Goal: Task Accomplishment & Management: Manage account settings

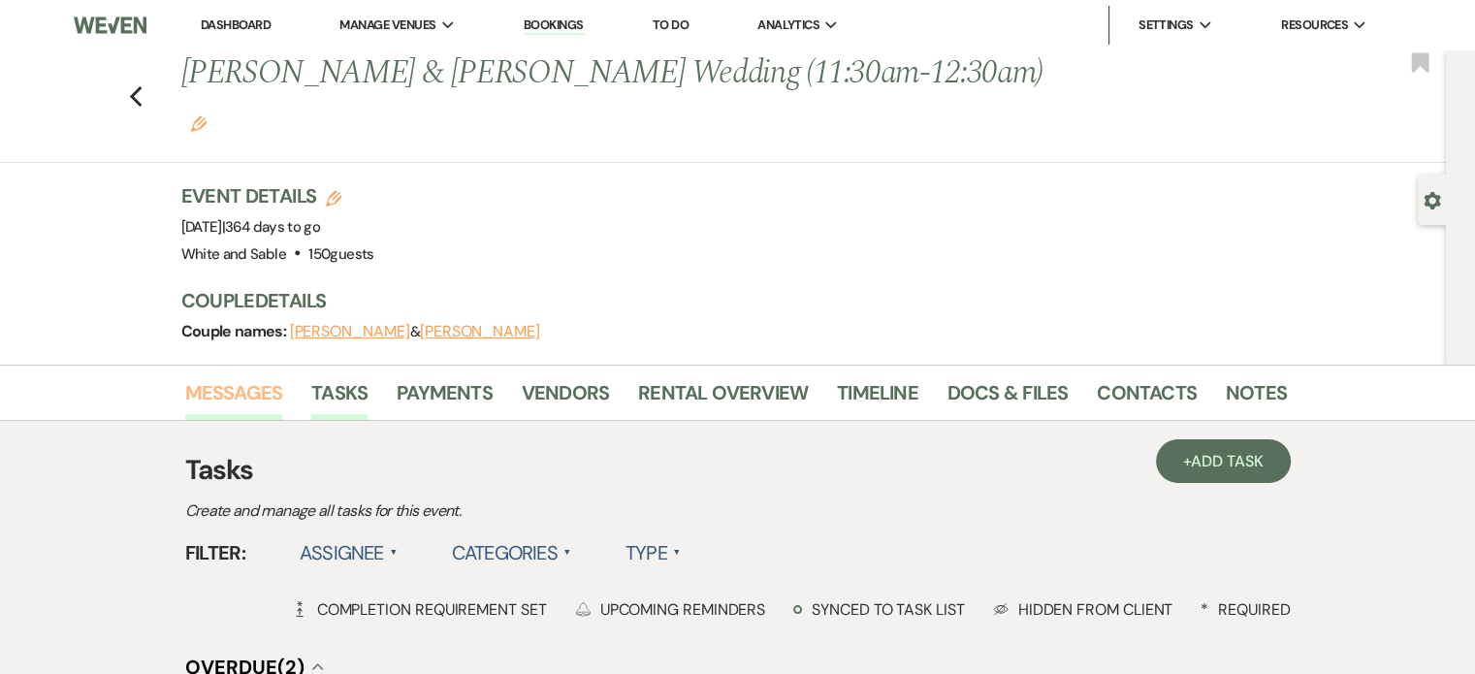
click at [275, 377] on link "Messages" at bounding box center [234, 398] width 98 height 43
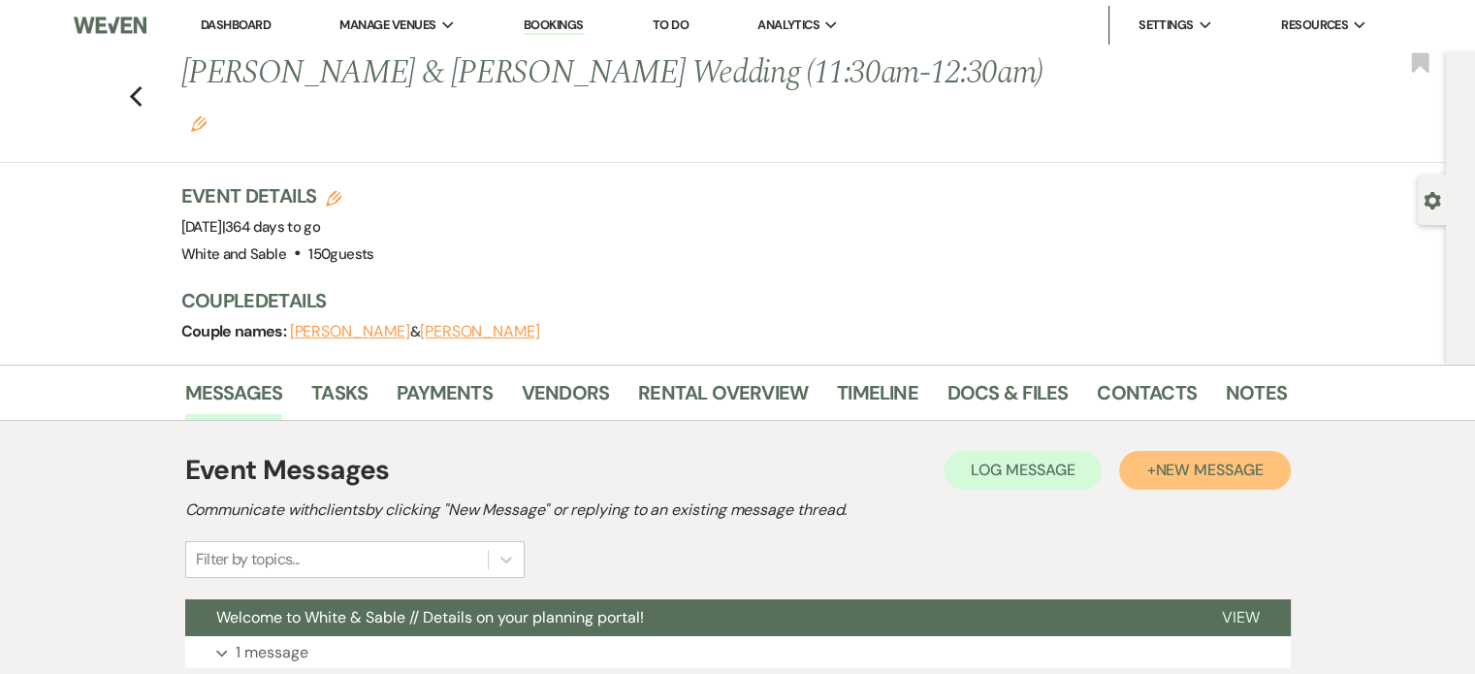
click at [1173, 460] on span "New Message" at bounding box center [1209, 470] width 108 height 20
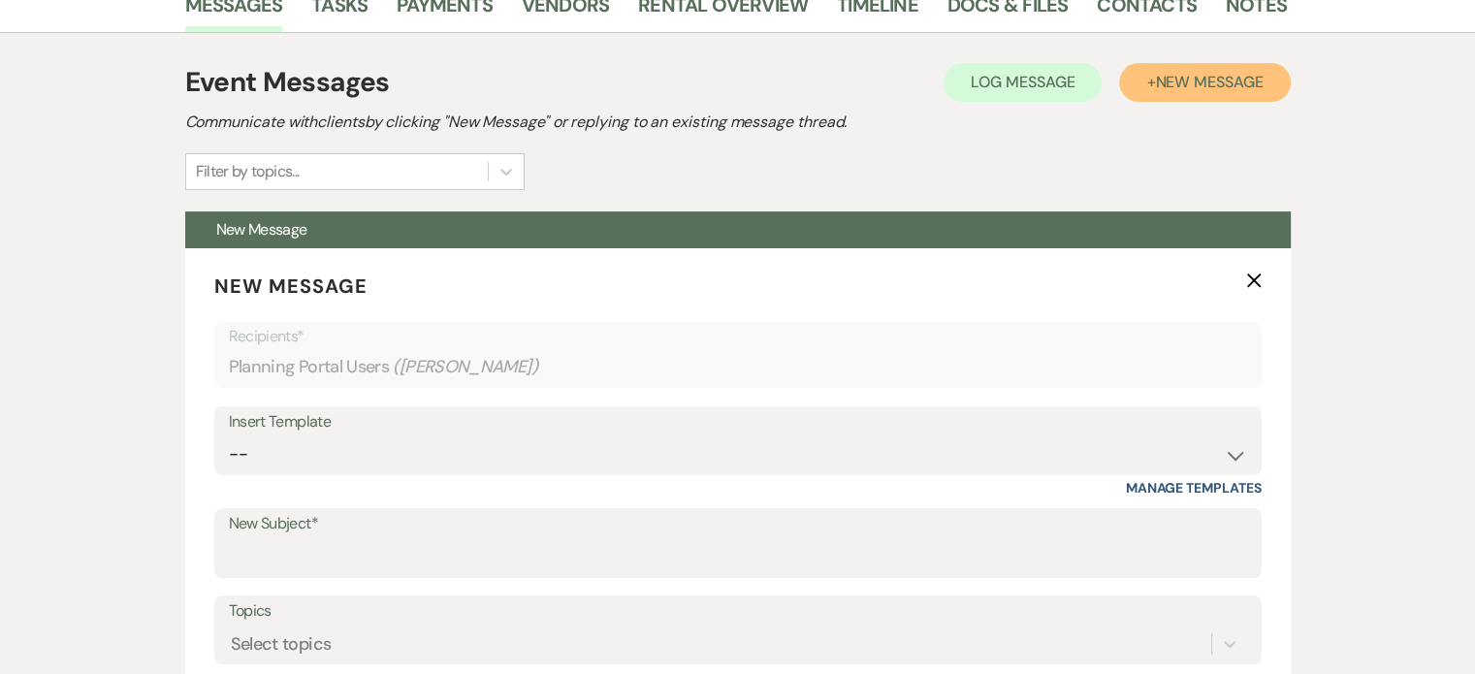
scroll to position [582, 0]
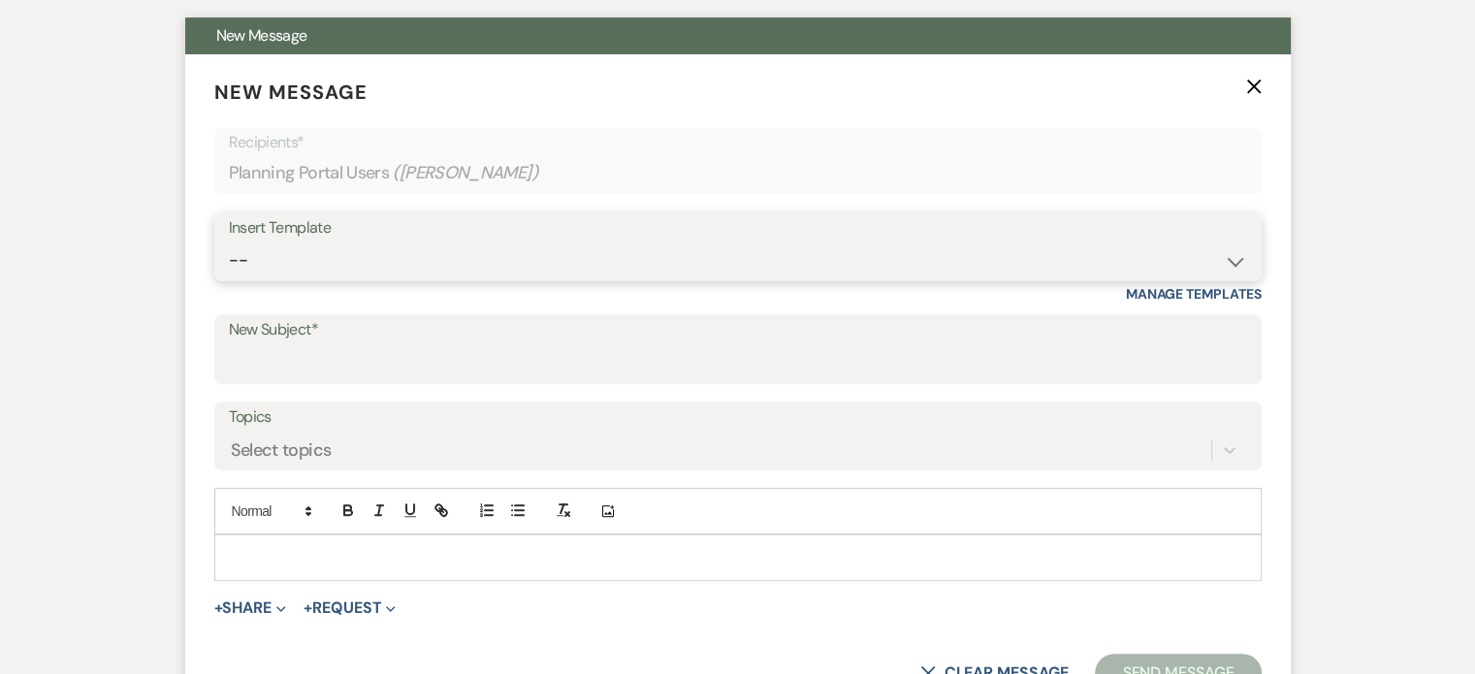
click at [322, 242] on select "-- Inquiry Response (Venue Guide) Schedule - Venue Tour Appt Confirmation Sched…" at bounding box center [738, 261] width 1019 height 38
select select "4585"
click at [229, 242] on select "-- Inquiry Response (Venue Guide) Schedule - Venue Tour Appt Confirmation Sched…" at bounding box center [738, 261] width 1019 height 38
type input "Important: Catering Guidelines & Vendor COI Requirements for Your Wedding at Wh…"
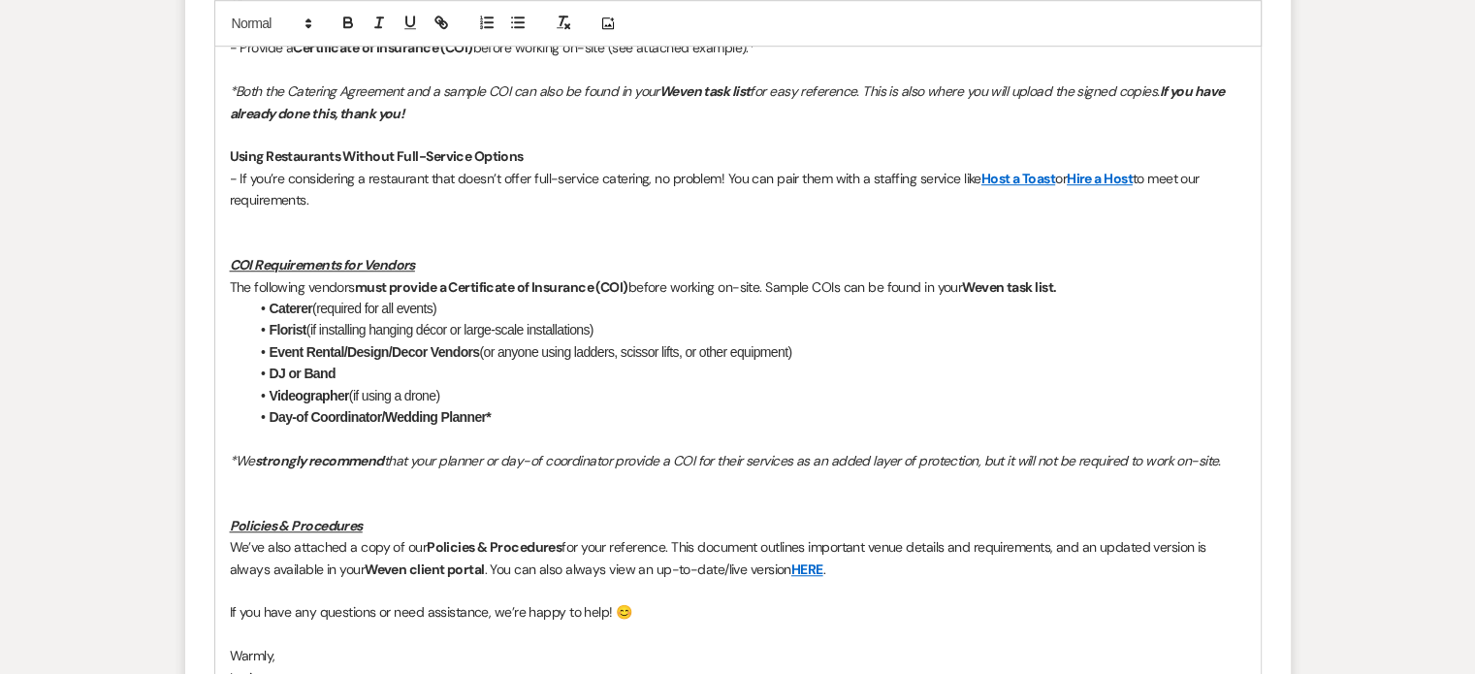
scroll to position [1455, 0]
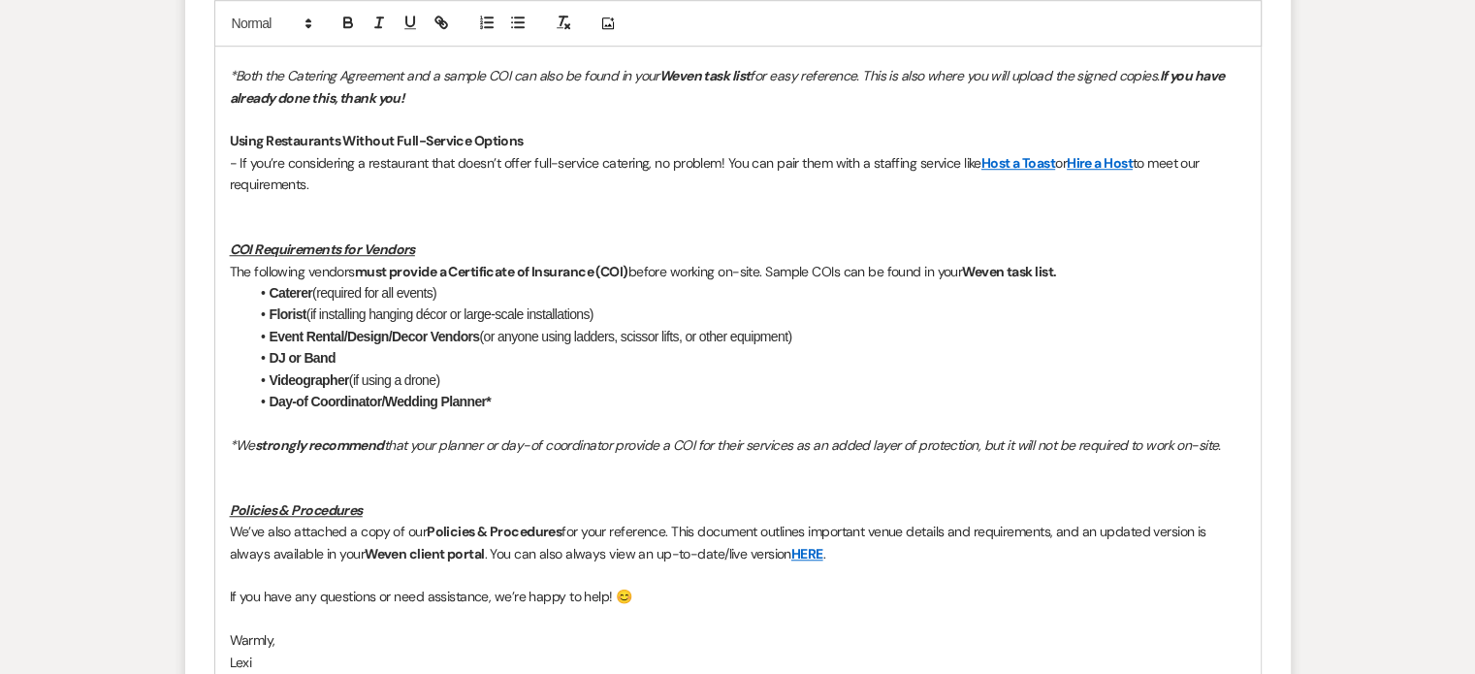
click at [389, 478] on p at bounding box center [738, 488] width 1017 height 21
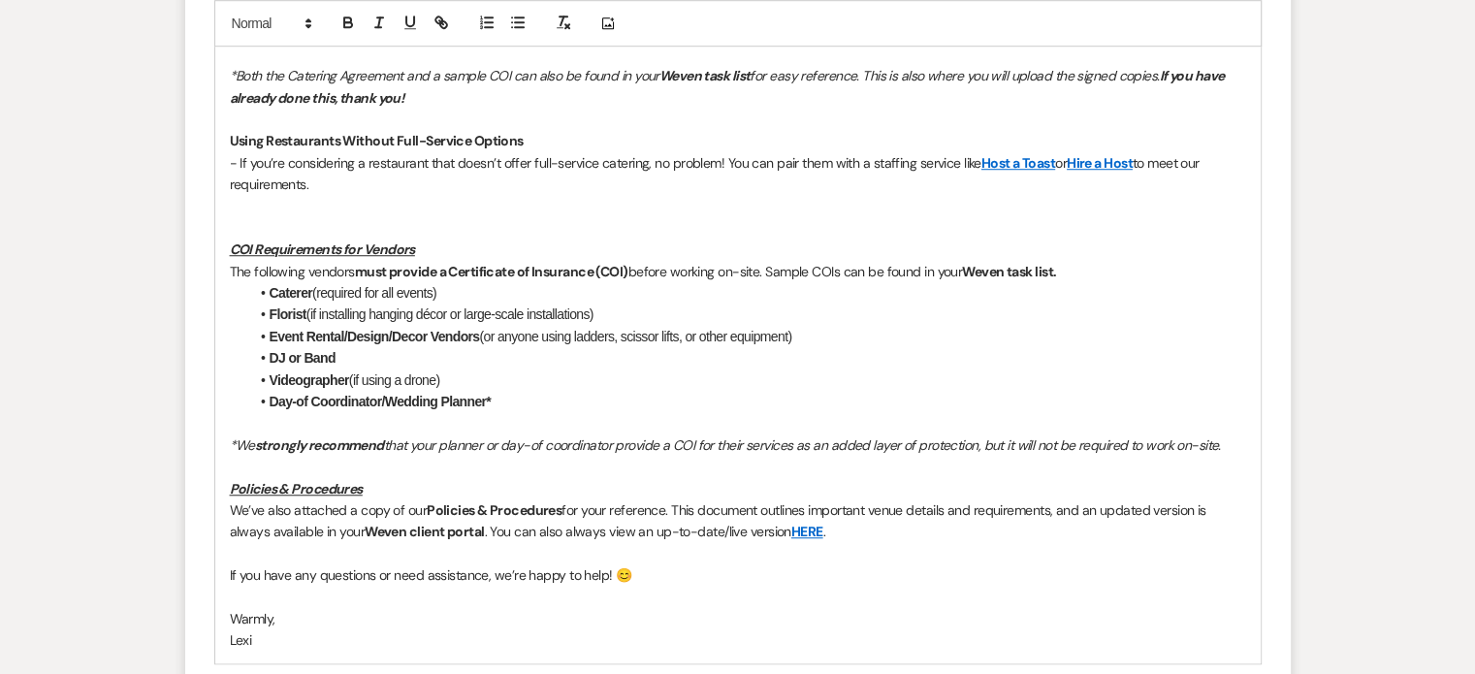
click at [320, 456] on p at bounding box center [738, 466] width 1017 height 21
click at [1261, 392] on form "New Message X Draft saved! Recipients* Planning Portal Users ( Katie Mrozek ) I…" at bounding box center [738, 36] width 1106 height 1710
click at [1235, 435] on p "*We strongly recommend that your planner or day-of coordinator provide a COI fo…" at bounding box center [738, 445] width 1017 height 21
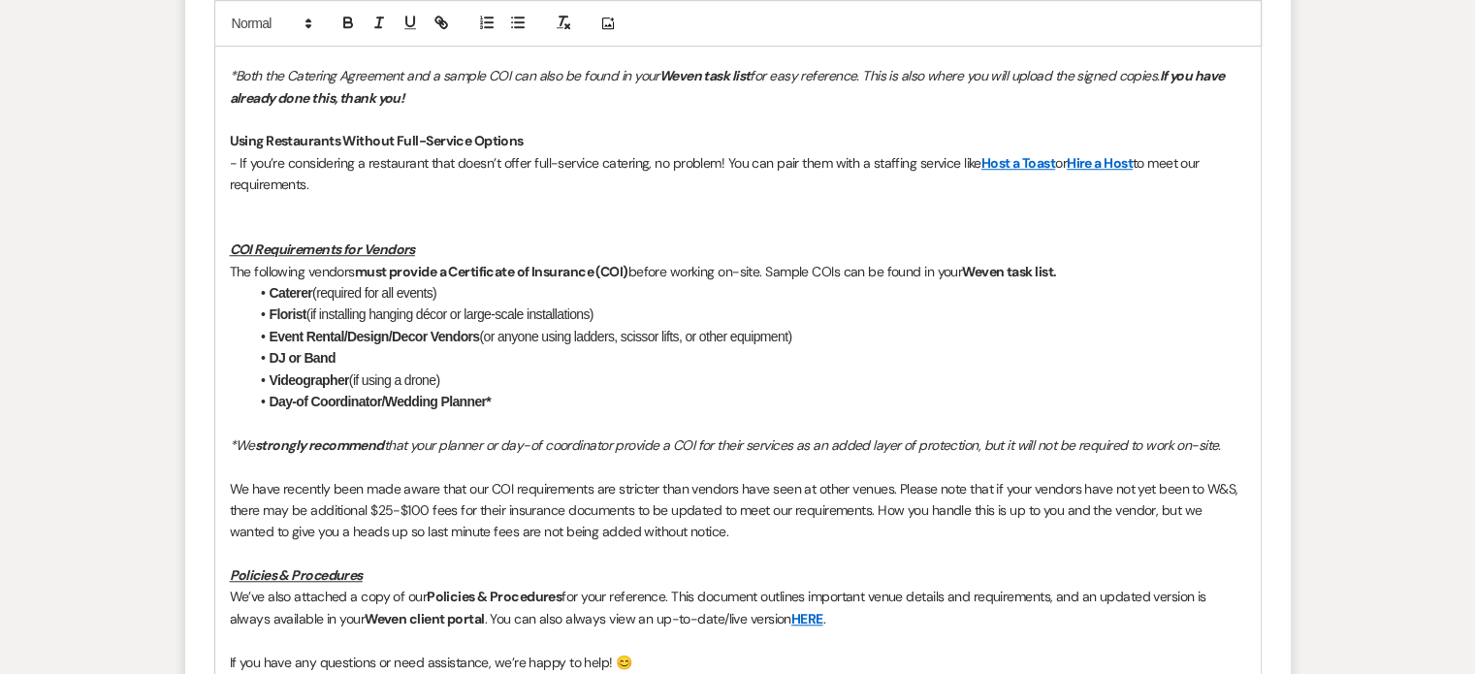
click at [622, 478] on p "We have recently been made aware that our COI requirements are stricter than ve…" at bounding box center [738, 510] width 1017 height 65
click at [619, 478] on p "We have recently been made aware that our COI requirements are stricter than ve…" at bounding box center [738, 510] width 1017 height 65
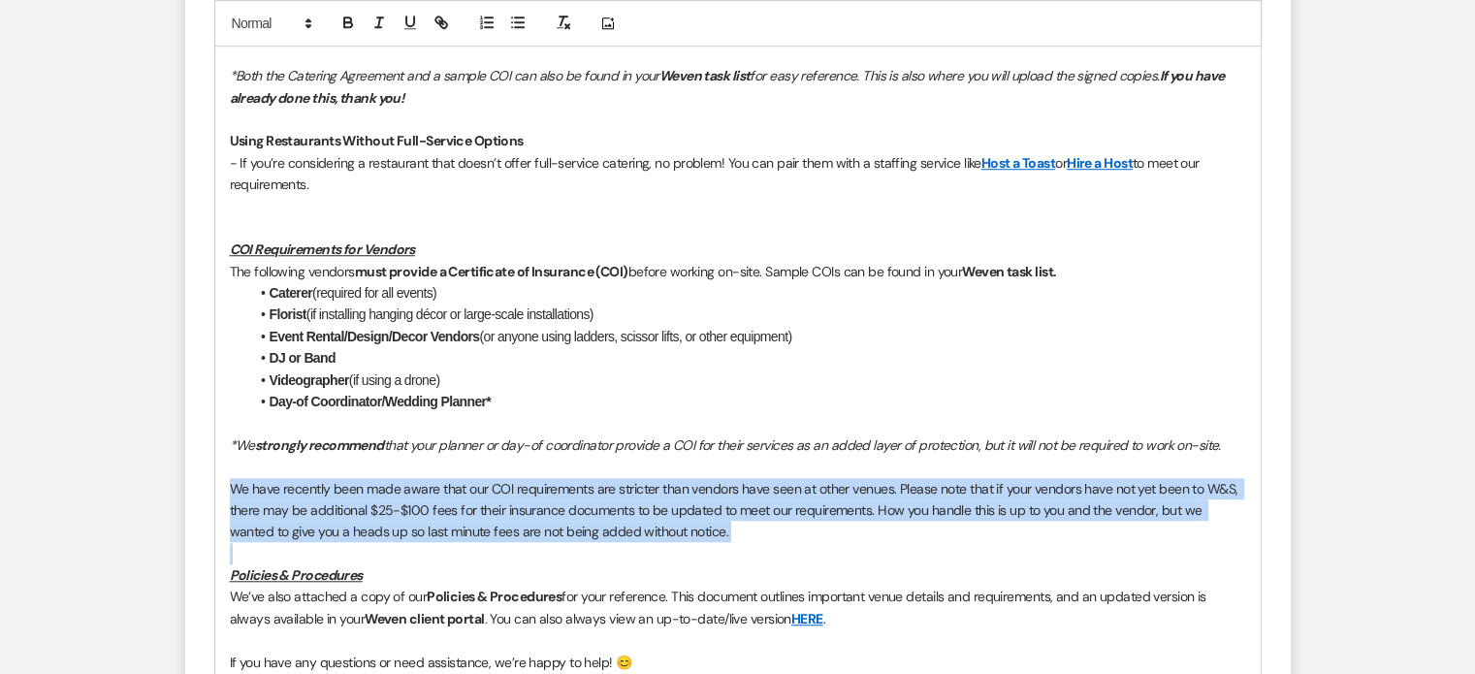
click at [619, 478] on p "We have recently been made aware that our COI requirements are stricter than ve…" at bounding box center [738, 510] width 1017 height 65
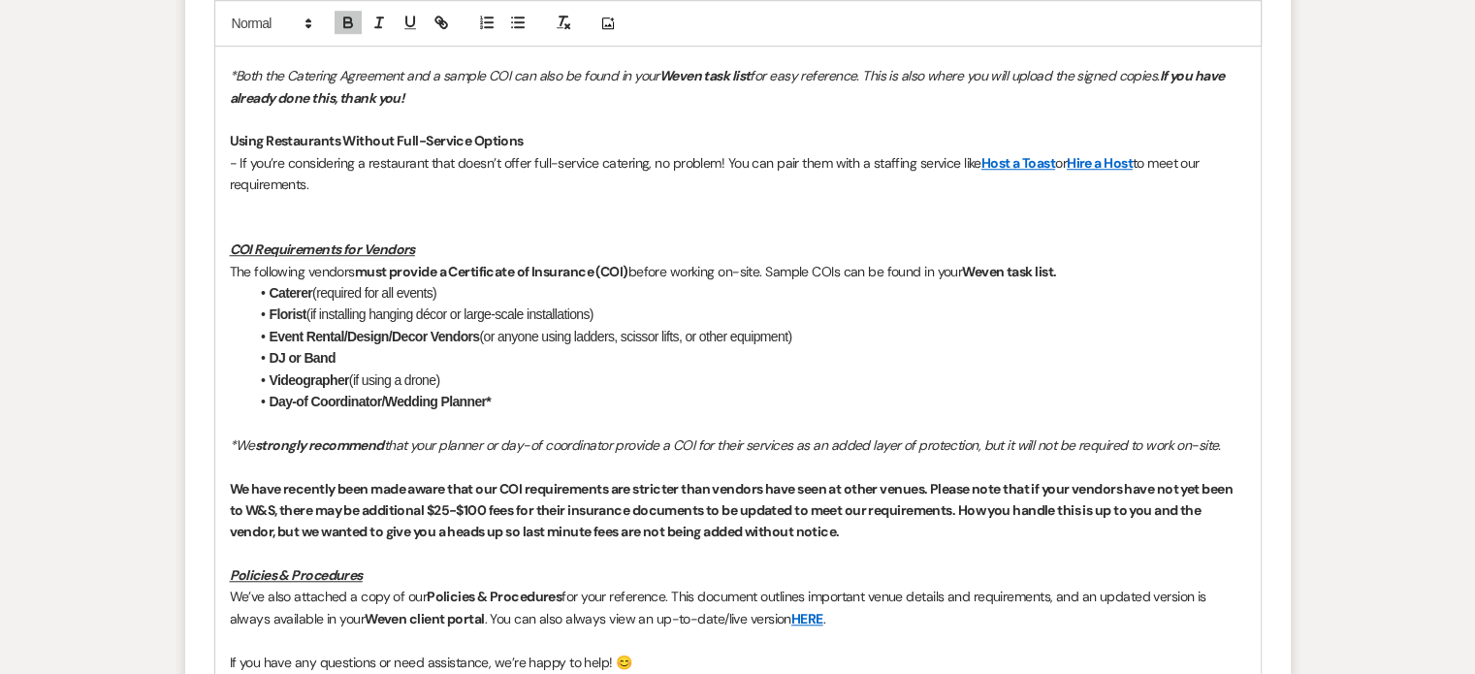
click at [687, 412] on p at bounding box center [738, 422] width 1017 height 21
click at [923, 493] on p "We have recently been made aware that our COI requirements are stricter than ve…" at bounding box center [738, 510] width 1017 height 65
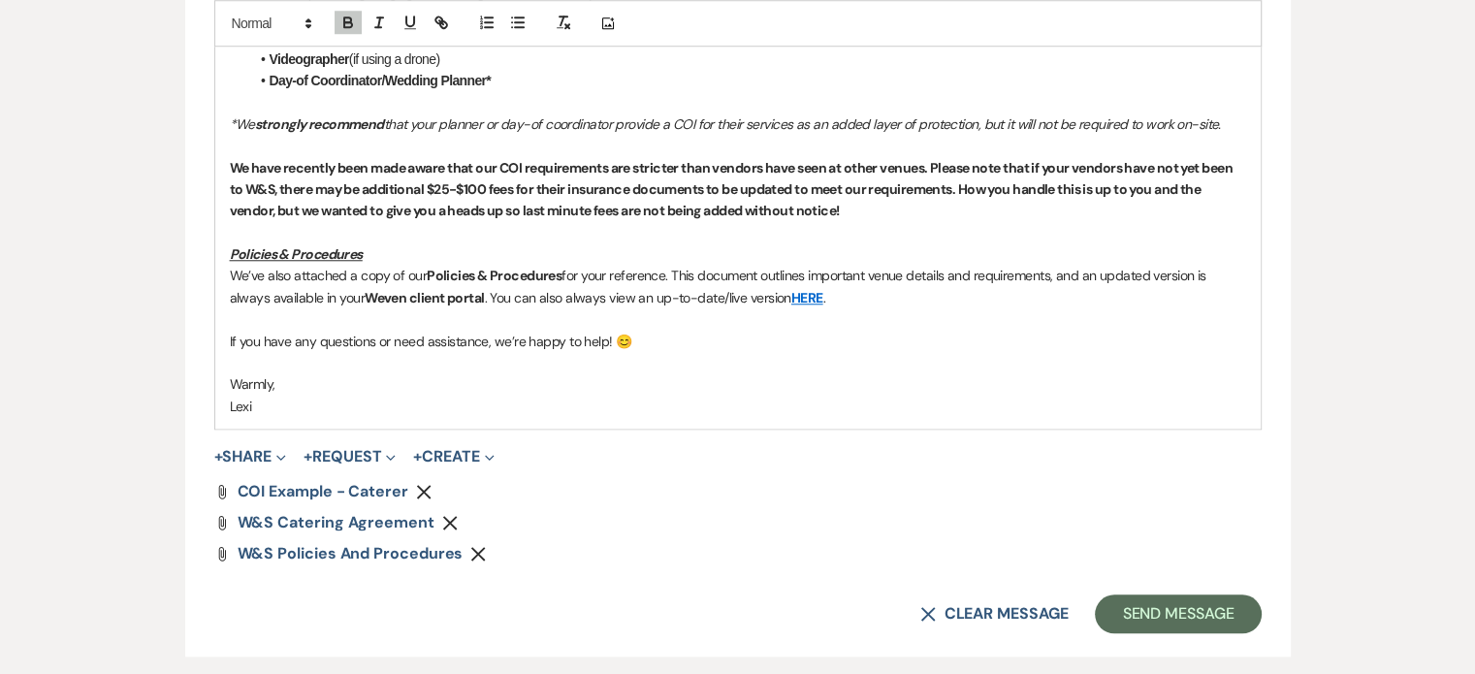
scroll to position [1940, 0]
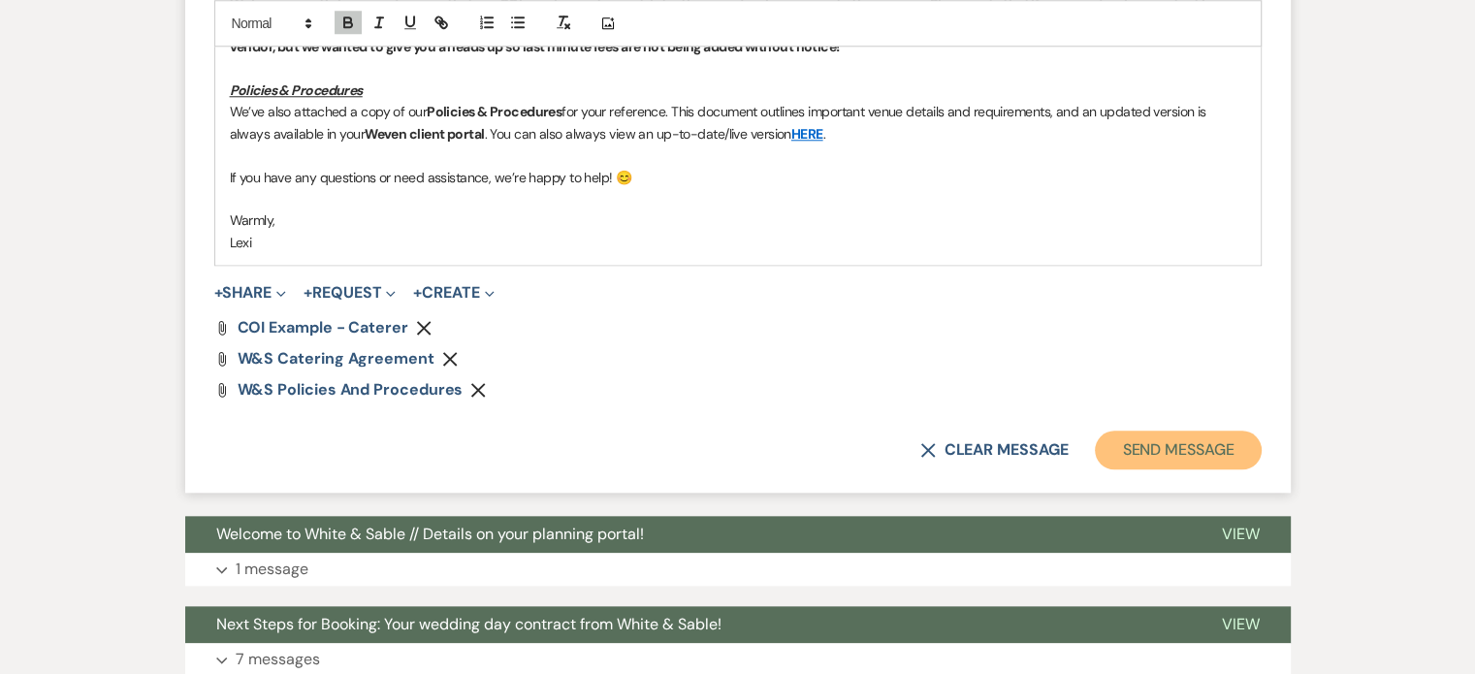
click at [1138, 431] on button "Send Message" at bounding box center [1178, 450] width 166 height 39
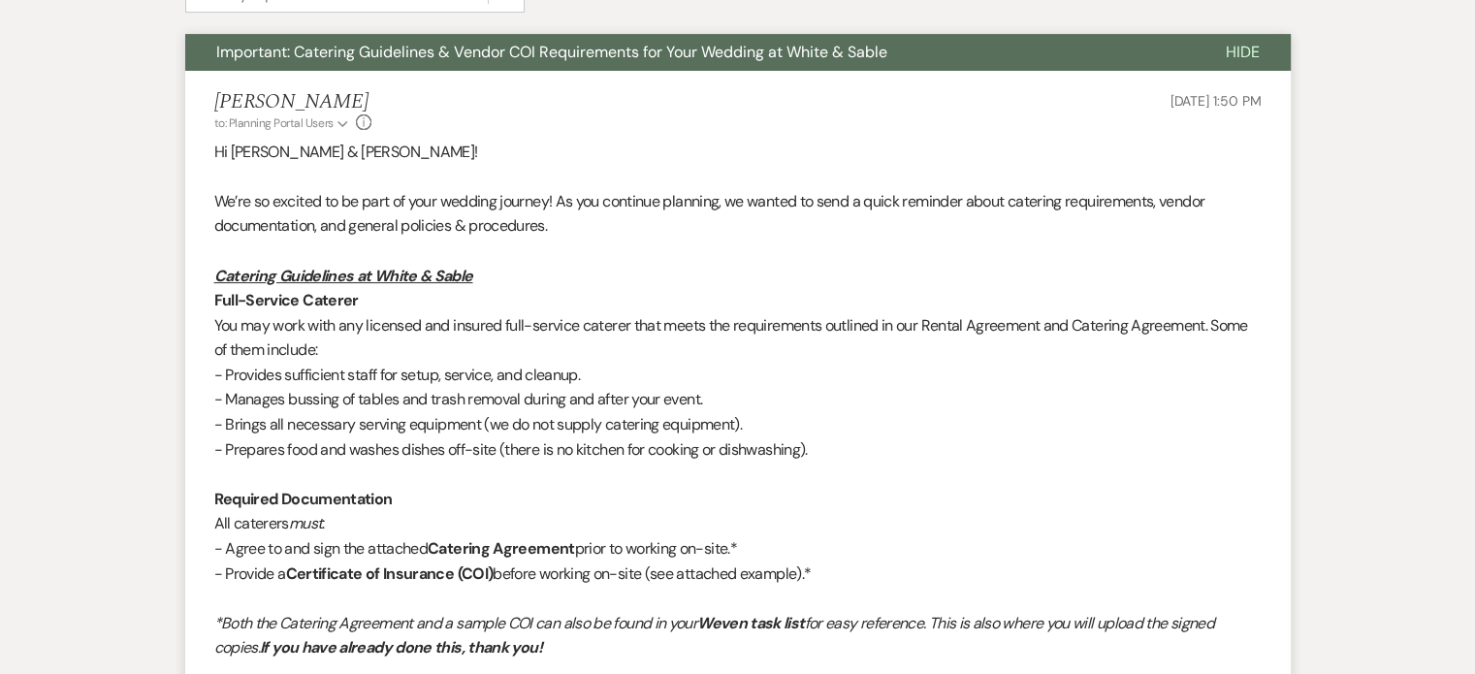
scroll to position [0, 0]
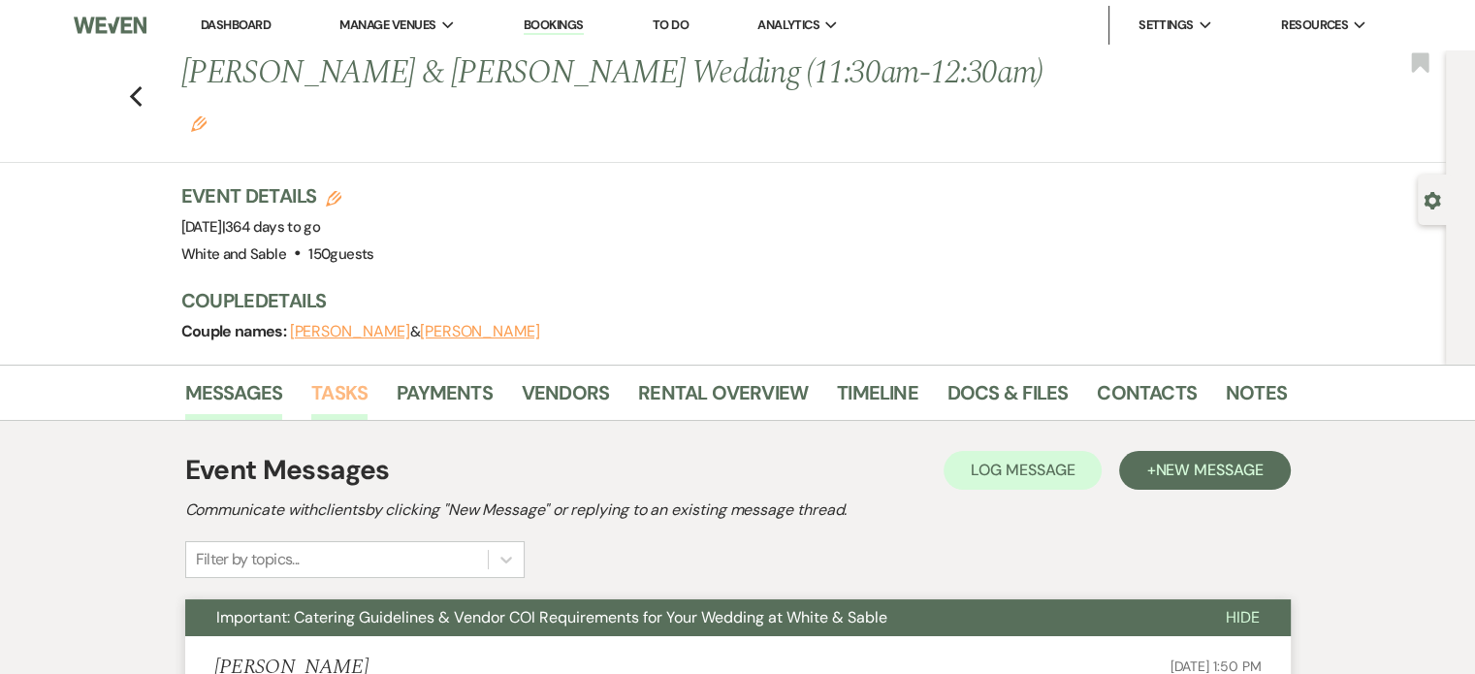
click at [363, 377] on link "Tasks" at bounding box center [339, 398] width 56 height 43
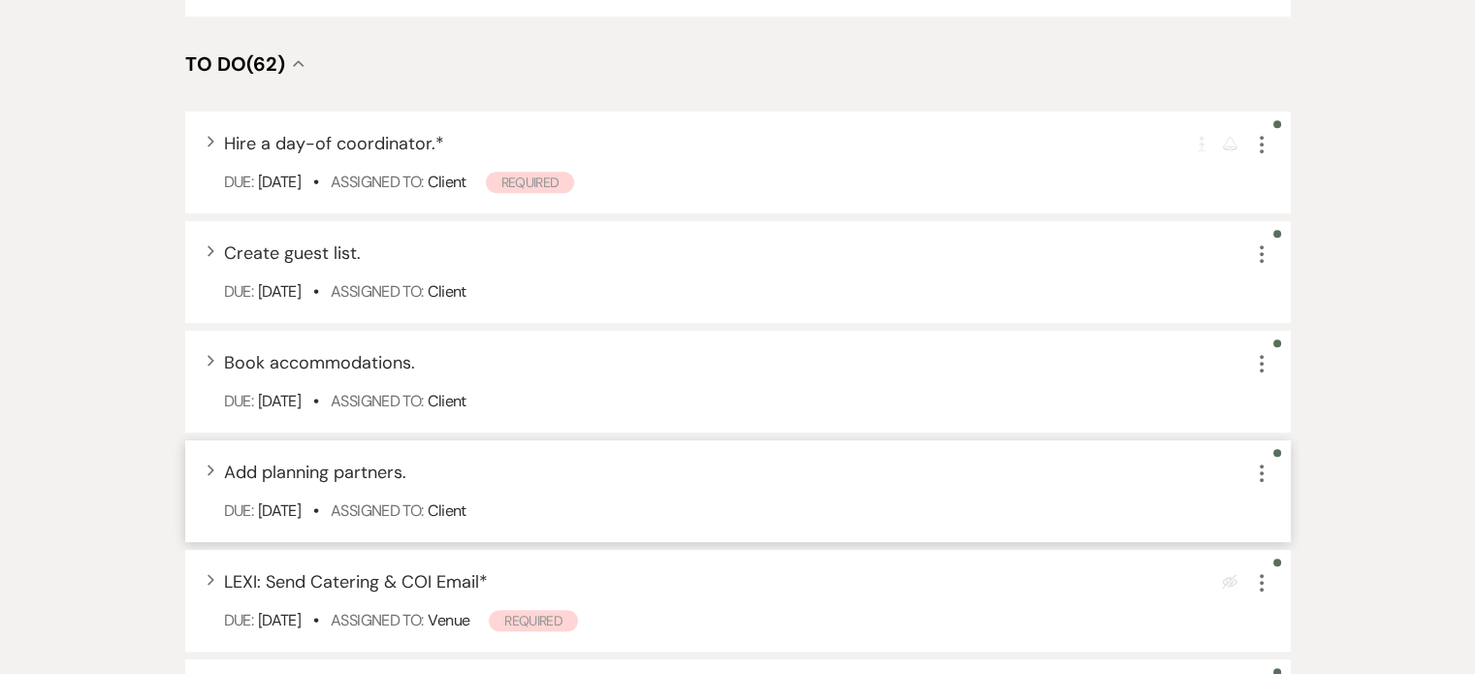
scroll to position [970, 0]
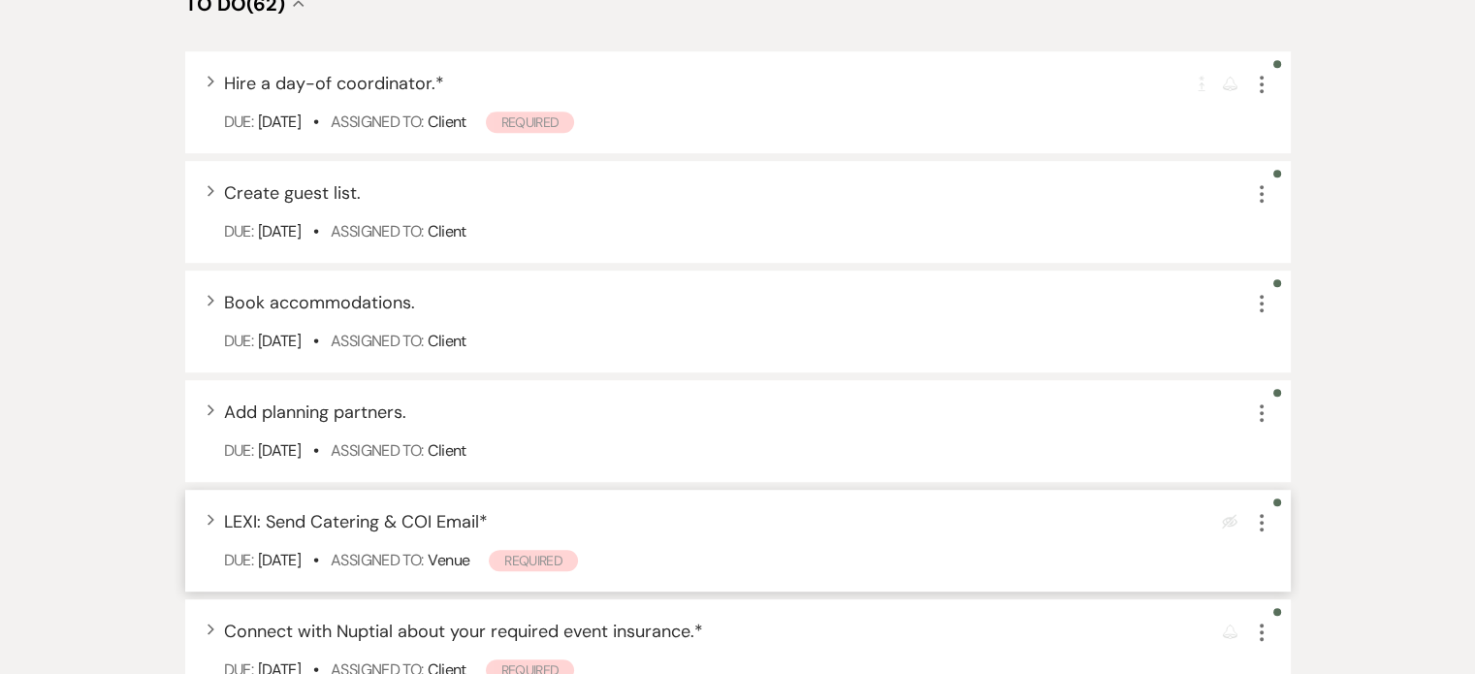
click at [1265, 511] on icon "More" at bounding box center [1261, 522] width 23 height 23
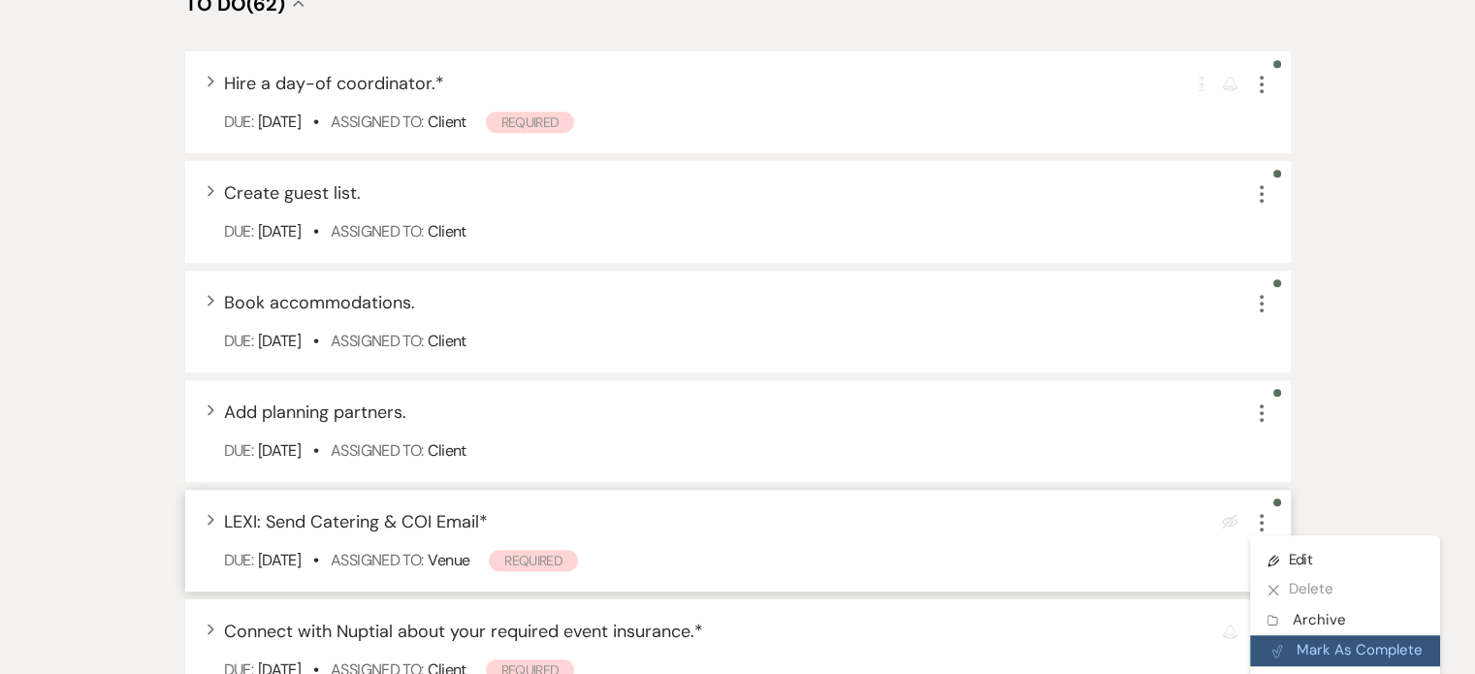
click at [1326, 635] on button "Plan Portal Link Mark As Complete" at bounding box center [1345, 650] width 190 height 31
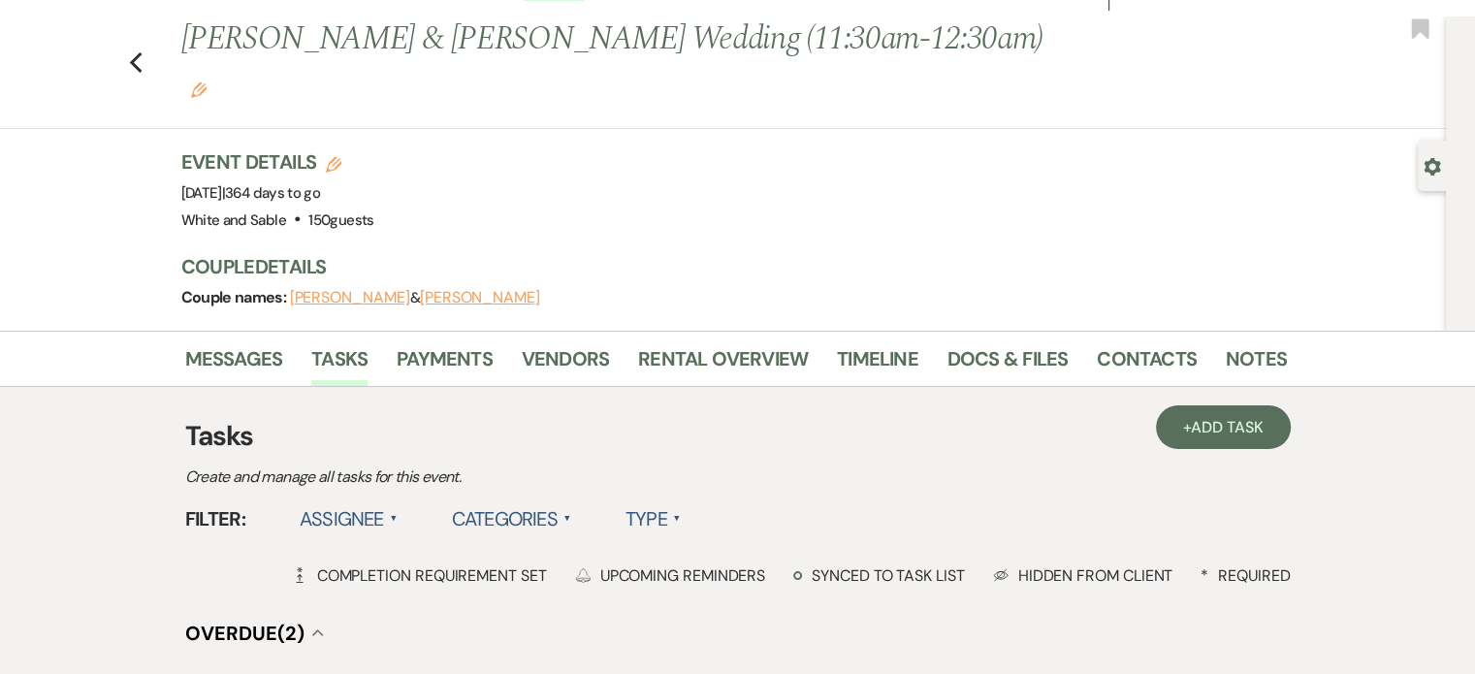
scroll to position [0, 0]
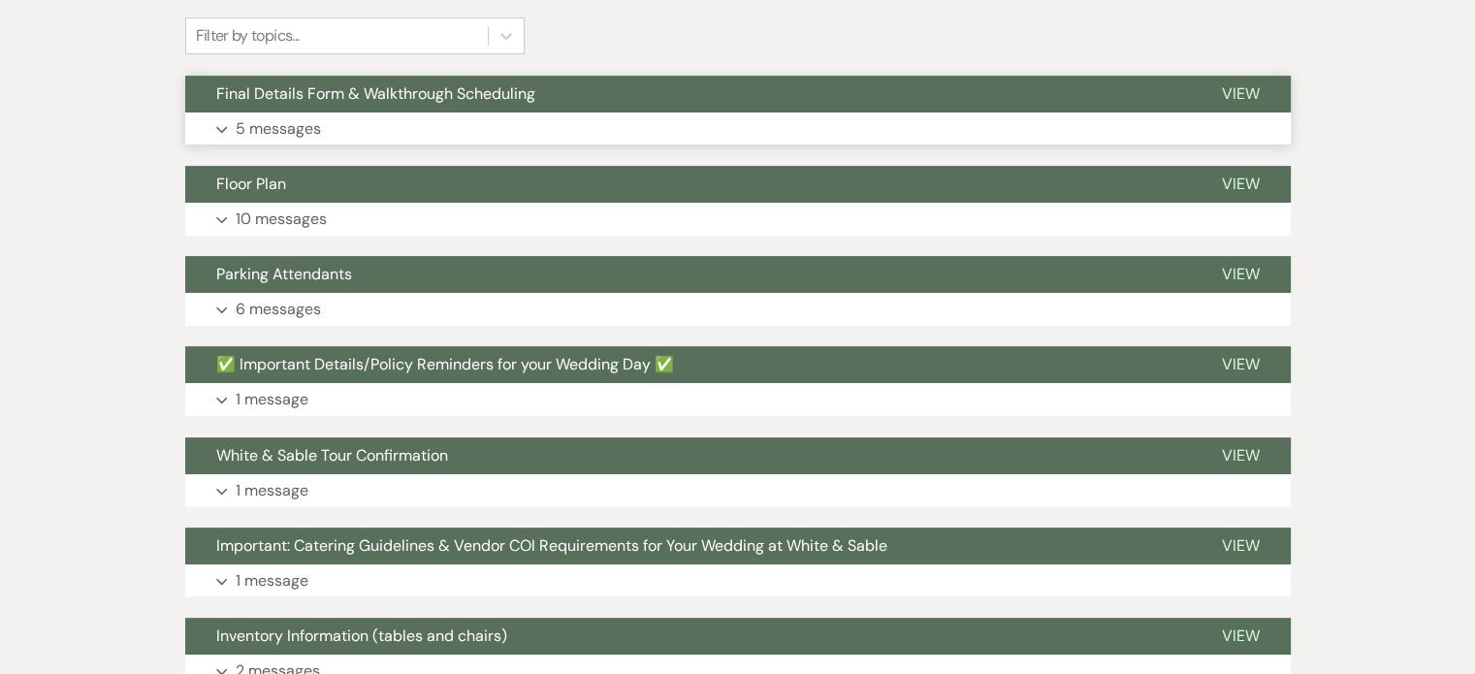
click at [276, 111] on button "Final Details Form & Walkthrough Scheduling" at bounding box center [688, 94] width 1006 height 37
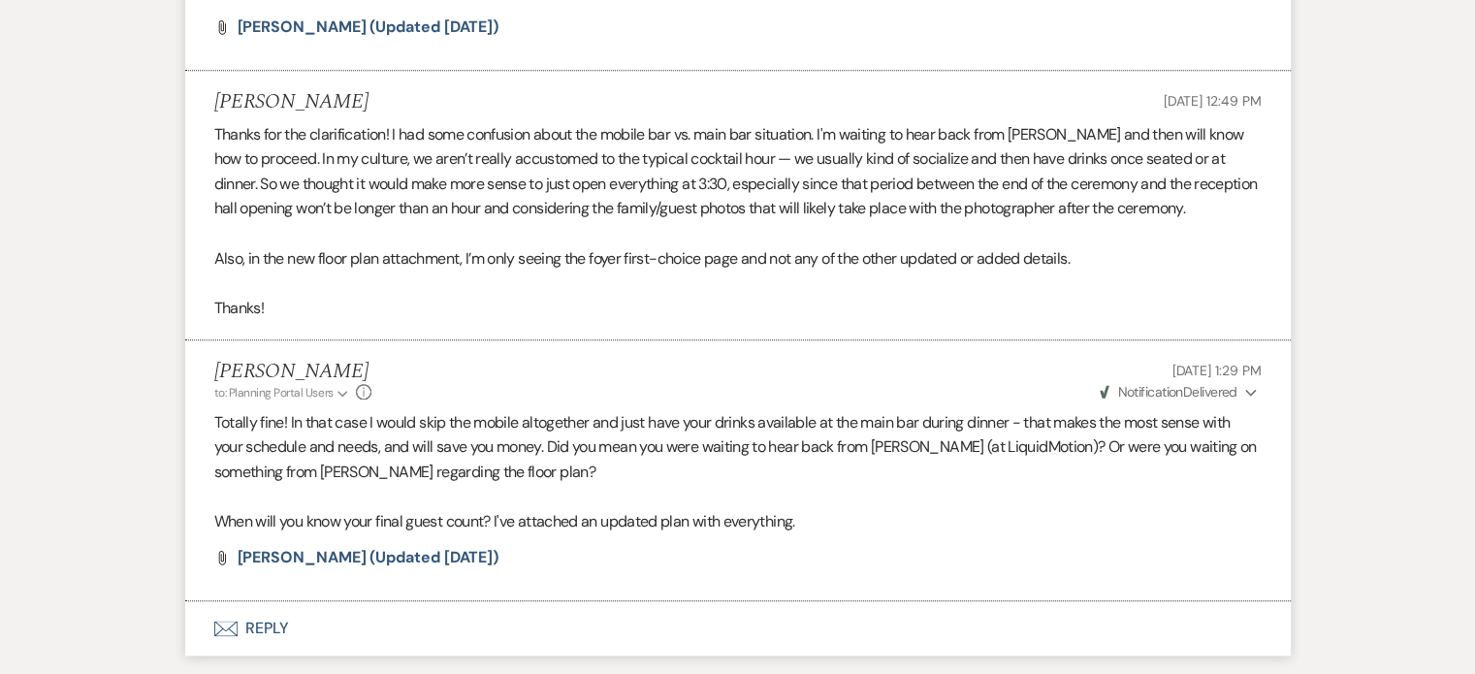
scroll to position [2206, 0]
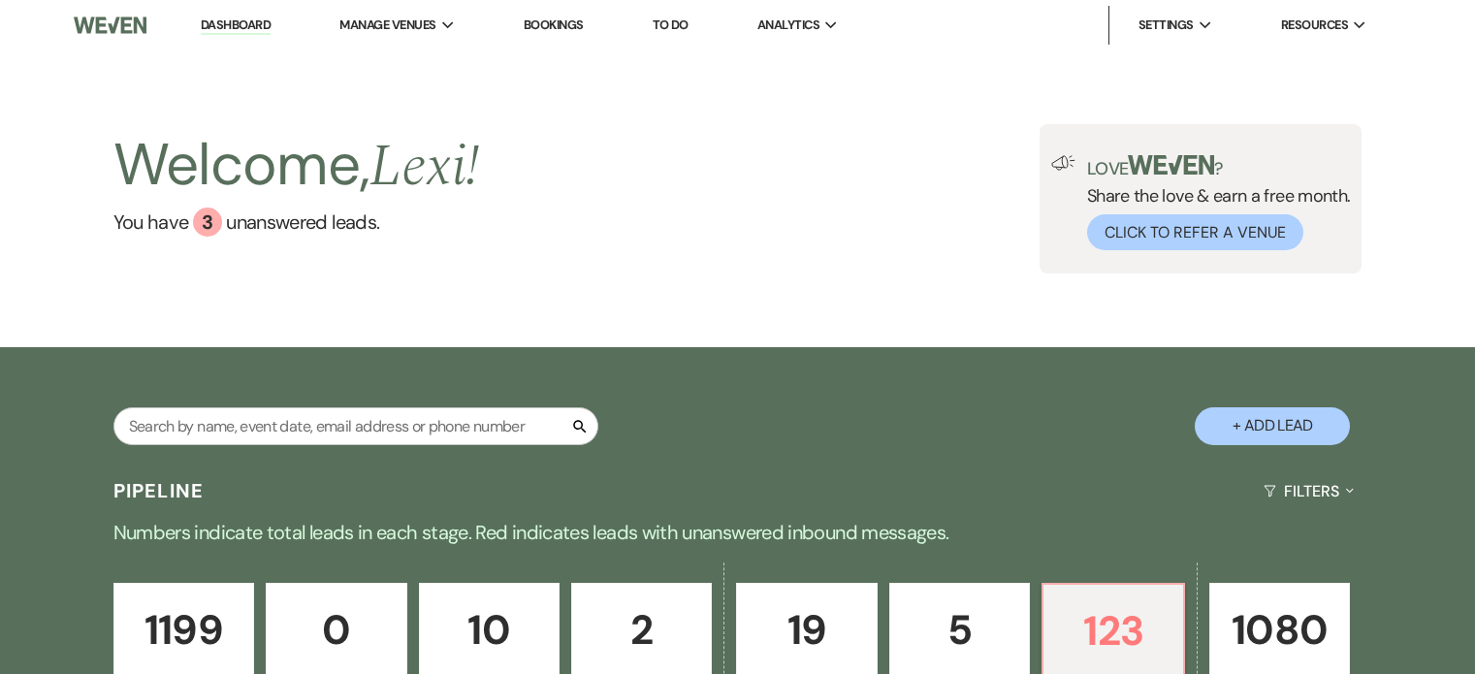
click at [307, 405] on div "Search + Add Lead" at bounding box center [738, 409] width 1397 height 104
click at [314, 418] on input "text" at bounding box center [355, 426] width 485 height 38
type input "julia"
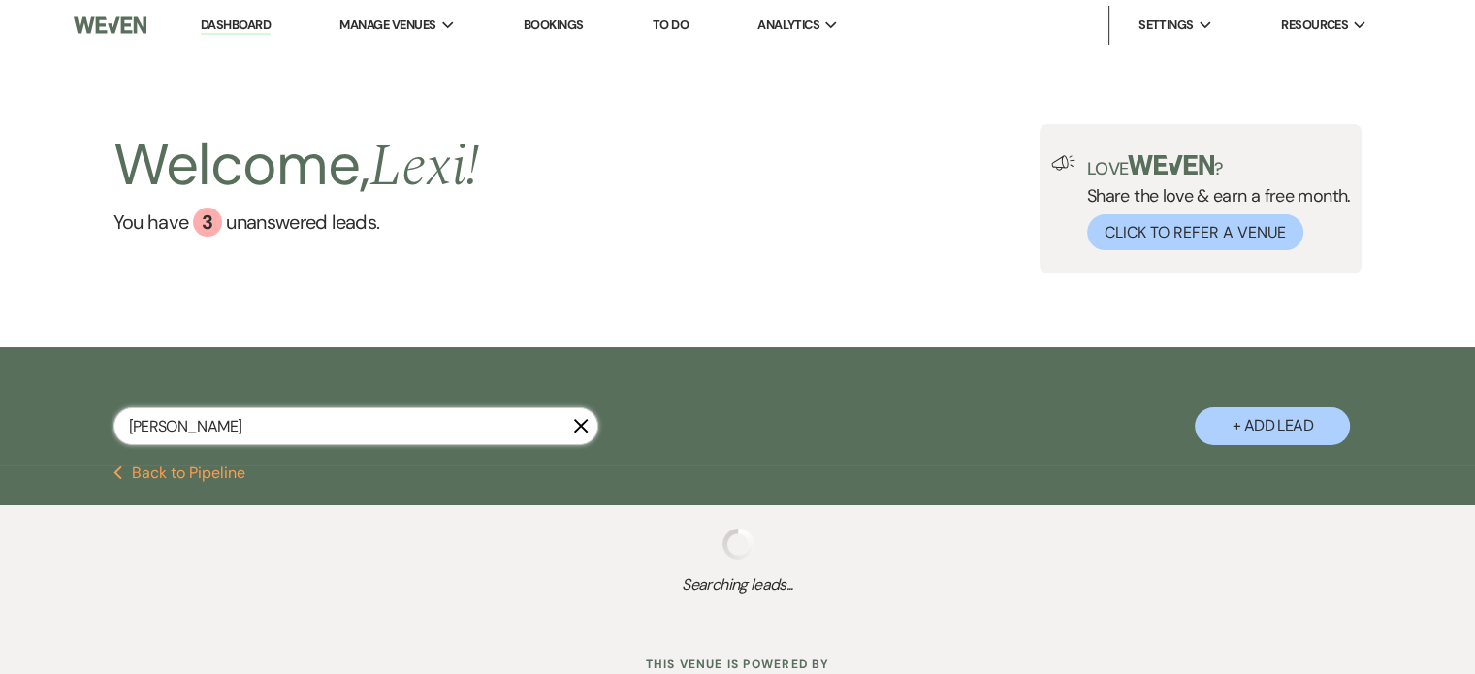
select select "8"
select select "5"
select select "8"
select select "6"
select select "8"
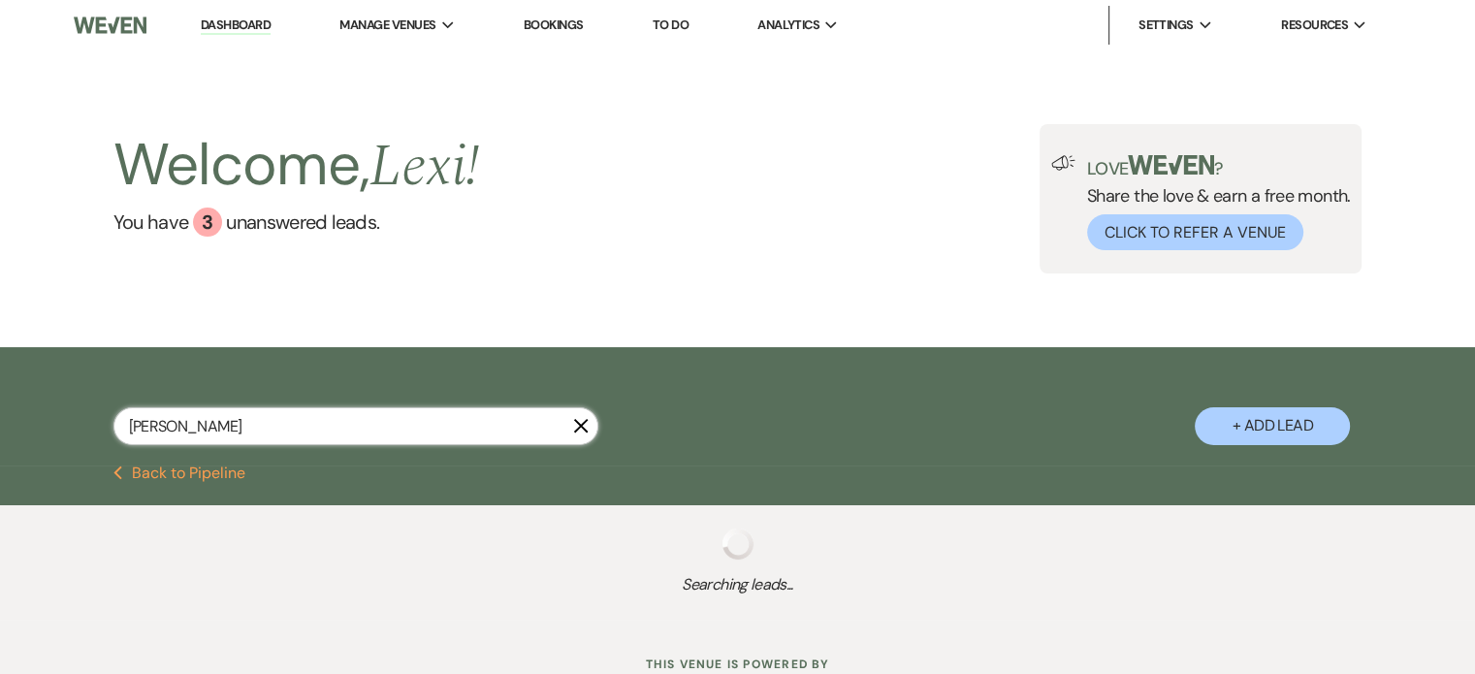
select select "4"
select select "8"
select select "2"
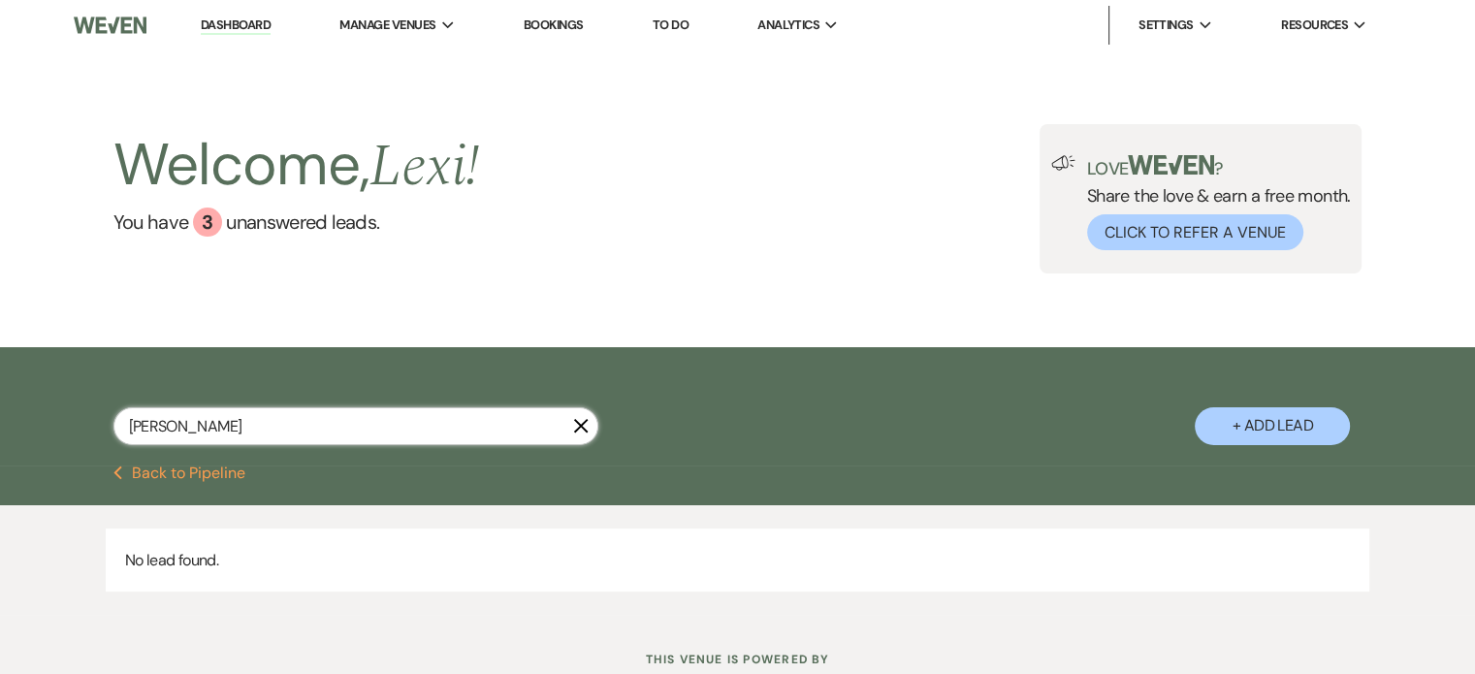
type input "julia hu"
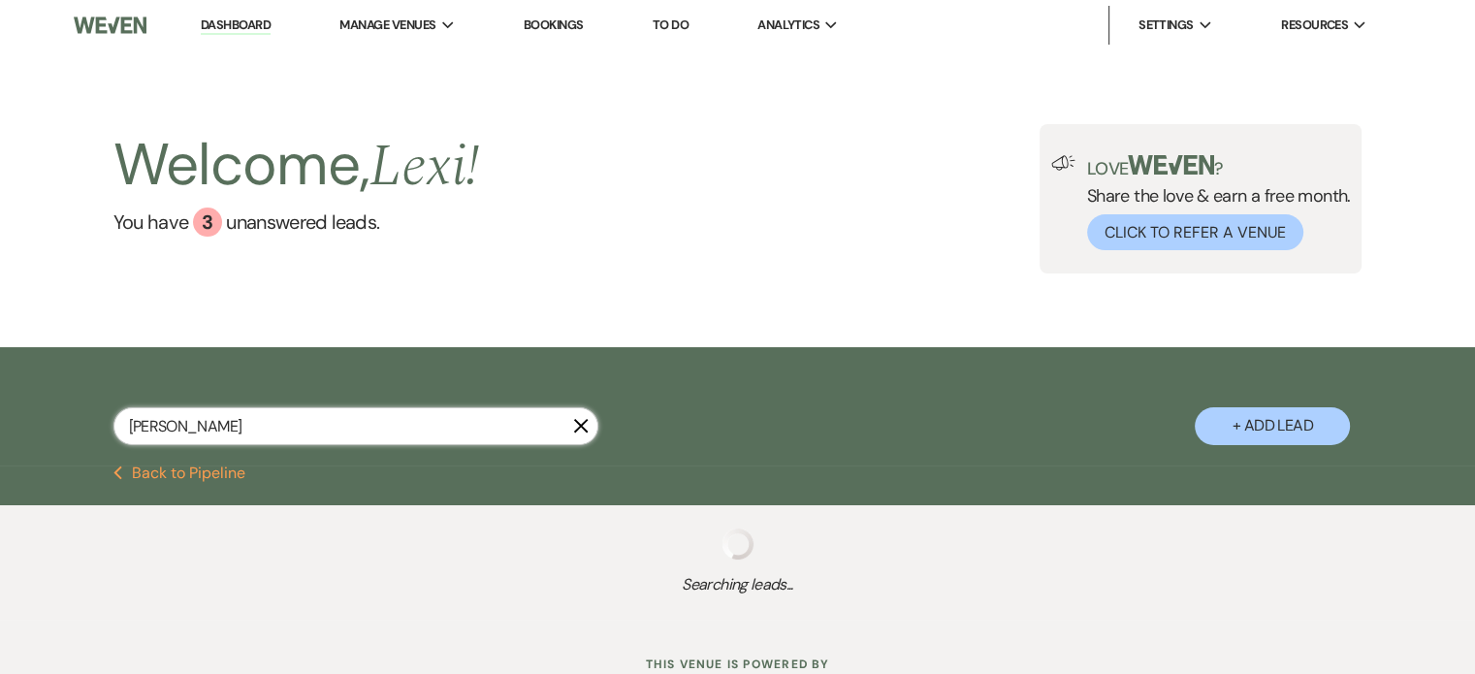
select select "8"
select select "10"
select select "8"
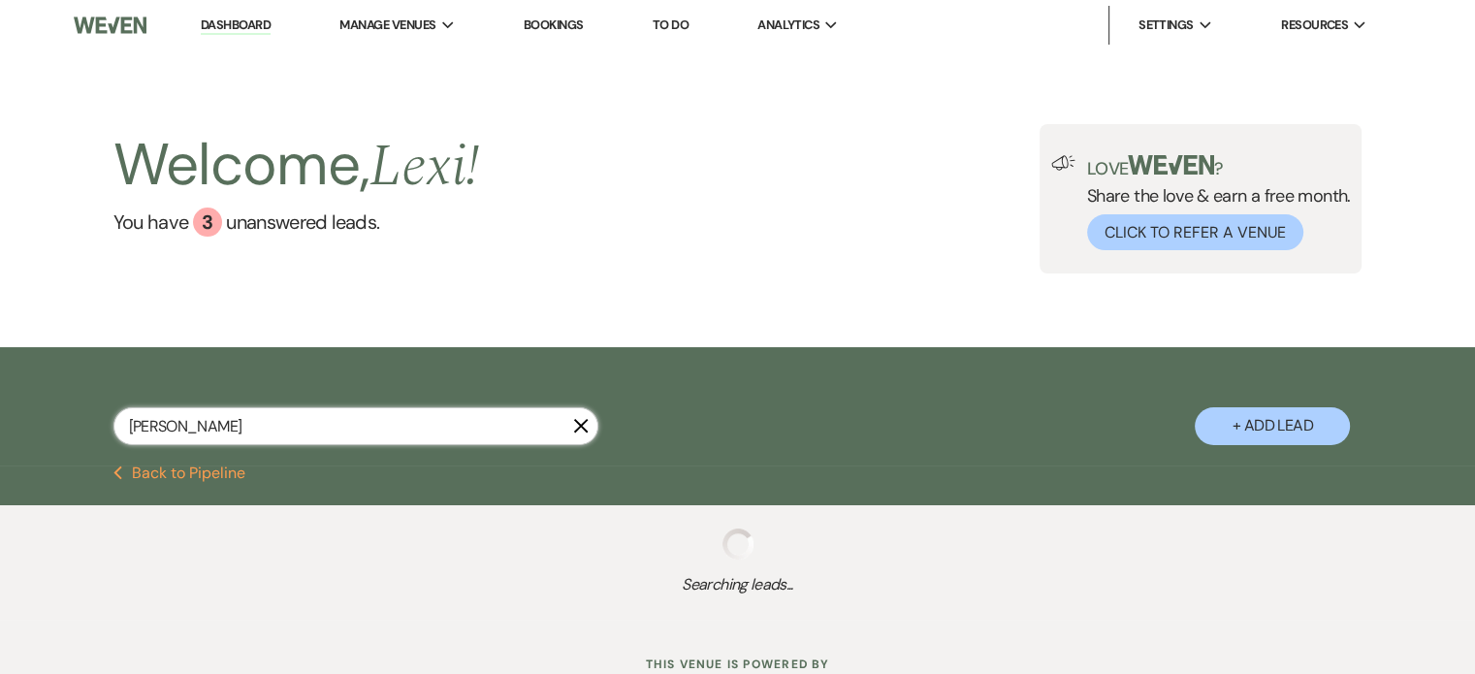
select select "5"
select select "8"
select select "4"
select select "8"
select select "6"
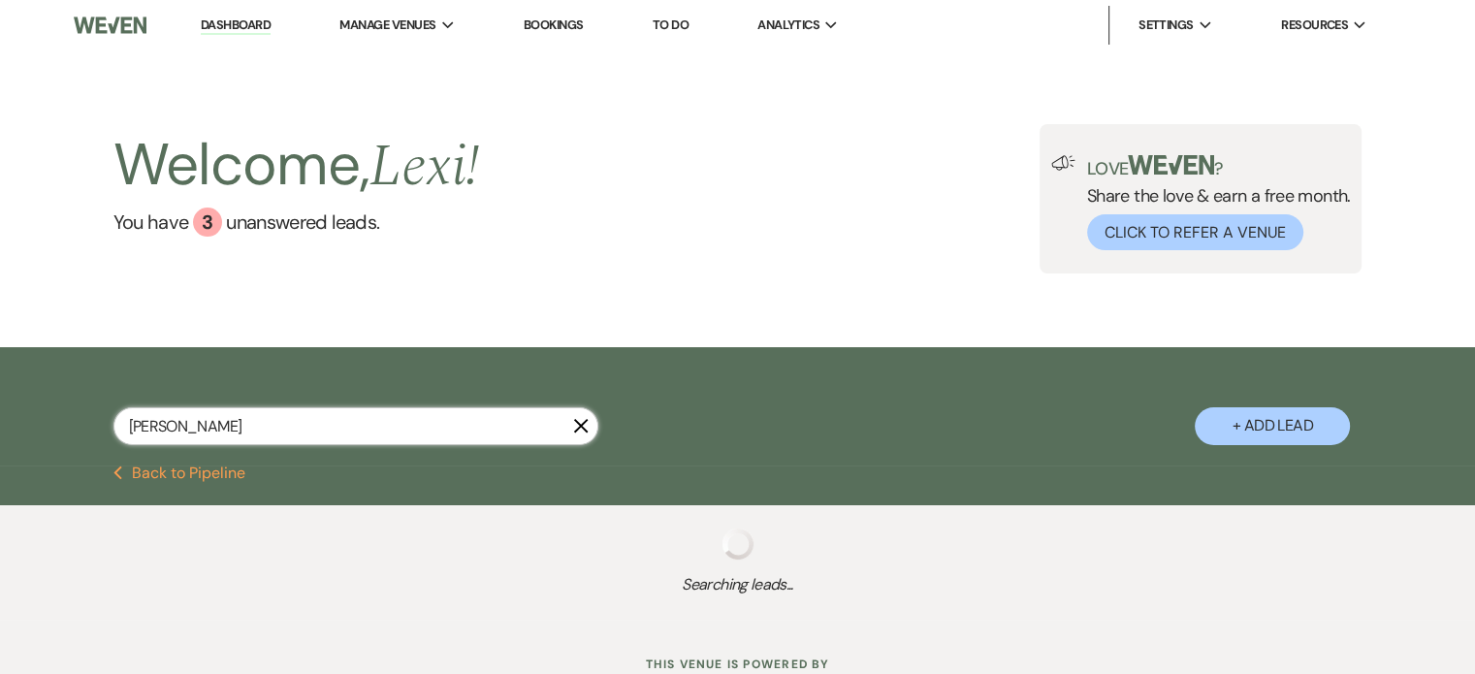
select select "8"
select select "9"
select select "8"
select select "5"
select select "8"
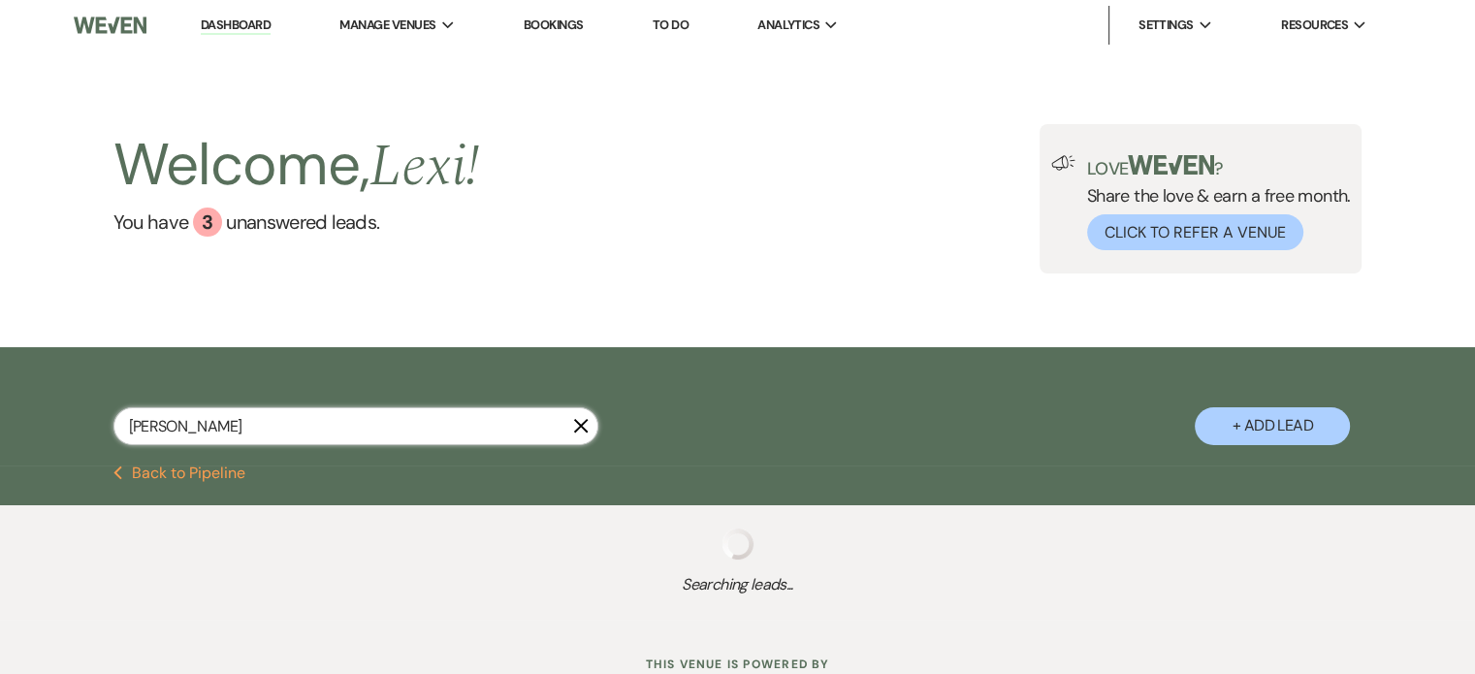
select select "1"
select select "8"
select select "6"
select select "8"
select select "11"
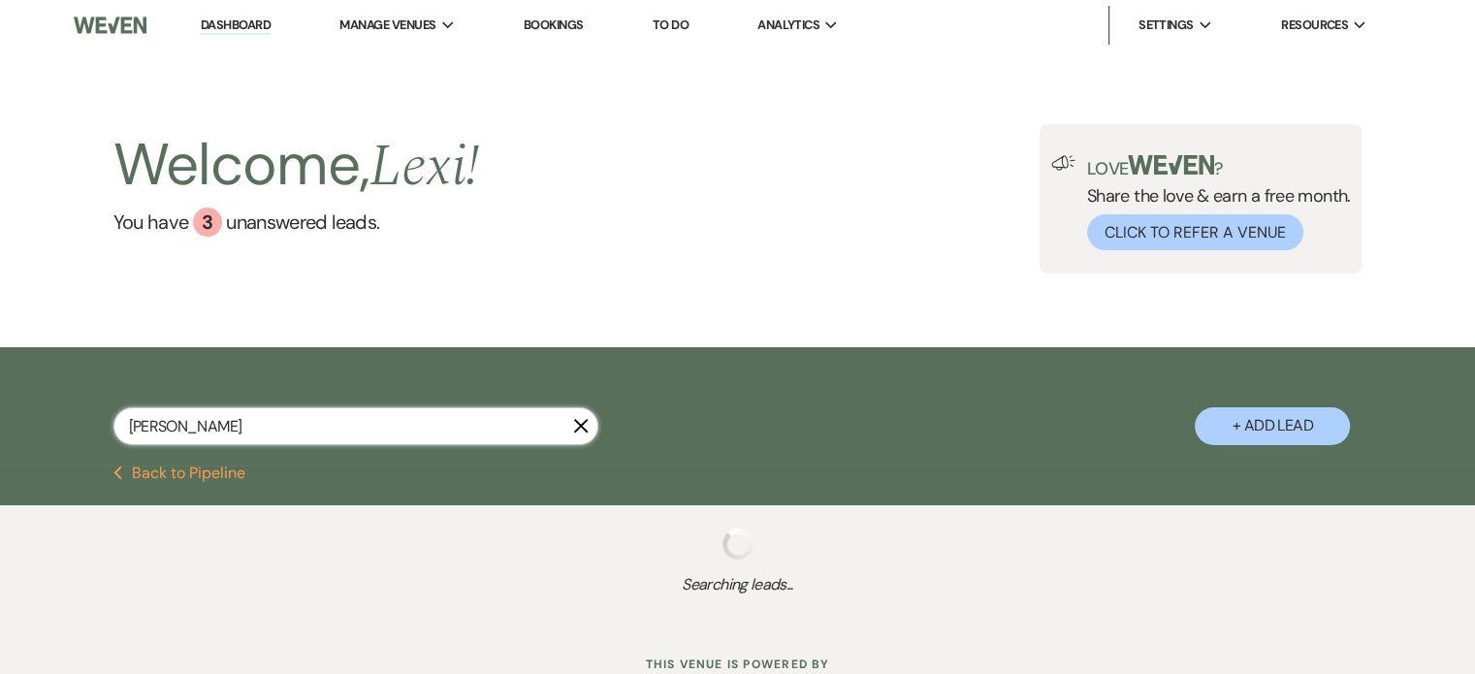
select select "8"
select select "5"
select select "8"
select select "5"
select select "8"
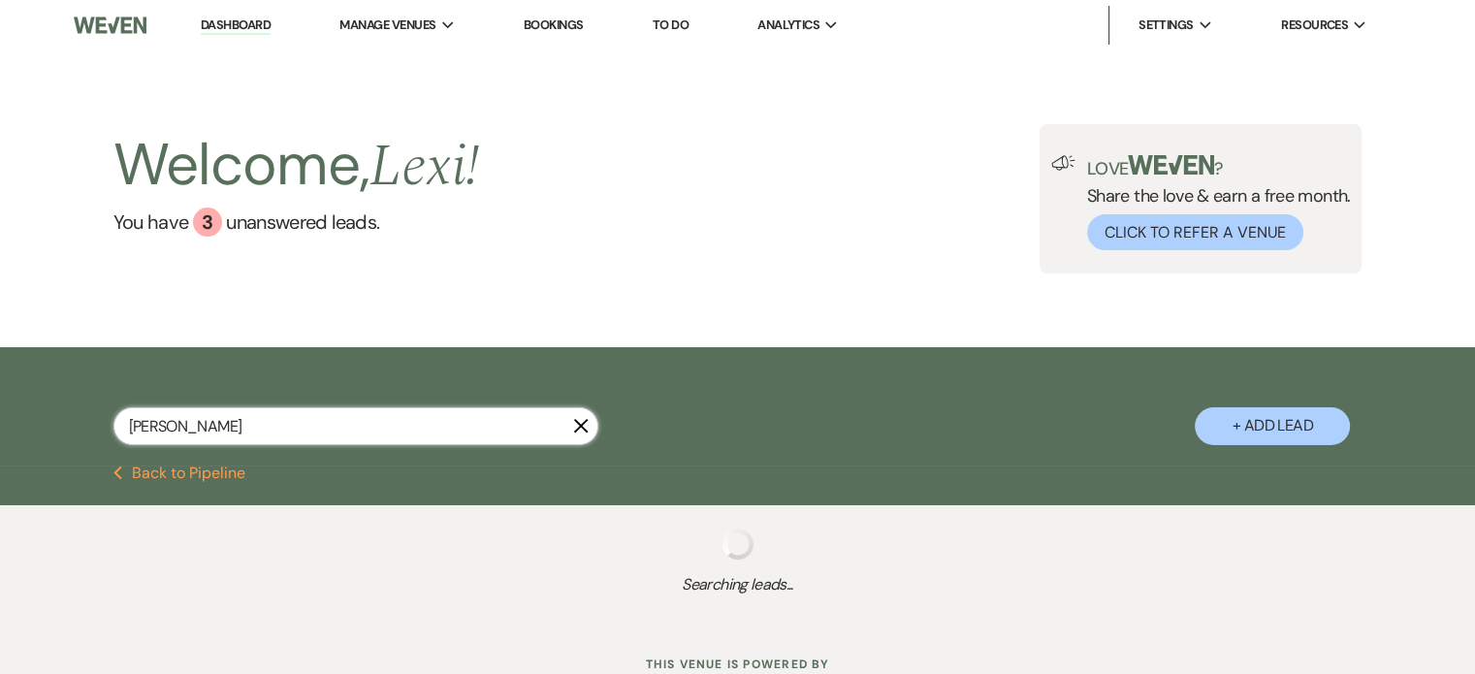
select select "2"
select select "8"
select select "5"
select select "8"
select select "5"
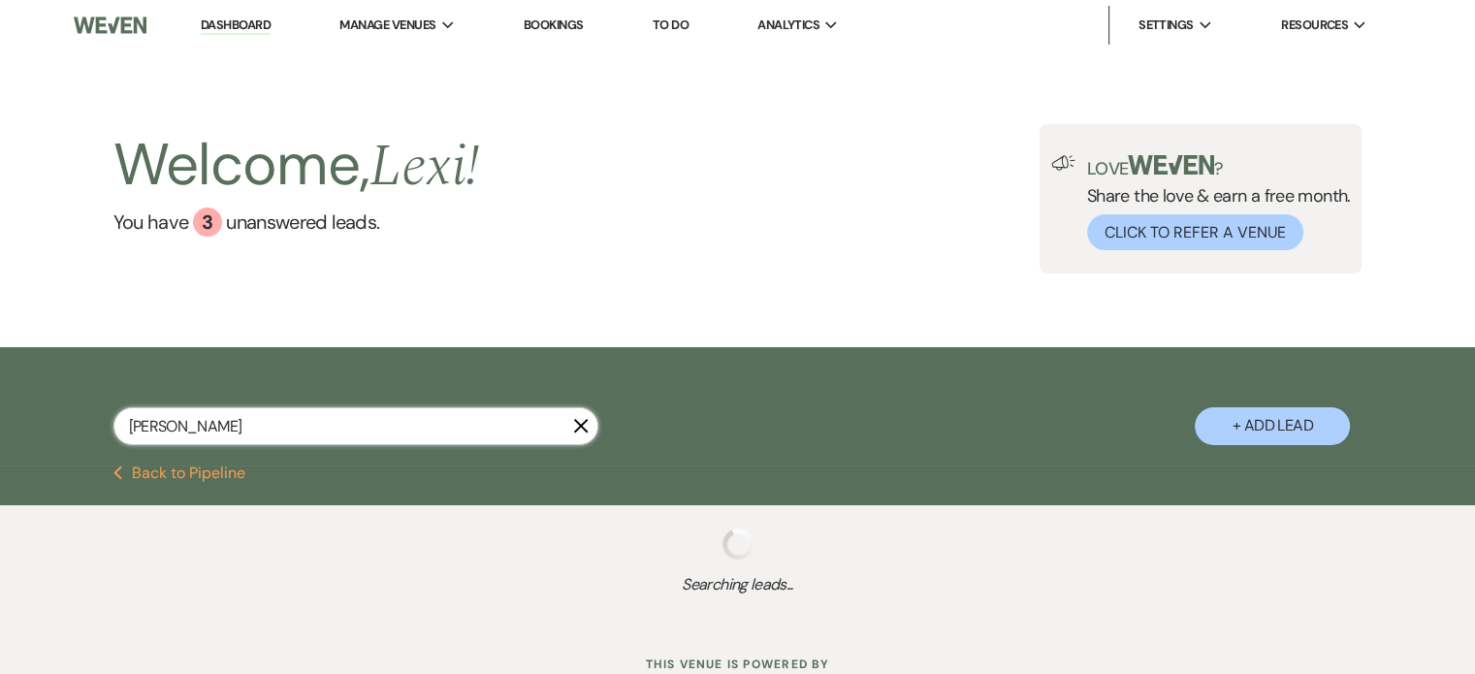
select select "8"
select select "2"
select select "8"
select select "5"
select select "8"
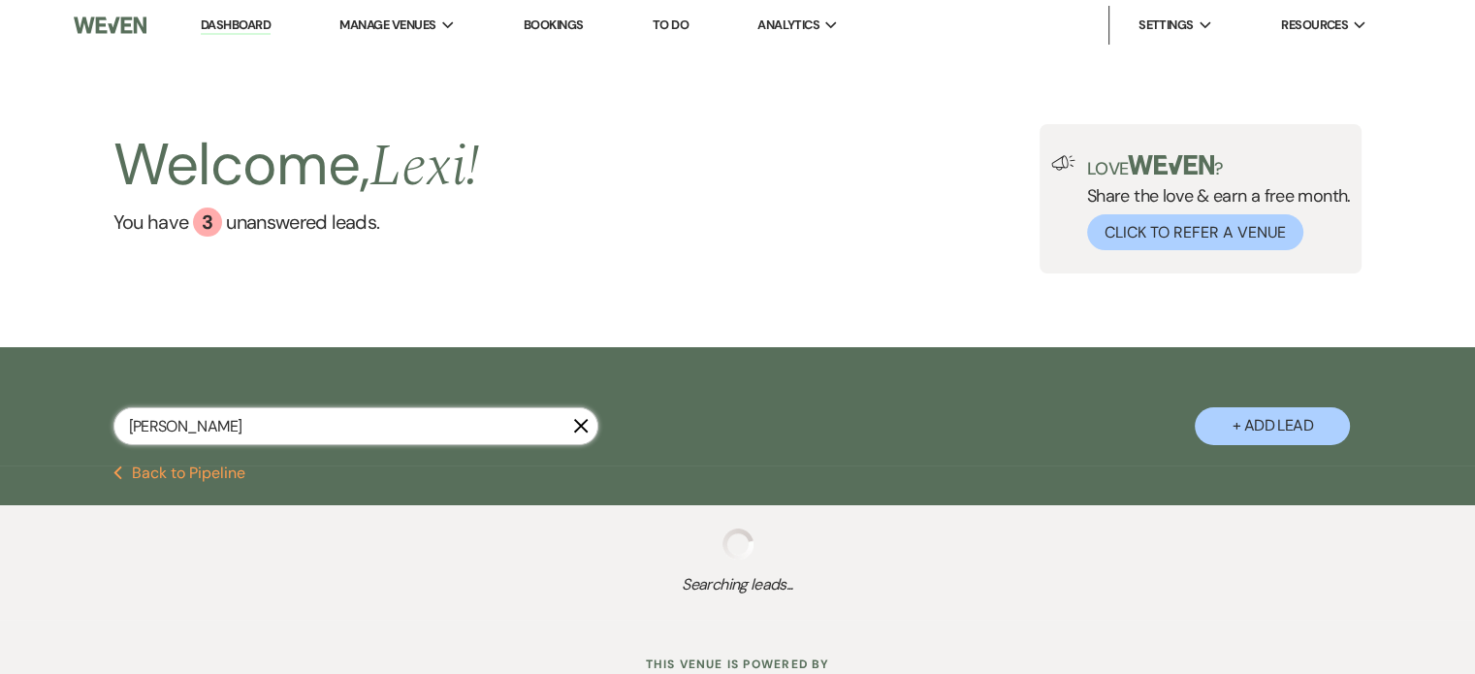
select select "5"
select select "8"
select select "10"
select select "8"
select select "5"
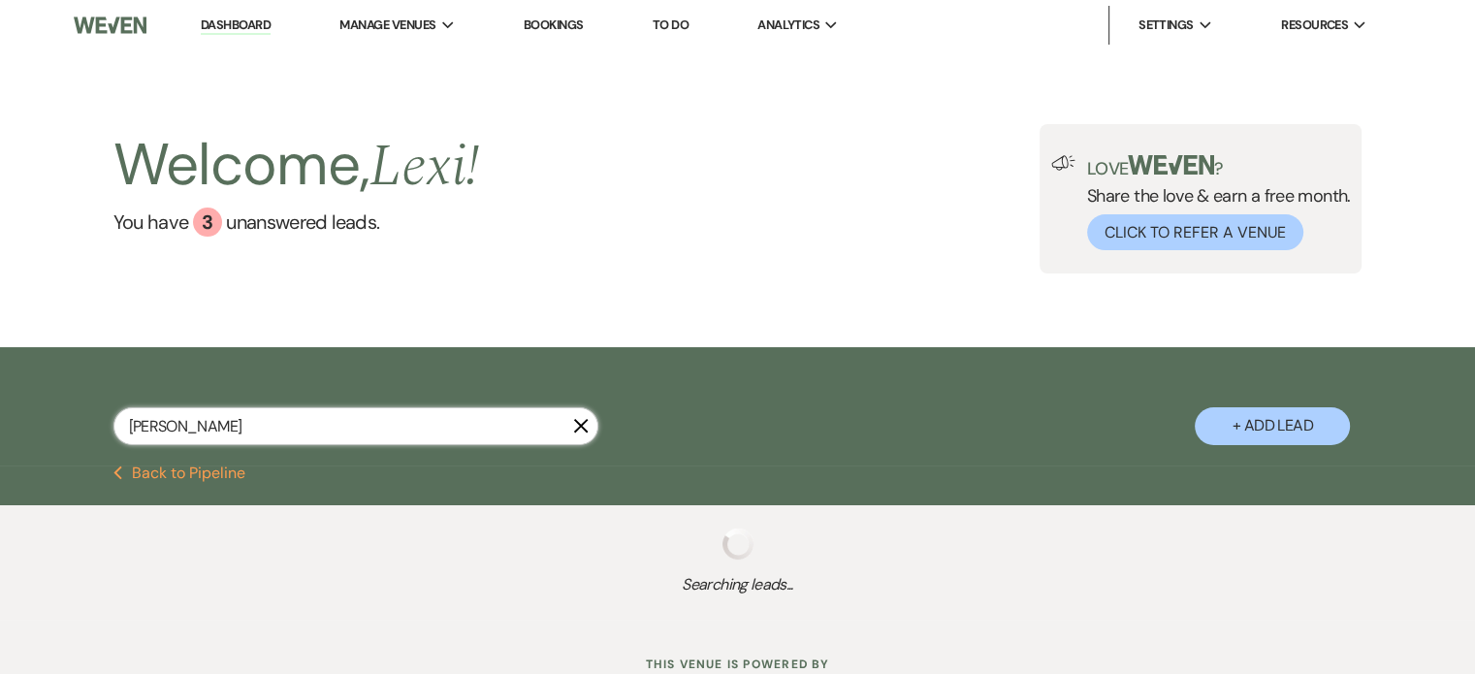
select select "8"
select select "6"
select select "8"
select select "6"
select select "8"
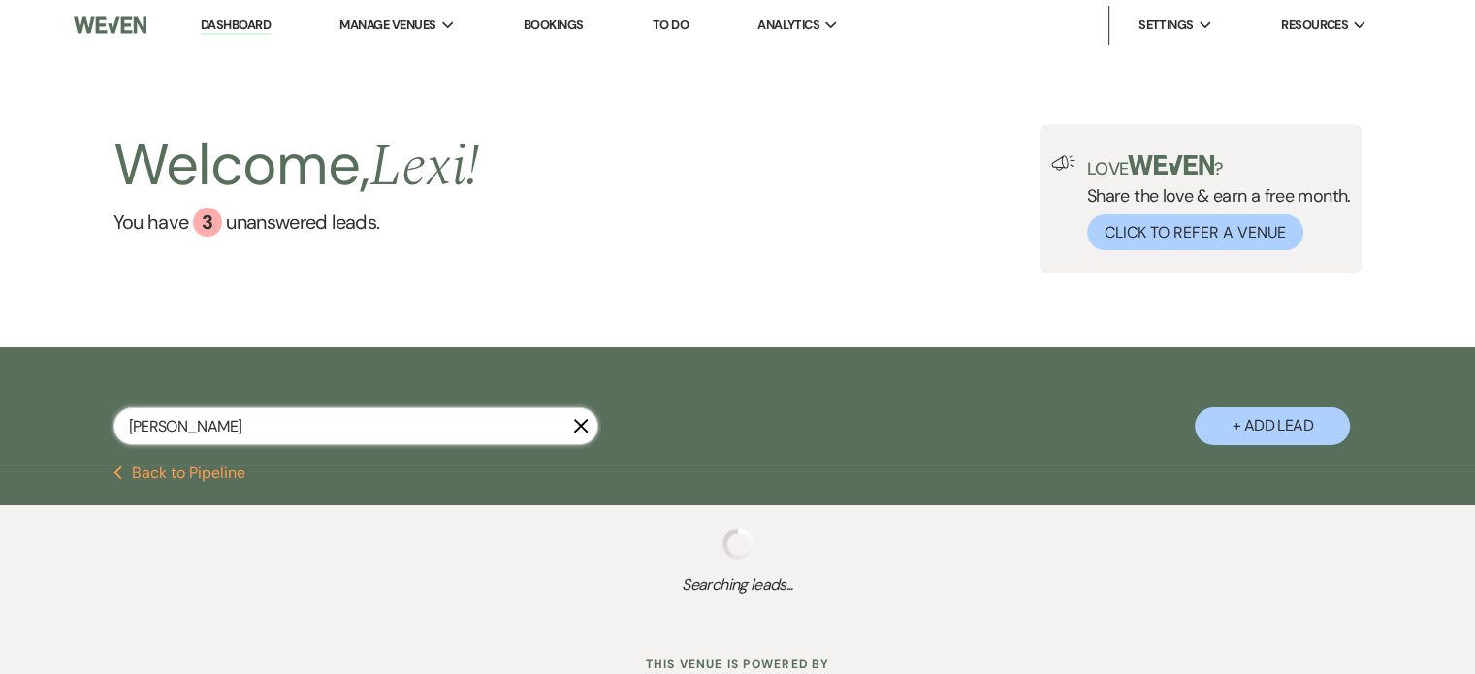
select select "4"
select select "8"
select select "5"
select select "8"
select select "4"
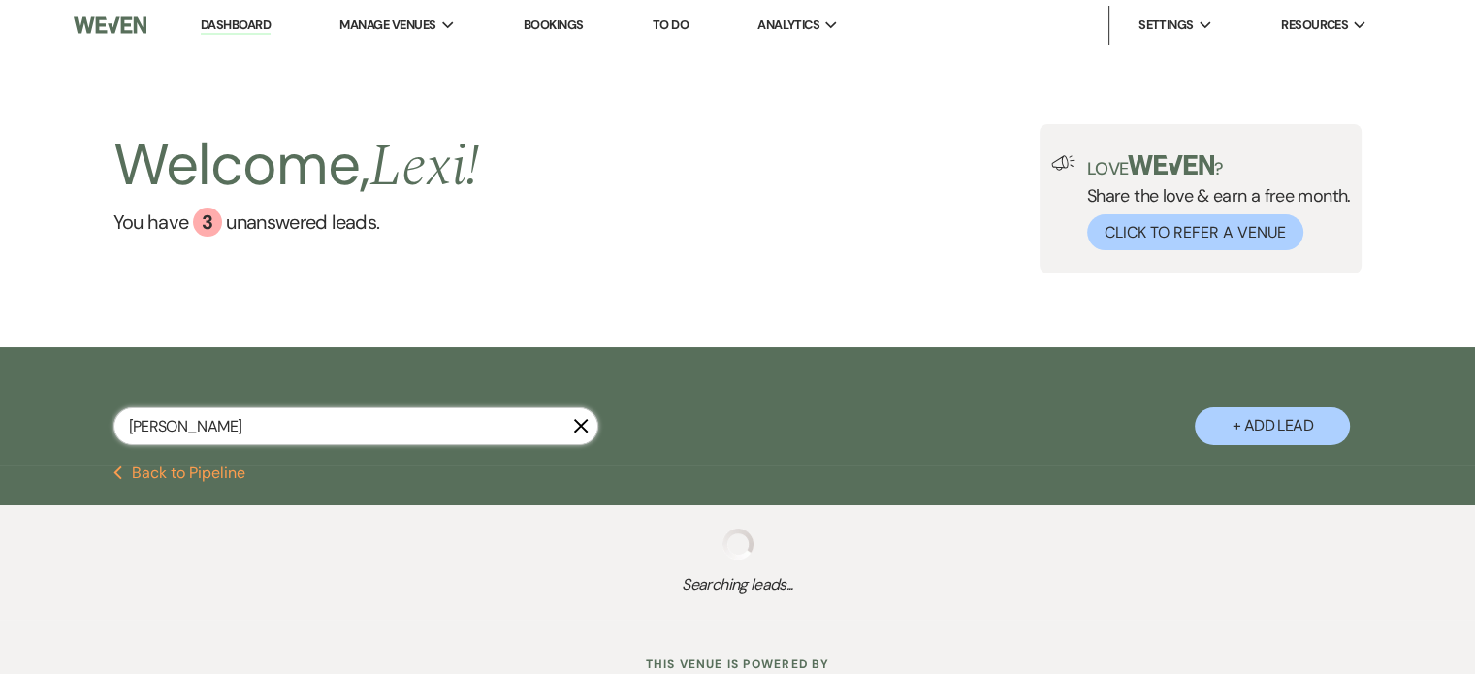
select select "8"
select select "2"
select select "8"
select select "2"
select select "8"
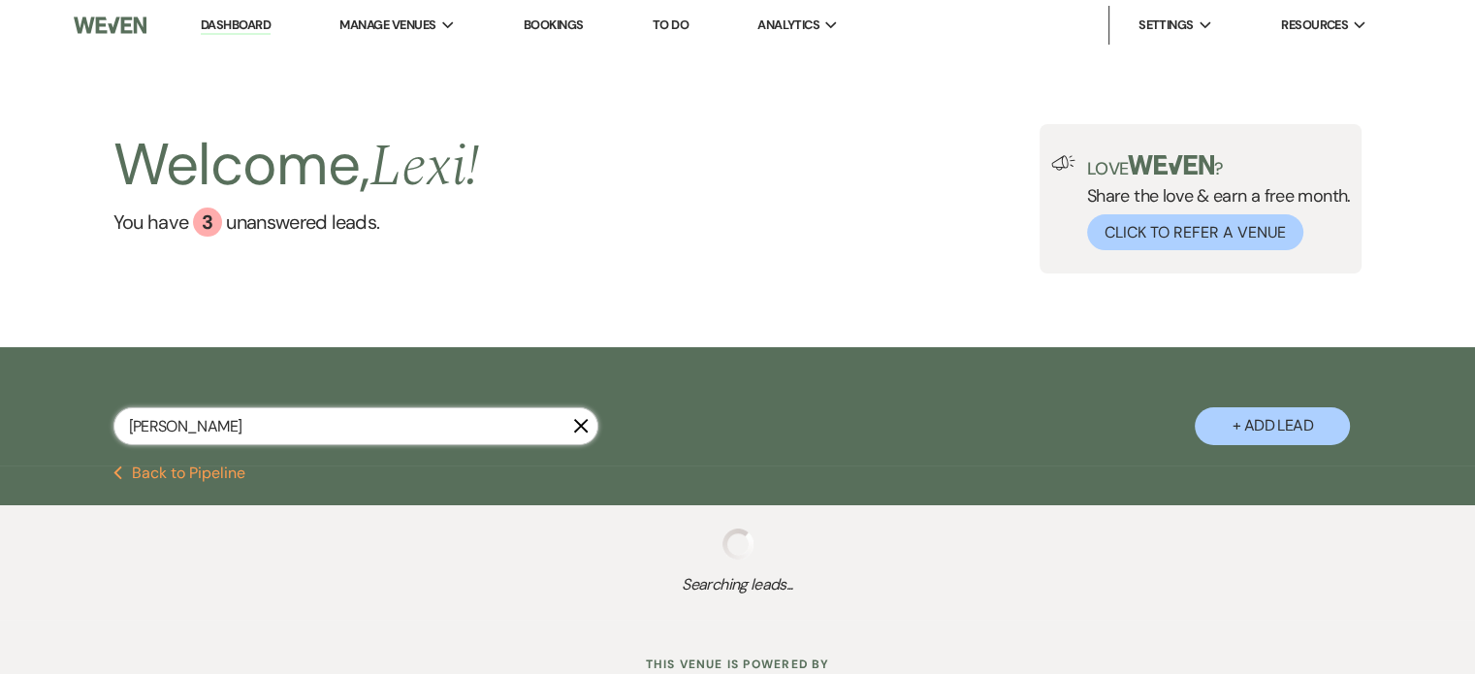
select select "2"
select select "8"
select select "2"
select select "8"
select select "2"
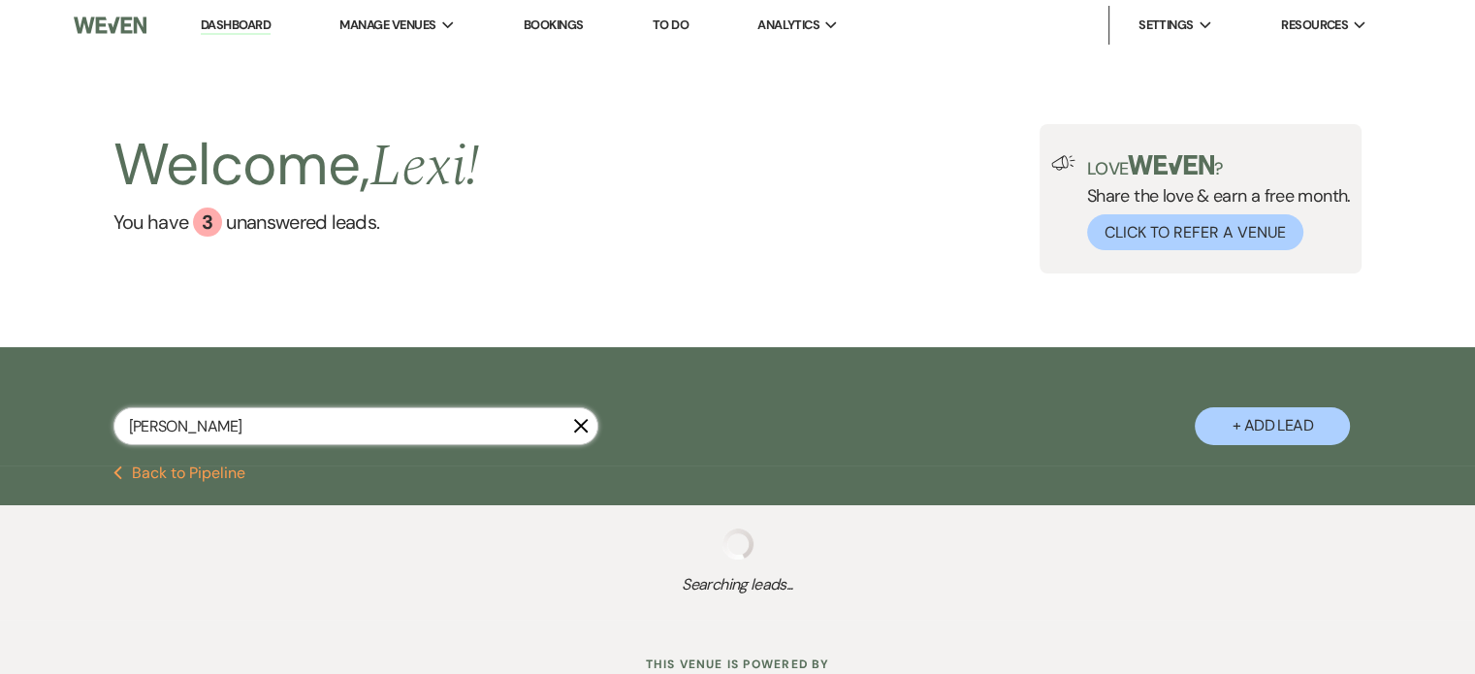
select select "8"
select select "2"
select select "8"
select select "2"
select select "8"
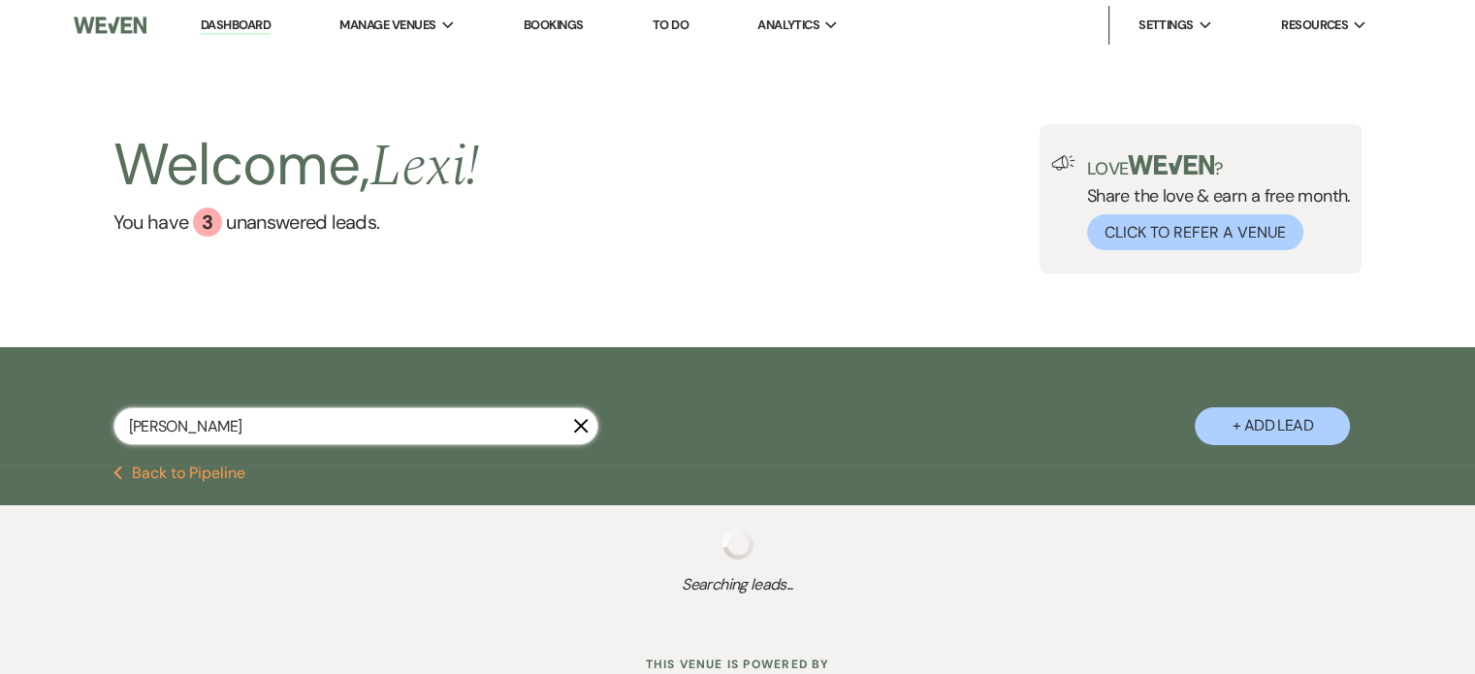
select select "2"
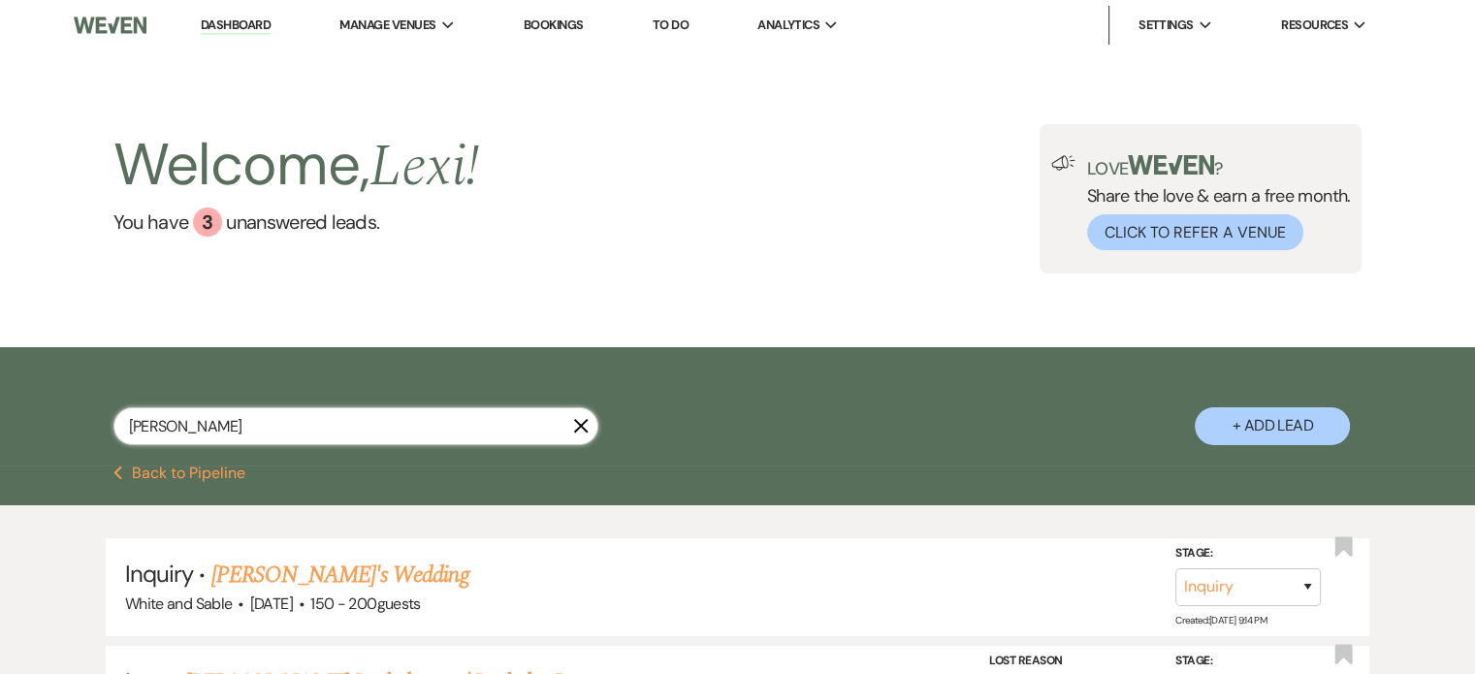
type input "julia hudgens"
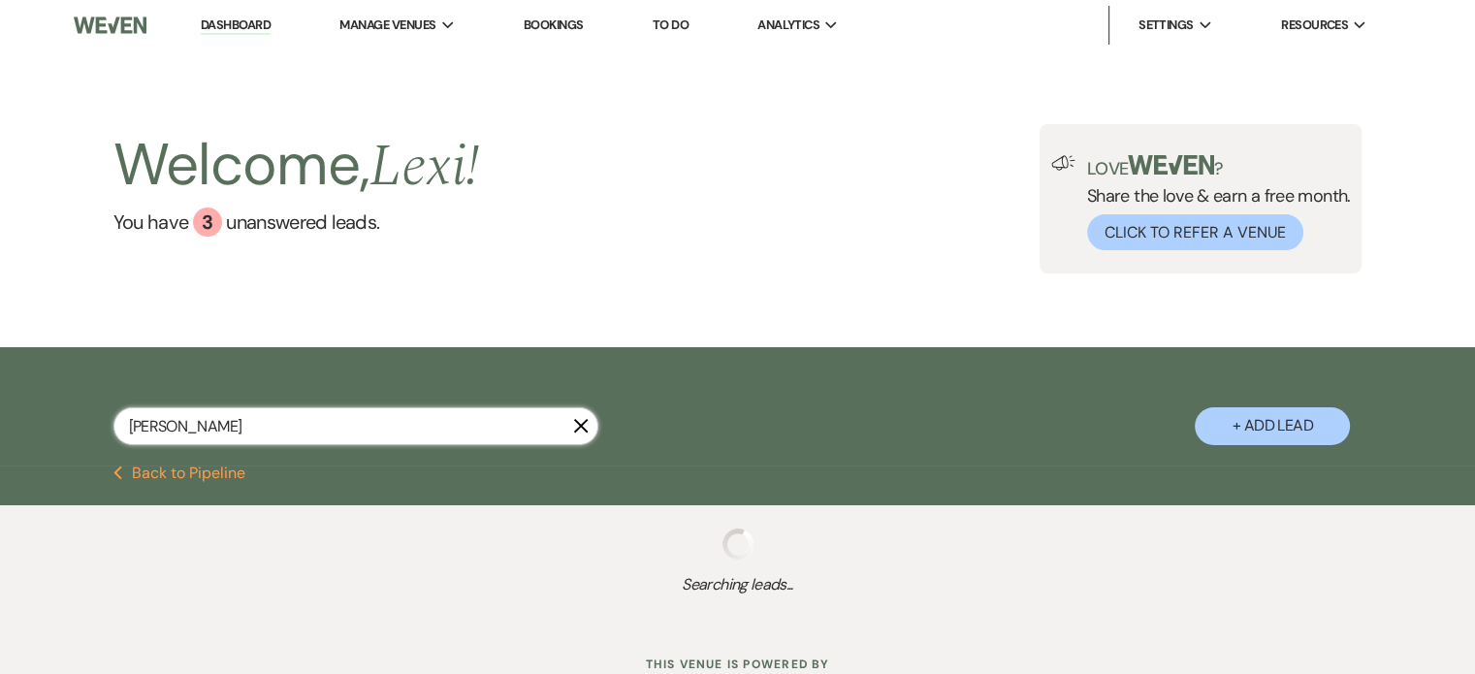
select select "8"
select select "5"
select select "8"
select select "6"
select select "8"
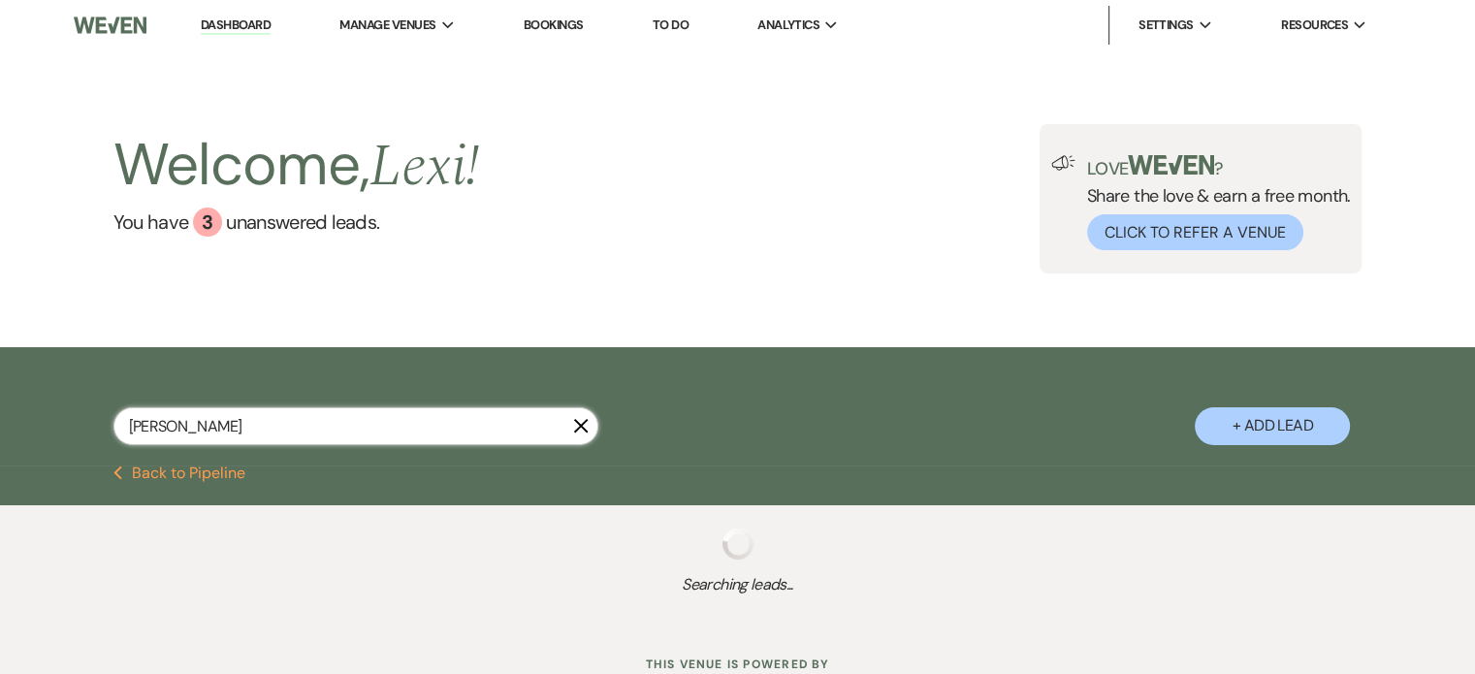
select select "4"
select select "8"
select select "2"
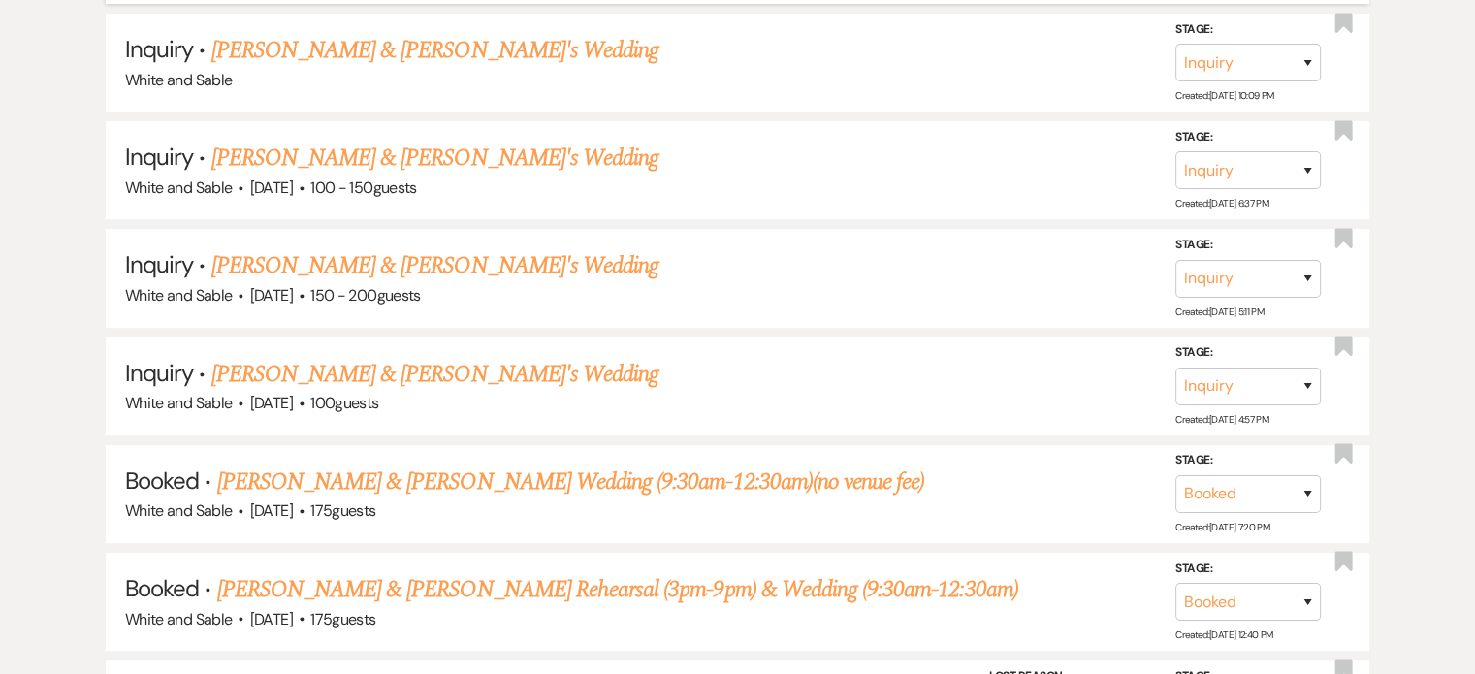
scroll to position [776, 0]
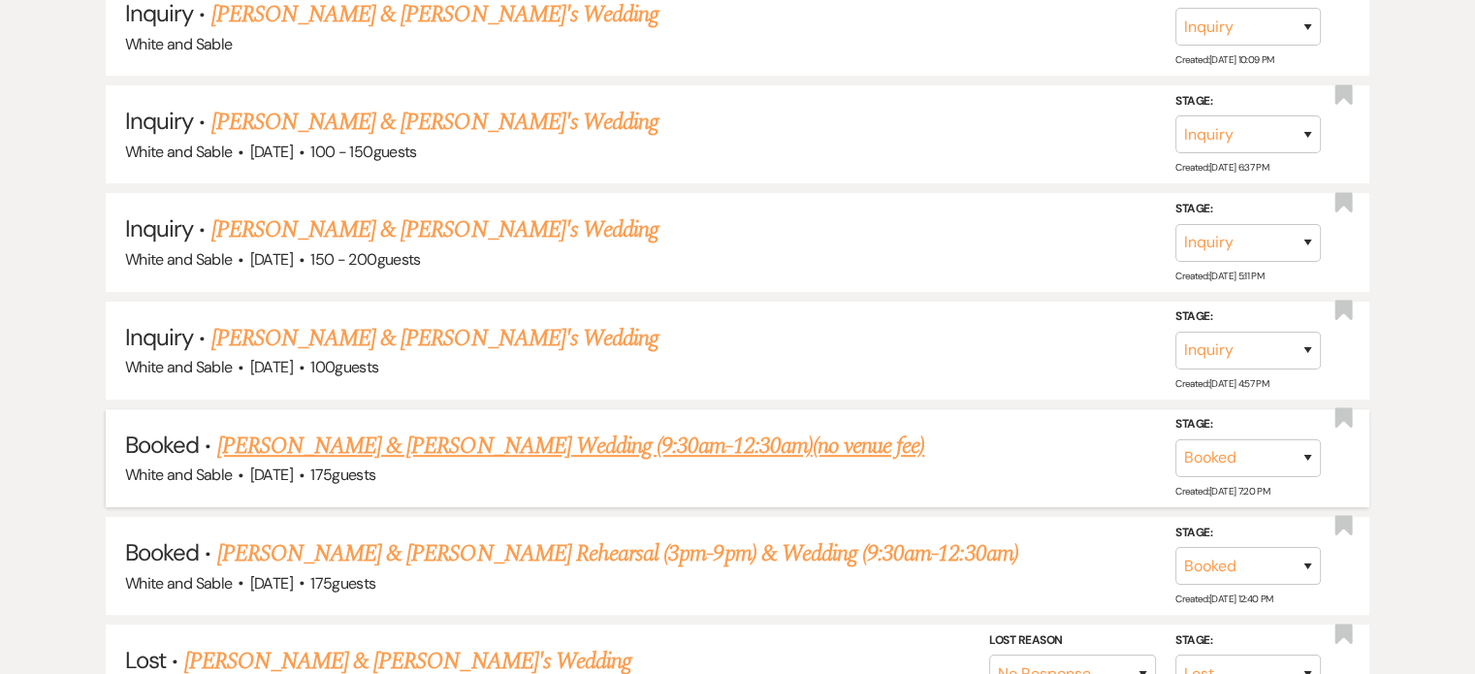
click at [366, 437] on link "[PERSON_NAME] & [PERSON_NAME] Wedding (9:30am-12:30am)(no venue fee)" at bounding box center [571, 446] width 708 height 35
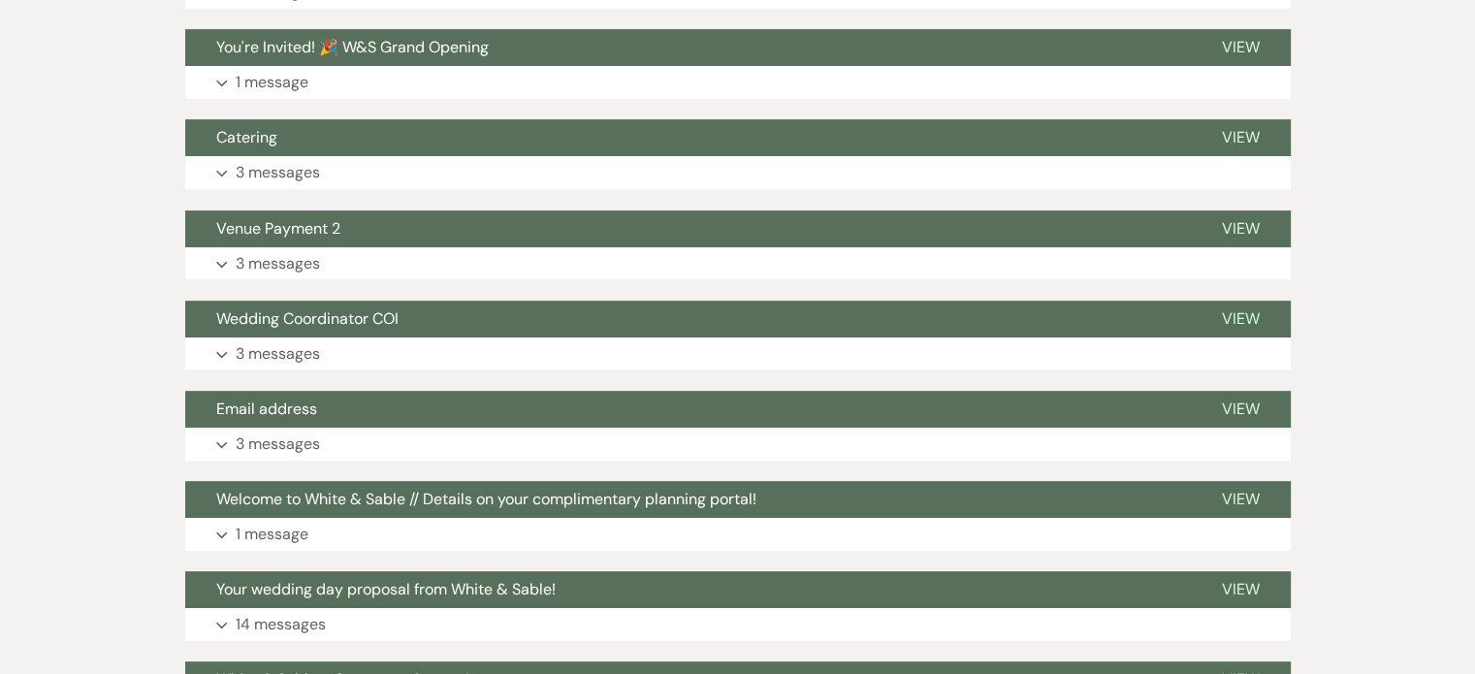
scroll to position [970, 0]
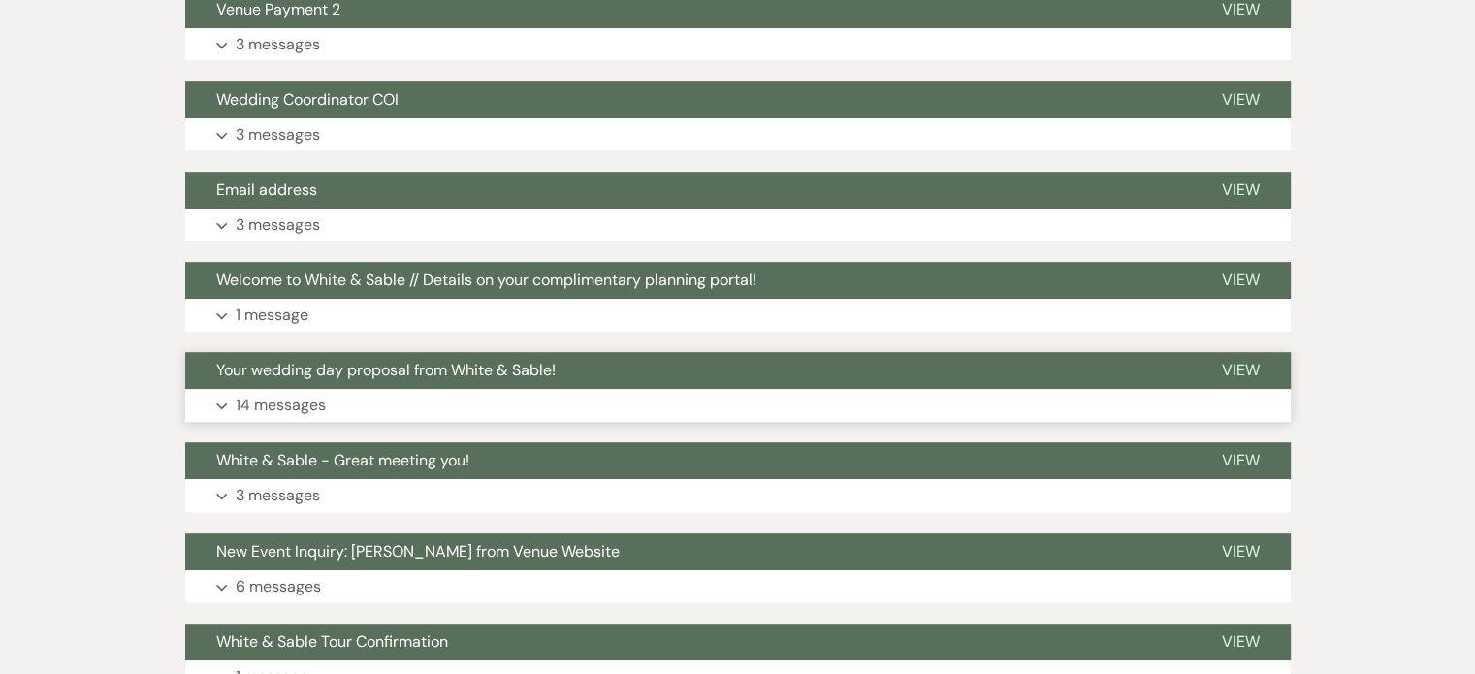
click at [280, 410] on p "14 messages" at bounding box center [281, 405] width 90 height 25
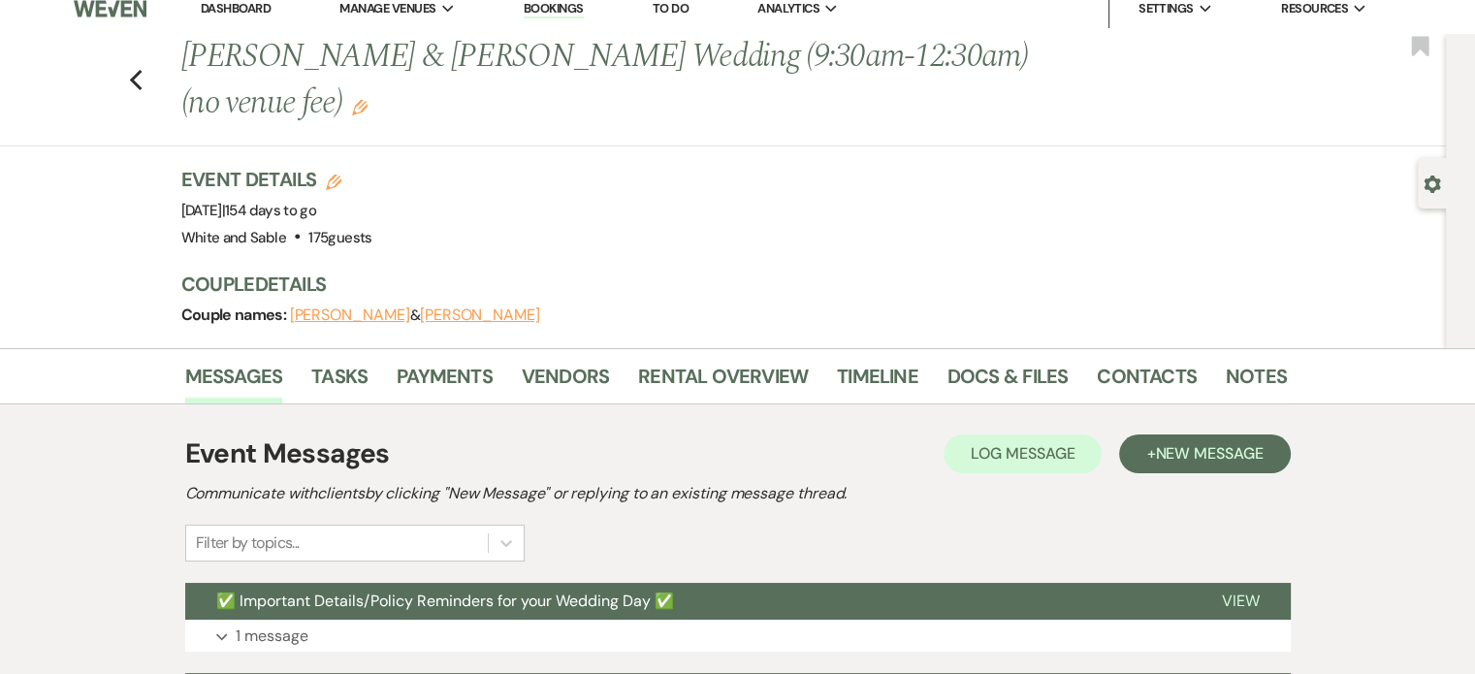
scroll to position [0, 0]
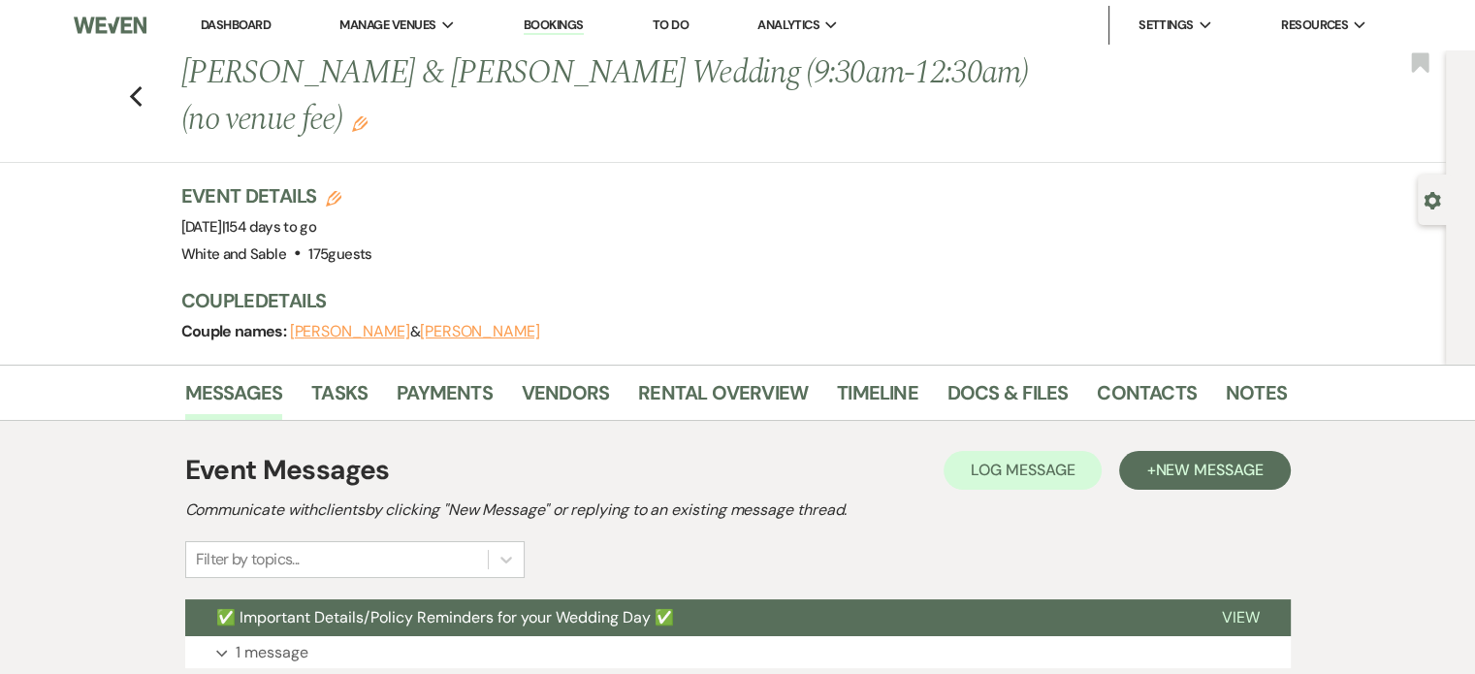
click at [957, 372] on div "Messages Tasks Payments Vendors Rental Overview Timeline Docs & Files Contacts …" at bounding box center [737, 393] width 1475 height 56
click at [1121, 390] on link "Contacts" at bounding box center [1147, 398] width 100 height 43
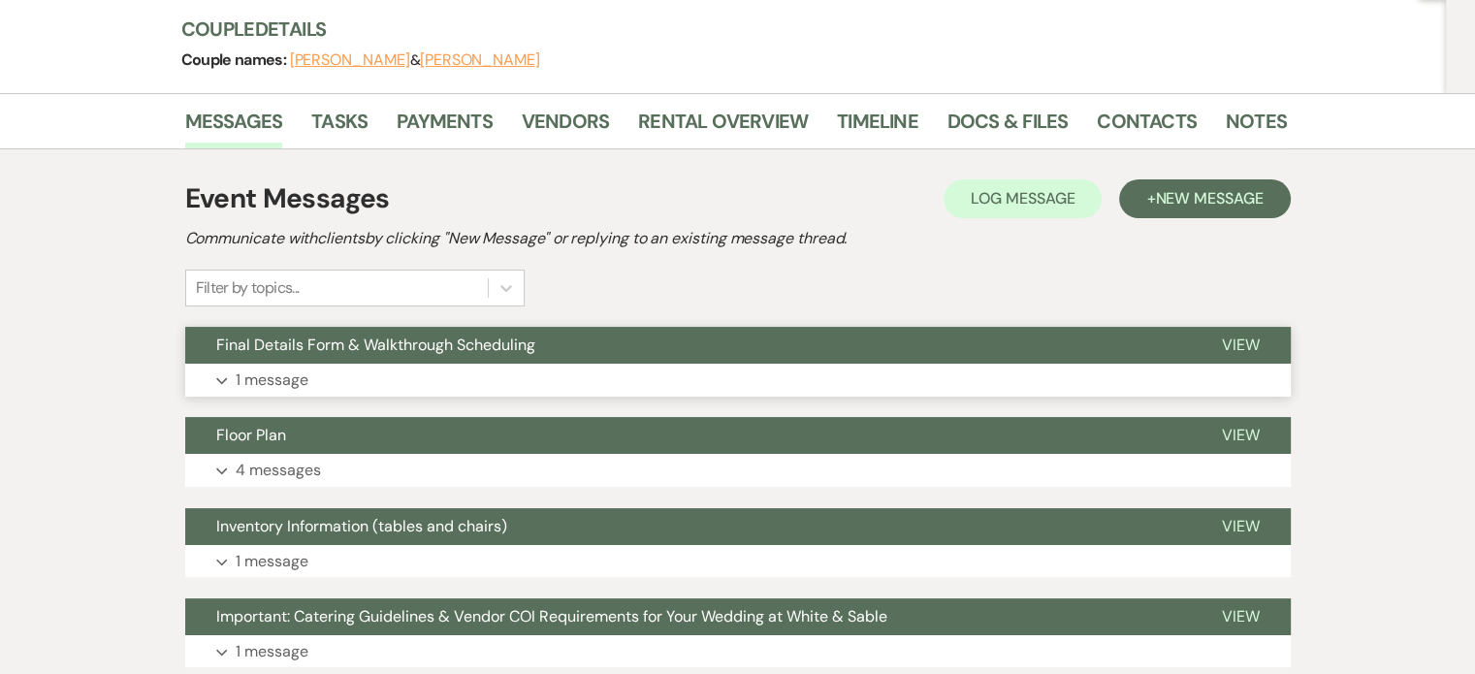
scroll to position [291, 0]
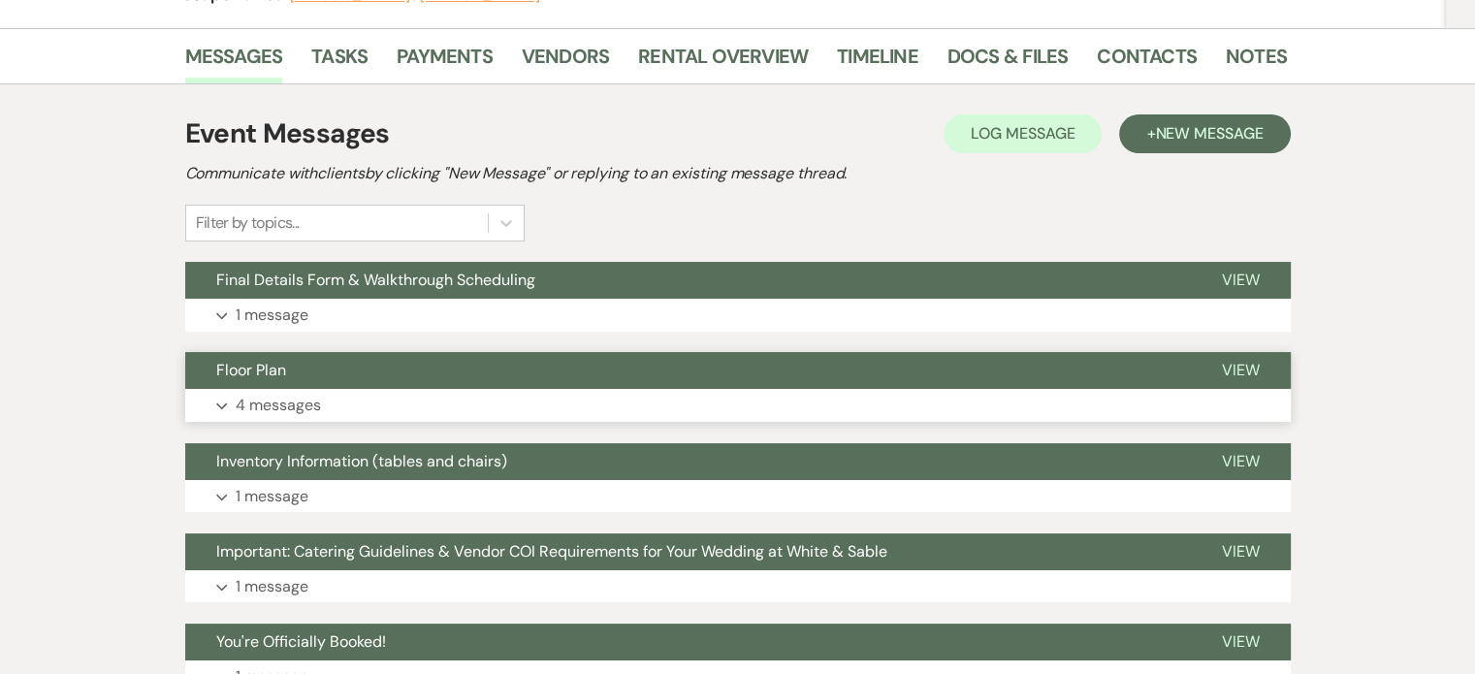
click at [291, 403] on p "4 messages" at bounding box center [278, 405] width 85 height 25
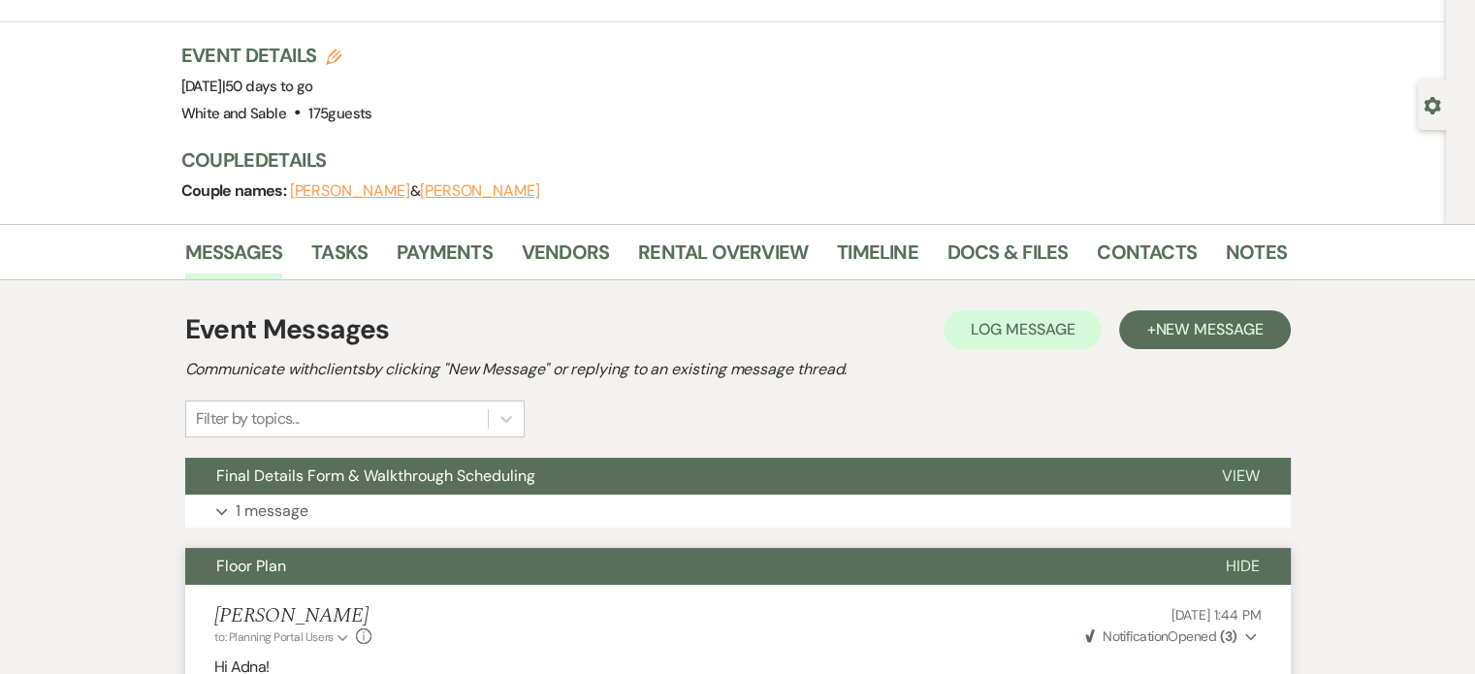
scroll to position [0, 0]
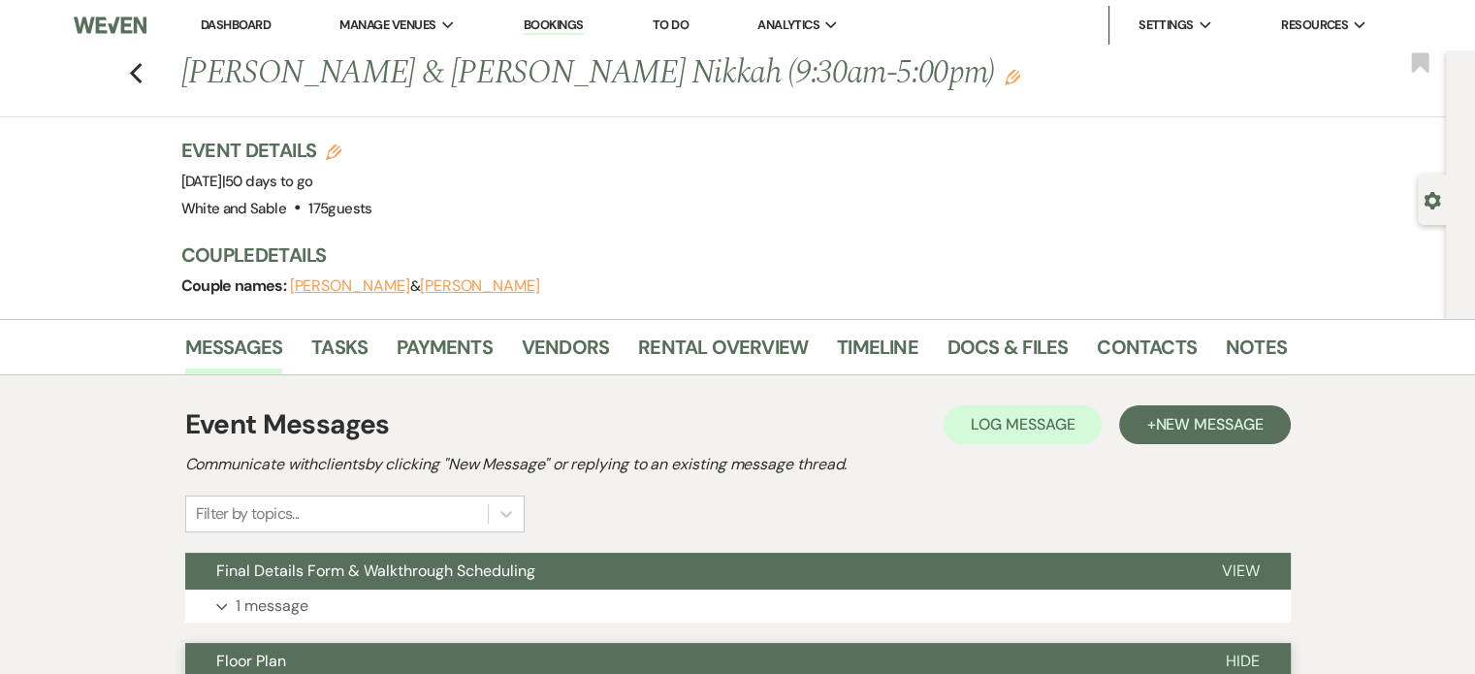
click at [231, 44] on li "Dashboard" at bounding box center [235, 25] width 89 height 39
click at [232, 26] on link "Dashboard" at bounding box center [236, 24] width 70 height 16
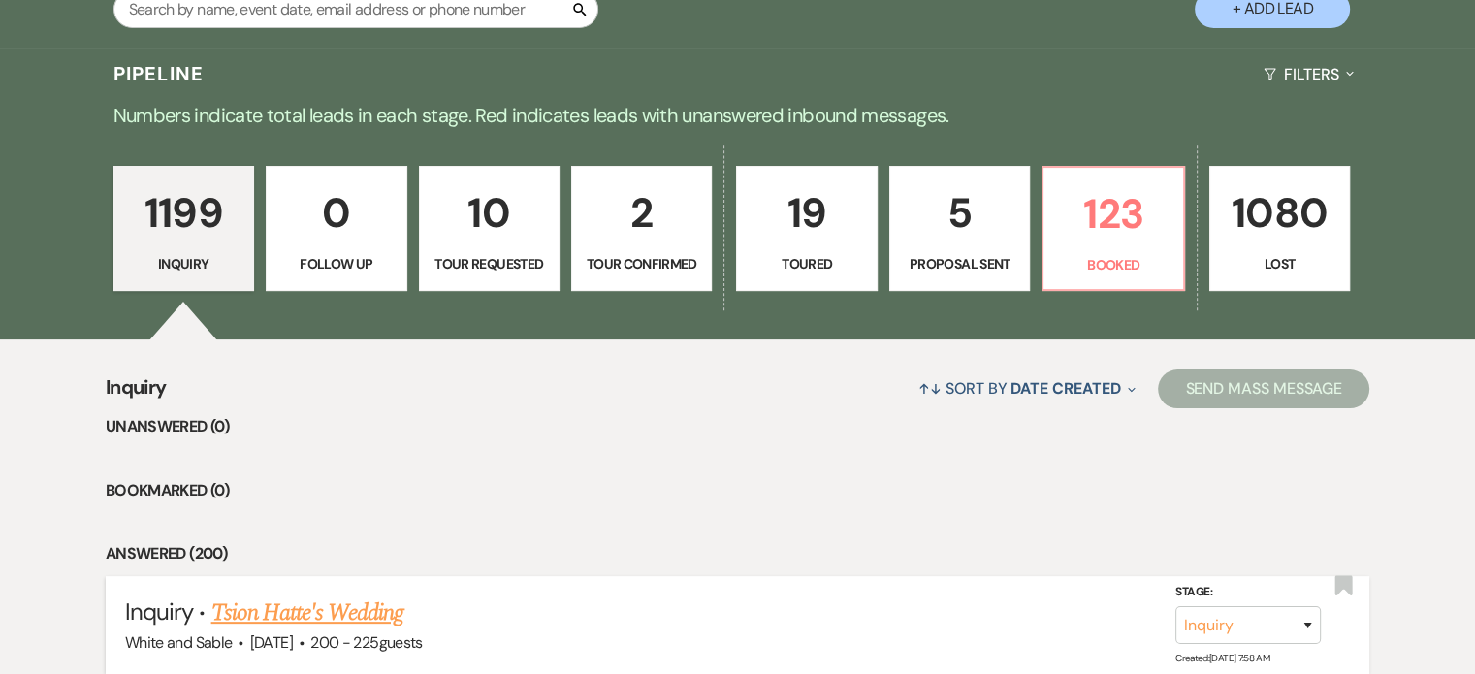
scroll to position [194, 0]
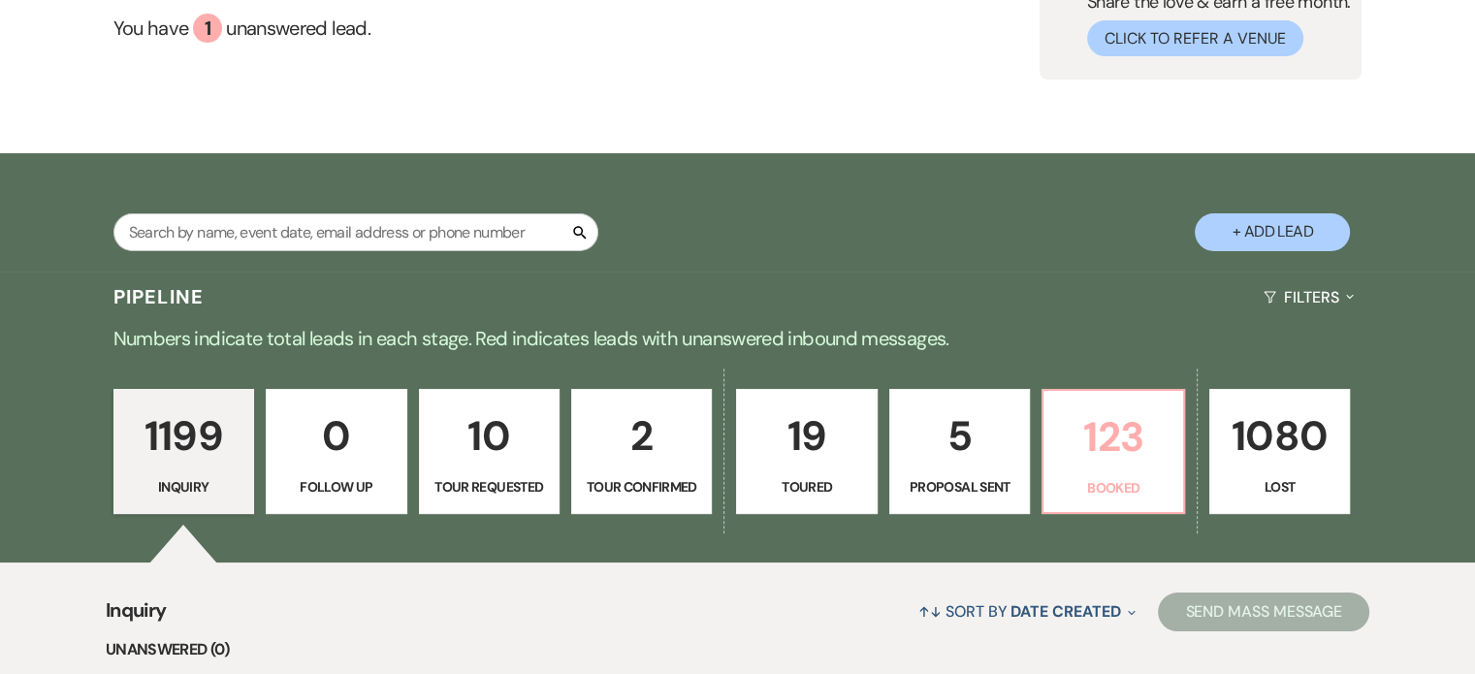
click at [1085, 445] on p "123" at bounding box center [1112, 437] width 115 height 65
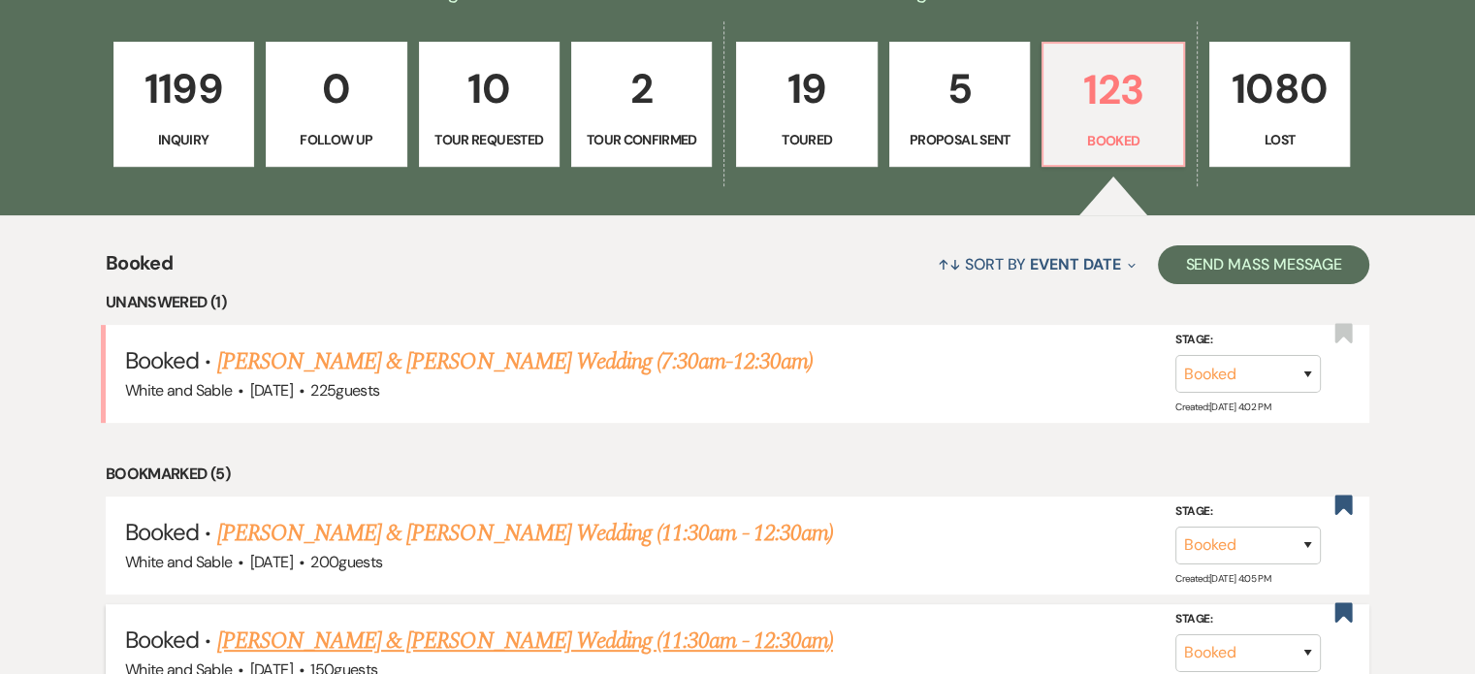
scroll to position [679, 0]
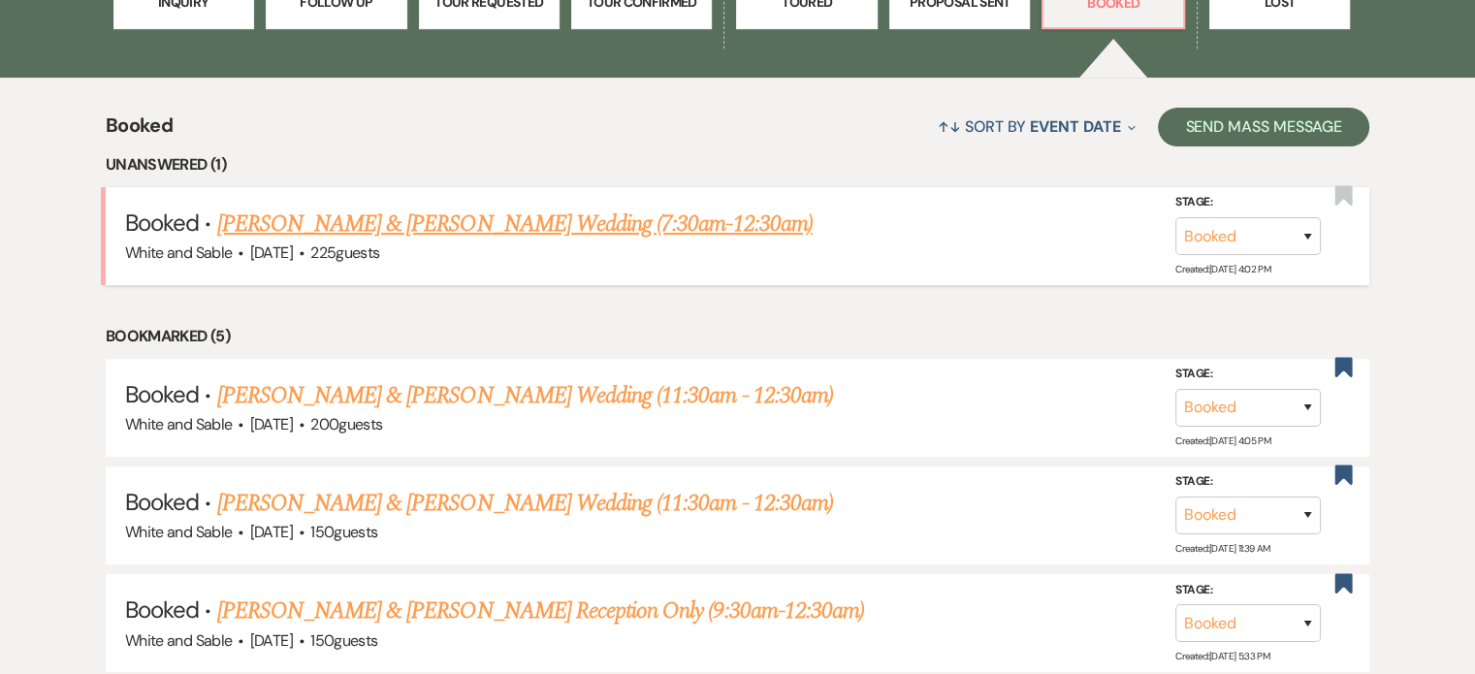
click at [511, 224] on link "[PERSON_NAME] & [PERSON_NAME] Wedding (7:30am-12:30am)" at bounding box center [515, 224] width 596 height 35
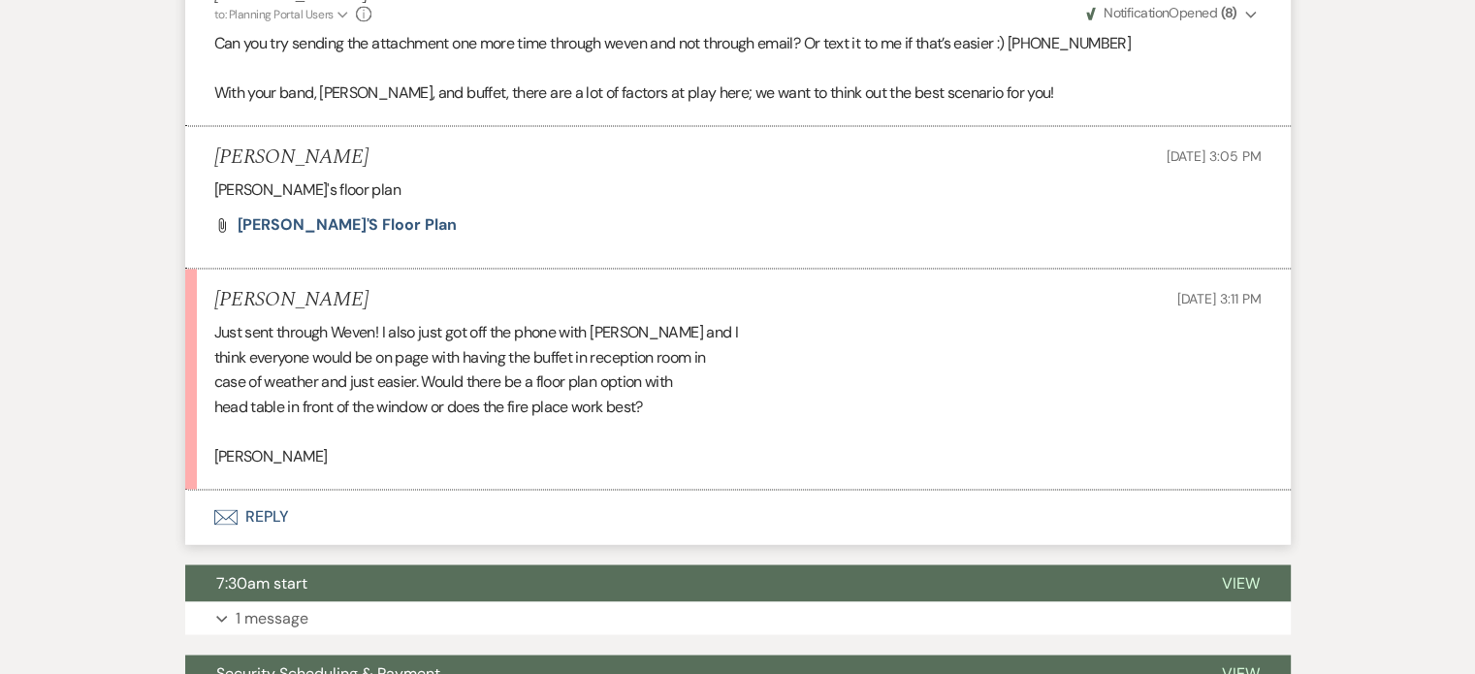
scroll to position [3105, 0]
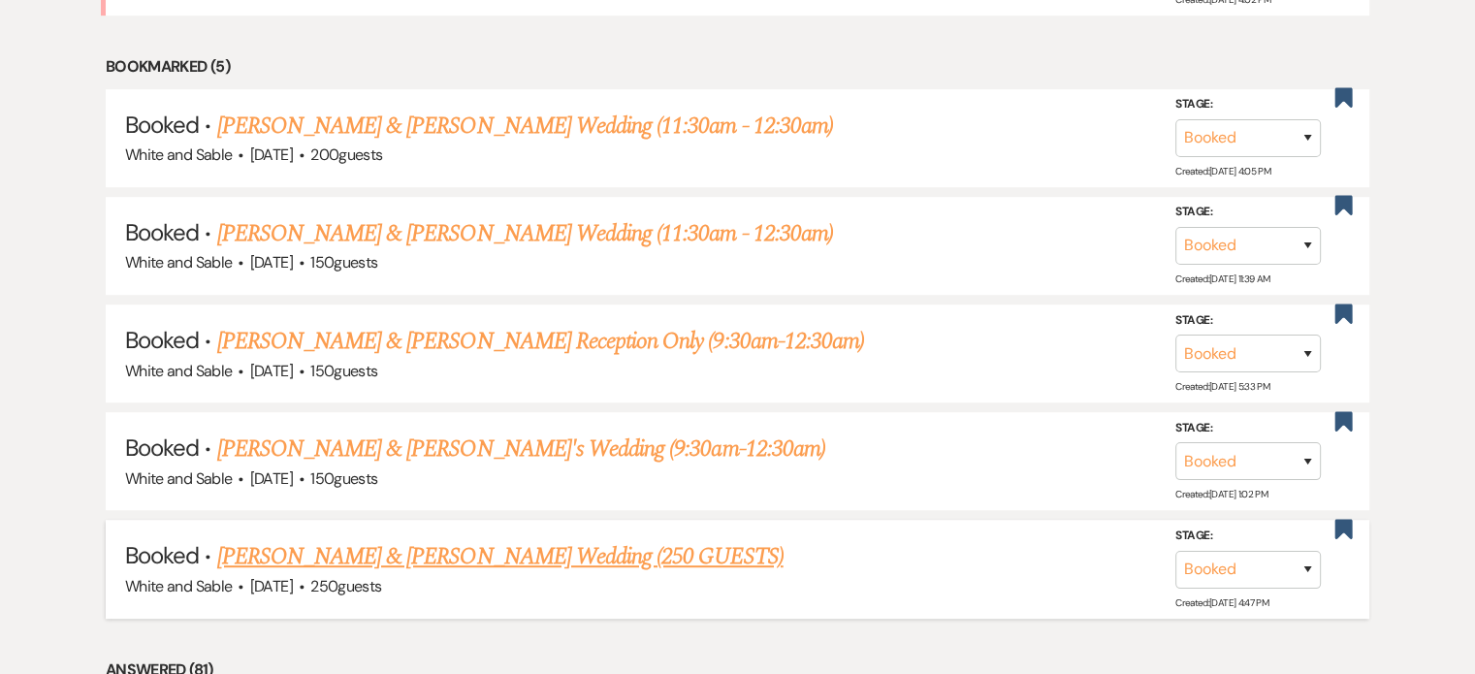
scroll to position [970, 0]
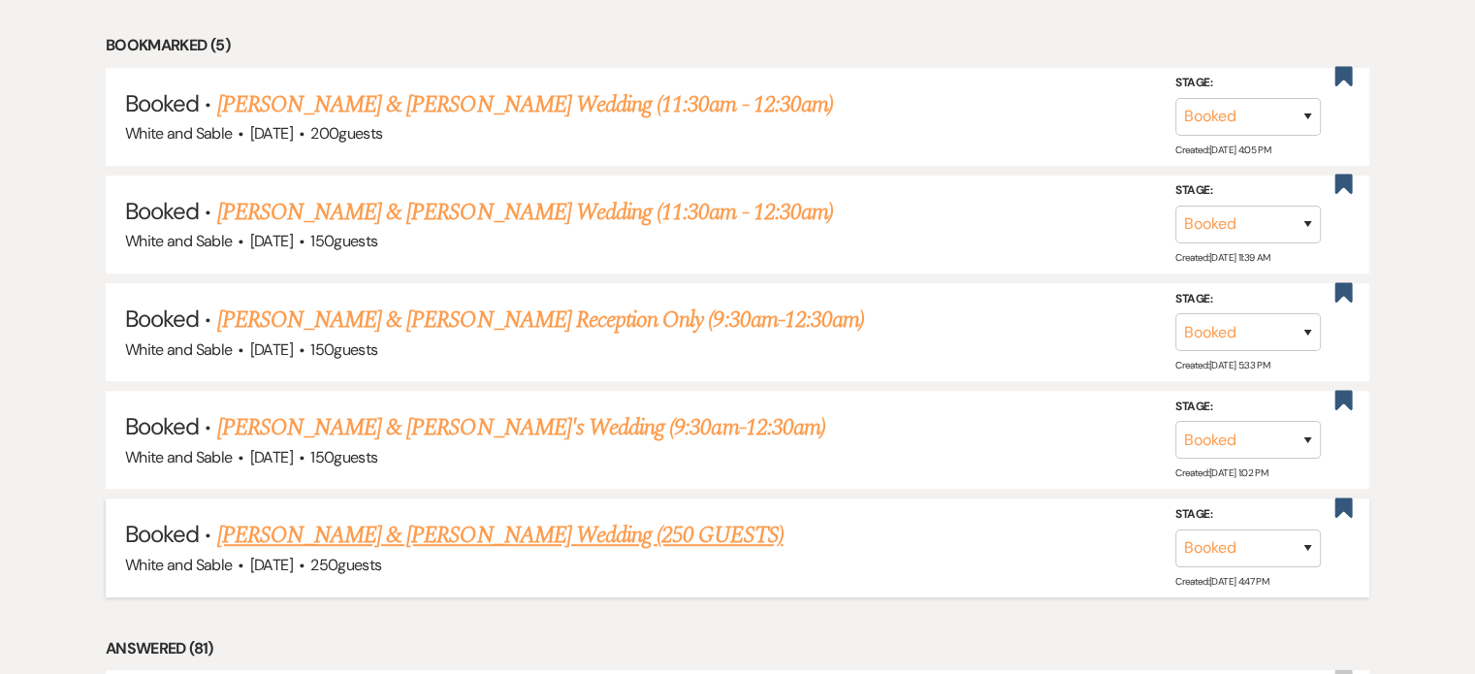
click at [405, 526] on link "[PERSON_NAME] & [PERSON_NAME] Wedding (250 GUESTS)" at bounding box center [500, 535] width 567 height 35
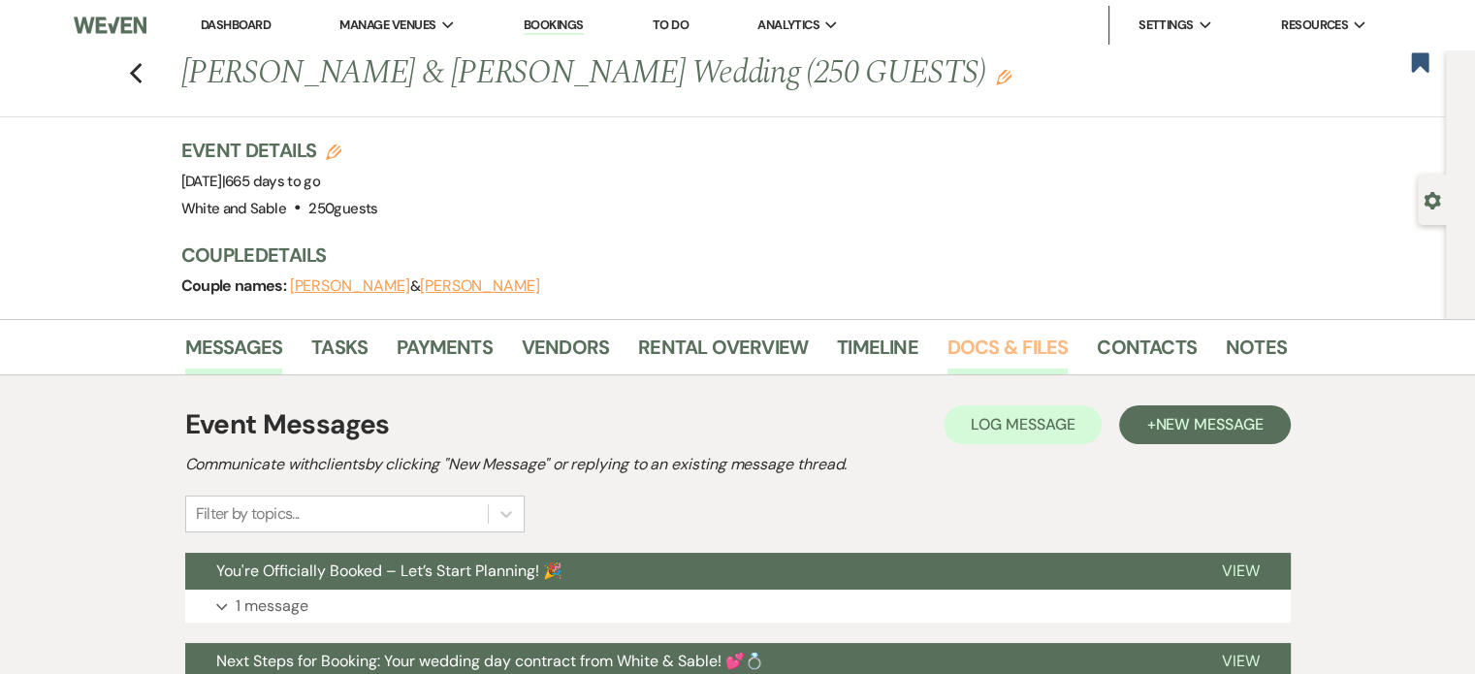
click at [1017, 355] on link "Docs & Files" at bounding box center [1008, 353] width 120 height 43
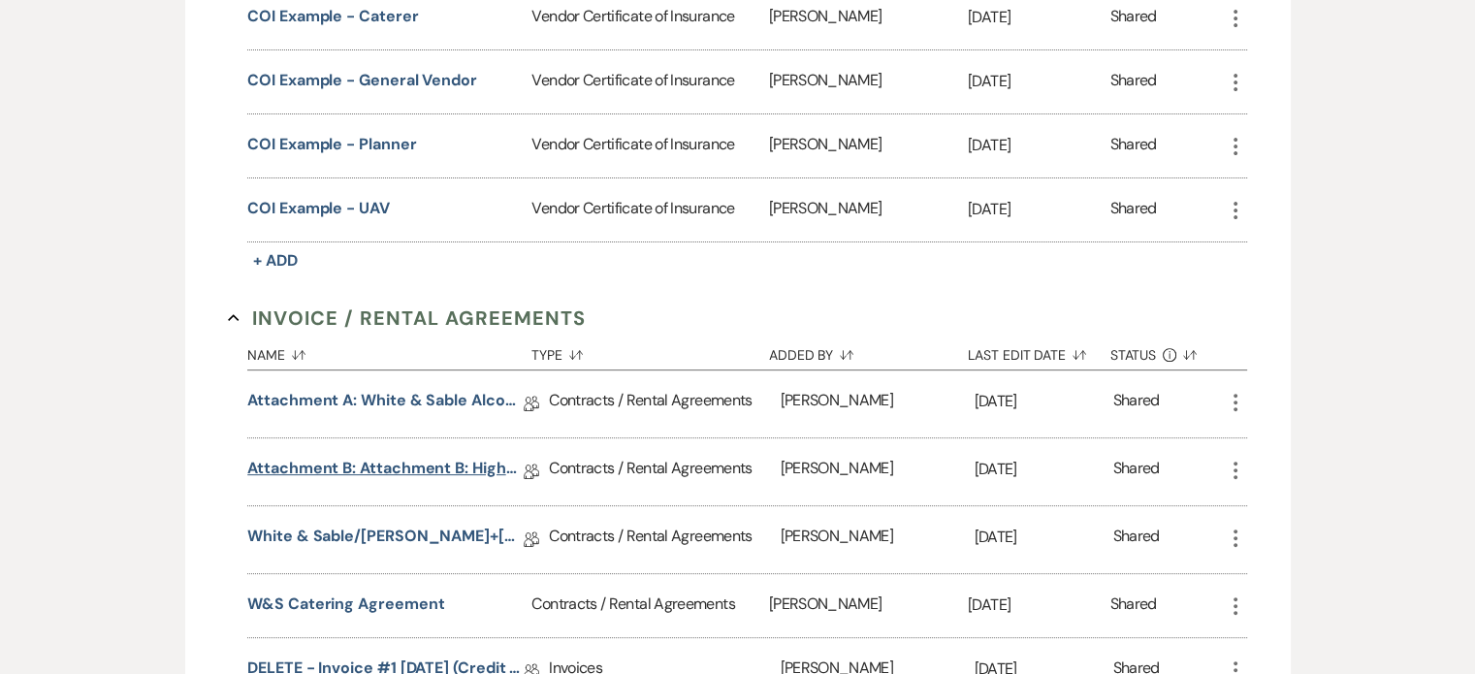
scroll to position [679, 0]
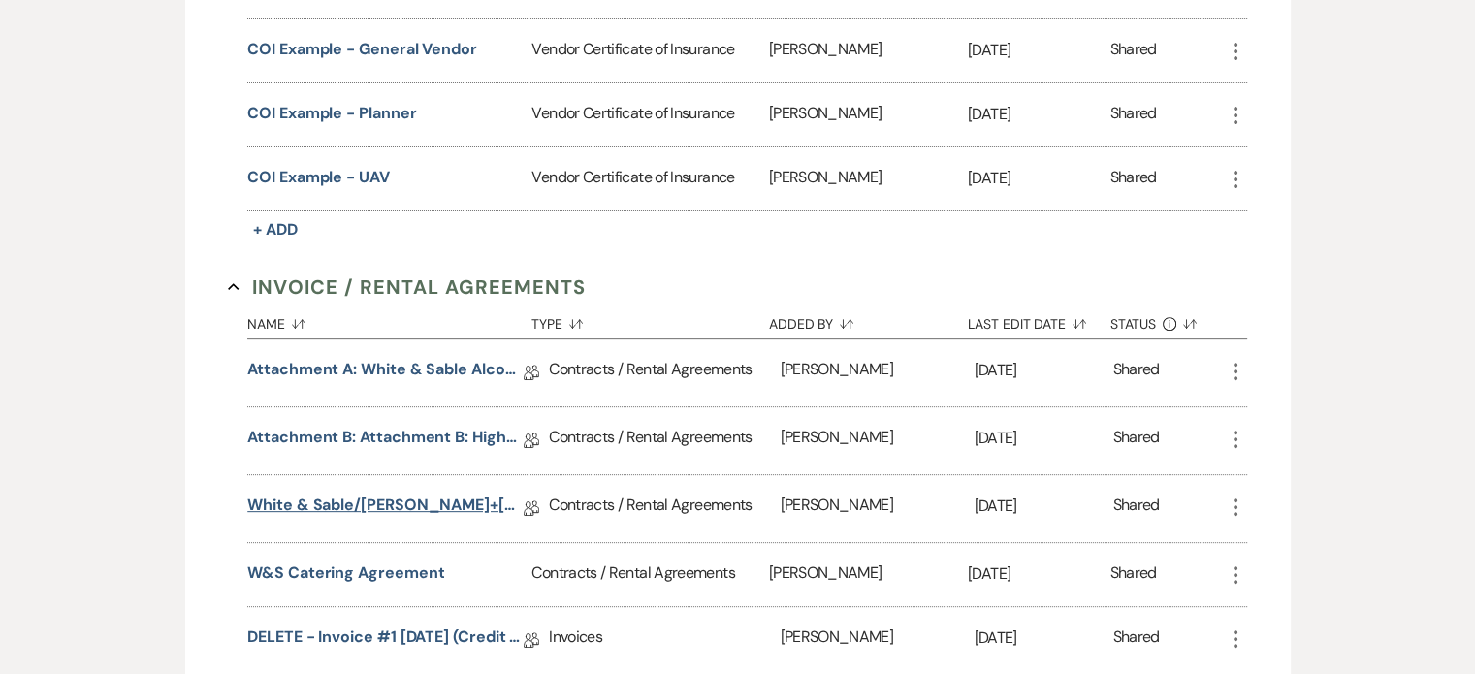
click at [369, 505] on link "White & Sable/Kaufer+O'Hara Rental Agreement - 6.12.27" at bounding box center [385, 509] width 276 height 30
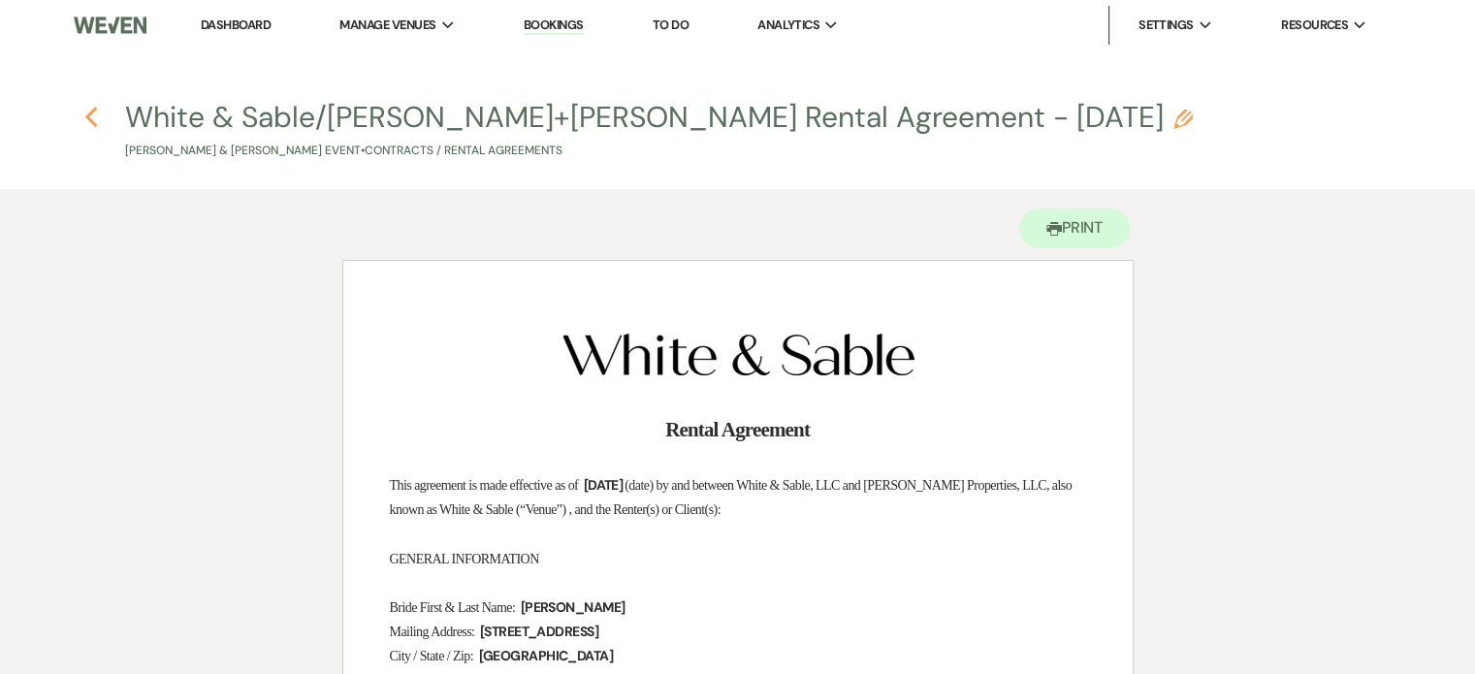
click at [92, 121] on use "button" at bounding box center [90, 117] width 13 height 21
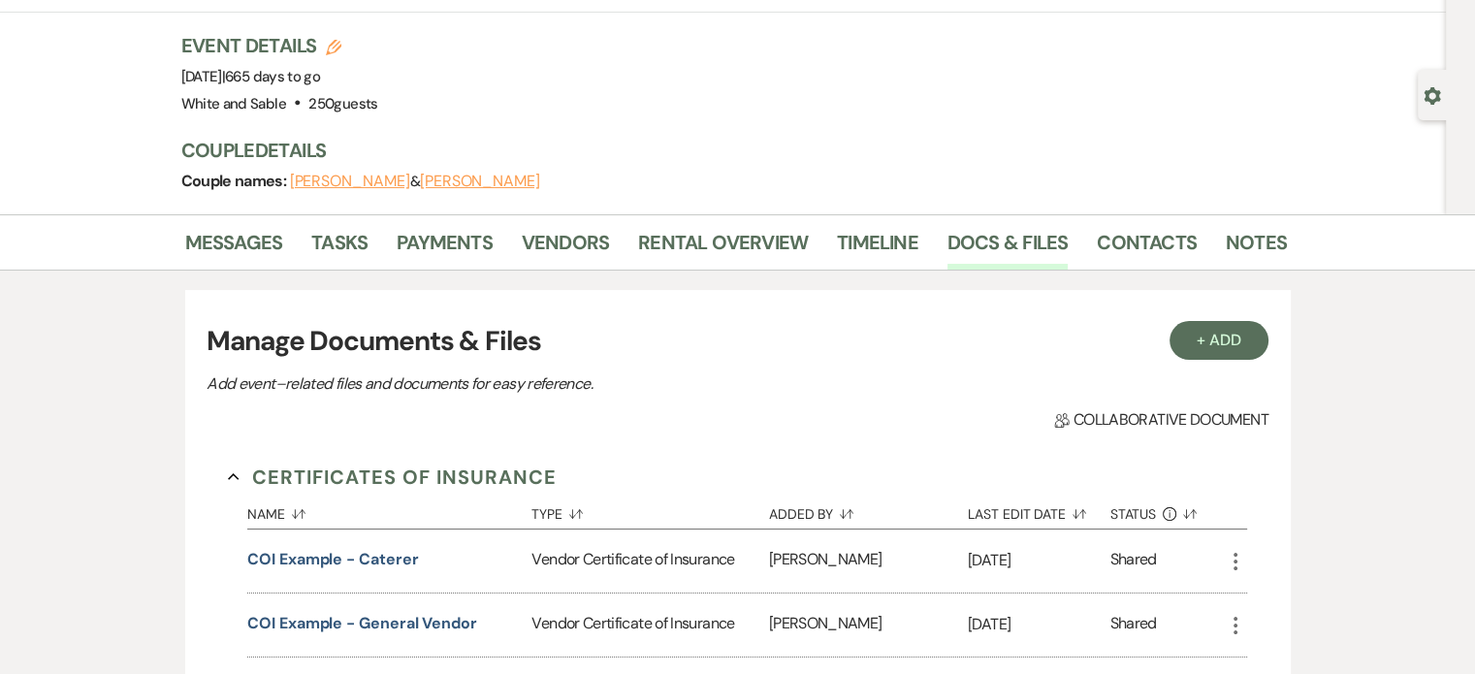
scroll to position [97, 0]
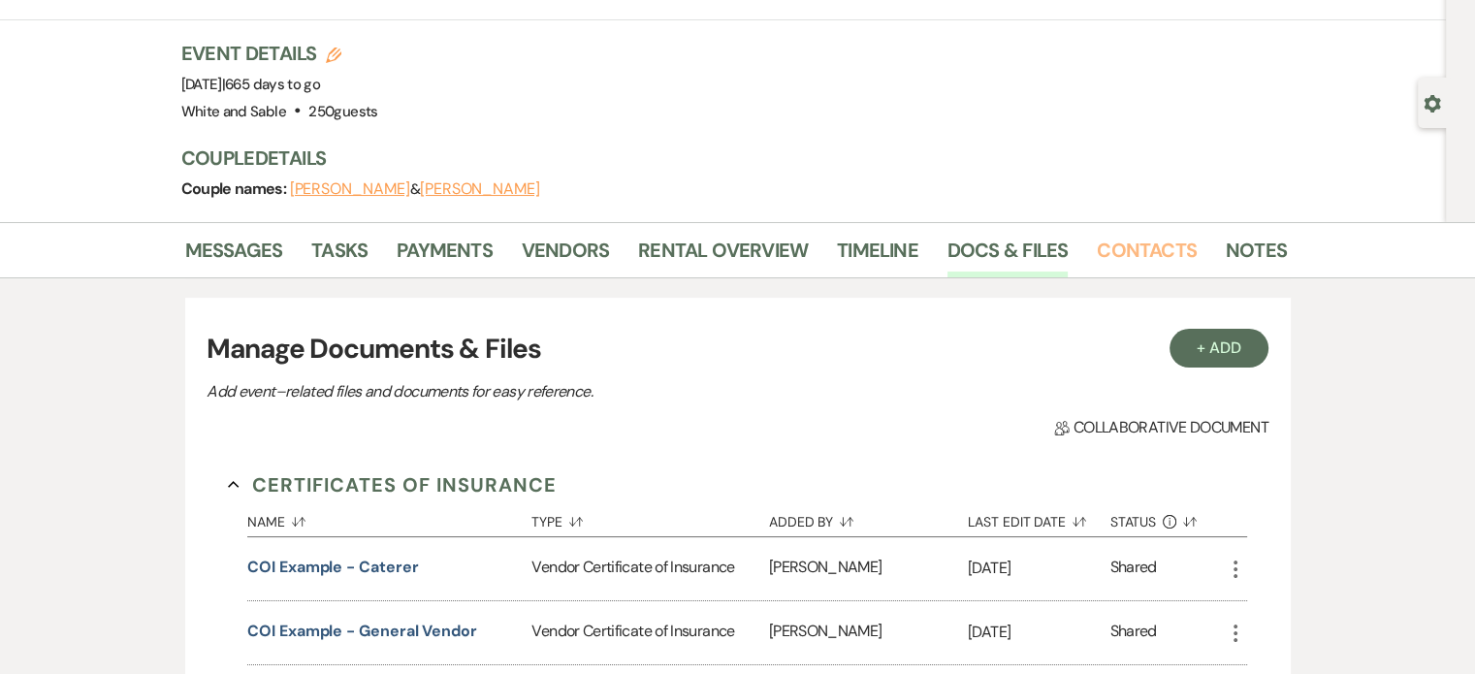
click at [1118, 246] on link "Contacts" at bounding box center [1147, 256] width 100 height 43
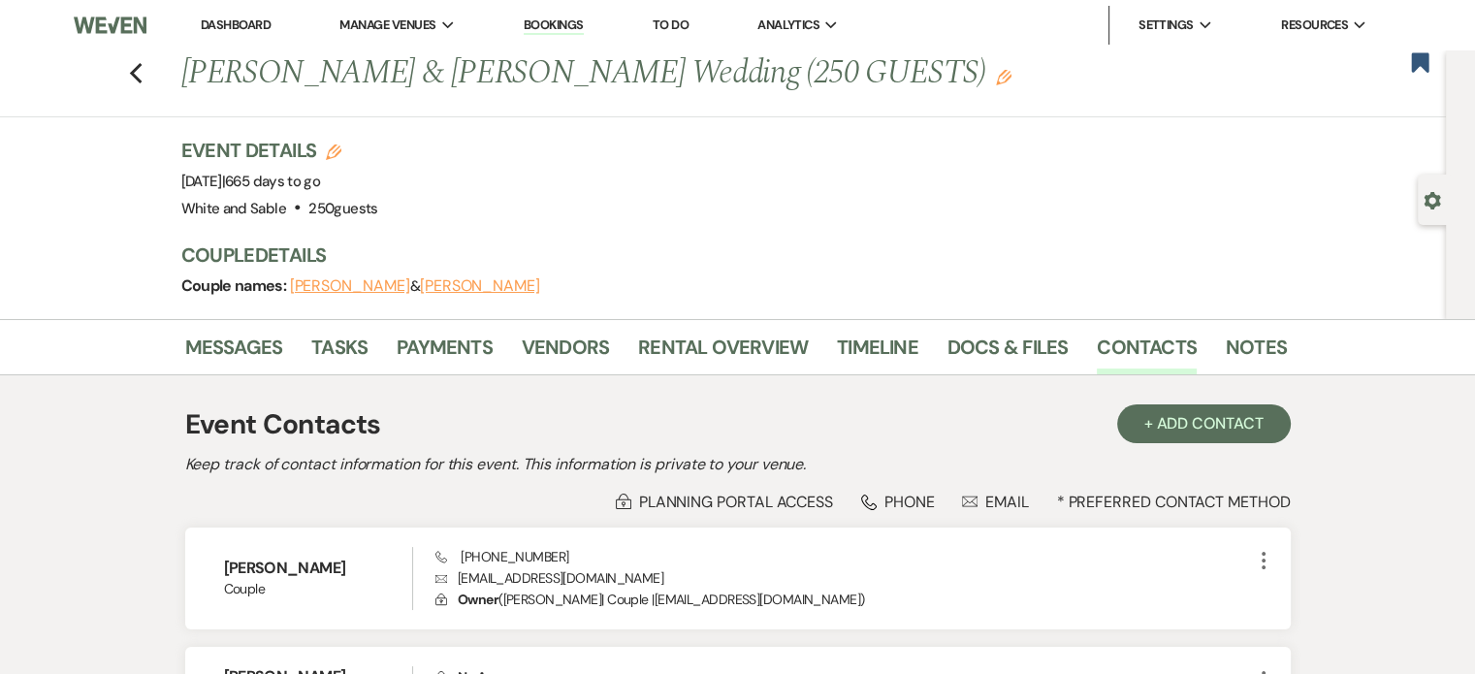
click at [297, 348] on li "Messages" at bounding box center [248, 351] width 127 height 47
click at [369, 348] on li "Tasks" at bounding box center [353, 351] width 85 height 47
click at [365, 347] on link "Tasks" at bounding box center [339, 353] width 56 height 43
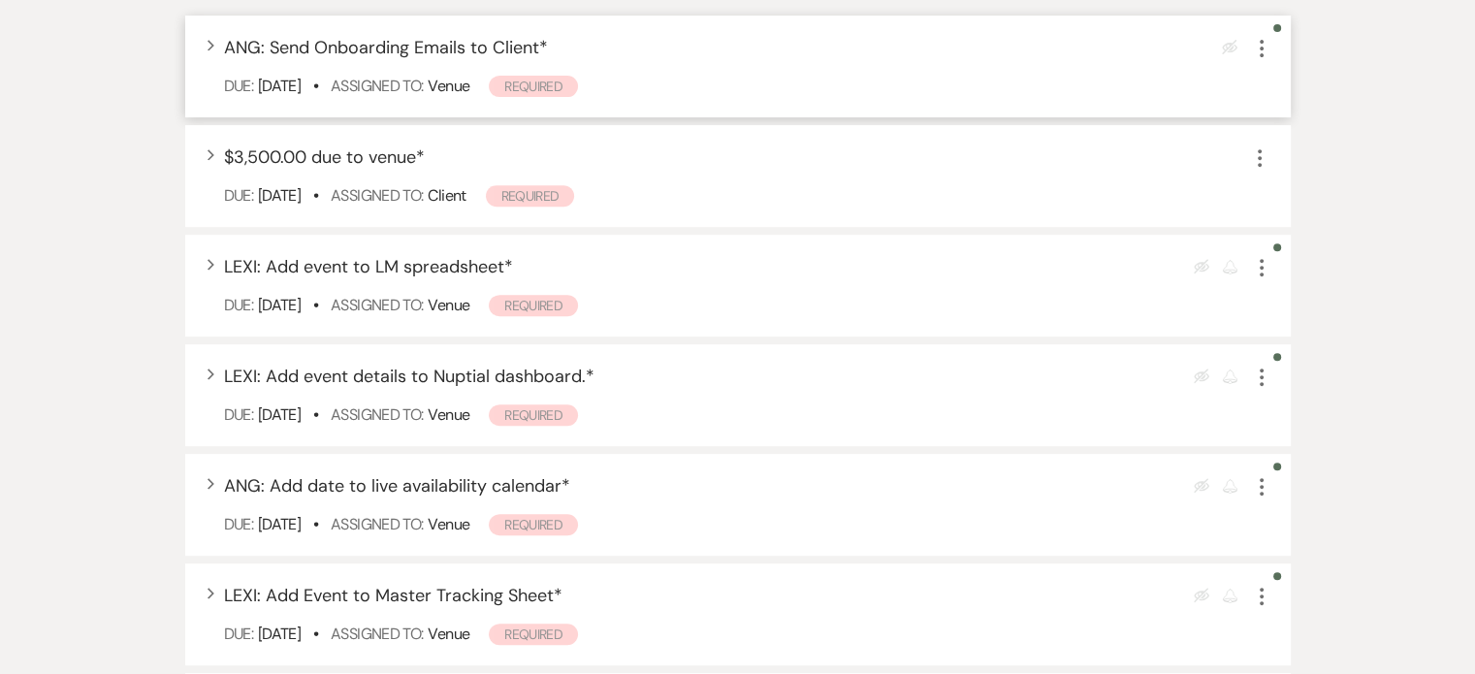
scroll to position [776, 0]
click at [1265, 275] on icon "More" at bounding box center [1261, 264] width 23 height 23
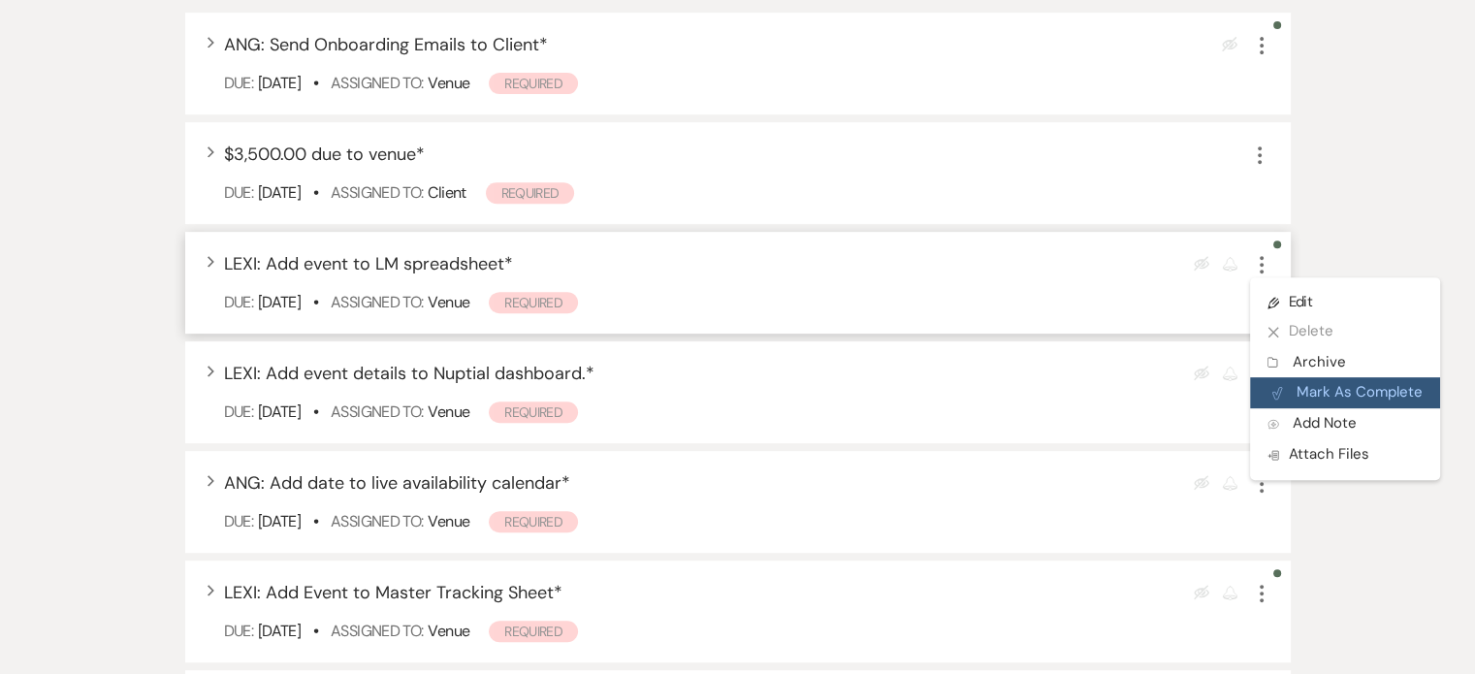
click at [1312, 391] on button "Plan Portal Link Mark As Complete" at bounding box center [1345, 392] width 190 height 31
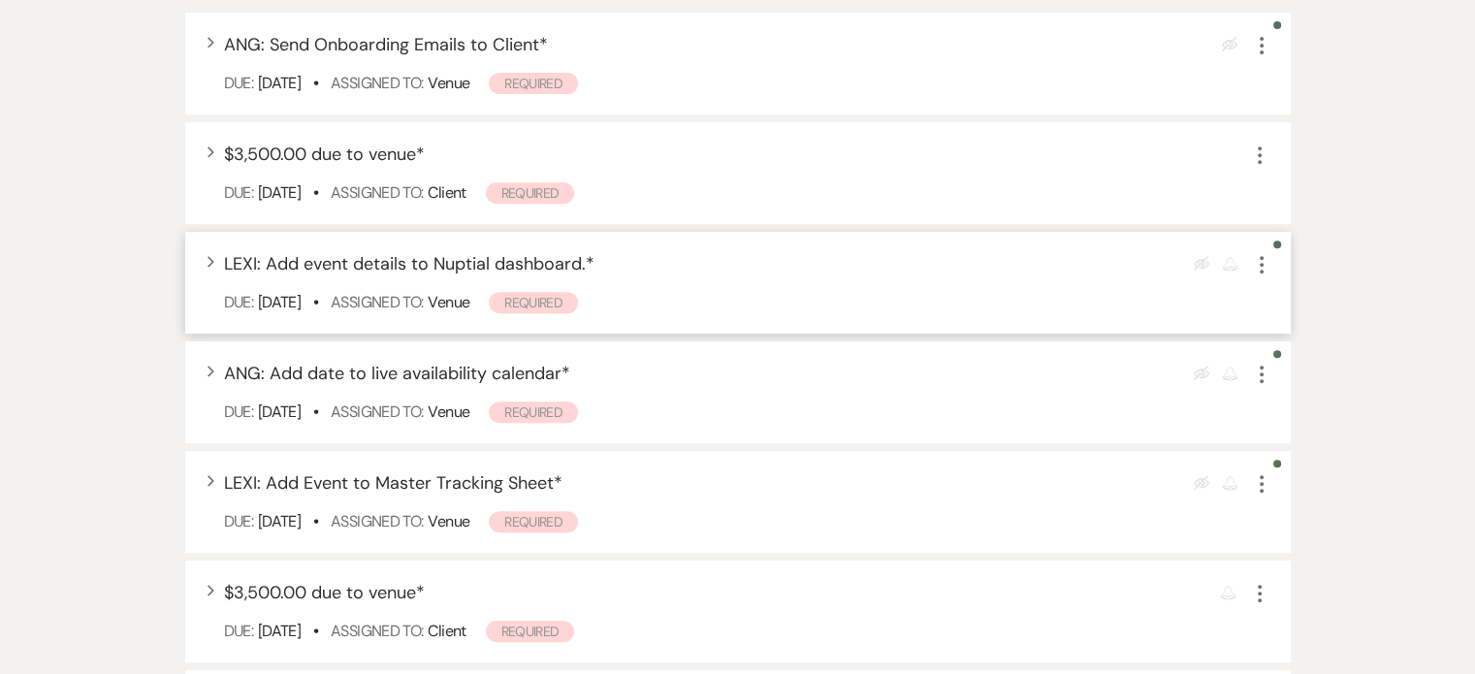
click at [1262, 264] on use "button" at bounding box center [1262, 264] width 4 height 17
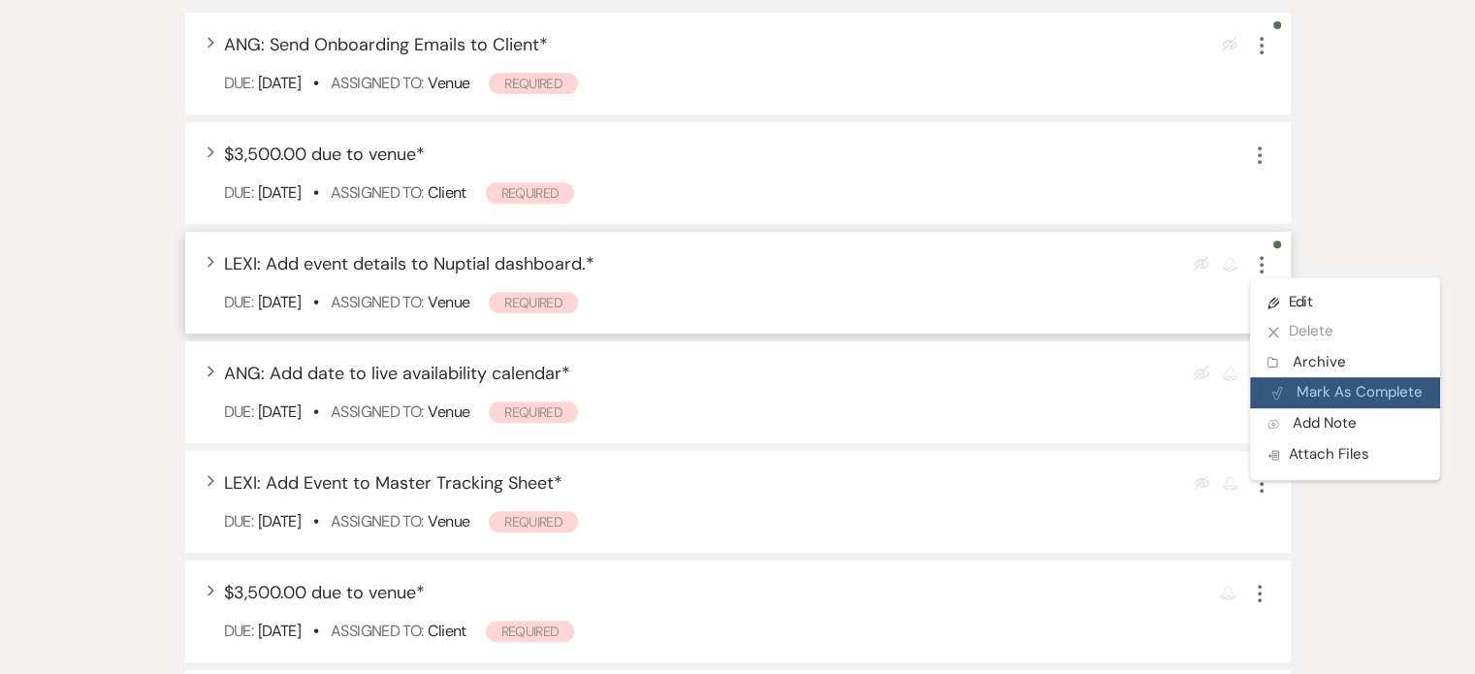
click at [1319, 387] on button "Plan Portal Link Mark As Complete" at bounding box center [1345, 392] width 190 height 31
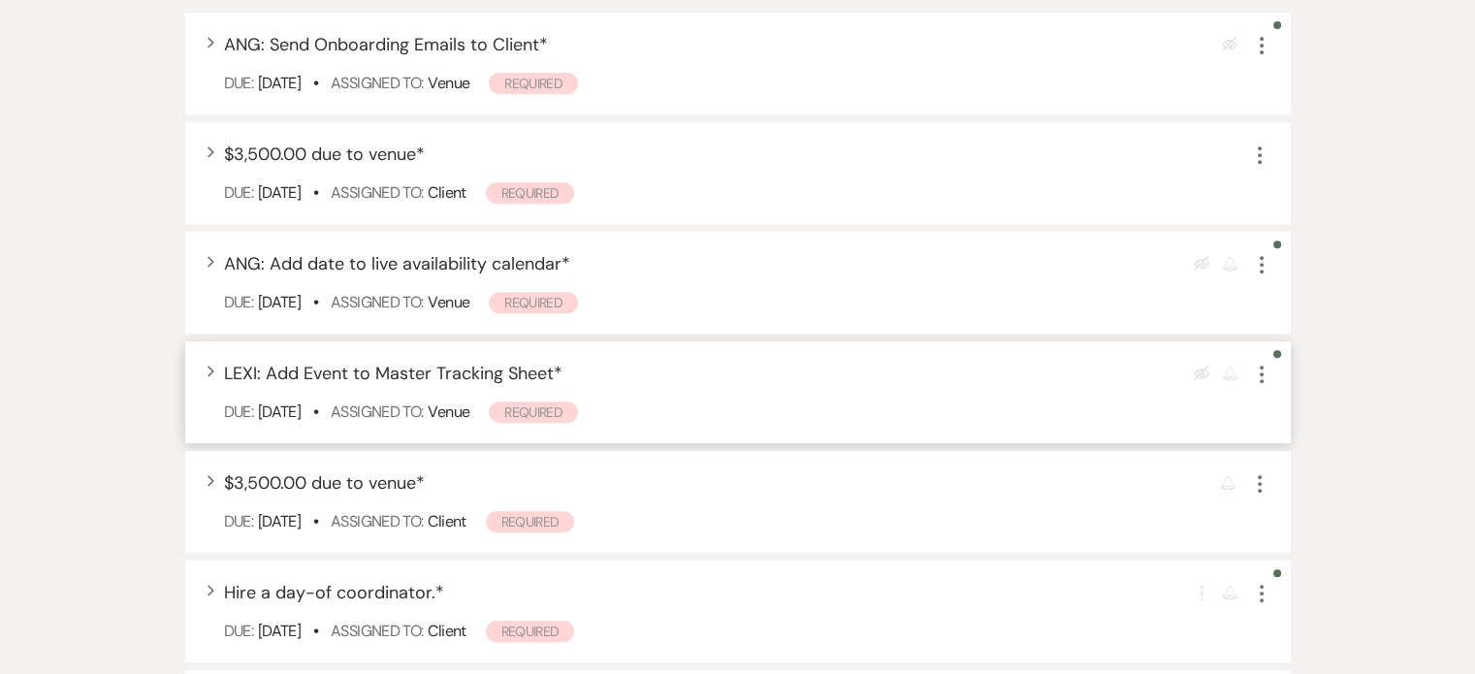
click at [1256, 372] on icon "More" at bounding box center [1261, 374] width 23 height 23
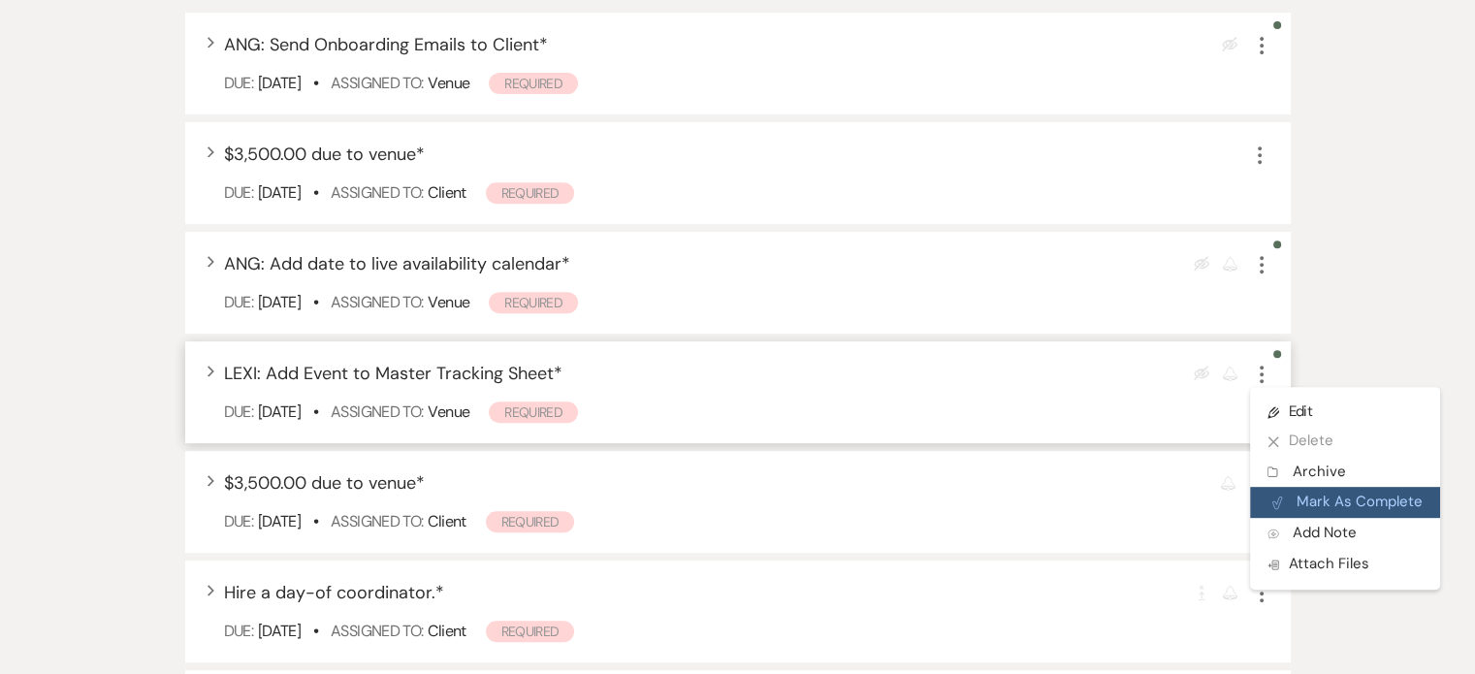
click at [1325, 495] on button "Plan Portal Link Mark As Complete" at bounding box center [1345, 502] width 190 height 31
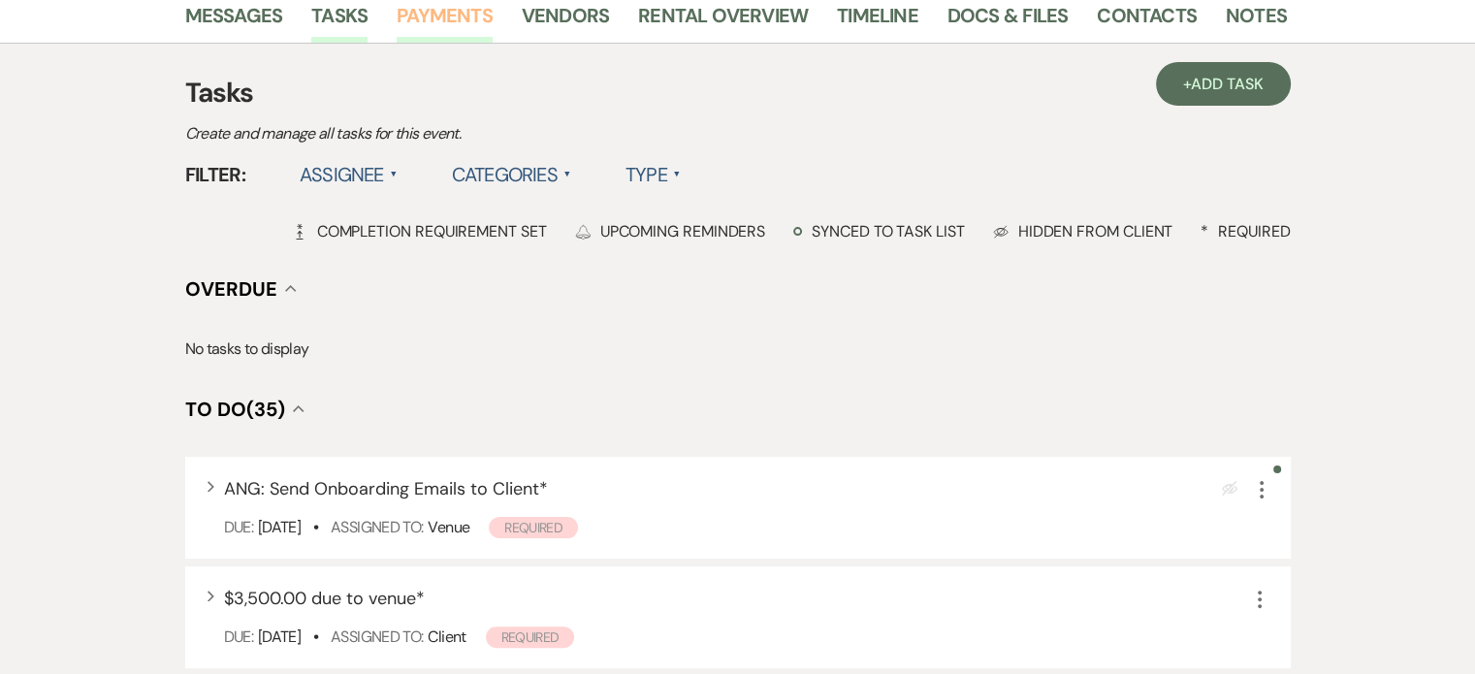
scroll to position [0, 0]
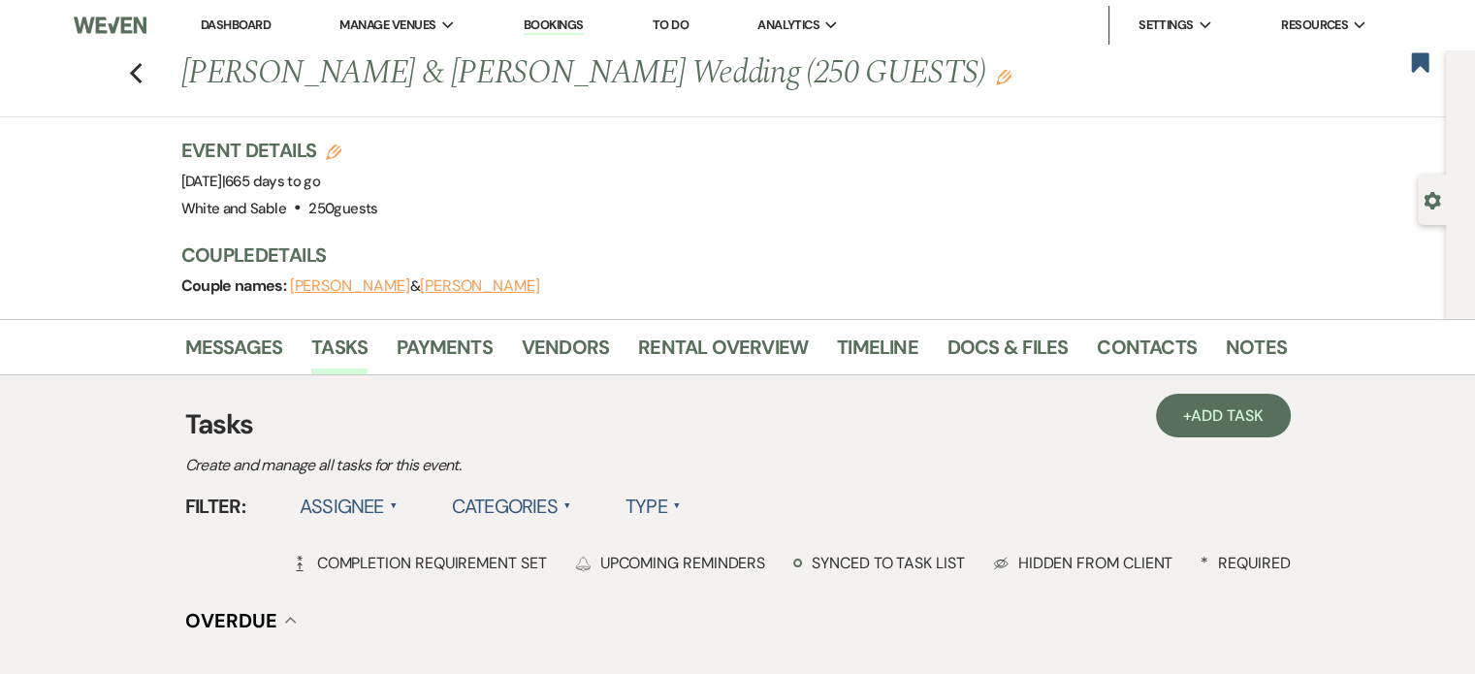
click at [233, 27] on link "Dashboard" at bounding box center [236, 24] width 70 height 16
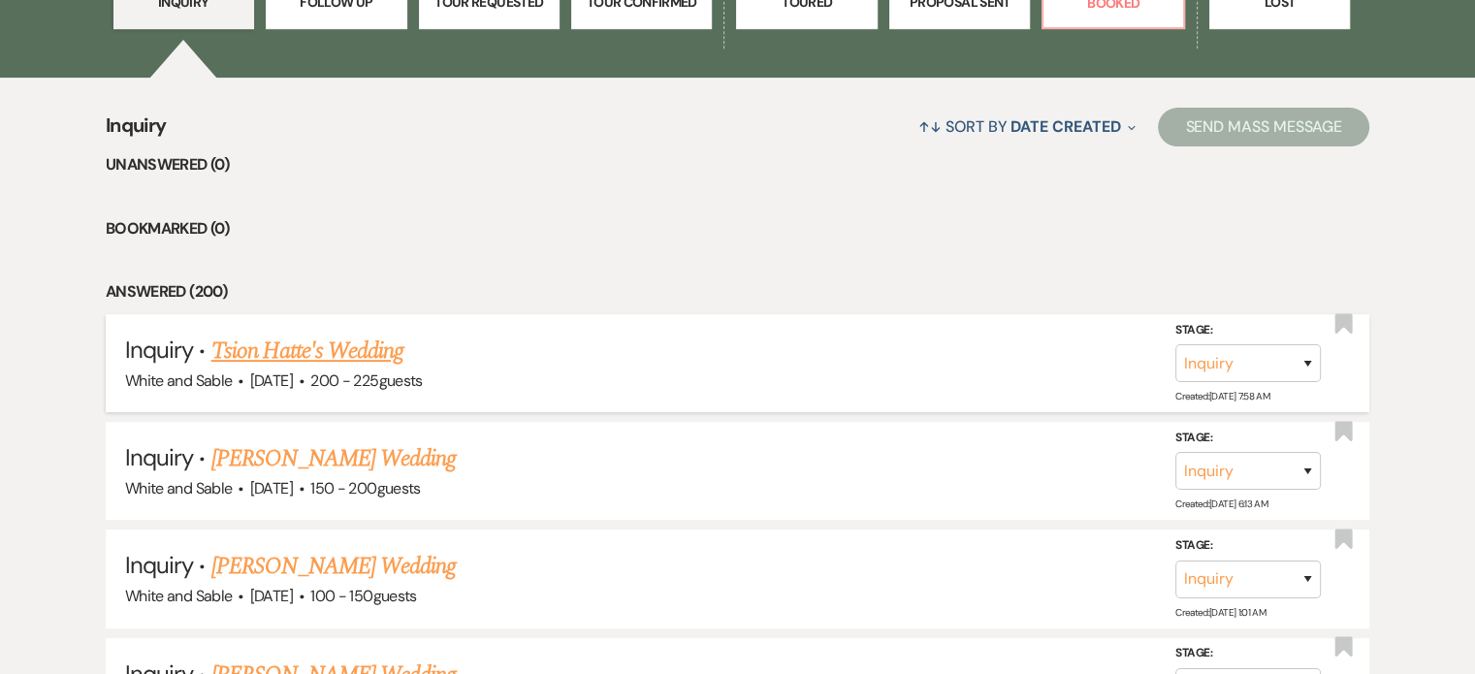
scroll to position [97, 0]
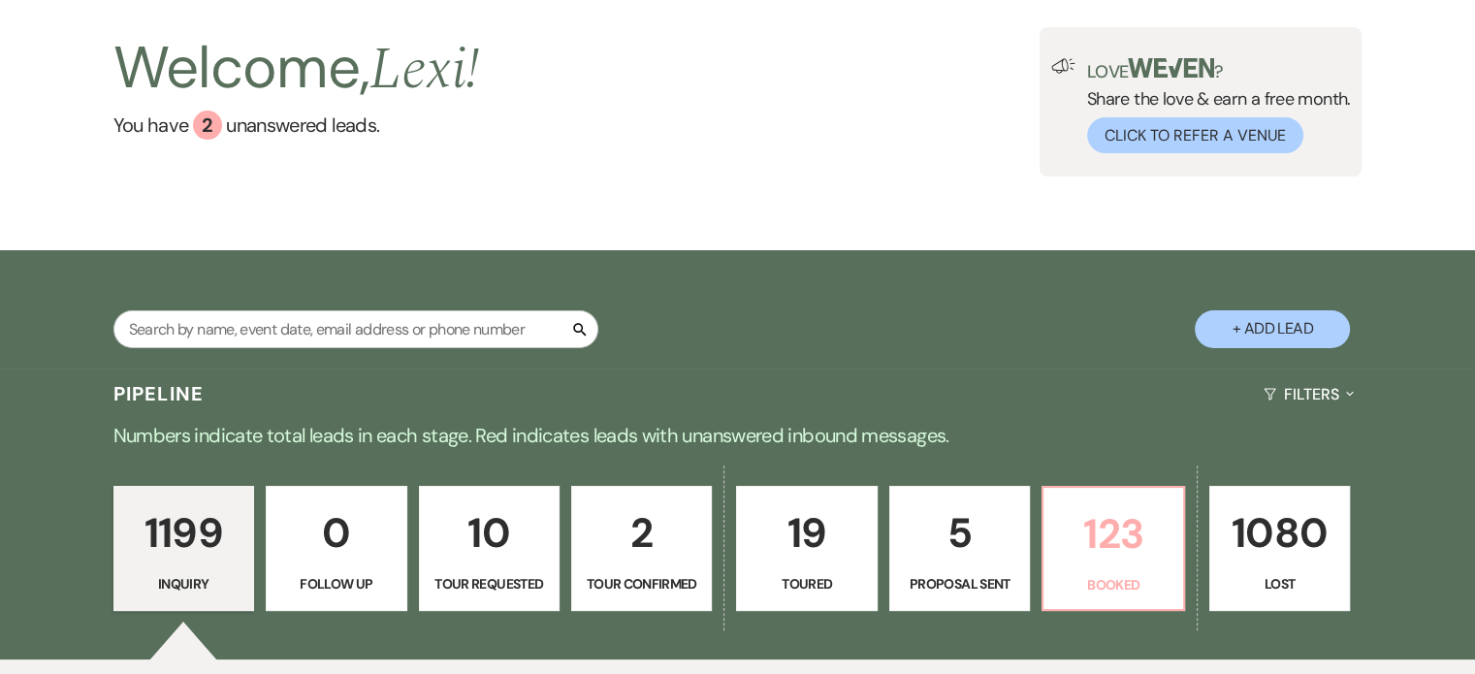
click at [1082, 551] on p "123" at bounding box center [1112, 534] width 115 height 65
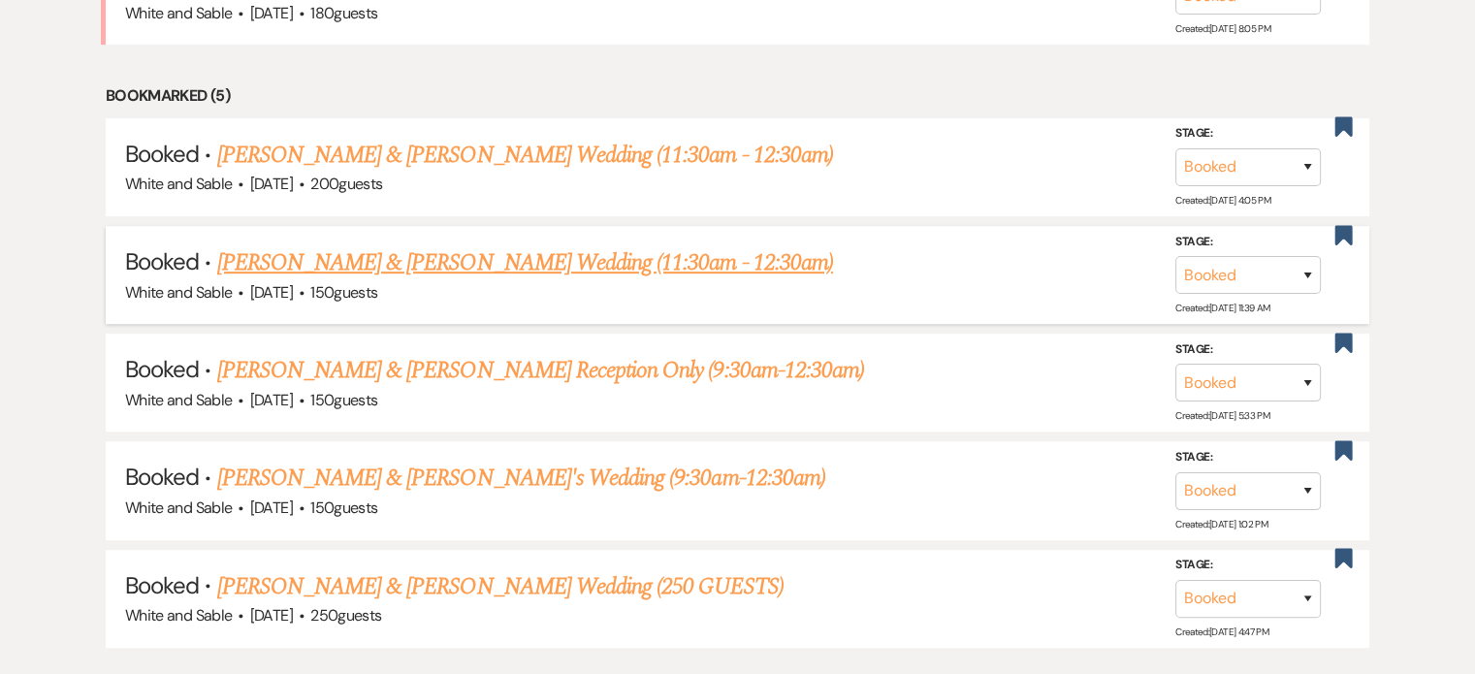
scroll to position [1067, 0]
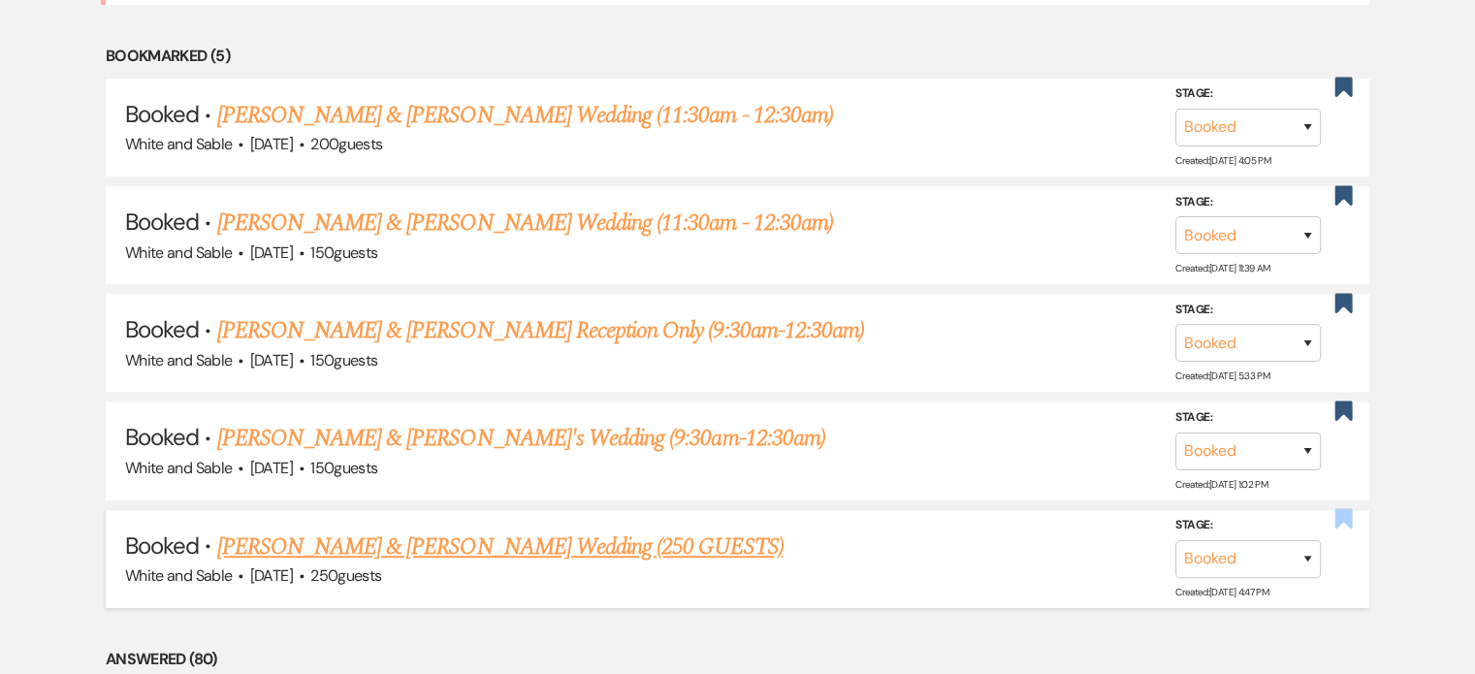
click at [1343, 510] on use "button" at bounding box center [1344, 518] width 17 height 19
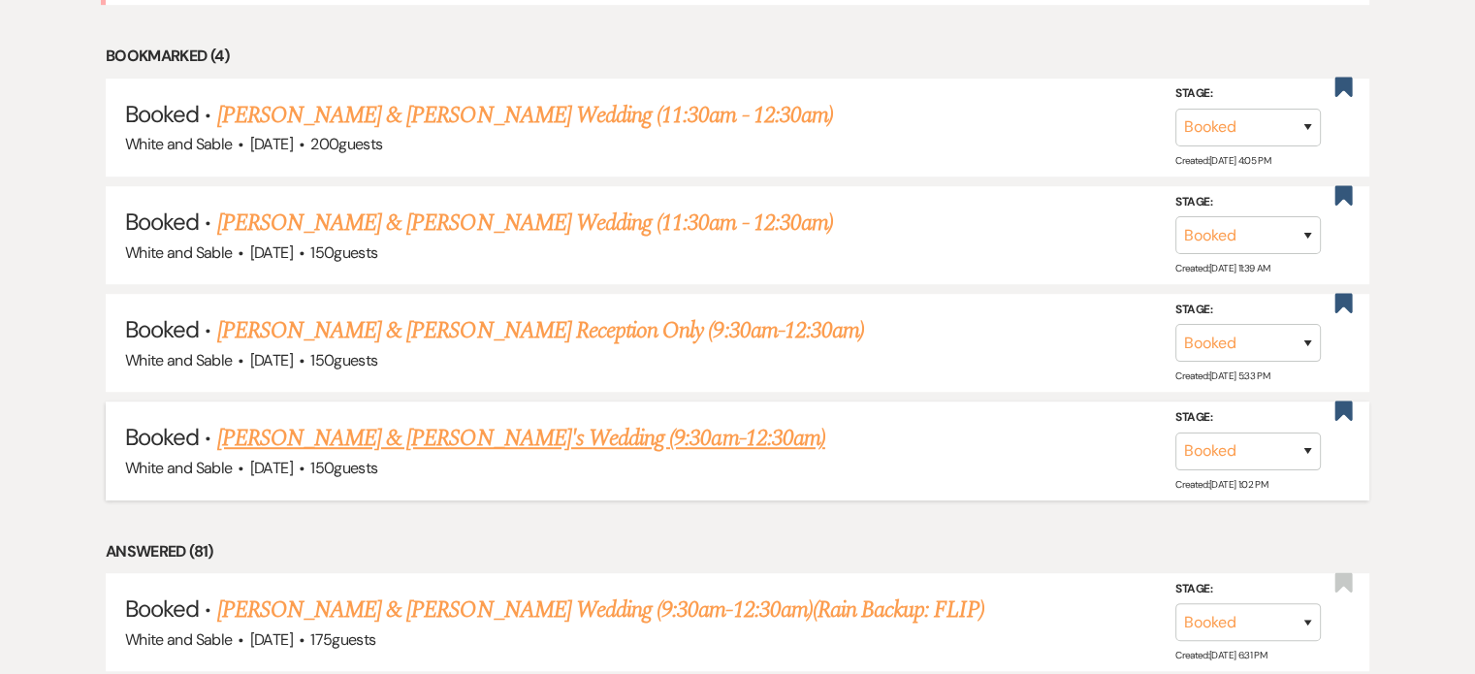
click at [621, 437] on link "Emily Boehm & Jeremy's Wedding (9:30am-12:30am)" at bounding box center [521, 438] width 608 height 35
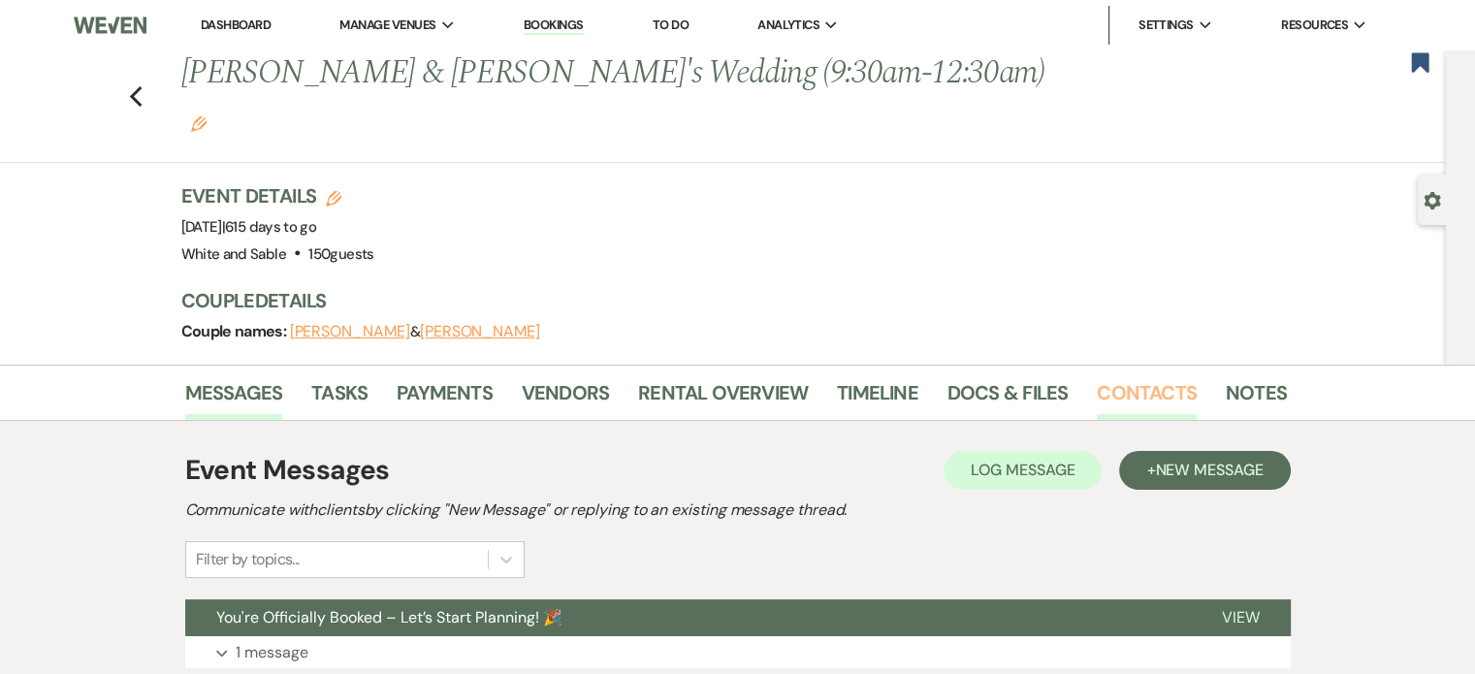
click at [1149, 377] on link "Contacts" at bounding box center [1147, 398] width 100 height 43
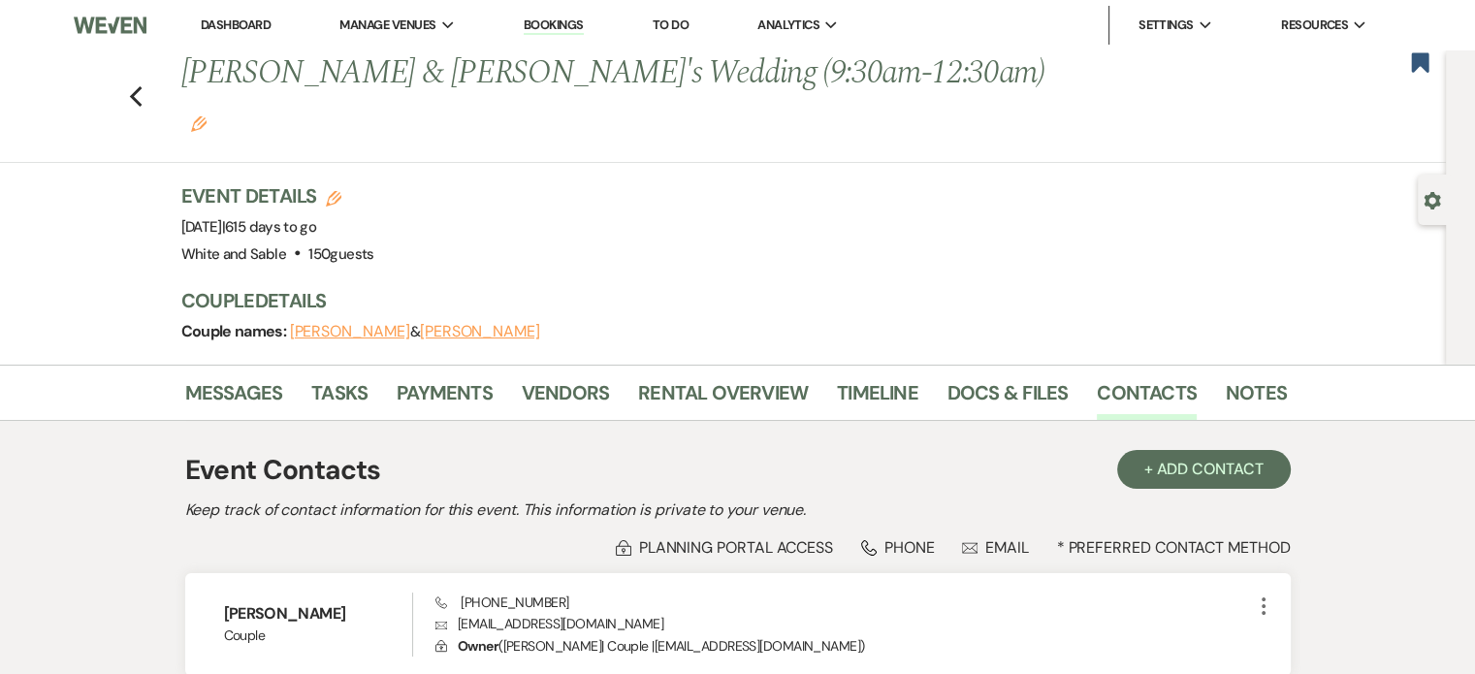
click at [853, 80] on h1 "Emily Boehm & Jeremy's Wedding (9:30am-12:30am) Edit" at bounding box center [615, 96] width 869 height 92
click at [207, 116] on icon "Edit" at bounding box center [199, 124] width 16 height 16
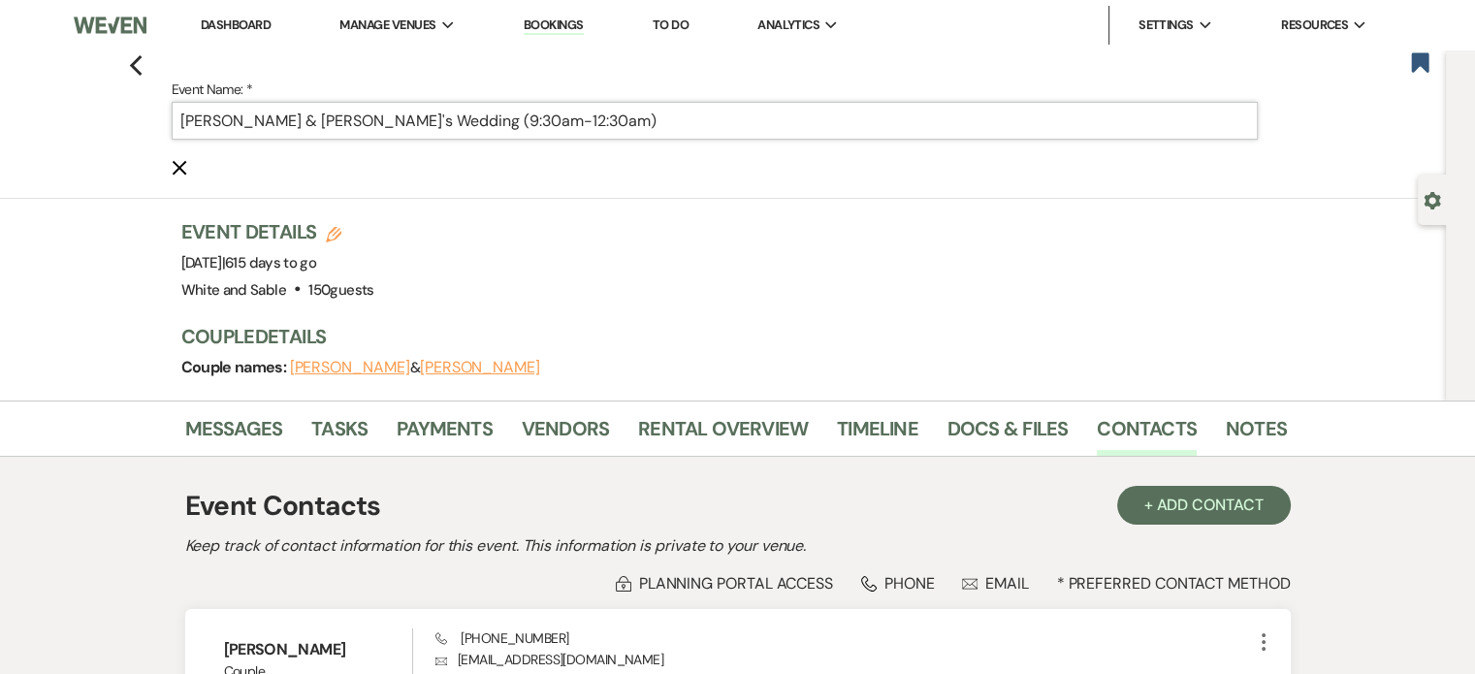
click at [368, 122] on input "Emily Boehm & Jeremy's Wedding (9:30am-12:30am)" at bounding box center [715, 121] width 1086 height 38
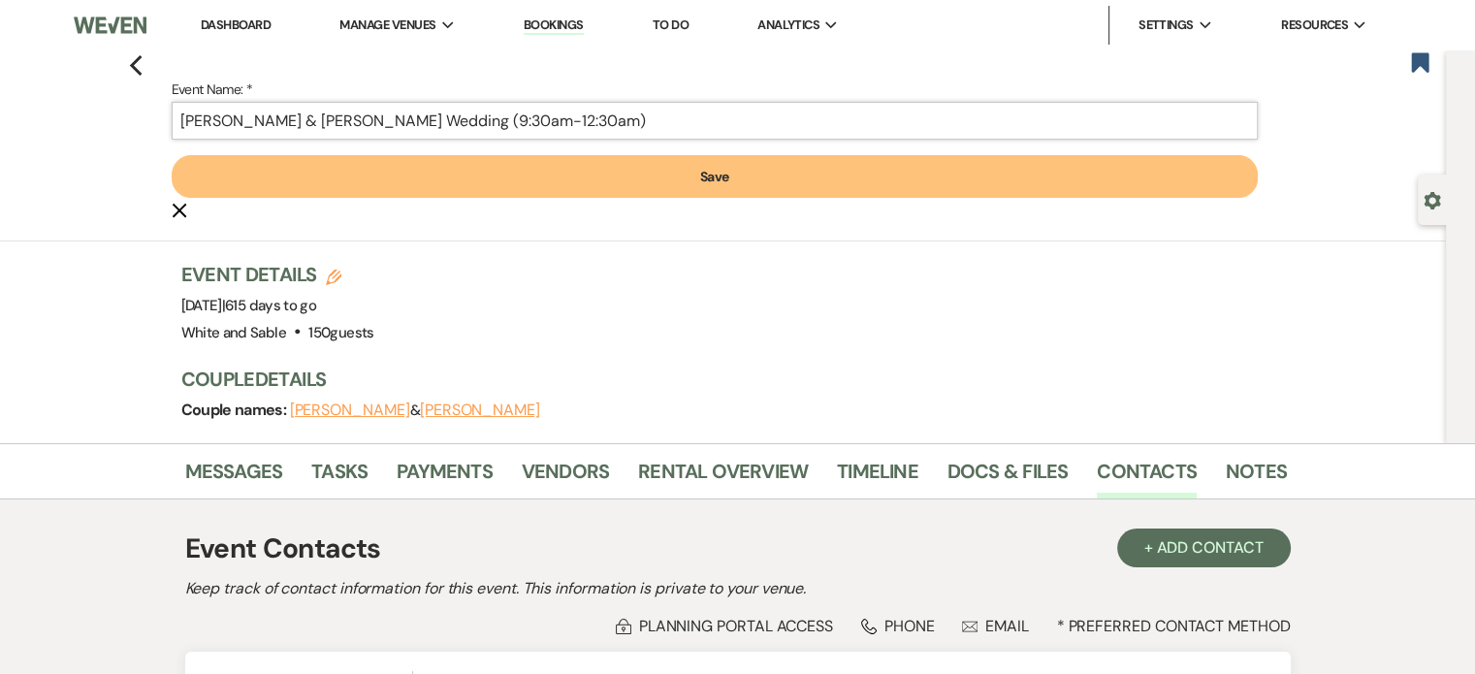
type input "[PERSON_NAME] & [PERSON_NAME] Wedding (9:30am-12:30am)"
click at [705, 185] on button "Save" at bounding box center [715, 176] width 1086 height 43
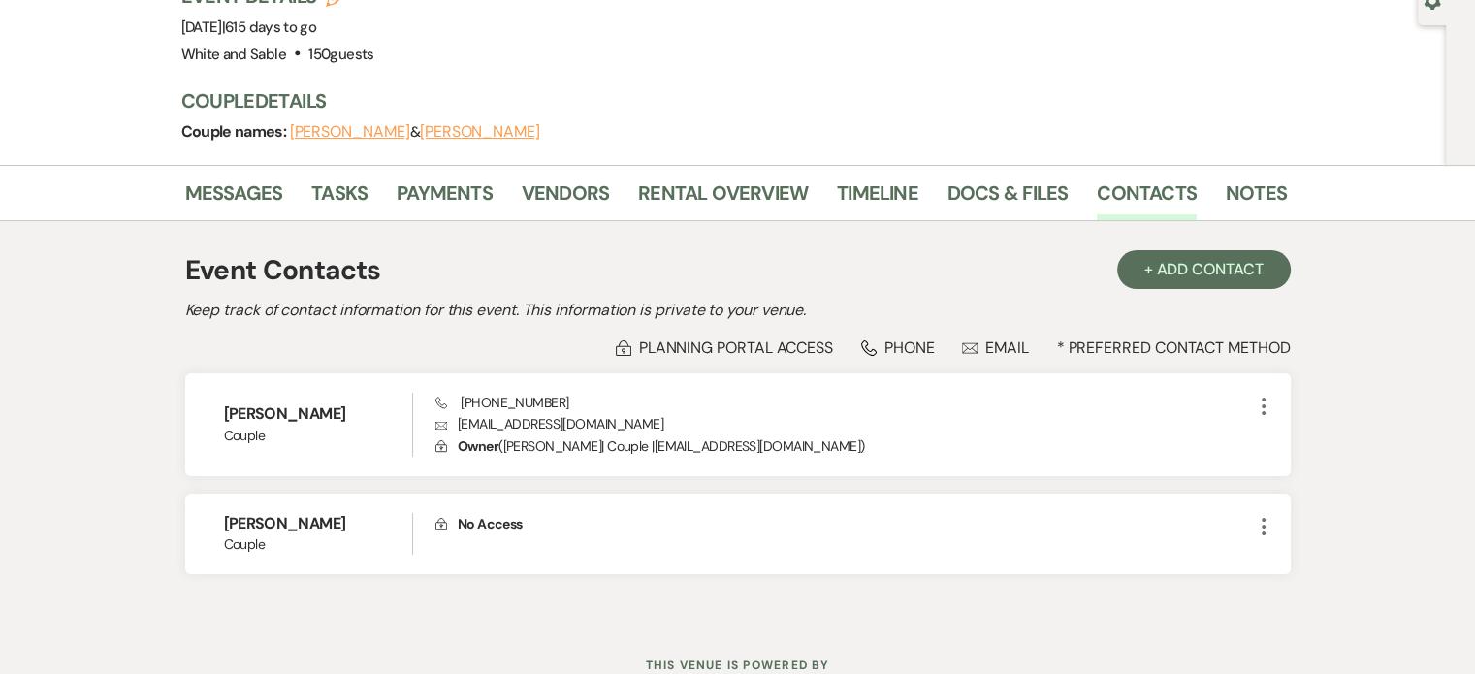
scroll to position [225, 0]
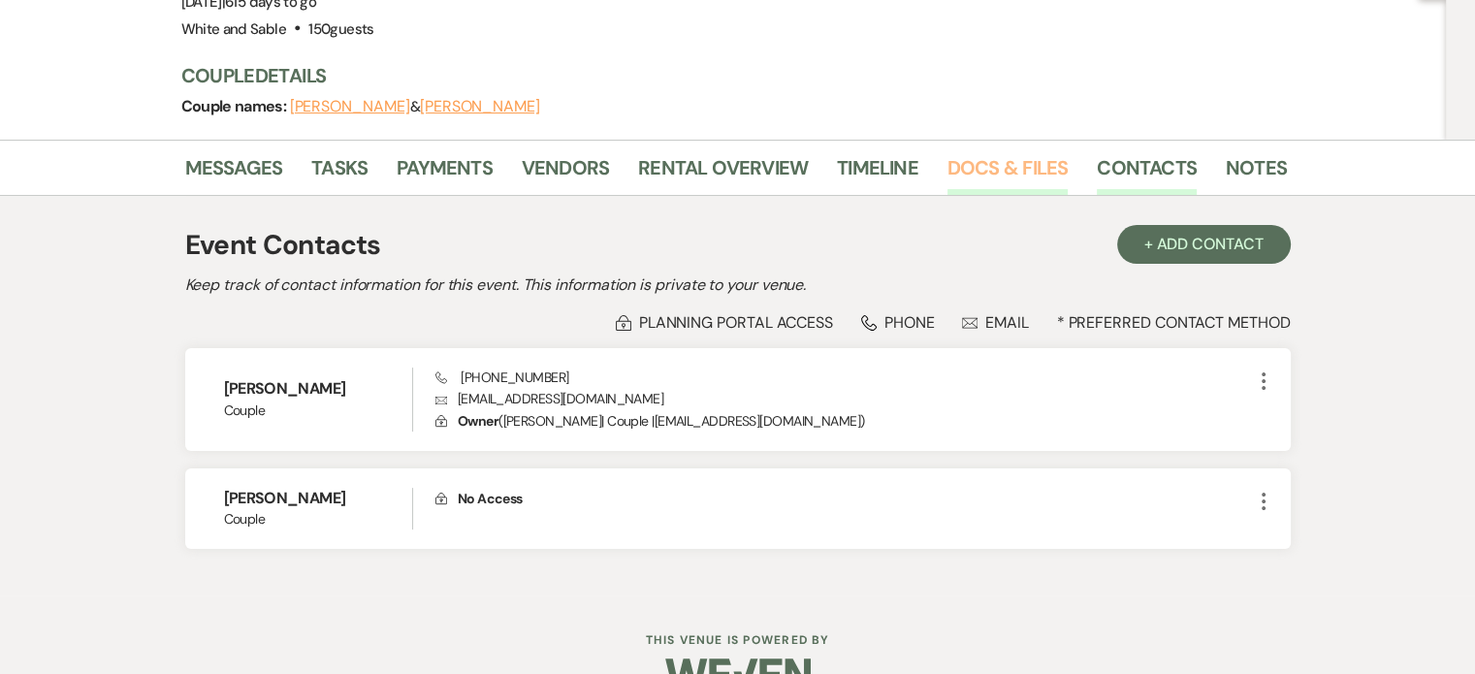
click at [1045, 152] on link "Docs & Files" at bounding box center [1008, 173] width 120 height 43
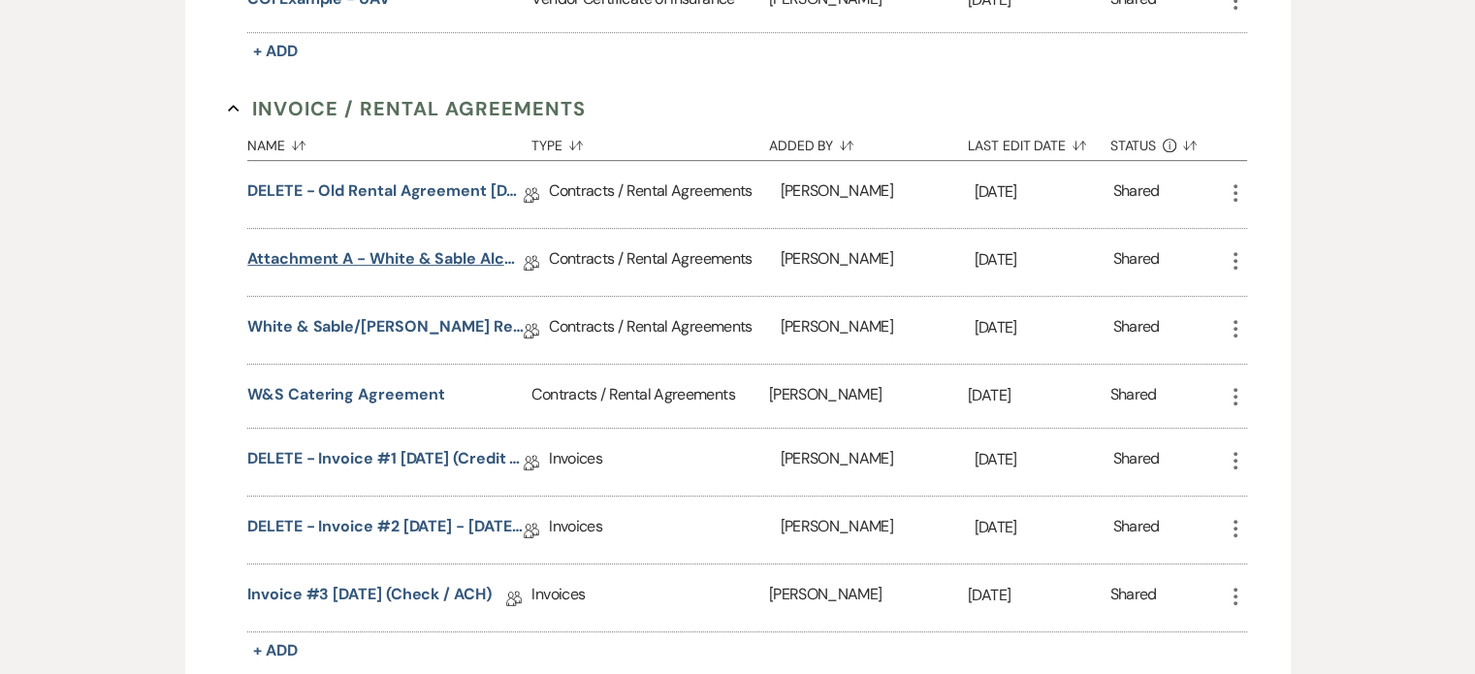
scroll to position [904, 0]
click at [353, 314] on link "White & Sable/Boehm Rental Agreement - 4.23.27" at bounding box center [385, 329] width 276 height 30
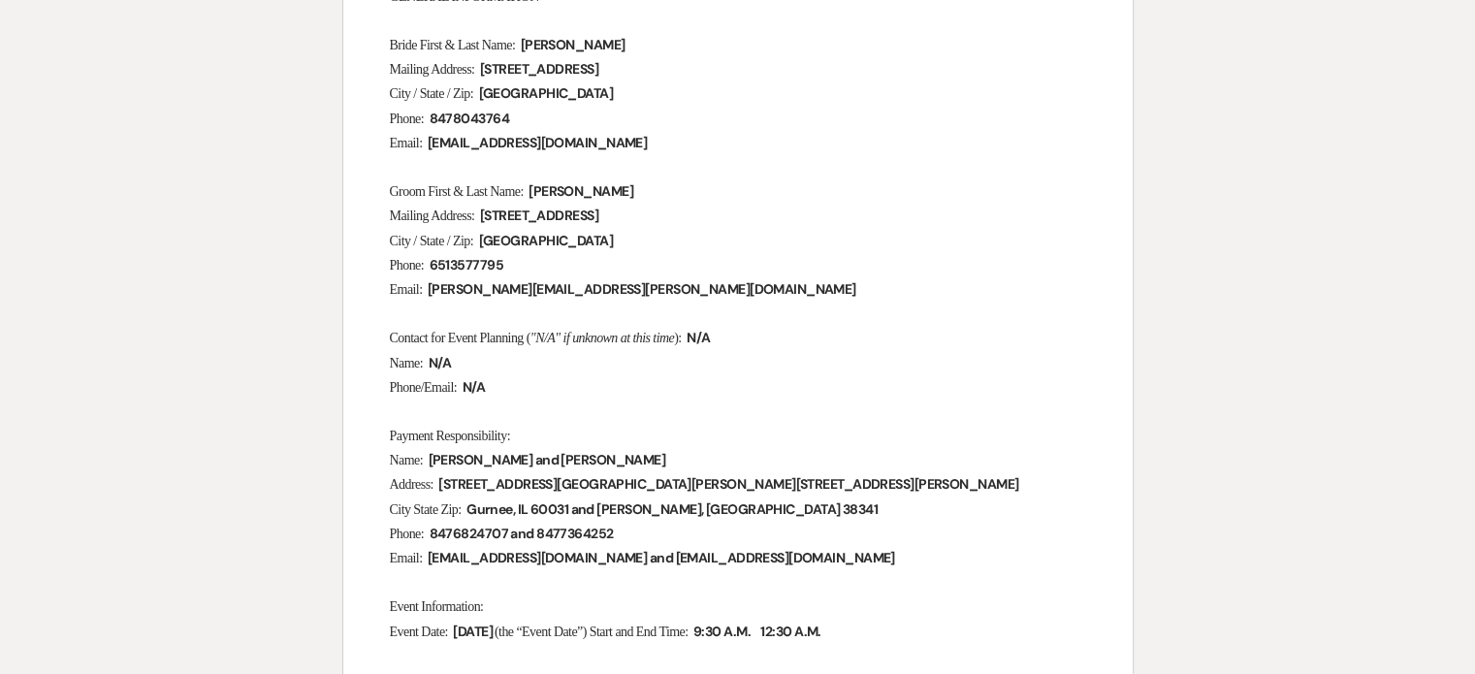
scroll to position [582, 0]
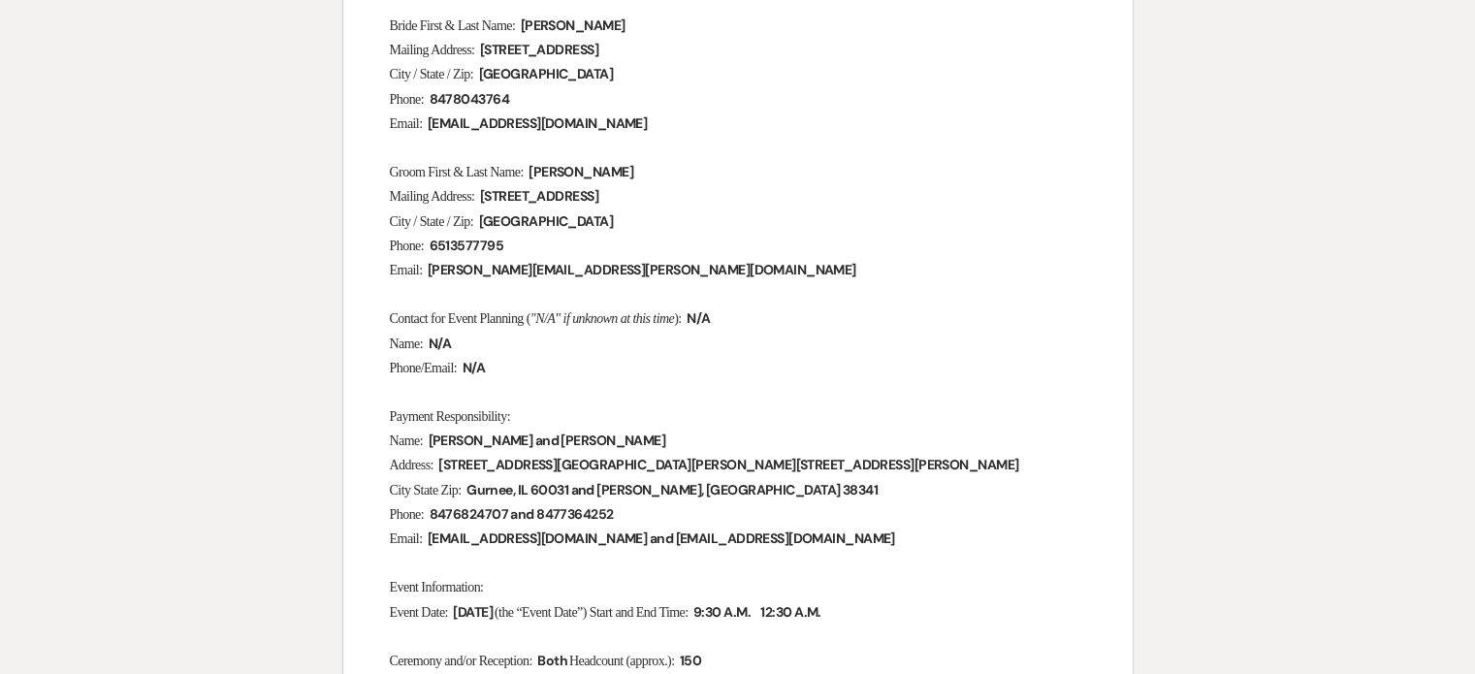
drag, startPoint x: 476, startPoint y: 52, endPoint x: 475, endPoint y: 63, distance: 10.7
click at [473, 54] on span "Mailing Address:" at bounding box center [432, 50] width 85 height 15
drag, startPoint x: 515, startPoint y: 88, endPoint x: 480, endPoint y: 96, distance: 35.8
click at [480, 96] on span "8478043764" at bounding box center [468, 99] width 83 height 22
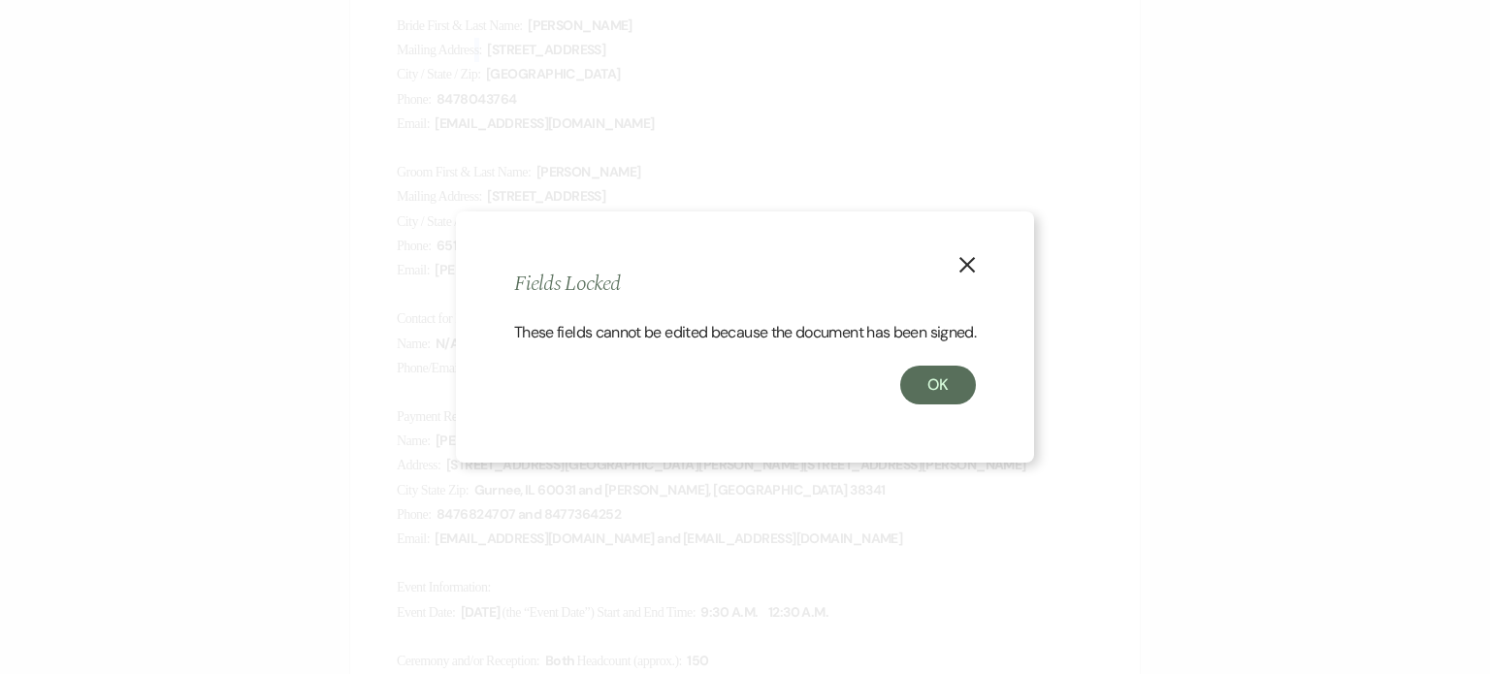
copy span "Phone:"
click at [987, 254] on div "X Fields Locked These fields cannot be edited because the document has been sig…" at bounding box center [745, 336] width 578 height 251
click at [968, 256] on icon "X" at bounding box center [966, 264] width 17 height 17
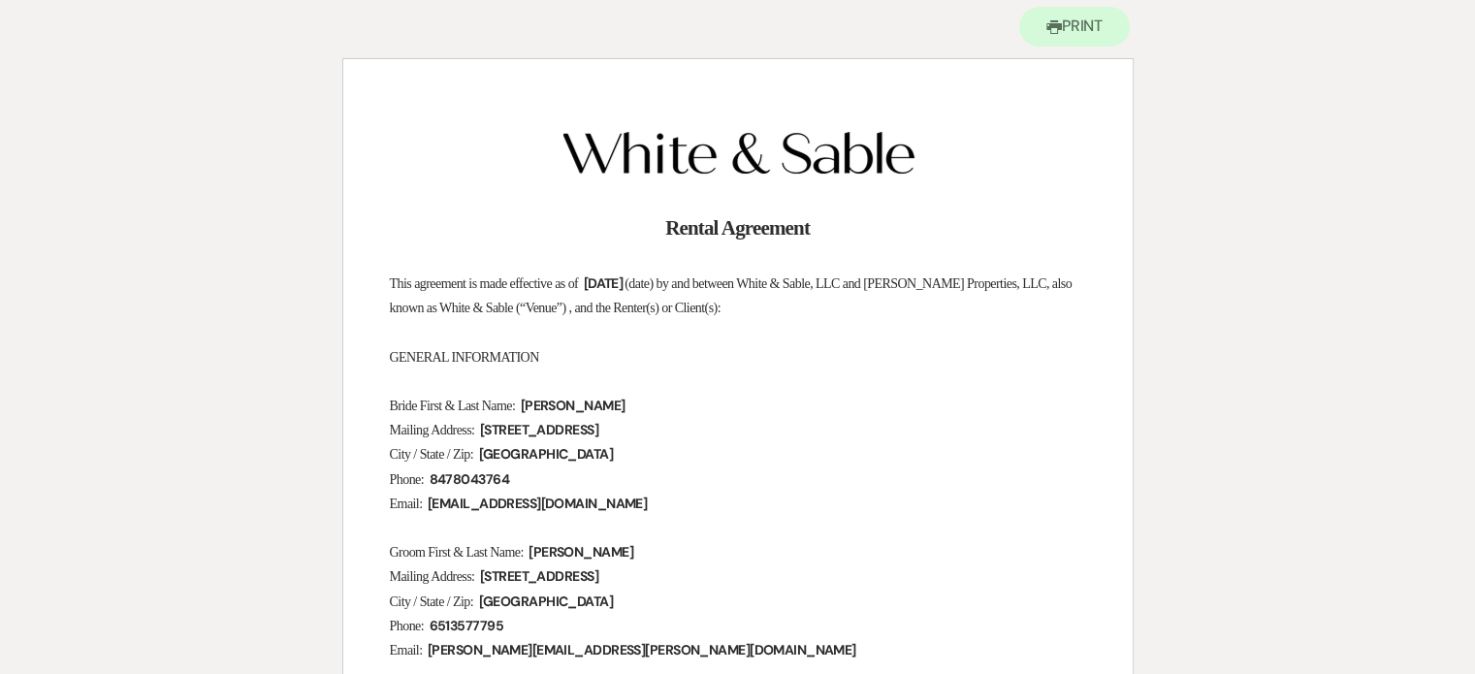
scroll to position [0, 0]
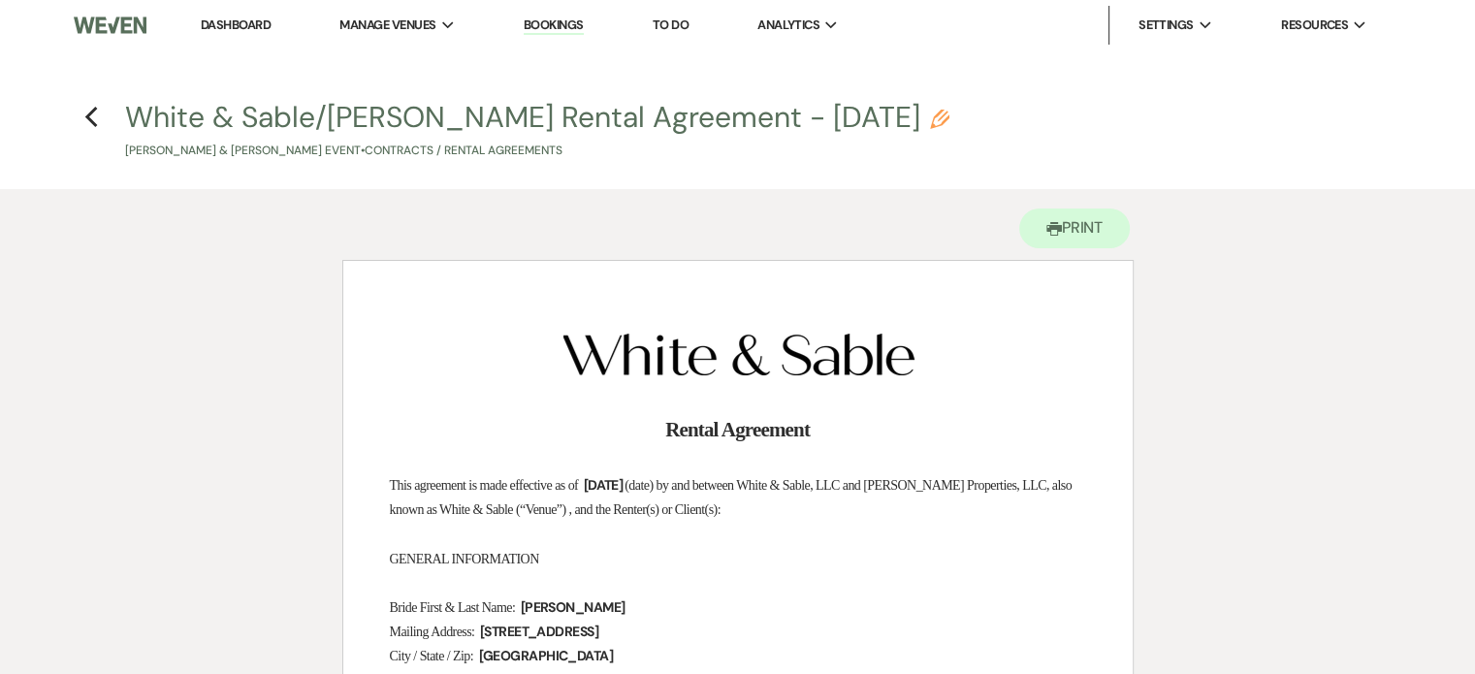
click at [101, 124] on h4 "Previous White & Sable/Boehm Rental Agreement - 4.23.27 Pencil Emily Boehm & Je…" at bounding box center [738, 128] width 1397 height 63
click at [91, 118] on icon "Previous" at bounding box center [91, 117] width 15 height 23
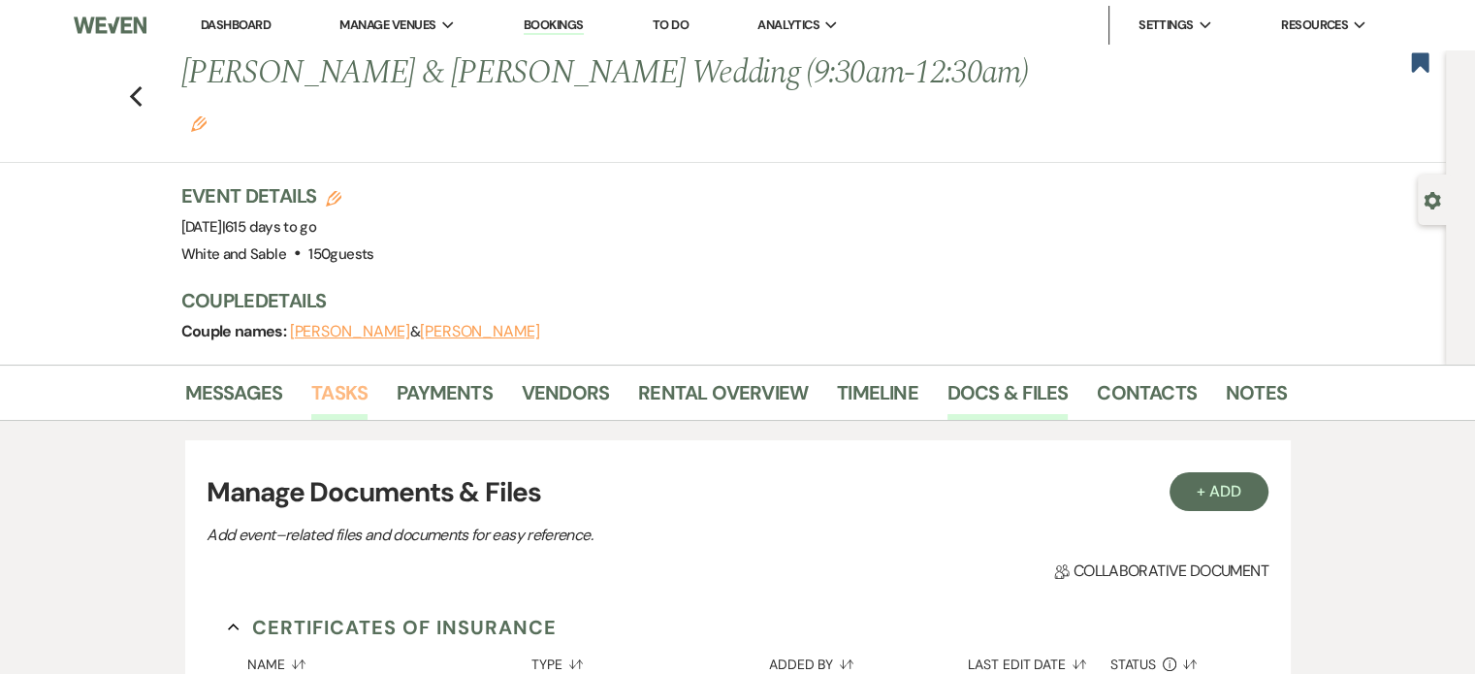
click at [345, 377] on link "Tasks" at bounding box center [339, 398] width 56 height 43
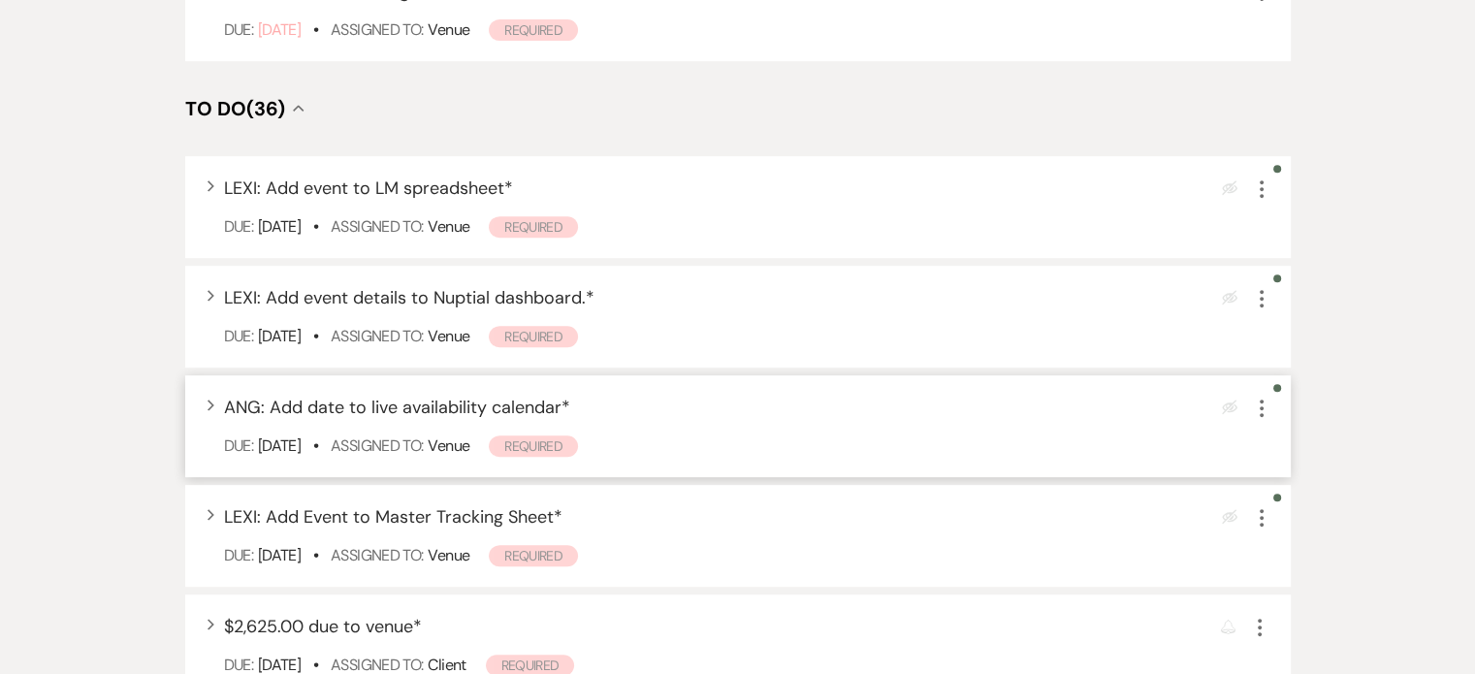
scroll to position [873, 0]
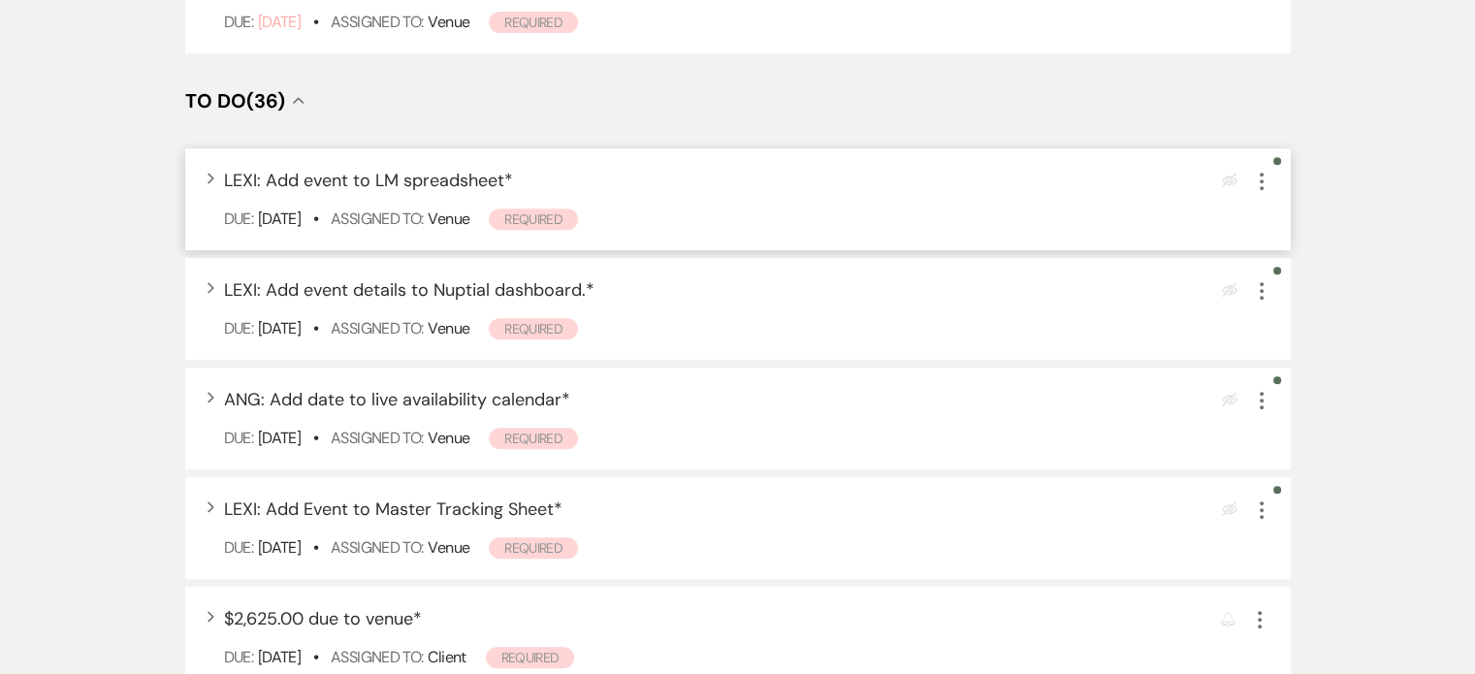
click at [1254, 170] on icon "More" at bounding box center [1261, 181] width 23 height 23
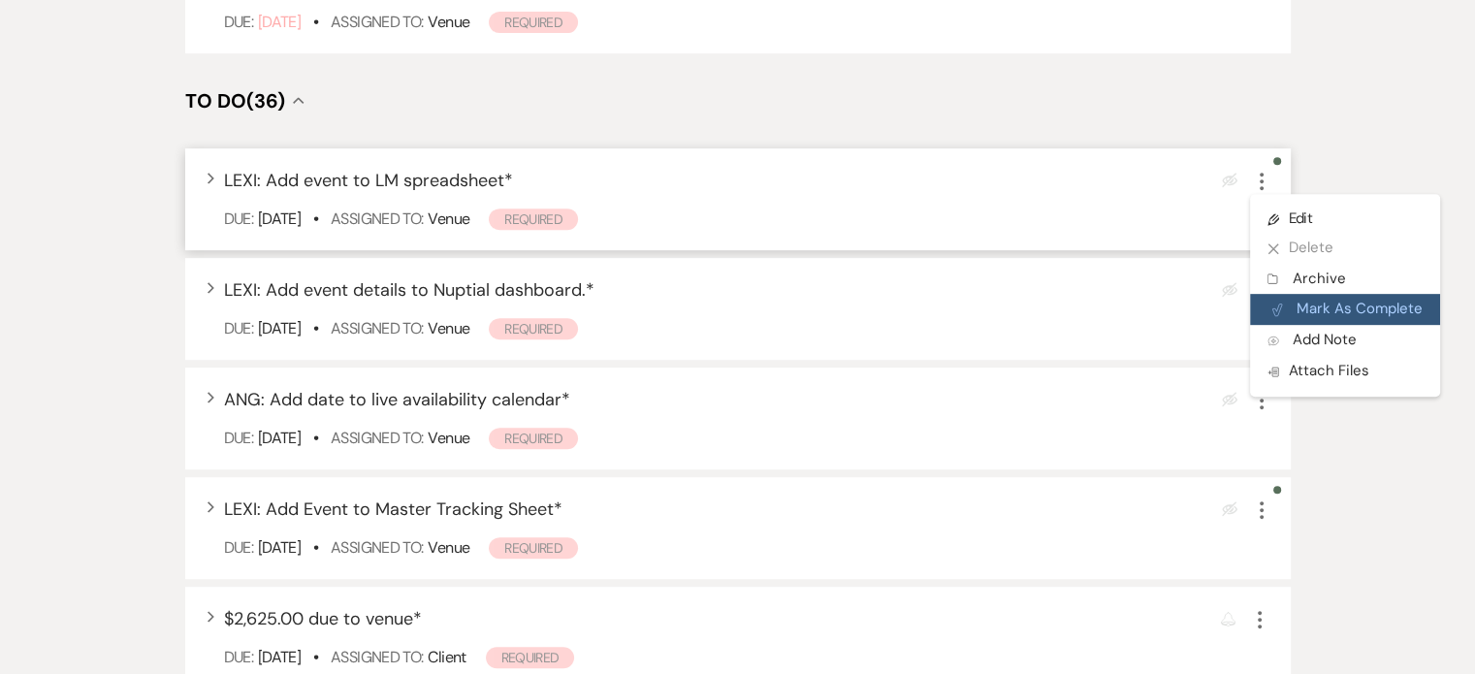
click at [1319, 294] on button "Plan Portal Link Mark As Complete" at bounding box center [1345, 309] width 190 height 31
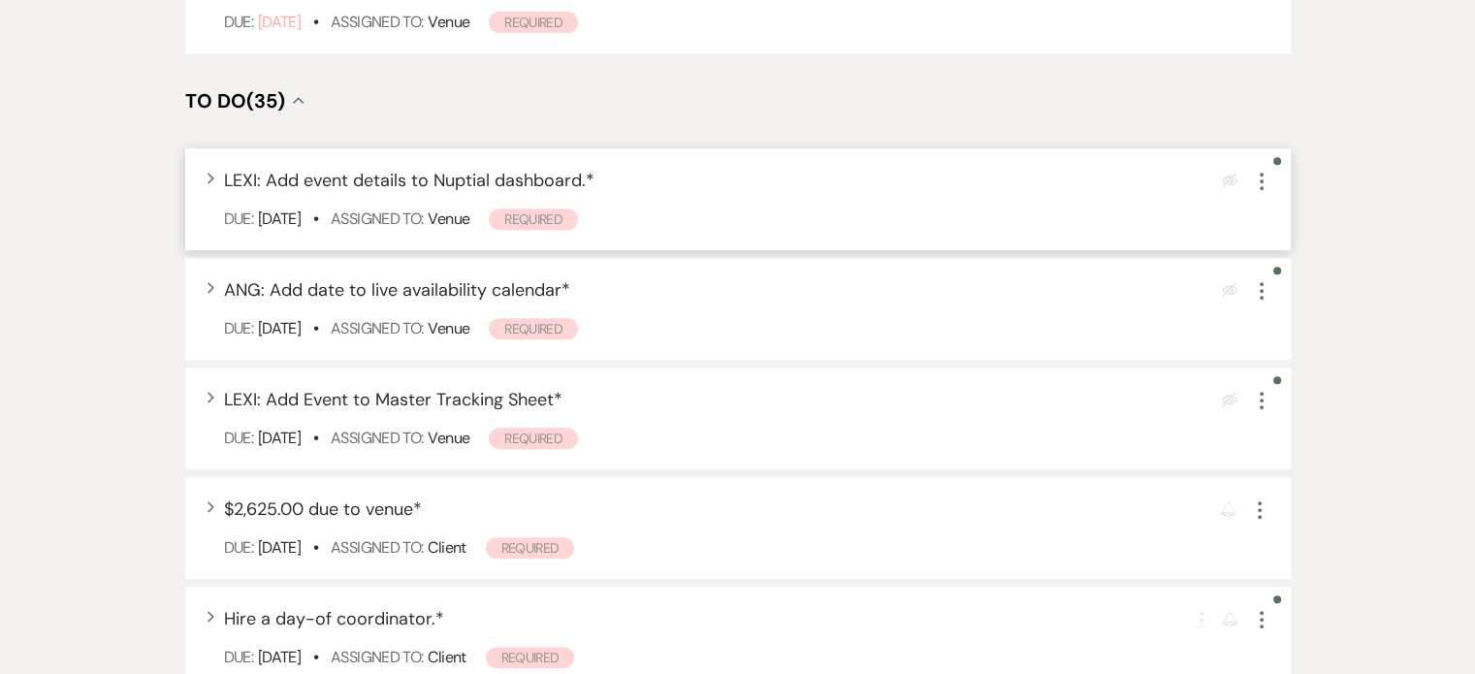
click at [1265, 170] on icon "More" at bounding box center [1261, 181] width 23 height 23
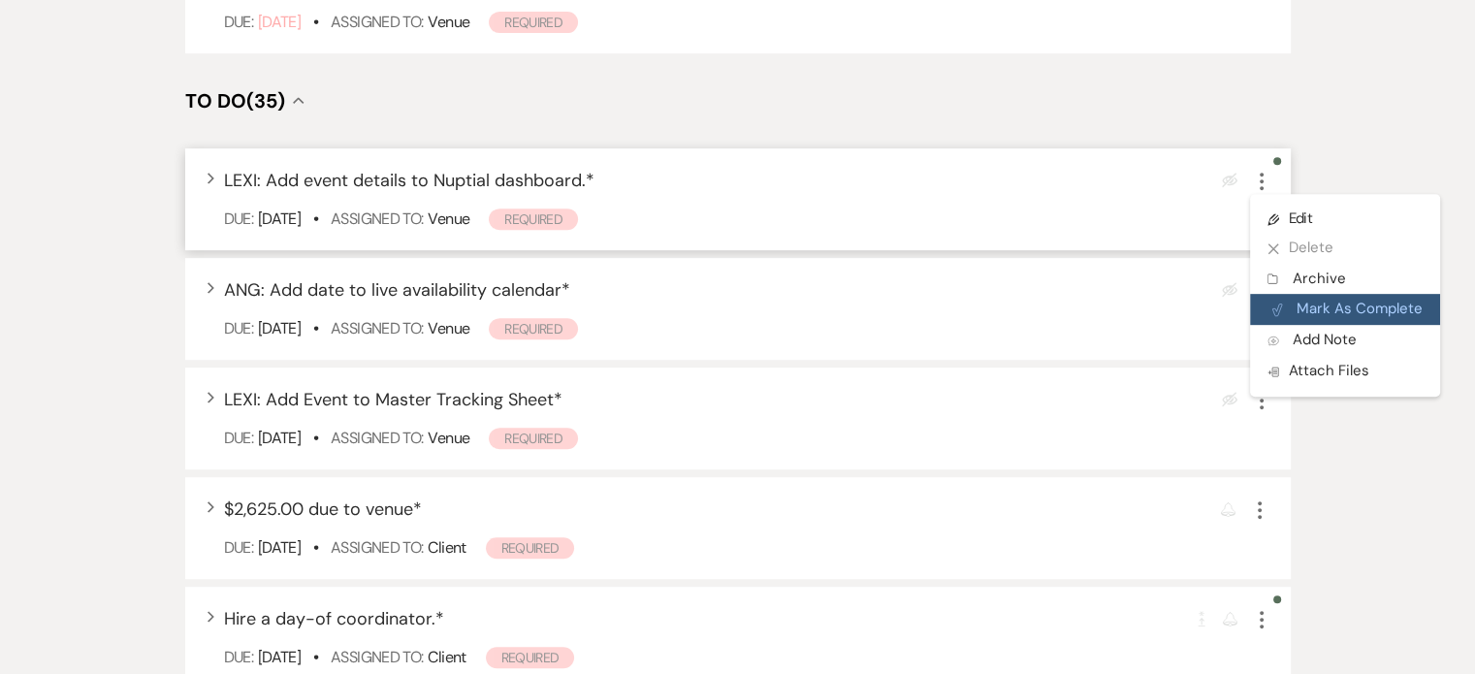
click at [1322, 294] on button "Plan Portal Link Mark As Complete" at bounding box center [1345, 309] width 190 height 31
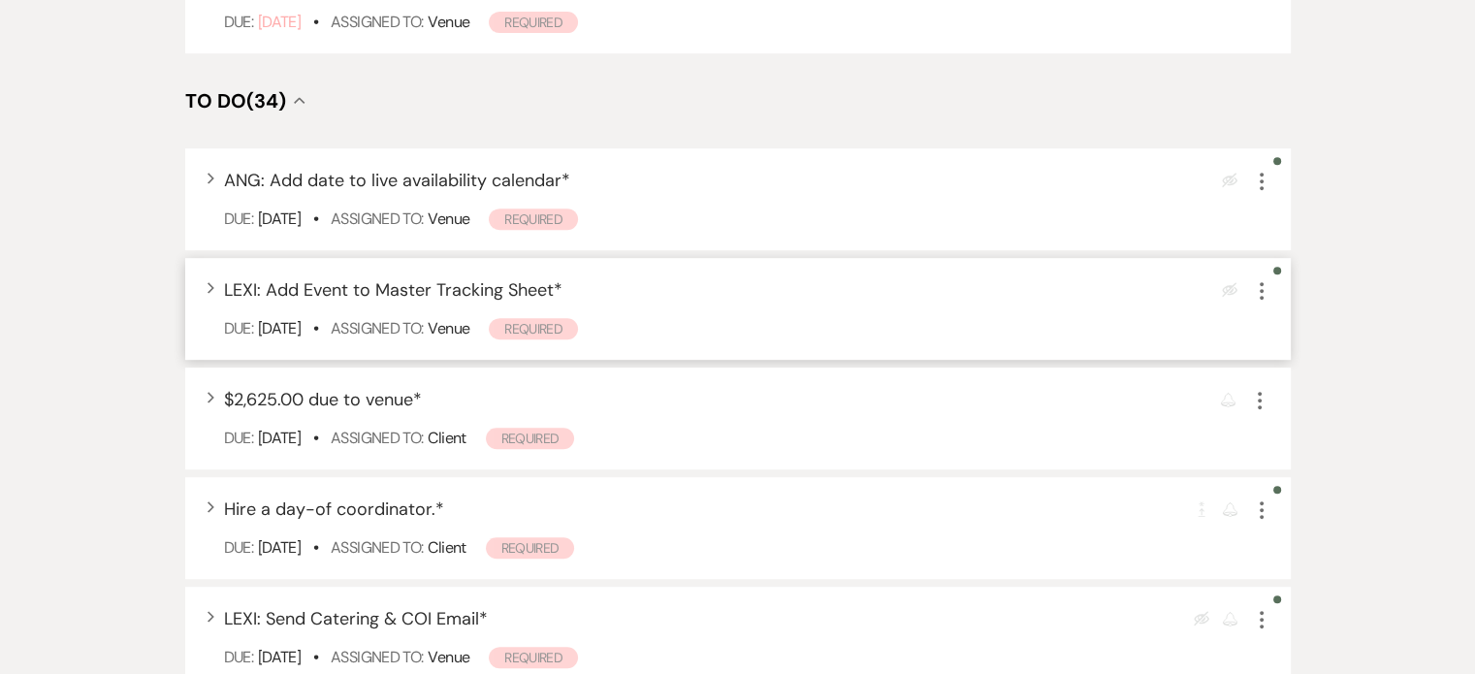
click at [1268, 279] on icon "More" at bounding box center [1261, 290] width 23 height 23
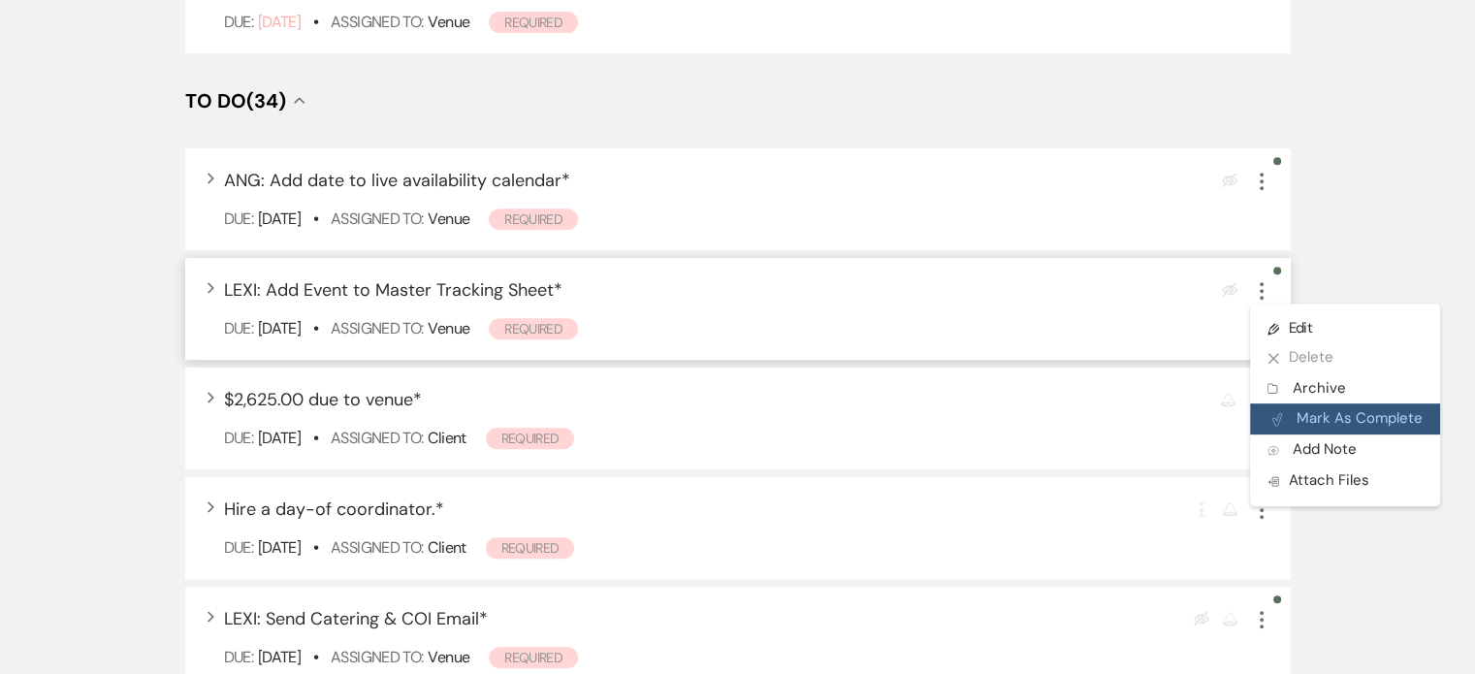
click at [1310, 404] on button "Plan Portal Link Mark As Complete" at bounding box center [1345, 419] width 190 height 31
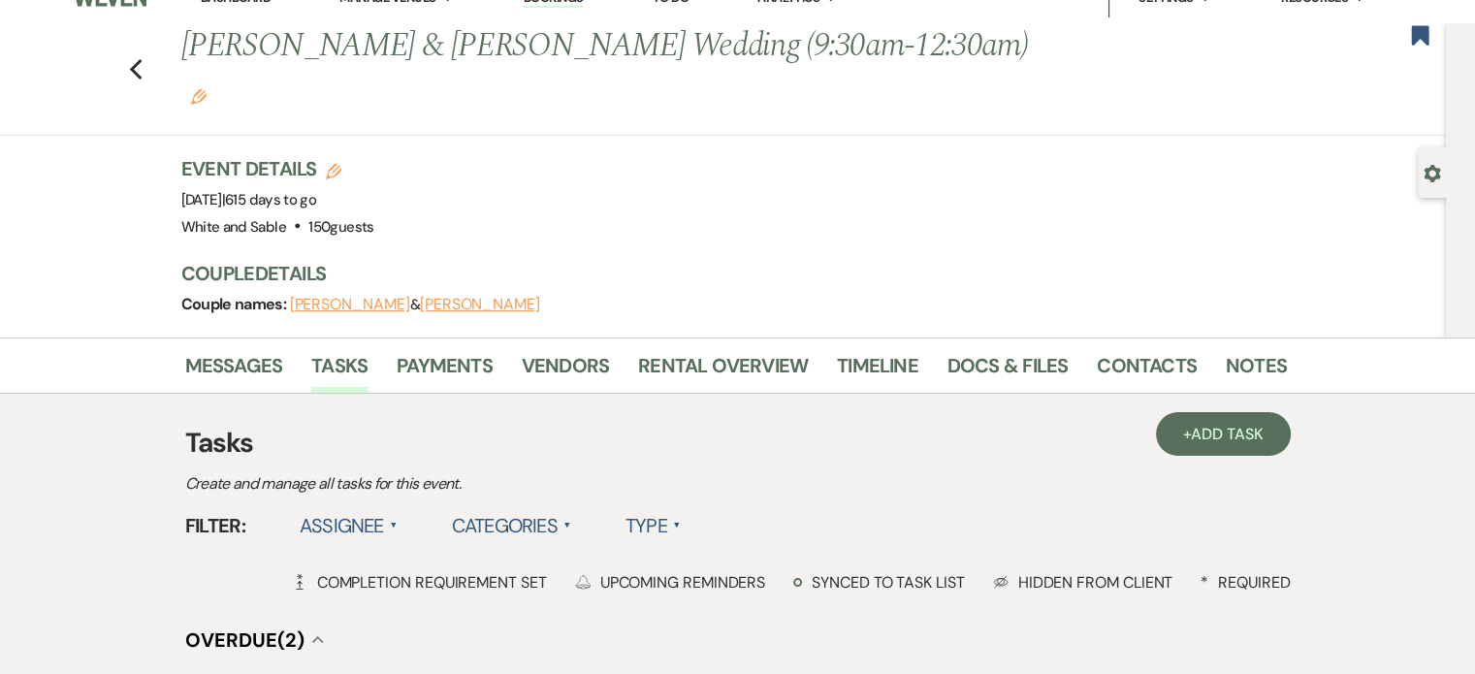
scroll to position [0, 0]
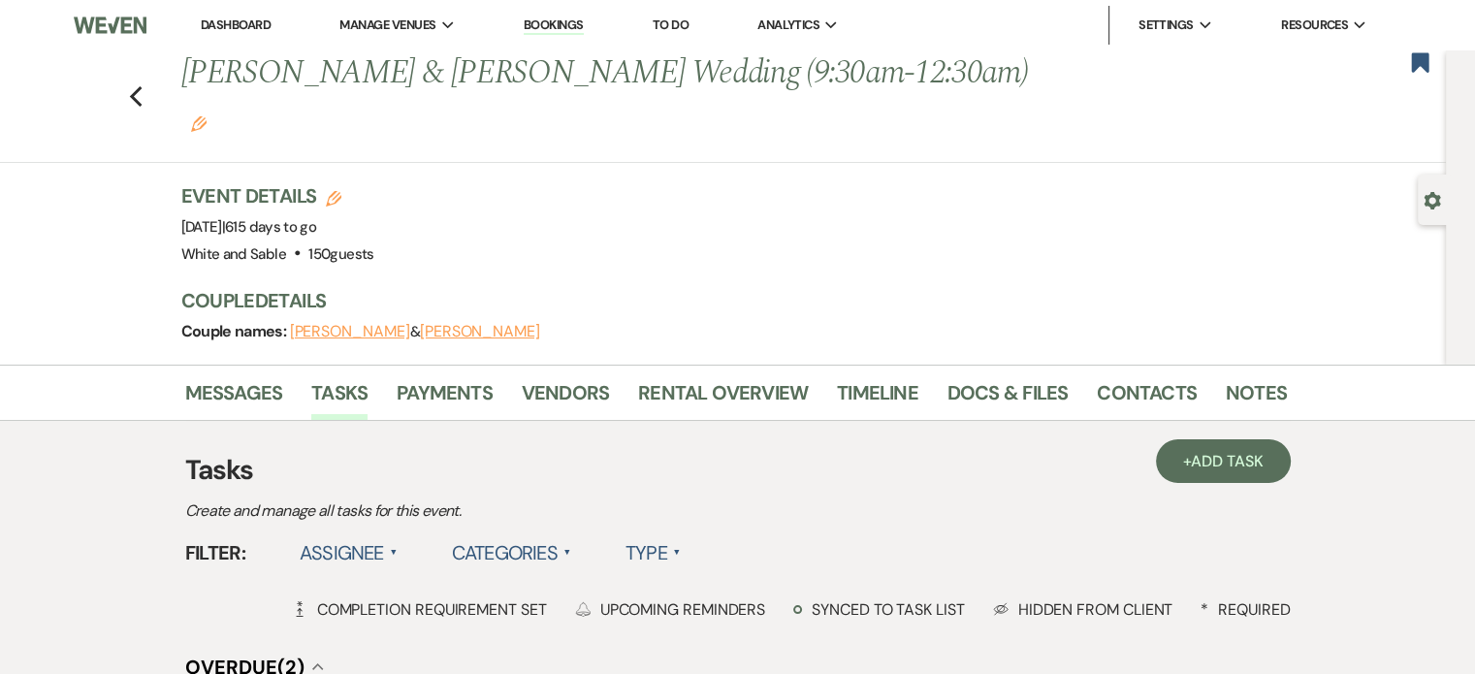
click at [221, 29] on link "Dashboard" at bounding box center [236, 24] width 70 height 16
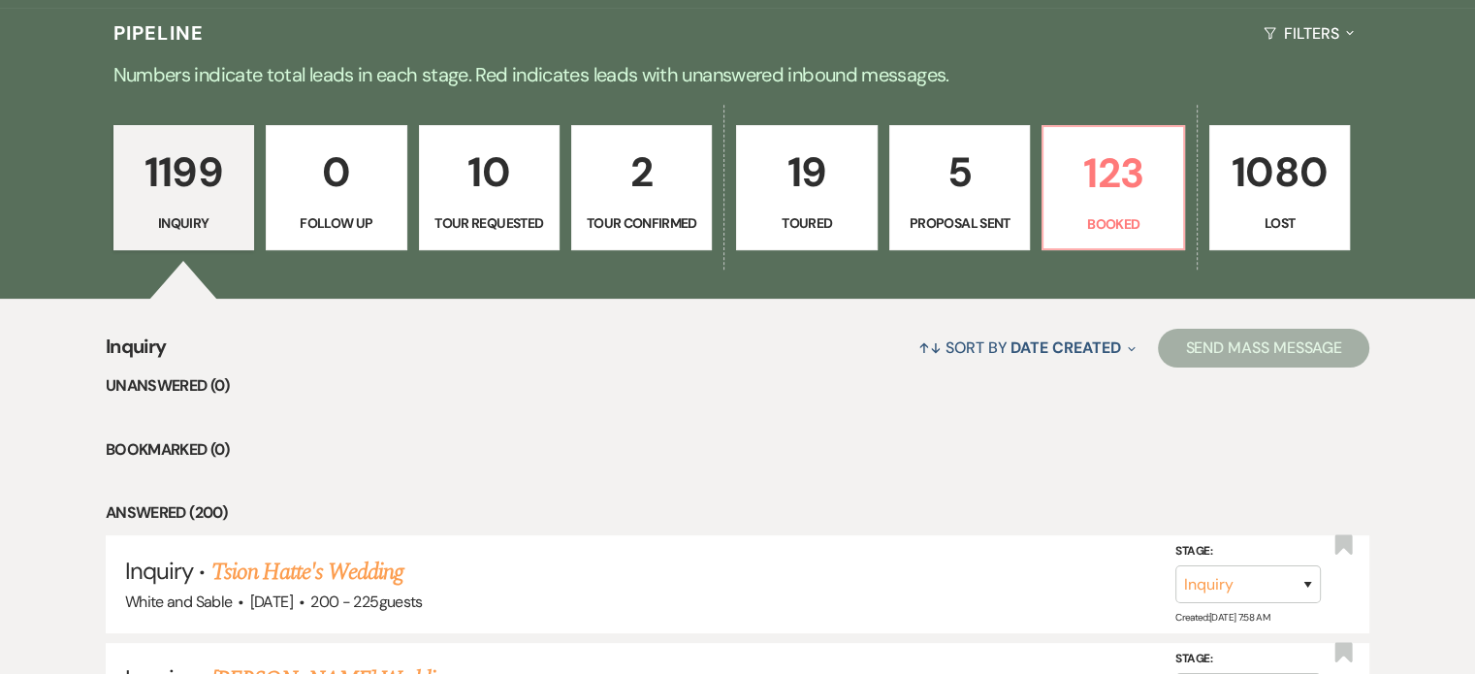
scroll to position [194, 0]
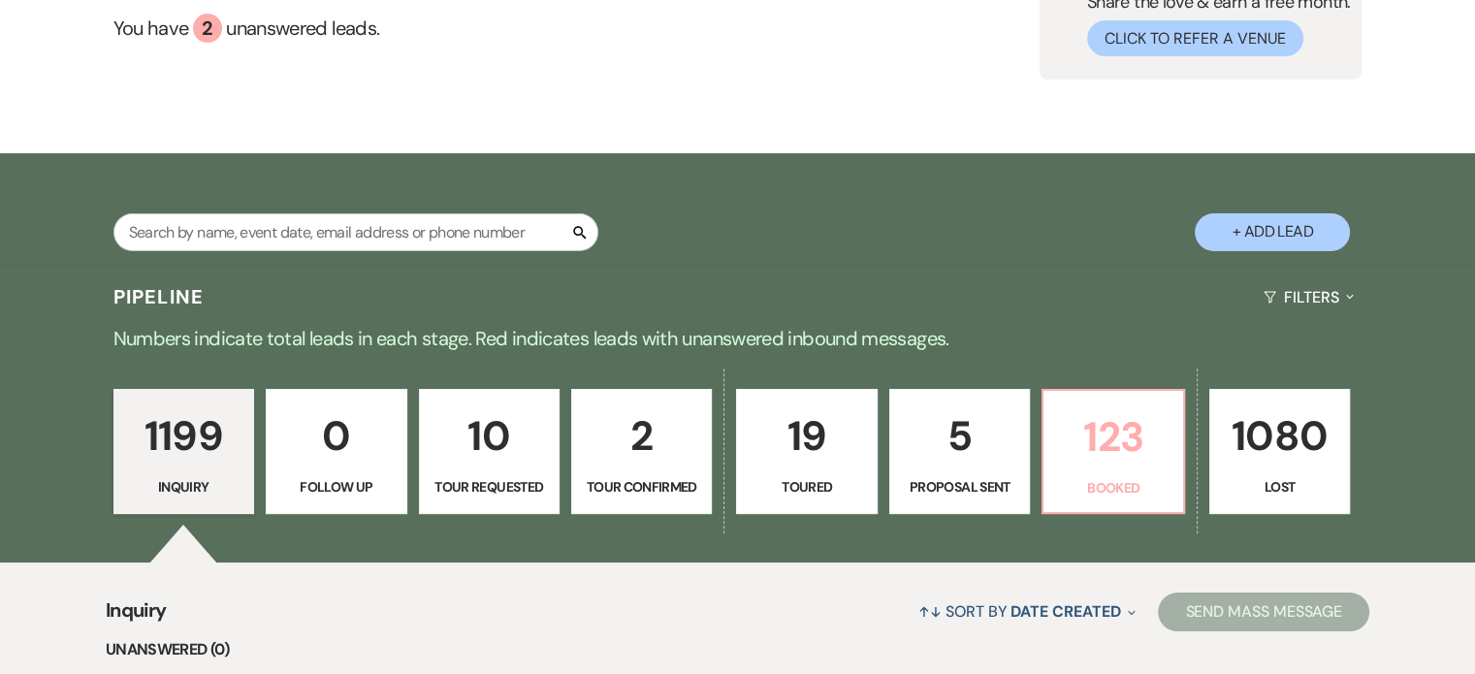
click at [1137, 478] on p "Booked" at bounding box center [1112, 487] width 115 height 21
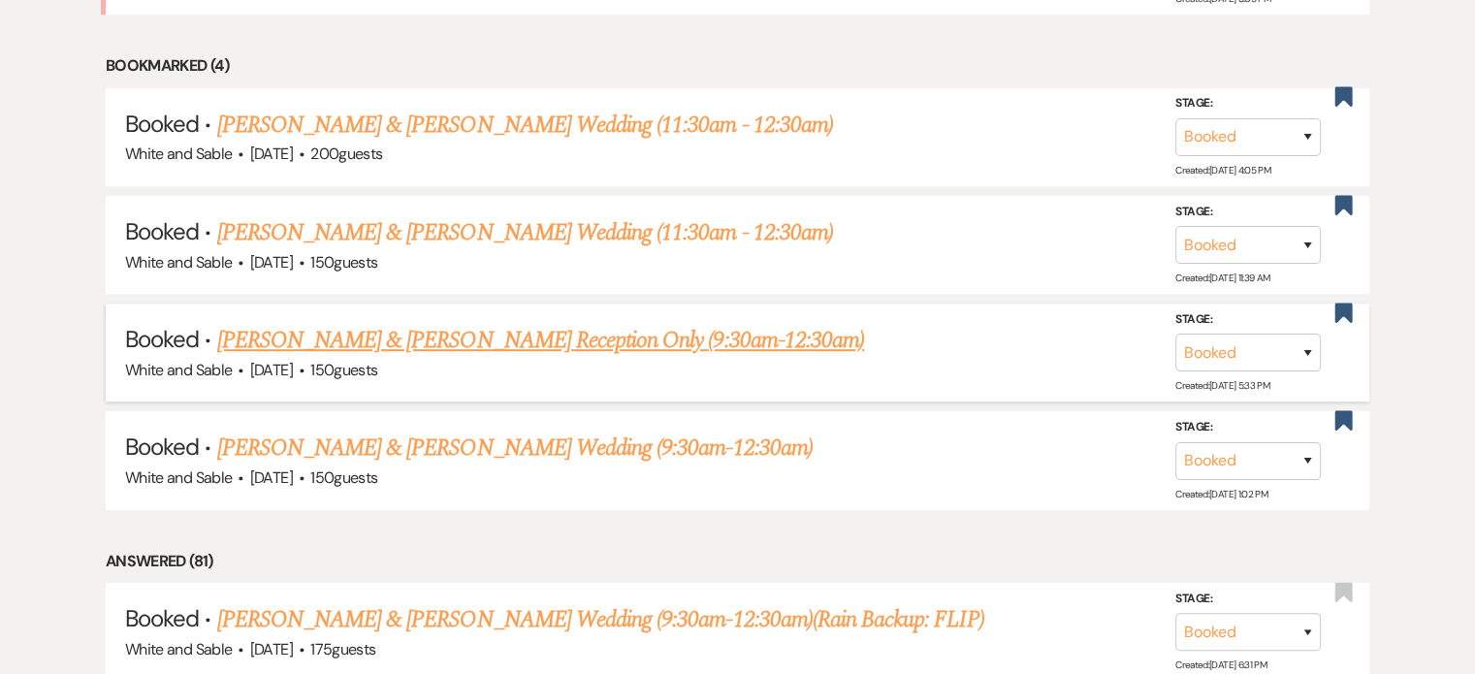
scroll to position [1067, 0]
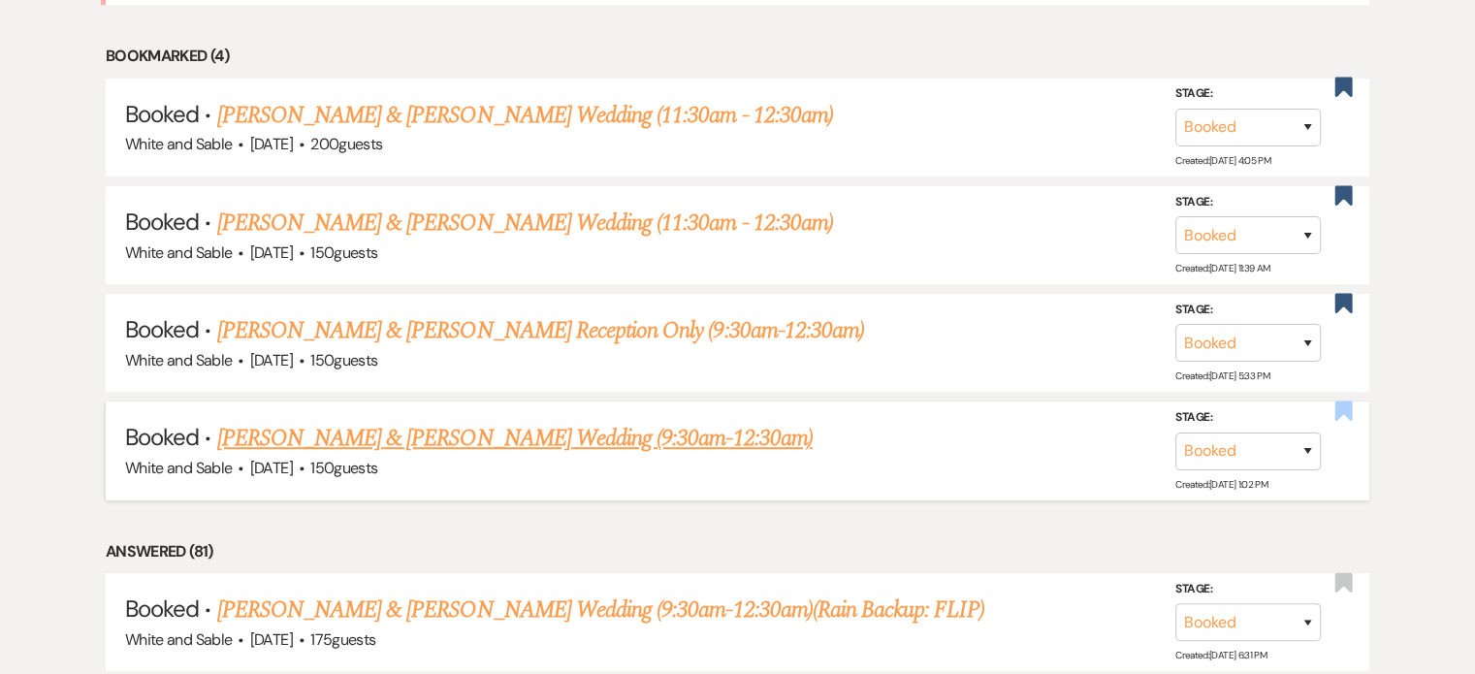
click at [1343, 401] on use "button" at bounding box center [1344, 410] width 17 height 19
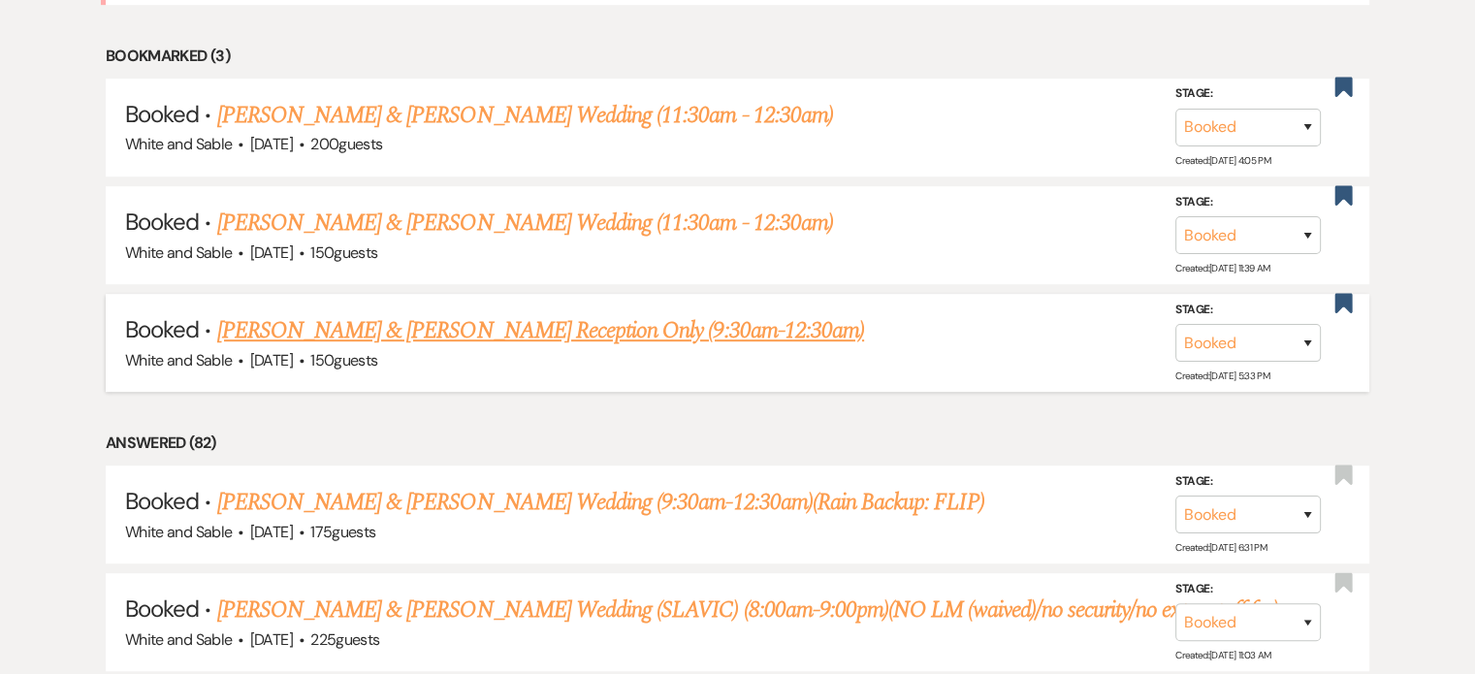
click at [308, 327] on link "[PERSON_NAME] & [PERSON_NAME] Reception Only (9:30am-12:30am)" at bounding box center [540, 330] width 647 height 35
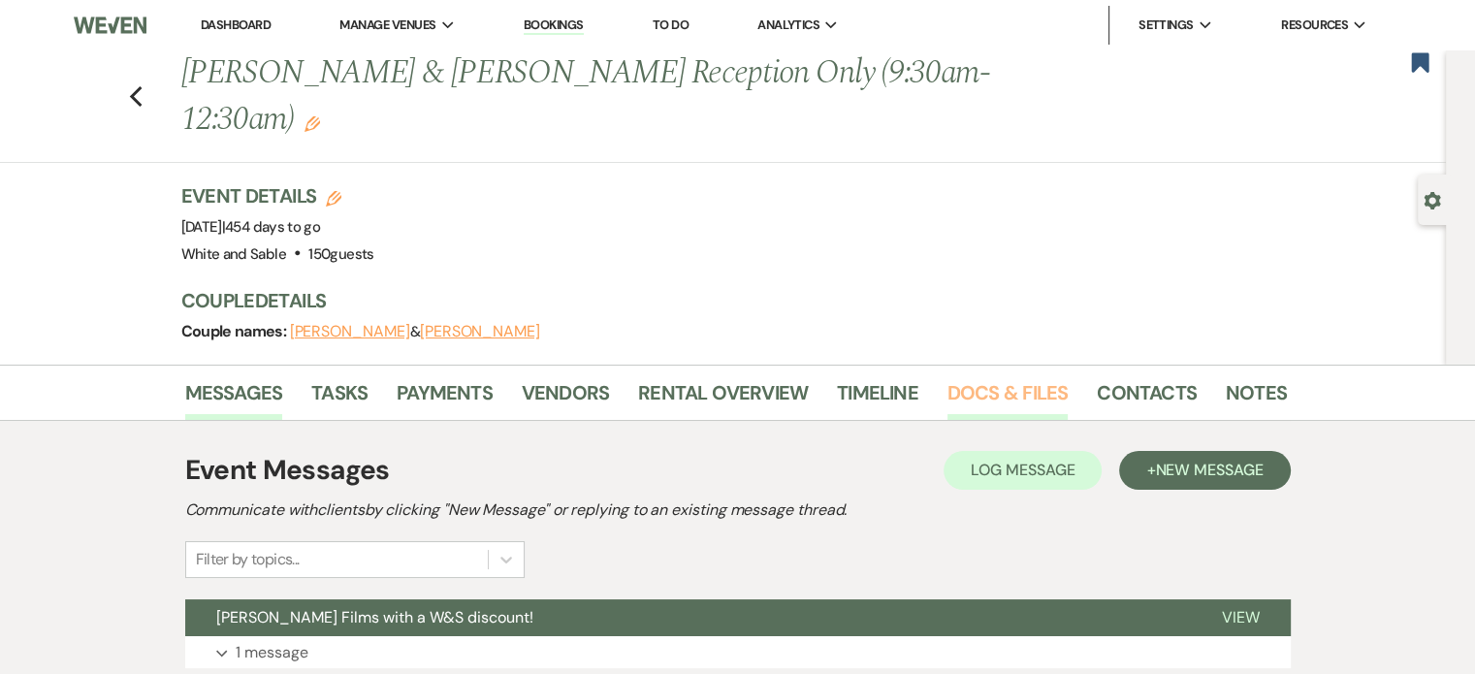
click at [1033, 377] on link "Docs & Files" at bounding box center [1008, 398] width 120 height 43
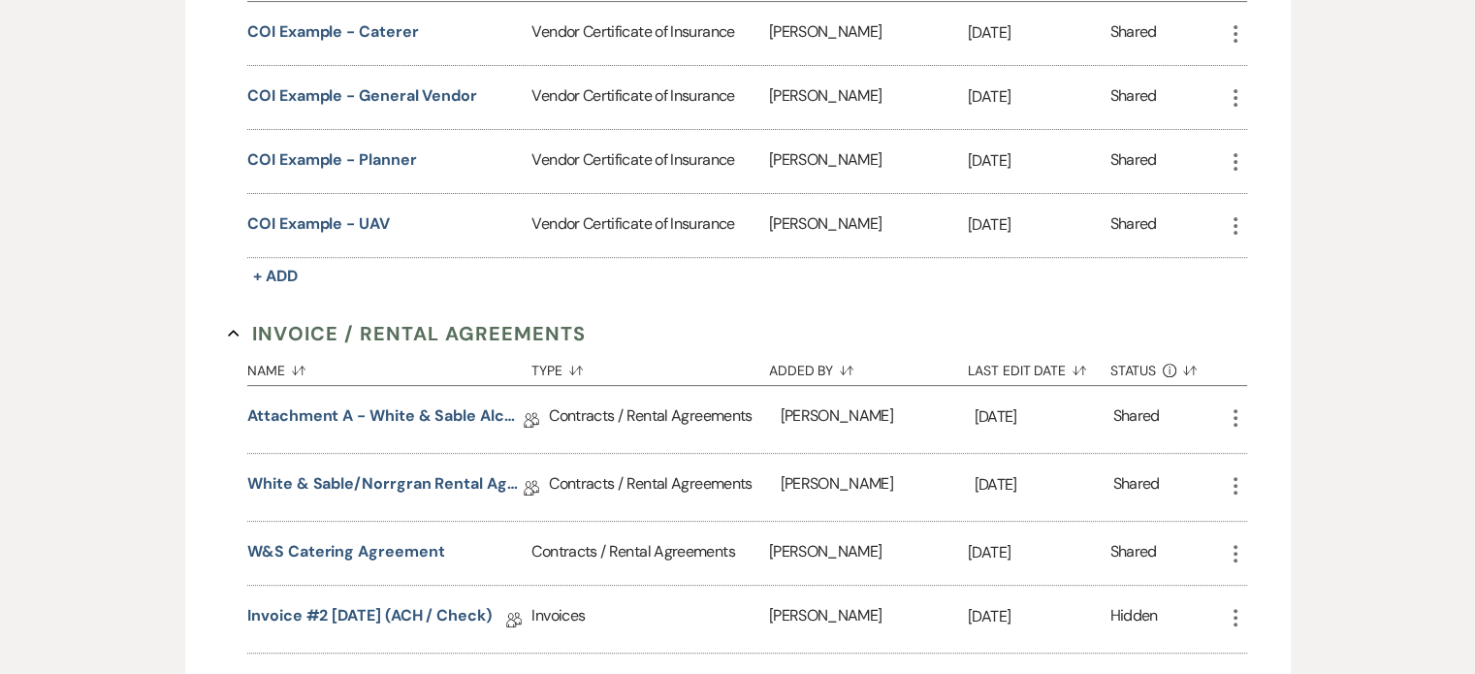
scroll to position [679, 0]
click at [416, 471] on link "White & Sable/Norrgran Rental Agreement - 11.13.26" at bounding box center [385, 486] width 276 height 30
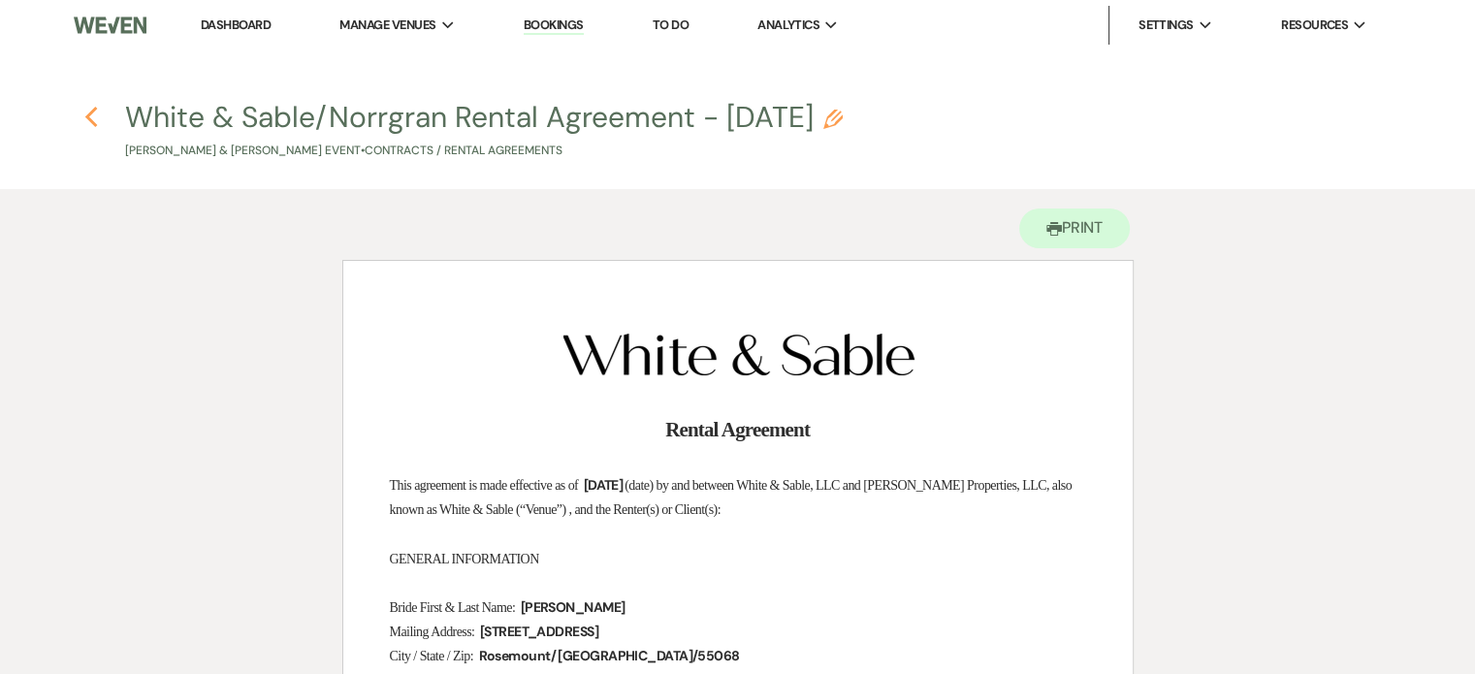
click at [82, 116] on h4 "Previous White & Sable/Norrgran Rental Agreement - 11.13.26 Pencil Katelyn Norr…" at bounding box center [738, 128] width 1397 height 63
click at [78, 111] on h4 "Previous White & Sable/Norrgran Rental Agreement - 11.13.26 Pencil Katelyn Norr…" at bounding box center [738, 128] width 1397 height 63
click at [86, 122] on icon "Previous" at bounding box center [91, 117] width 15 height 23
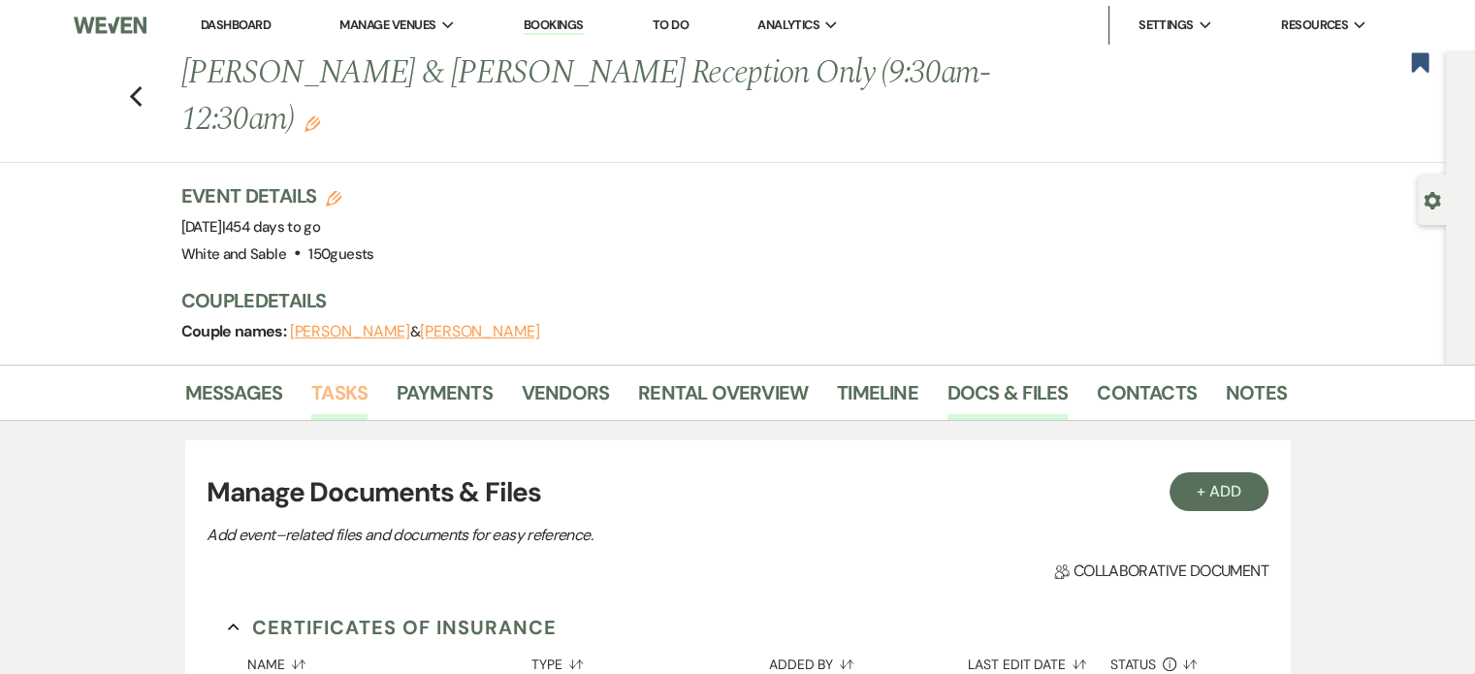
click at [347, 377] on link "Tasks" at bounding box center [339, 398] width 56 height 43
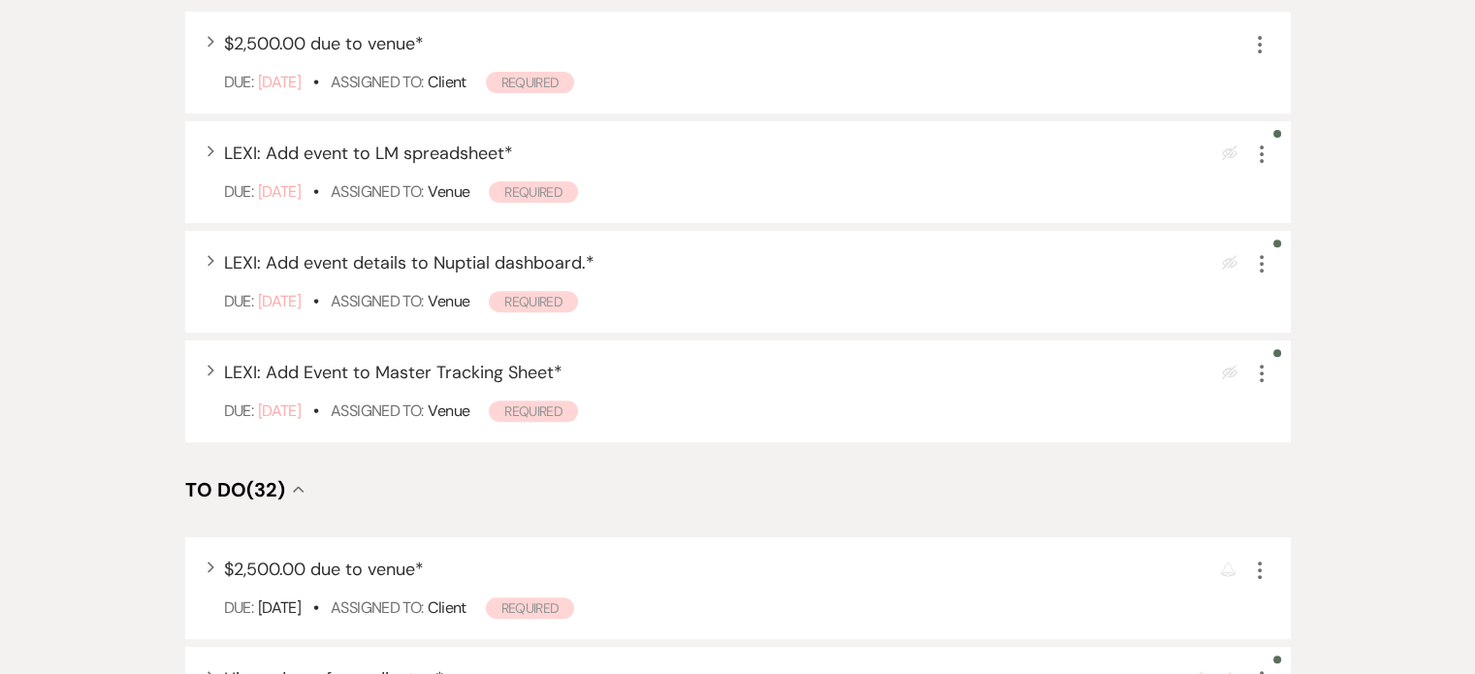
scroll to position [718, 0]
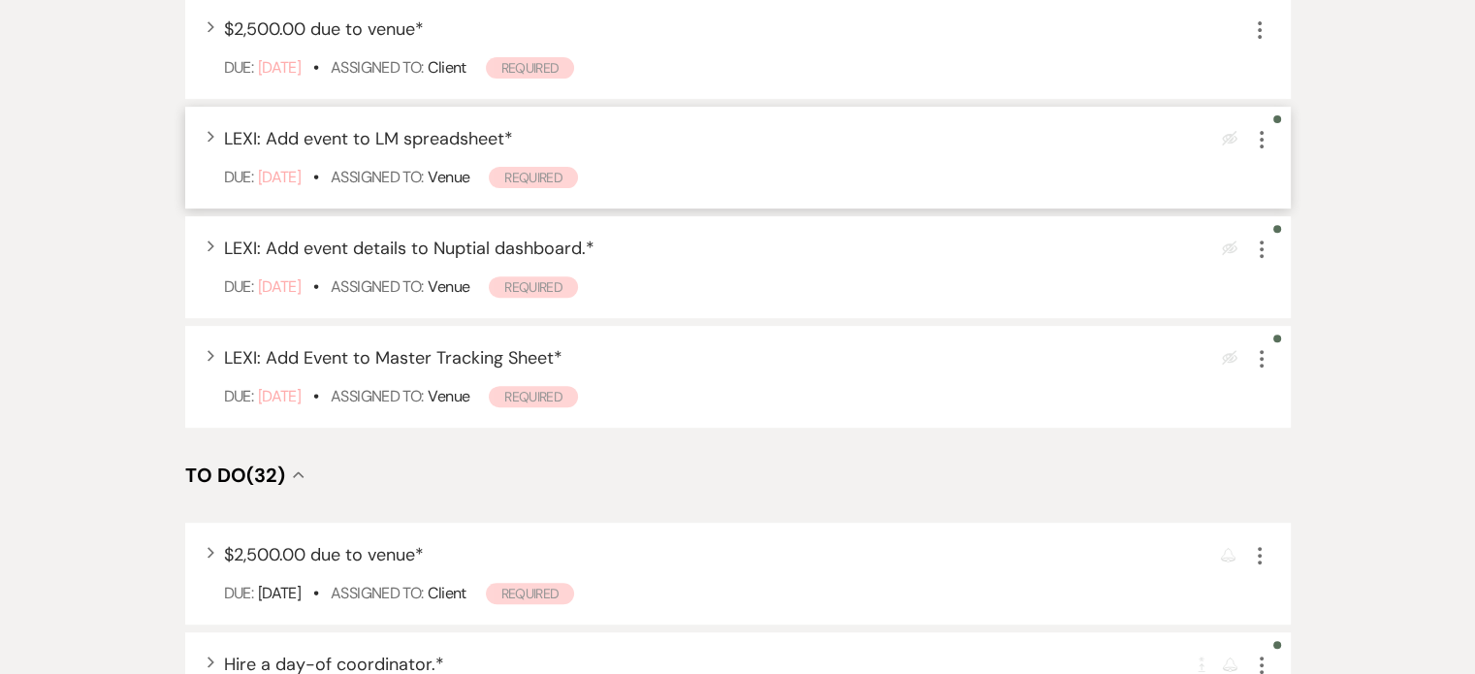
click at [1270, 128] on icon "More" at bounding box center [1261, 139] width 23 height 23
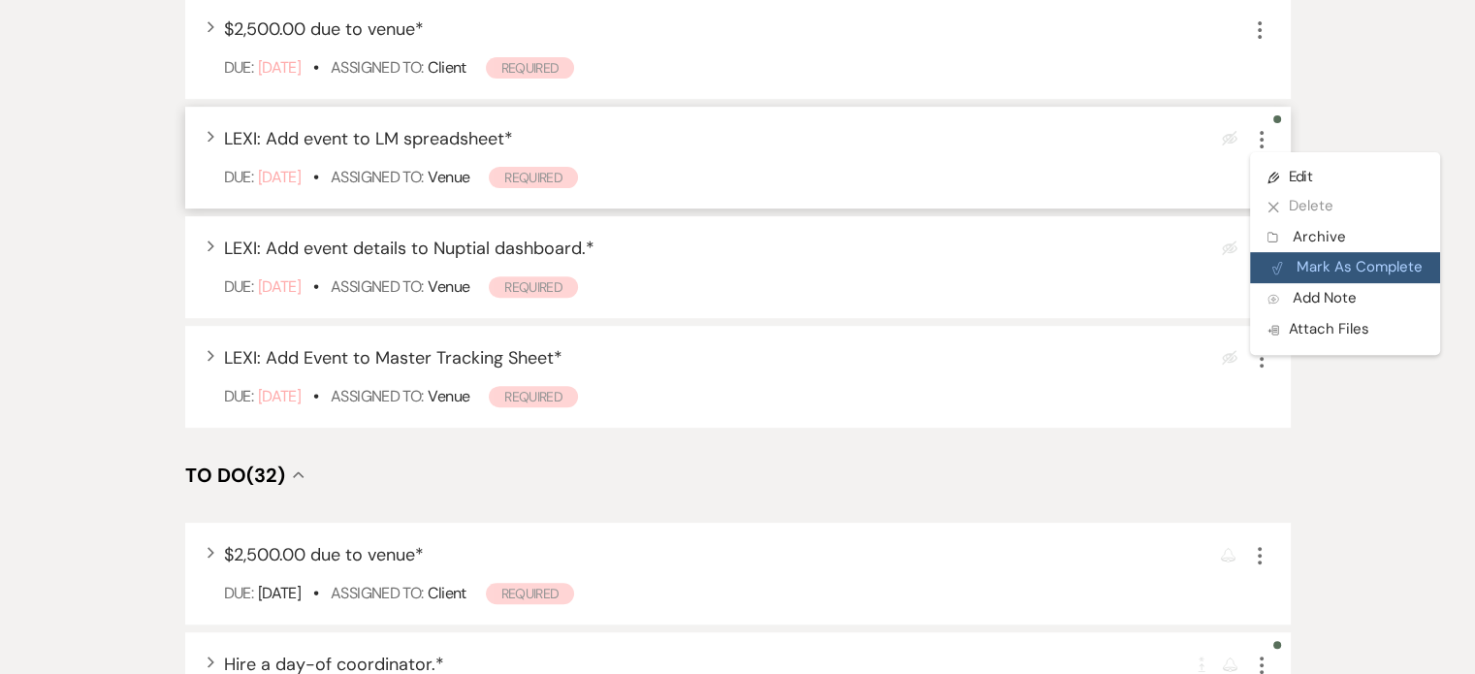
click at [1288, 252] on button "Plan Portal Link Mark As Complete" at bounding box center [1345, 267] width 190 height 31
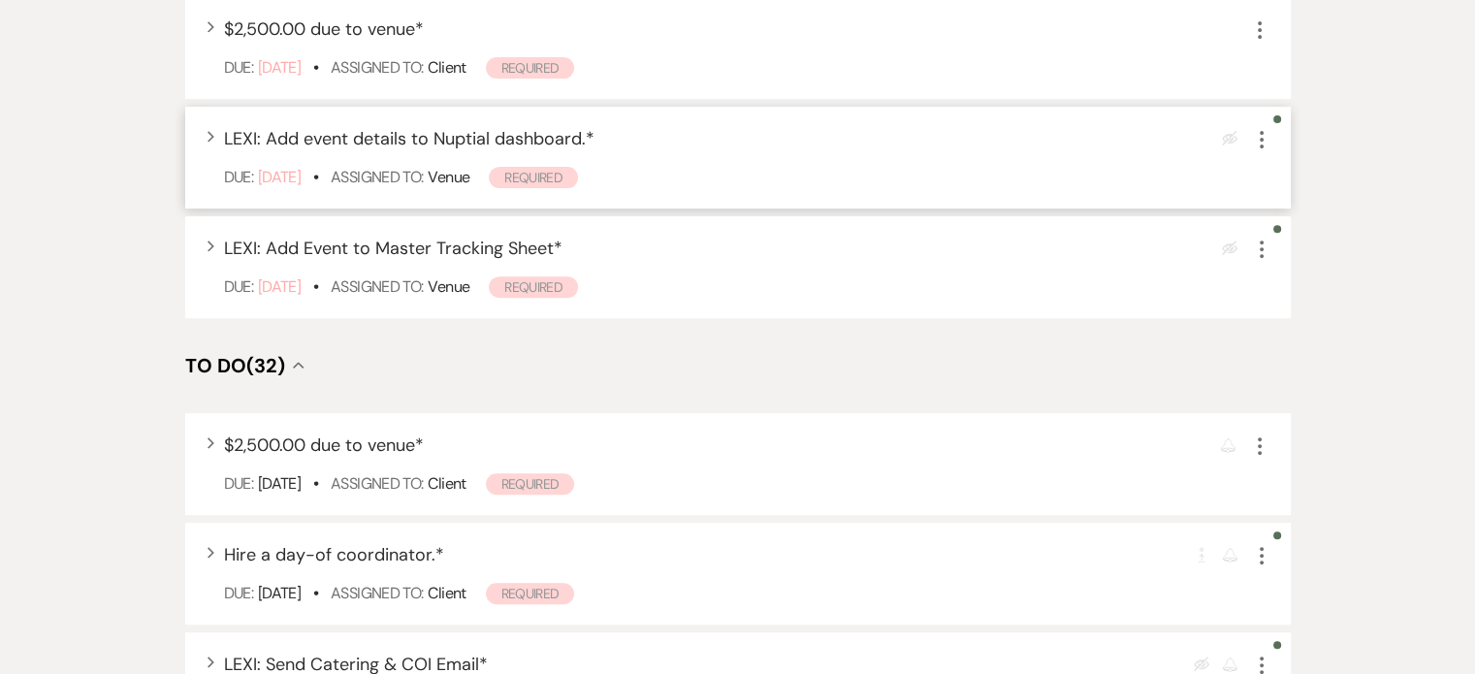
click at [1257, 128] on icon "More" at bounding box center [1261, 139] width 23 height 23
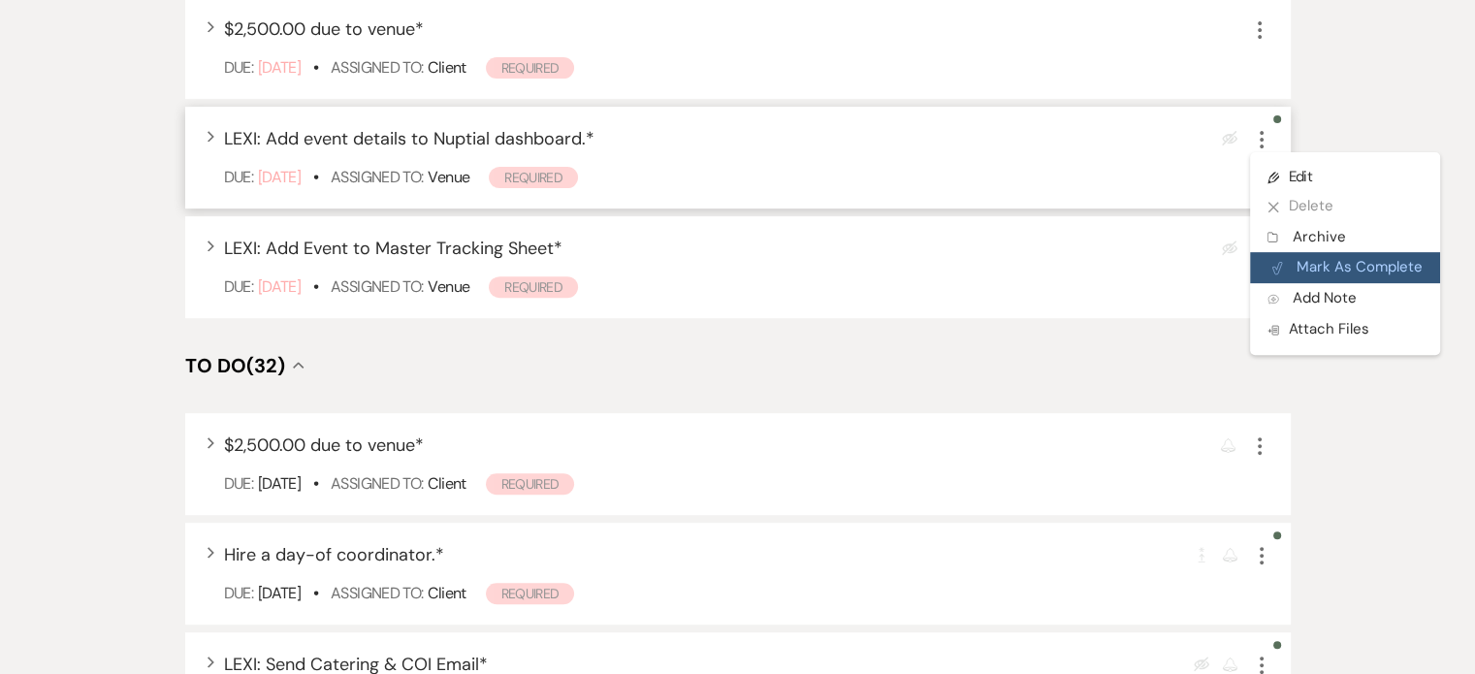
click at [1302, 252] on button "Plan Portal Link Mark As Complete" at bounding box center [1345, 267] width 190 height 31
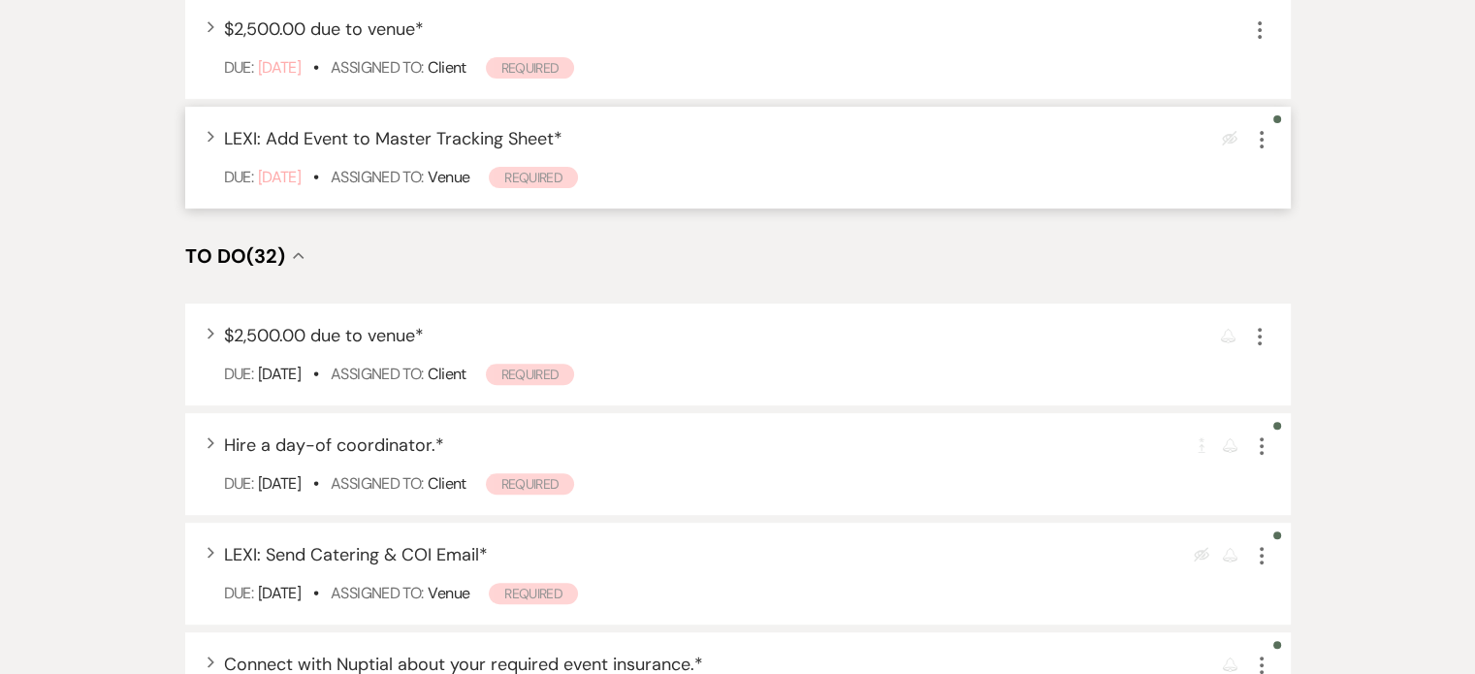
click at [1261, 131] on use "button" at bounding box center [1262, 139] width 4 height 17
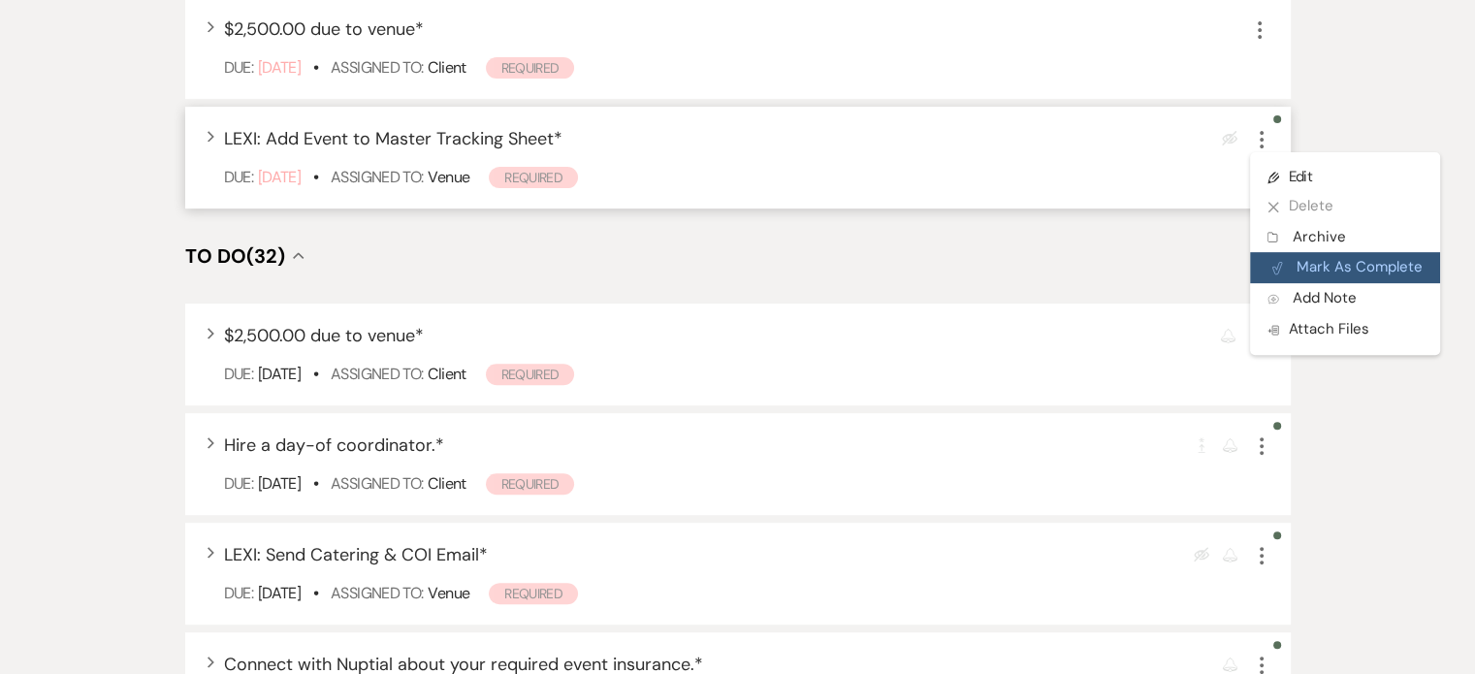
click at [1320, 252] on button "Plan Portal Link Mark As Complete" at bounding box center [1345, 267] width 190 height 31
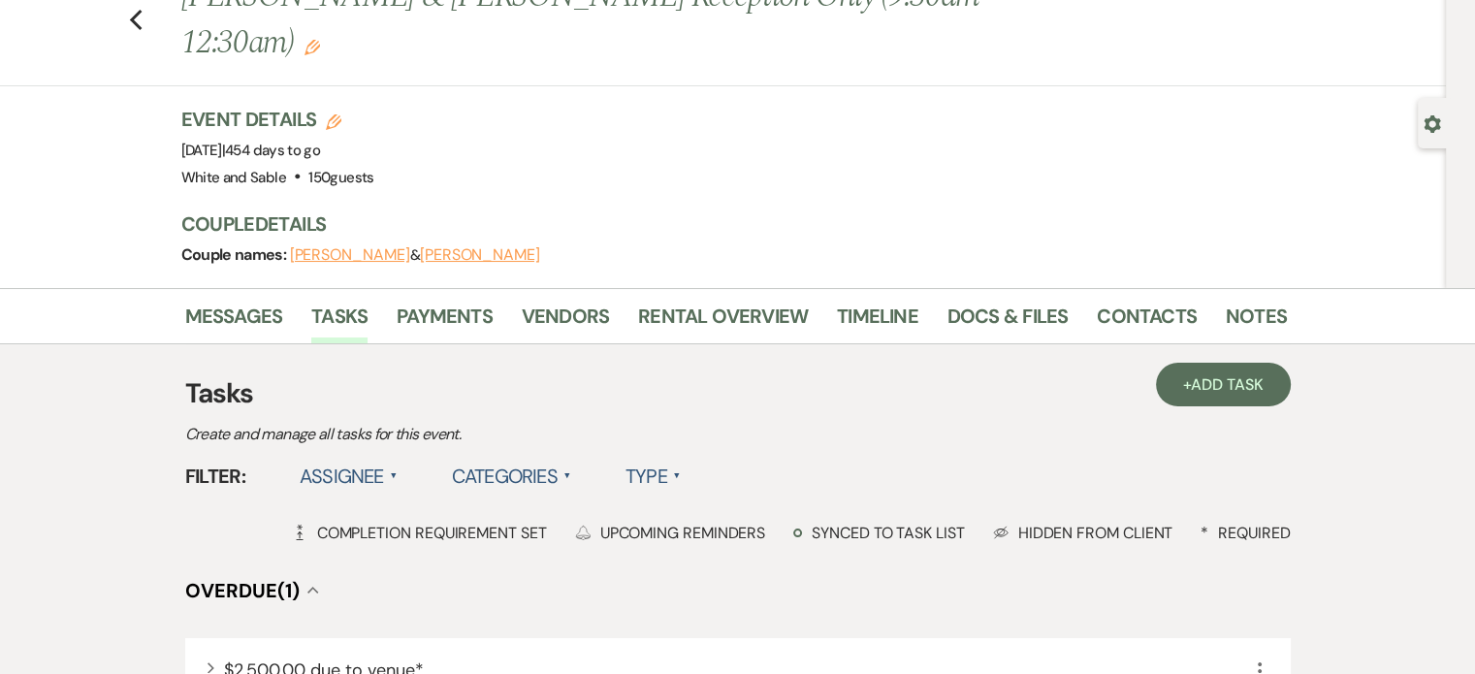
scroll to position [0, 0]
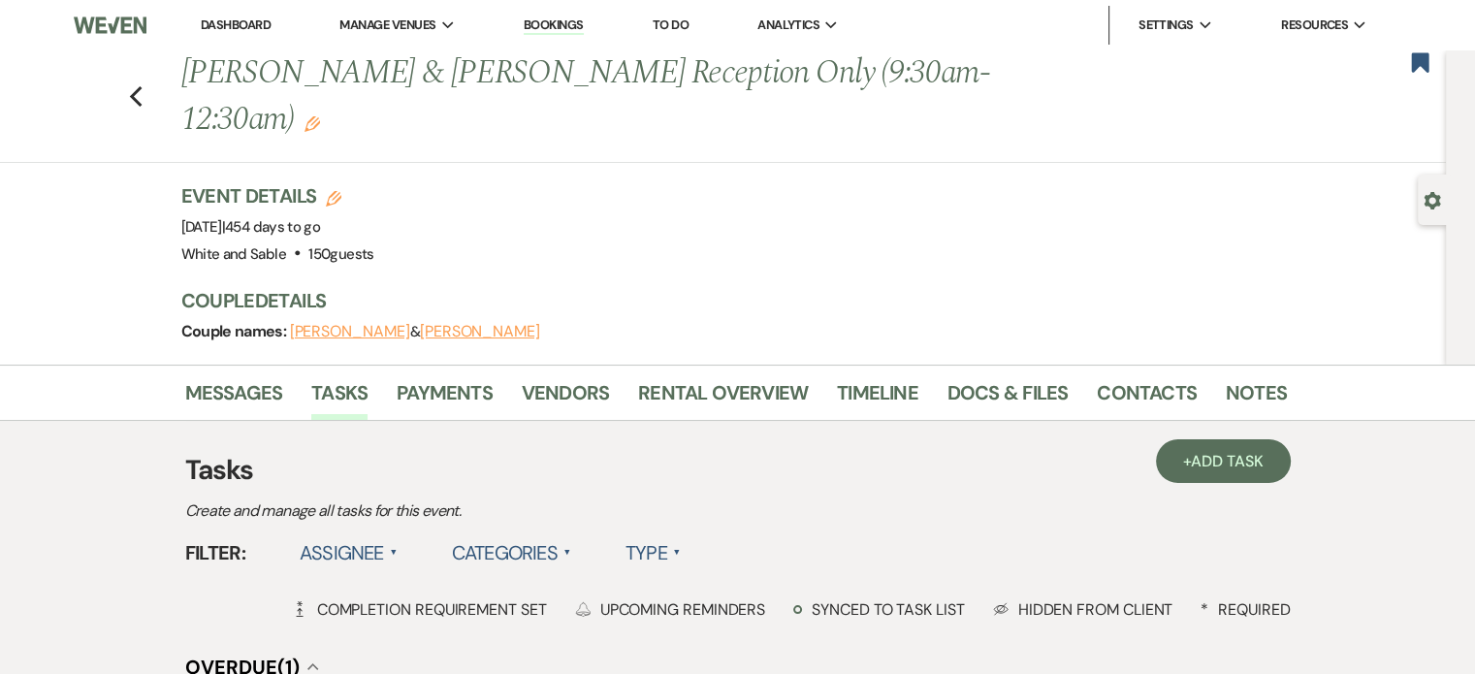
click at [248, 27] on link "Dashboard" at bounding box center [236, 24] width 70 height 16
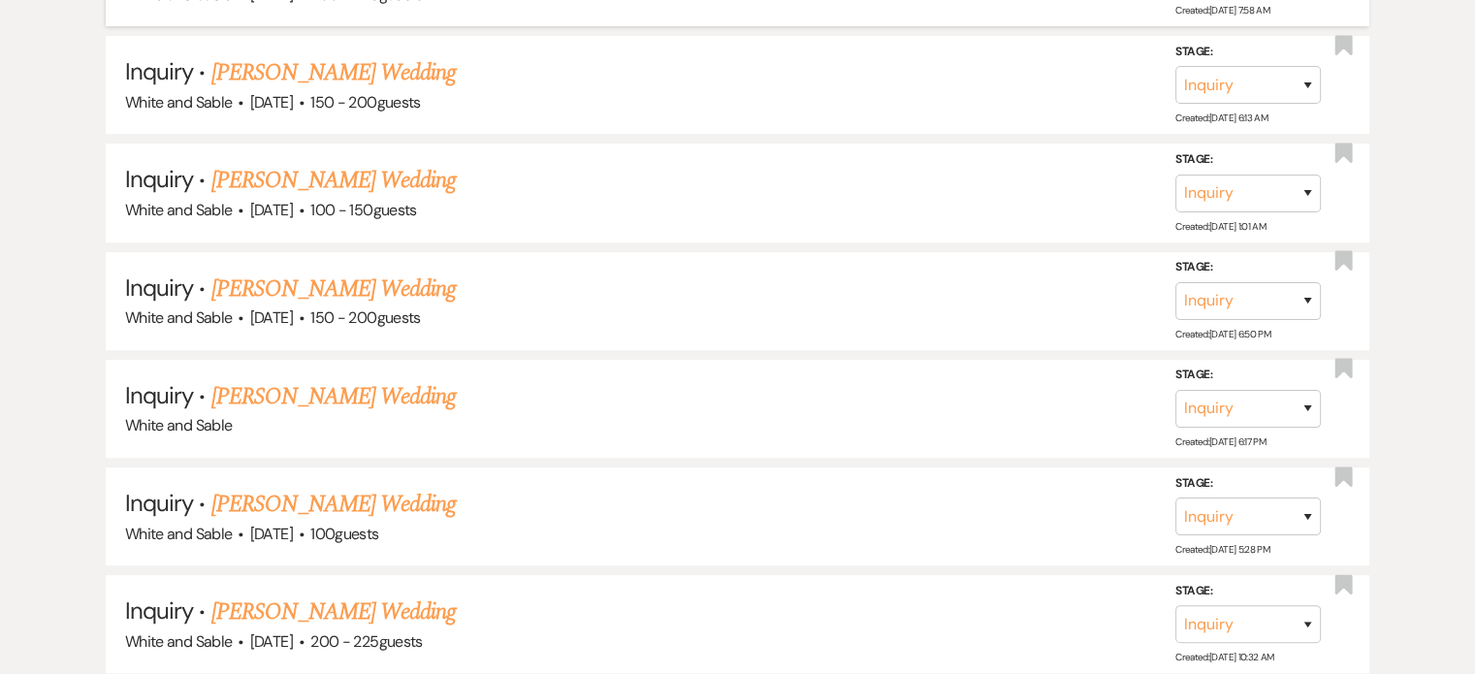
scroll to position [485, 0]
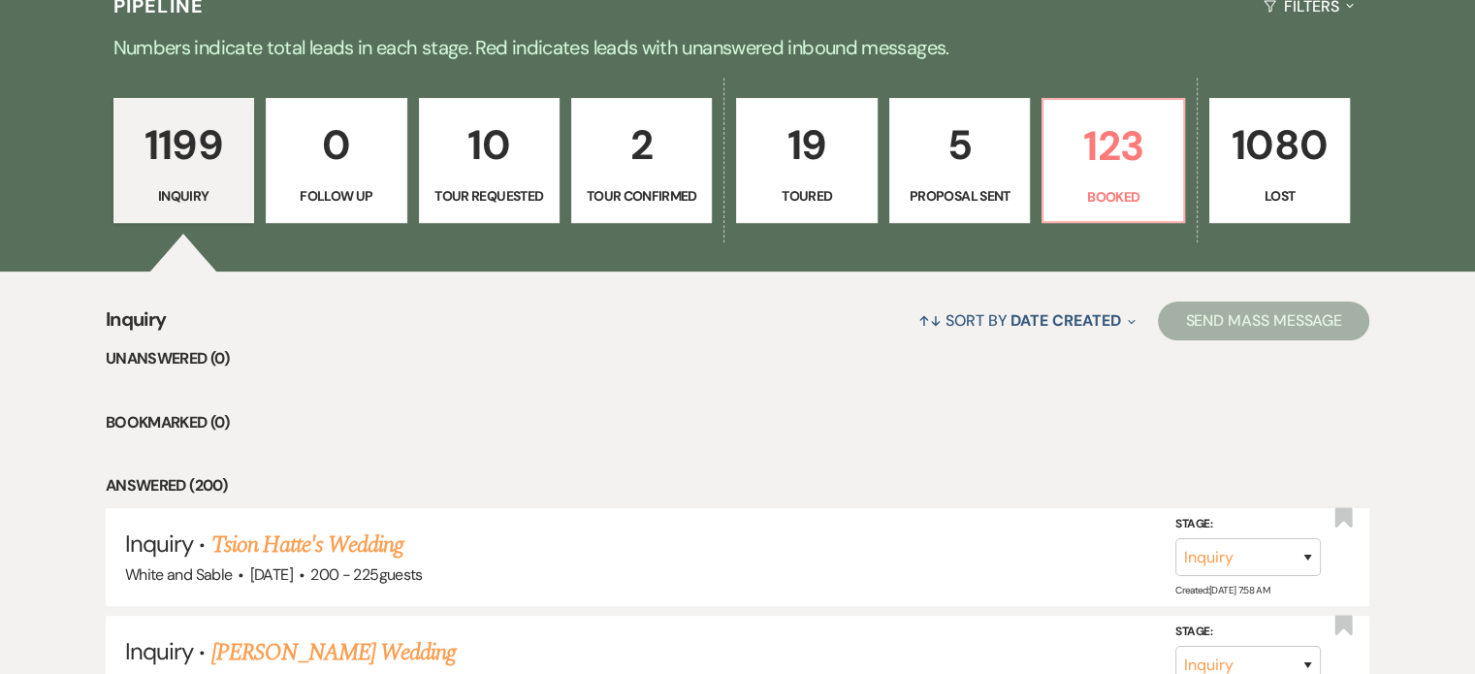
click at [1090, 228] on div "1199 Inquiry 0 Follow Up 10 Tour Requested 2 Tour Confirmed 19 Toured 5 Proposa…" at bounding box center [738, 174] width 1397 height 198
click at [1090, 209] on link "123 Booked" at bounding box center [1113, 161] width 143 height 126
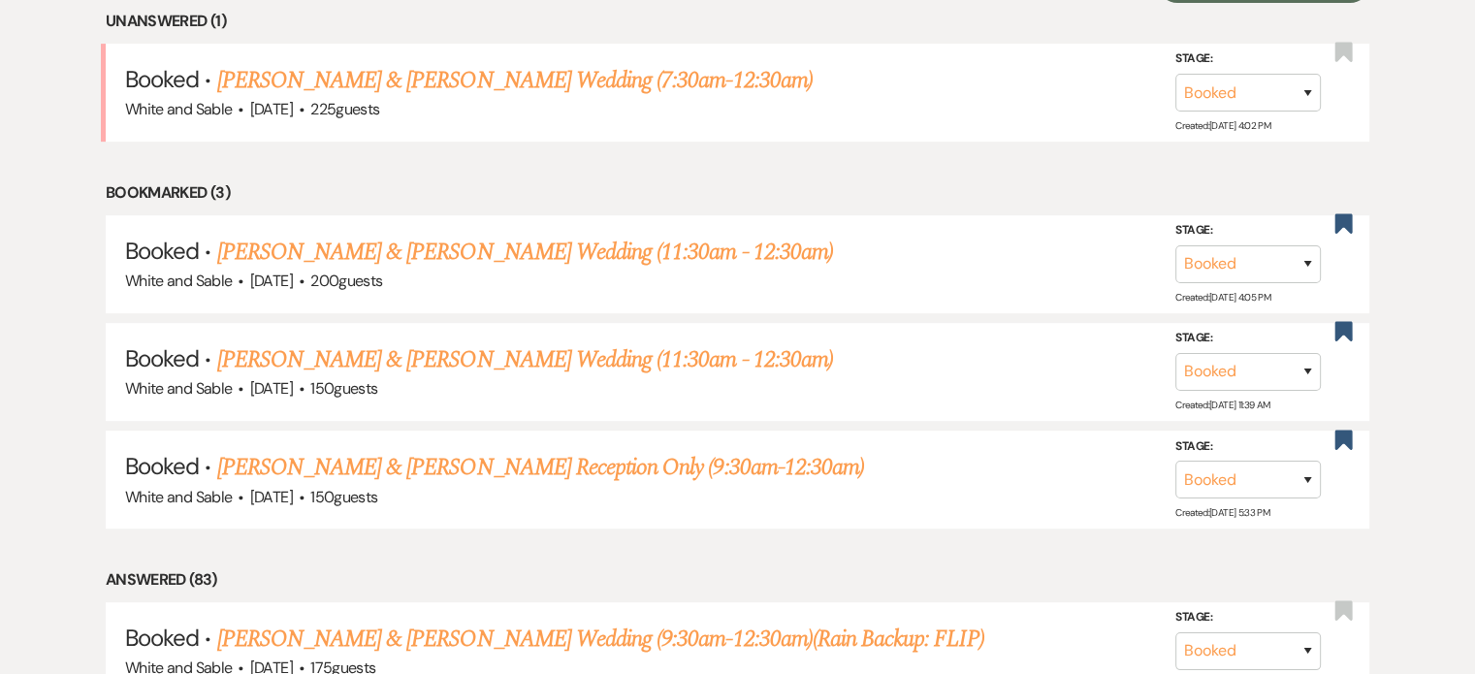
scroll to position [873, 0]
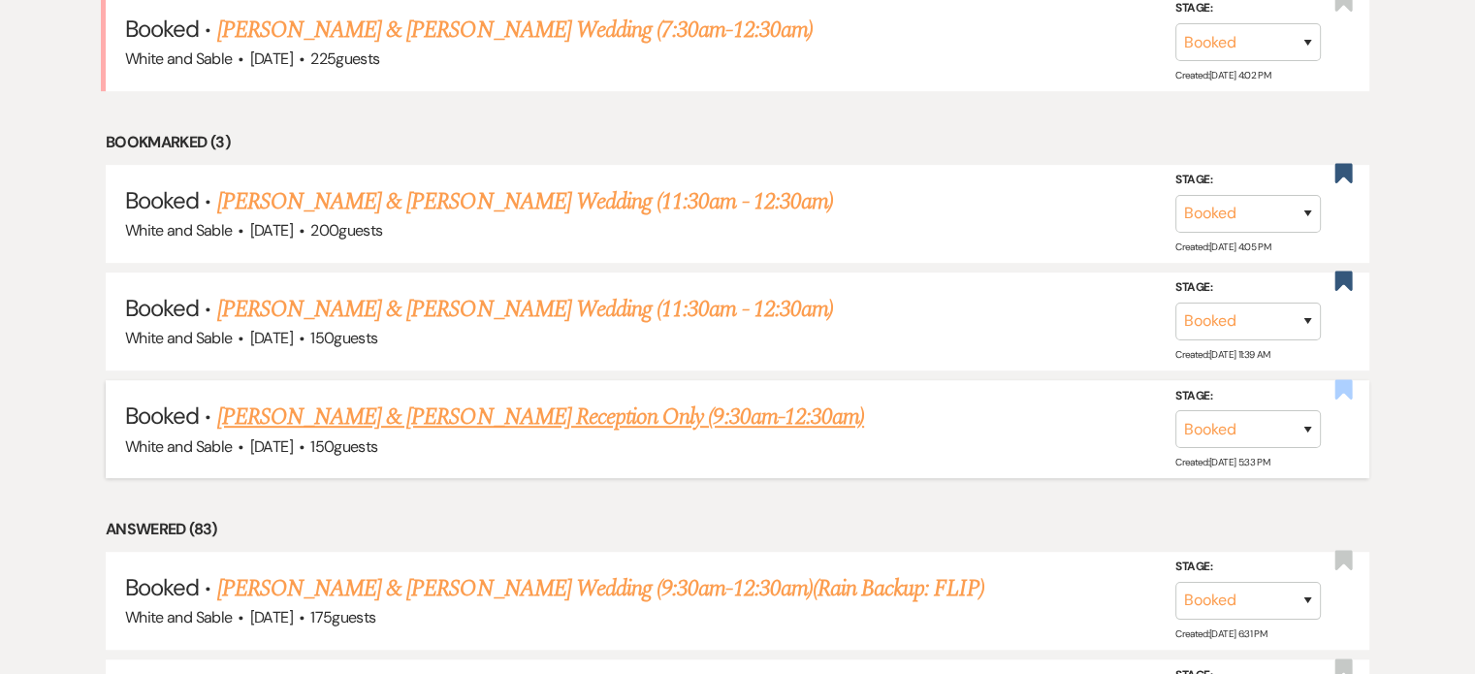
click at [1346, 389] on use "button" at bounding box center [1344, 388] width 17 height 19
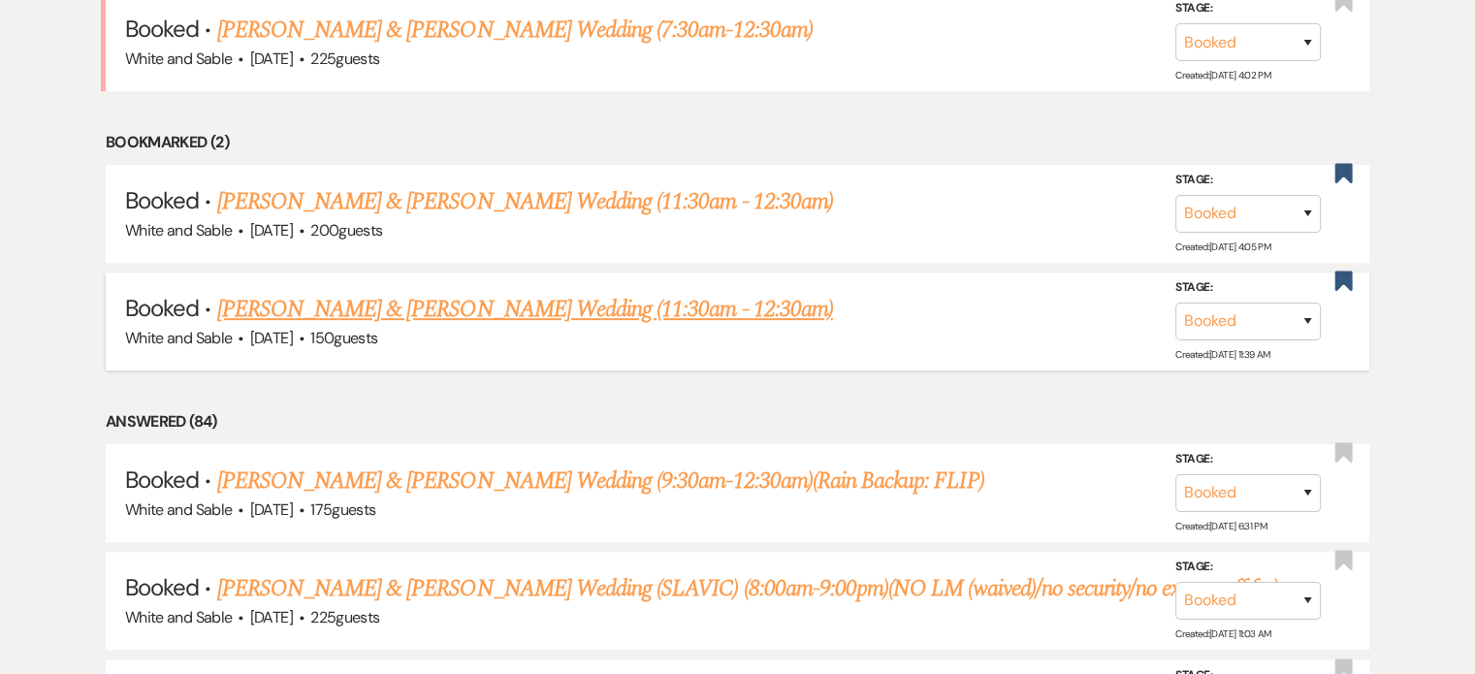
click at [530, 296] on link "[PERSON_NAME] & [PERSON_NAME] Wedding (11:30am - 12:30am)" at bounding box center [525, 309] width 616 height 35
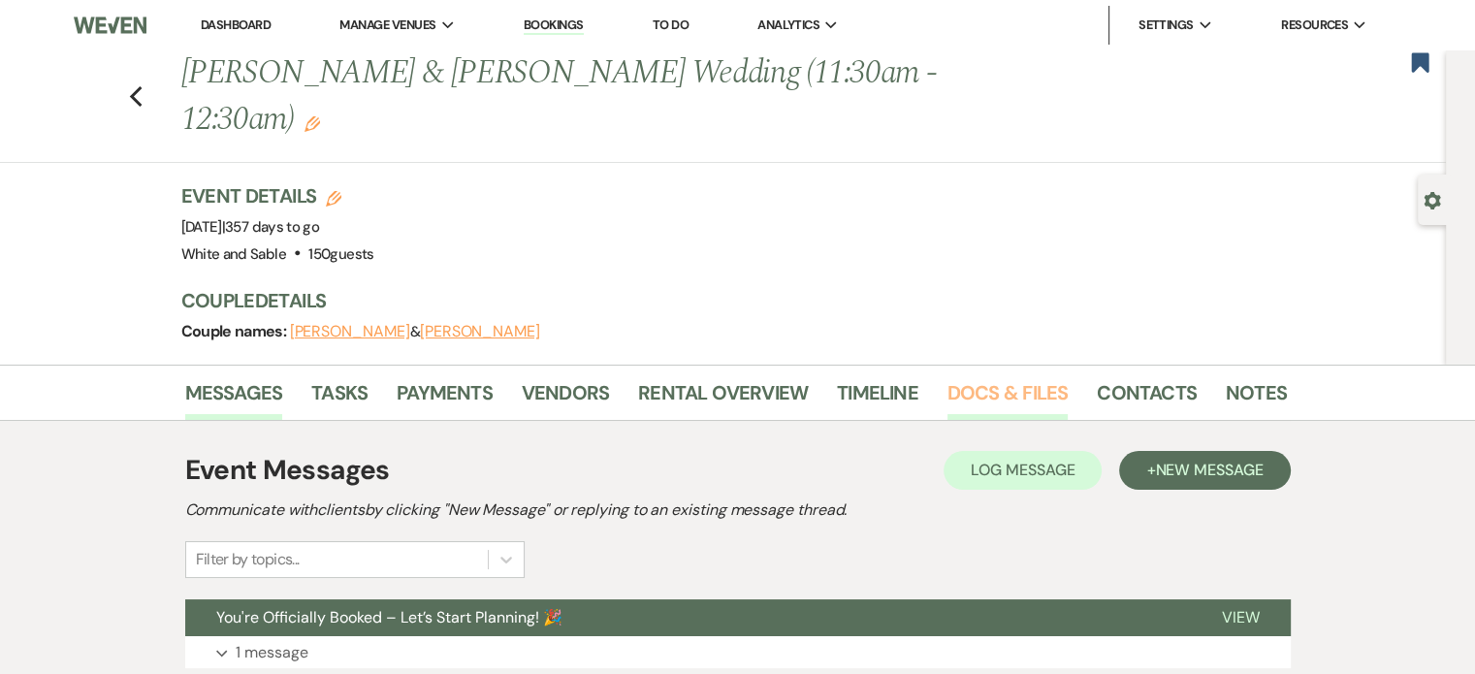
click at [1011, 377] on link "Docs & Files" at bounding box center [1008, 398] width 120 height 43
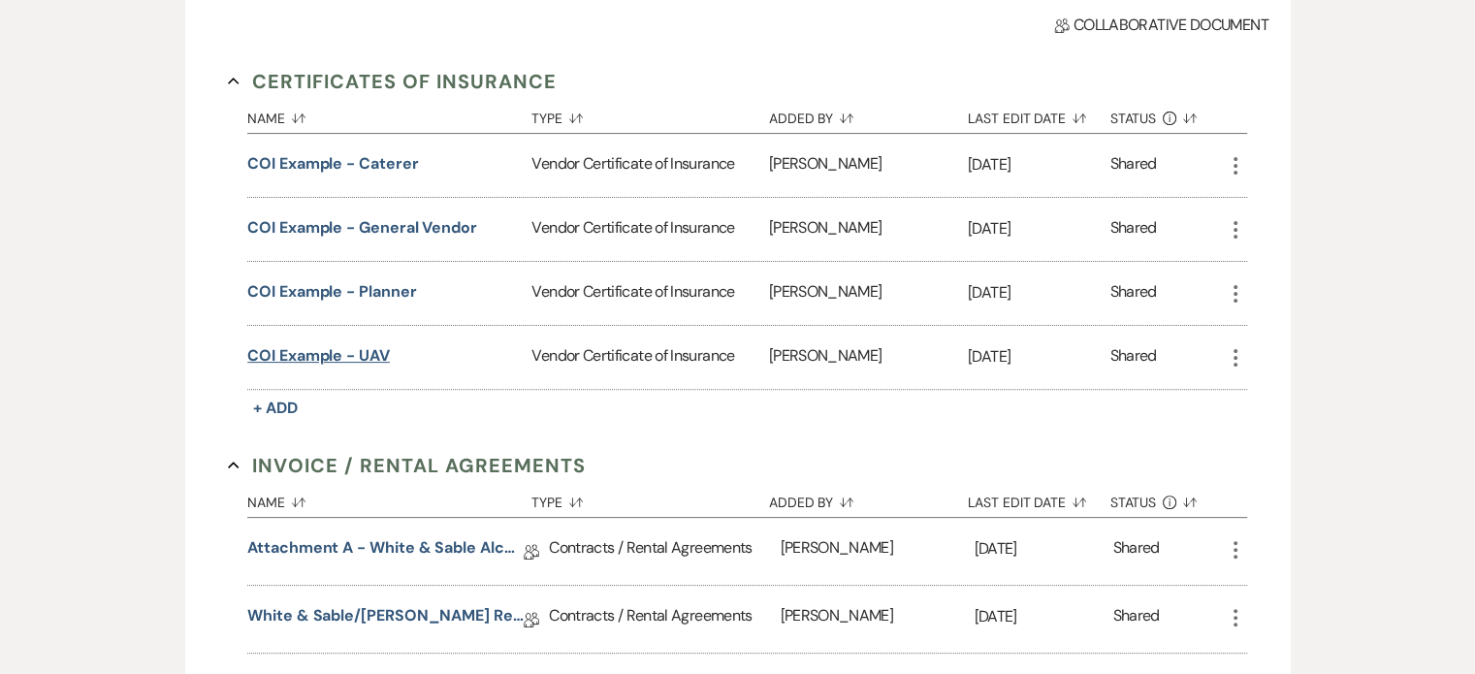
scroll to position [776, 0]
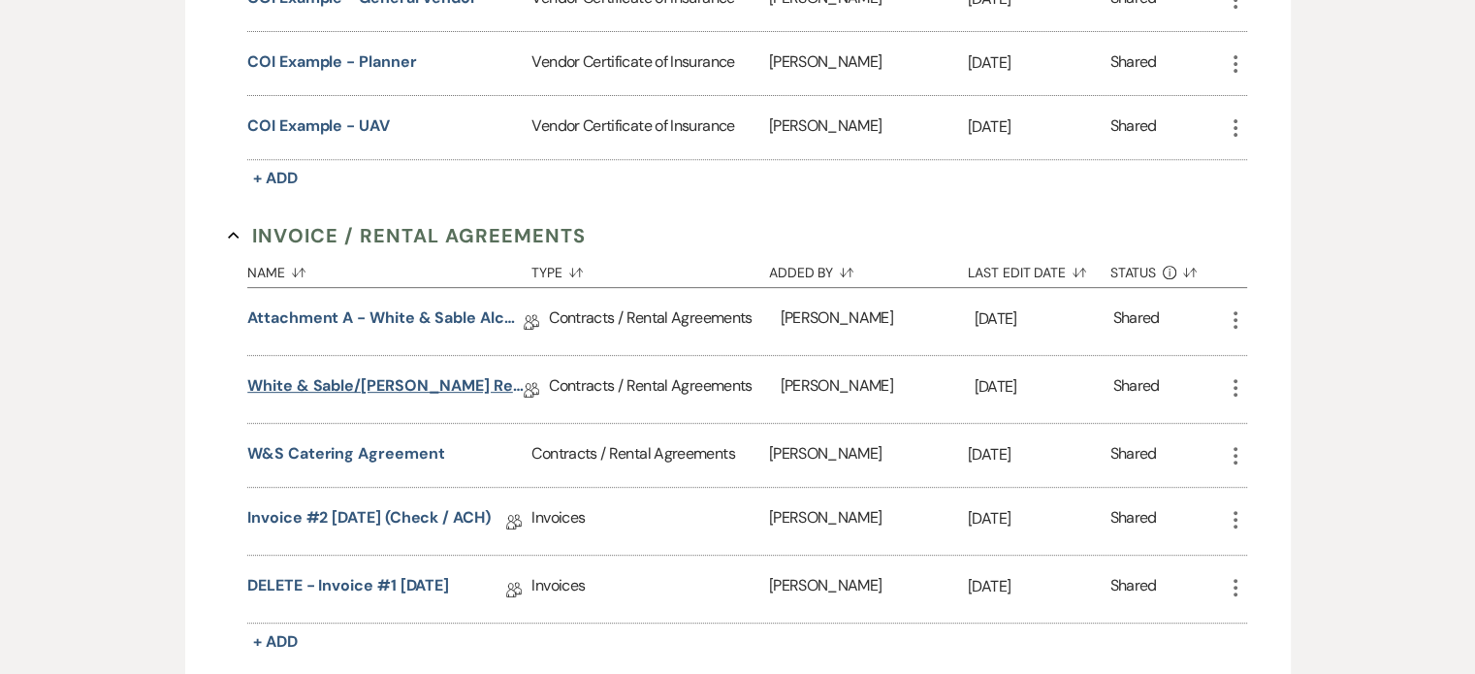
click at [369, 374] on link "White & Sable/Millikin Rental Agreement - 8.8.26" at bounding box center [385, 389] width 276 height 30
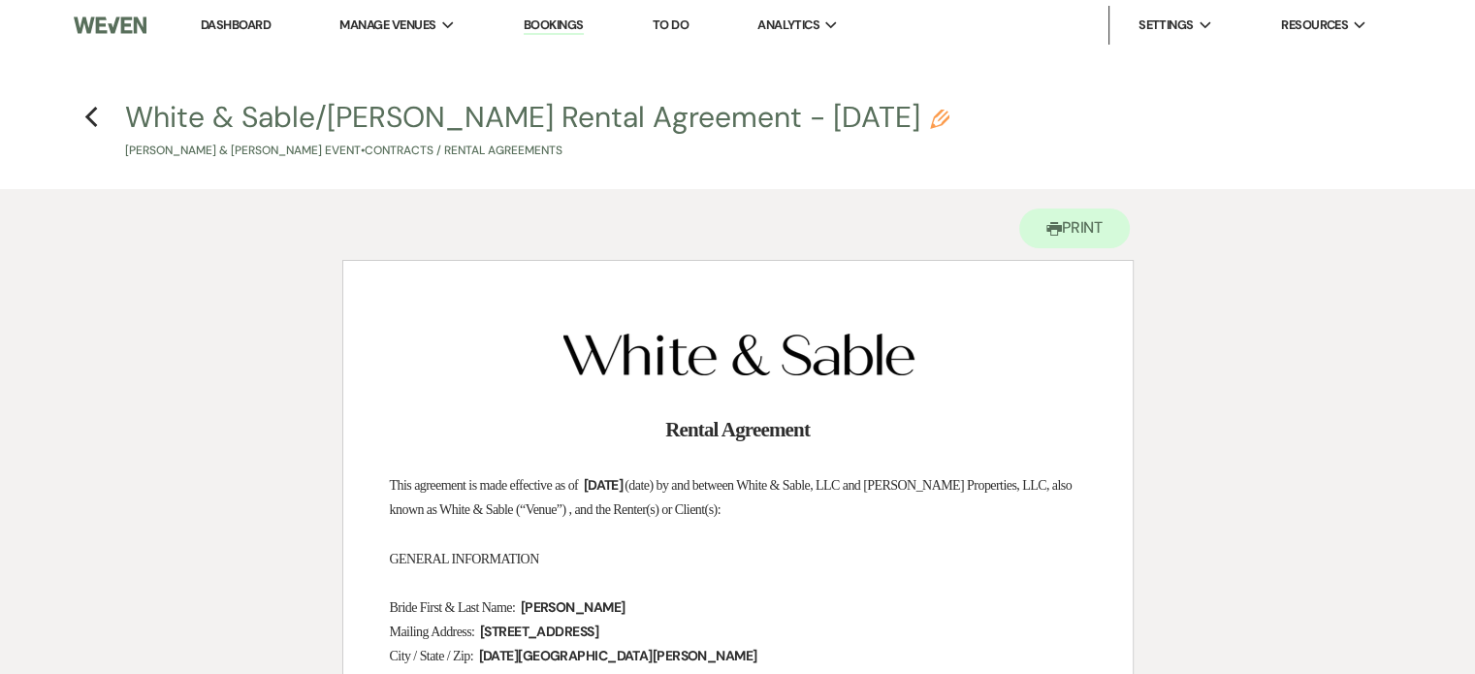
click at [249, 27] on link "Dashboard" at bounding box center [236, 24] width 70 height 16
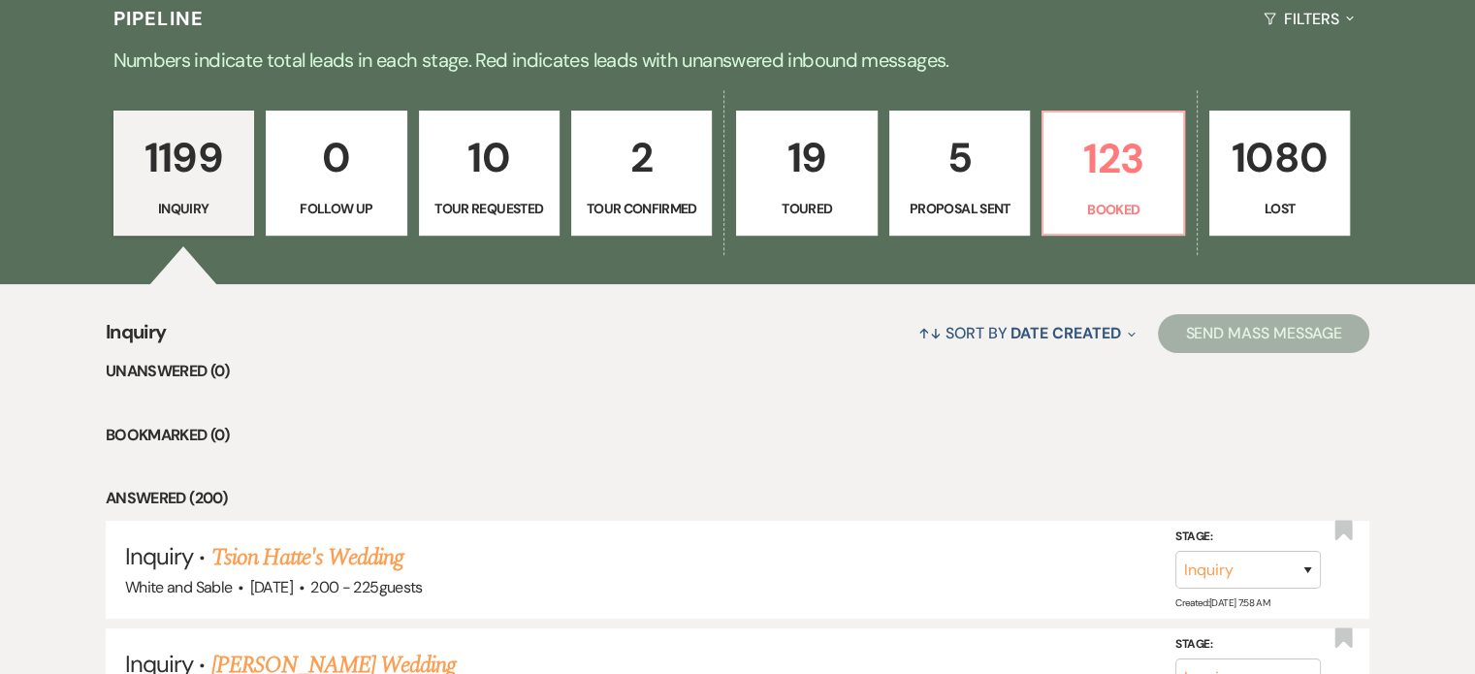
scroll to position [291, 0]
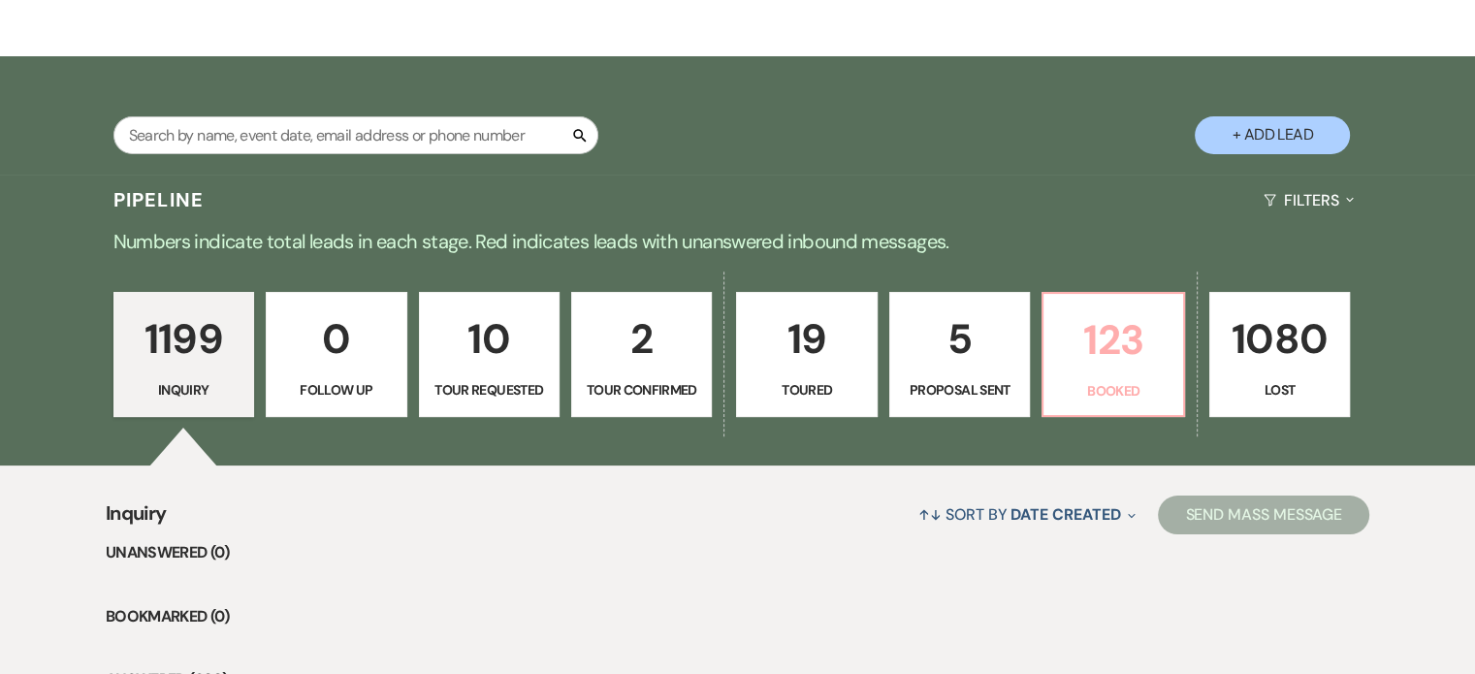
click at [1114, 375] on link "123 Booked" at bounding box center [1113, 355] width 143 height 126
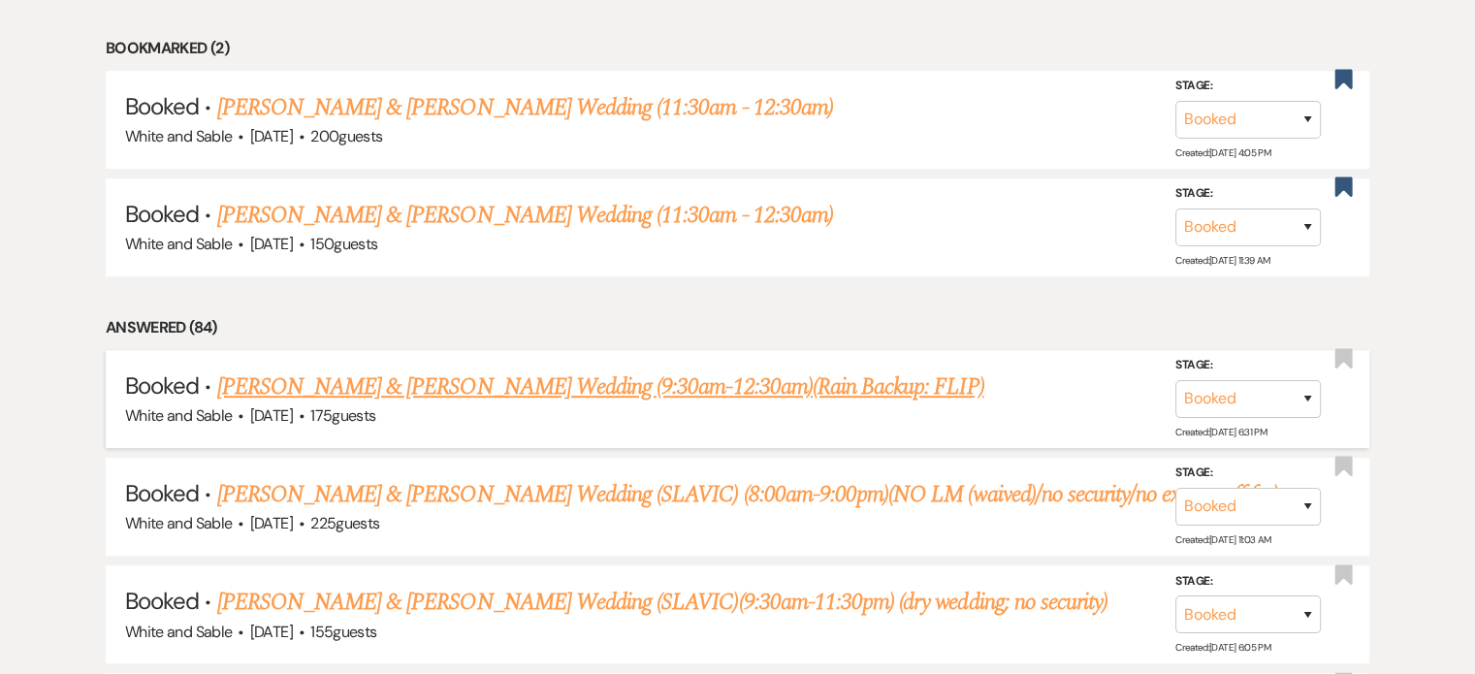
scroll to position [970, 0]
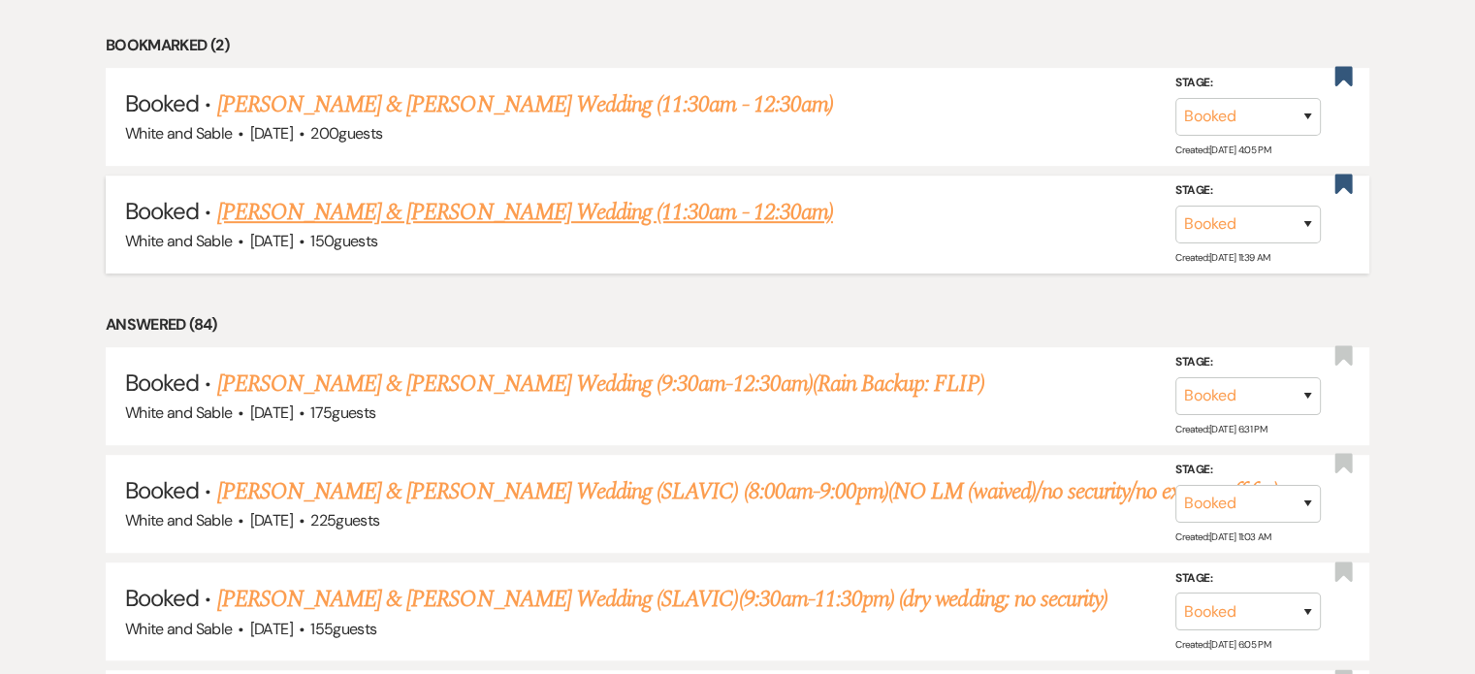
click at [324, 212] on link "[PERSON_NAME] & [PERSON_NAME] Wedding (11:30am - 12:30am)" at bounding box center [525, 212] width 616 height 35
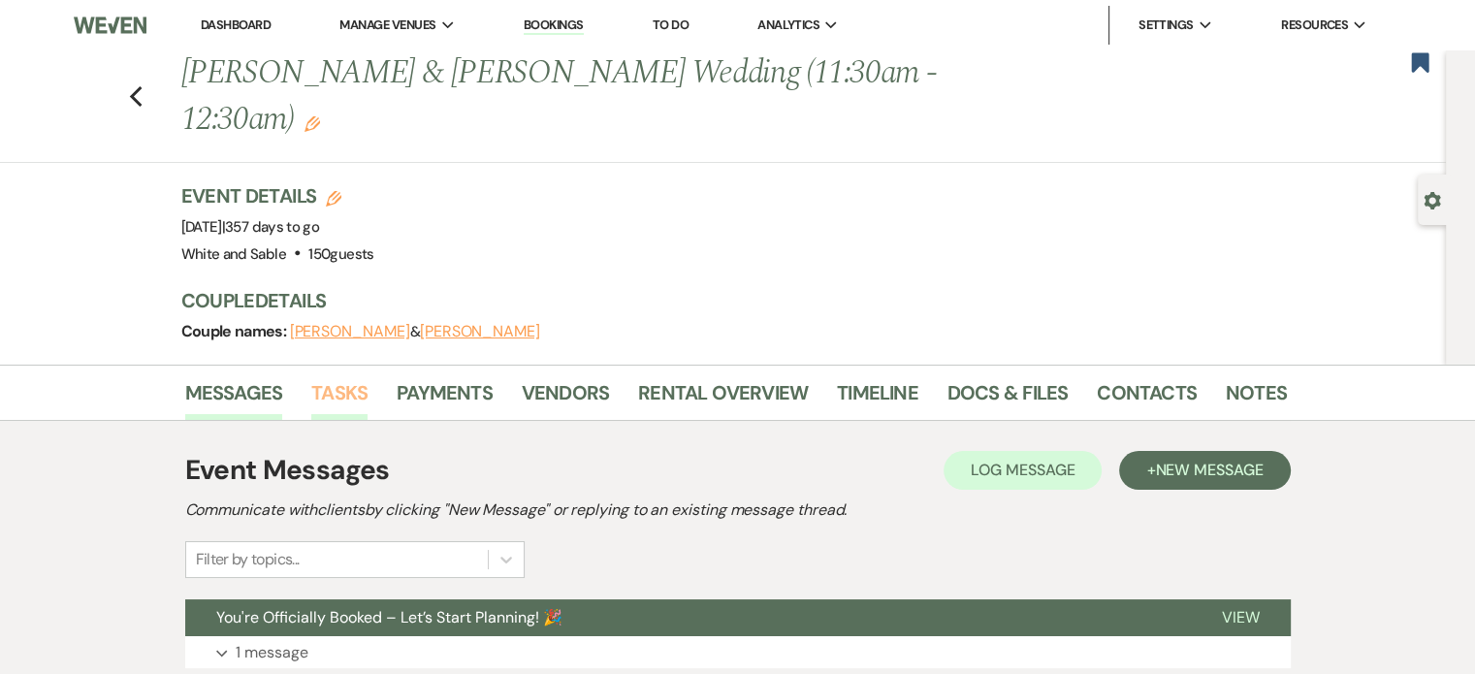
click at [327, 377] on link "Tasks" at bounding box center [339, 398] width 56 height 43
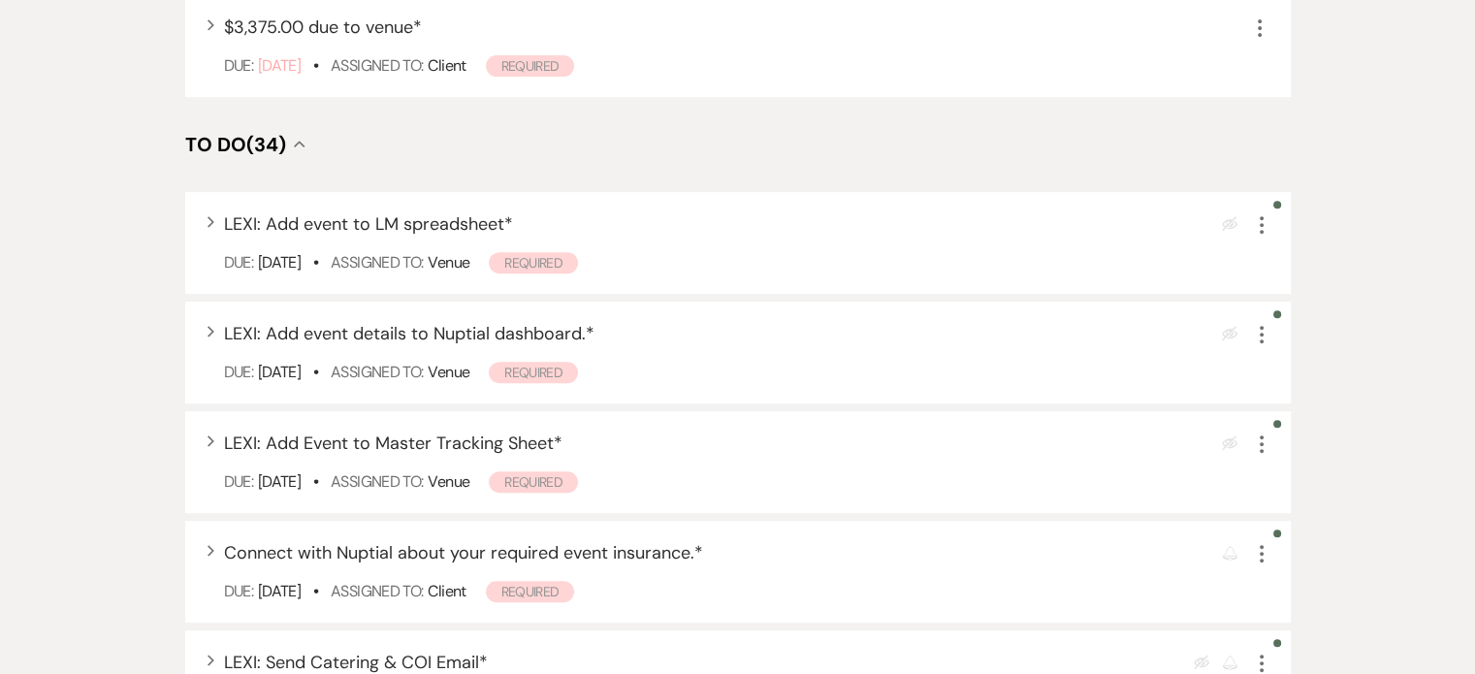
scroll to position [970, 0]
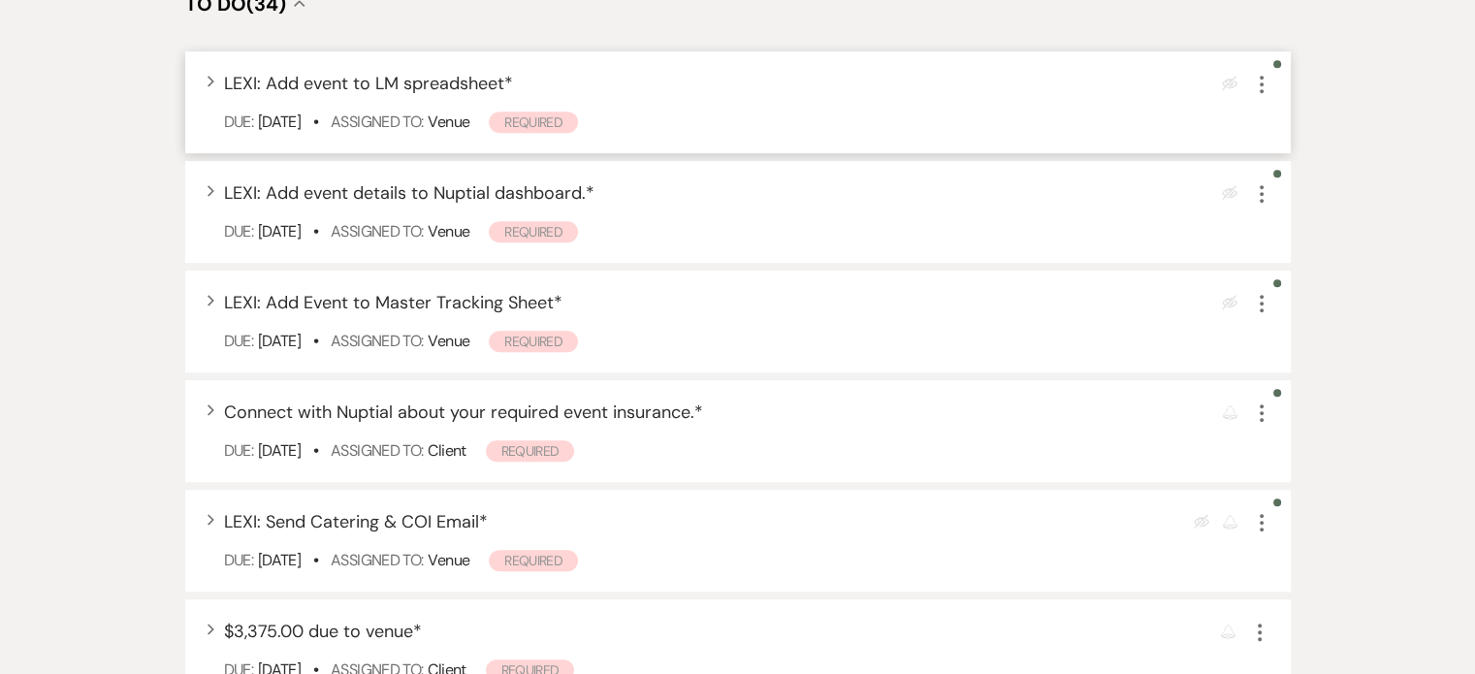
click at [1265, 73] on icon "More" at bounding box center [1261, 84] width 23 height 23
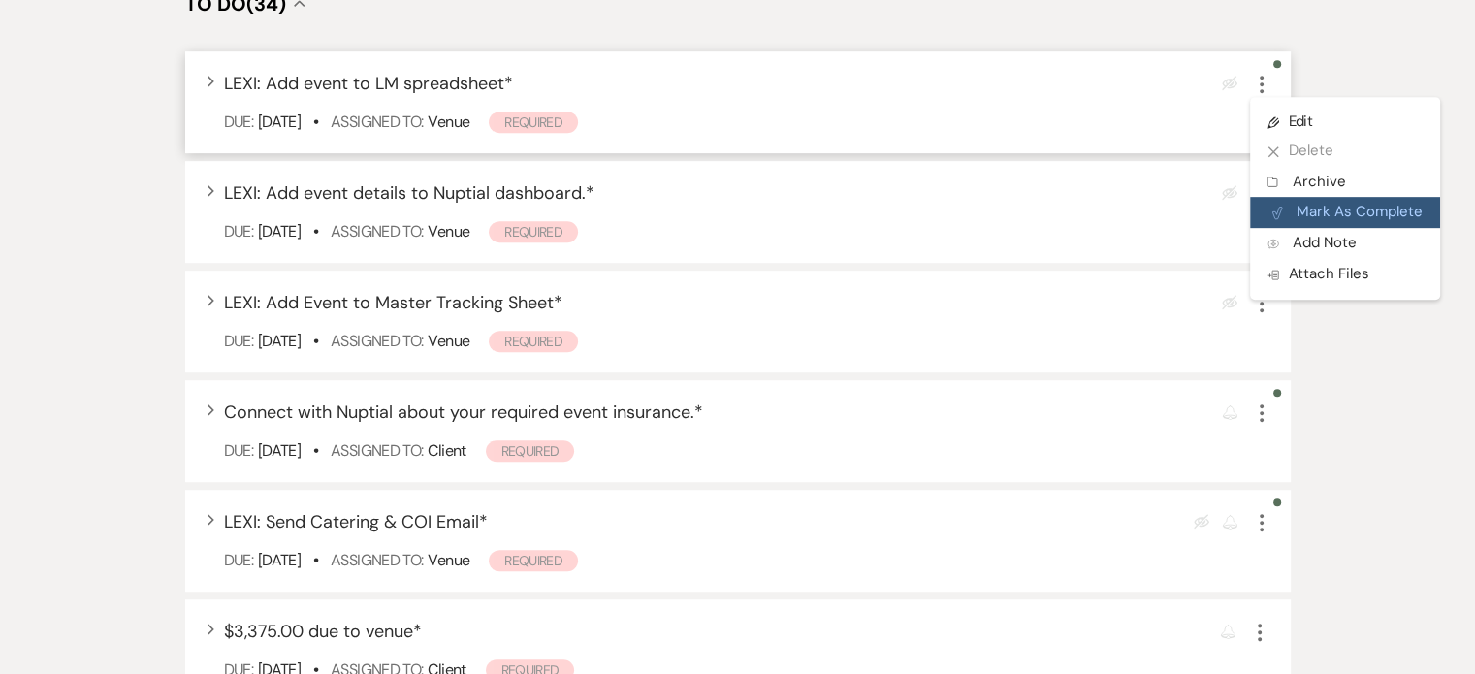
click at [1337, 197] on button "Plan Portal Link Mark As Complete" at bounding box center [1345, 212] width 190 height 31
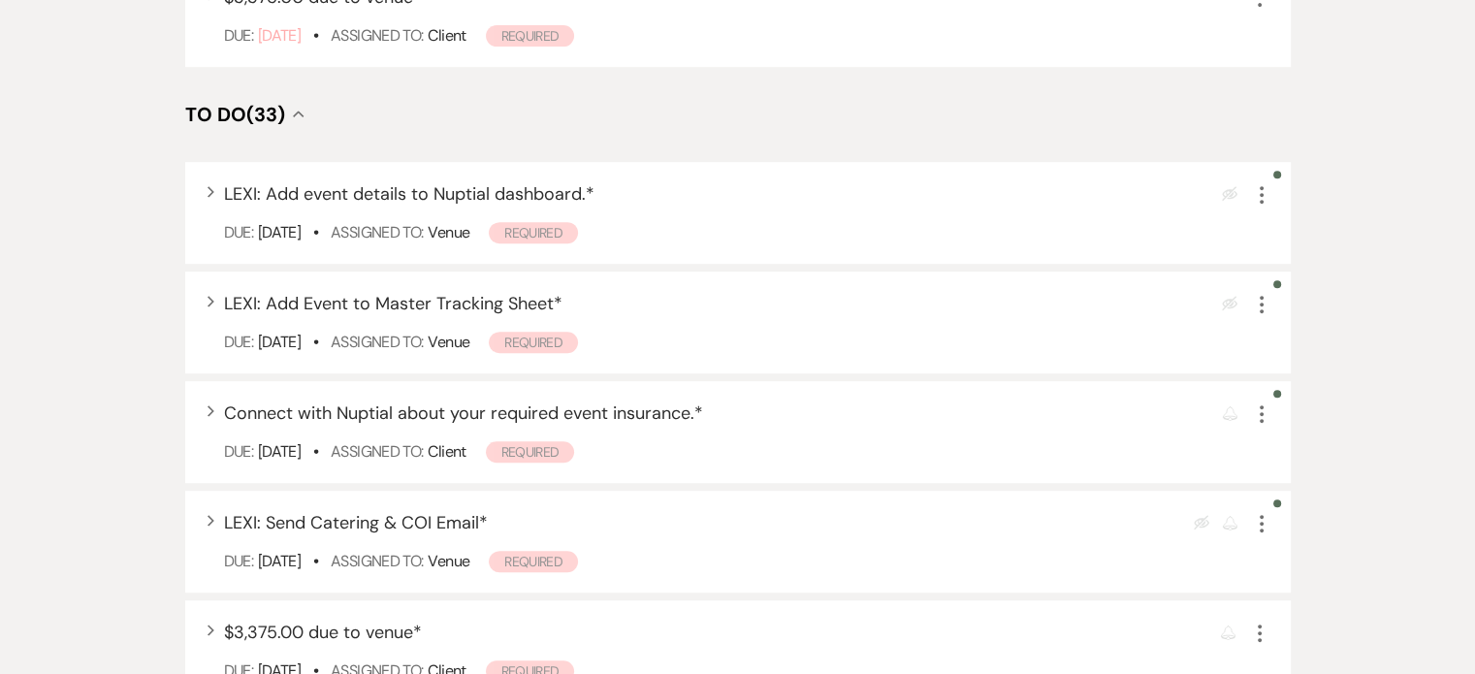
scroll to position [762, 0]
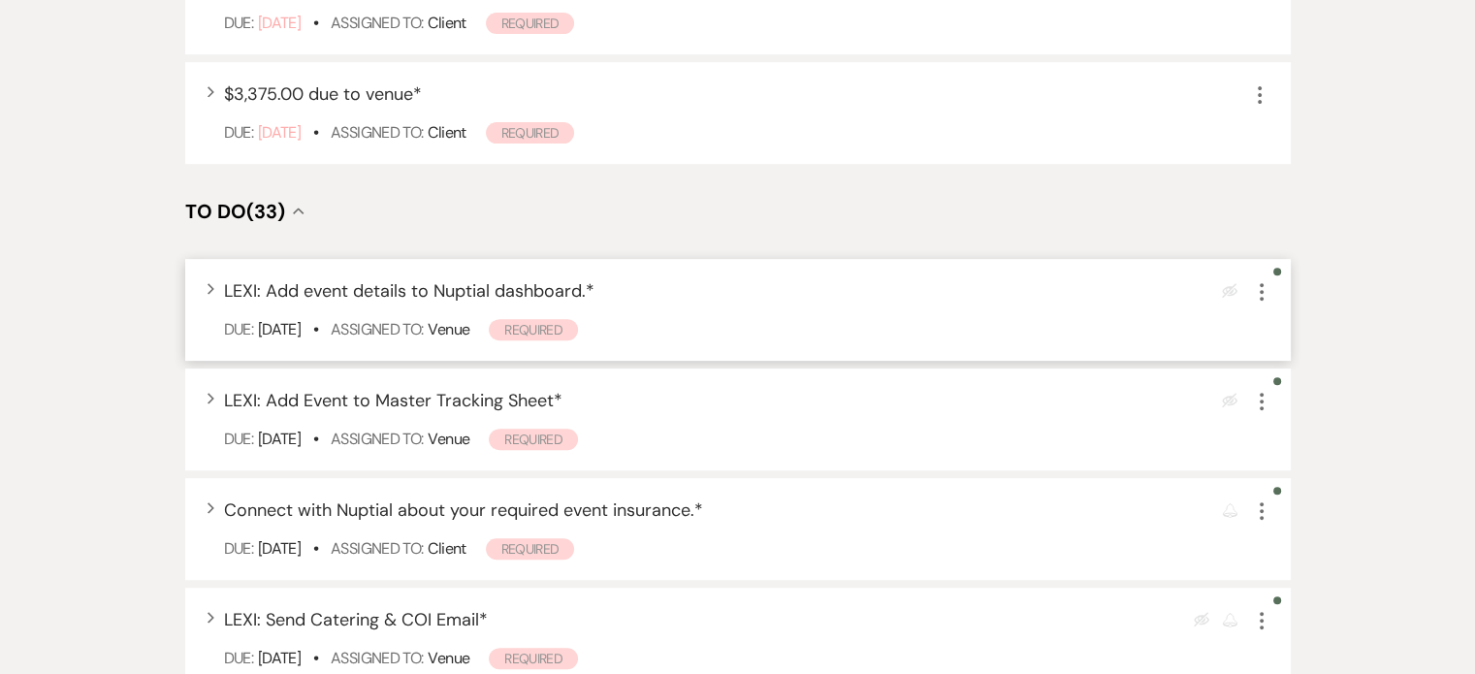
click at [1261, 283] on use "button" at bounding box center [1262, 291] width 4 height 17
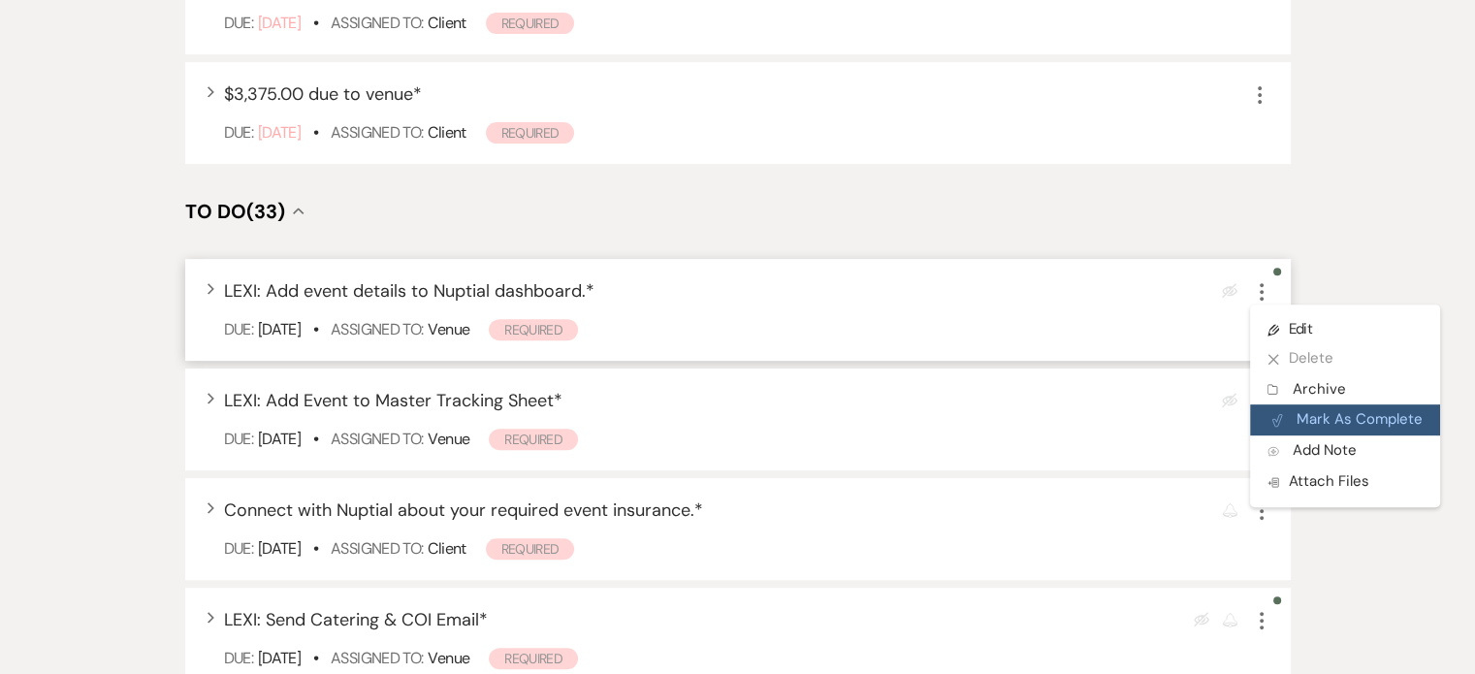
click at [1314, 405] on button "Plan Portal Link Mark As Complete" at bounding box center [1345, 420] width 190 height 31
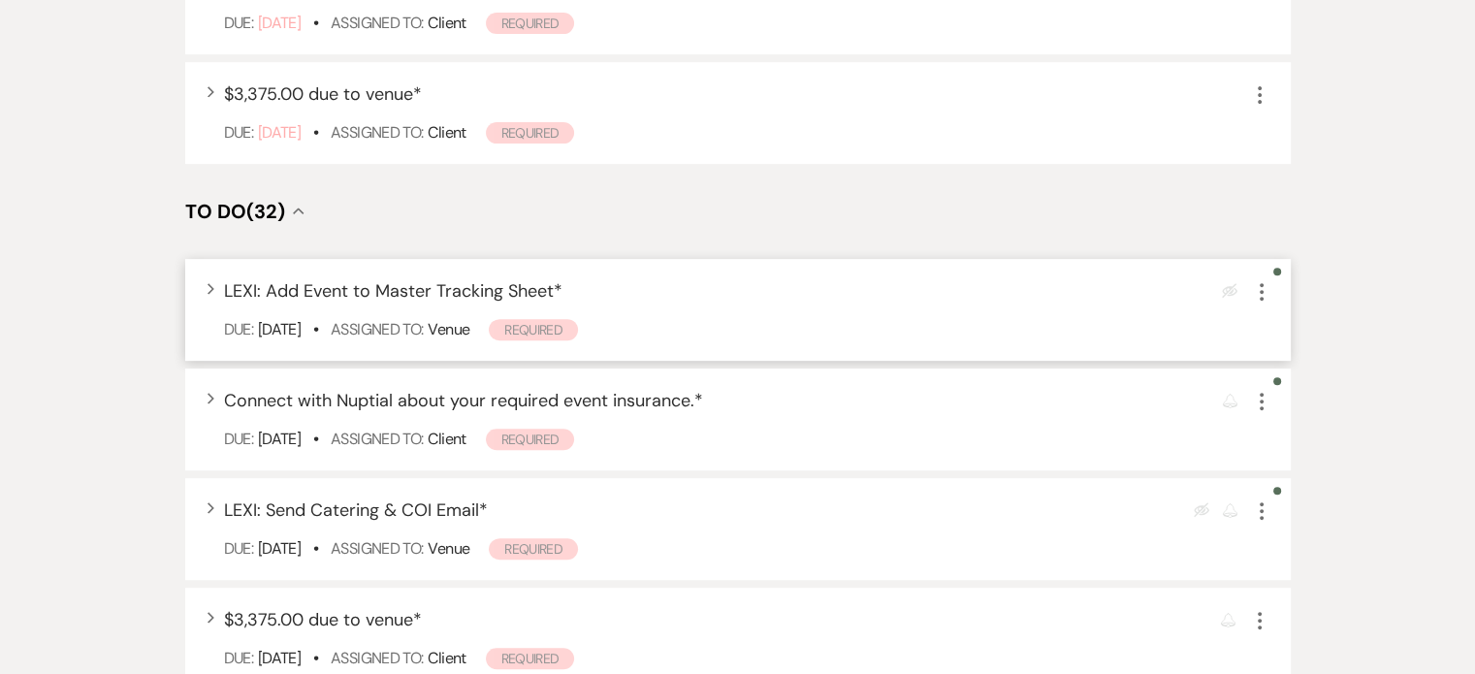
click at [1260, 259] on div "Expand LEXI: Add Event to Master Tracking Sheet * Eye Blocked More Due: Aug 15 …" at bounding box center [738, 310] width 1106 height 102
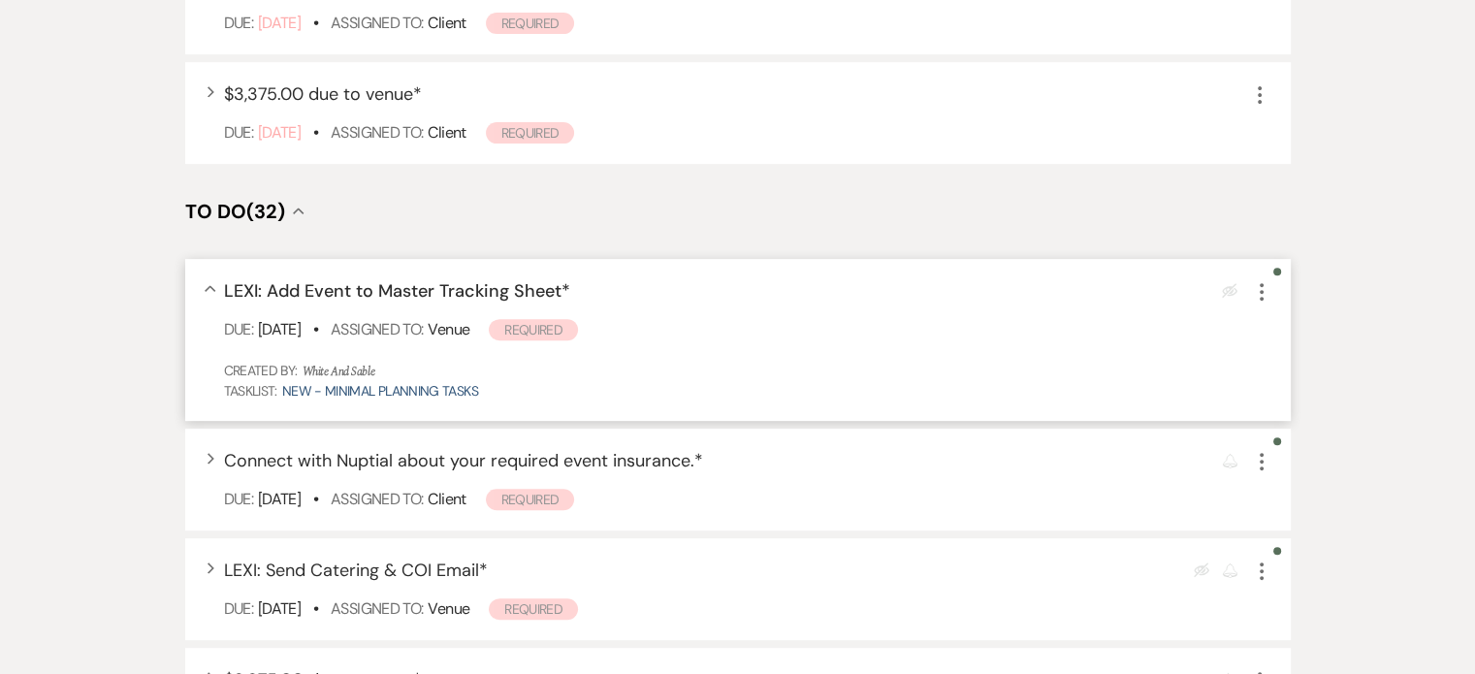
click at [1260, 280] on icon "More" at bounding box center [1261, 291] width 23 height 23
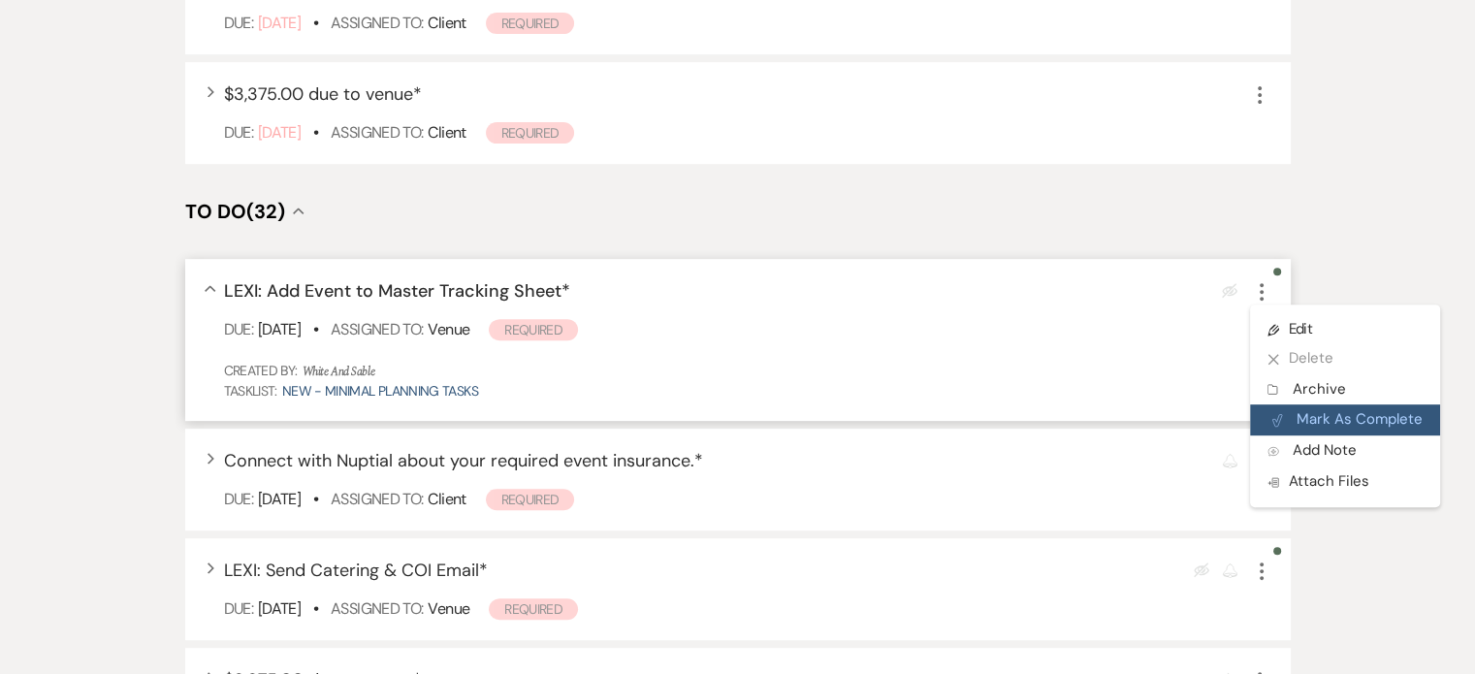
click at [1323, 405] on button "Plan Portal Link Mark As Complete" at bounding box center [1345, 420] width 190 height 31
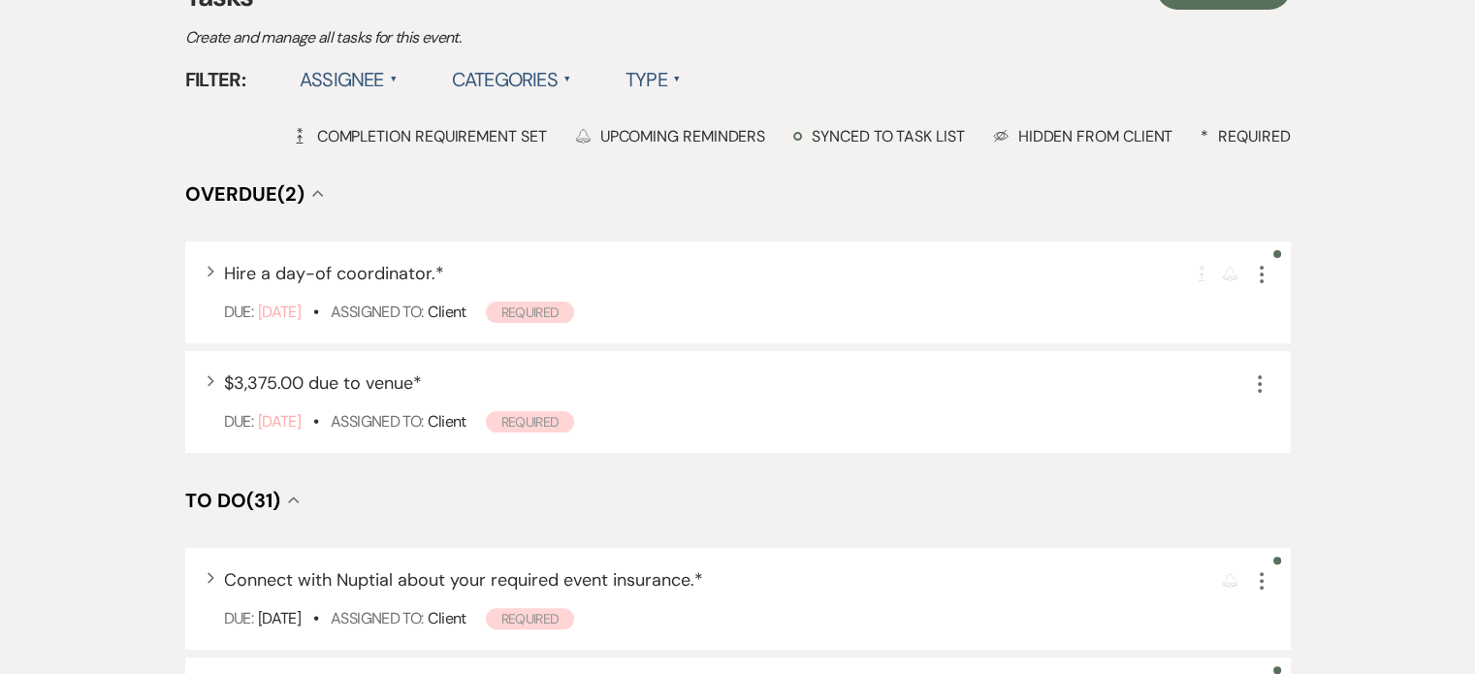
scroll to position [0, 0]
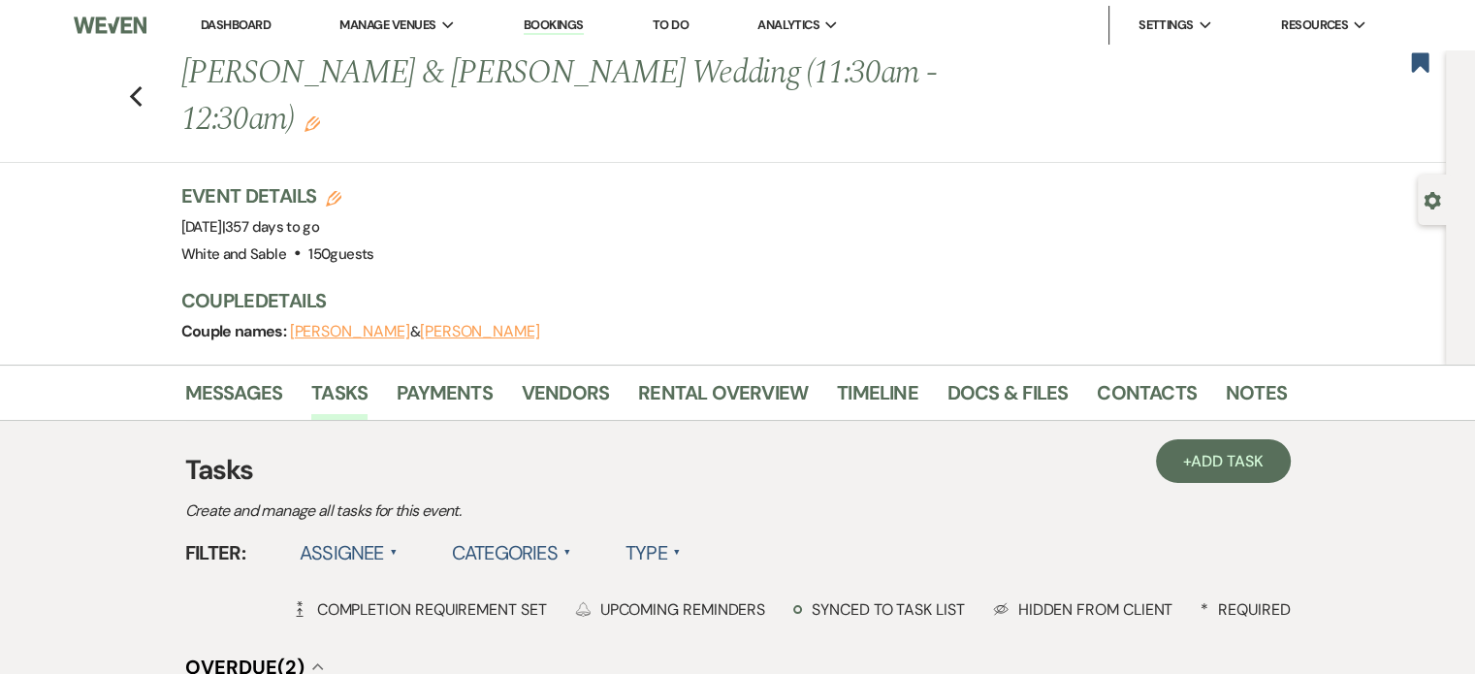
click at [133, 76] on div "Previous Shannon Millikin & Ethan Strain's Wedding (11:30am - 12:30am) Edit Boo…" at bounding box center [718, 106] width 1456 height 113
click at [140, 86] on use "button" at bounding box center [135, 96] width 13 height 21
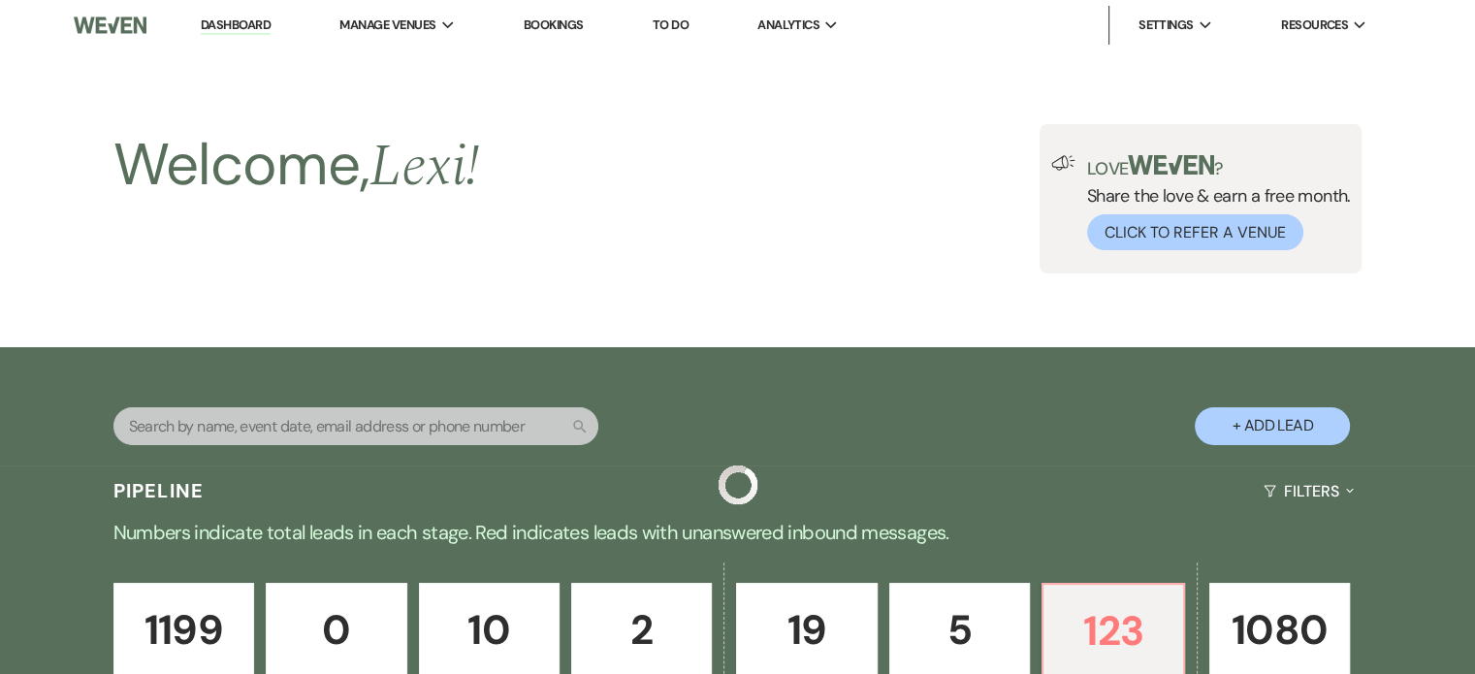
scroll to position [970, 0]
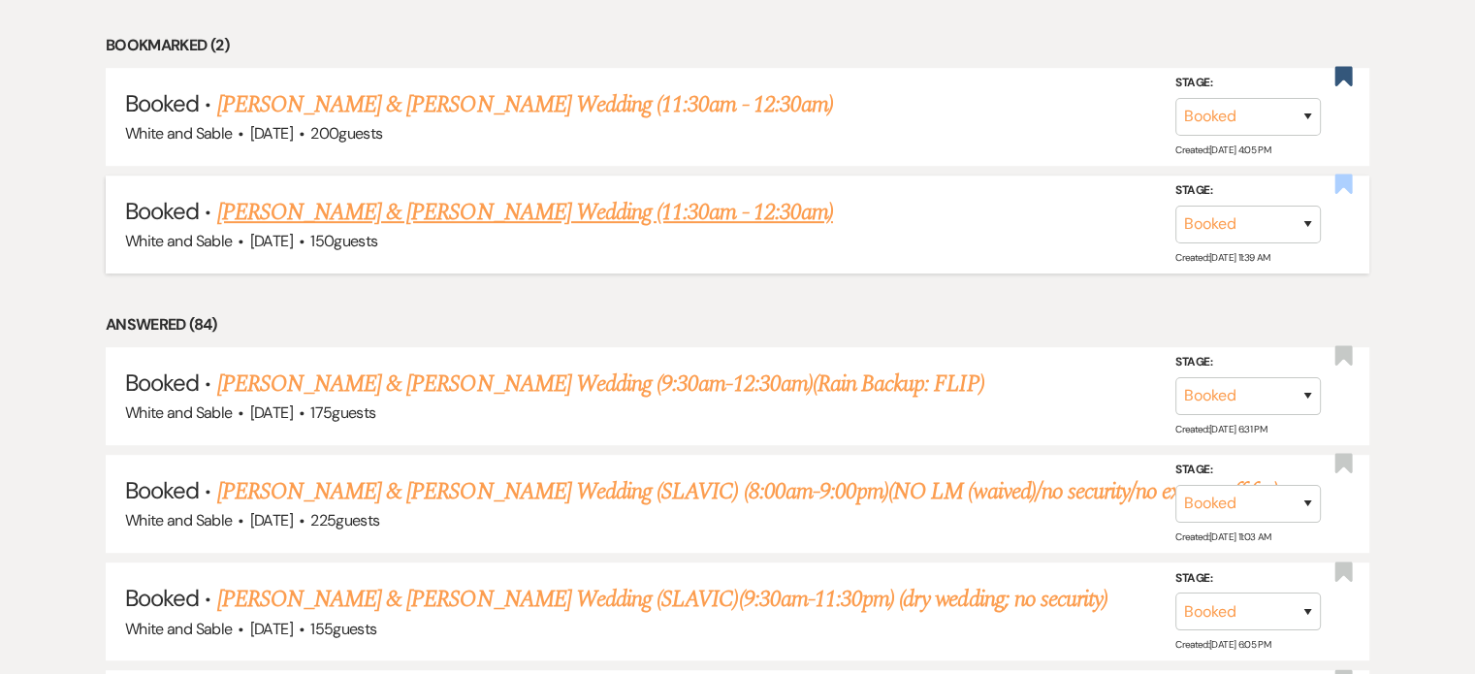
click at [1340, 186] on use "button" at bounding box center [1344, 184] width 17 height 19
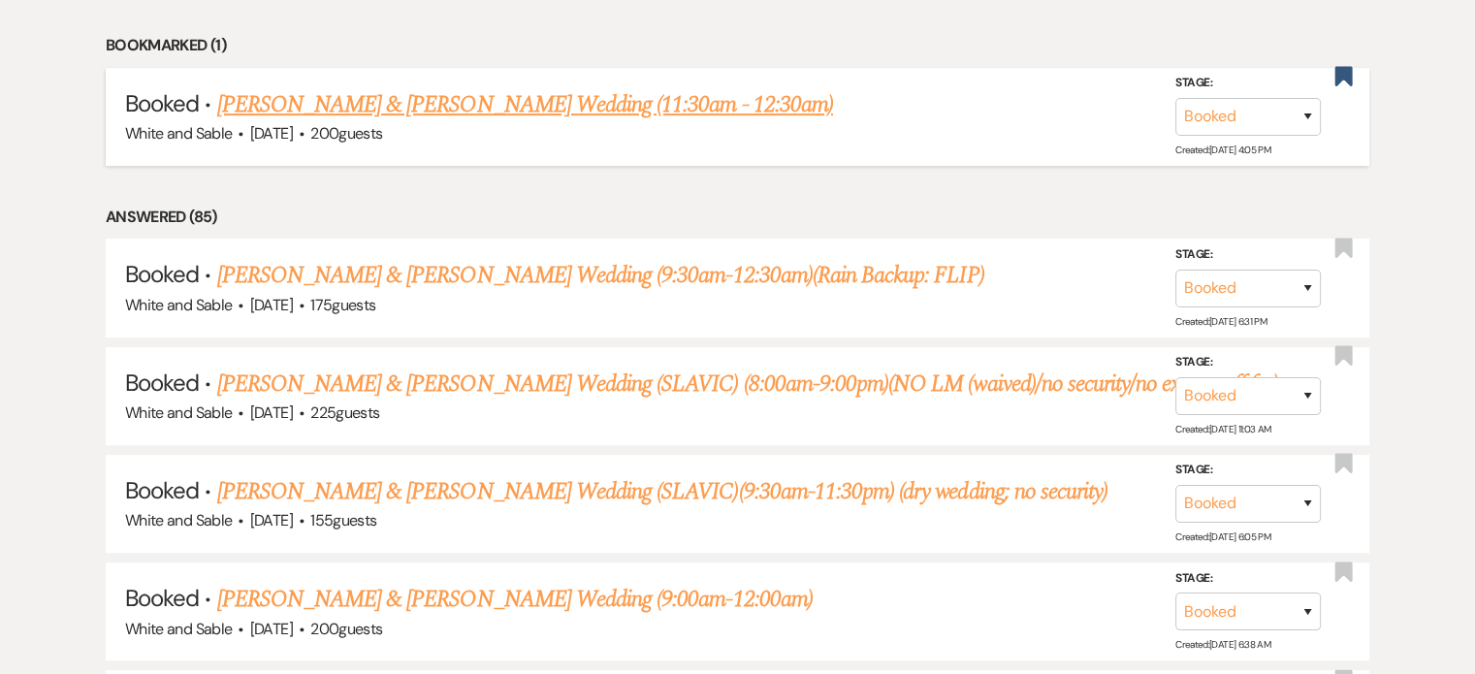
click at [605, 96] on link "[PERSON_NAME] & [PERSON_NAME] Wedding (11:30am - 12:30am)" at bounding box center [525, 104] width 616 height 35
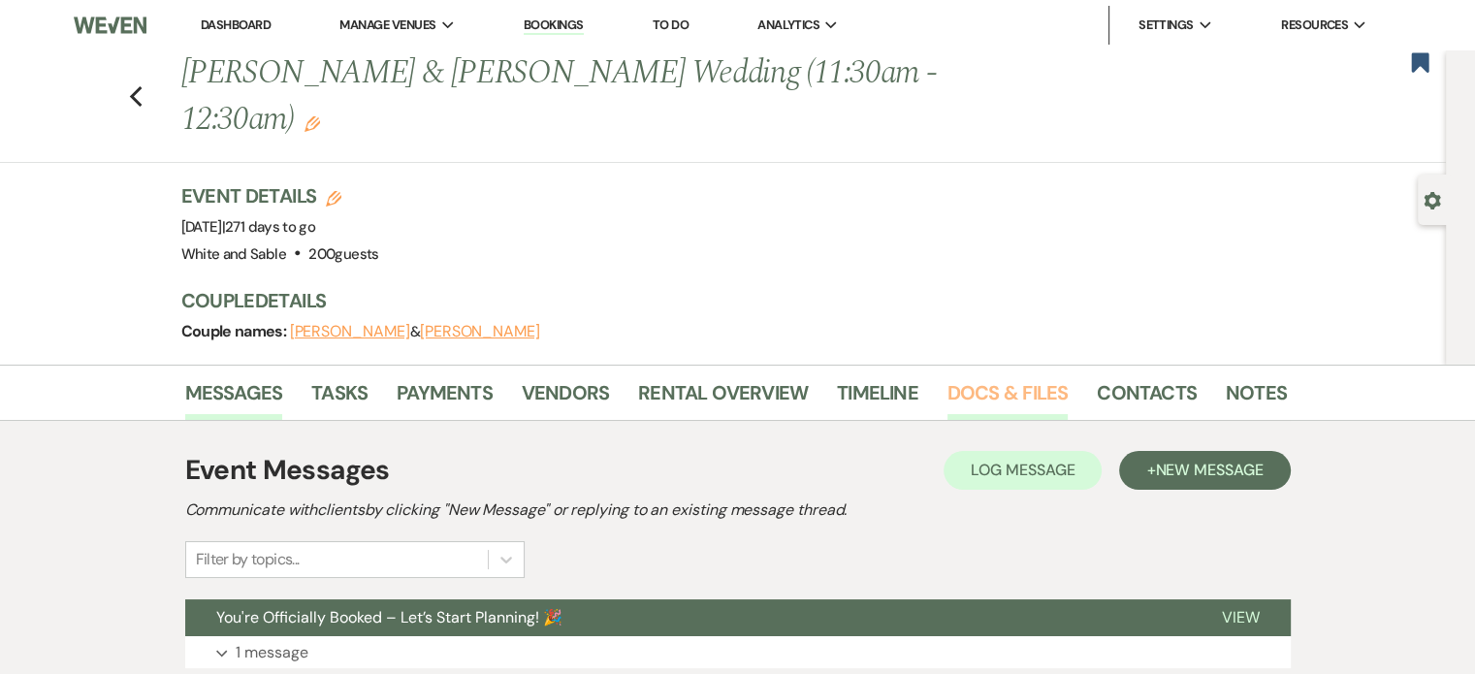
click at [1020, 377] on link "Docs & Files" at bounding box center [1008, 398] width 120 height 43
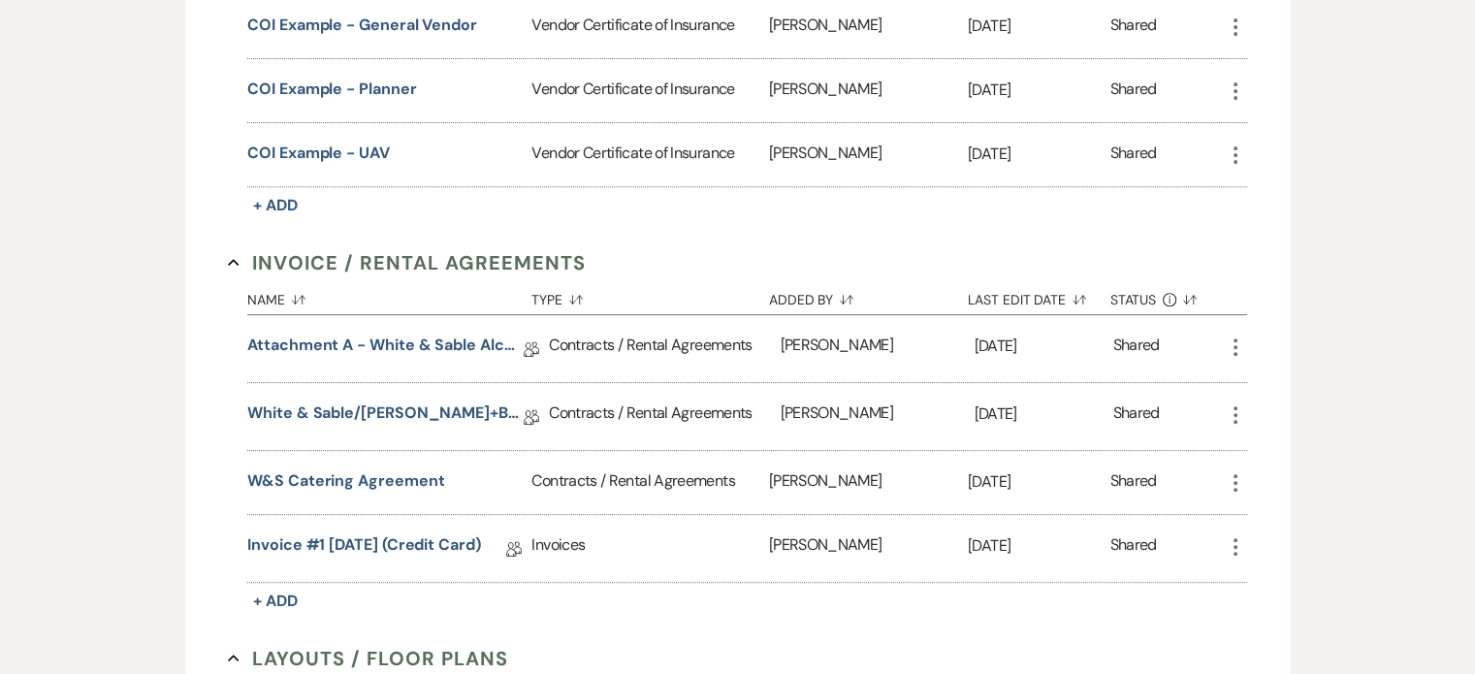
scroll to position [776, 0]
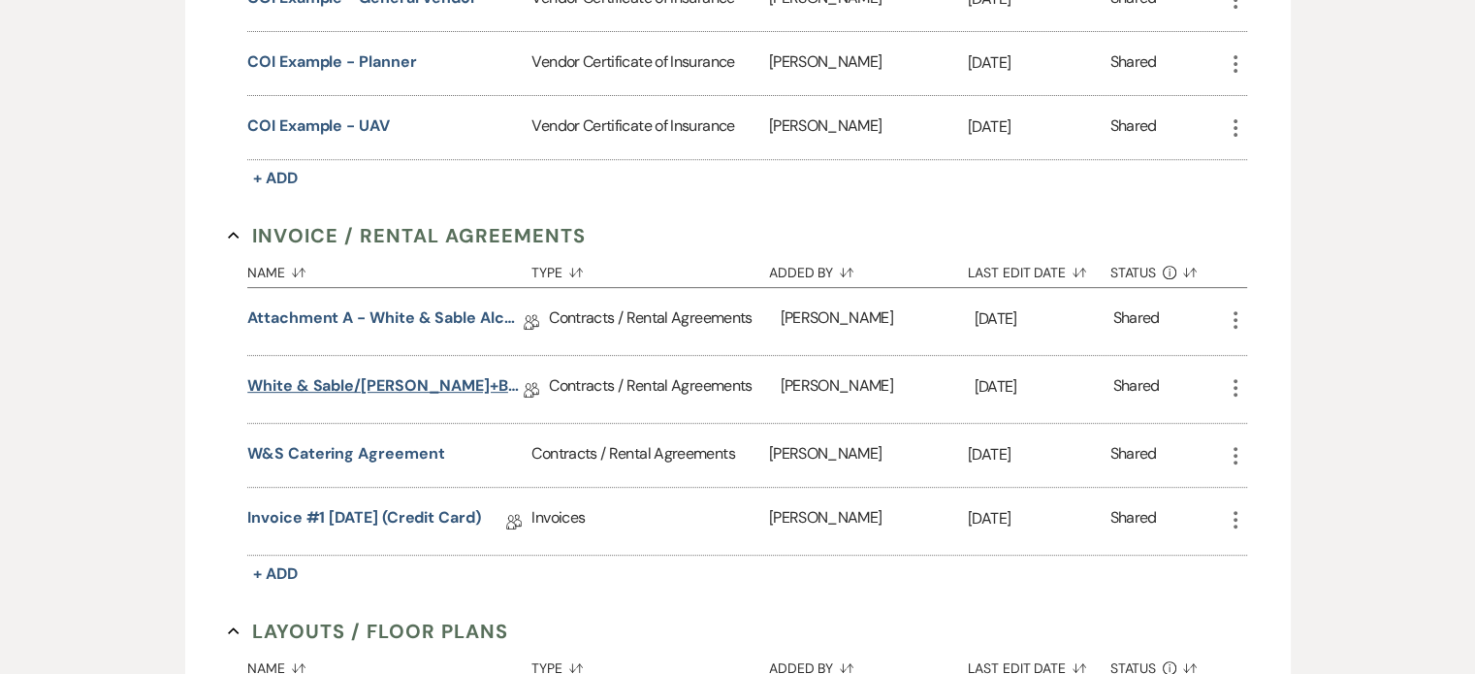
click at [383, 374] on link "White & Sable/Greenwalt+Bell Rental Agreement - 5.14.26" at bounding box center [385, 389] width 276 height 30
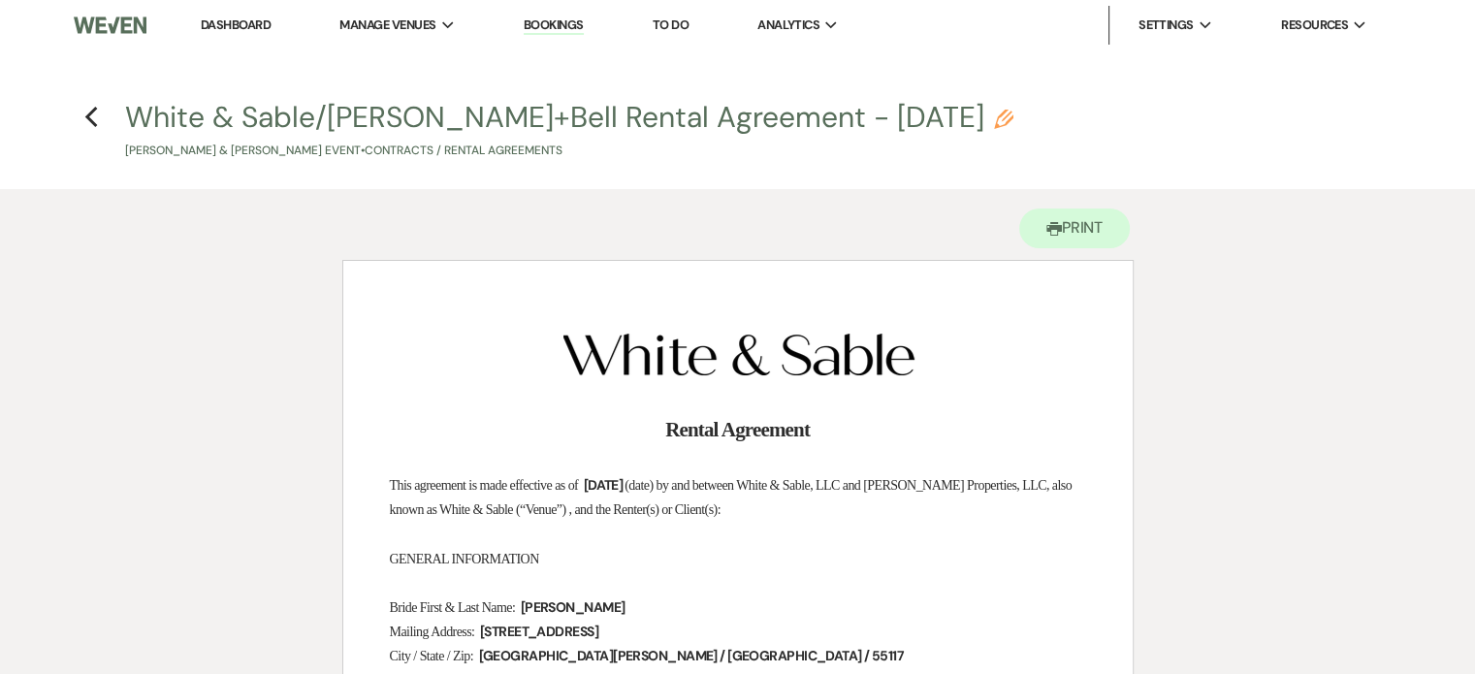
click at [103, 109] on h4 "Previous White & Sable/Greenwalt+Bell Rental Agreement - 5.14.26 Pencil Noelle …" at bounding box center [738, 128] width 1397 height 63
click at [92, 131] on h4 "Previous White & Sable/Greenwalt+Bell Rental Agreement - 5.14.26 Pencil Noelle …" at bounding box center [738, 128] width 1397 height 63
click at [101, 117] on h4 "Previous White & Sable/Greenwalt+Bell Rental Agreement - 5.14.26 Pencil Noelle …" at bounding box center [738, 128] width 1397 height 63
click at [89, 120] on use "button" at bounding box center [90, 117] width 13 height 21
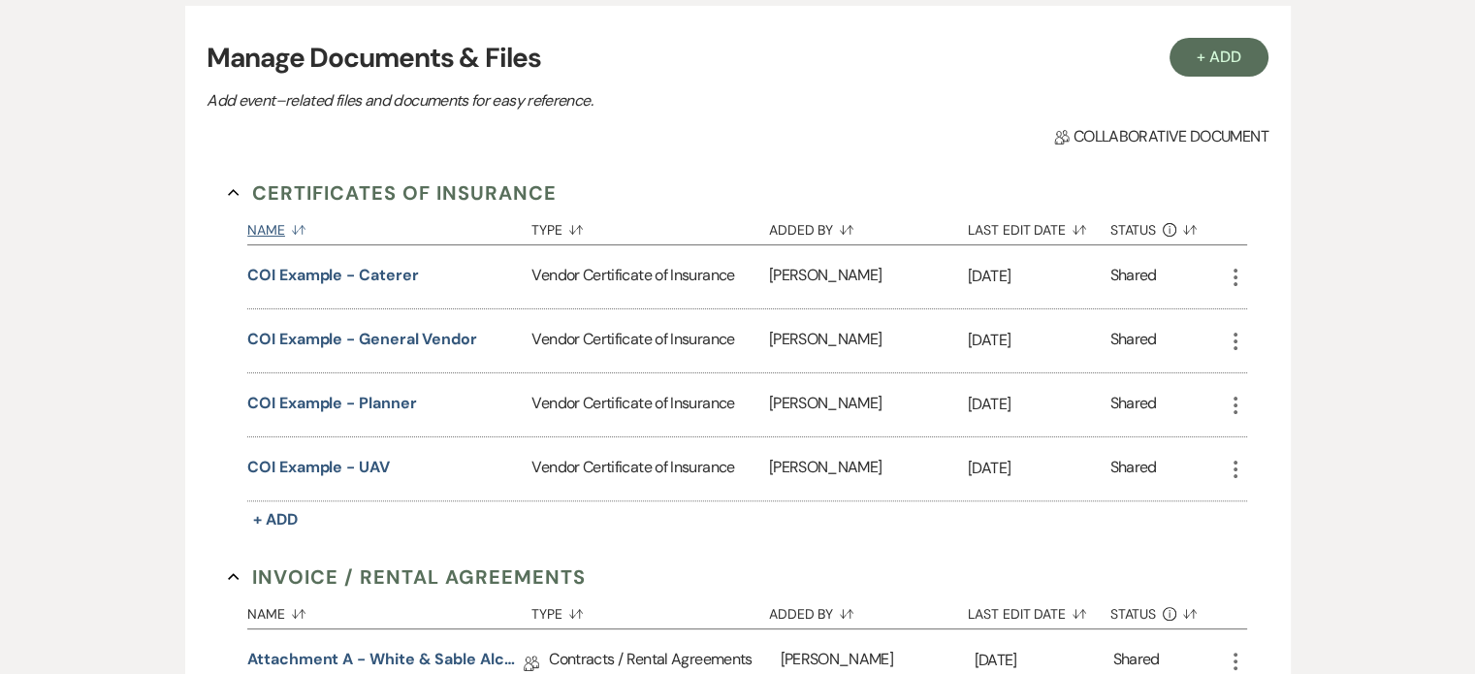
scroll to position [194, 0]
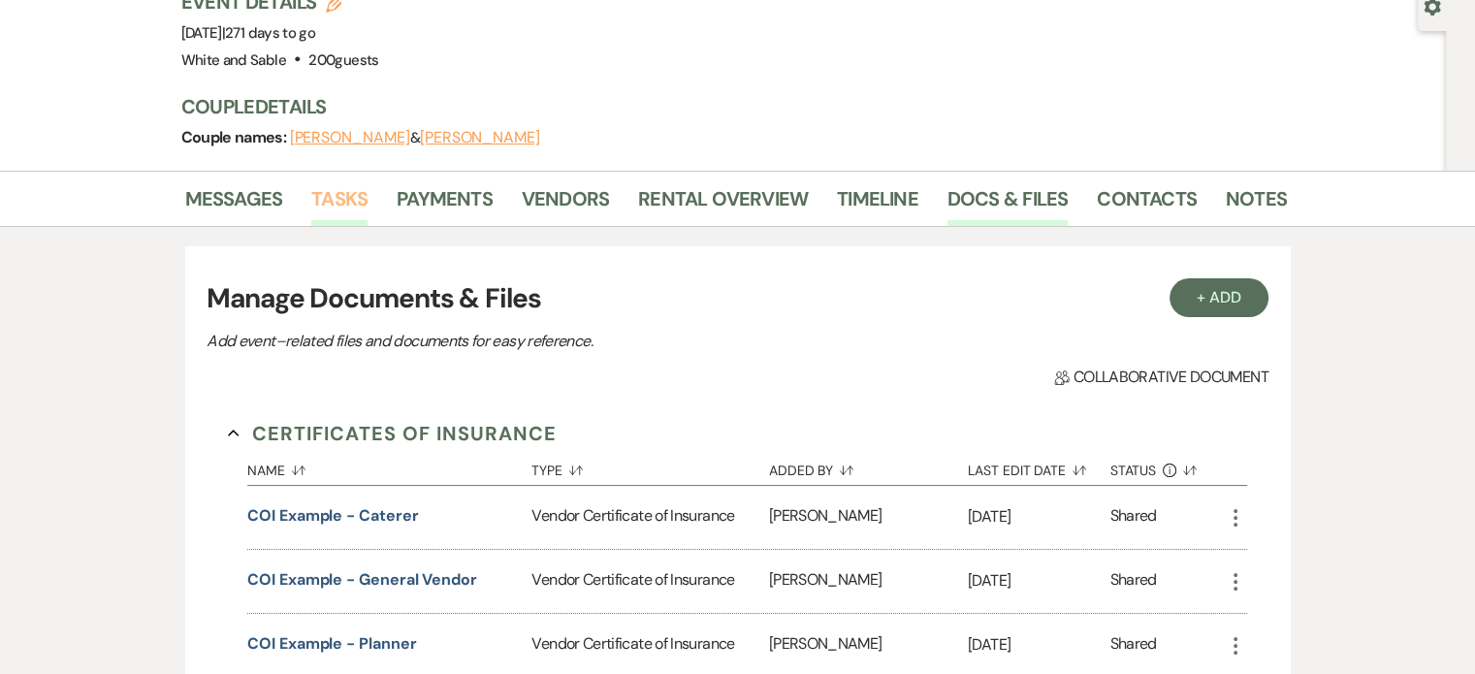
click at [339, 183] on link "Tasks" at bounding box center [339, 204] width 56 height 43
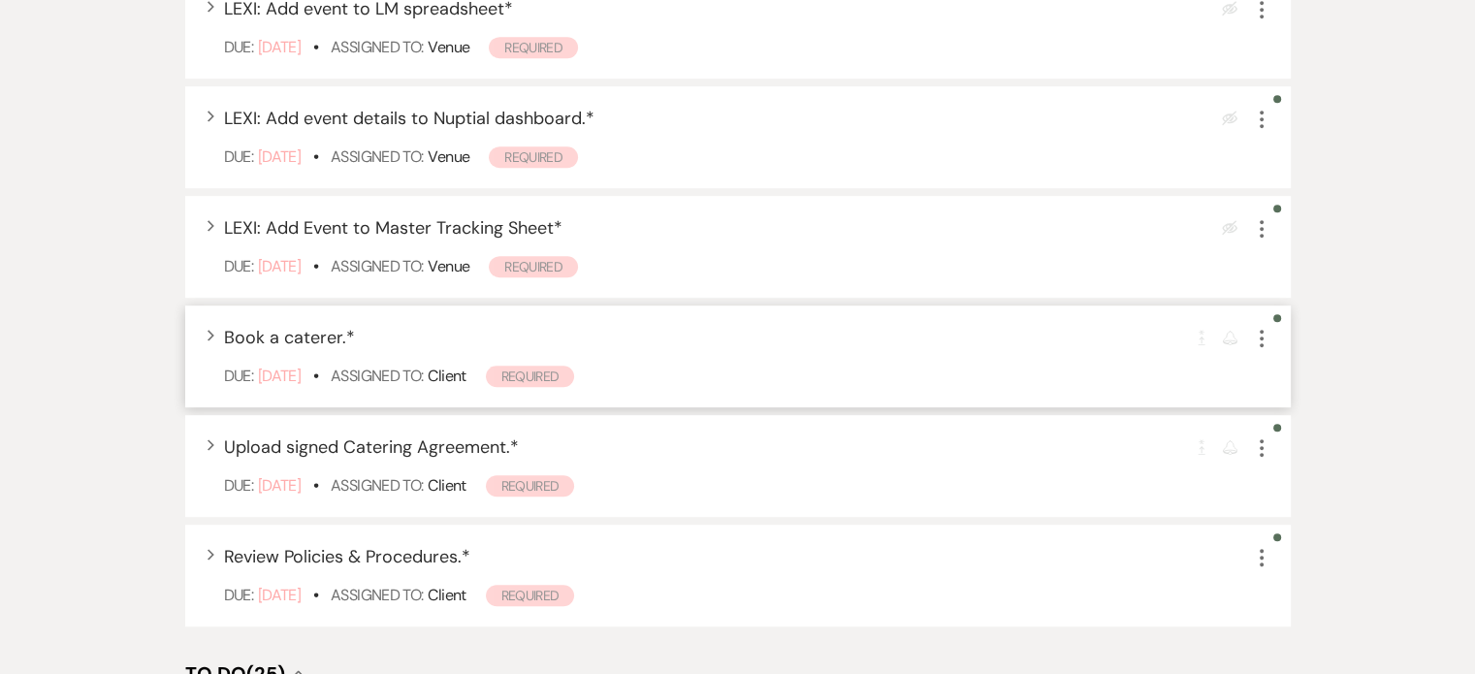
scroll to position [873, 0]
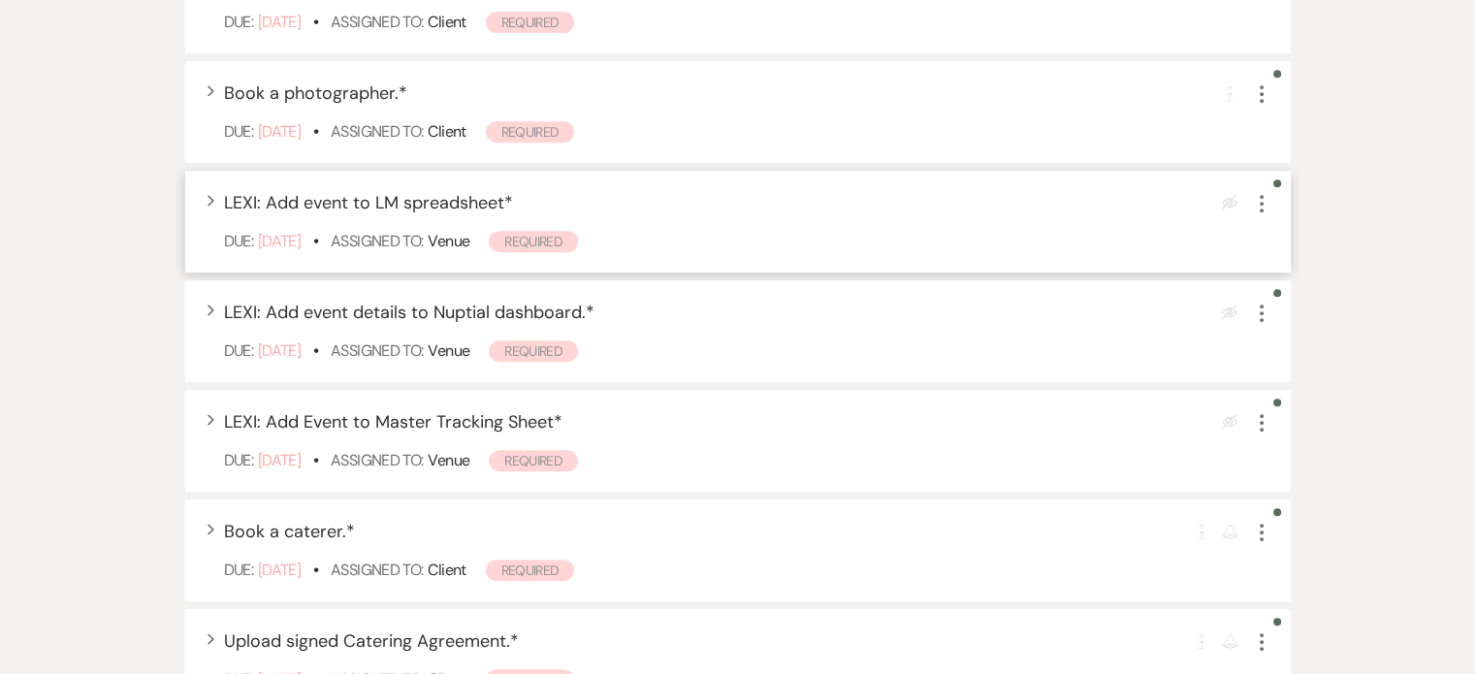
click at [1261, 192] on icon "More" at bounding box center [1261, 203] width 23 height 23
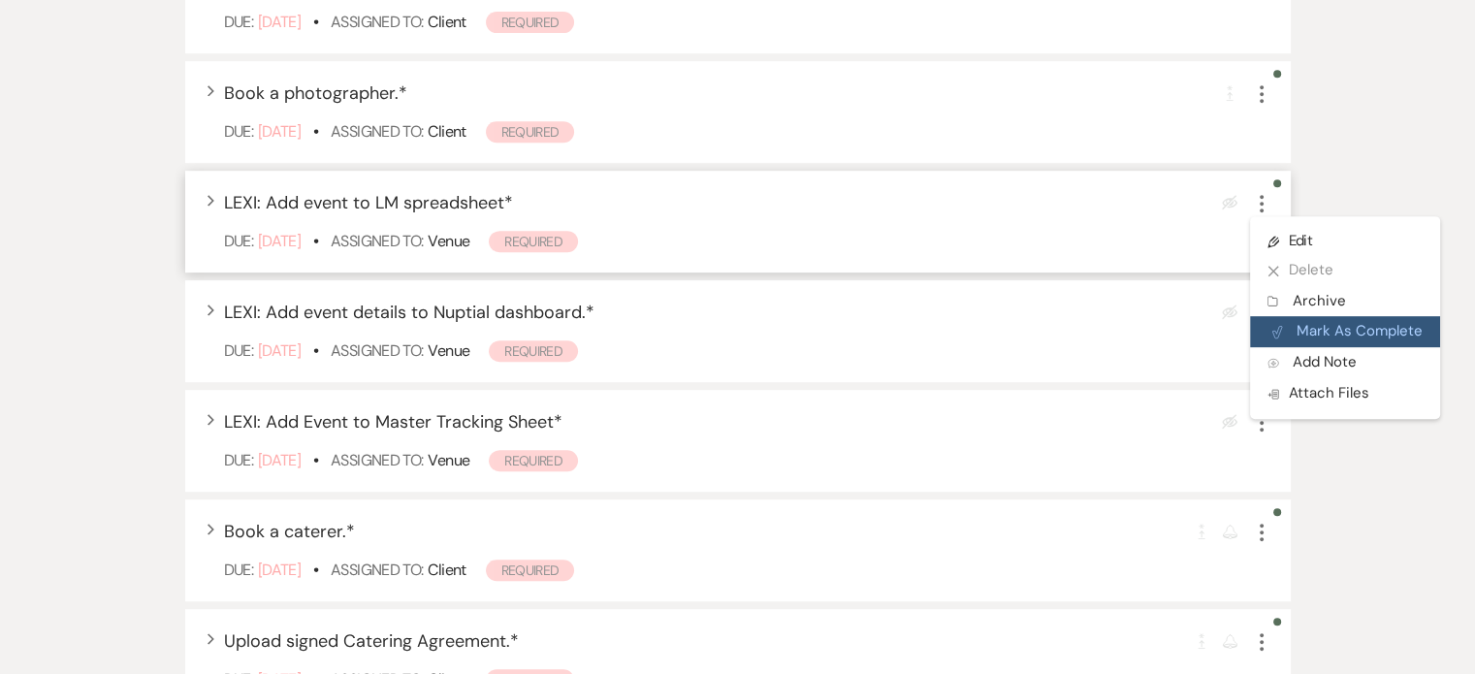
click at [1304, 316] on button "Plan Portal Link Mark As Complete" at bounding box center [1345, 331] width 190 height 31
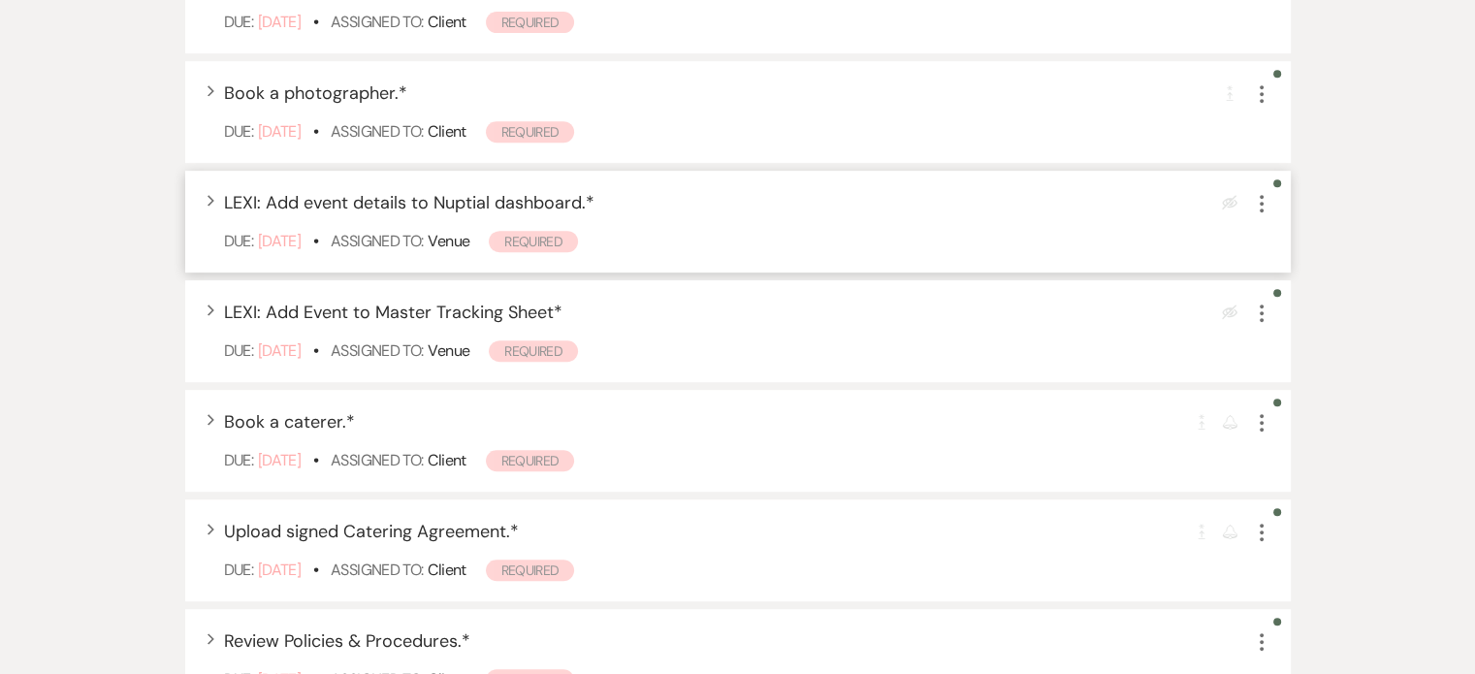
click at [1260, 192] on icon "More" at bounding box center [1261, 203] width 23 height 23
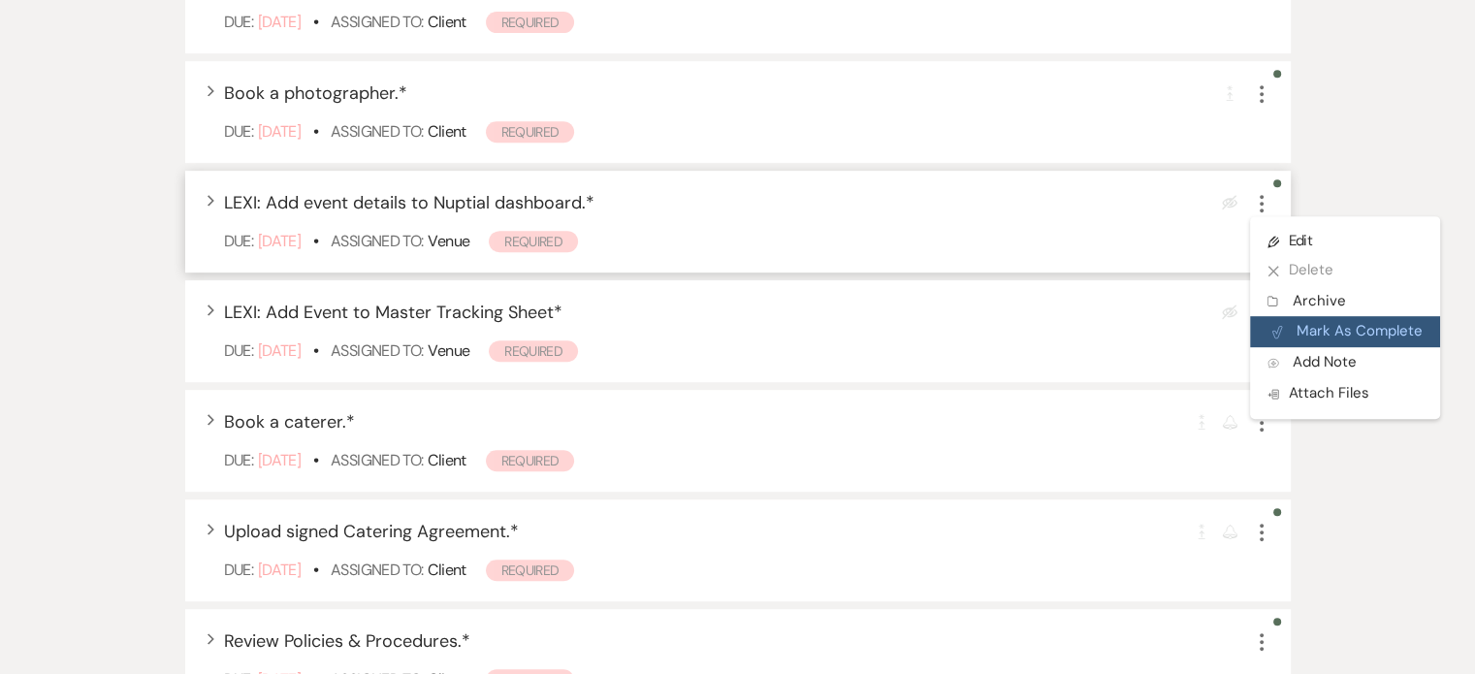
click at [1299, 316] on button "Plan Portal Link Mark As Complete" at bounding box center [1345, 331] width 190 height 31
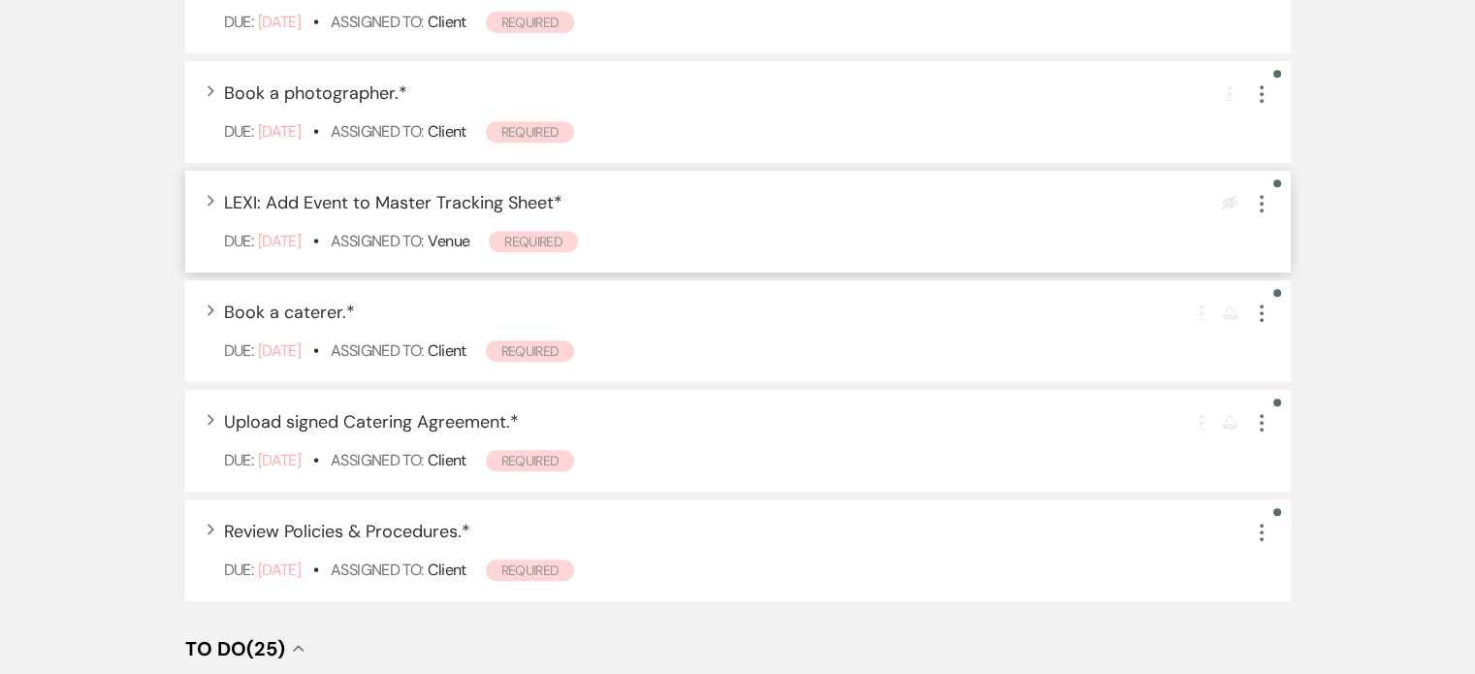
click at [1265, 192] on icon "More" at bounding box center [1261, 203] width 23 height 23
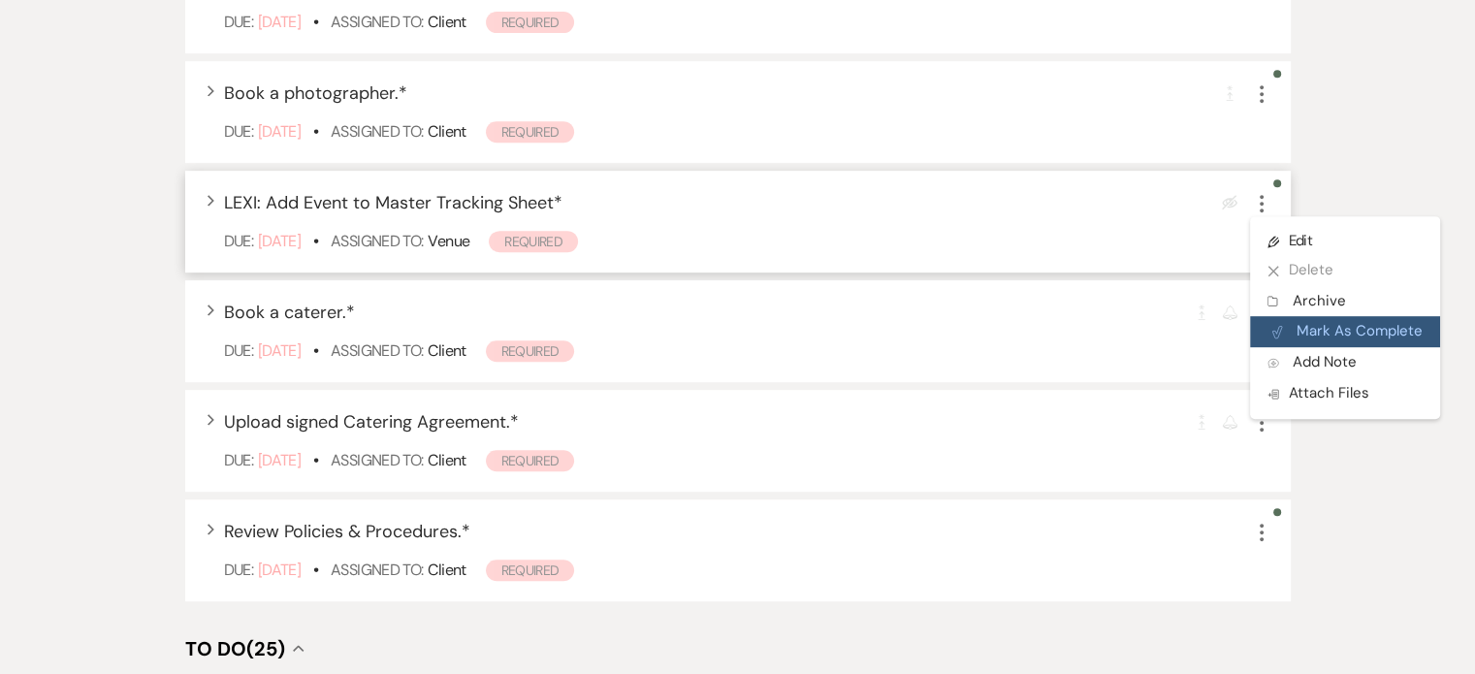
click at [1311, 316] on button "Plan Portal Link Mark As Complete" at bounding box center [1345, 331] width 190 height 31
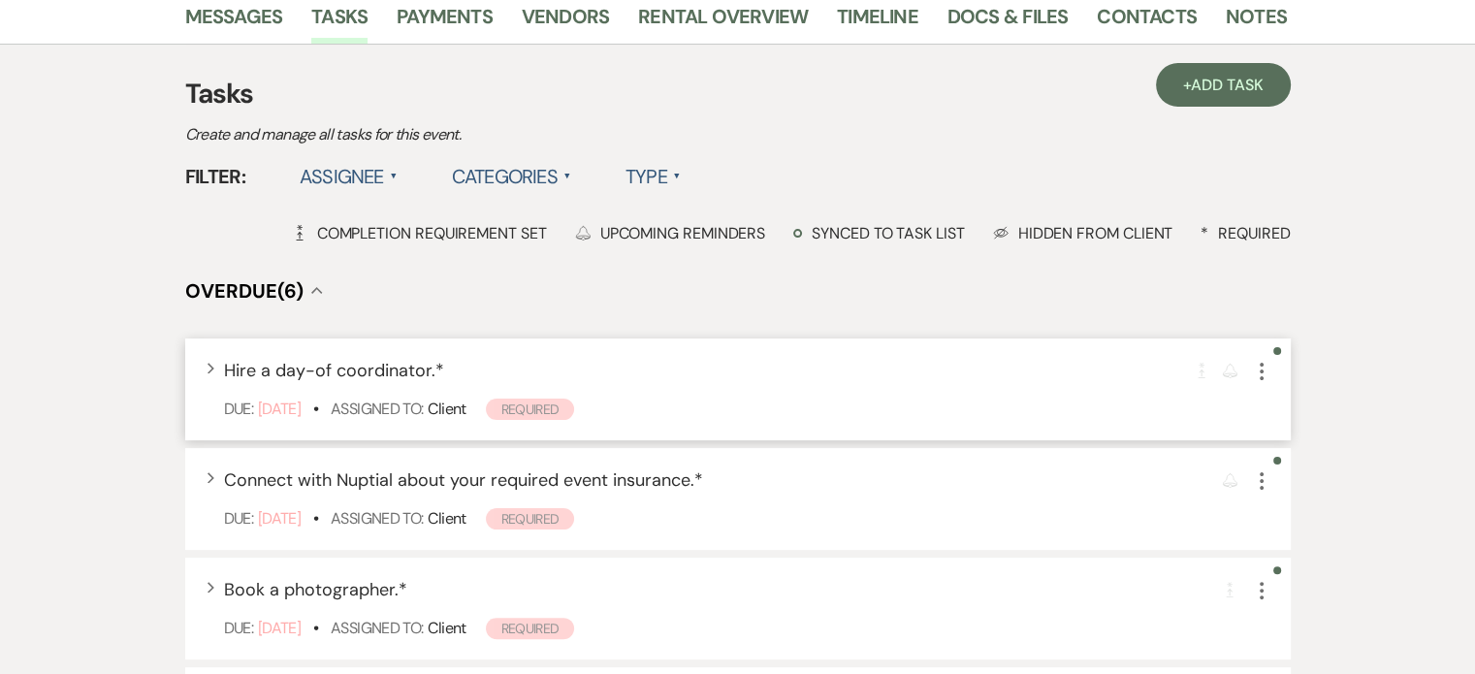
scroll to position [97, 0]
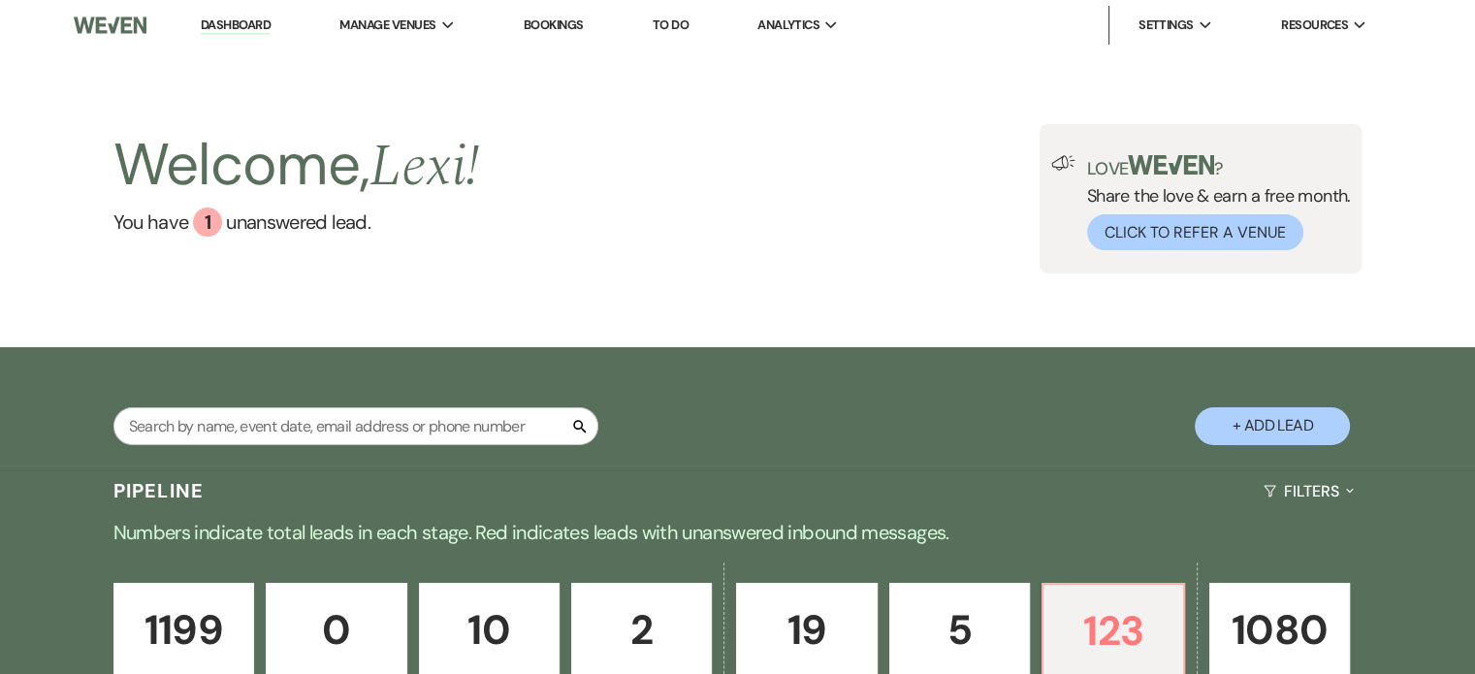
click at [487, 430] on input "text" at bounding box center [355, 426] width 485 height 38
type input "paige"
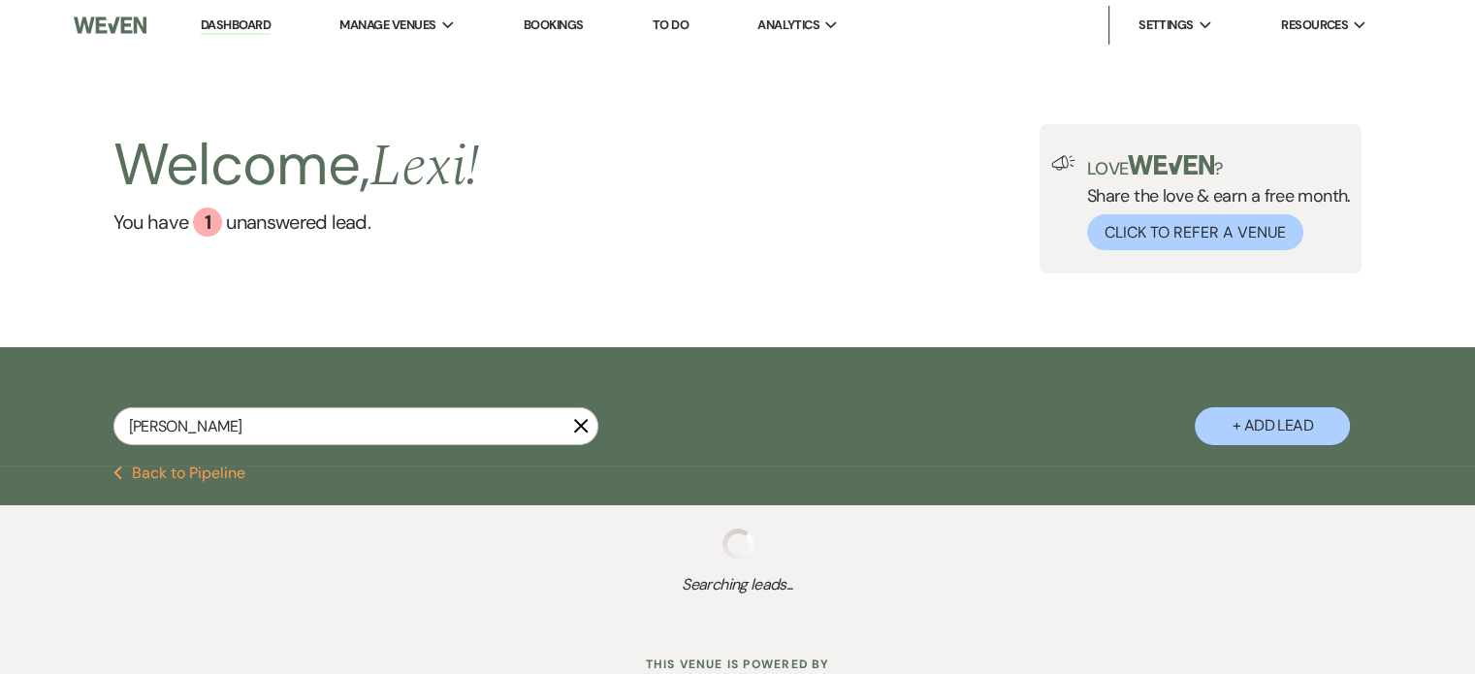
select select "8"
select select "5"
select select "8"
select select "5"
select select "8"
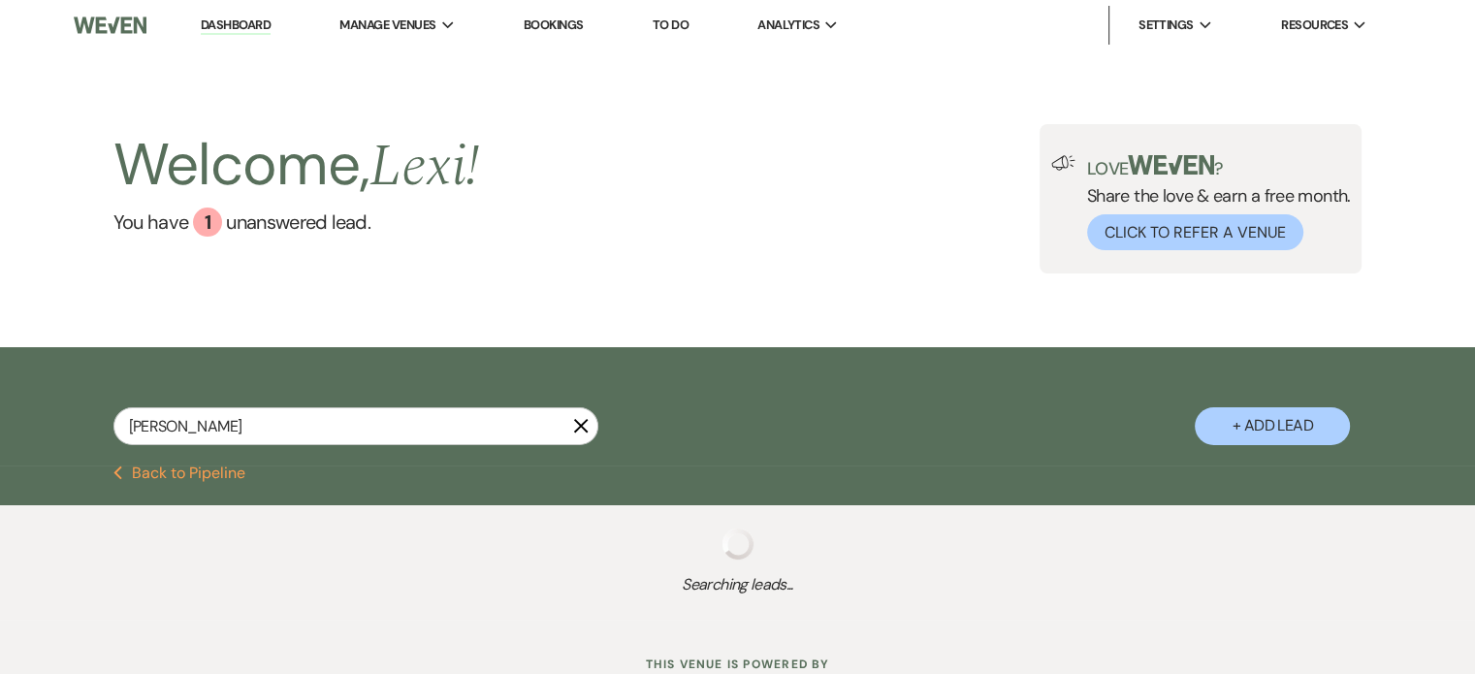
select select "7"
select select "8"
select select "5"
select select "8"
select select "6"
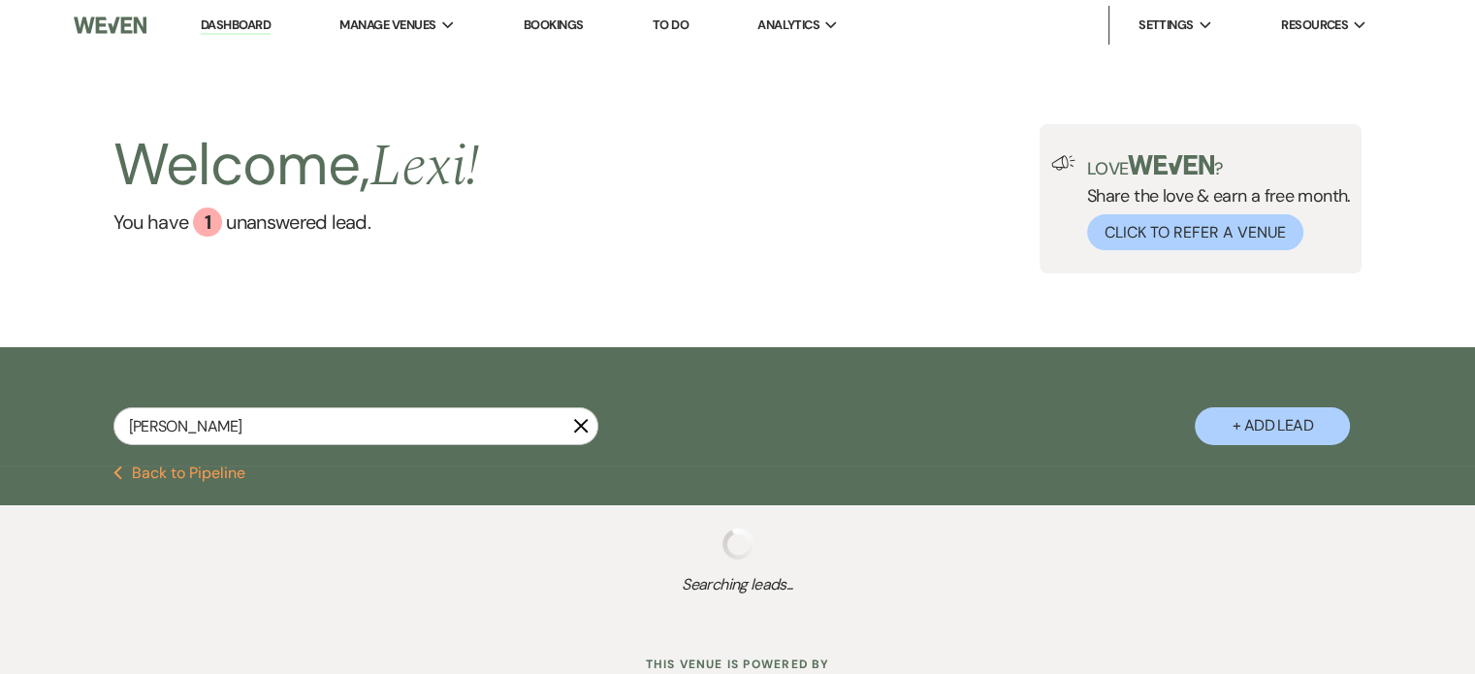
select select "8"
select select "2"
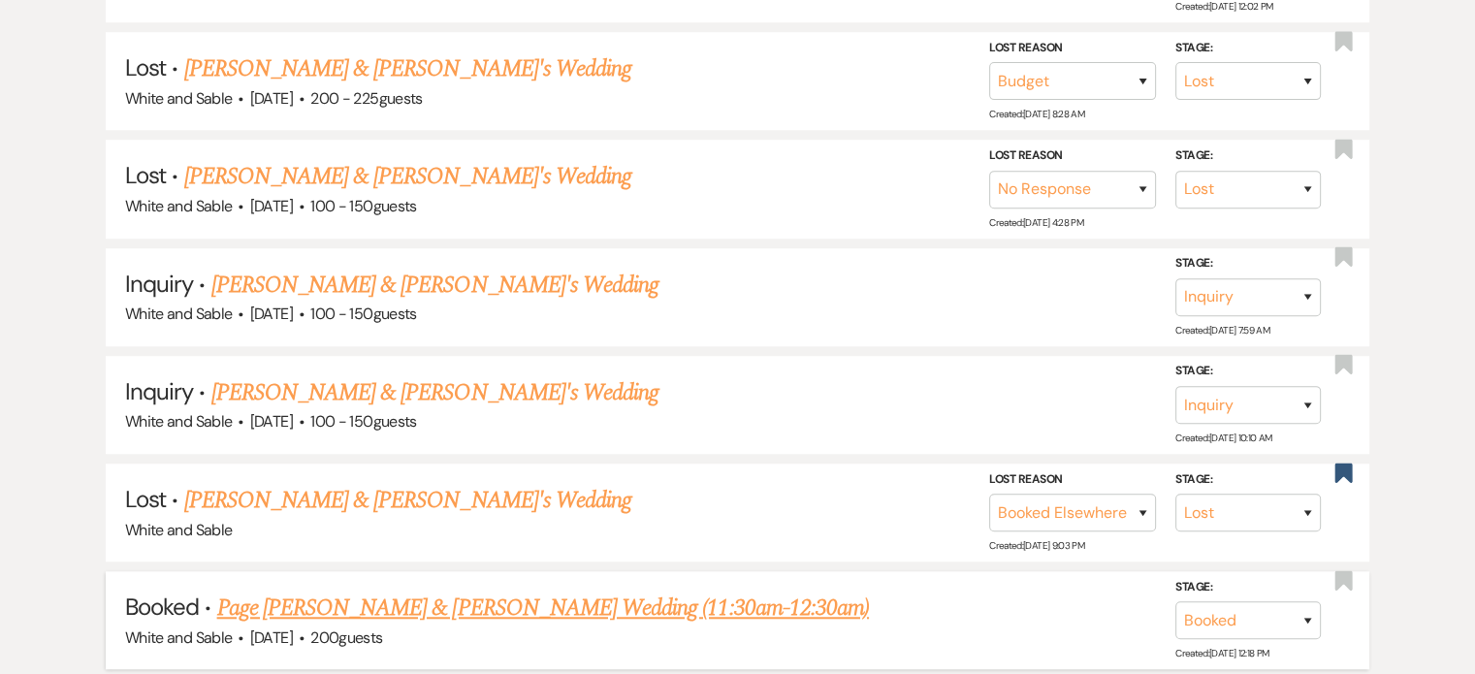
scroll to position [1719, 0]
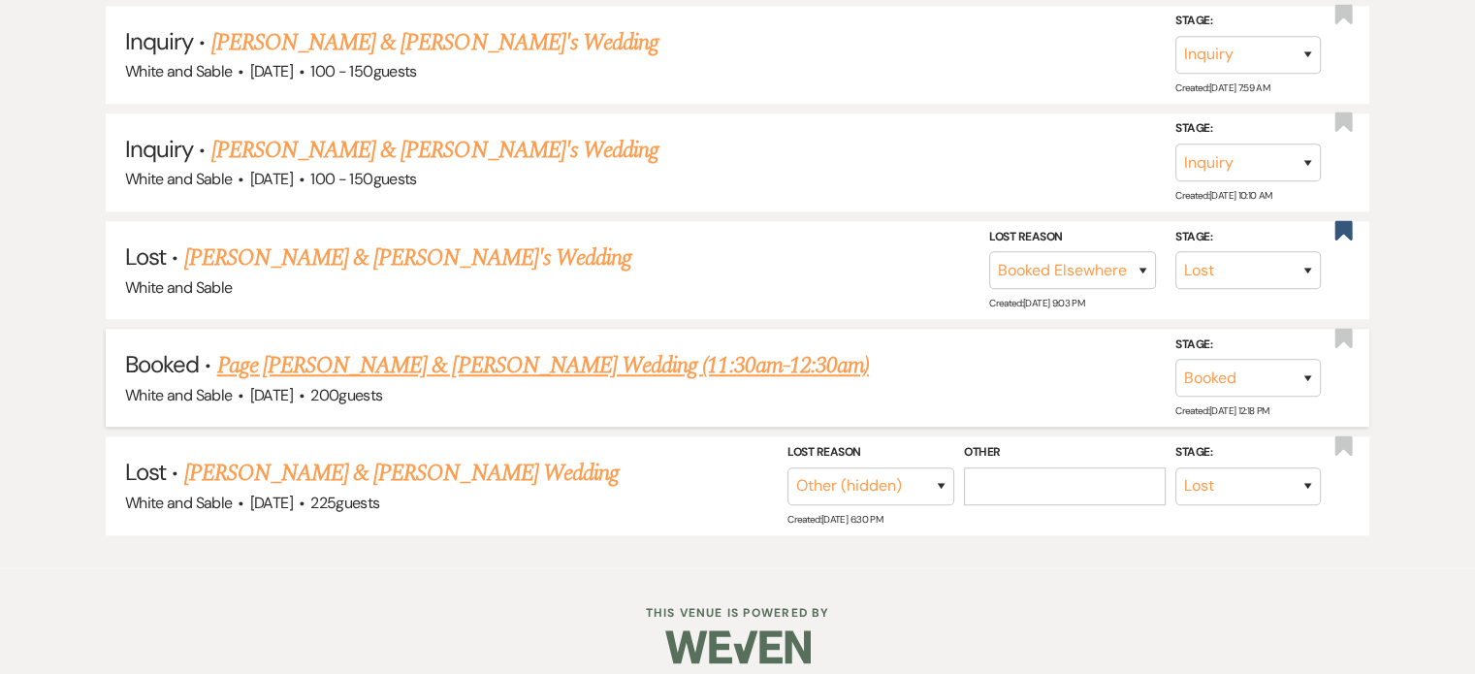
type input "paige"
click at [520, 348] on link "Page [PERSON_NAME] & [PERSON_NAME] Wedding (11:30am-12:30am)" at bounding box center [543, 365] width 652 height 35
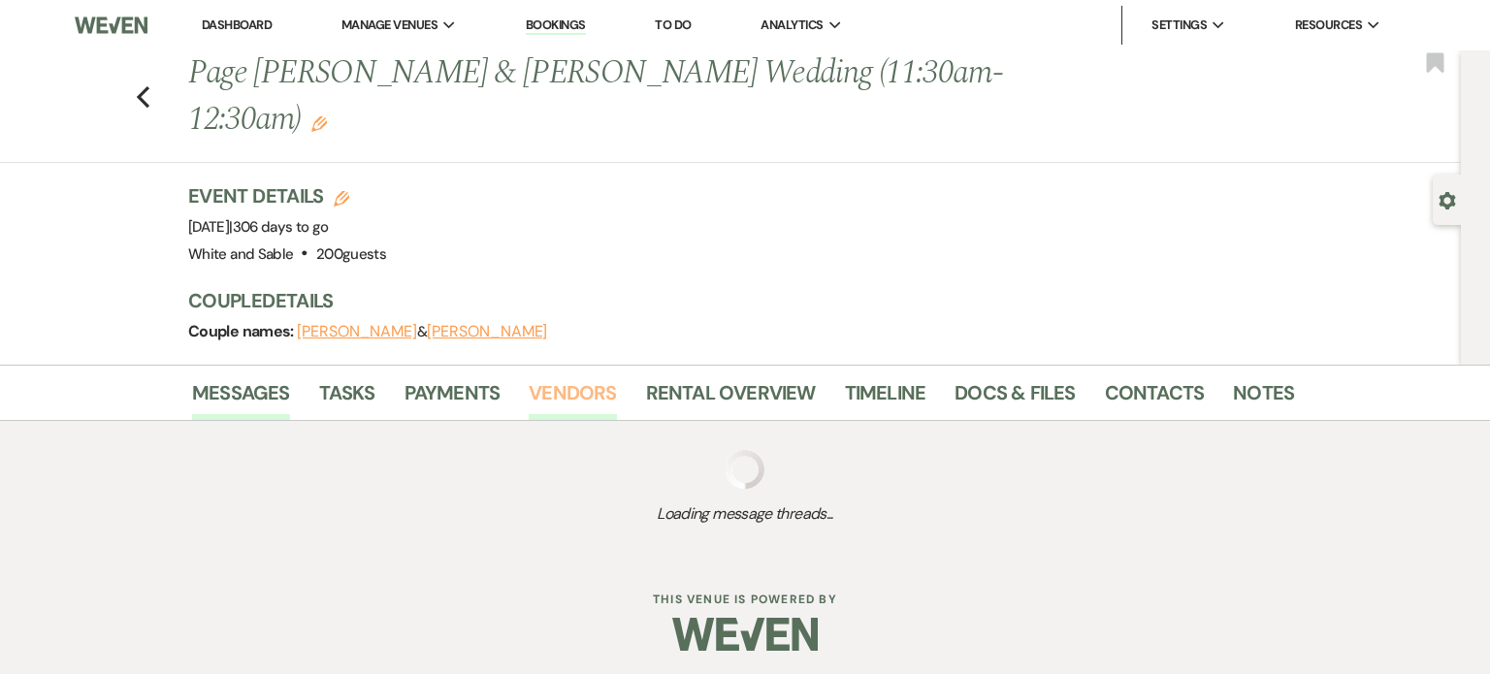
click at [566, 377] on link "Vendors" at bounding box center [572, 398] width 87 height 43
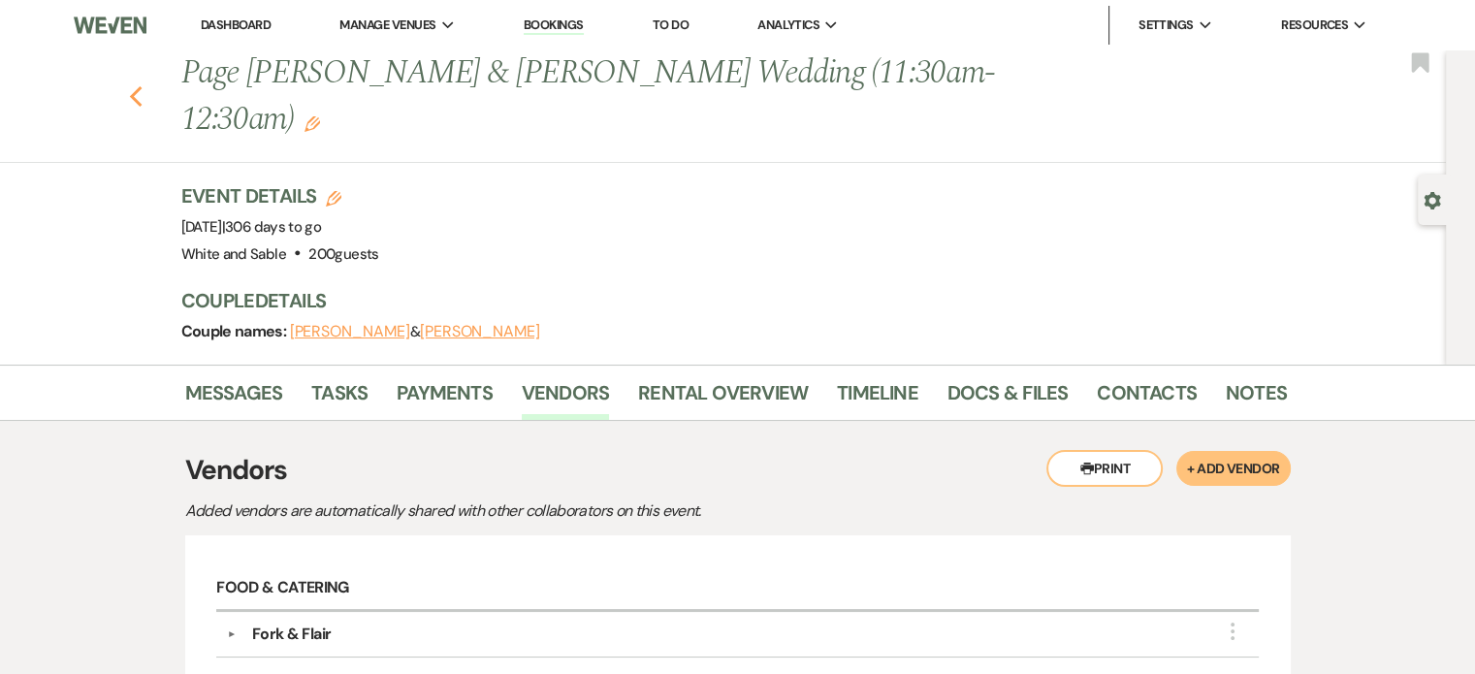
click at [142, 86] on use "button" at bounding box center [135, 96] width 13 height 21
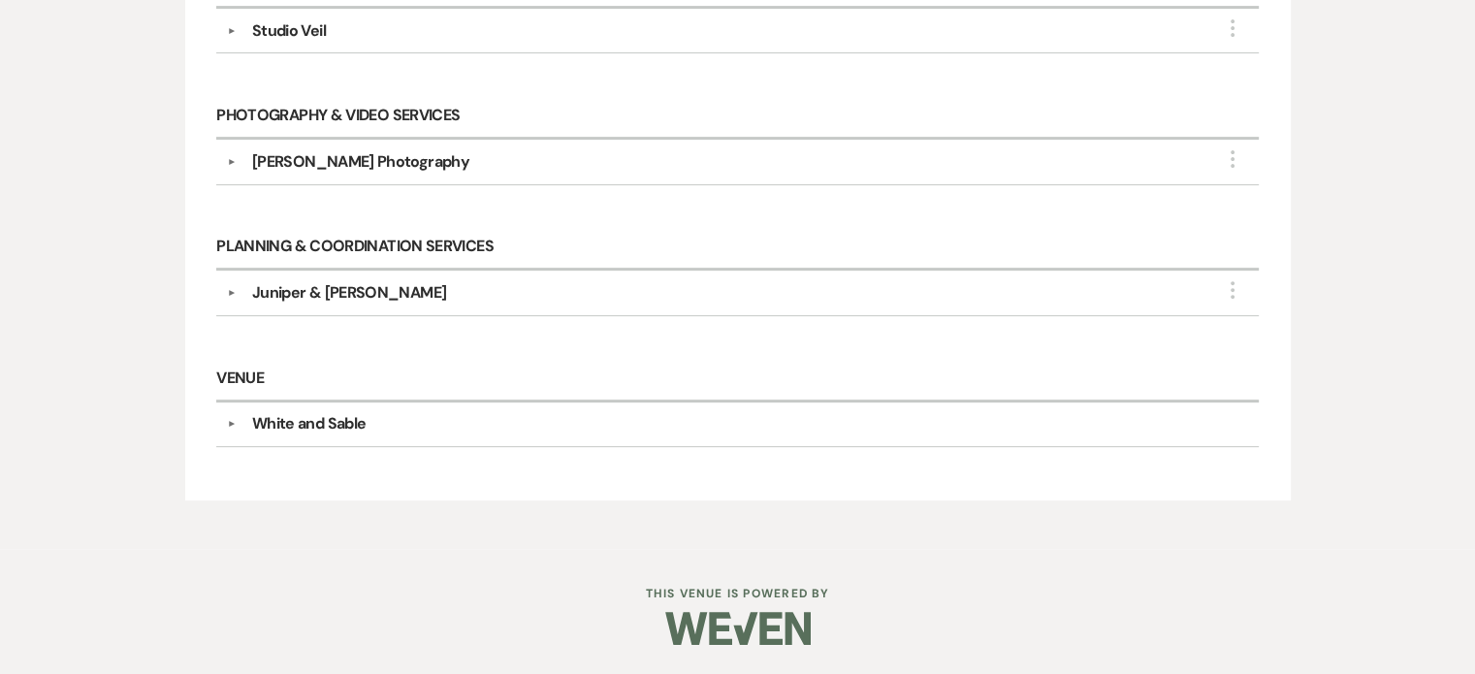
select select "8"
select select "5"
select select "8"
select select "5"
select select "8"
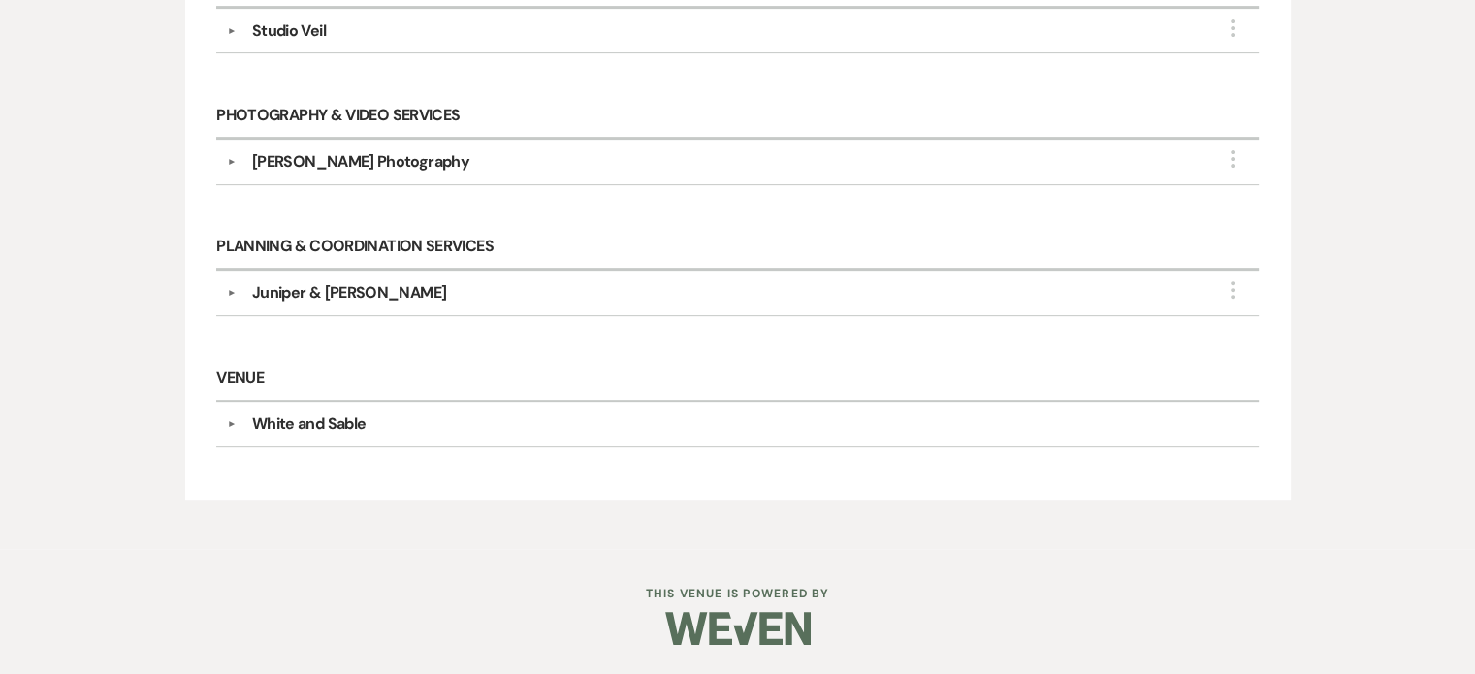
select select "7"
select select "8"
select select "5"
select select "8"
select select "6"
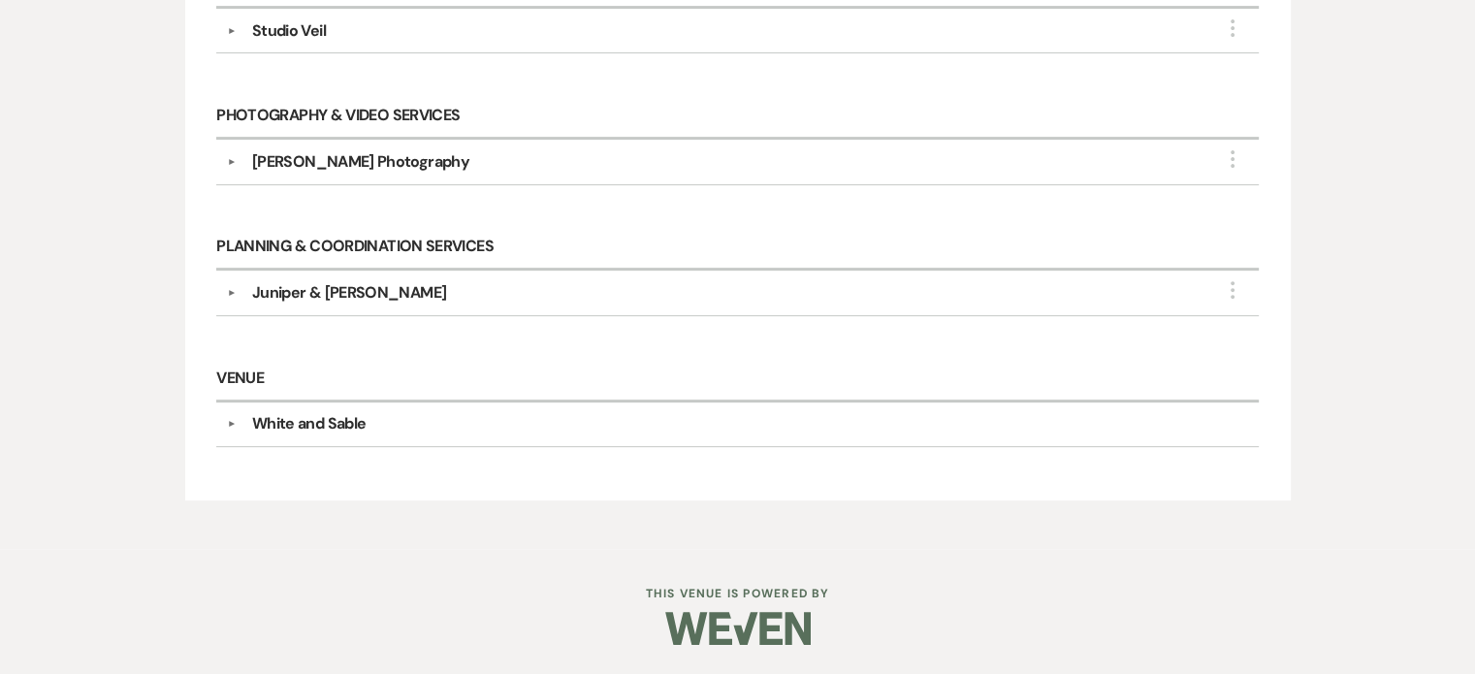
select select "8"
select select "2"
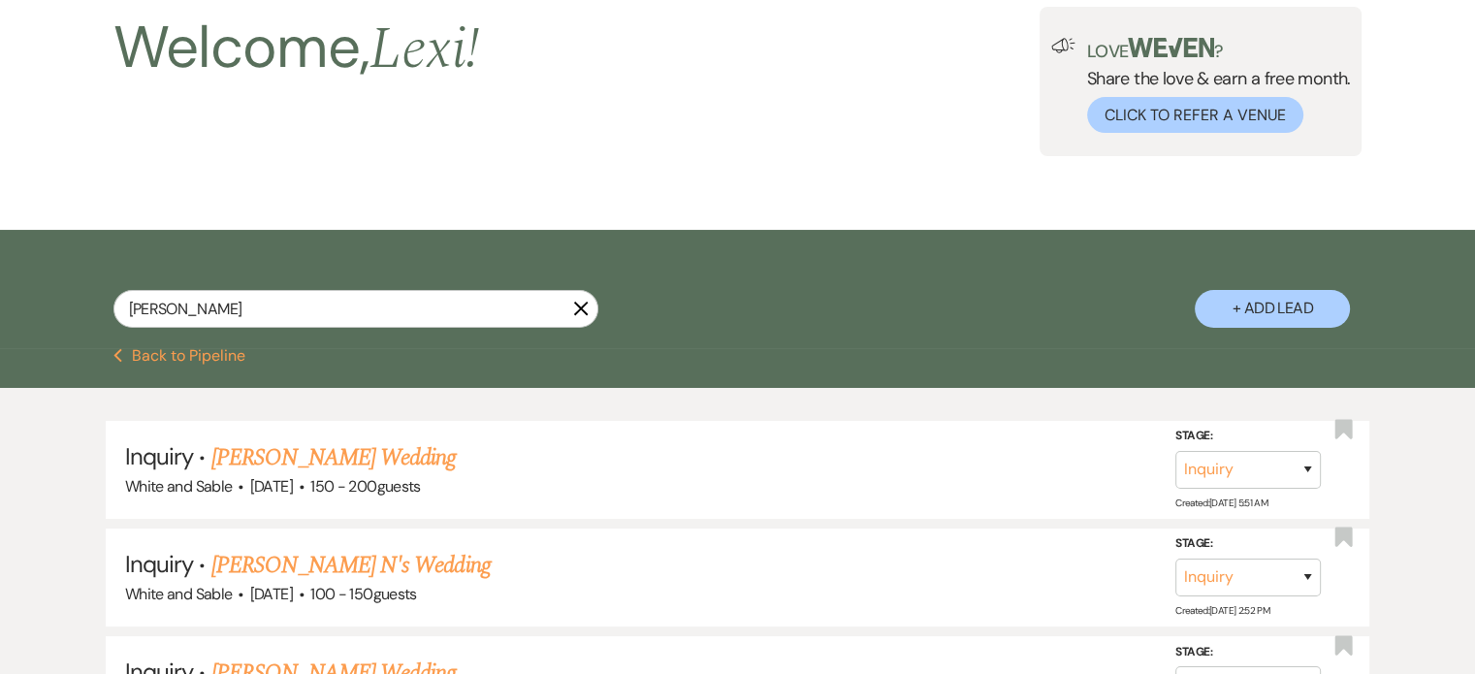
scroll to position [0, 0]
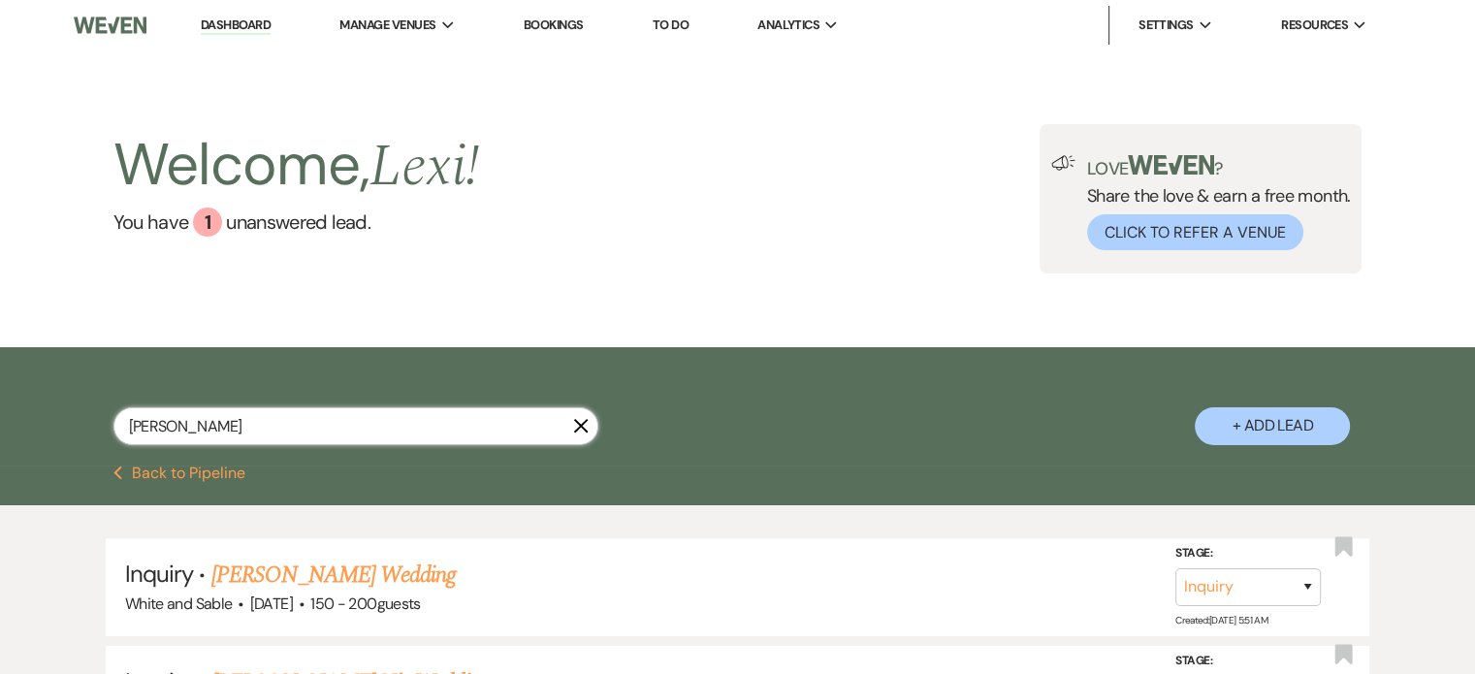
drag, startPoint x: 362, startPoint y: 418, endPoint x: 38, endPoint y: 414, distance: 324.0
click at [38, 417] on div "paige X + Add Lead" at bounding box center [737, 406] width 1475 height 118
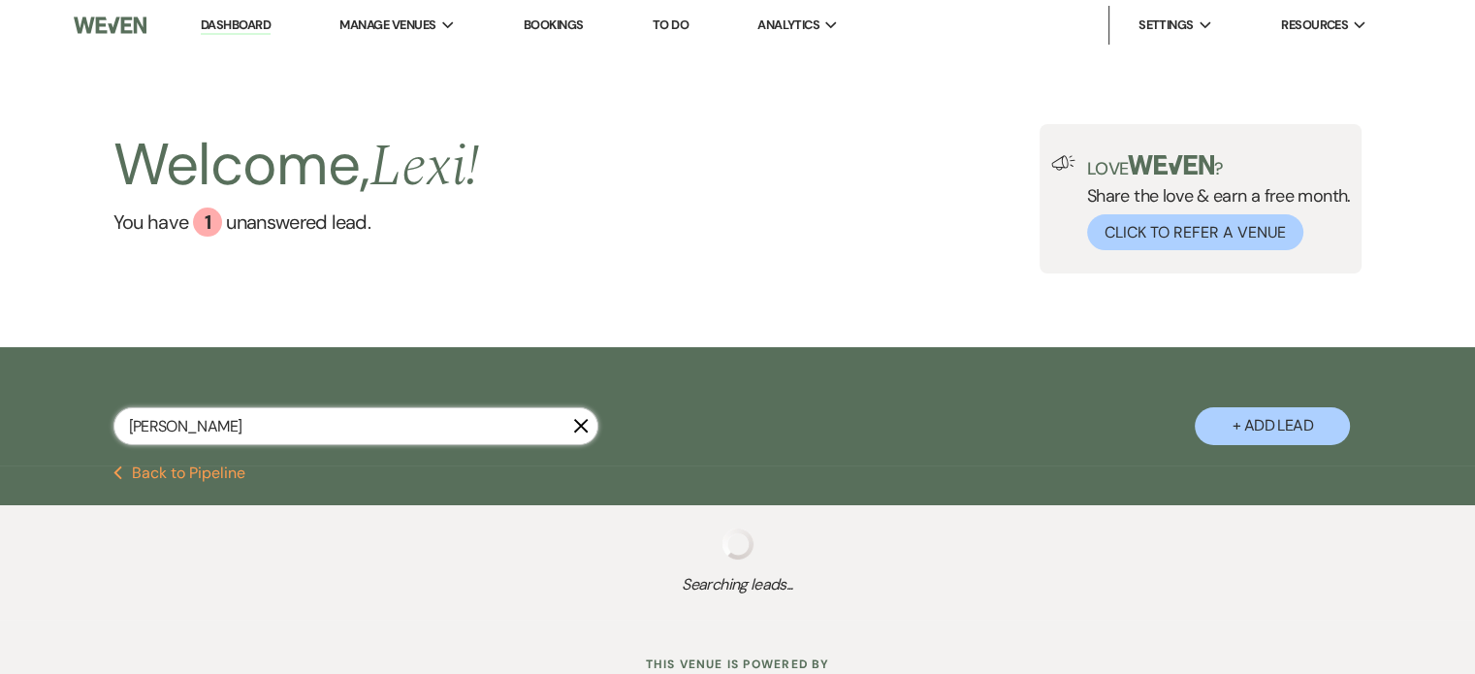
type input "kayla clark"
select select "8"
select select "10"
select select "8"
select select "5"
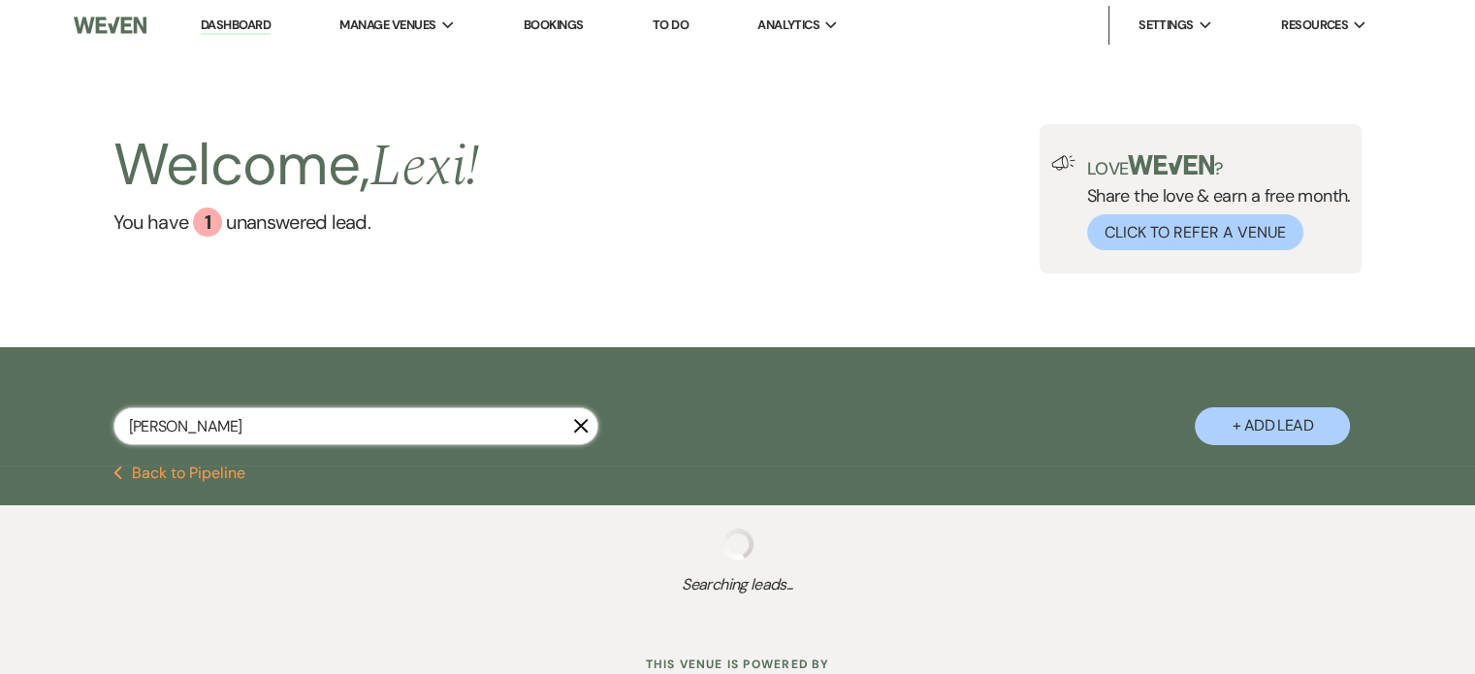
select select "8"
select select "5"
select select "8"
select select "5"
select select "8"
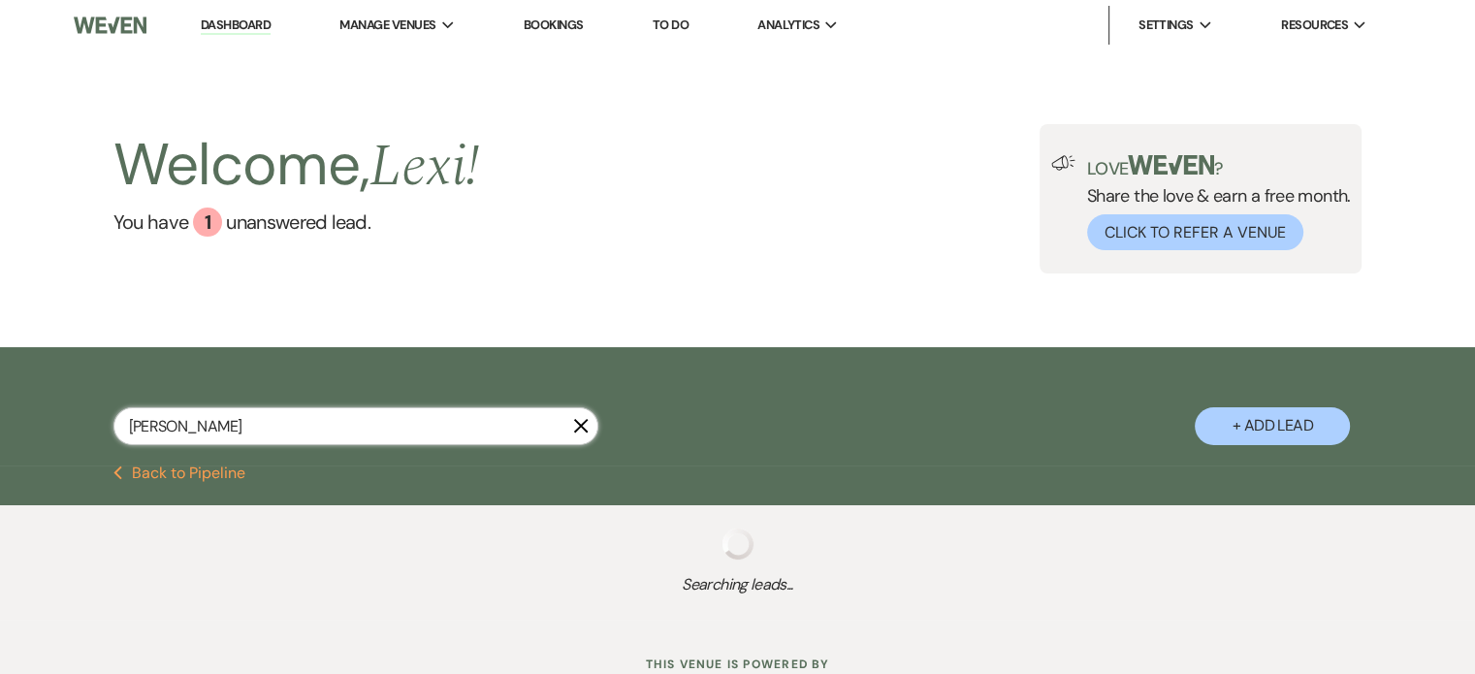
select select "10"
select select "8"
select select "4"
select select "8"
select select "5"
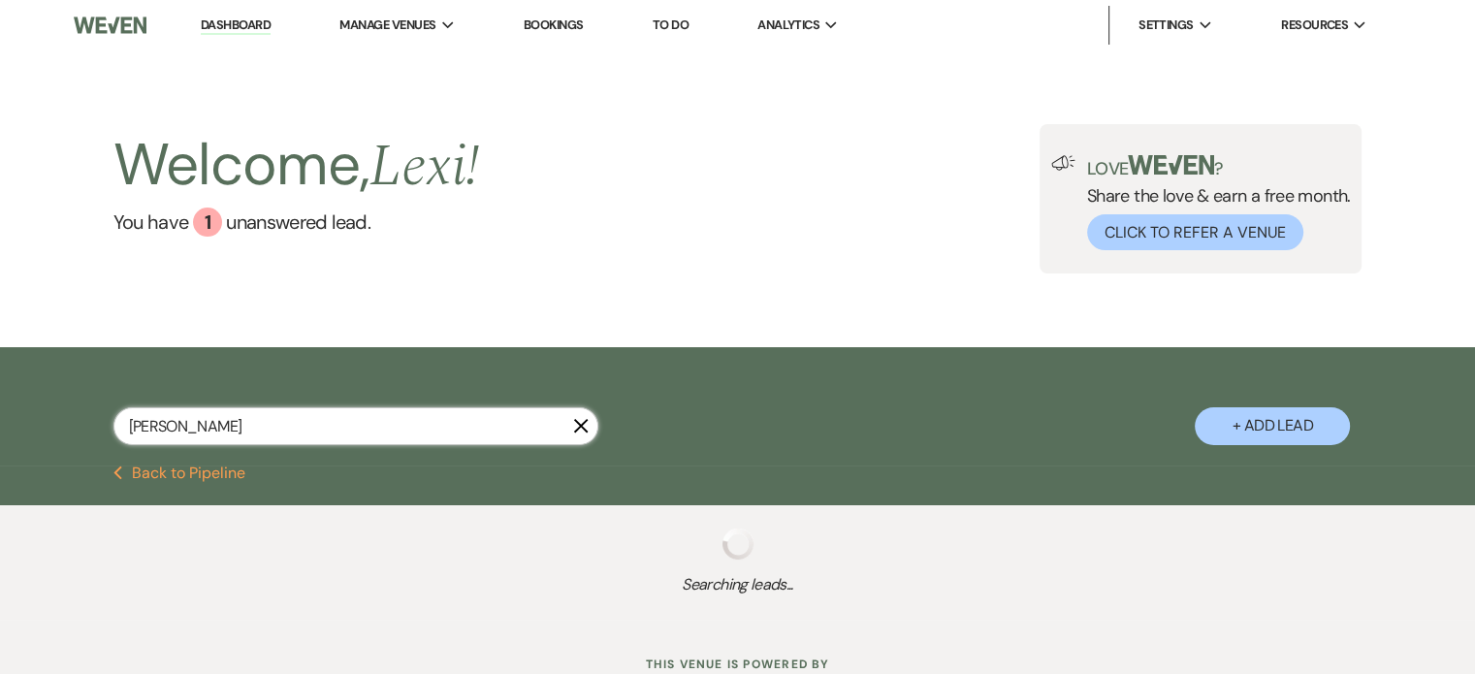
select select "8"
select select "6"
select select "8"
select select "5"
select select "8"
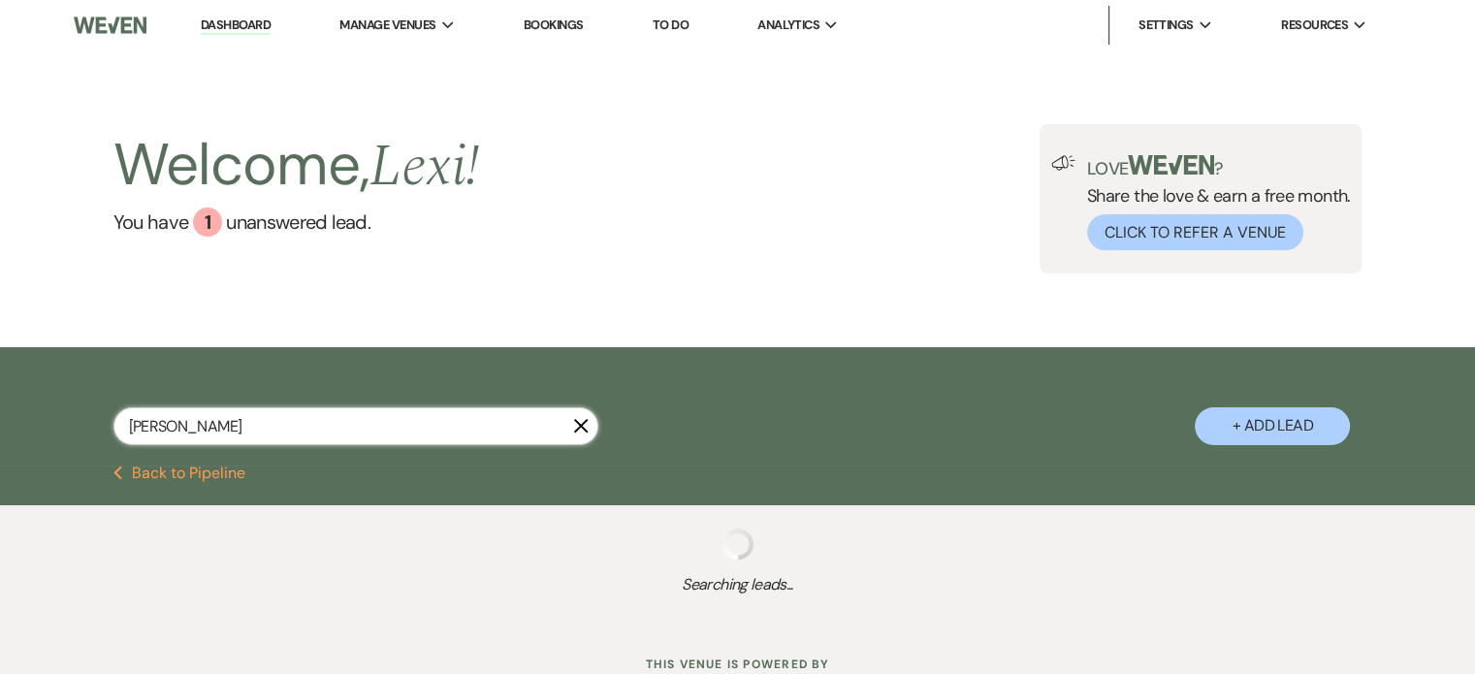
select select "5"
select select "8"
select select "2"
select select "8"
select select "2"
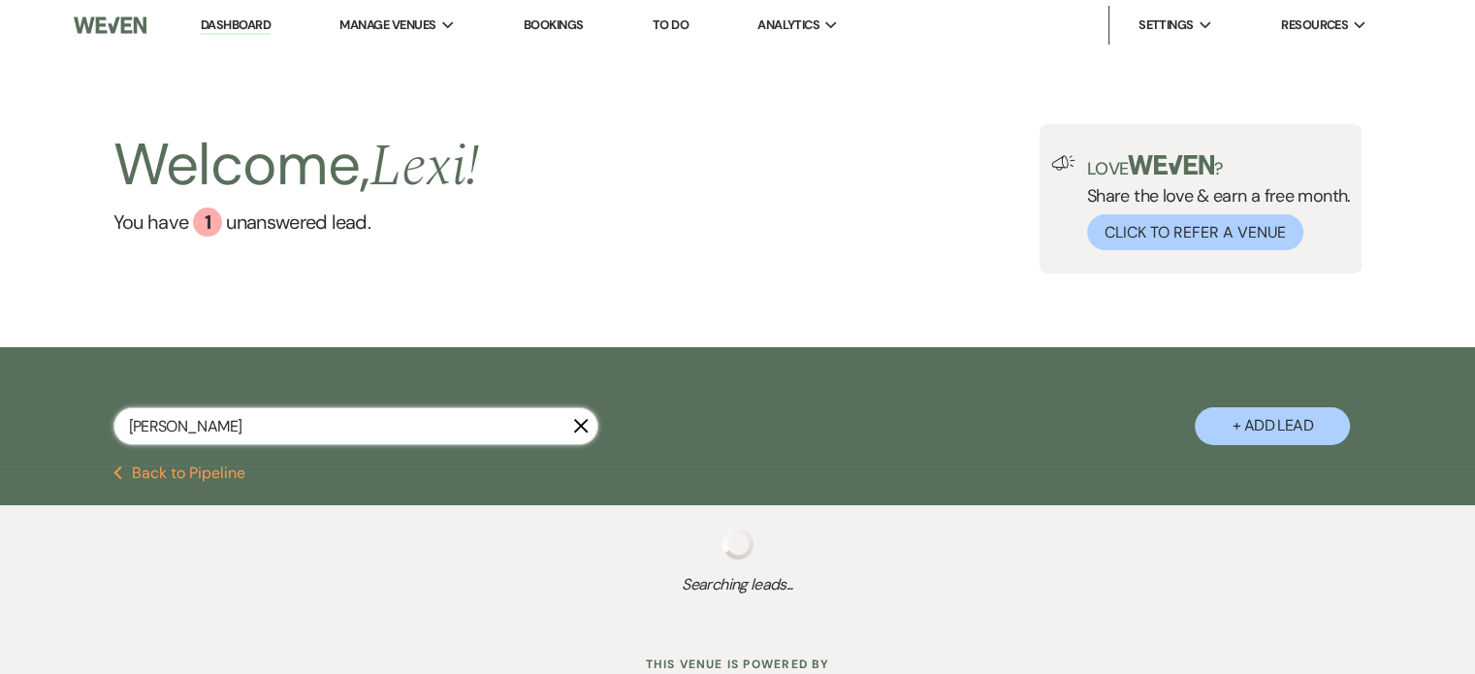
select select "8"
select select "2"
select select "8"
select select "2"
select select "8"
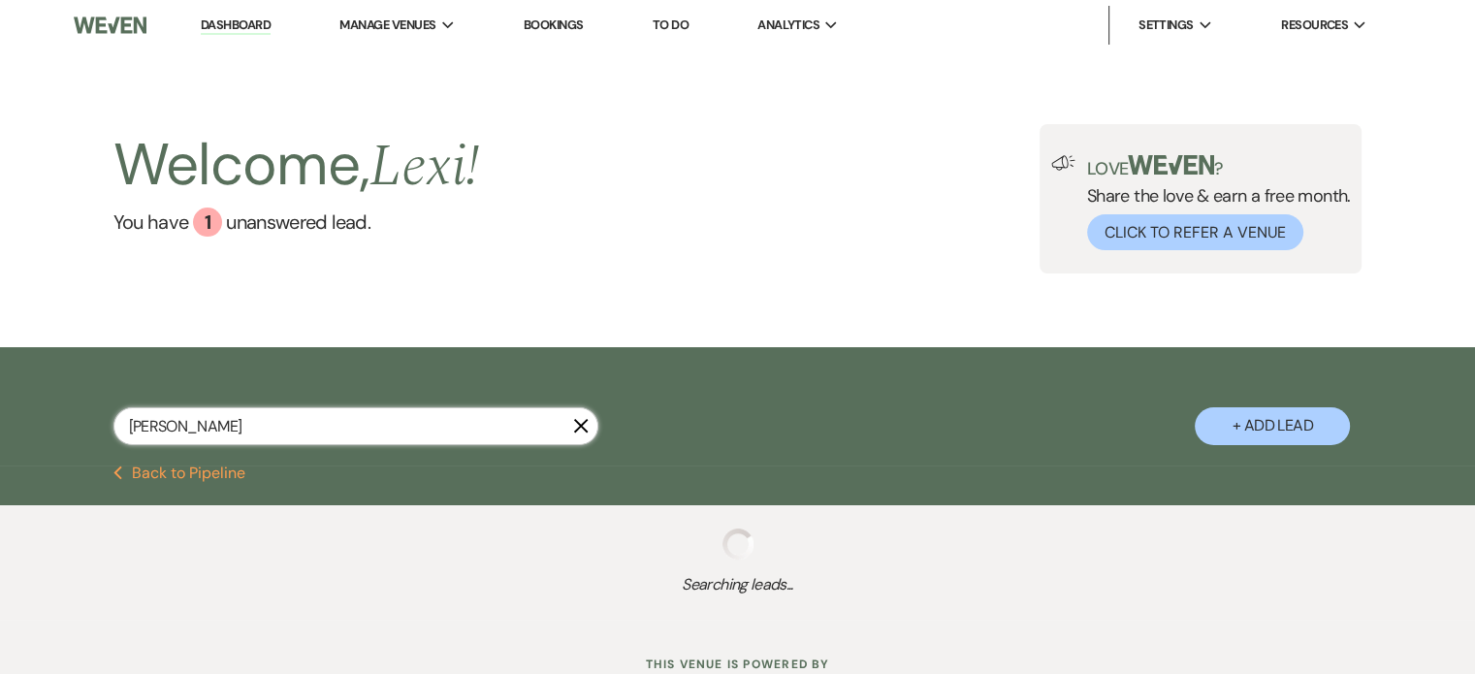
select select "2"
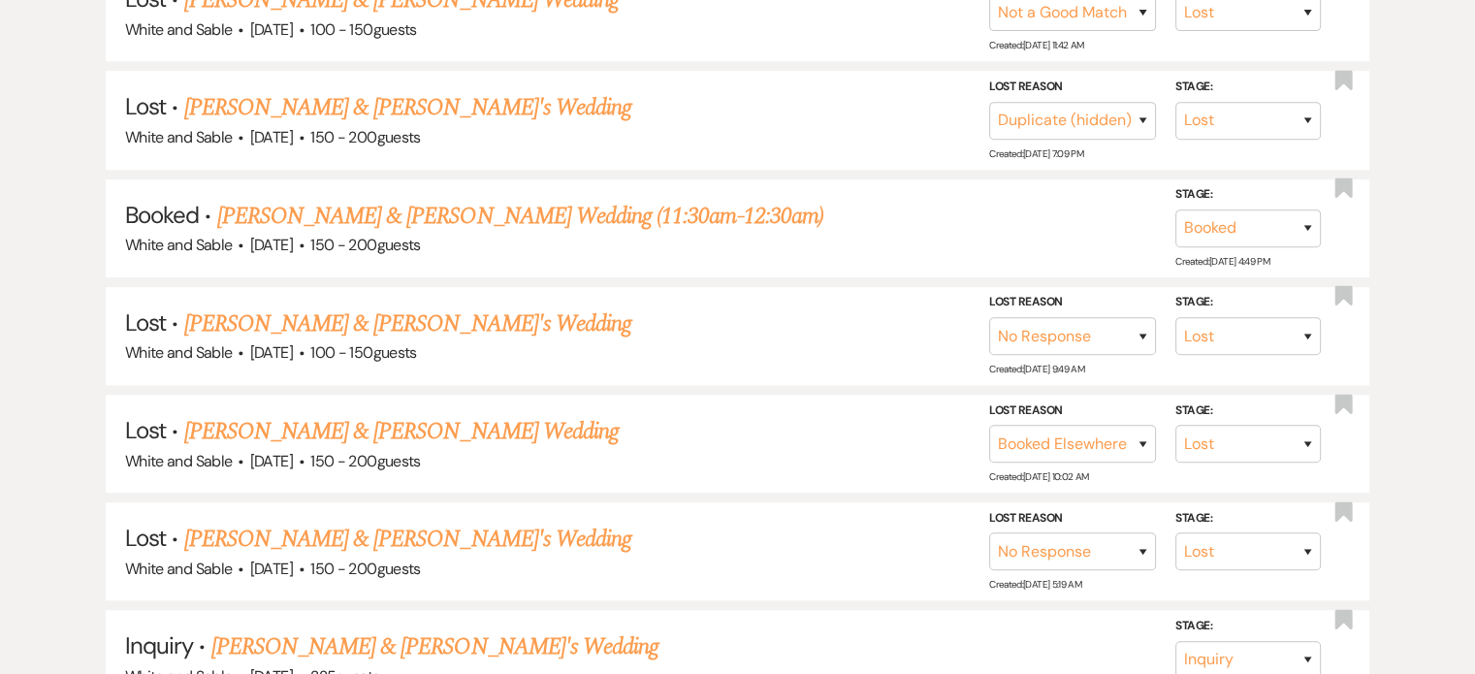
scroll to position [1552, 0]
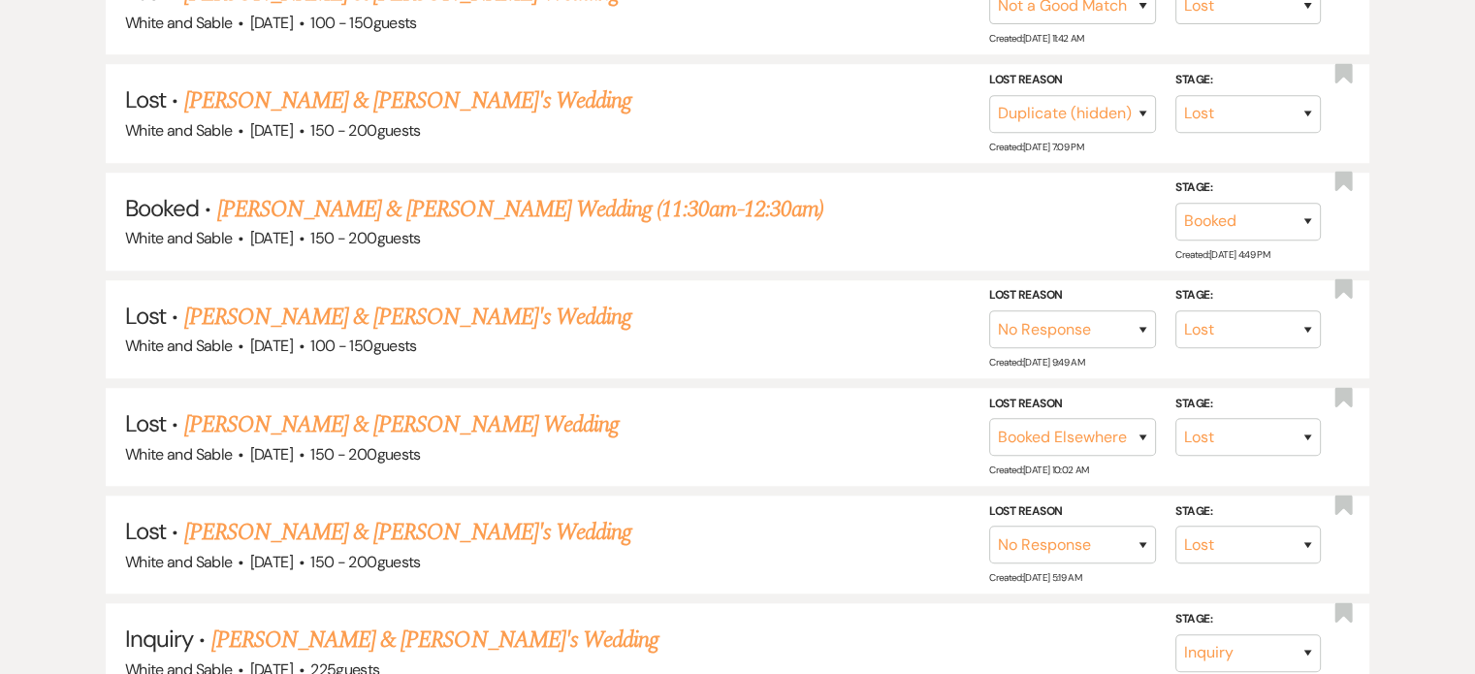
click at [458, 193] on link "[PERSON_NAME] & [PERSON_NAME] Wedding (11:30am-12:30am)" at bounding box center [520, 209] width 606 height 35
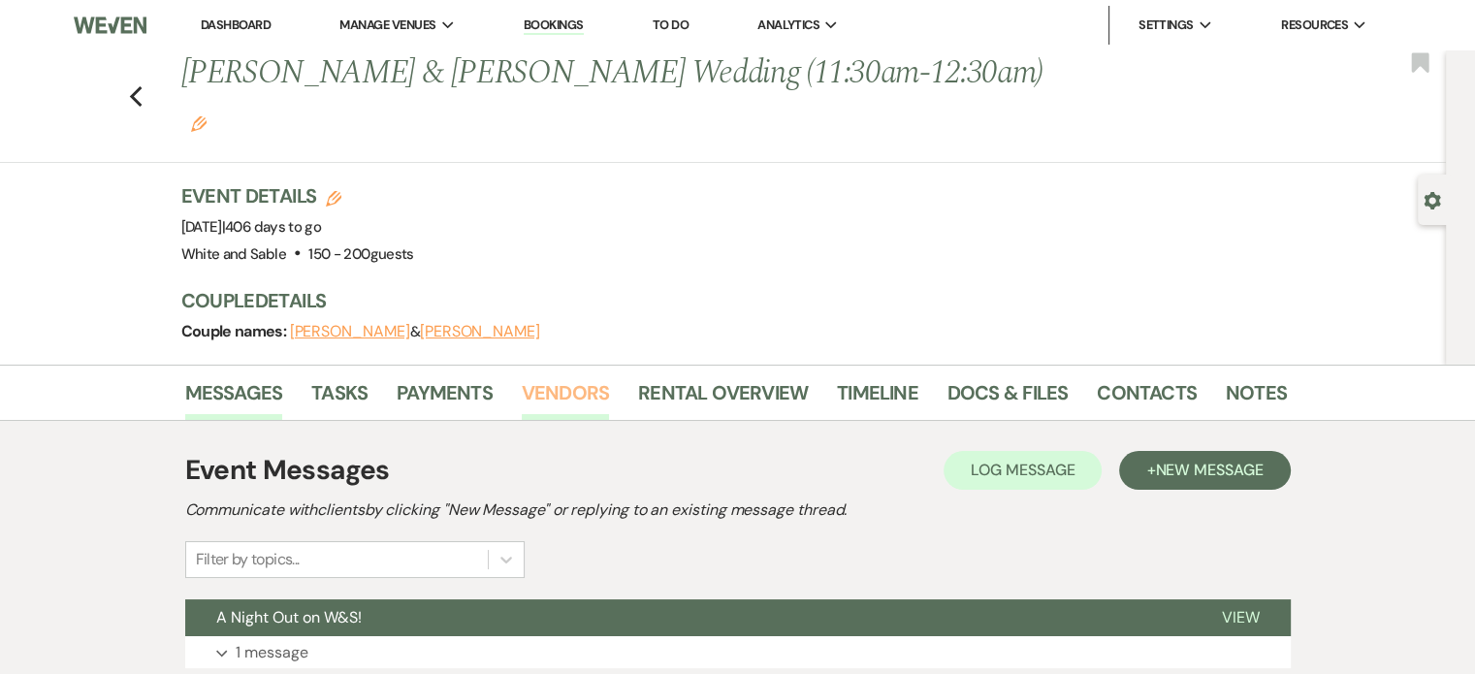
click at [596, 377] on link "Vendors" at bounding box center [565, 398] width 87 height 43
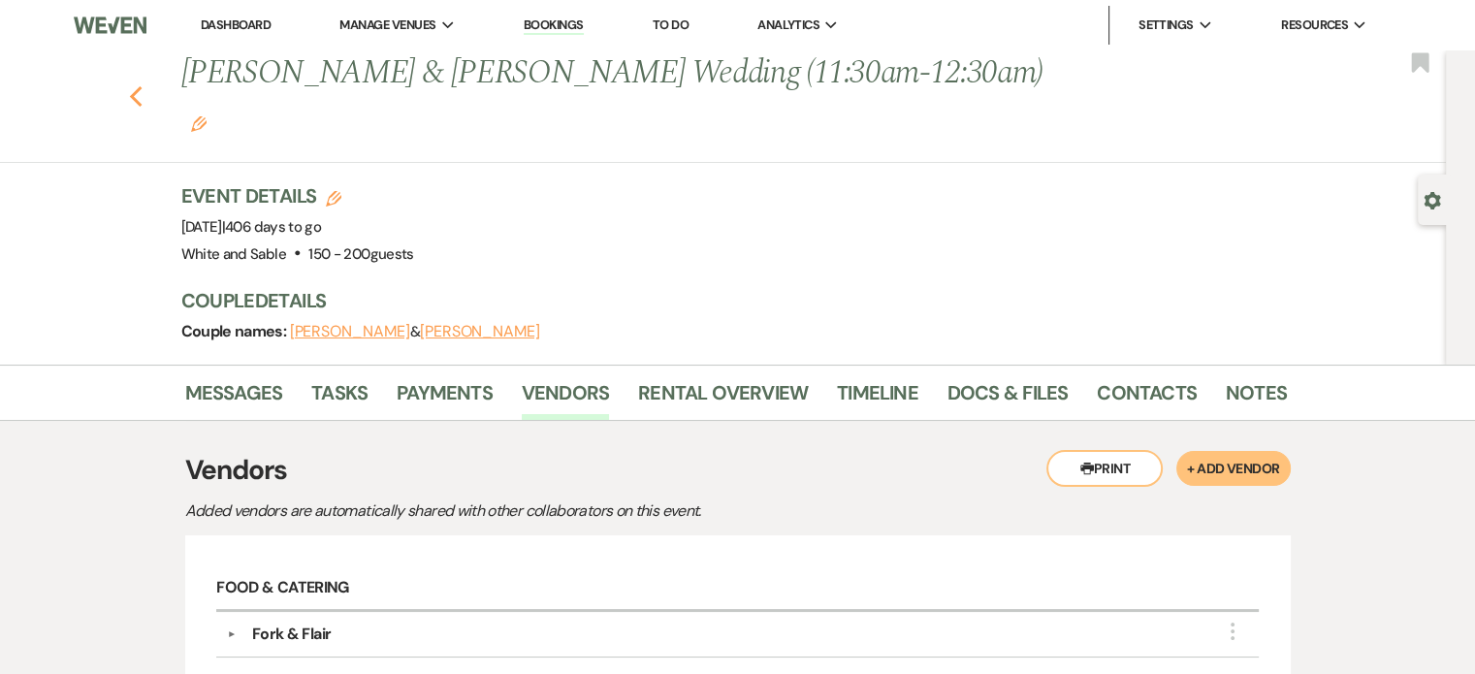
click at [144, 85] on icon "Previous" at bounding box center [136, 96] width 15 height 23
select select "8"
select select "10"
select select "8"
select select "5"
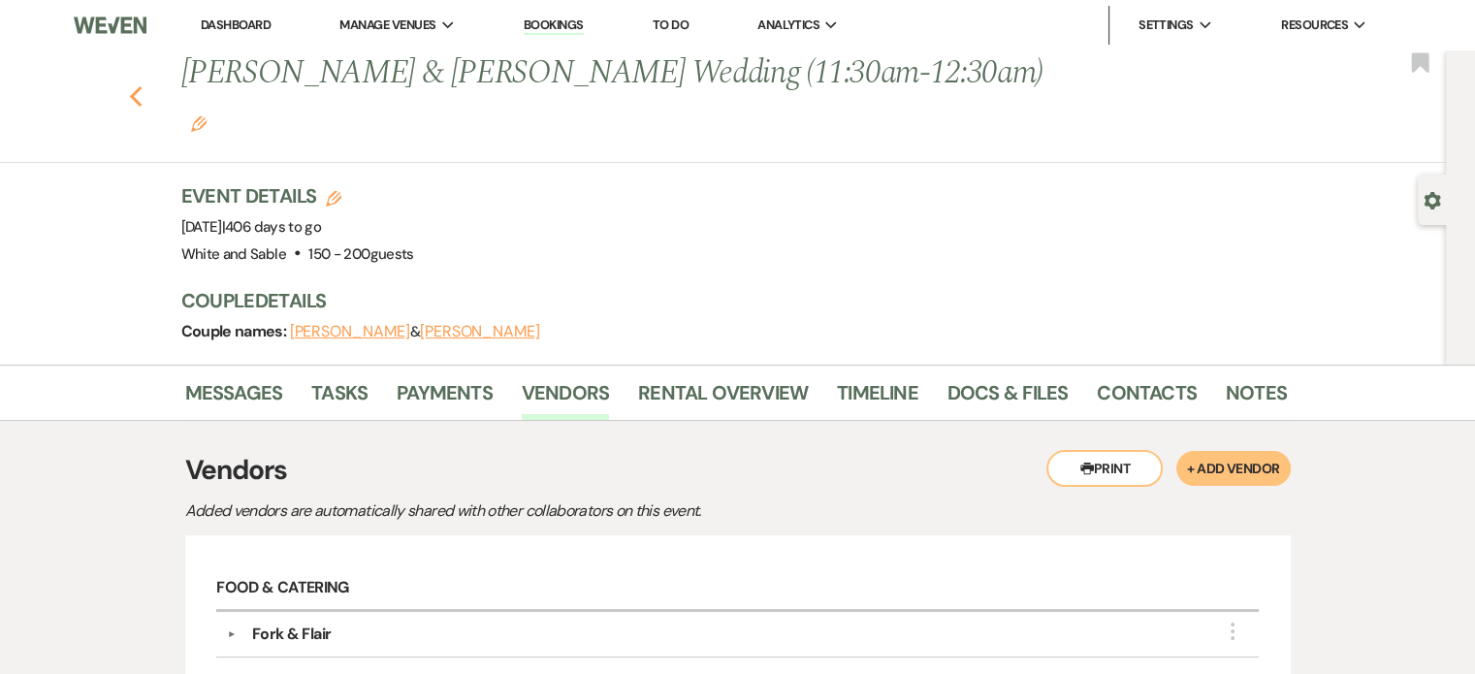
select select "8"
select select "5"
select select "8"
select select "5"
select select "8"
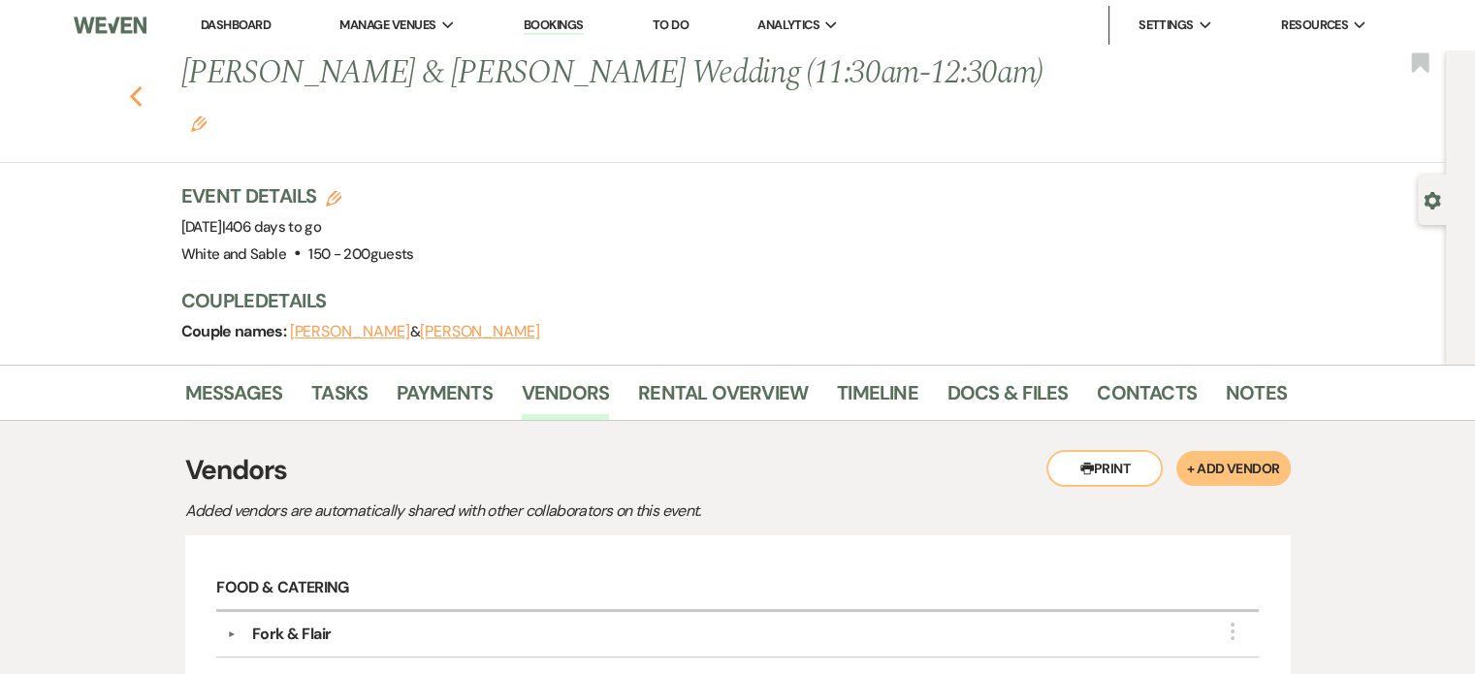
select select "10"
select select "8"
select select "4"
select select "8"
select select "5"
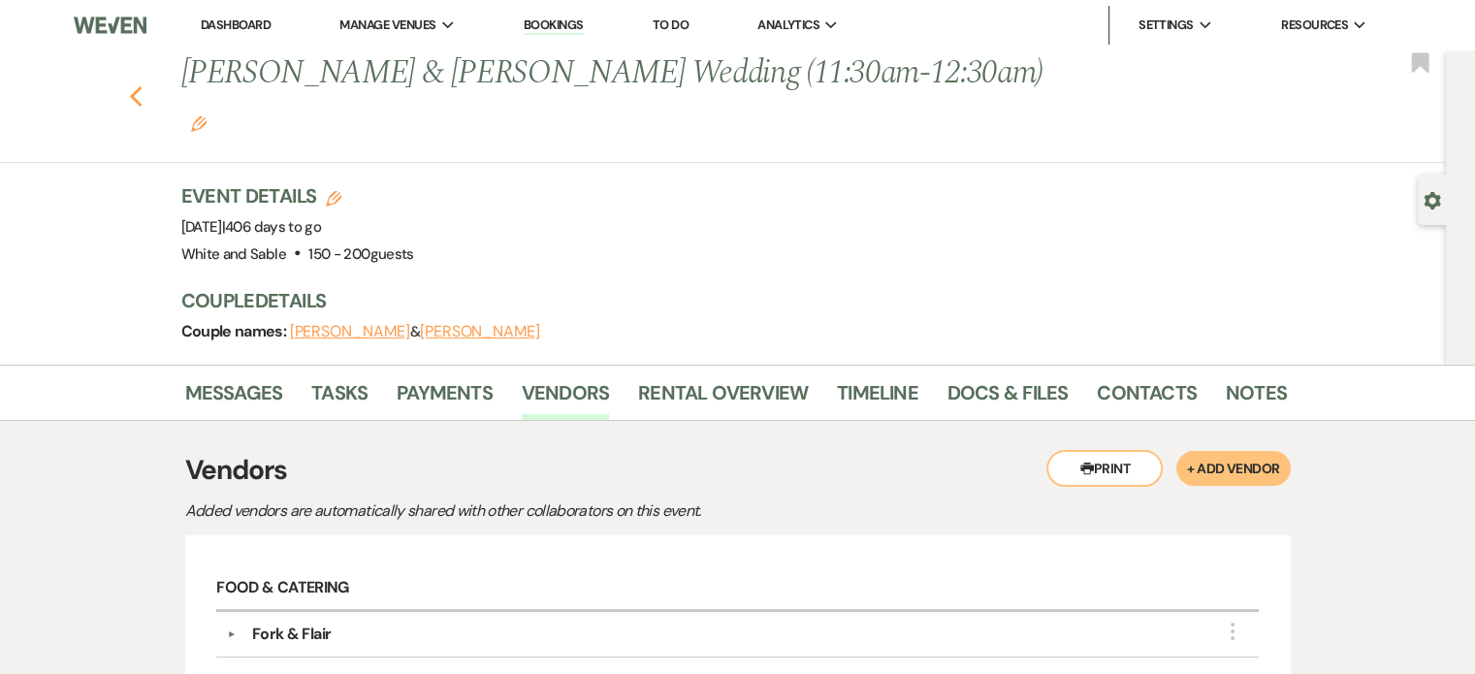
select select "8"
select select "6"
select select "8"
select select "5"
select select "8"
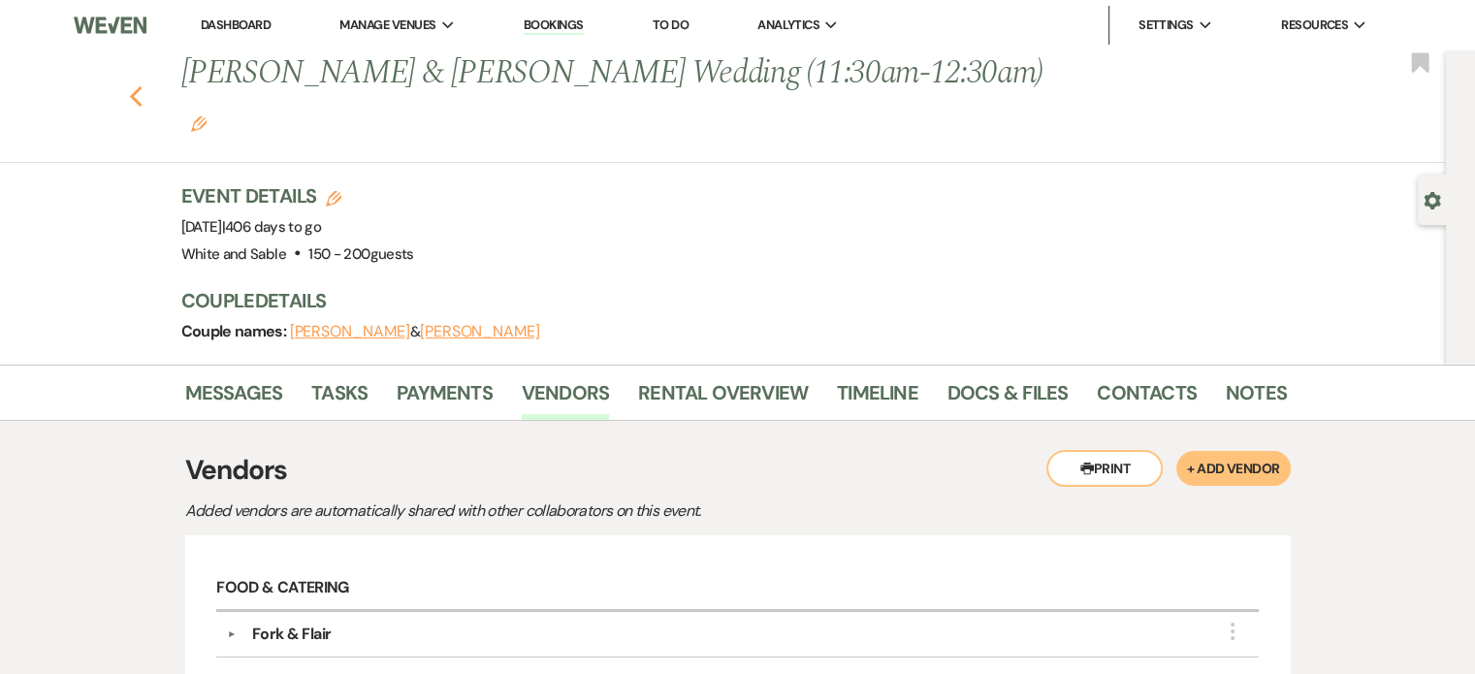
select select "5"
select select "8"
select select "2"
select select "8"
select select "2"
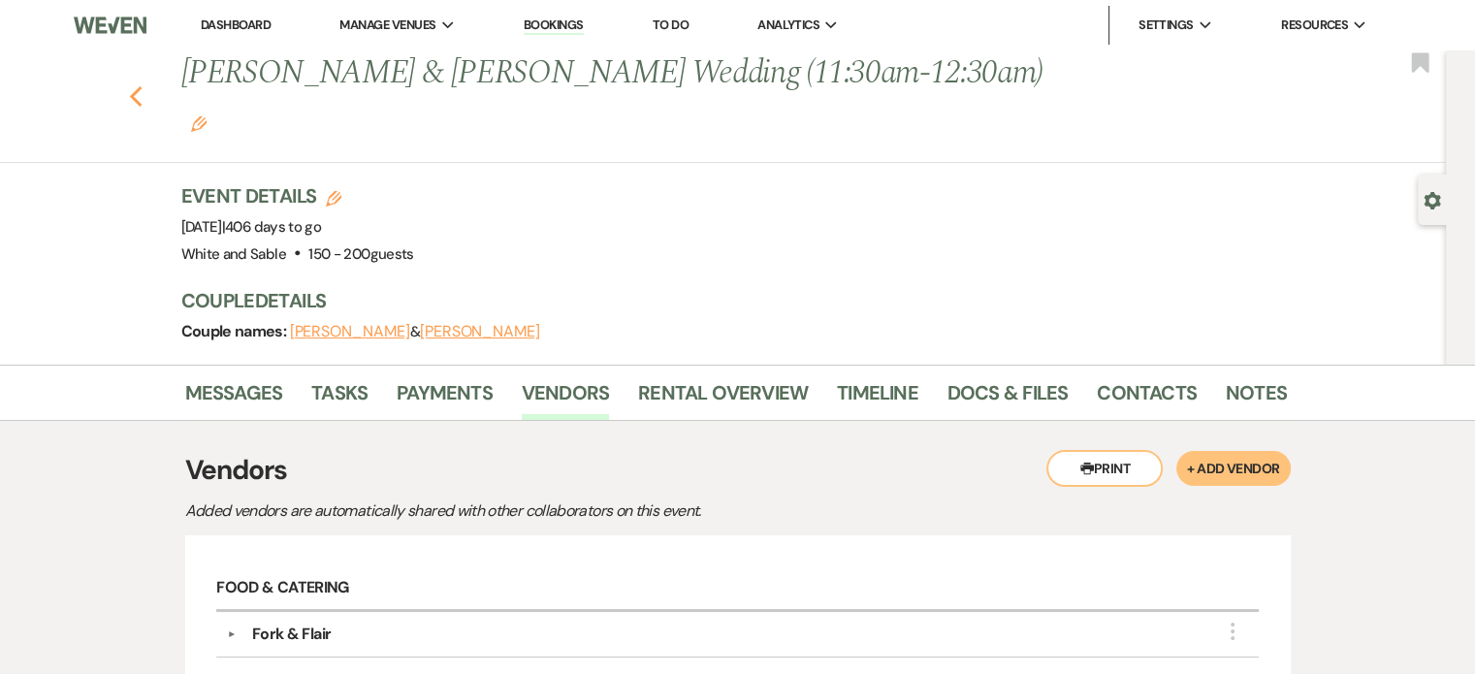
select select "8"
select select "2"
select select "8"
select select "2"
select select "8"
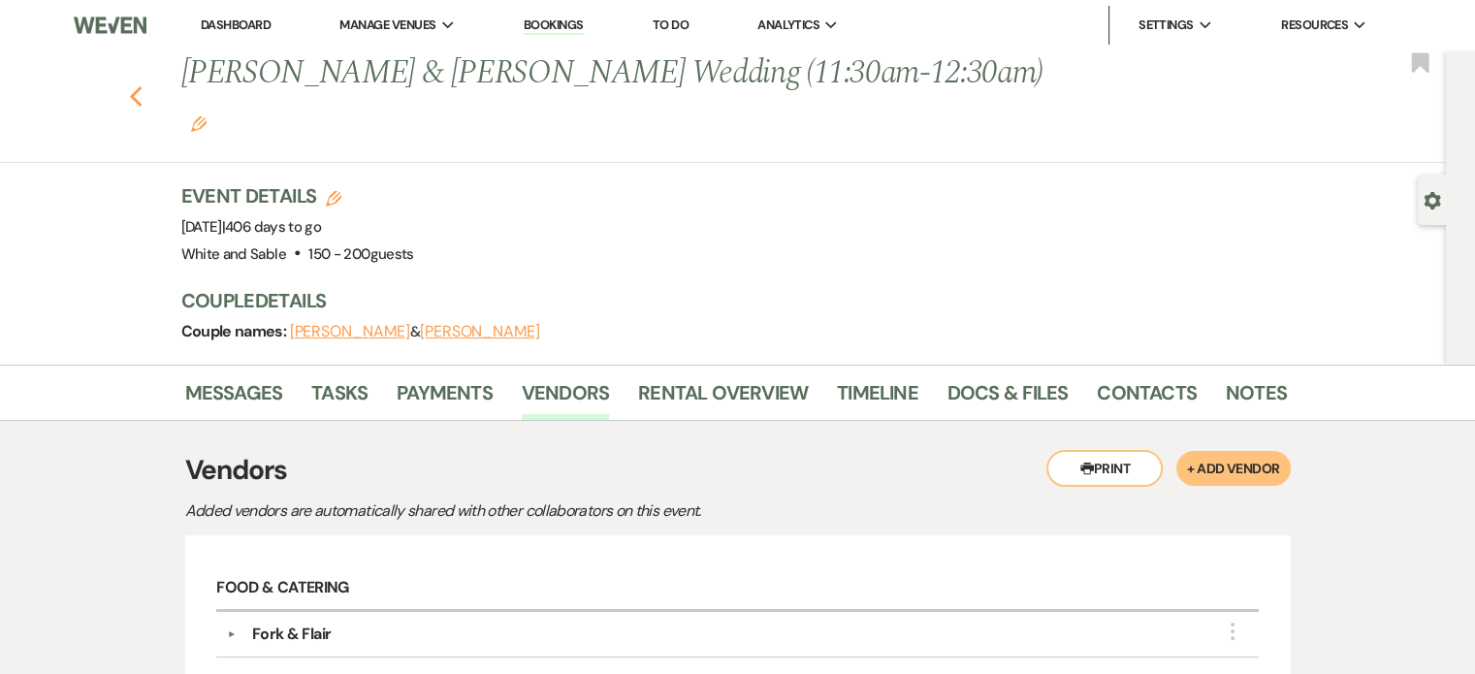
select select "2"
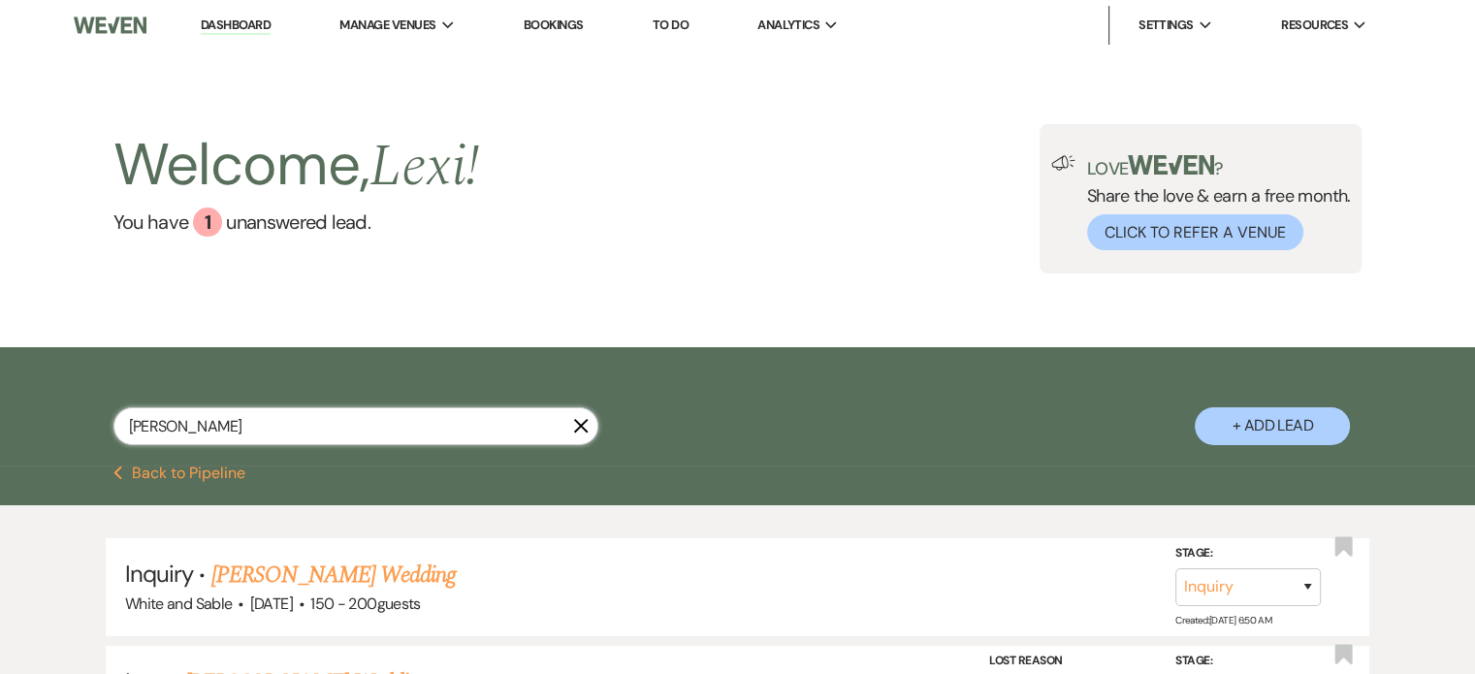
click at [191, 437] on input "[PERSON_NAME]" at bounding box center [355, 426] width 485 height 38
type input "[PERSON_NAME] was"
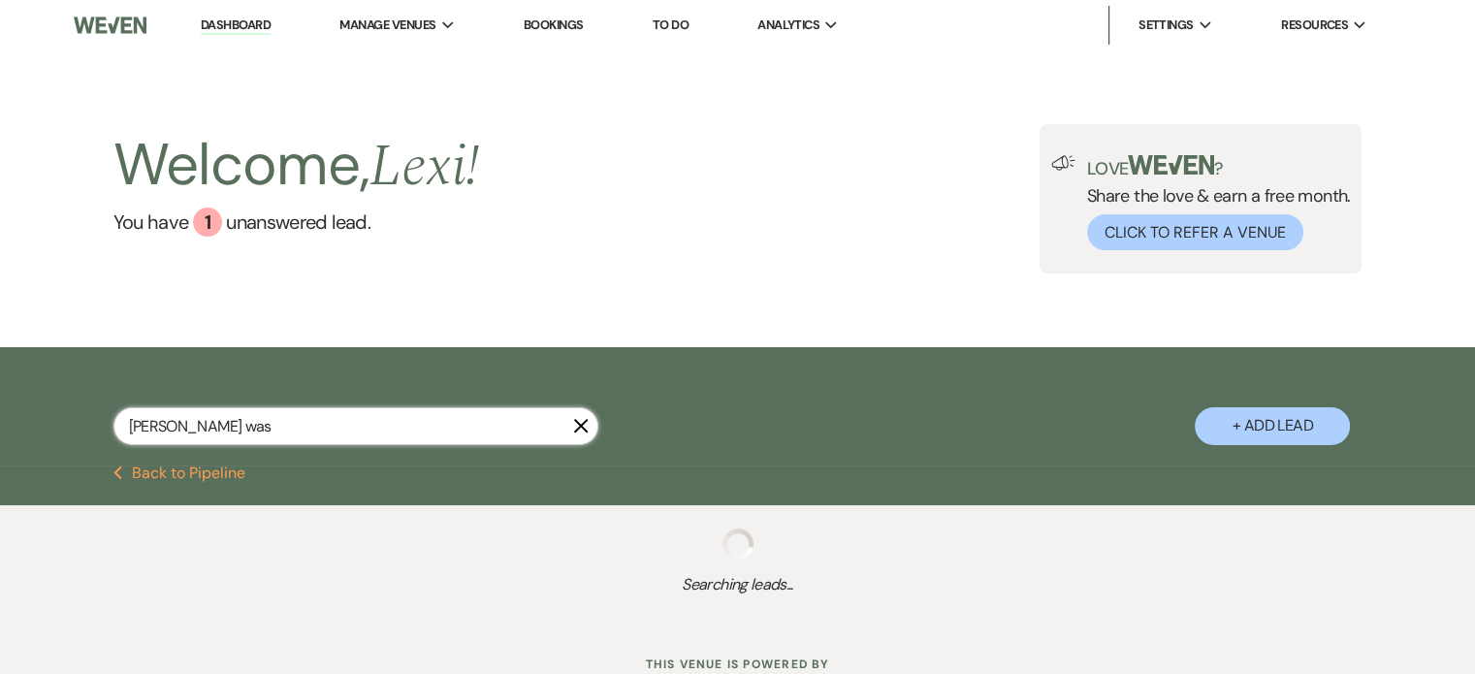
select select "5"
select select "8"
select select "5"
select select "8"
select select "5"
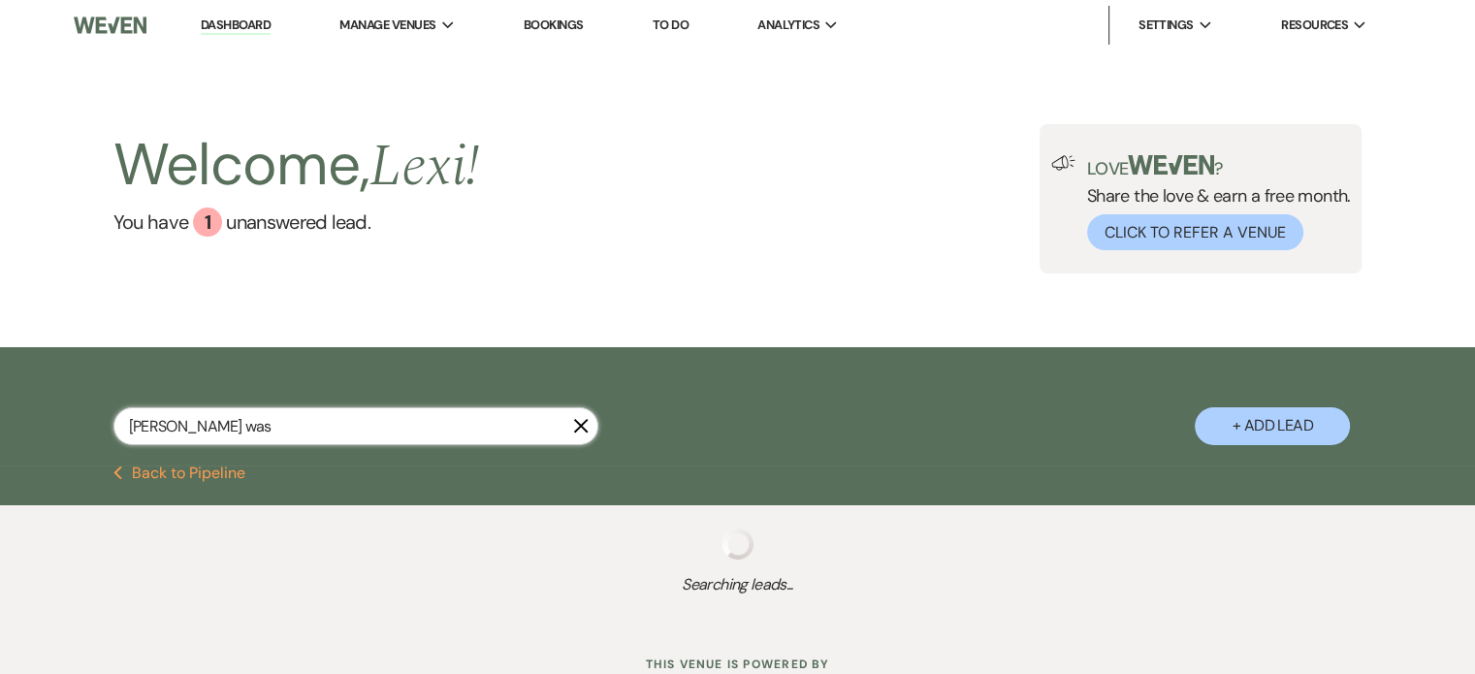
select select "8"
select select "5"
select select "8"
select select "5"
select select "8"
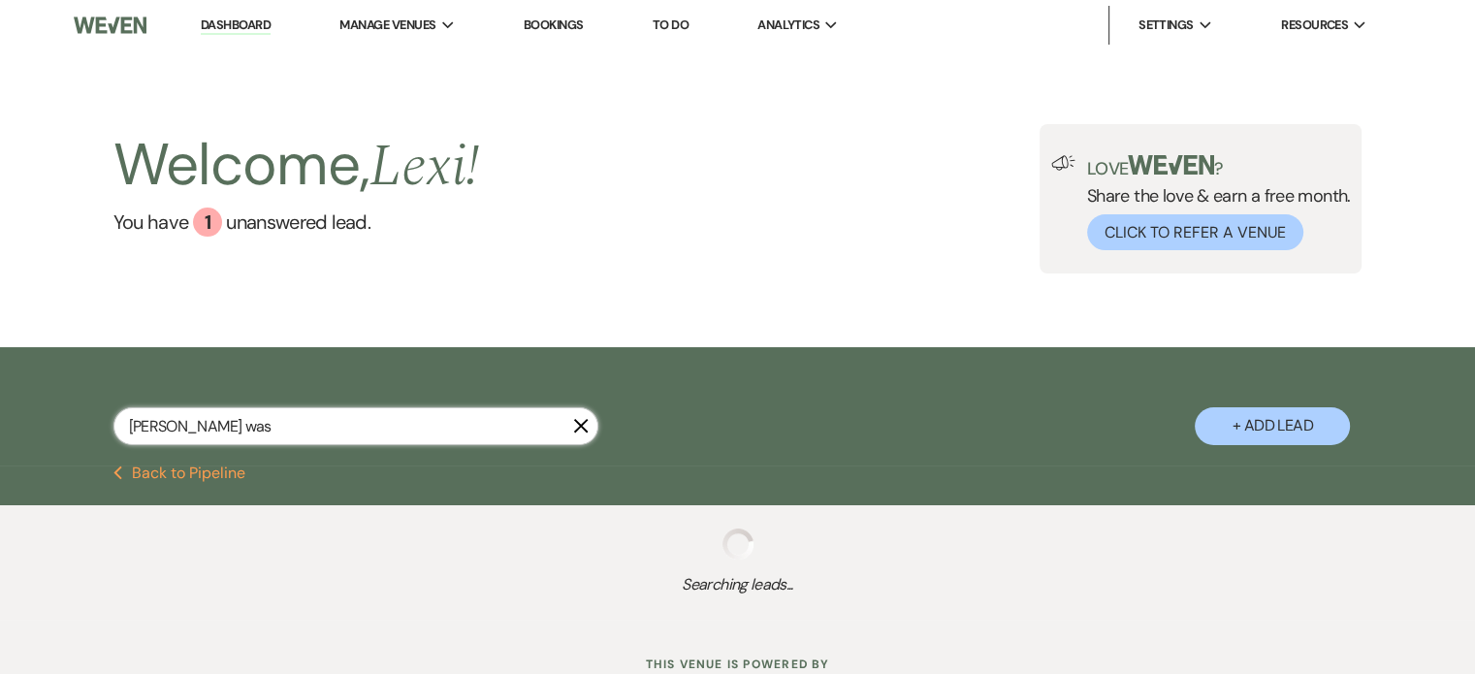
select select "5"
select select "8"
select select "4"
select select "8"
select select "6"
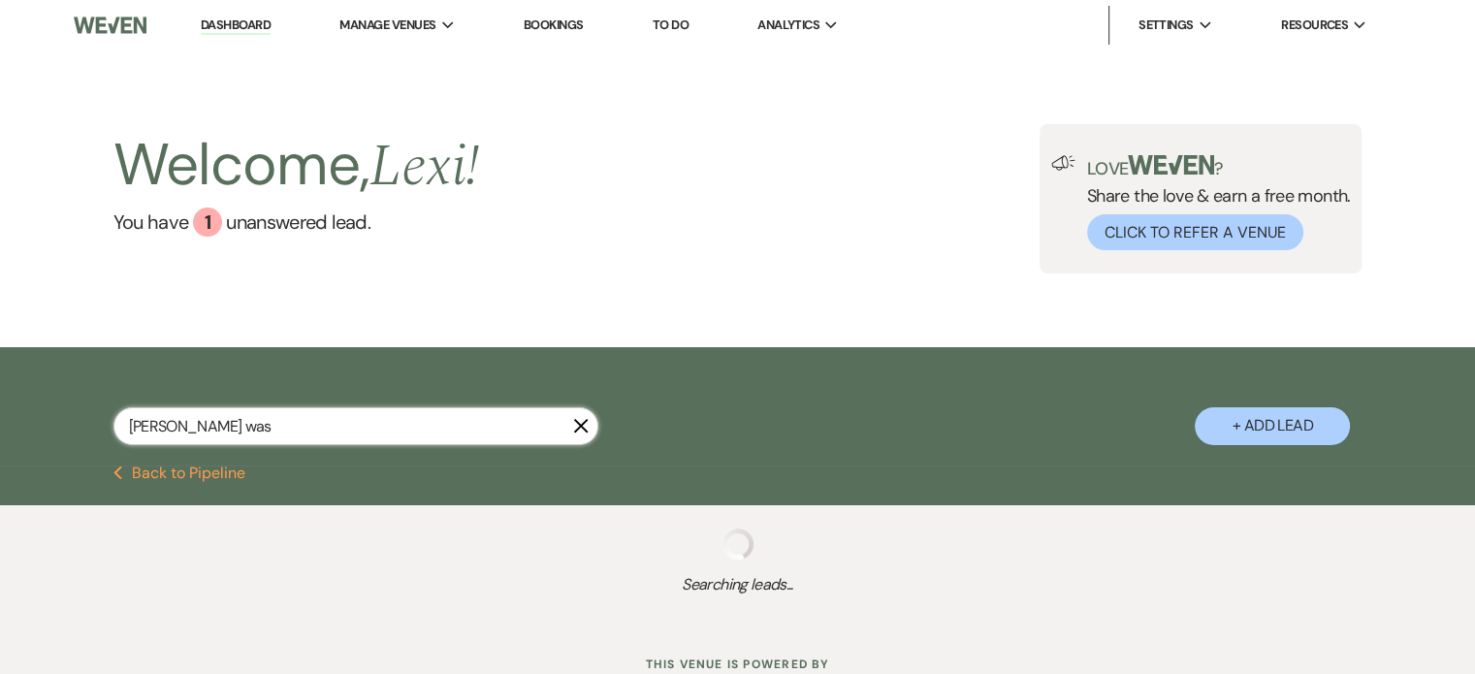
select select "8"
select select "6"
select select "8"
select select "6"
select select "8"
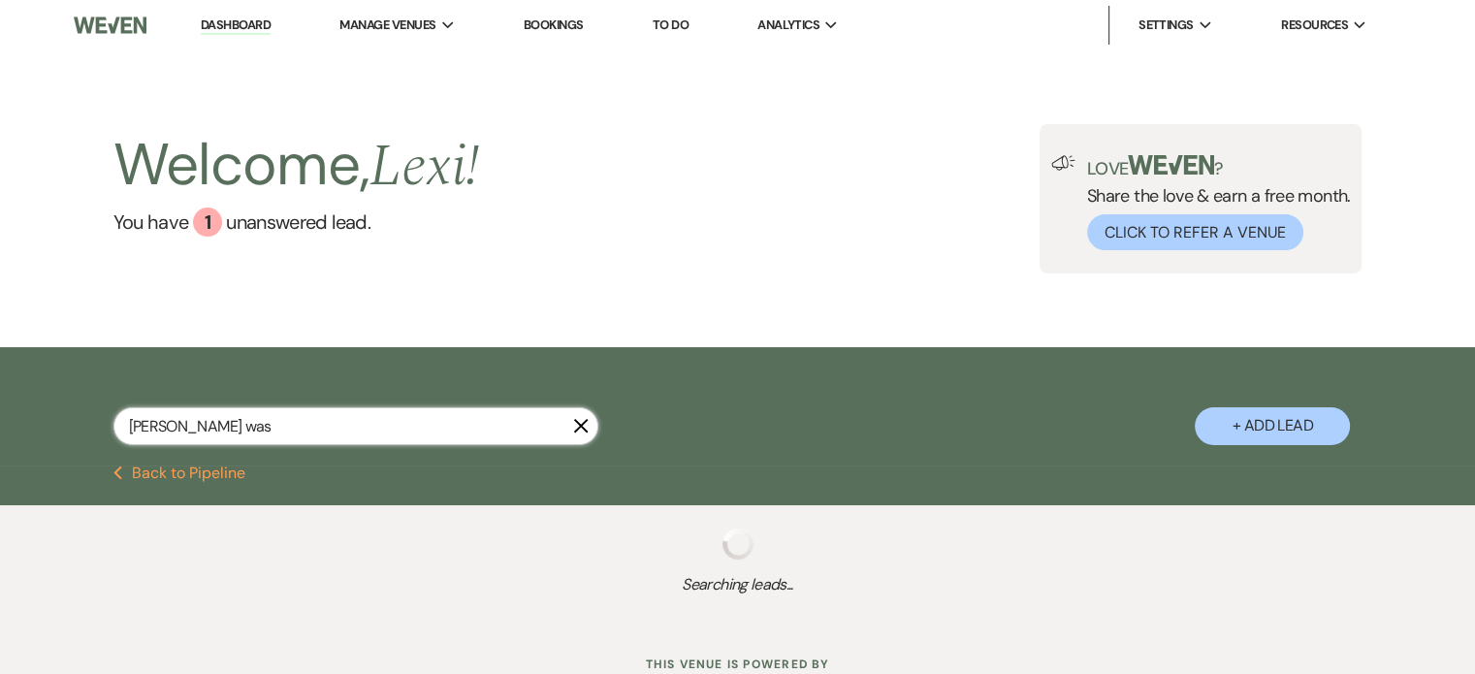
select select "5"
select select "8"
select select "2"
select select "8"
select select "2"
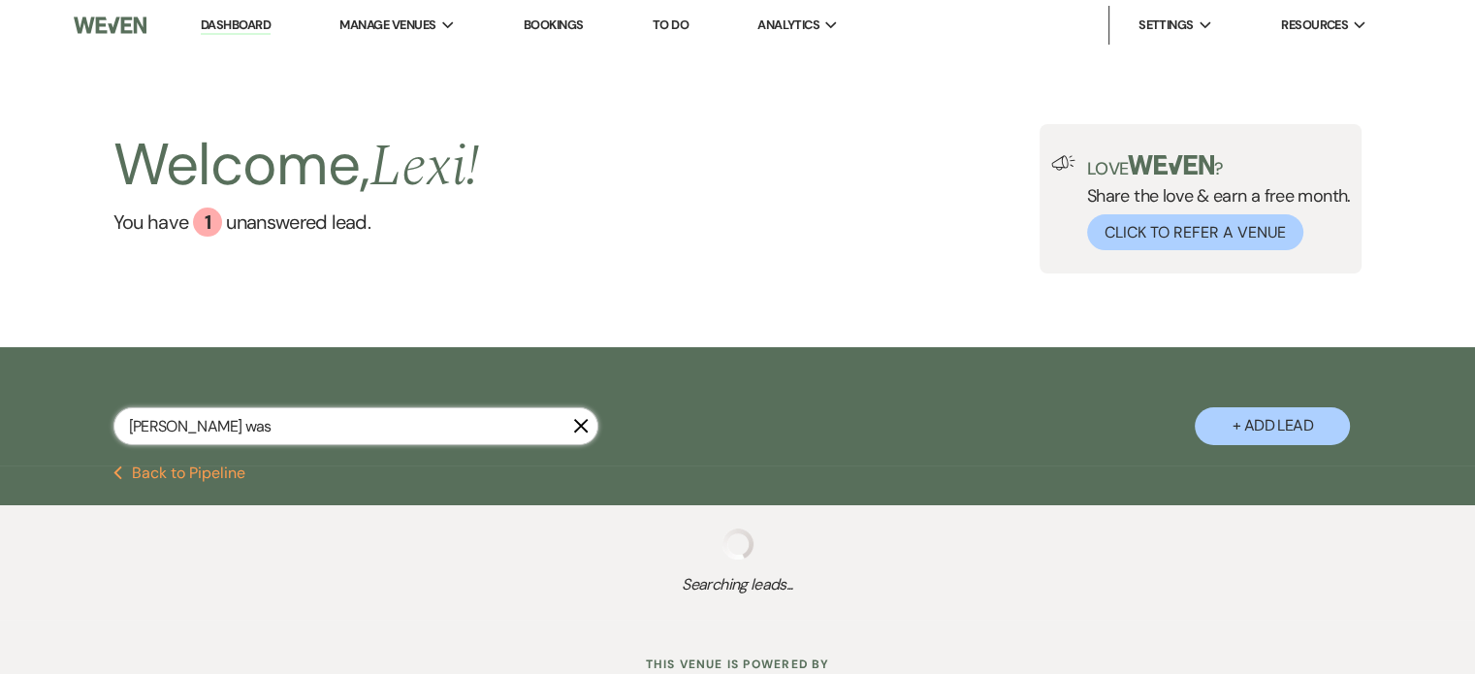
select select "8"
select select "2"
select select "8"
select select "2"
select select "8"
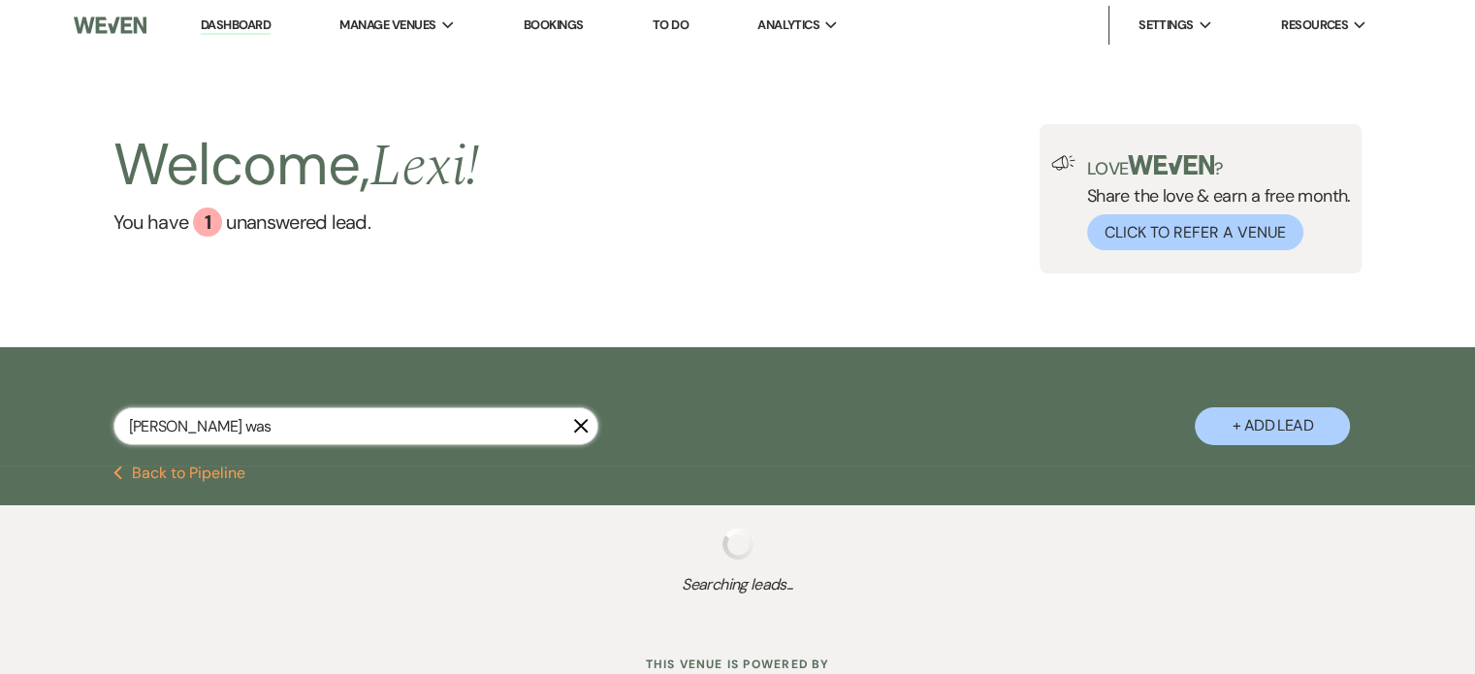
select select "2"
type input "emma waschbu"
select select "5"
select select "8"
select select "5"
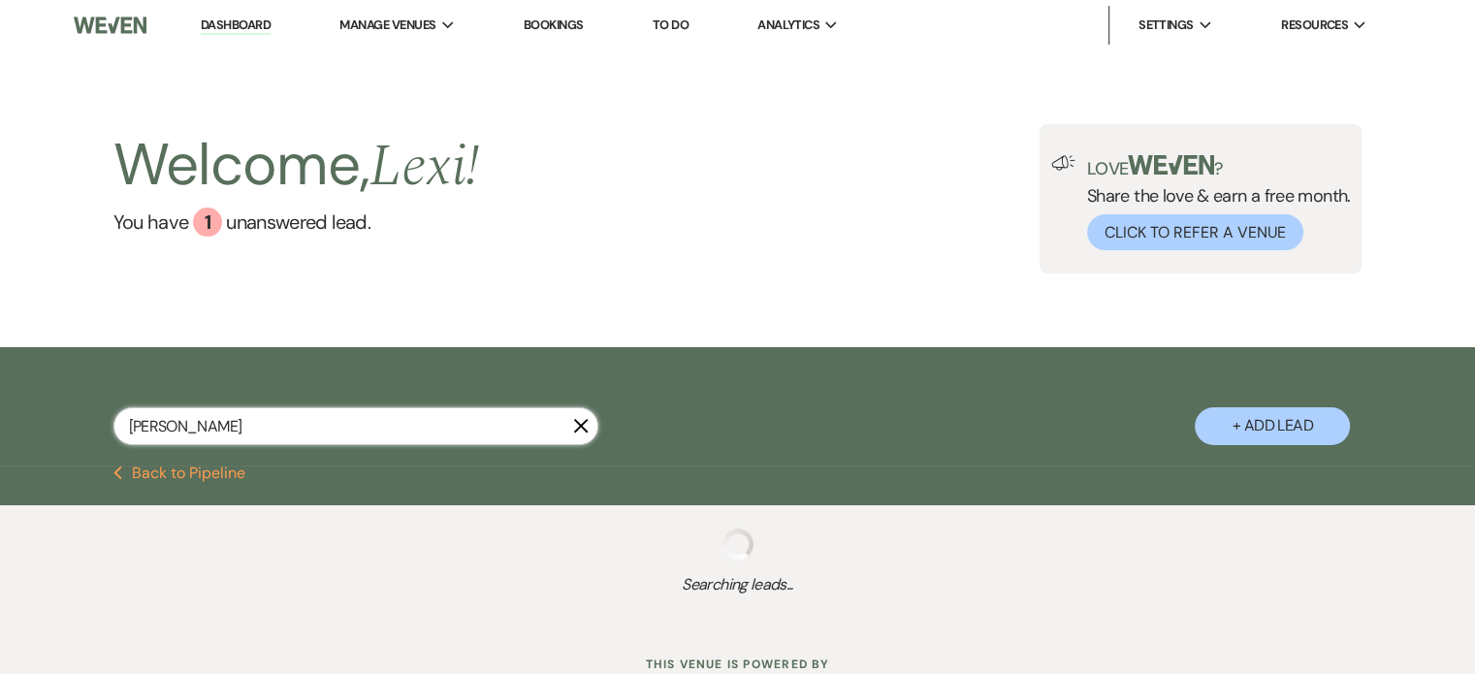
select select "8"
select select "5"
select select "8"
select select "5"
select select "8"
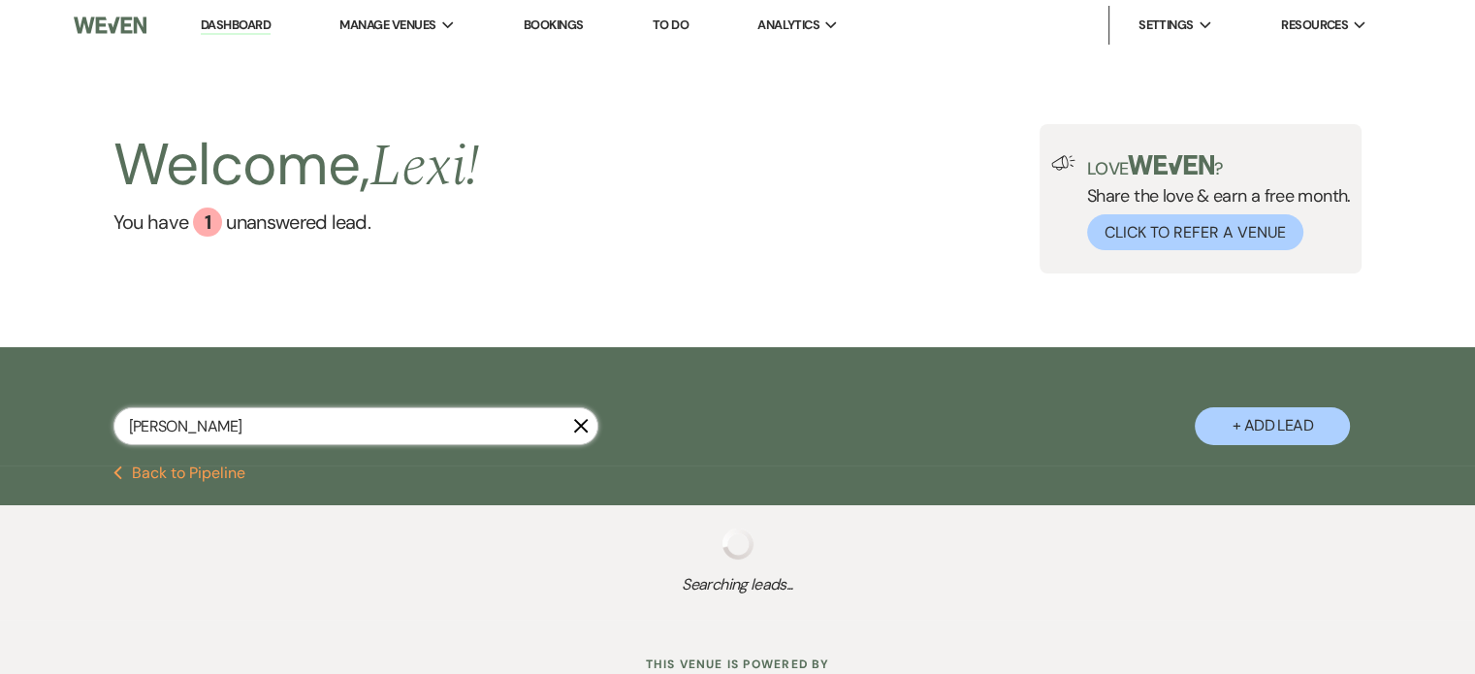
select select "5"
select select "8"
select select "4"
select select "8"
select select "6"
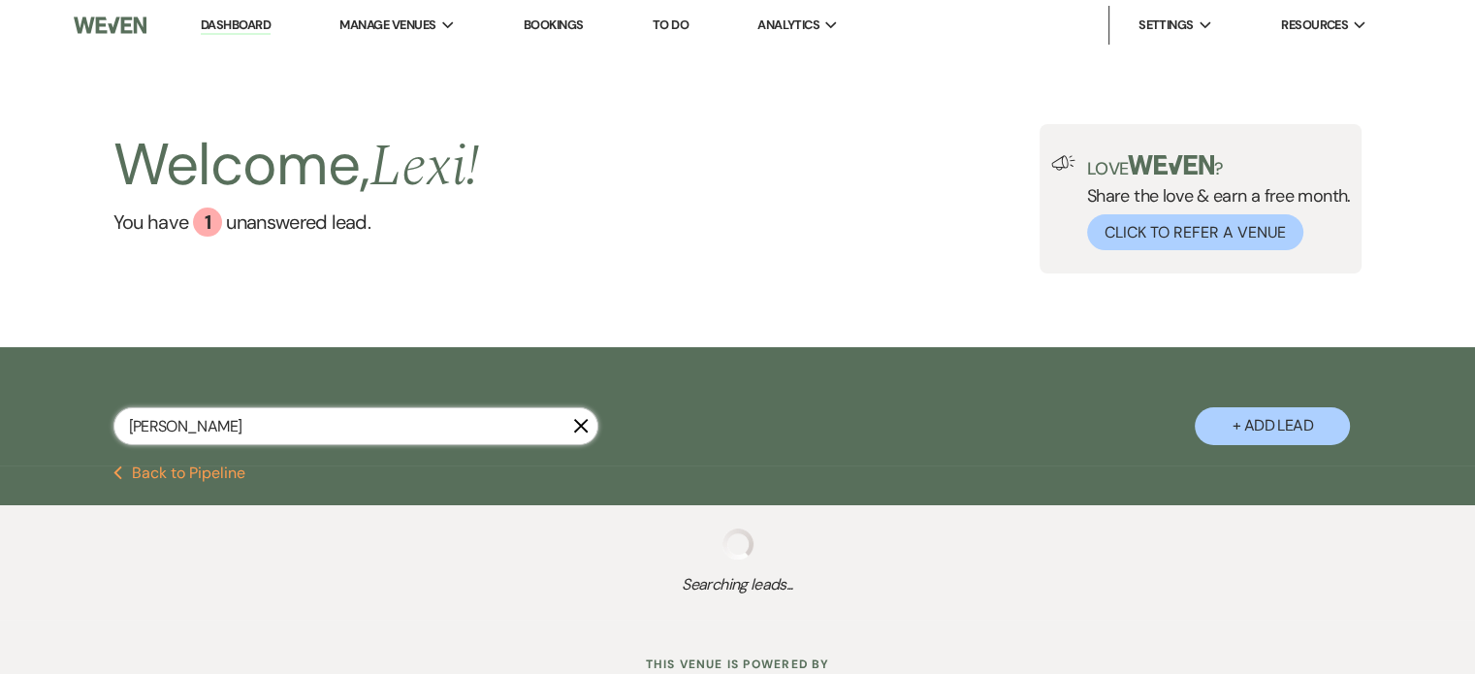
select select "8"
select select "6"
select select "8"
select select "6"
select select "8"
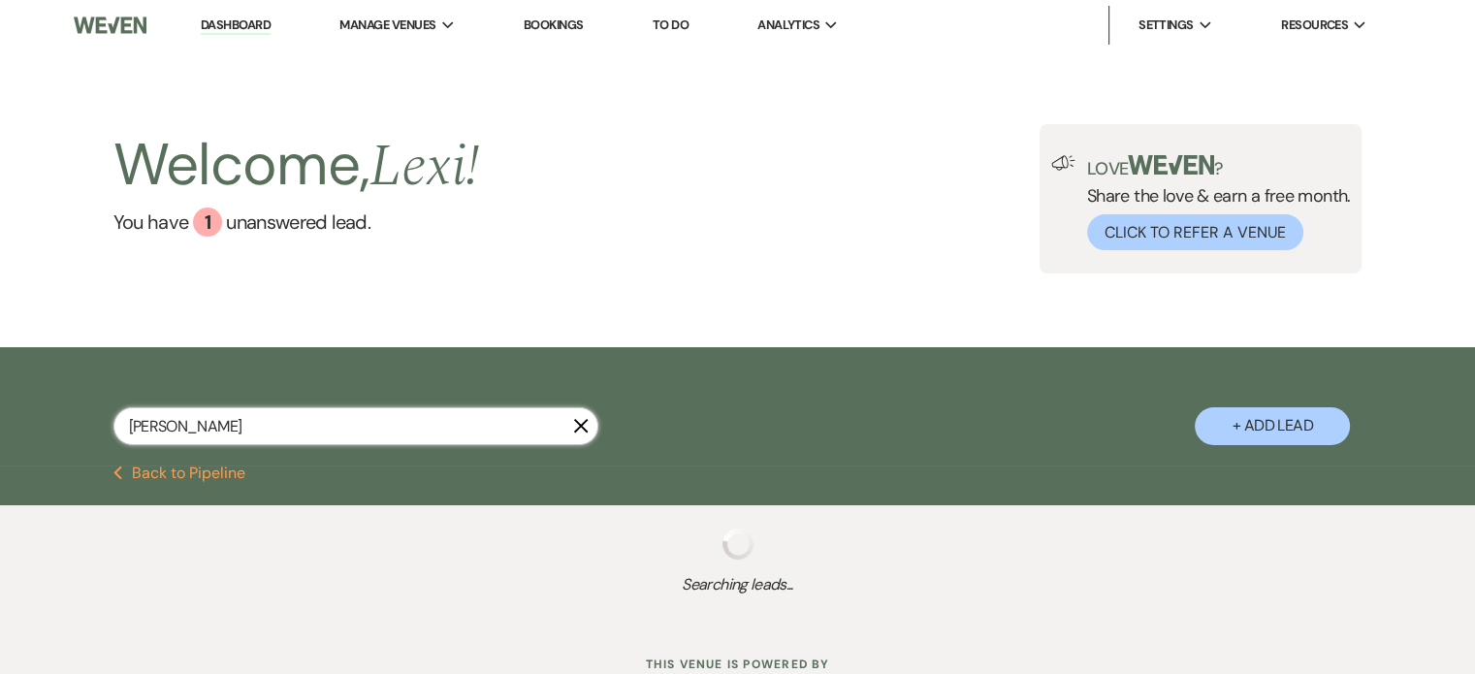
select select "5"
select select "8"
select select "2"
select select "8"
select select "2"
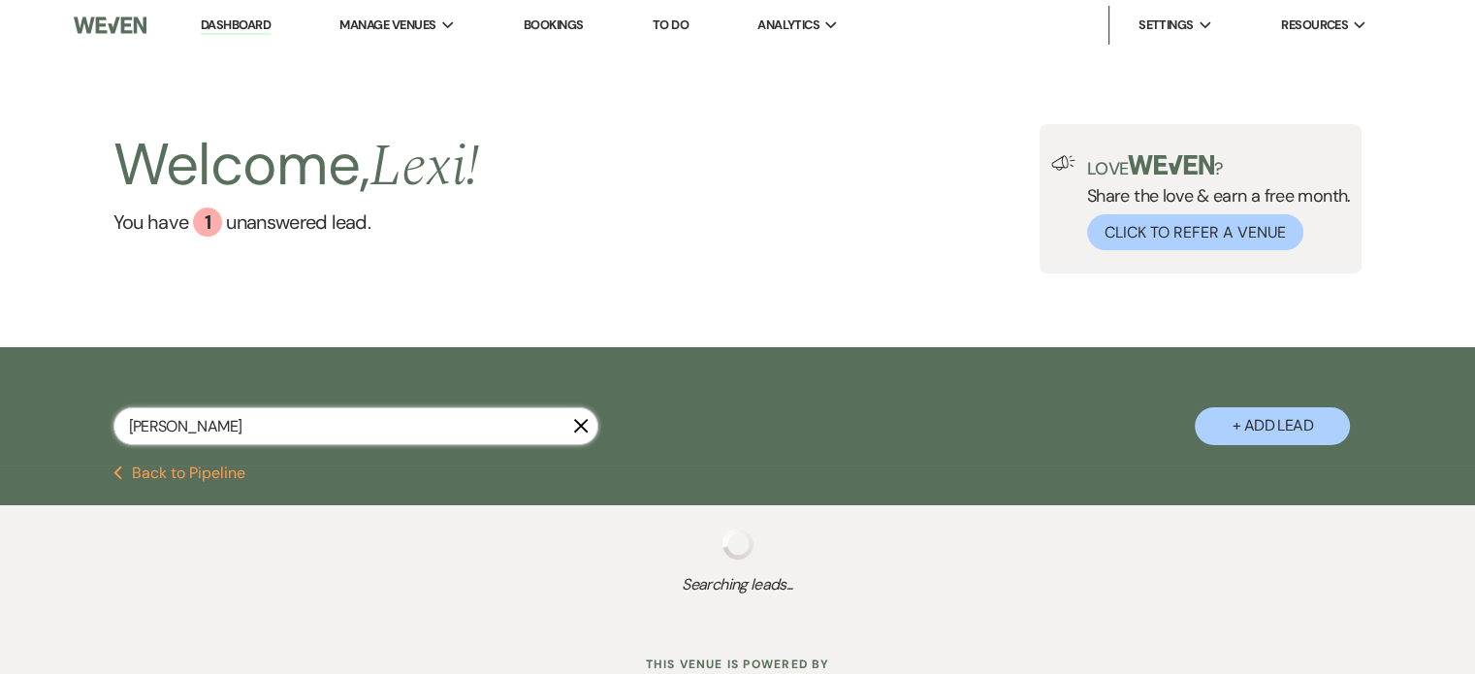
select select "8"
select select "2"
select select "8"
select select "2"
select select "8"
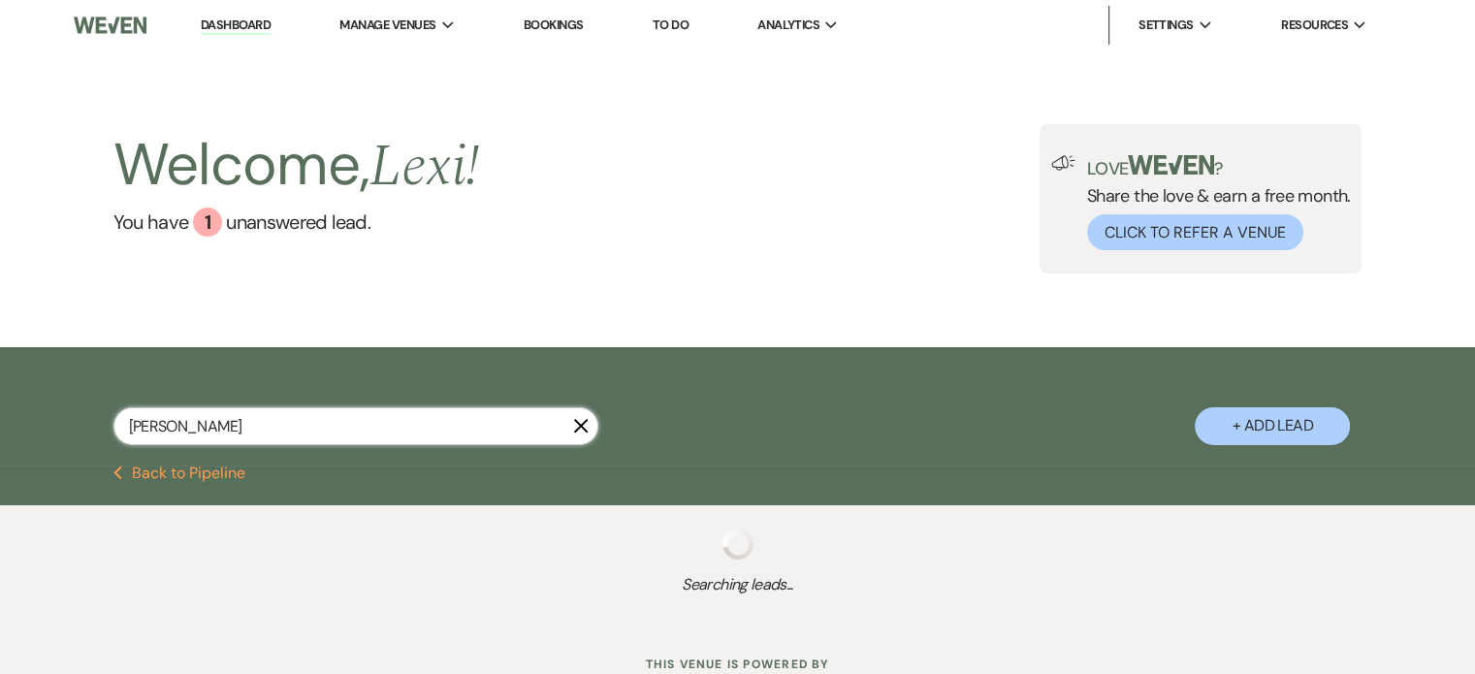
select select "2"
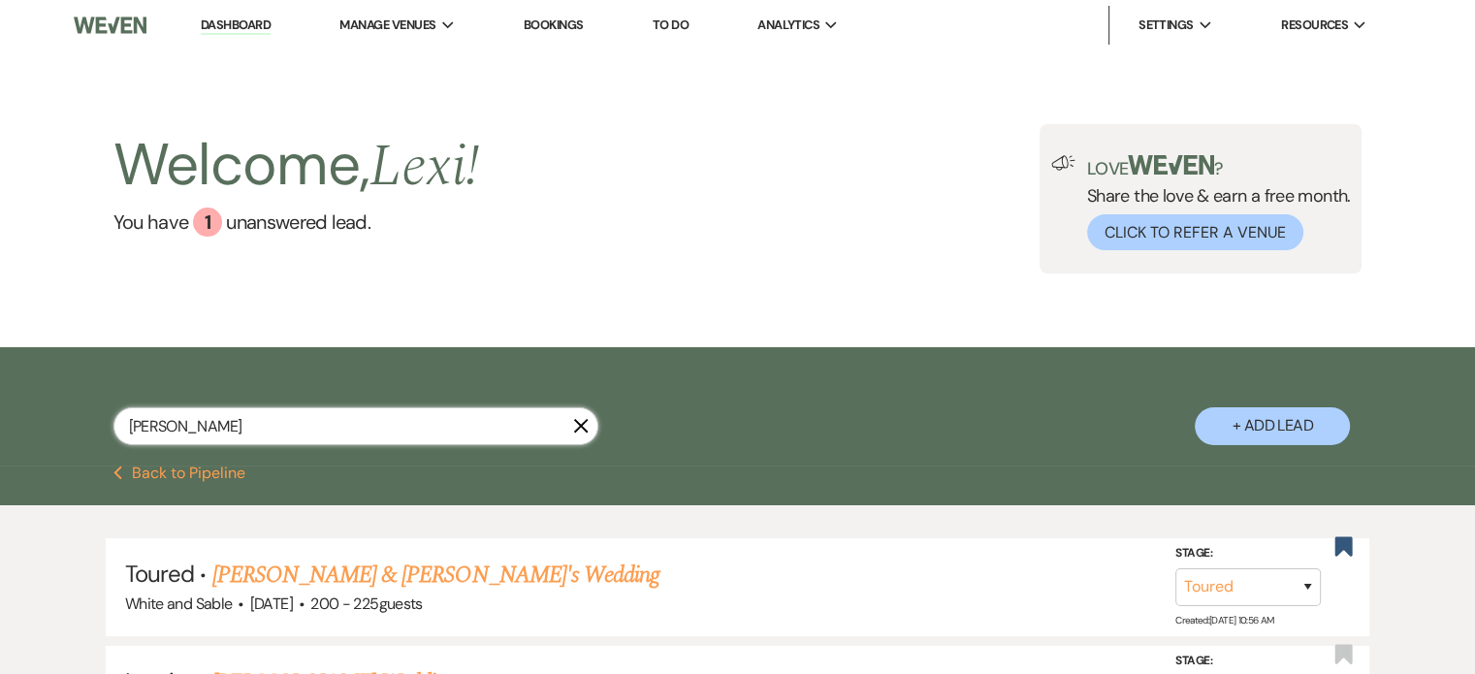
type input "emma waschbush"
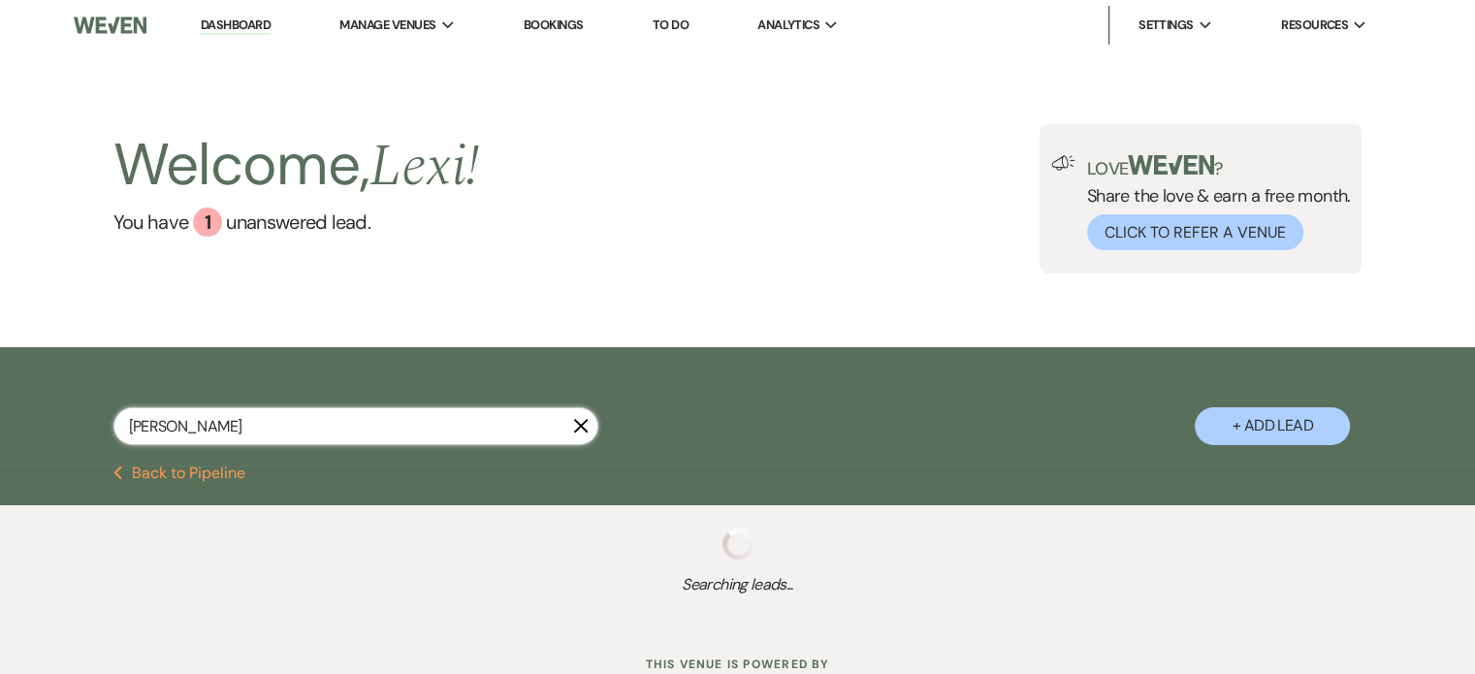
select select "5"
select select "8"
select select "5"
select select "8"
select select "5"
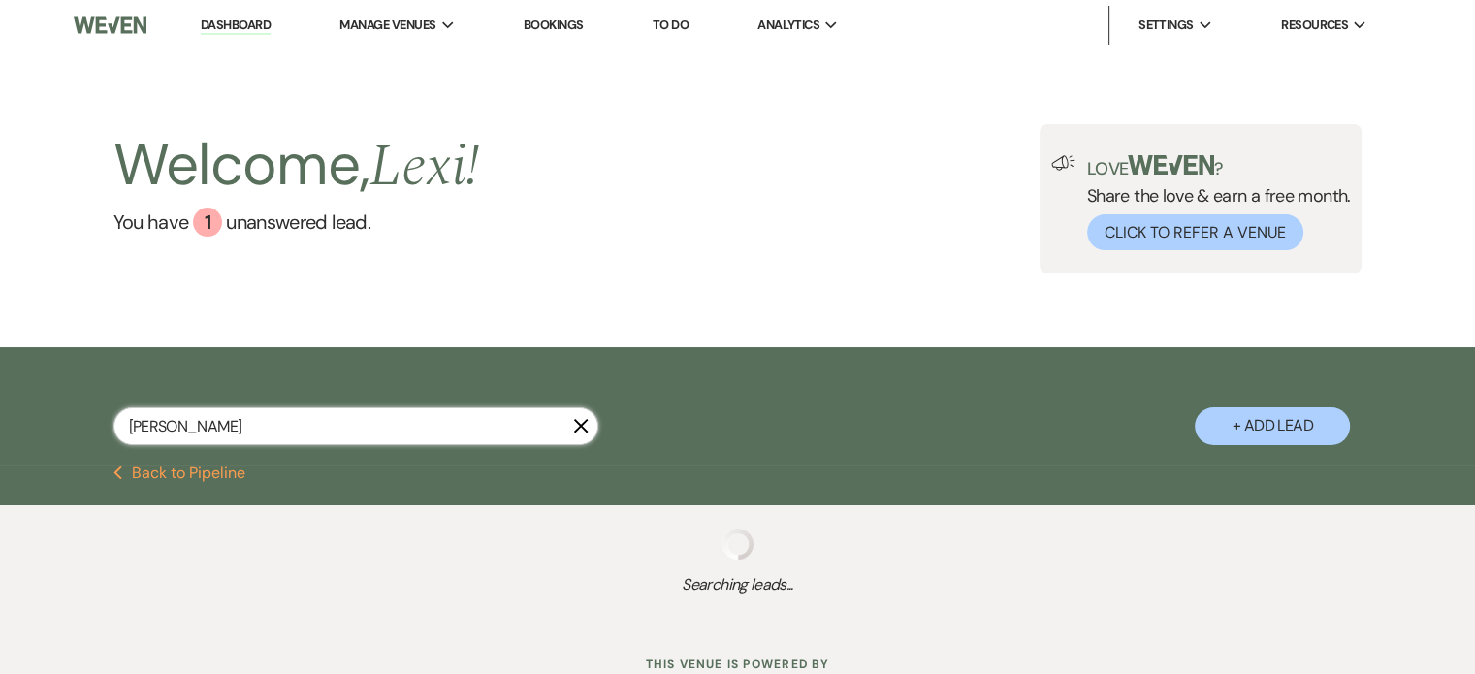
select select "8"
select select "5"
select select "8"
select select "5"
select select "8"
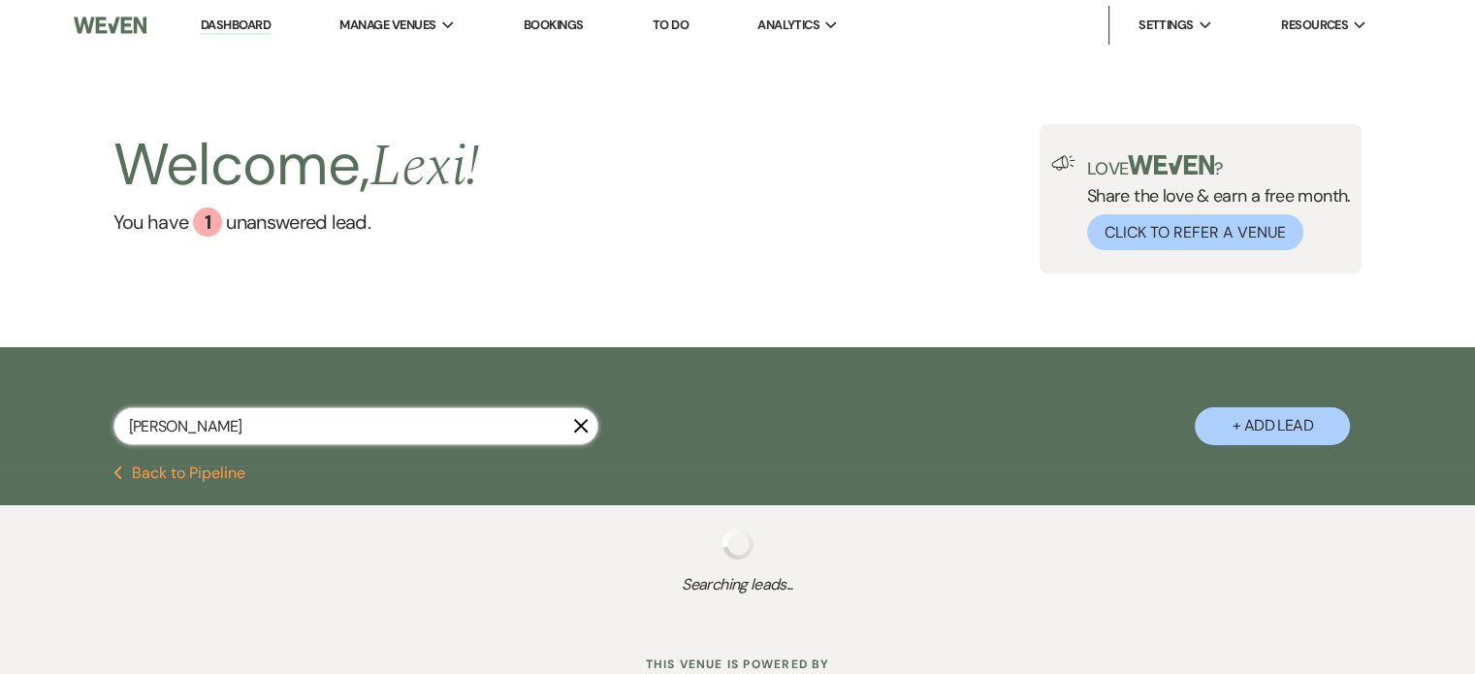
select select "4"
select select "8"
select select "6"
select select "8"
select select "6"
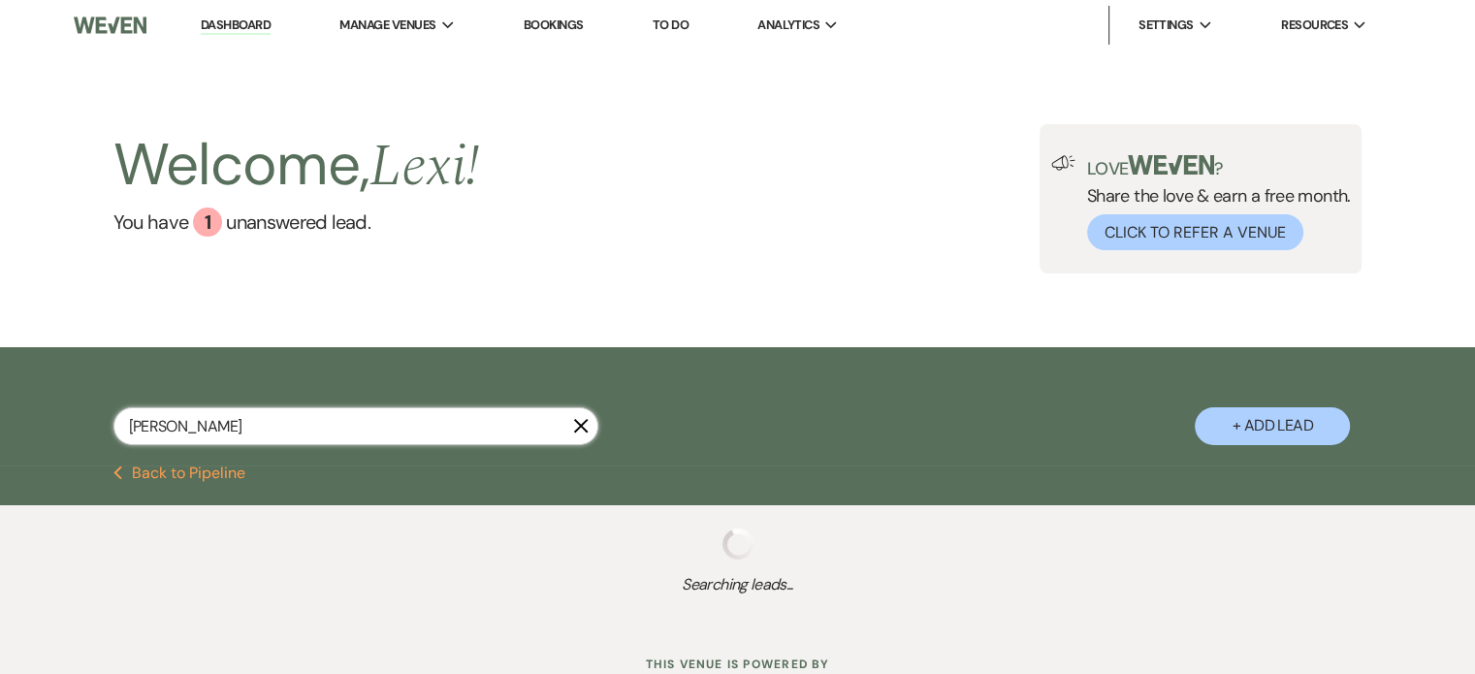
select select "8"
select select "6"
select select "8"
select select "5"
select select "8"
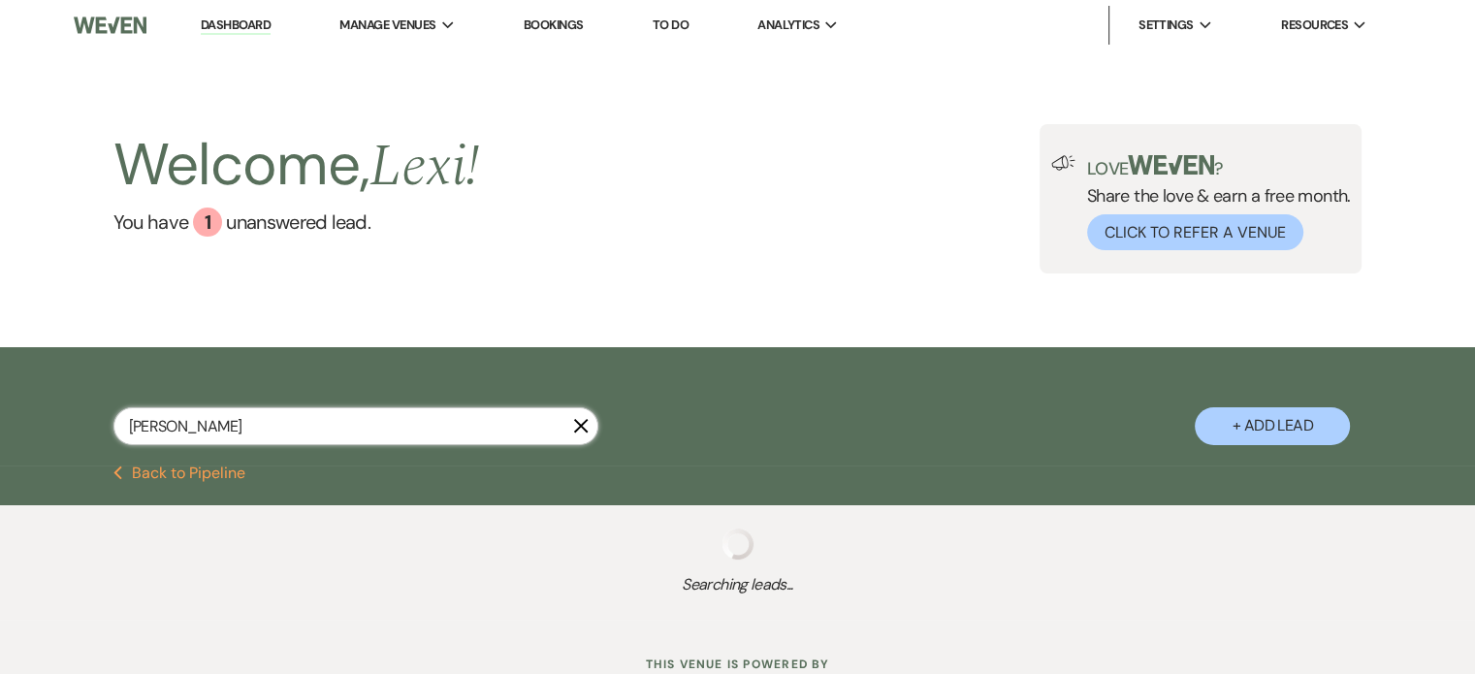
select select "2"
select select "8"
select select "2"
select select "8"
select select "2"
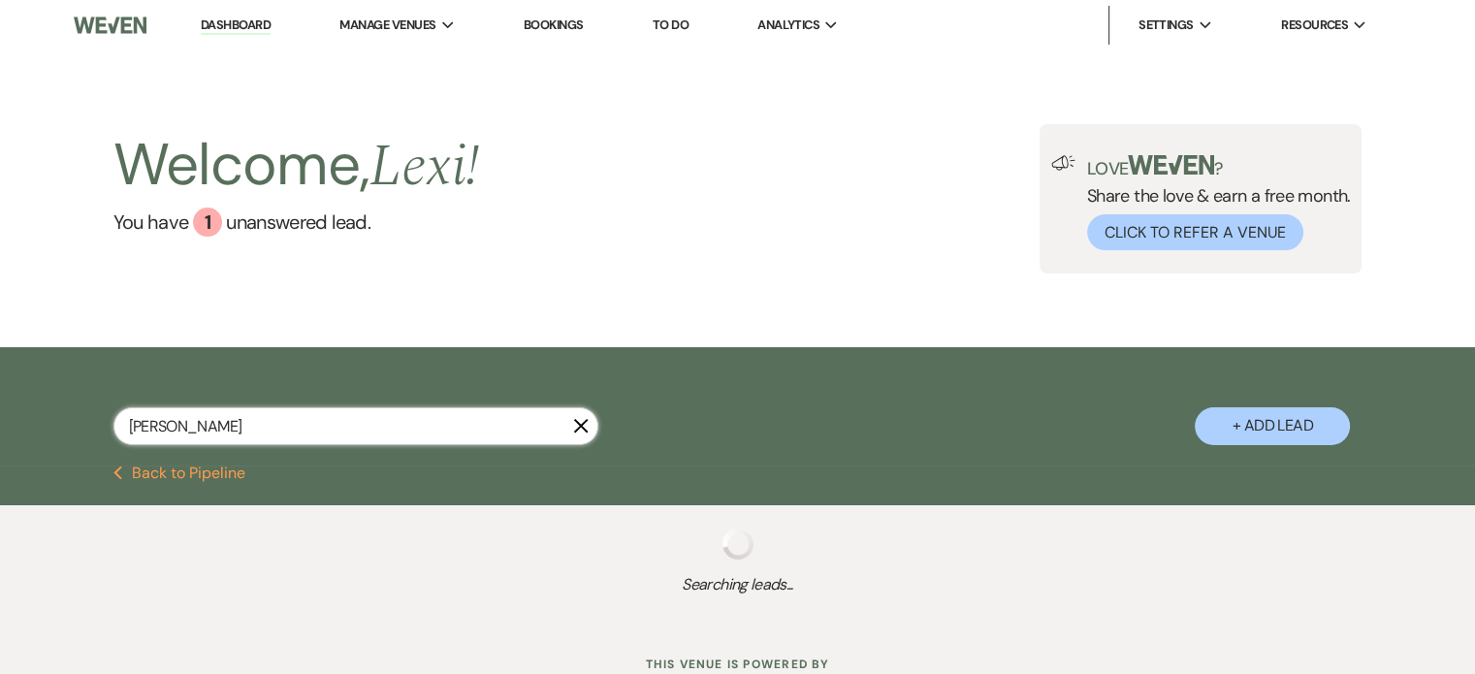
select select "8"
select select "2"
select select "8"
select select "2"
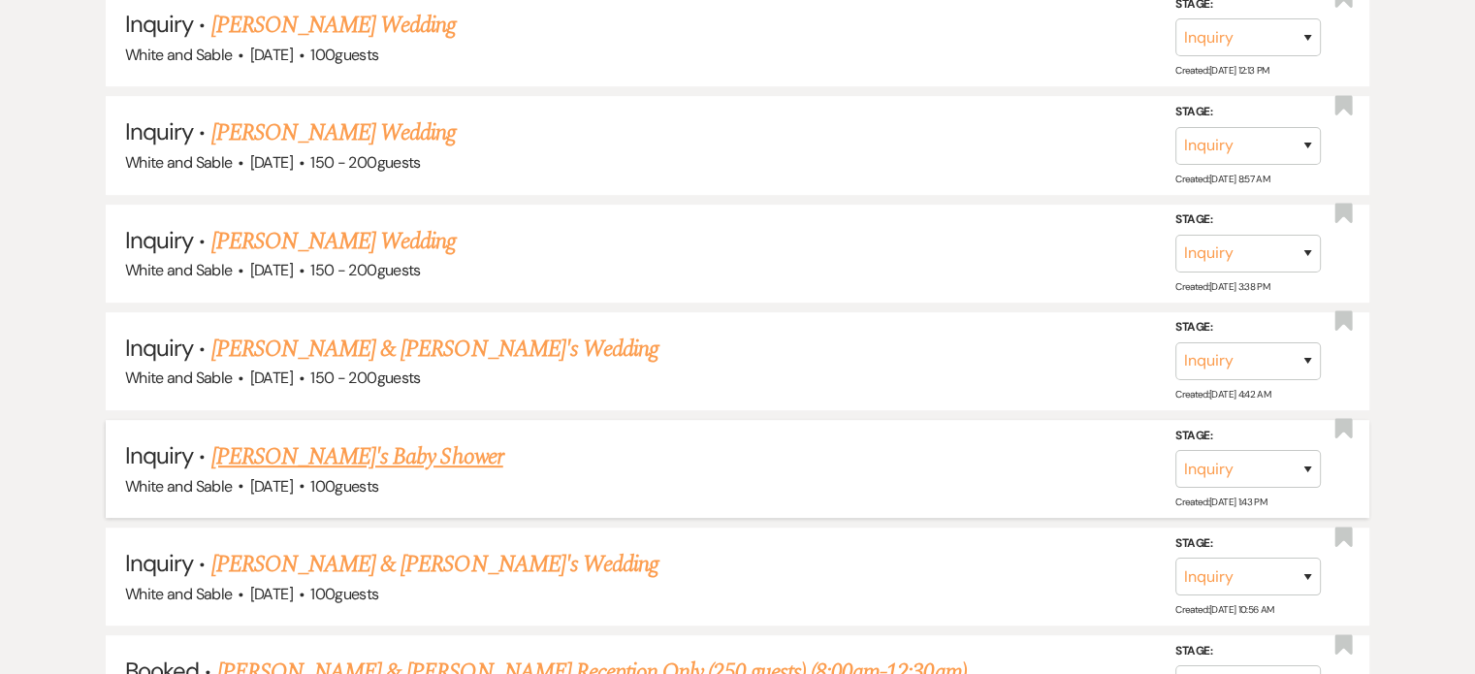
scroll to position [1261, 0]
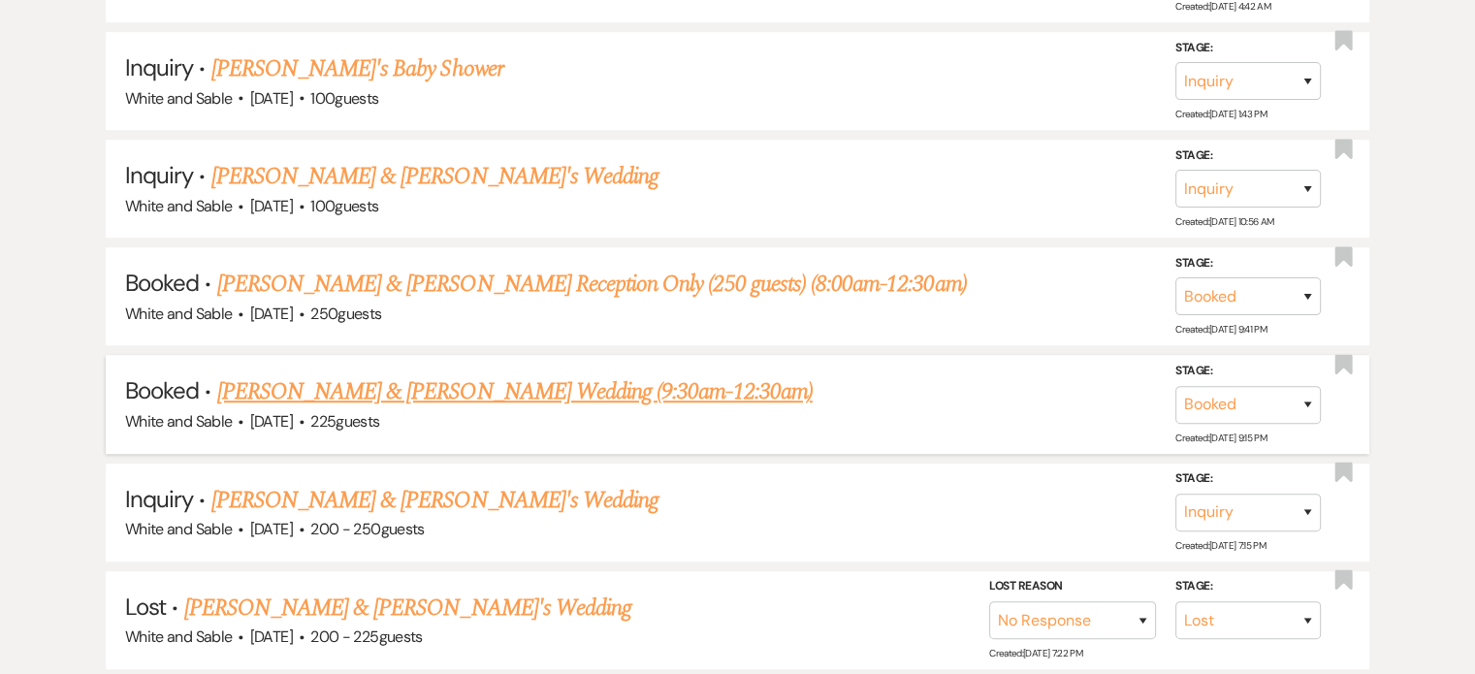
click at [392, 374] on link "[PERSON_NAME] & [PERSON_NAME] Wedding (9:30am-12:30am)" at bounding box center [515, 391] width 596 height 35
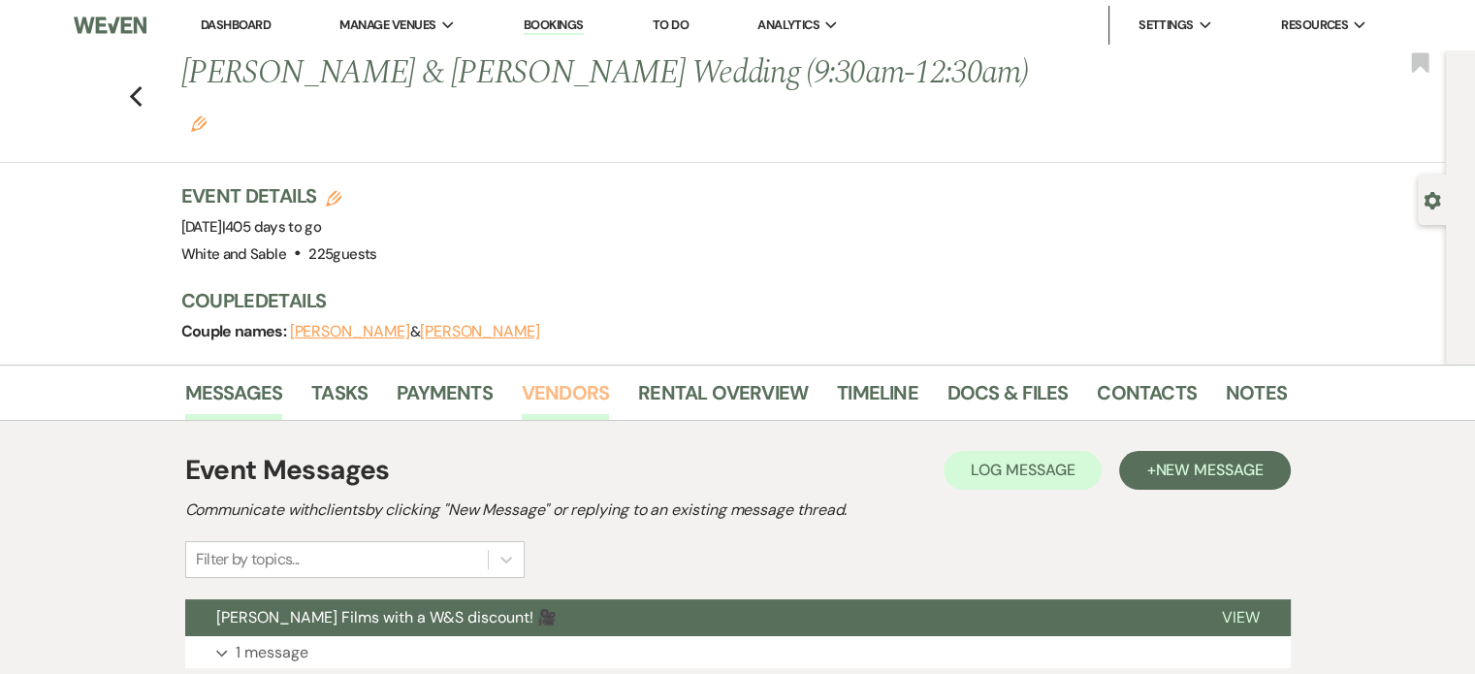
click at [586, 377] on link "Vendors" at bounding box center [565, 398] width 87 height 43
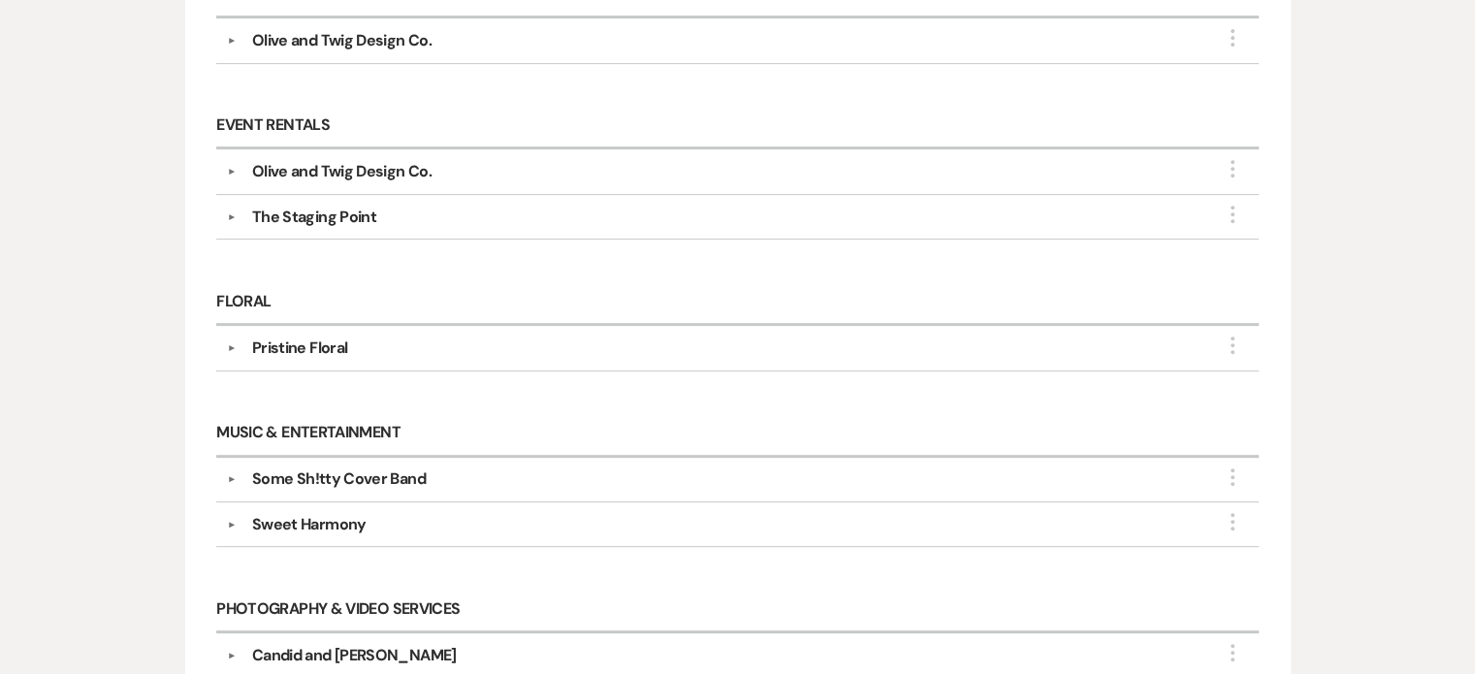
scroll to position [1067, 0]
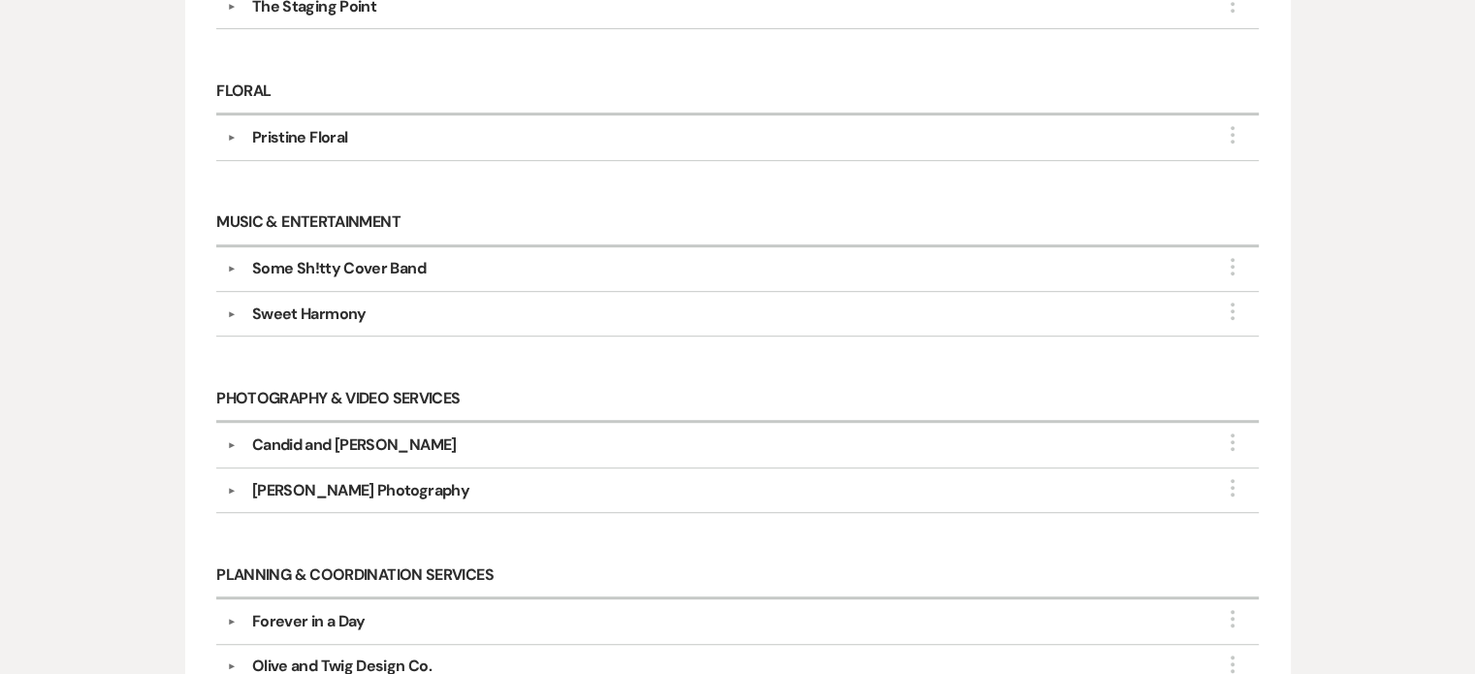
select select "5"
select select "8"
select select "5"
select select "8"
select select "5"
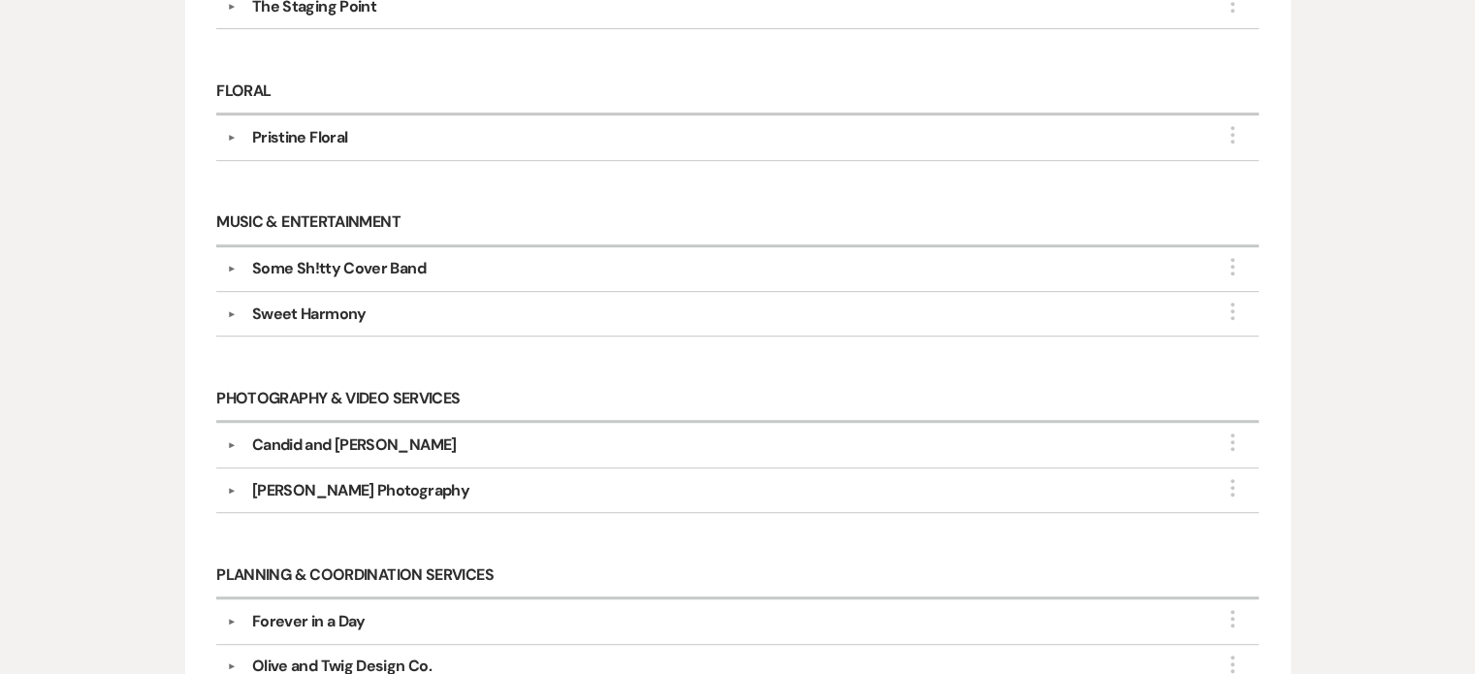
select select "8"
select select "5"
select select "8"
select select "5"
select select "8"
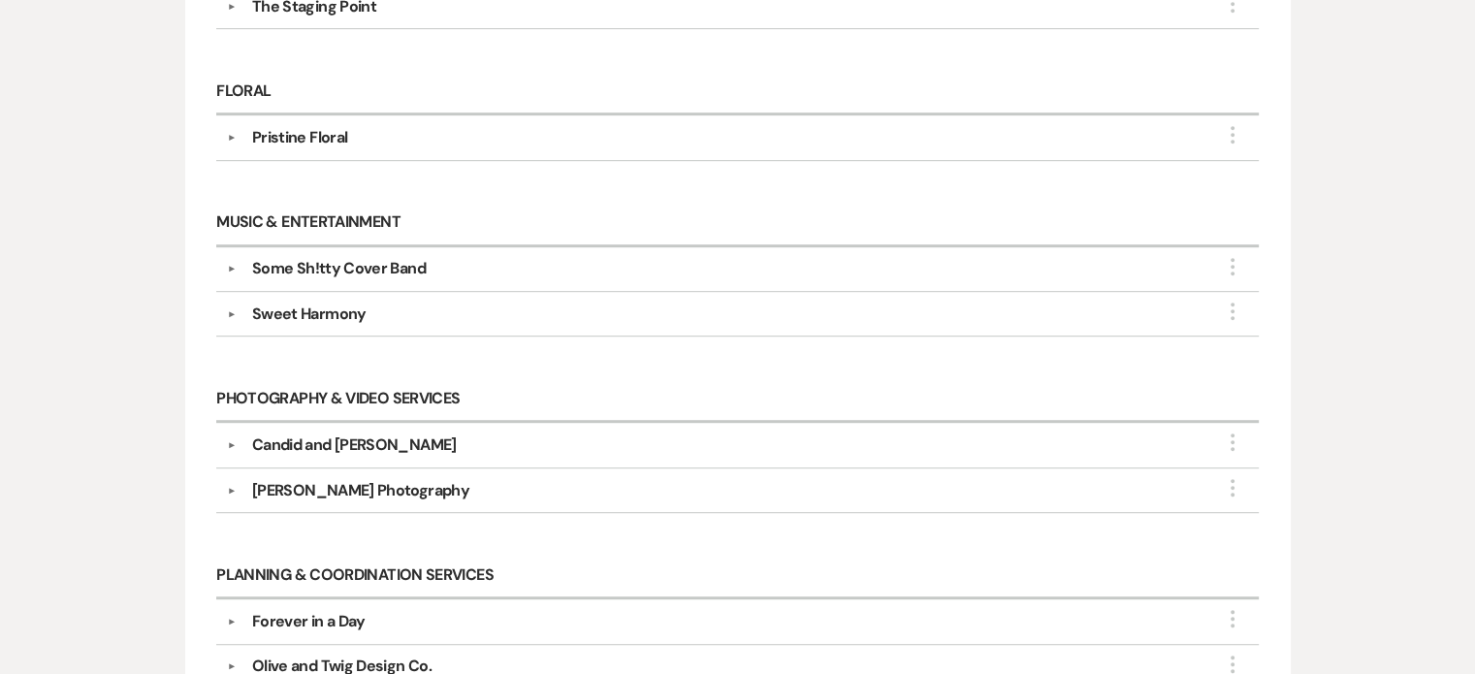
select select "4"
select select "8"
select select "6"
select select "8"
select select "6"
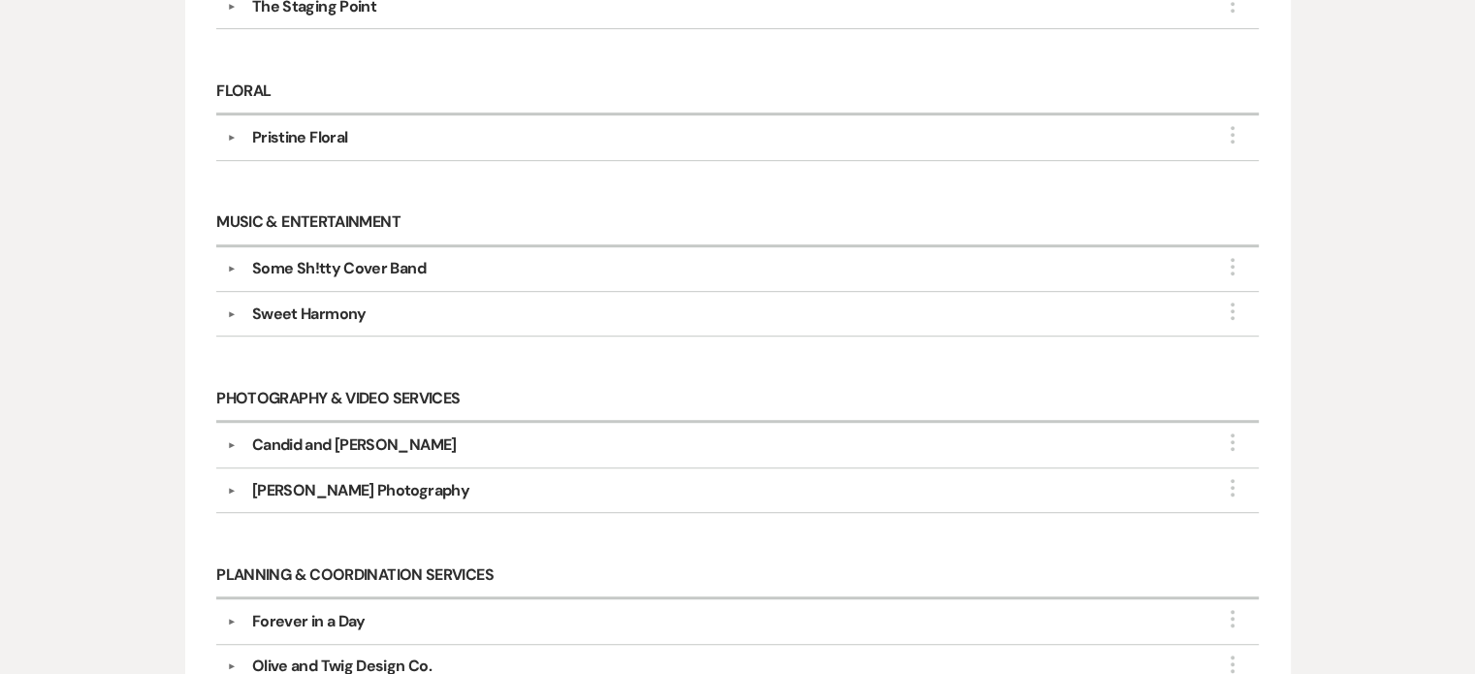
select select "8"
select select "6"
select select "8"
select select "5"
select select "8"
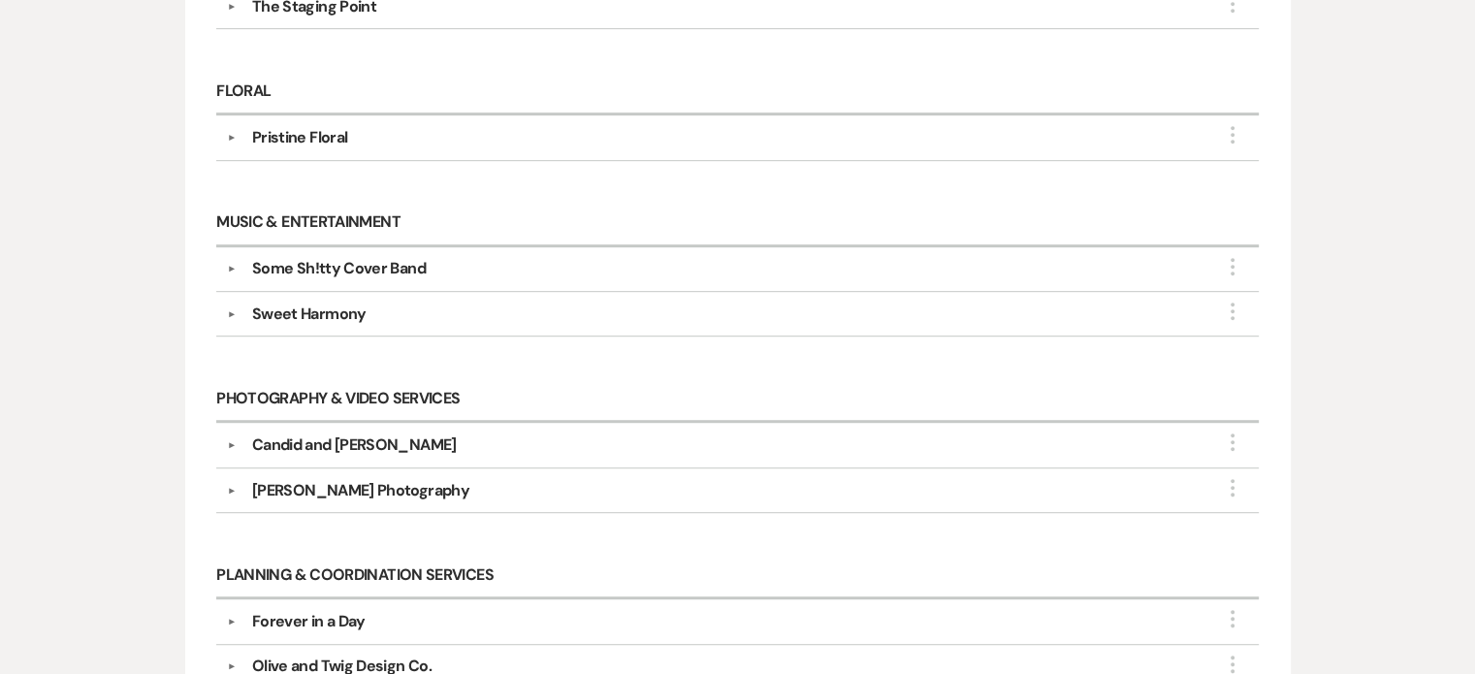
select select "2"
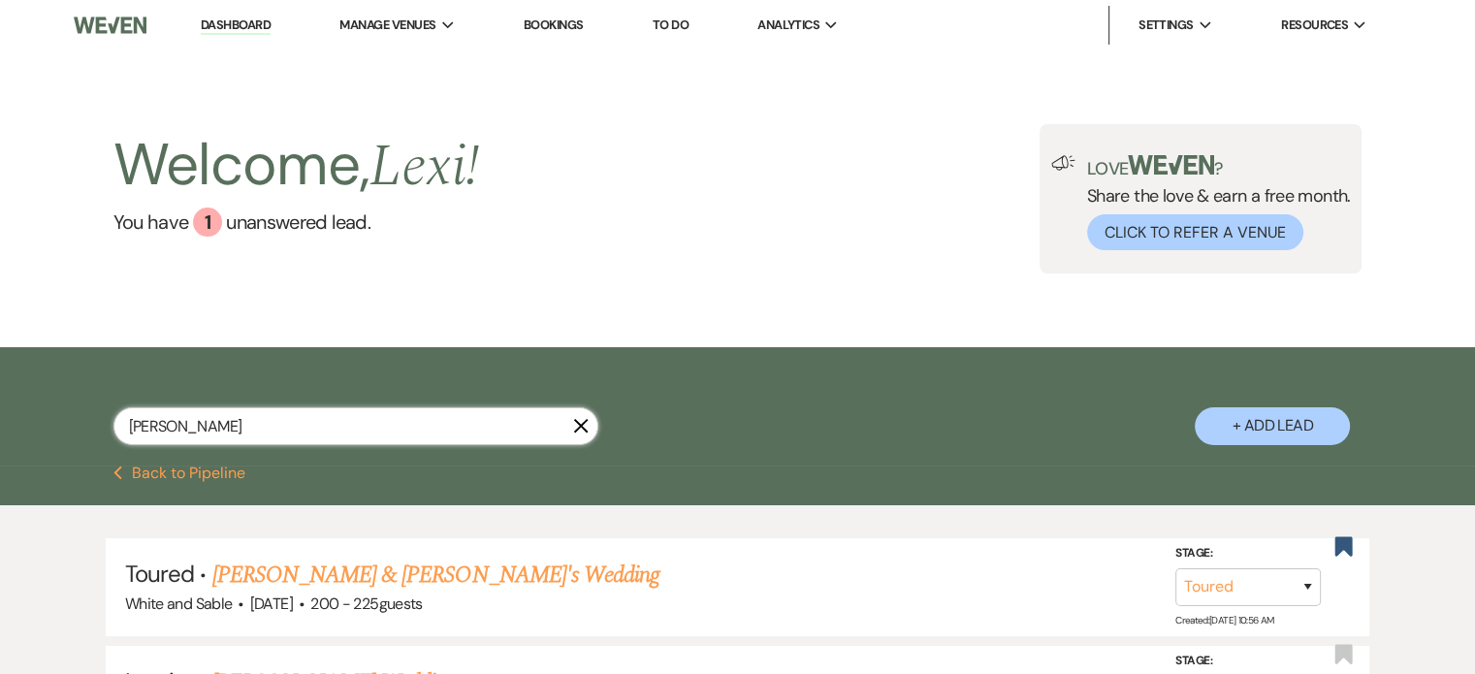
click at [217, 422] on input "emma waschbush" at bounding box center [355, 426] width 485 height 38
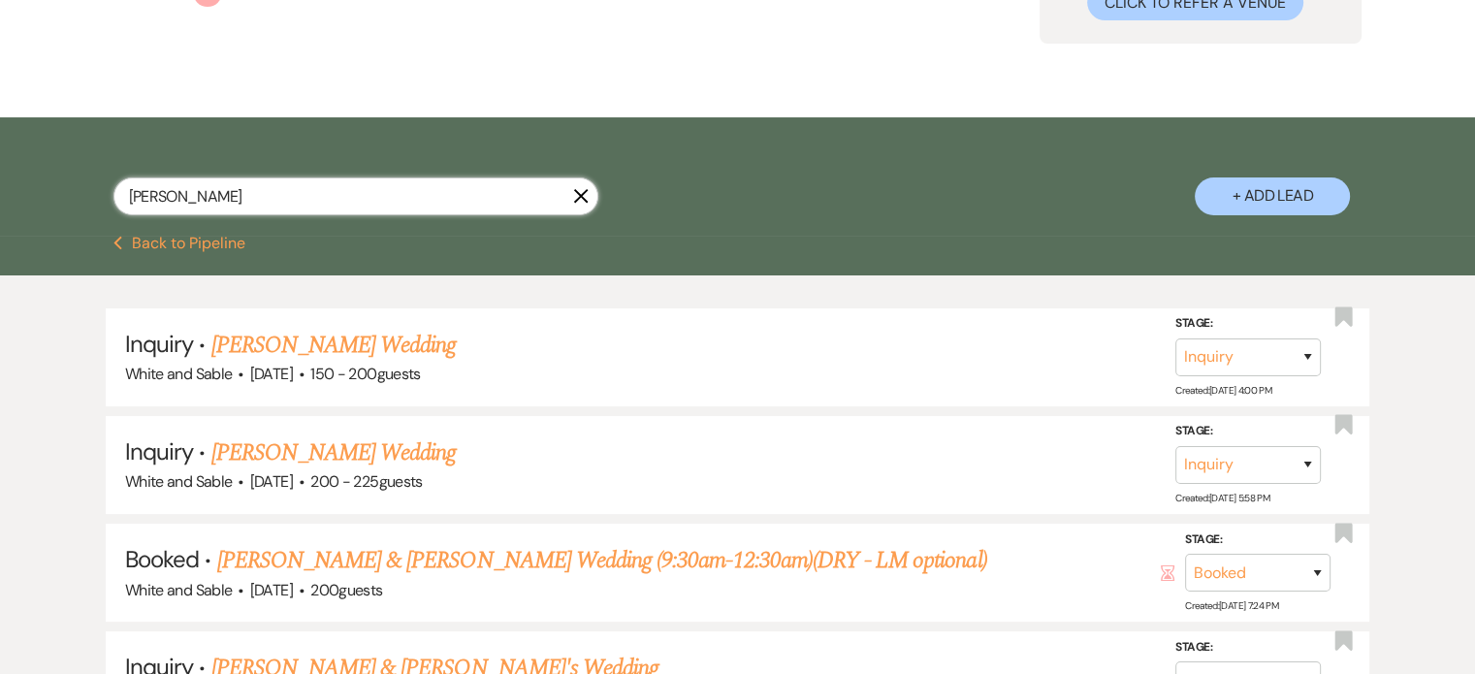
scroll to position [545, 0]
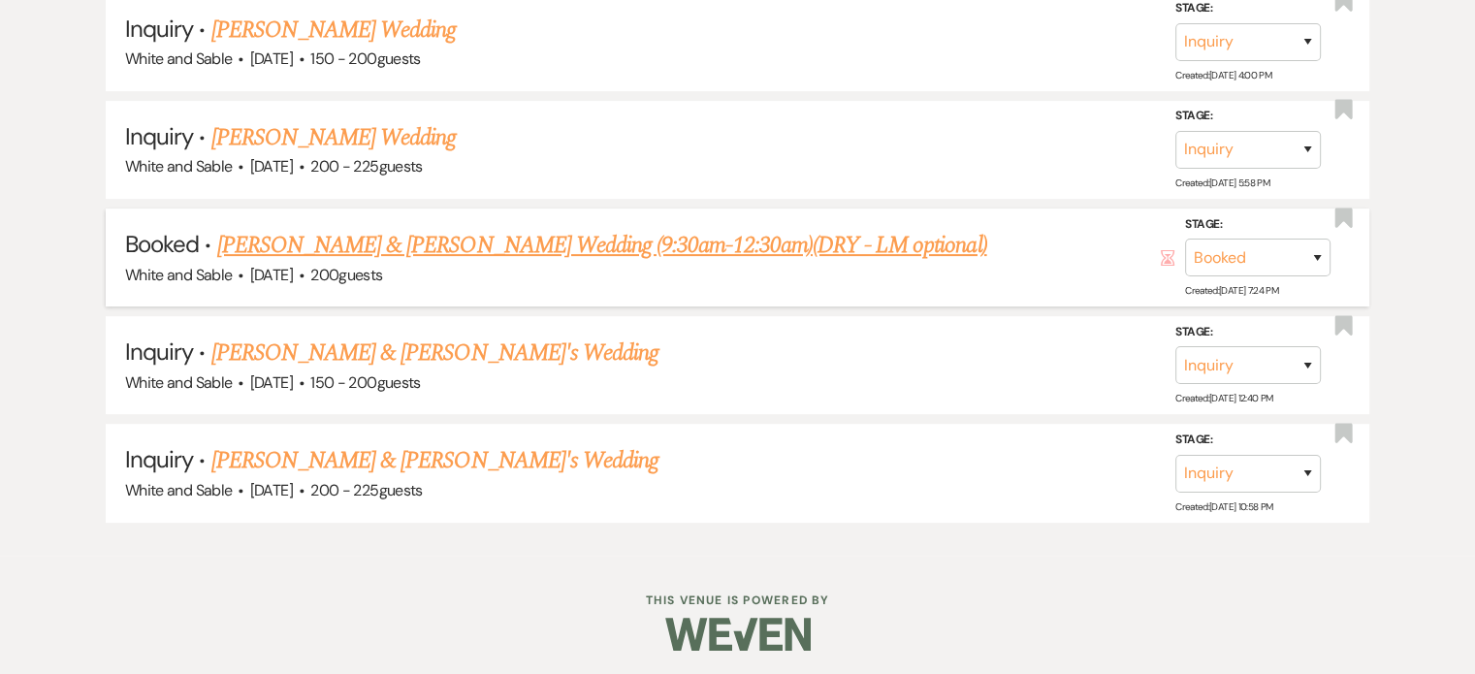
click at [387, 251] on link "[PERSON_NAME] & [PERSON_NAME] Wedding (9:30am-12:30am)(DRY - LM optional)" at bounding box center [602, 245] width 770 height 35
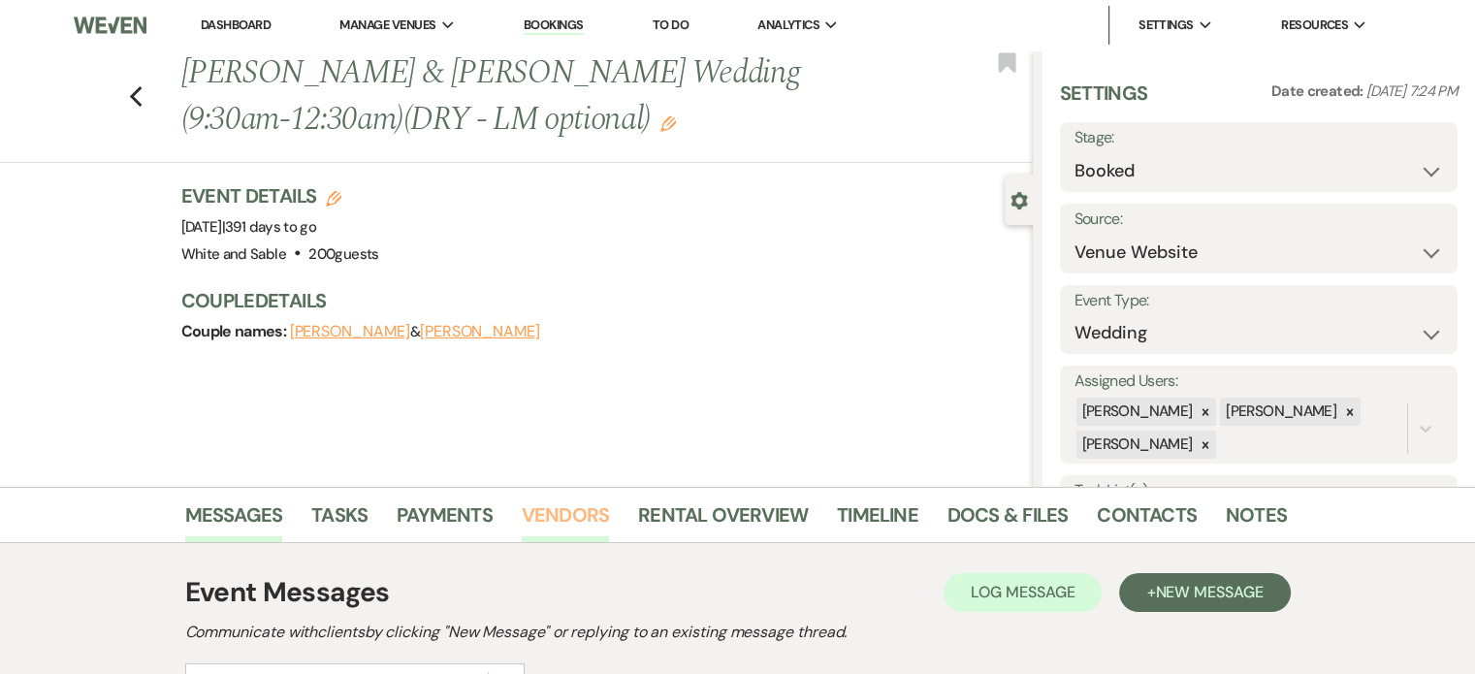
click at [543, 534] on link "Vendors" at bounding box center [565, 521] width 87 height 43
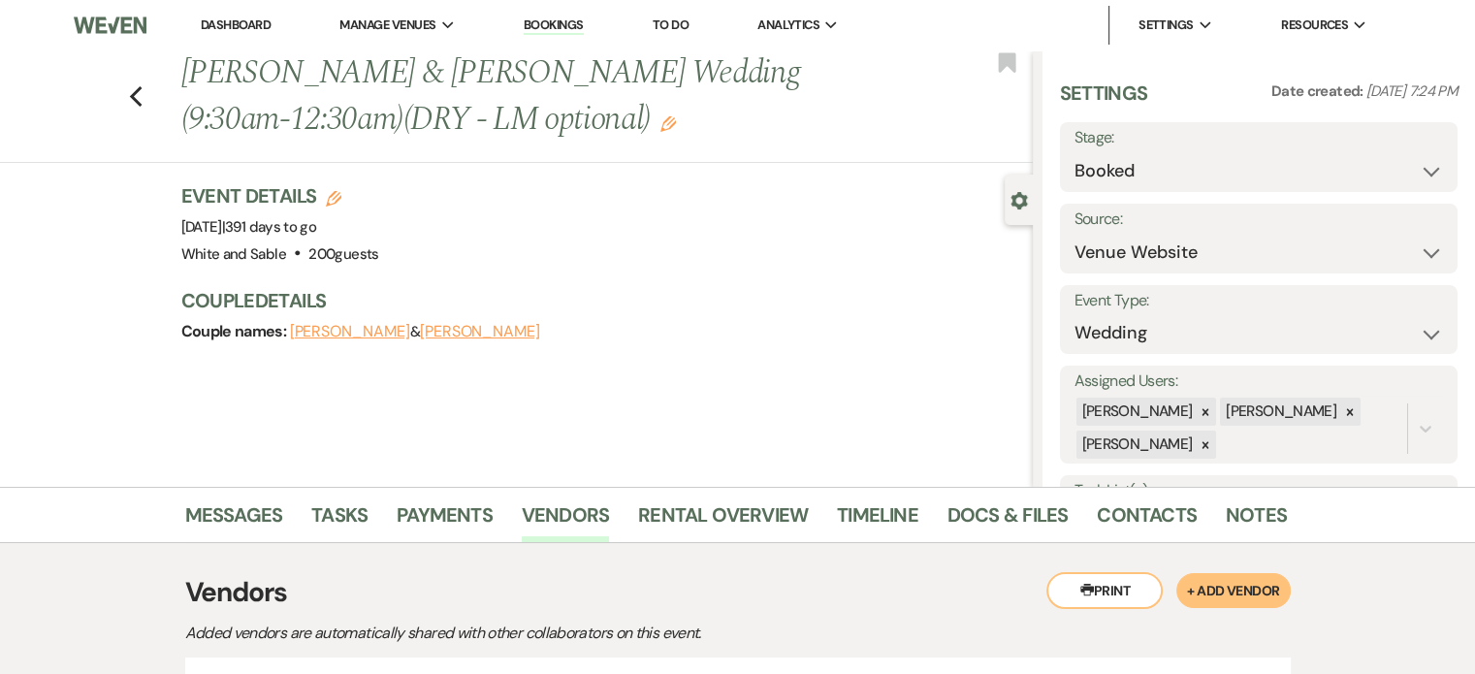
click at [217, 15] on li "Dashboard" at bounding box center [235, 25] width 89 height 39
click at [220, 18] on link "Dashboard" at bounding box center [236, 24] width 70 height 16
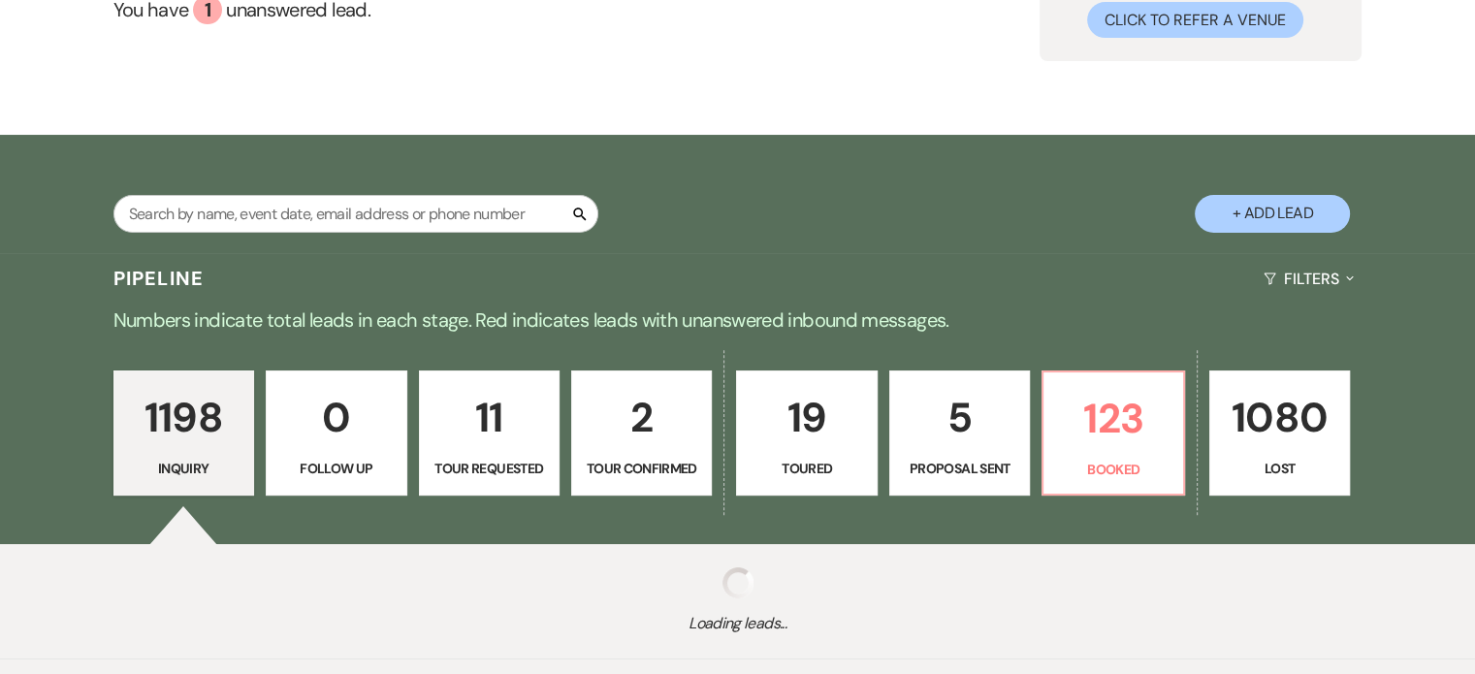
scroll to position [322, 0]
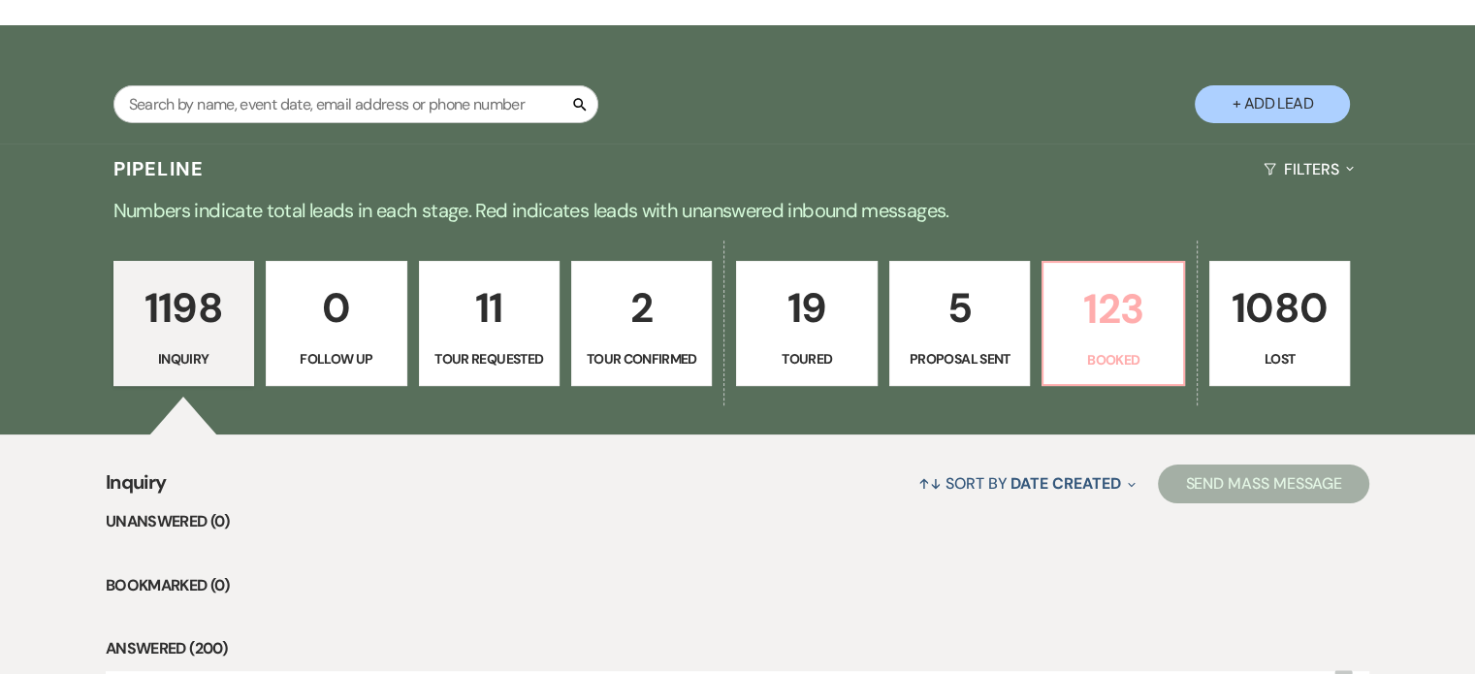
click at [1121, 311] on p "123" at bounding box center [1112, 308] width 115 height 65
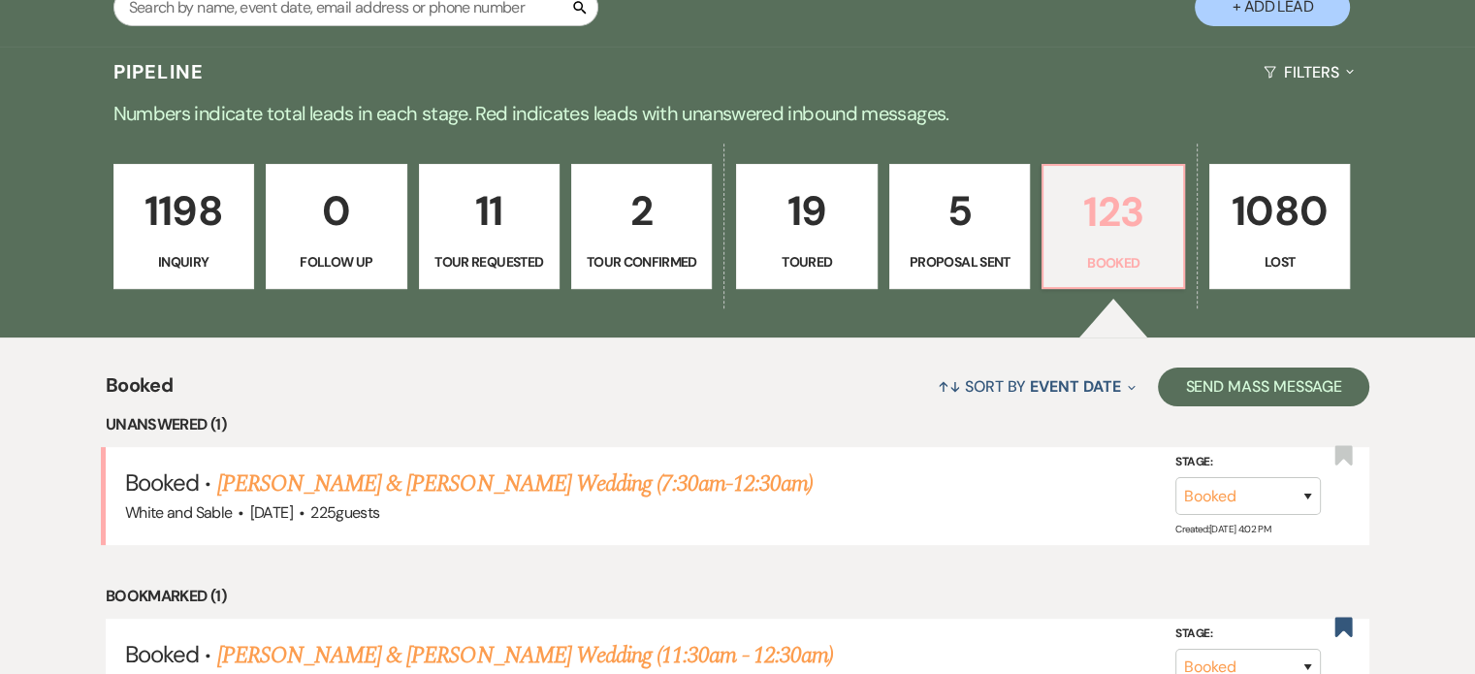
click at [1122, 243] on p "123" at bounding box center [1112, 211] width 115 height 65
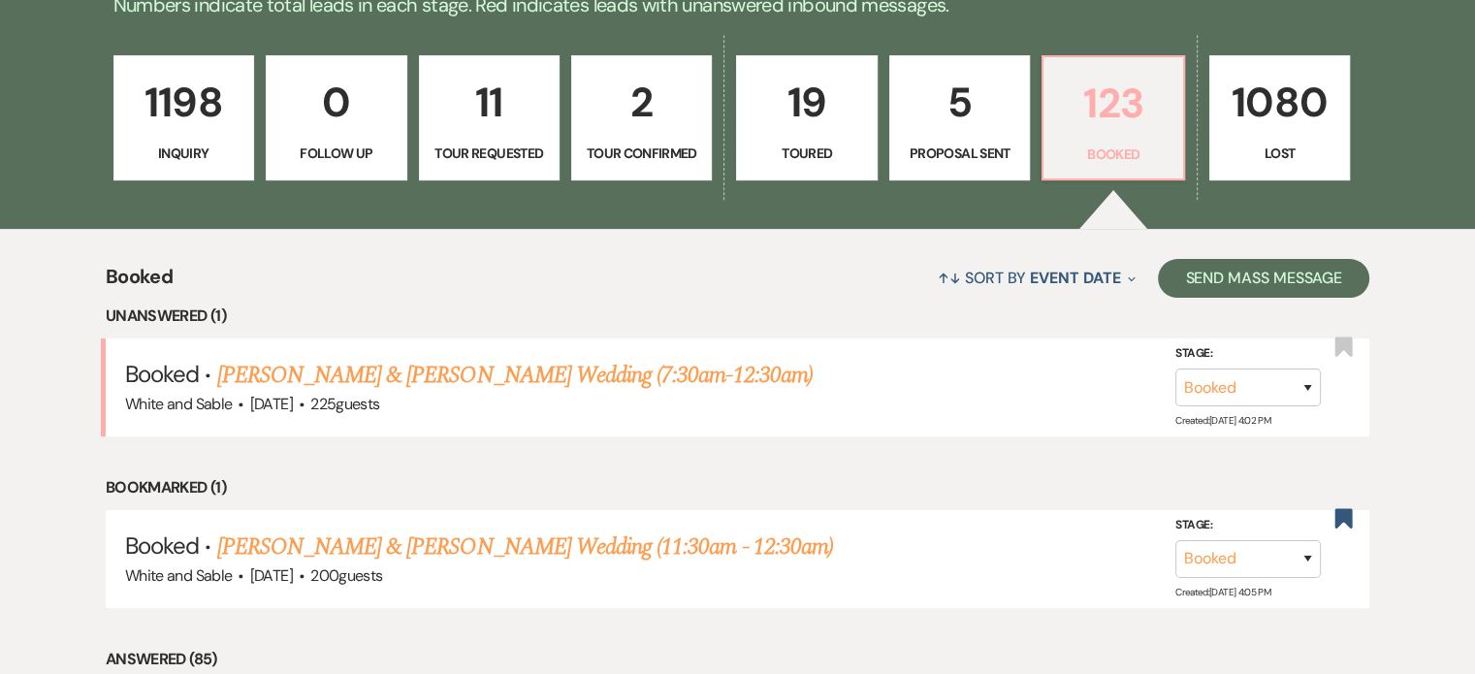
scroll to position [710, 0]
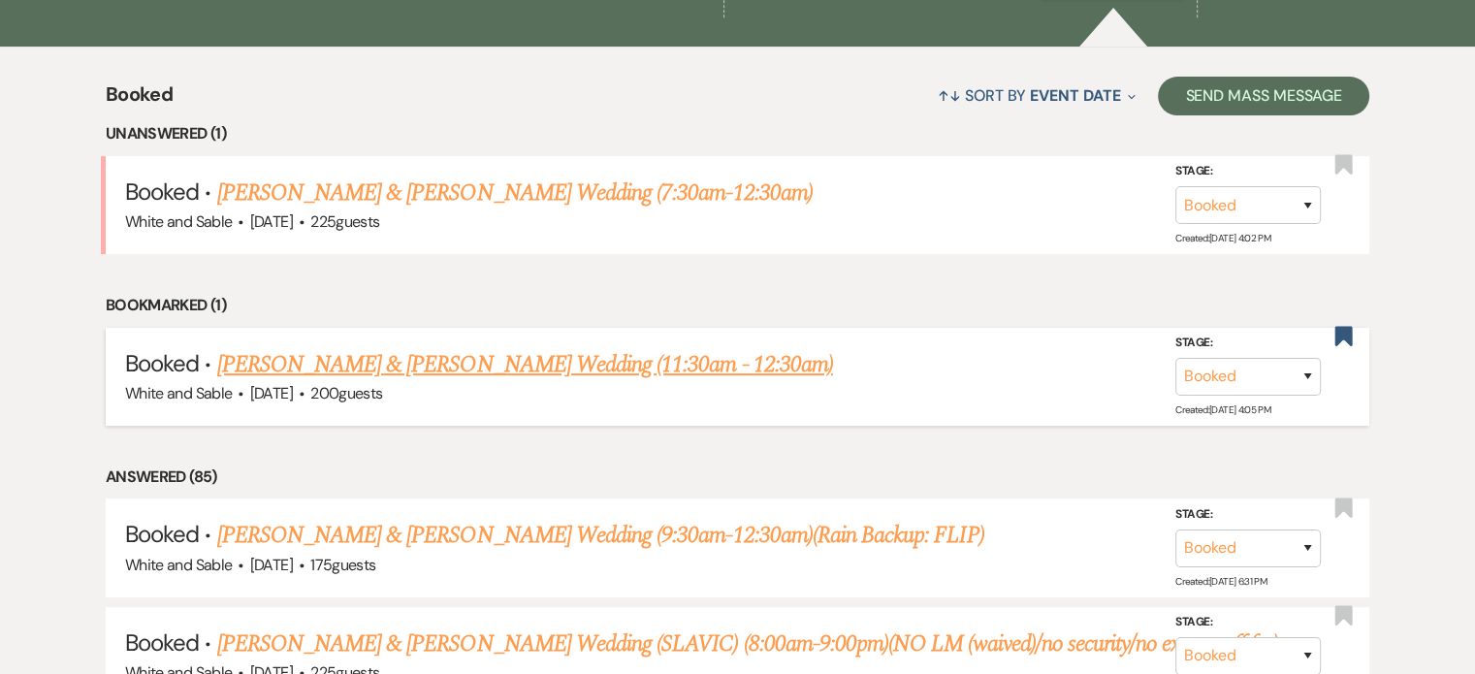
click at [516, 355] on link "[PERSON_NAME] & [PERSON_NAME] Wedding (11:30am - 12:30am)" at bounding box center [525, 364] width 616 height 35
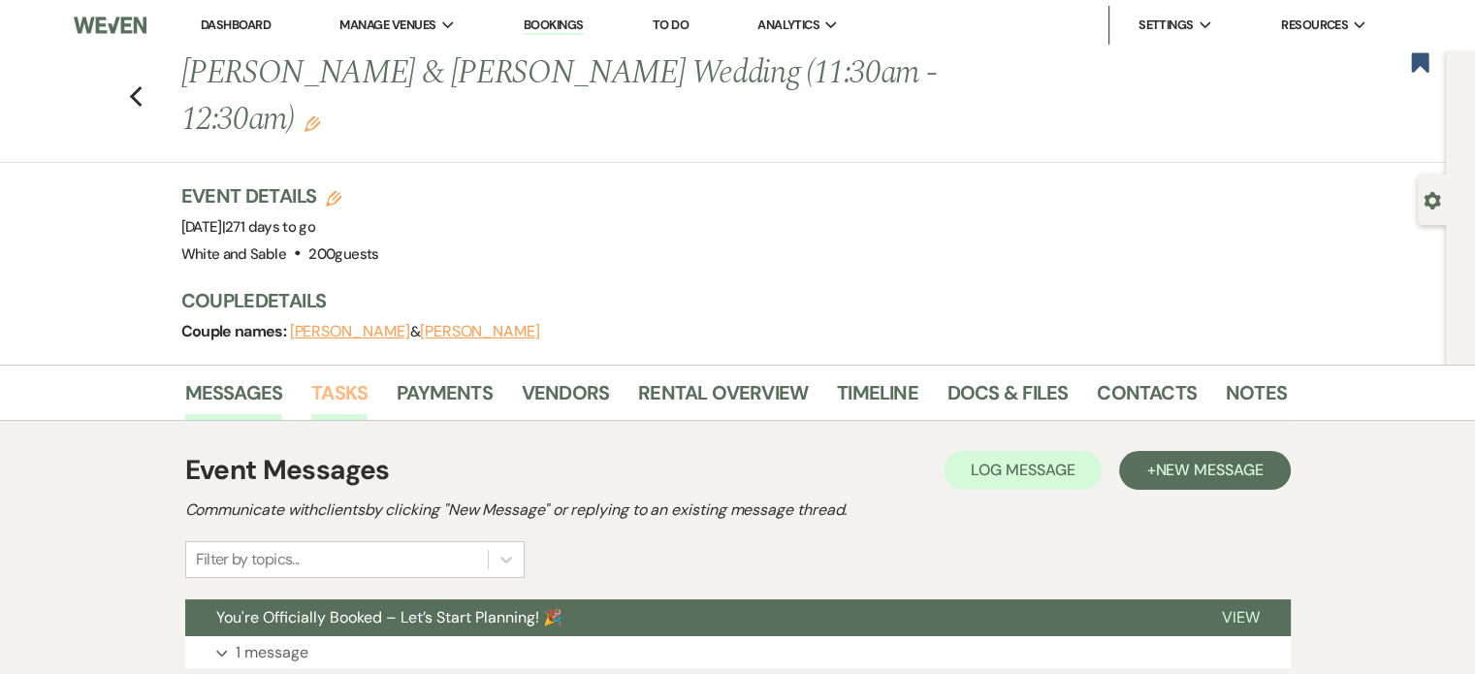
click at [345, 377] on link "Tasks" at bounding box center [339, 398] width 56 height 43
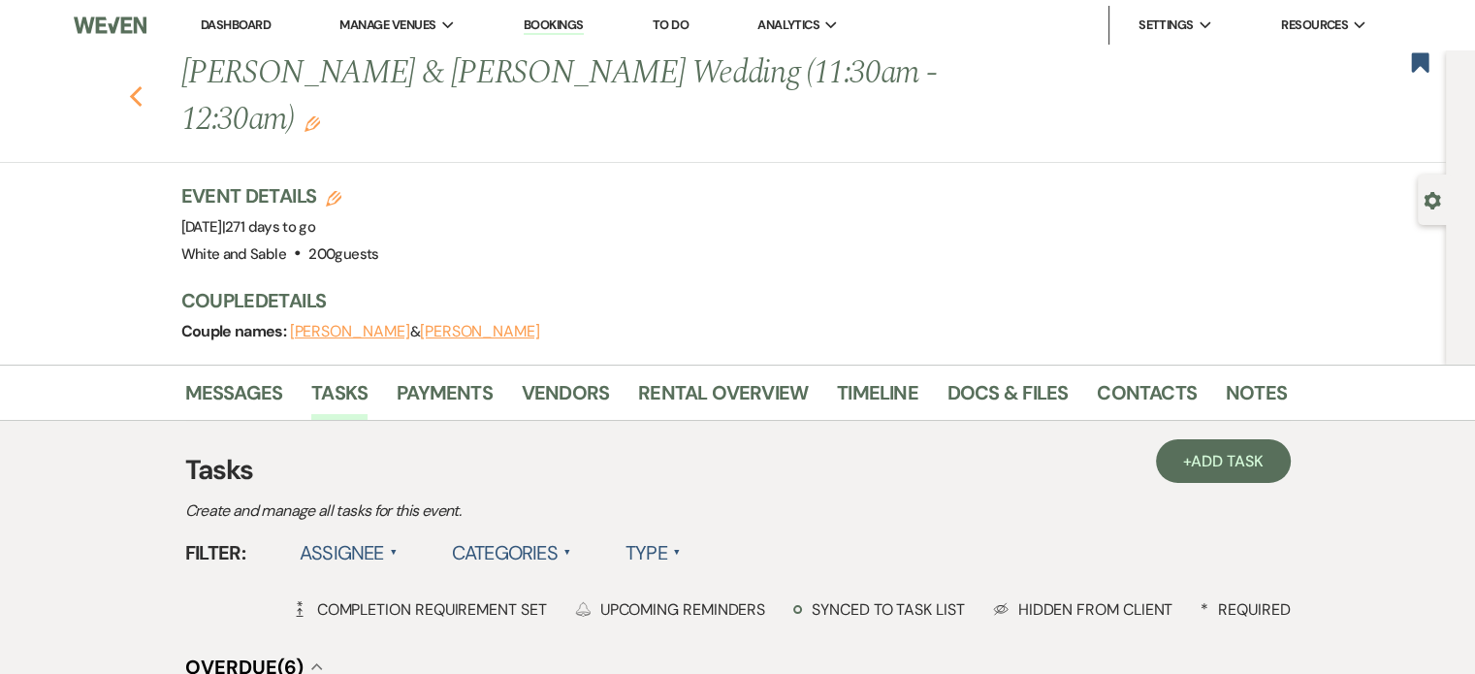
click at [144, 81] on button "Previous" at bounding box center [136, 94] width 15 height 27
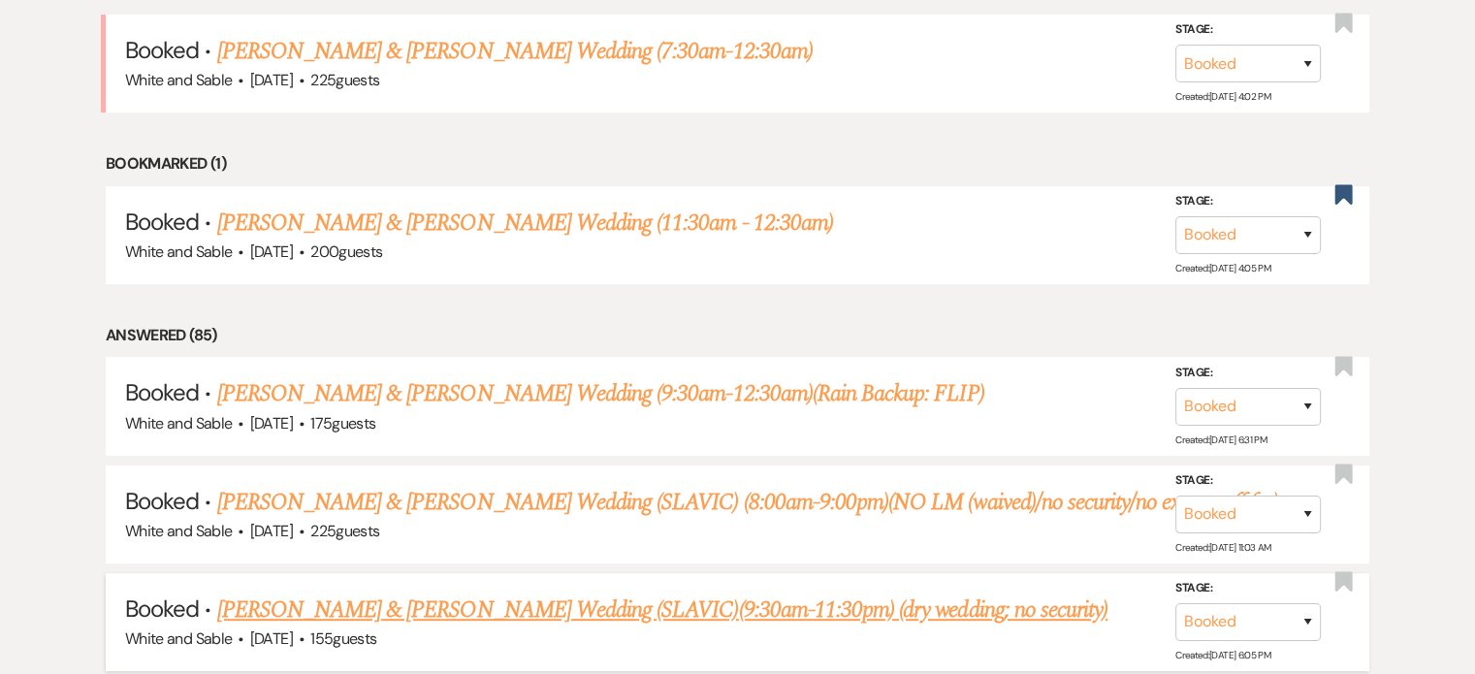
scroll to position [1001, 0]
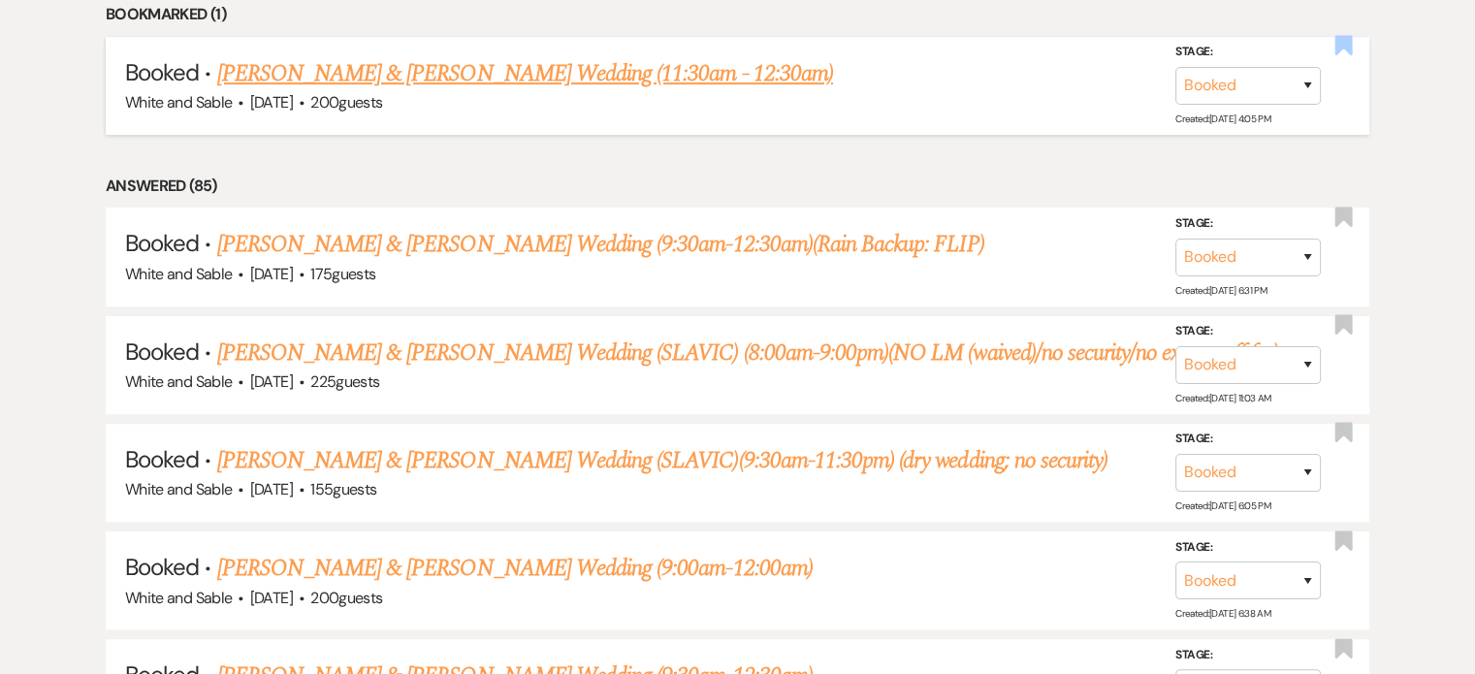
click at [1350, 42] on use "button" at bounding box center [1344, 45] width 17 height 19
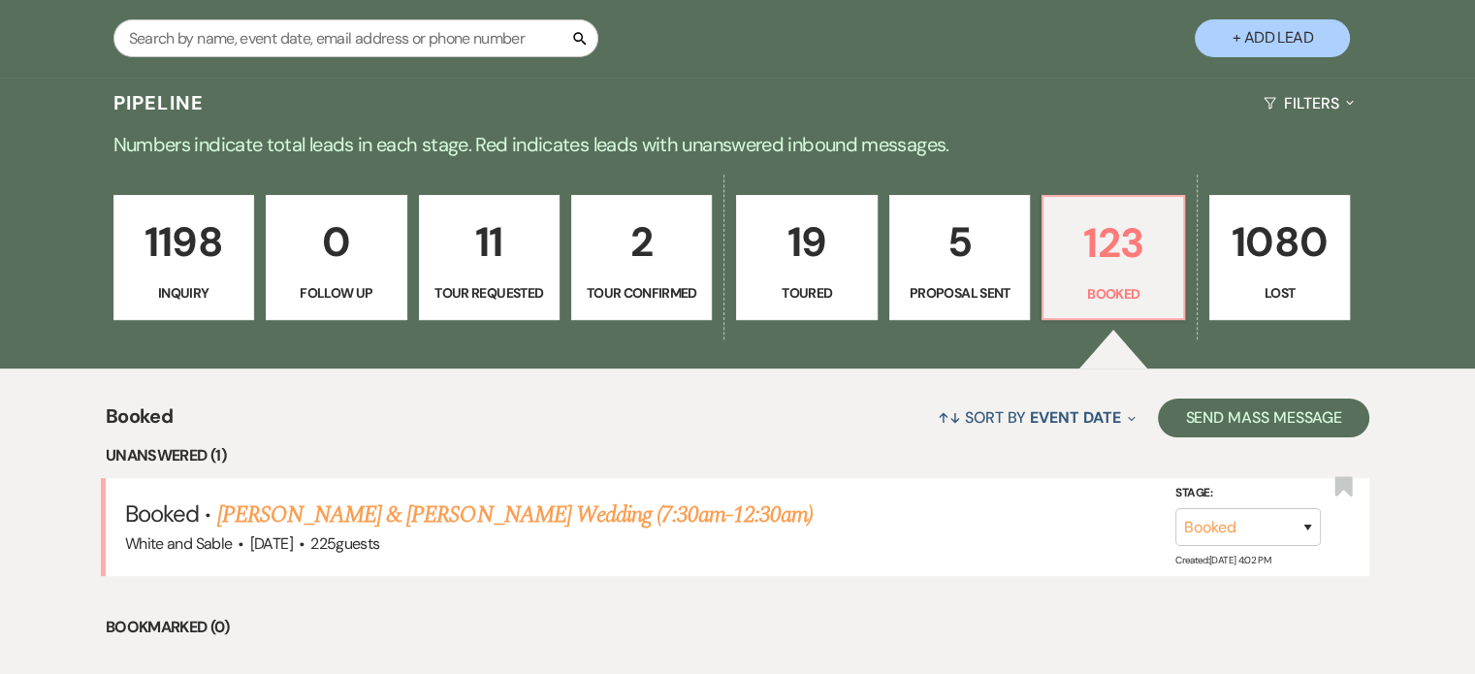
scroll to position [31, 0]
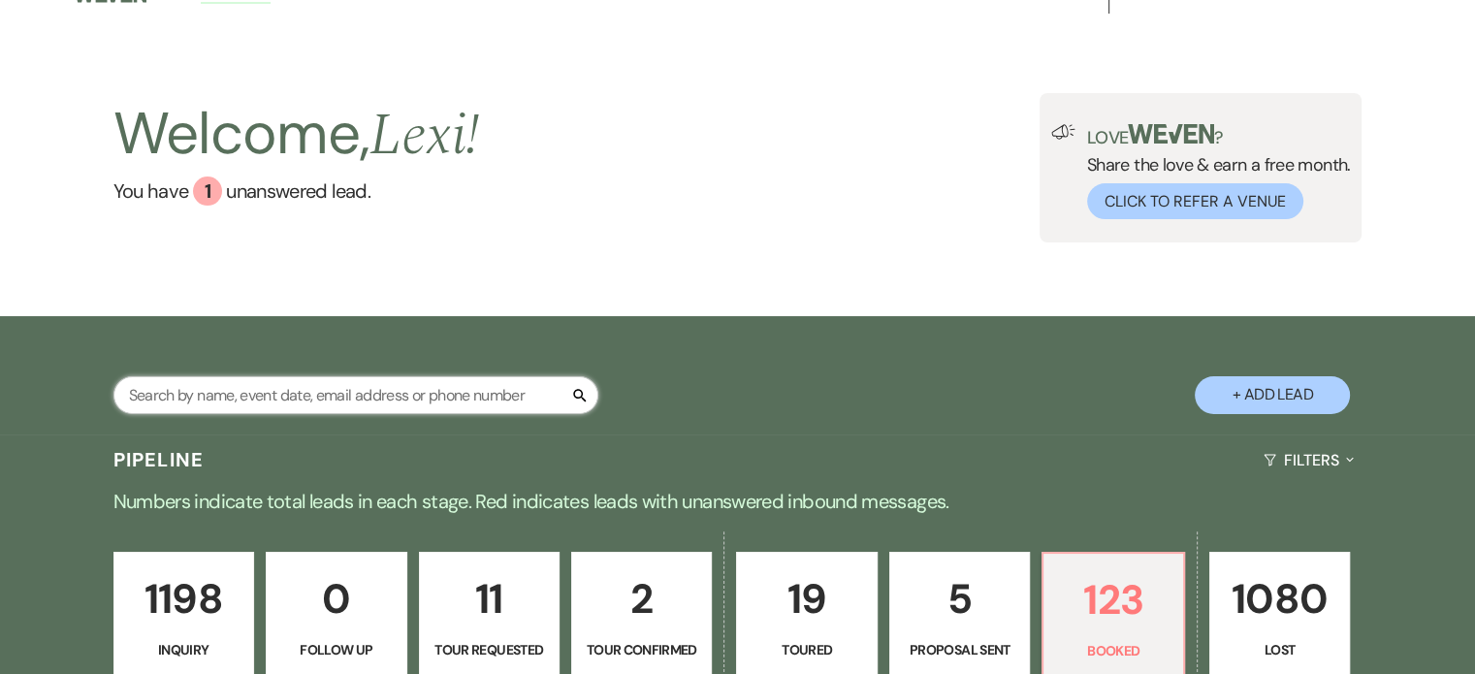
click at [293, 398] on input "text" at bounding box center [355, 395] width 485 height 38
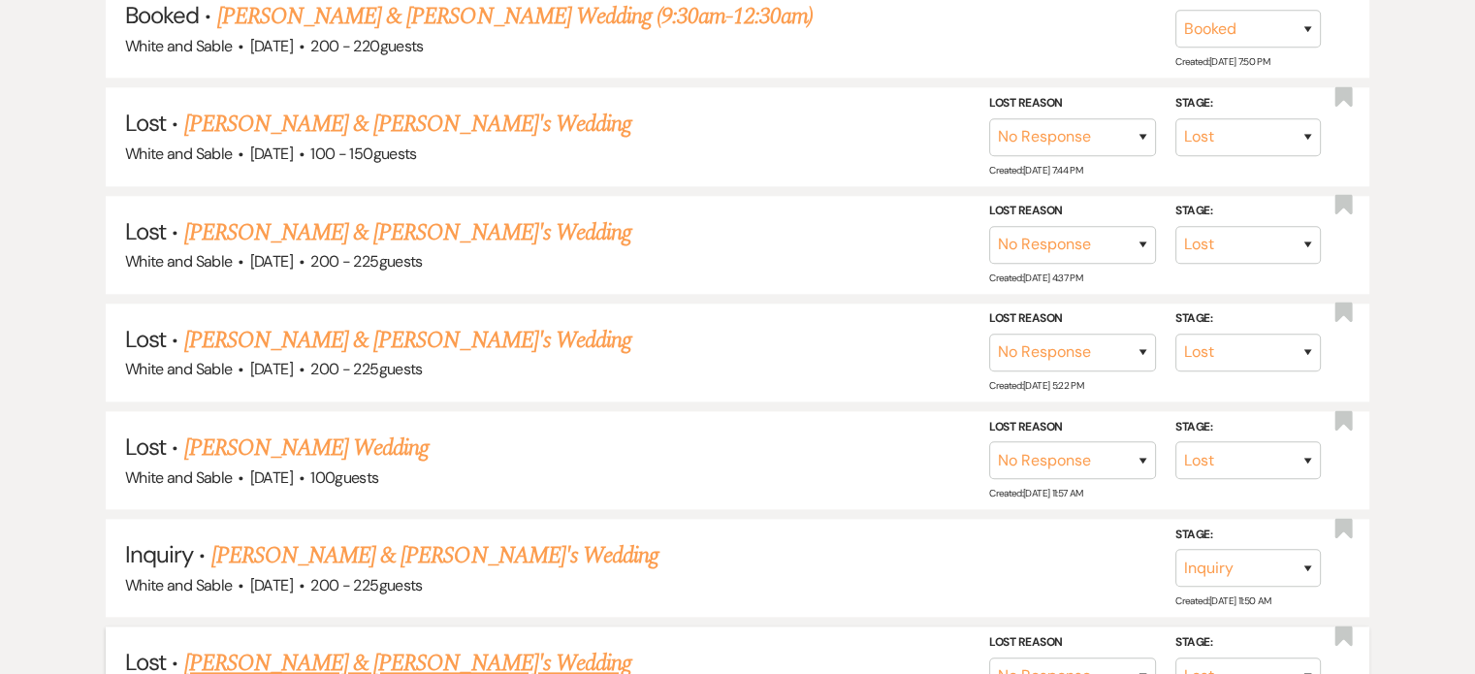
scroll to position [1874, 0]
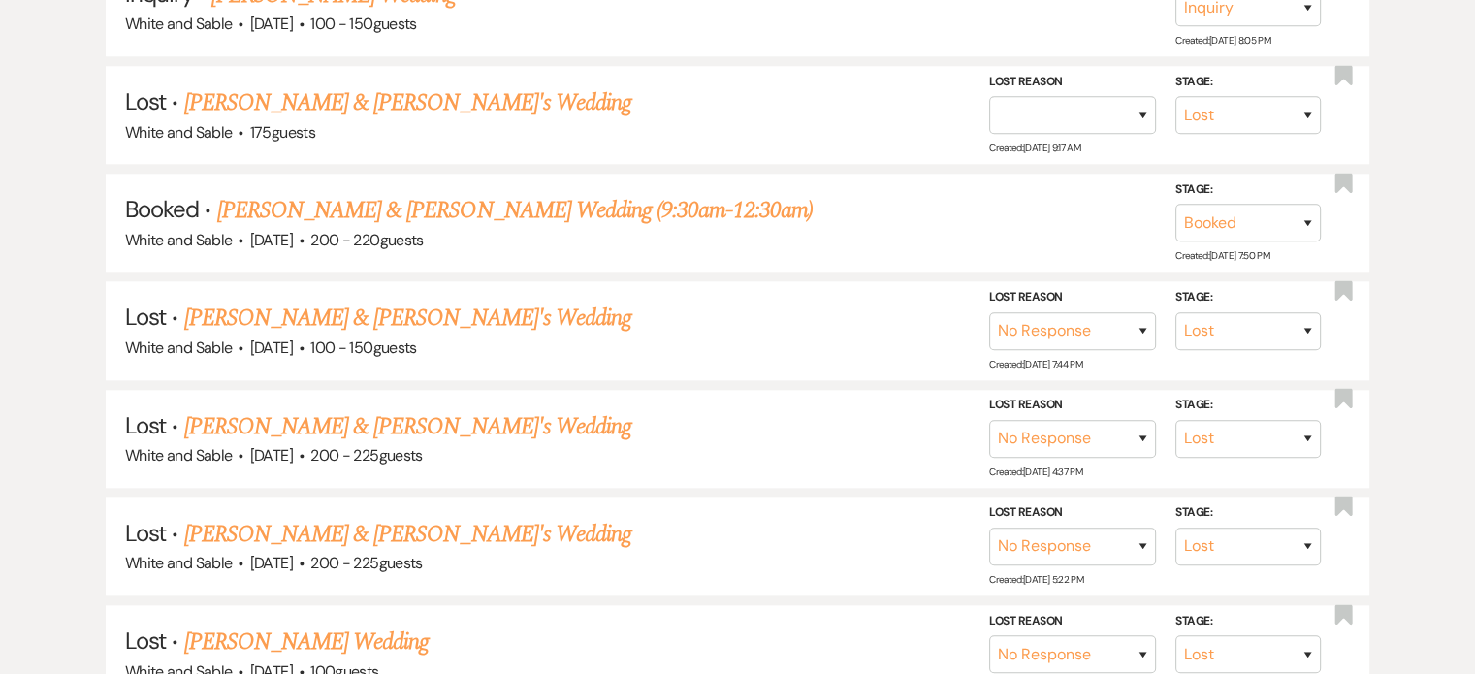
click at [350, 193] on link "[PERSON_NAME] & [PERSON_NAME] Wedding (9:30am-12:30am)" at bounding box center [515, 210] width 596 height 35
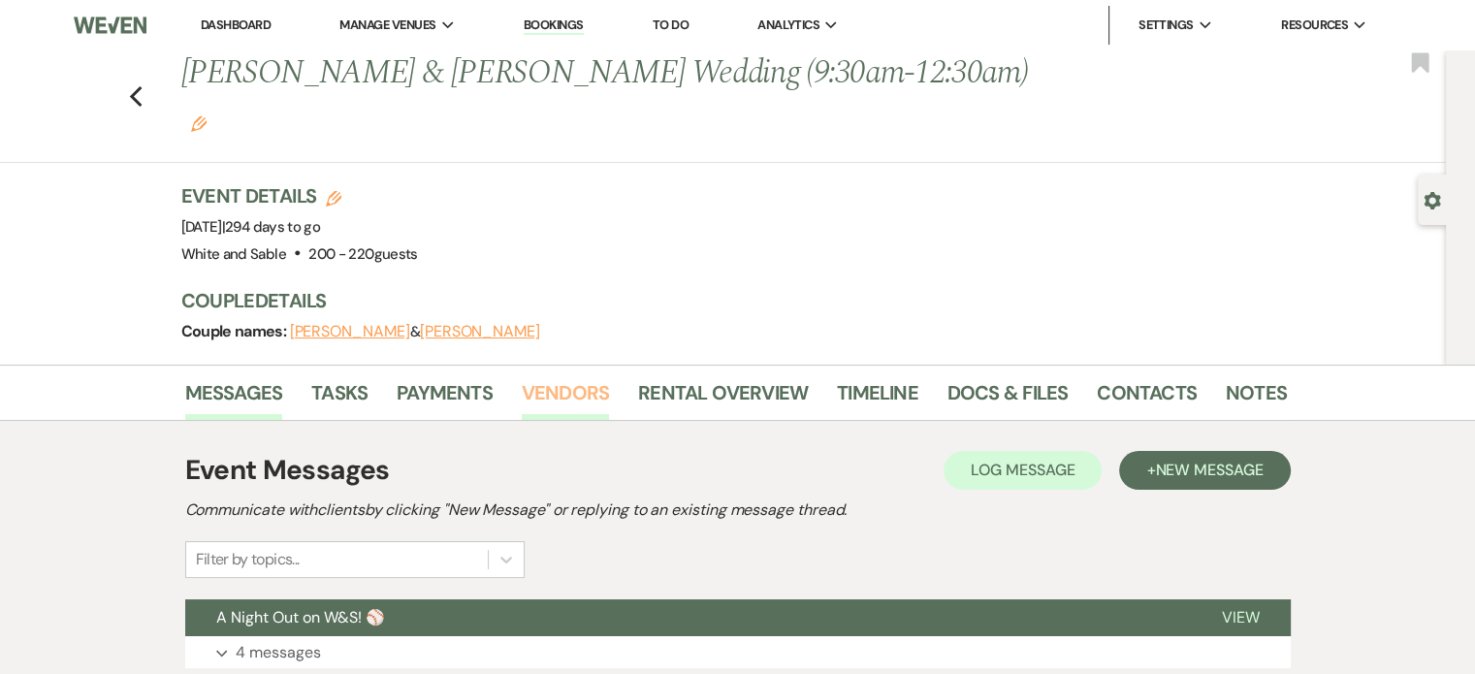
click at [547, 377] on link "Vendors" at bounding box center [565, 398] width 87 height 43
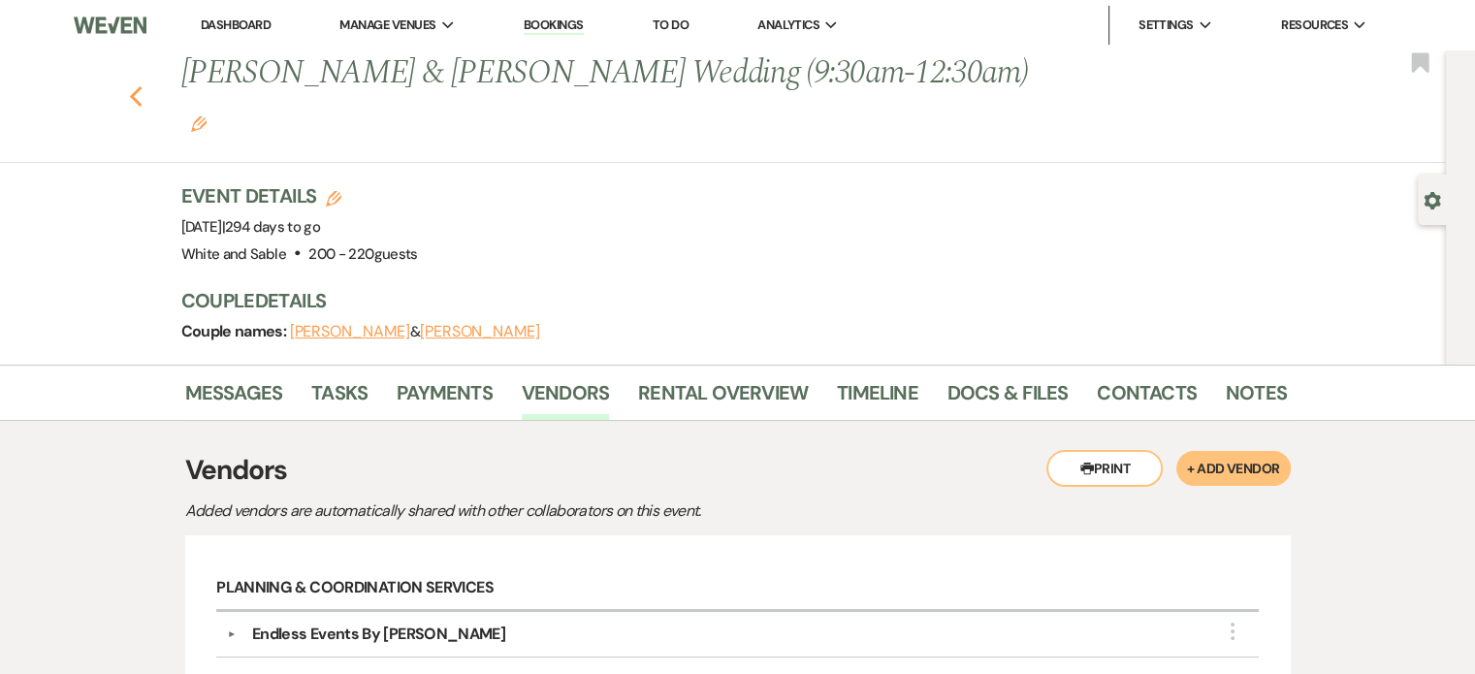
click at [144, 85] on icon "Previous" at bounding box center [136, 96] width 15 height 23
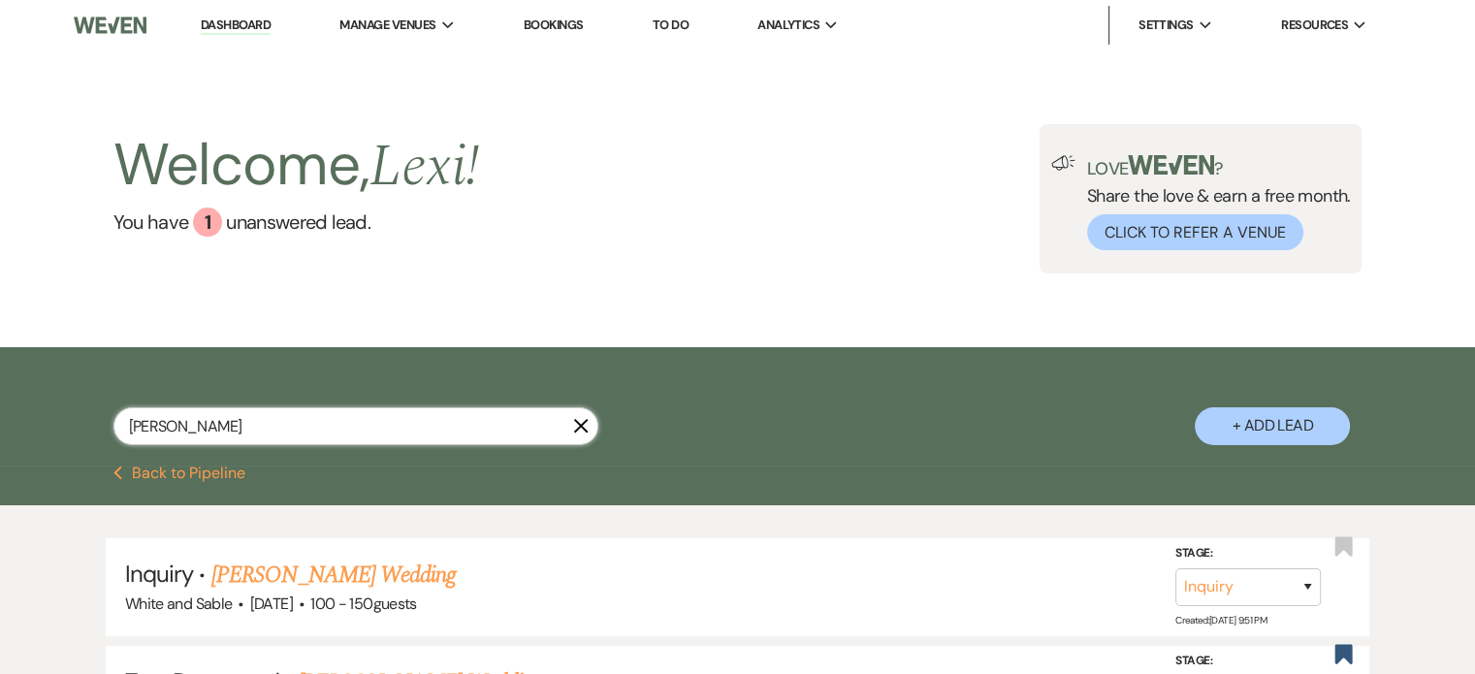
click at [252, 419] on input "megan ruprecht" at bounding box center [355, 426] width 485 height 38
click at [252, 420] on input "megan ruprecht" at bounding box center [355, 426] width 485 height 38
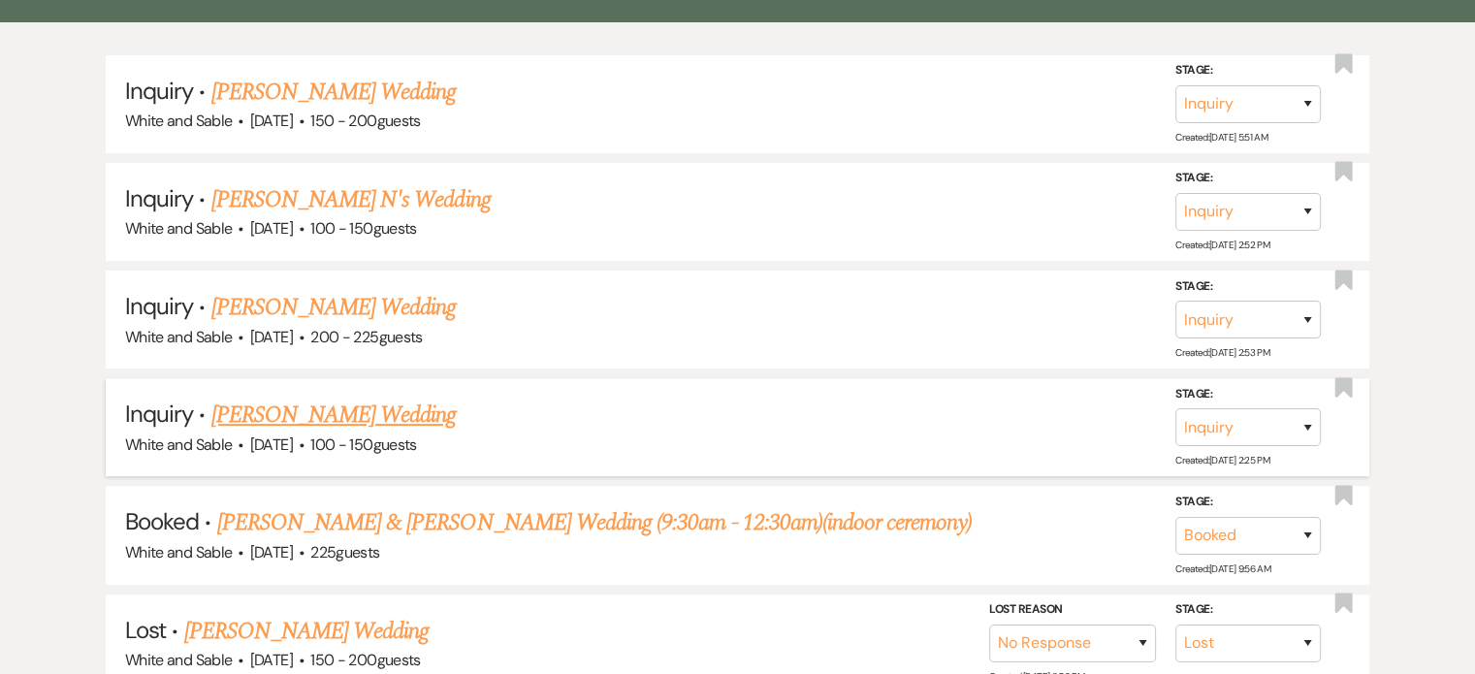
scroll to position [485, 0]
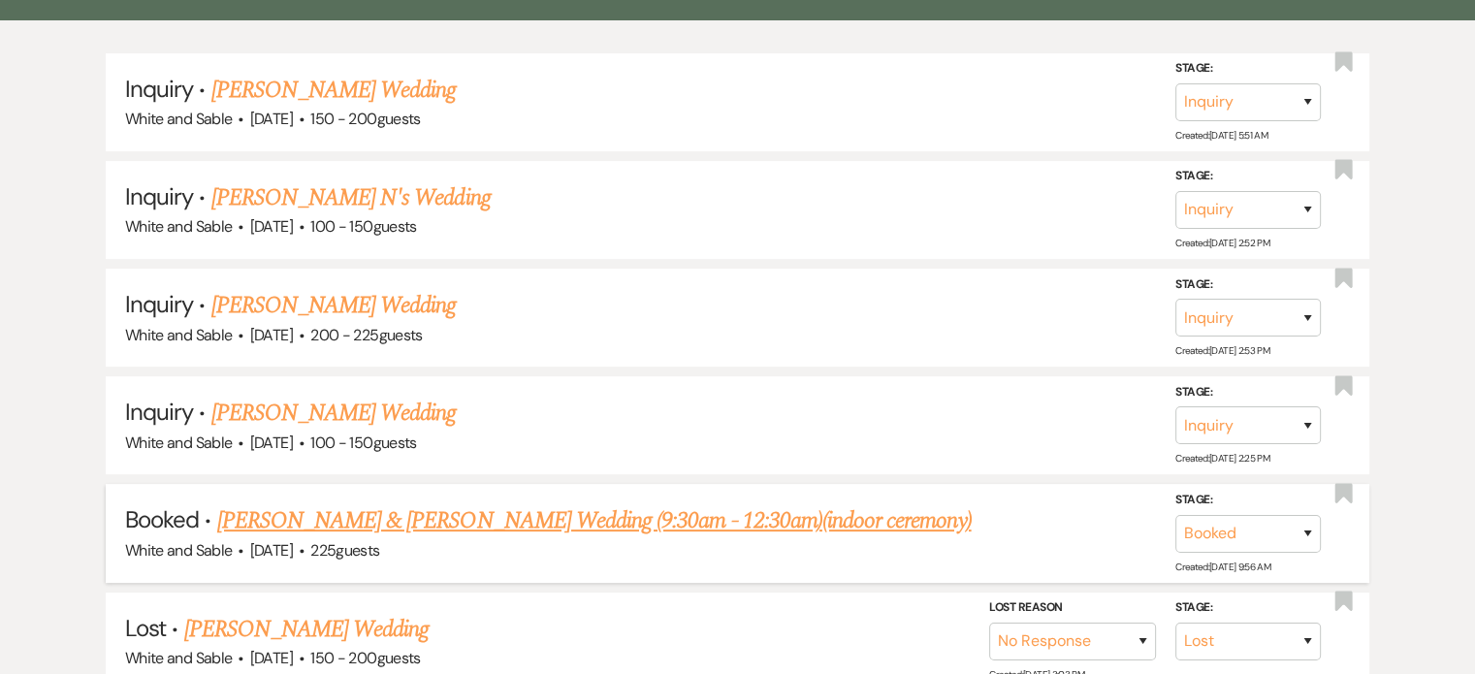
click at [466, 504] on link "[PERSON_NAME] & [PERSON_NAME] Wedding (9:30am - 12:30am)(indoor ceremony)" at bounding box center [594, 520] width 755 height 35
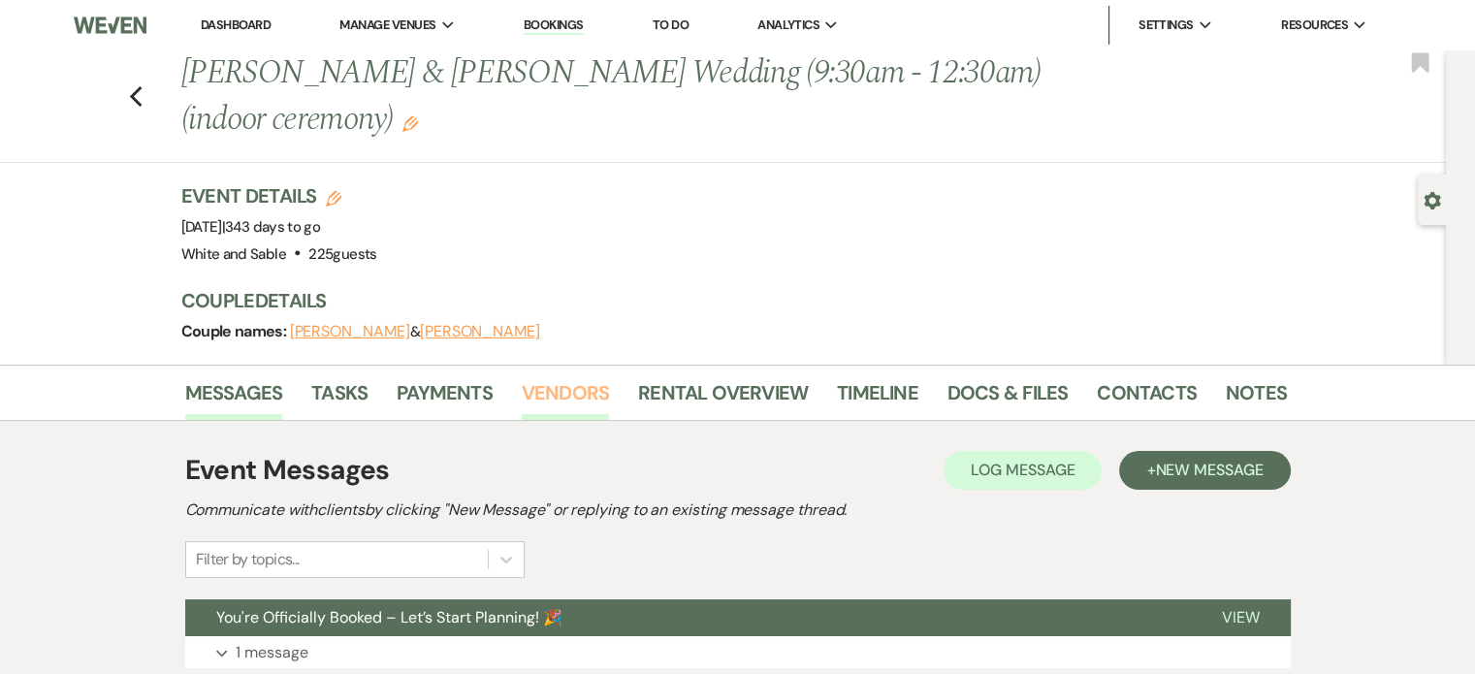
click at [559, 387] on link "Vendors" at bounding box center [565, 398] width 87 height 43
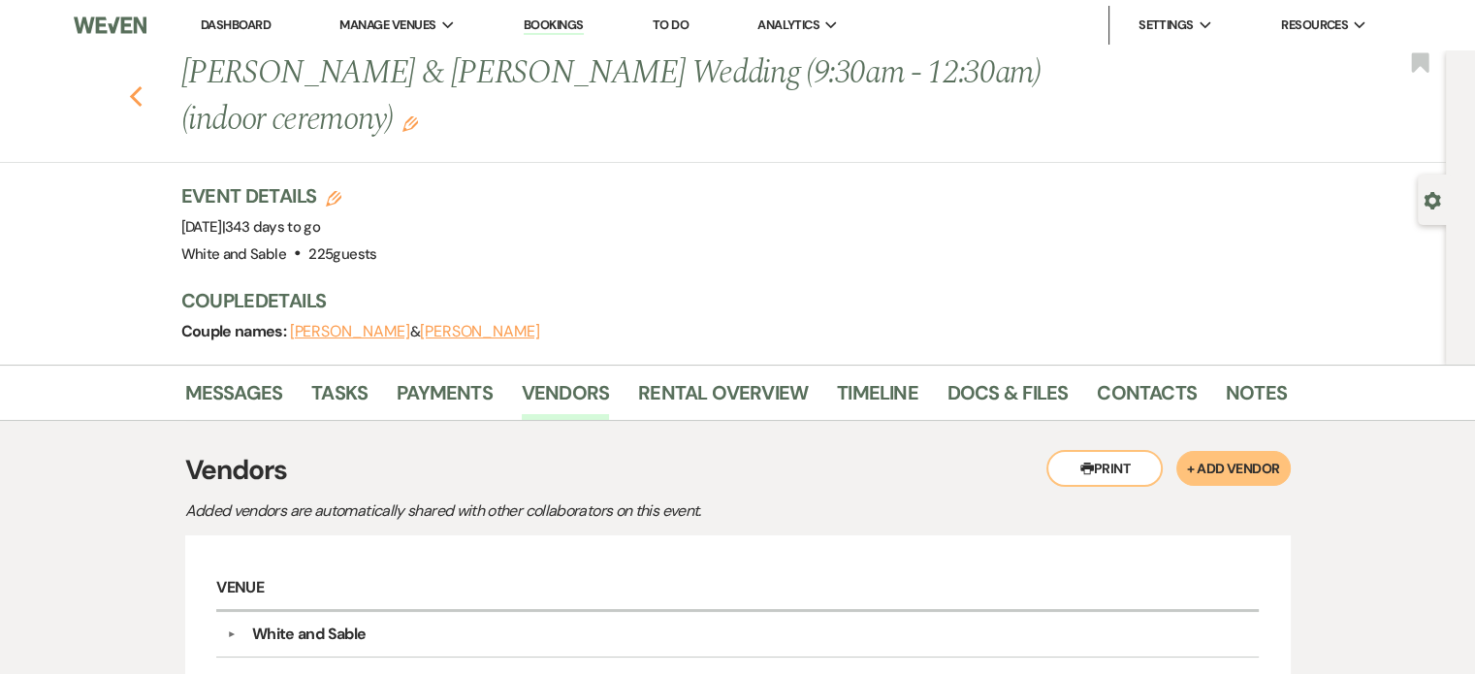
click at [144, 87] on icon "Previous" at bounding box center [136, 96] width 15 height 23
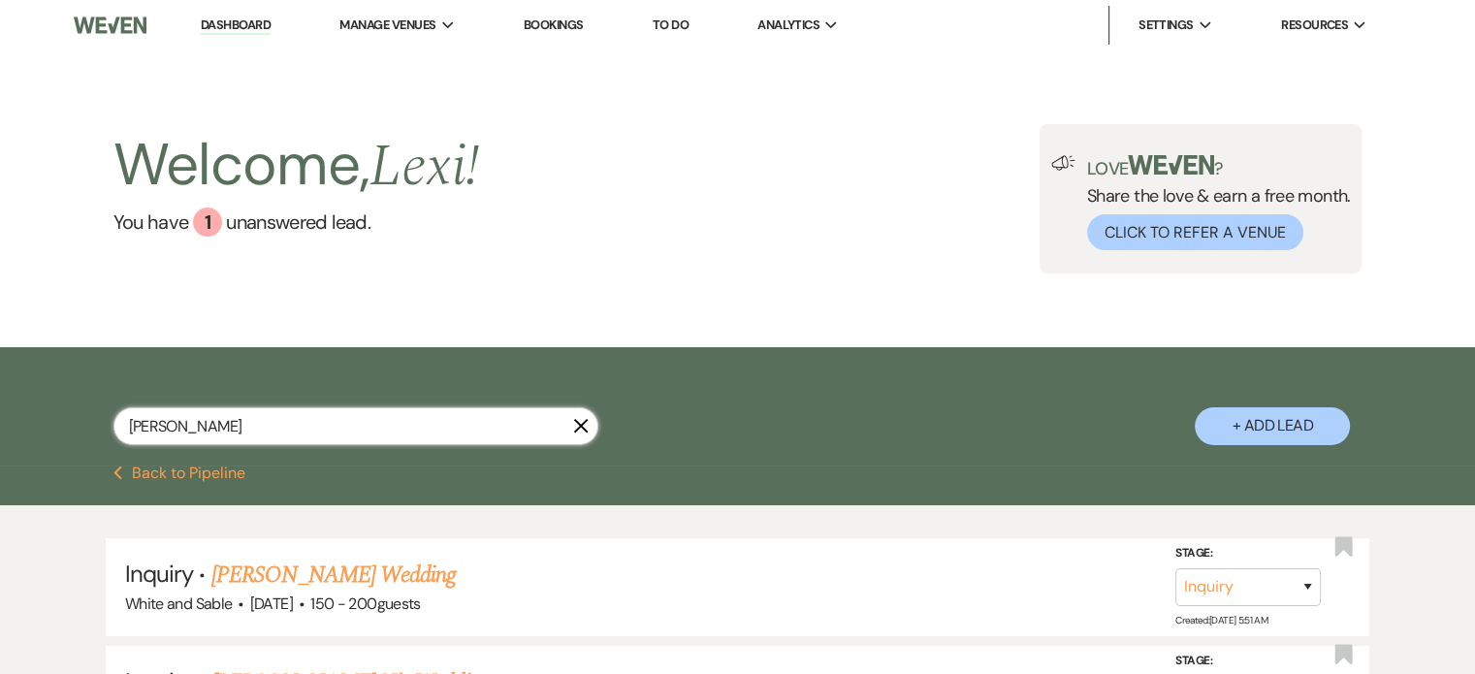
click at [225, 426] on input "paige reiners" at bounding box center [355, 426] width 485 height 38
click at [287, 432] on input "melissa" at bounding box center [355, 426] width 485 height 38
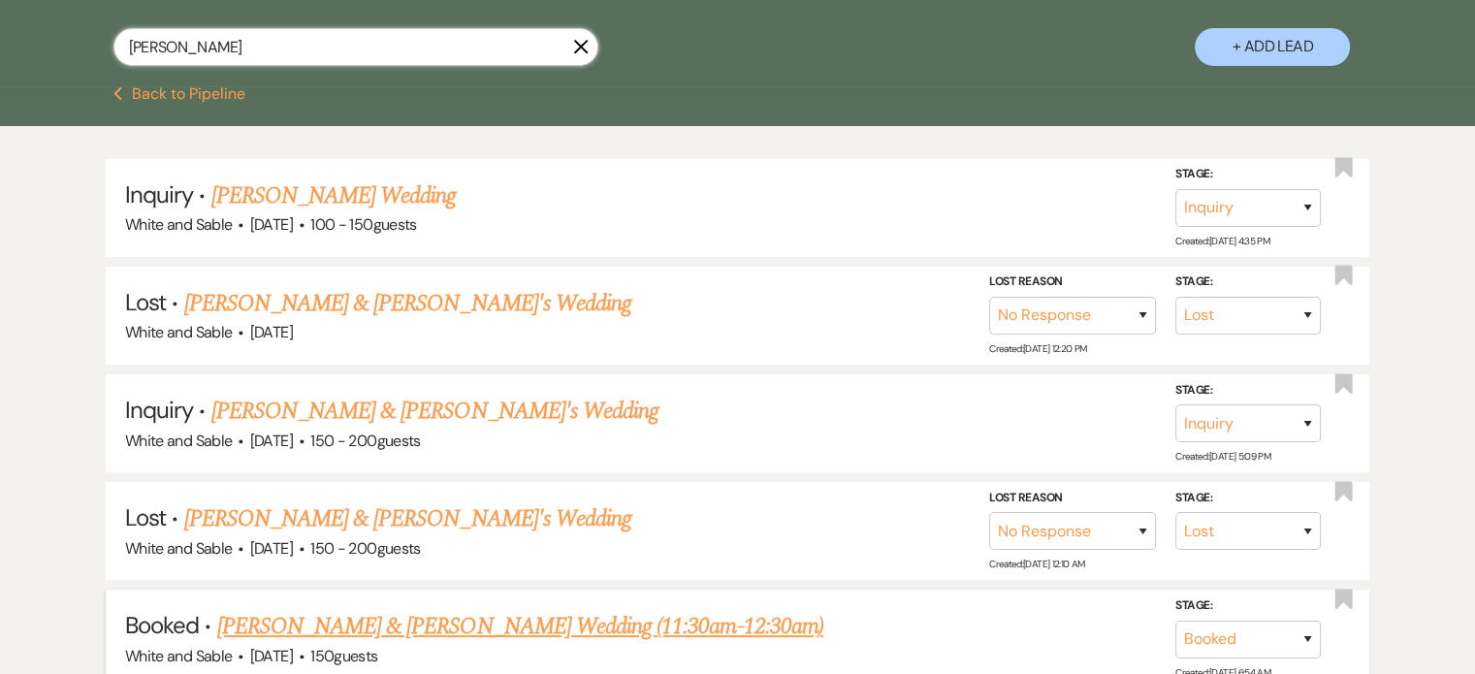
scroll to position [582, 0]
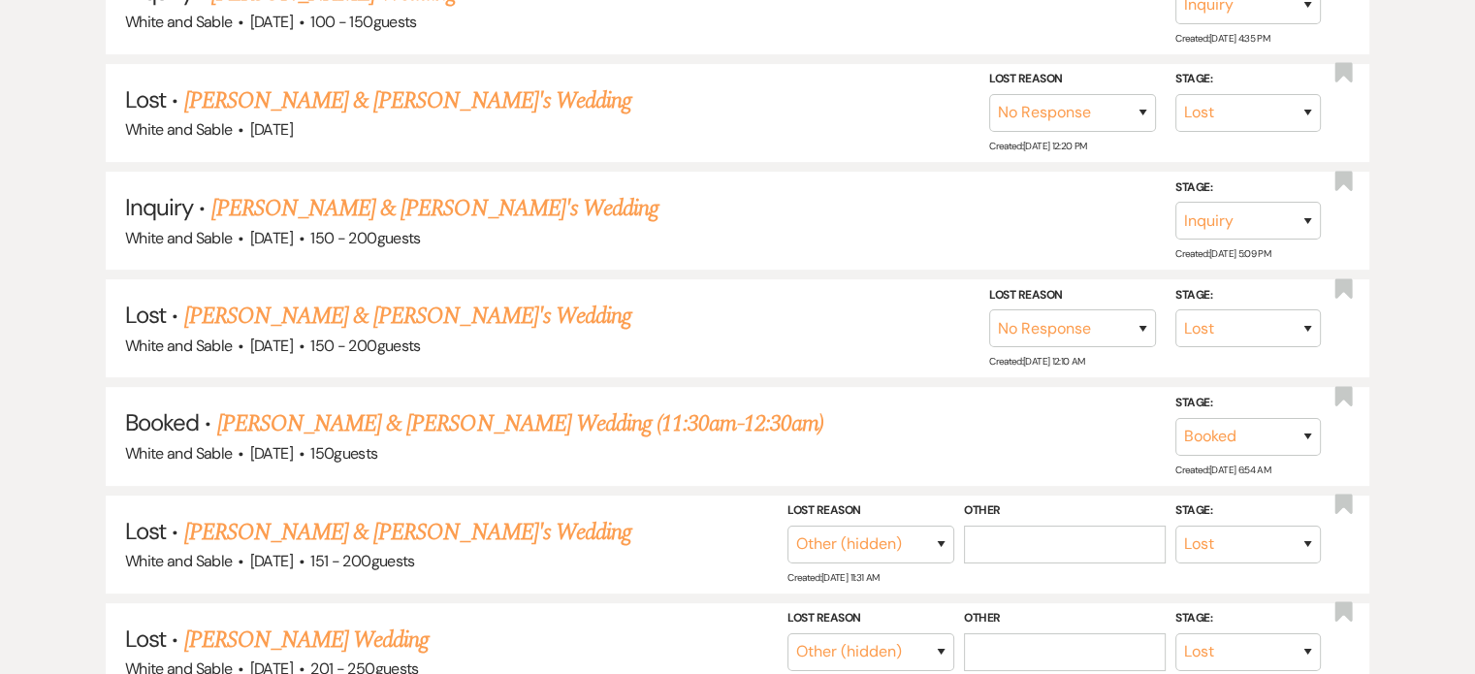
click at [388, 421] on link "[PERSON_NAME] & [PERSON_NAME] Wedding (11:30am-12:30am)" at bounding box center [520, 423] width 606 height 35
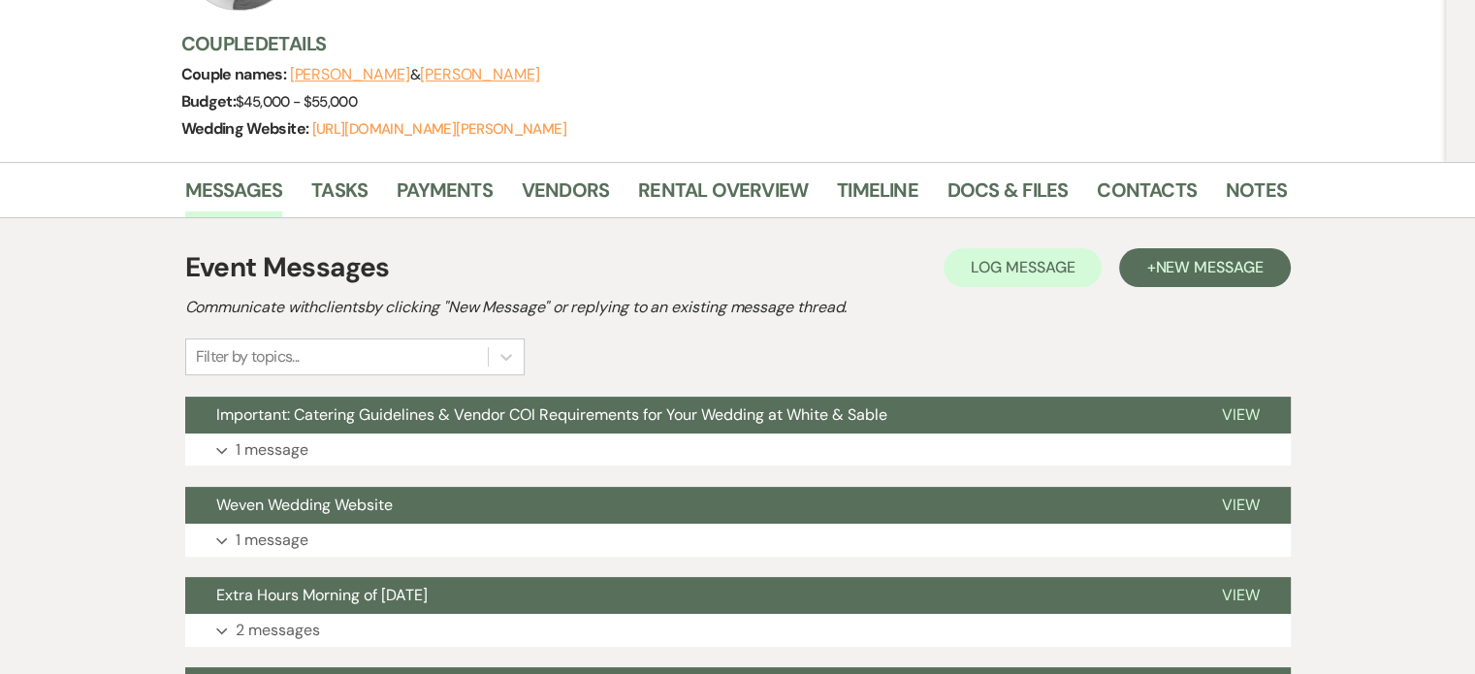
scroll to position [291, 0]
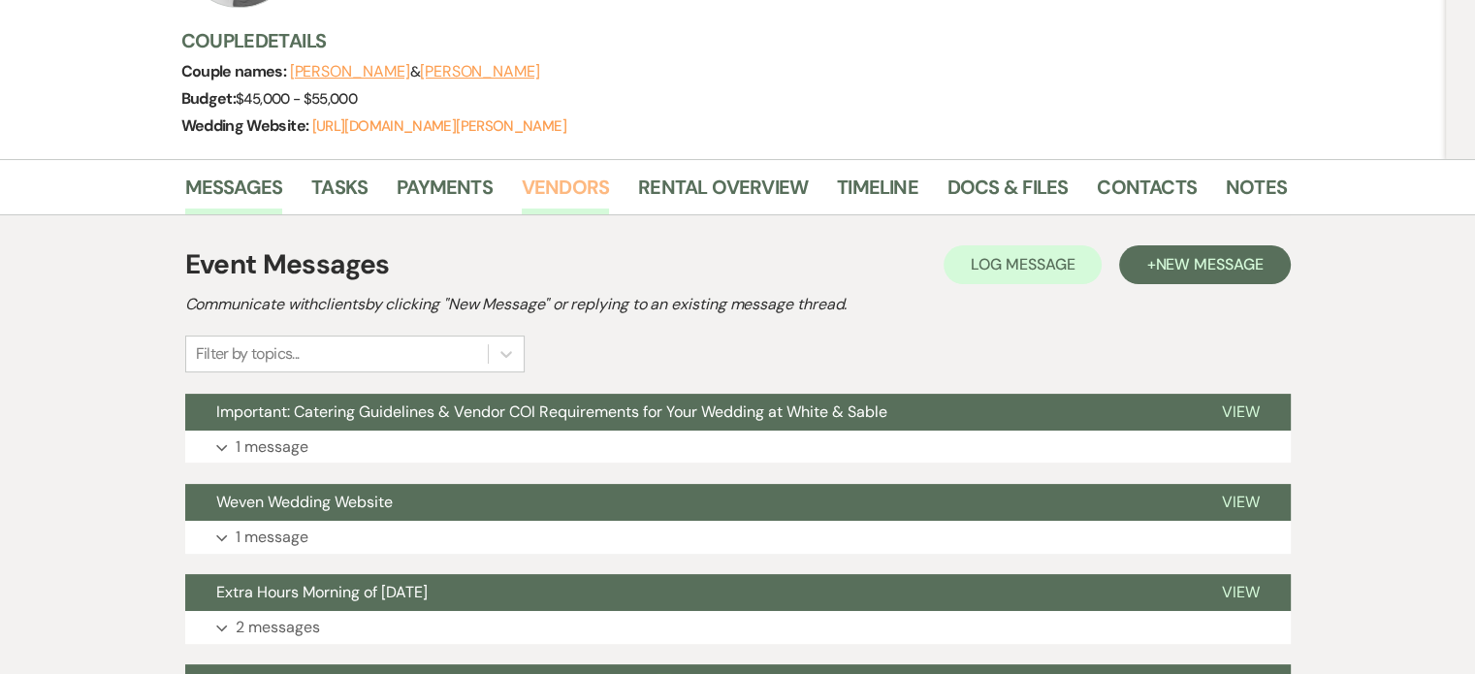
click at [554, 172] on link "Vendors" at bounding box center [565, 193] width 87 height 43
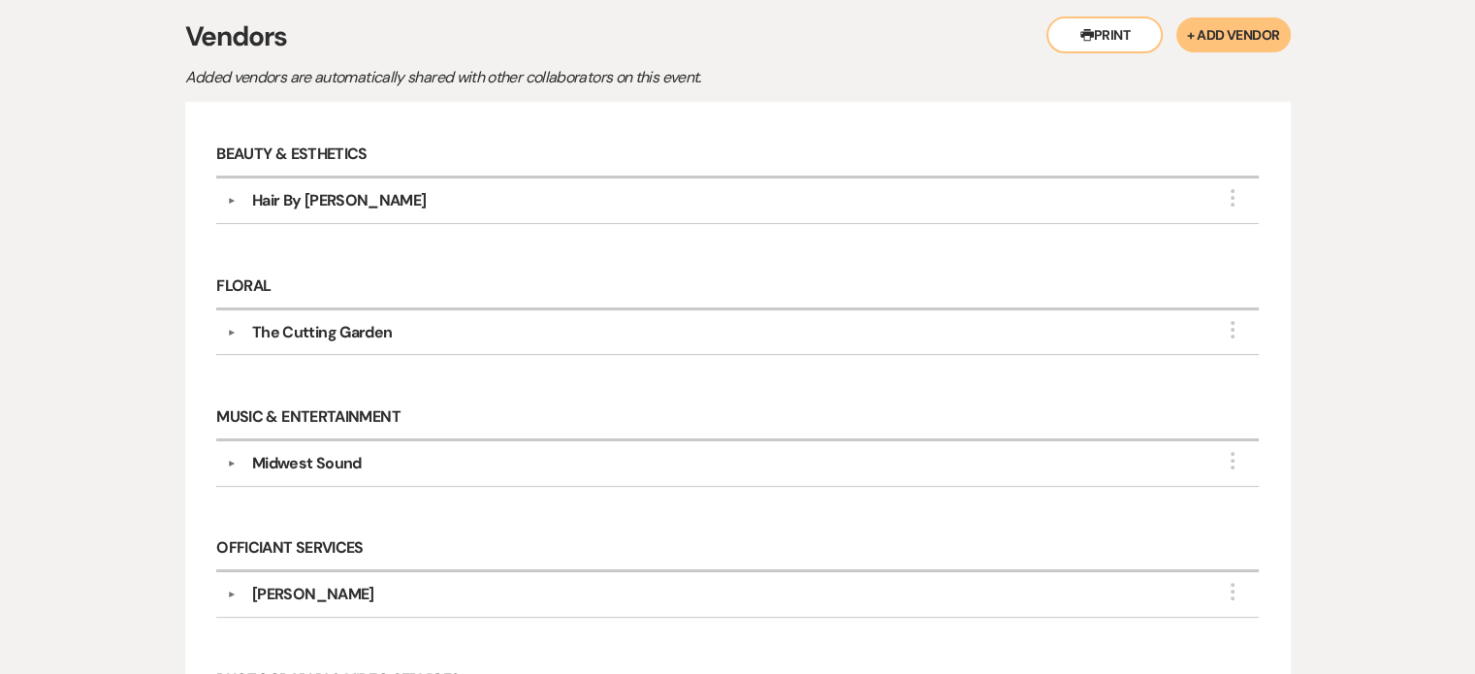
scroll to position [485, 0]
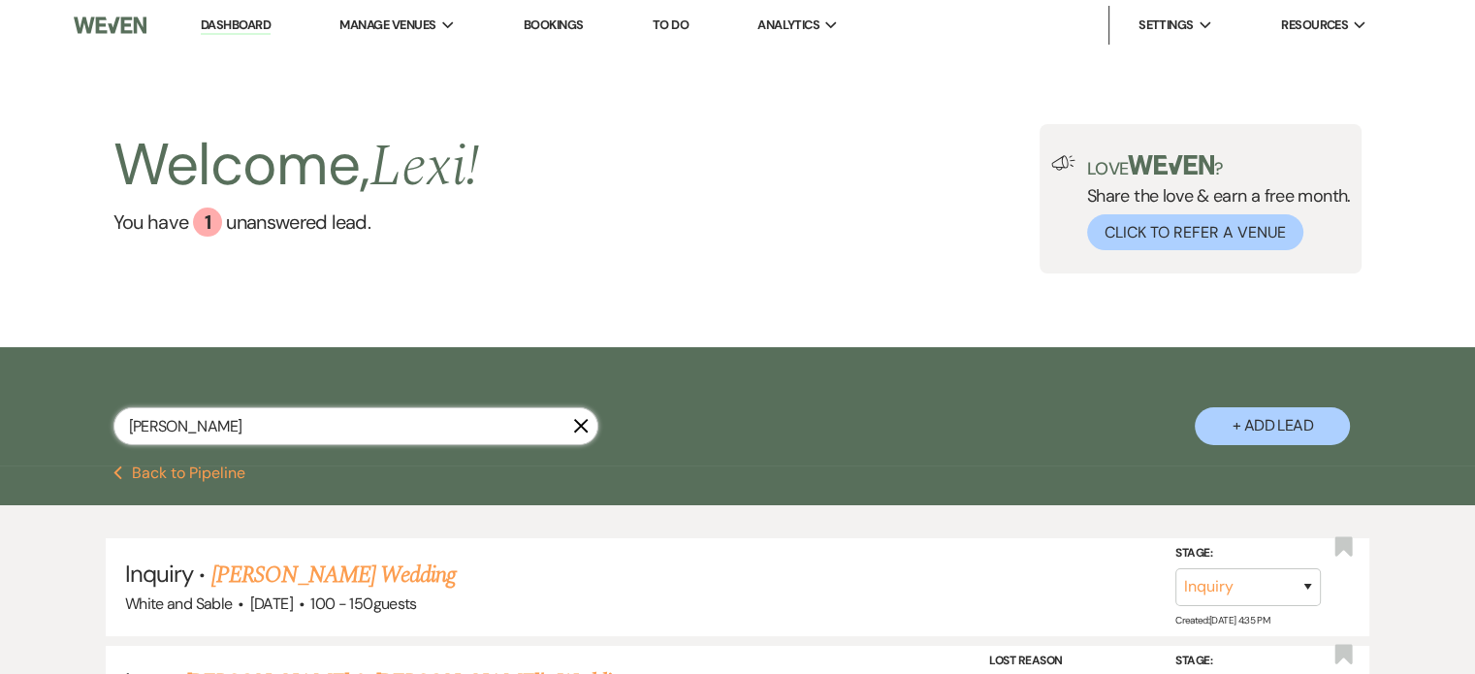
click at [268, 423] on input "melissa ferreira" at bounding box center [355, 426] width 485 height 38
click at [271, 419] on input "adamary" at bounding box center [355, 426] width 485 height 38
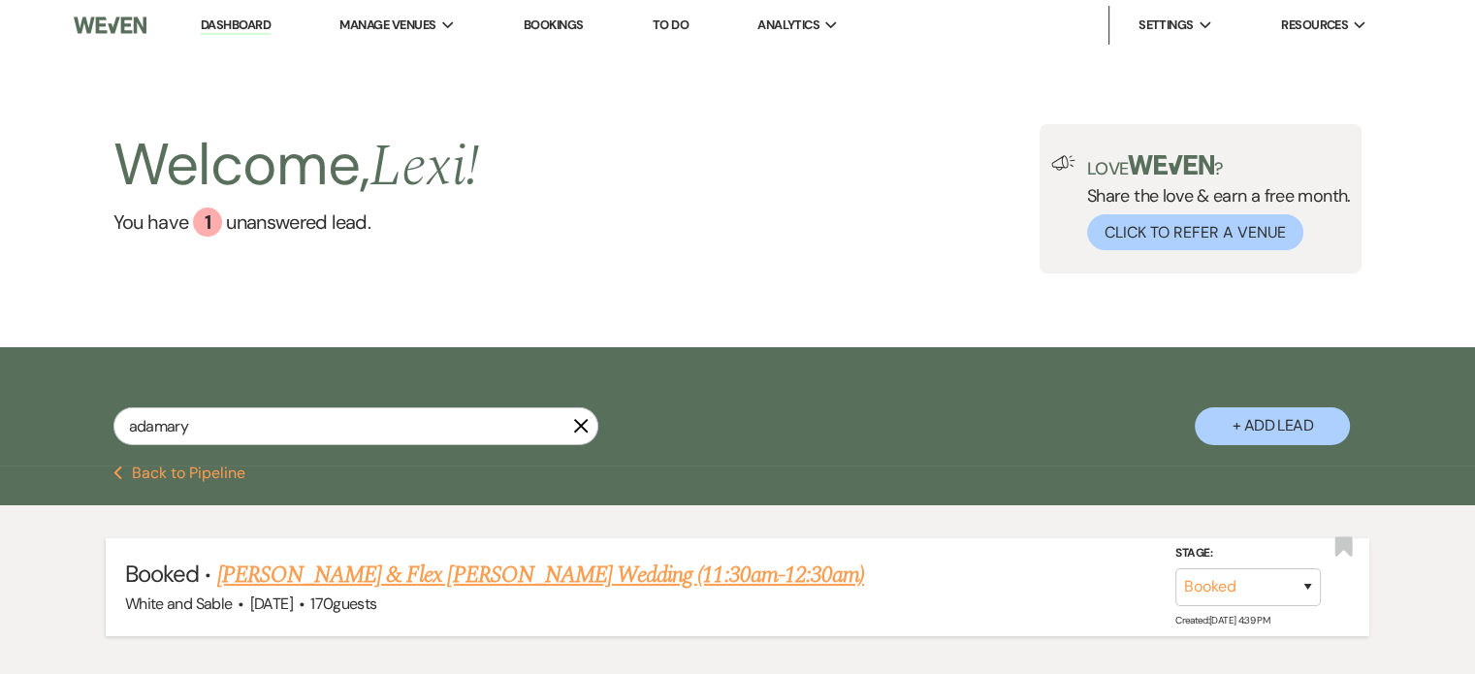
click at [268, 568] on link "[PERSON_NAME] & Flex [PERSON_NAME] Wedding (11:30am-12:30am)" at bounding box center [540, 575] width 647 height 35
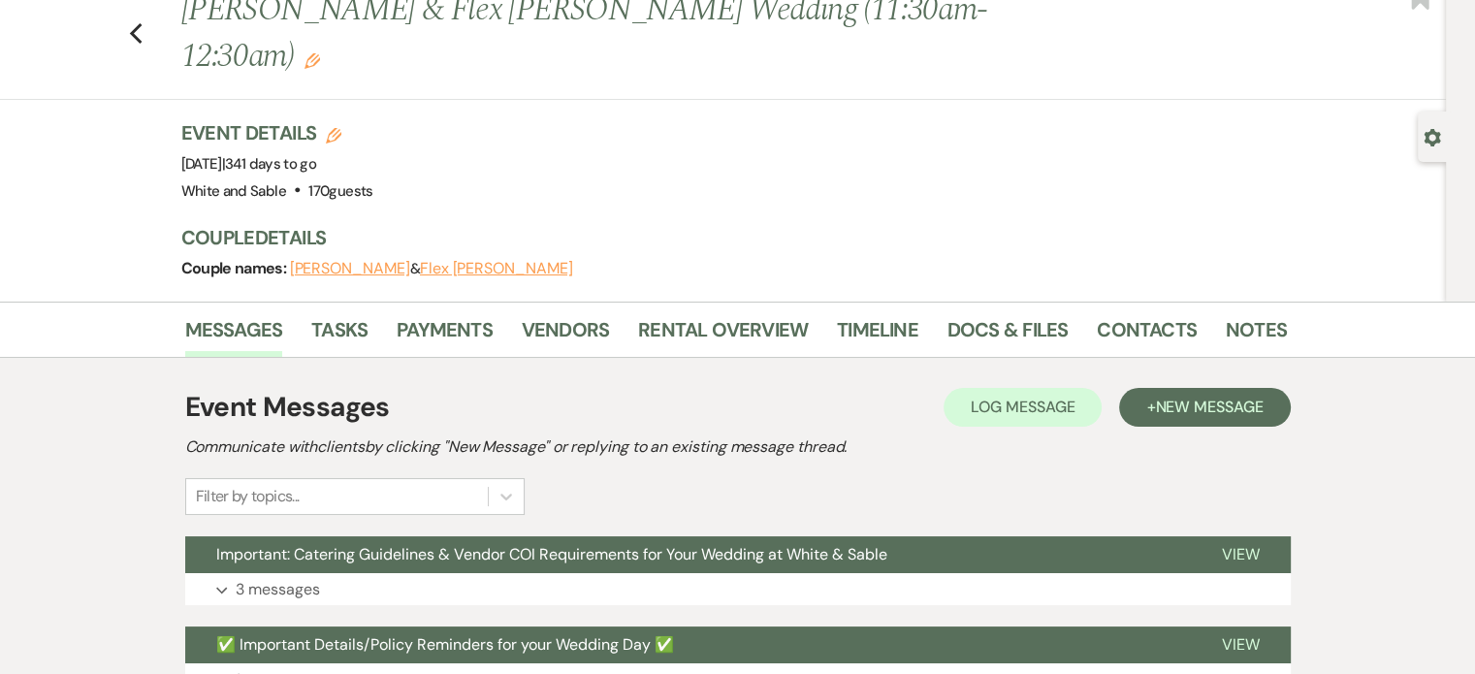
scroll to position [97, 0]
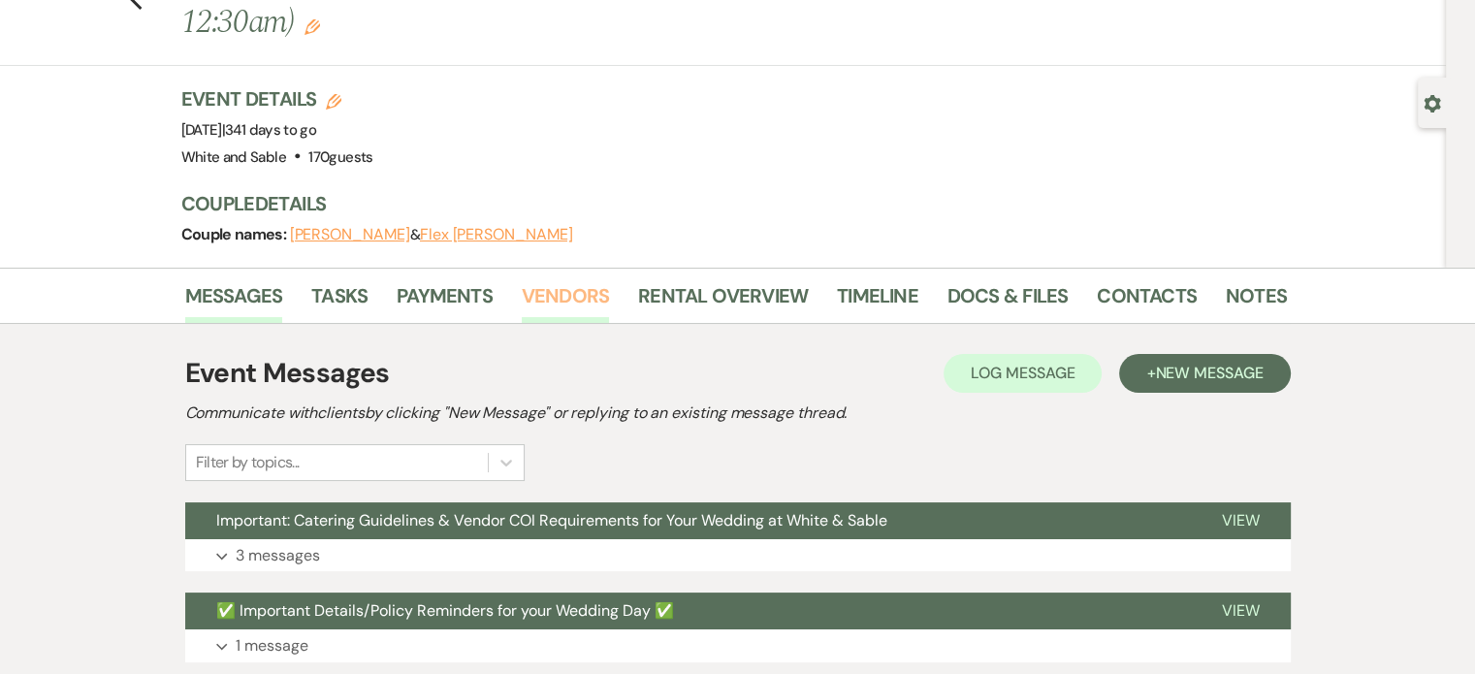
click at [541, 280] on link "Vendors" at bounding box center [565, 301] width 87 height 43
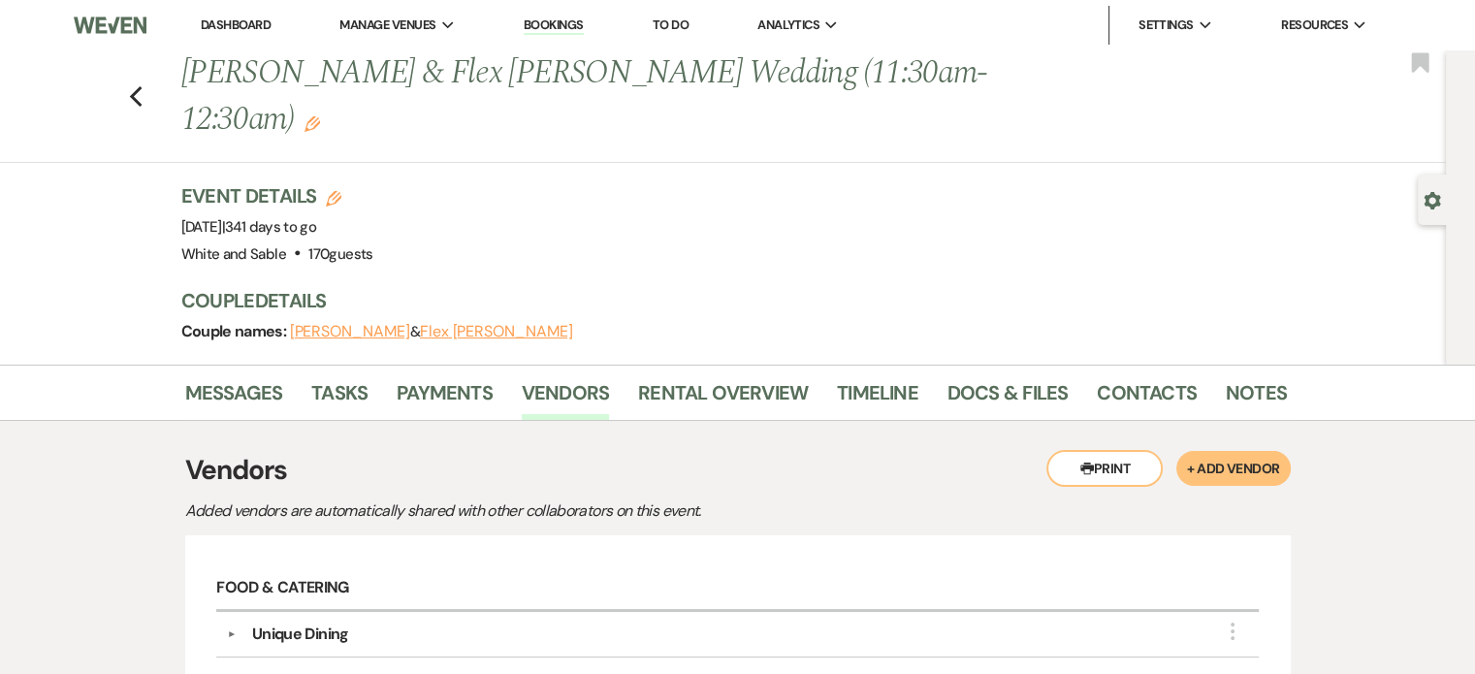
click at [246, 26] on link "Dashboard" at bounding box center [236, 24] width 70 height 16
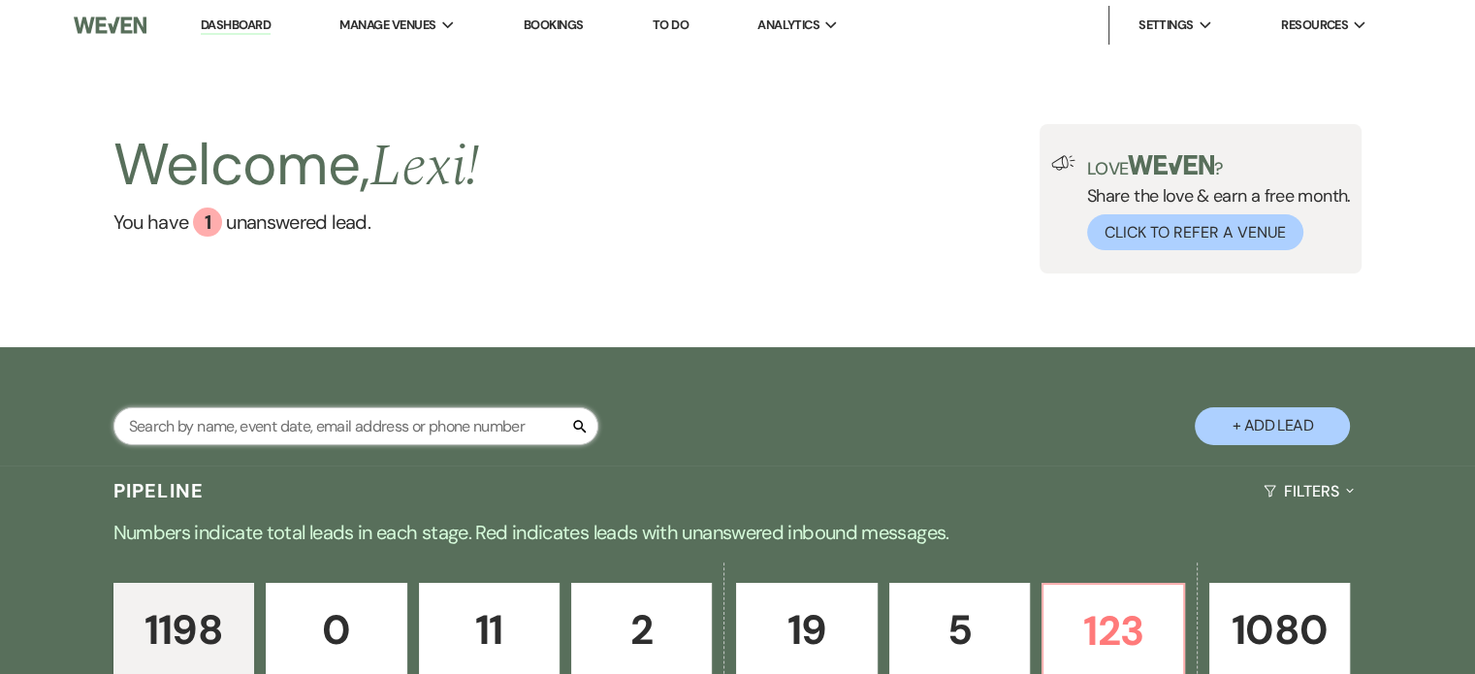
click at [244, 417] on input "text" at bounding box center [355, 426] width 485 height 38
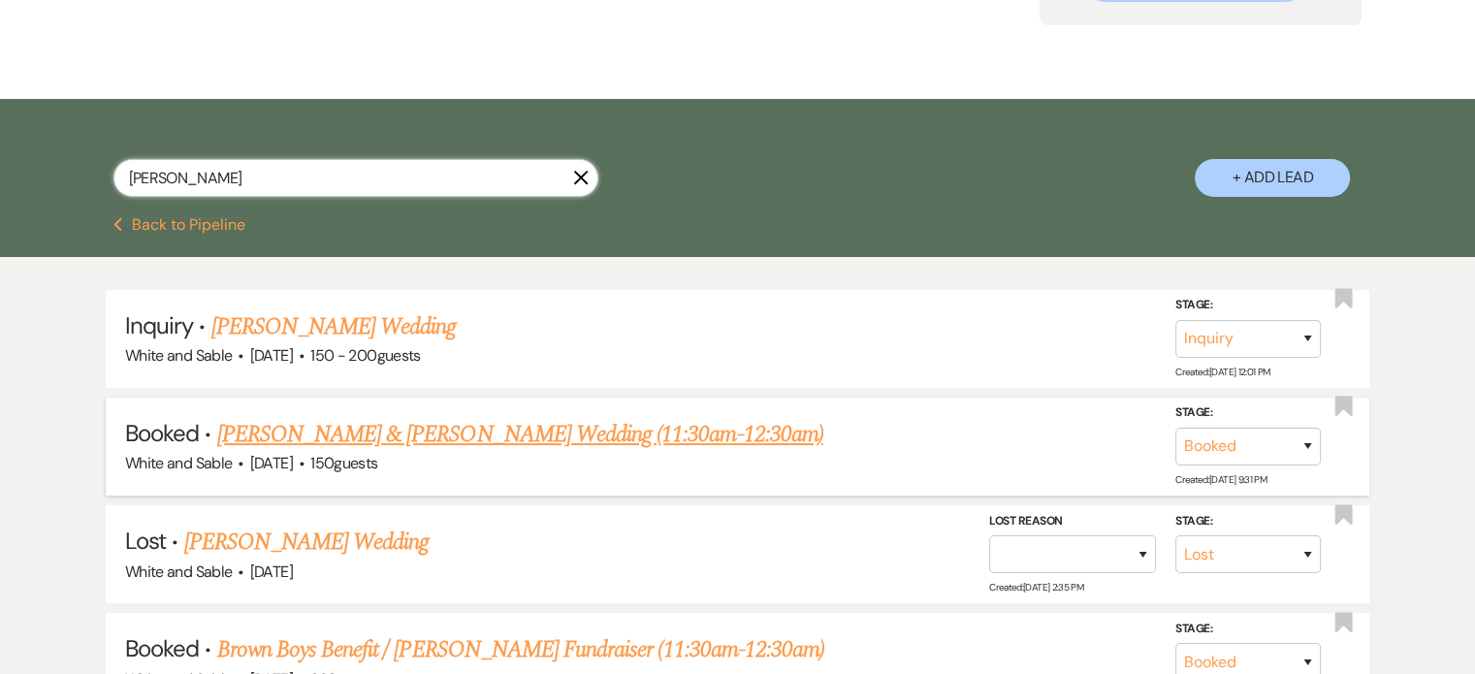
scroll to position [582, 0]
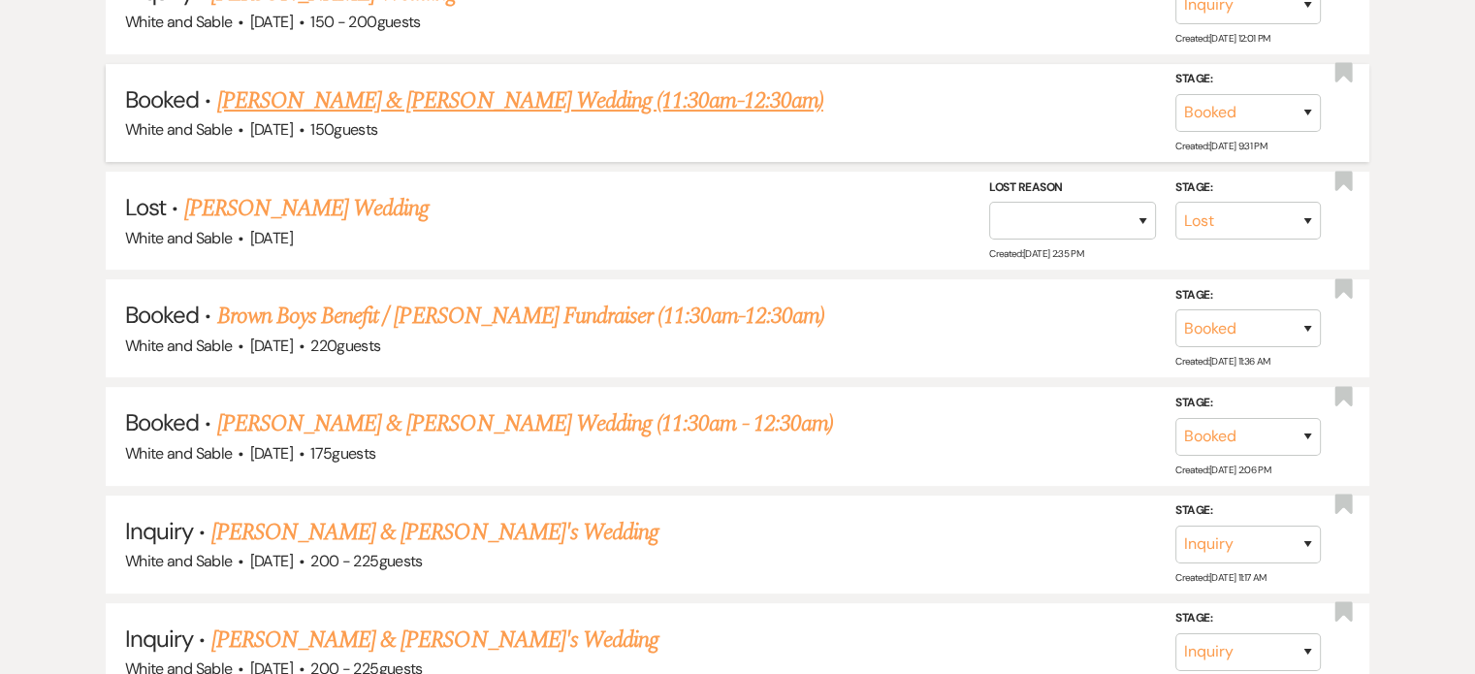
click at [310, 88] on link "[PERSON_NAME] & [PERSON_NAME] Wedding (11:30am-12:30am)" at bounding box center [520, 100] width 606 height 35
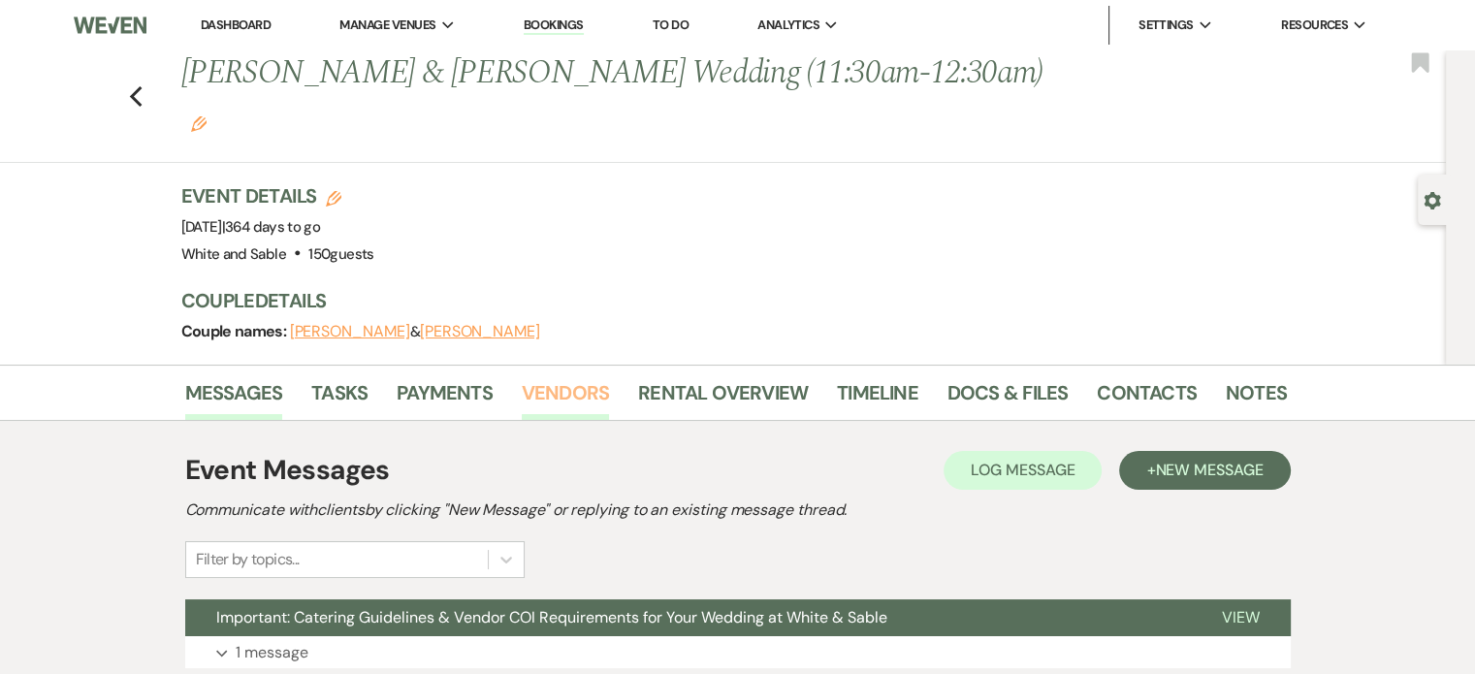
click at [557, 377] on link "Vendors" at bounding box center [565, 398] width 87 height 43
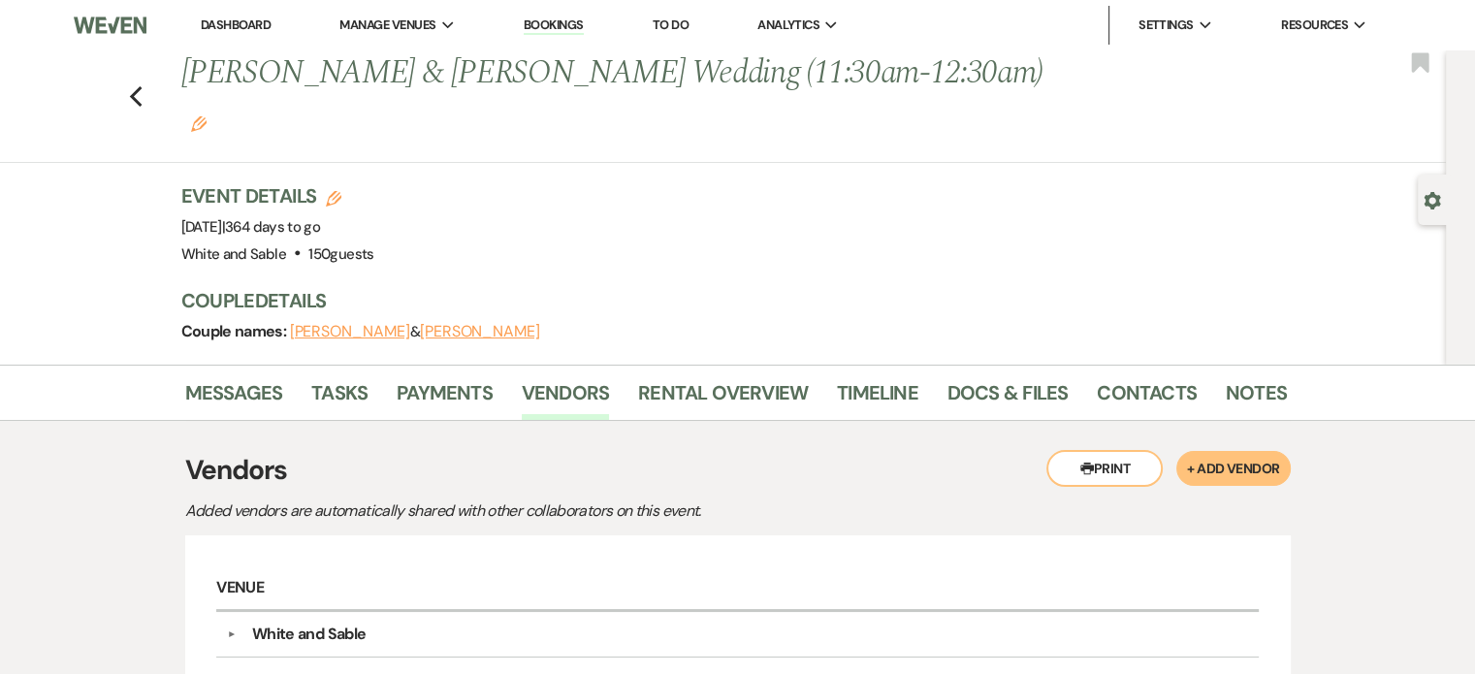
click at [151, 72] on div "Previous Katie Mrozek & Andy Corral's Wedding (11:30am-12:30am) Edit Bookmark" at bounding box center [718, 106] width 1456 height 113
click at [144, 85] on icon "Previous" at bounding box center [136, 96] width 15 height 23
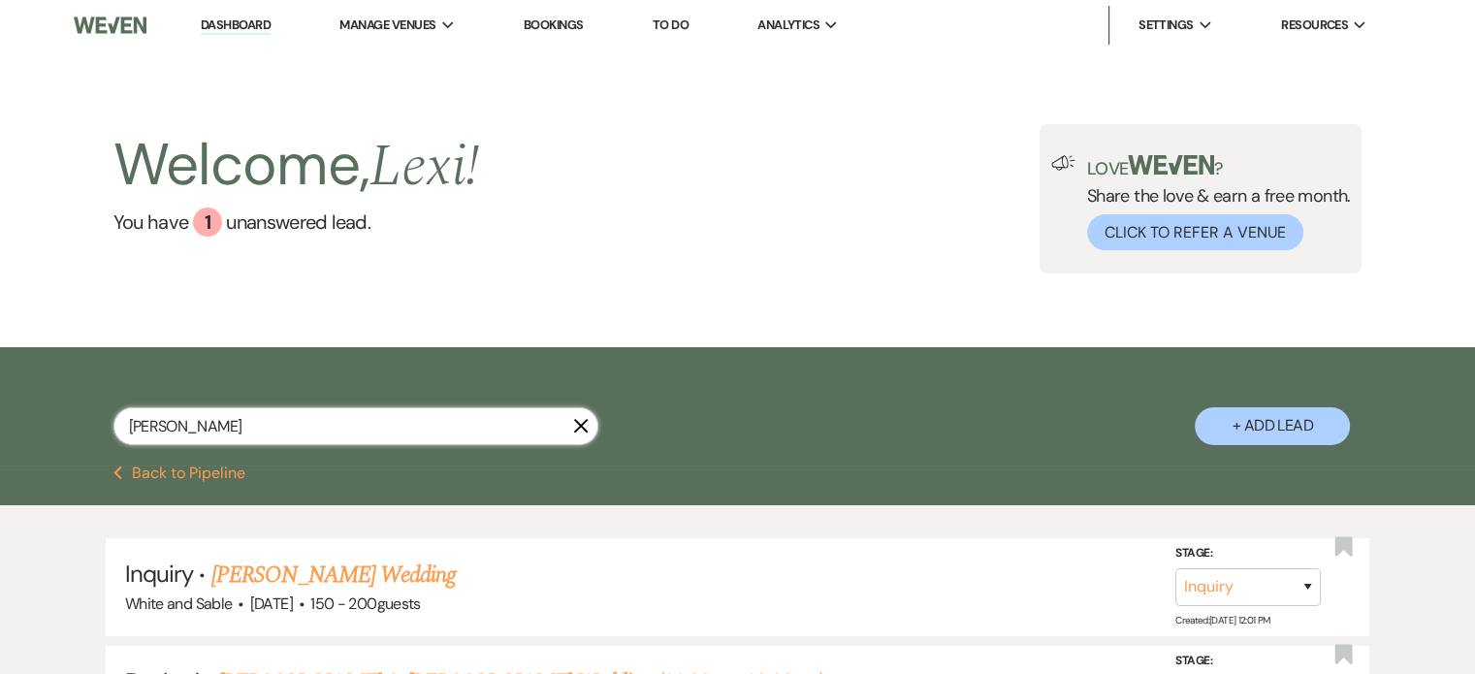
click at [311, 437] on input "andy corral" at bounding box center [355, 426] width 485 height 38
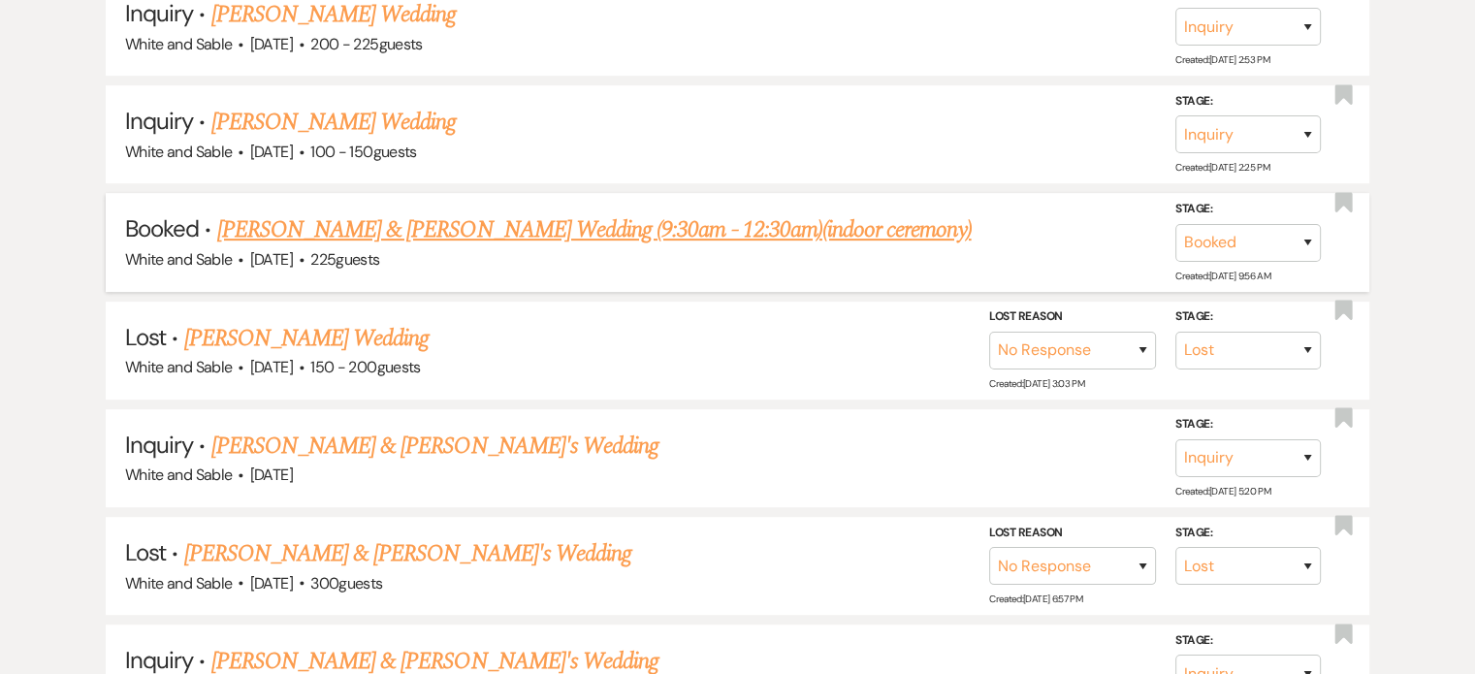
click at [357, 220] on link "[PERSON_NAME] & [PERSON_NAME] Wedding (9:30am - 12:30am)(indoor ceremony)" at bounding box center [594, 229] width 755 height 35
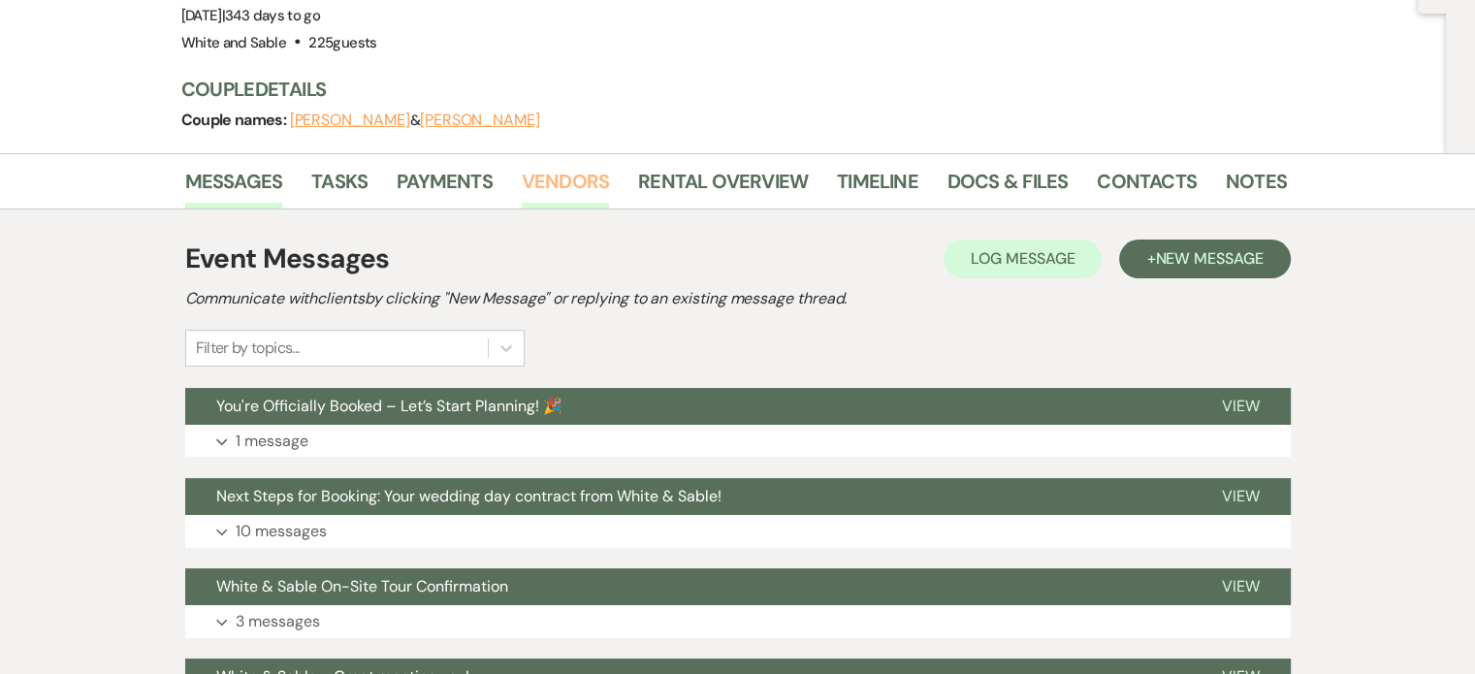
click at [575, 178] on link "Vendors" at bounding box center [565, 187] width 87 height 43
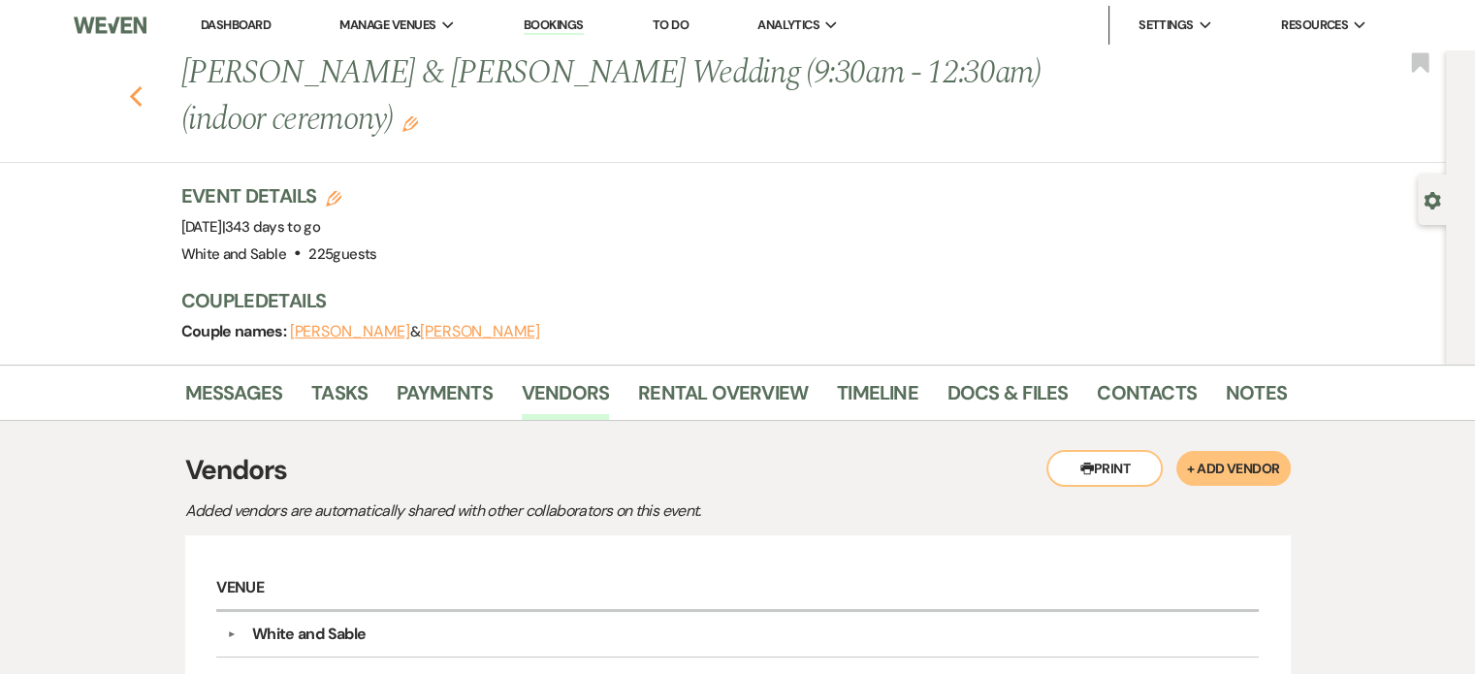
click at [144, 96] on icon "Previous" at bounding box center [136, 96] width 15 height 23
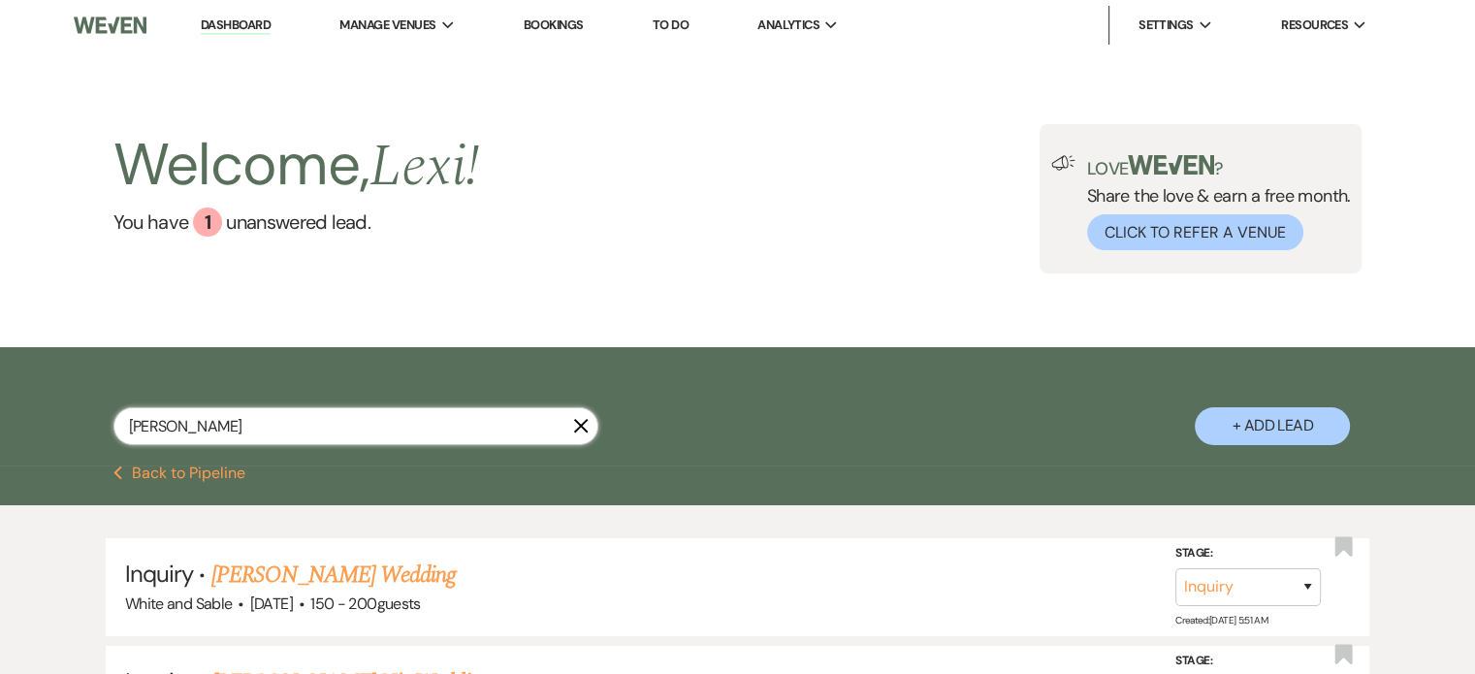
click at [183, 440] on input "paige reiners" at bounding box center [355, 426] width 485 height 38
drag, startPoint x: 183, startPoint y: 440, endPoint x: 121, endPoint y: 392, distance: 78.8
click at [186, 443] on input "paige reiners" at bounding box center [355, 426] width 485 height 38
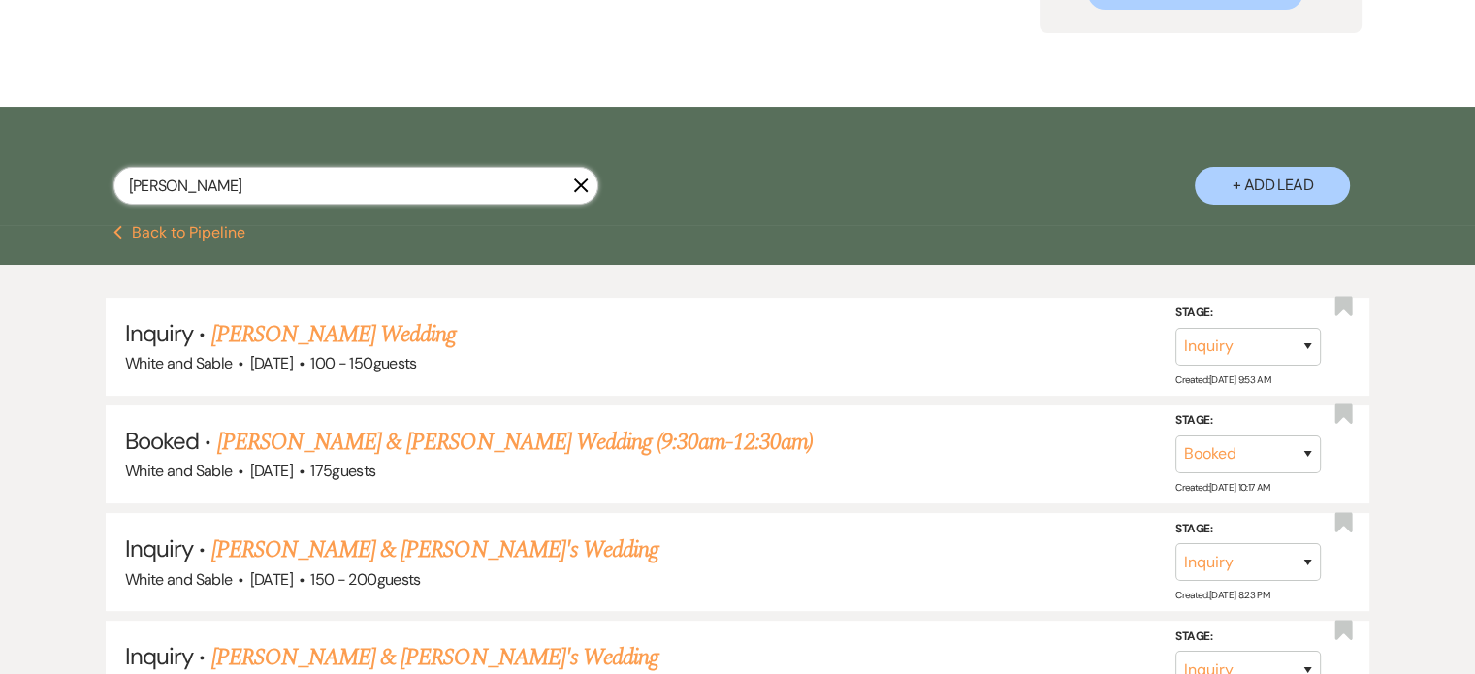
scroll to position [291, 0]
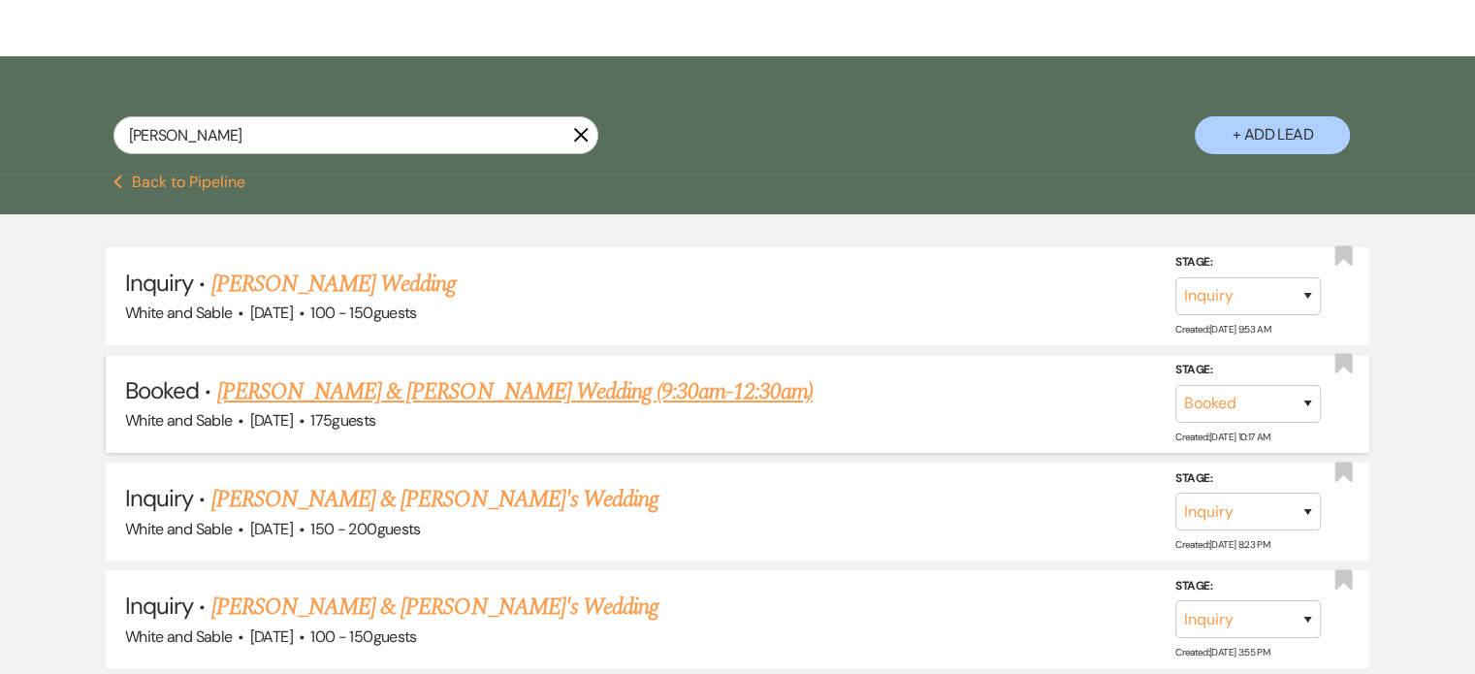
click at [483, 376] on link "[PERSON_NAME] & [PERSON_NAME] Wedding (9:30am-12:30am)" at bounding box center [515, 391] width 596 height 35
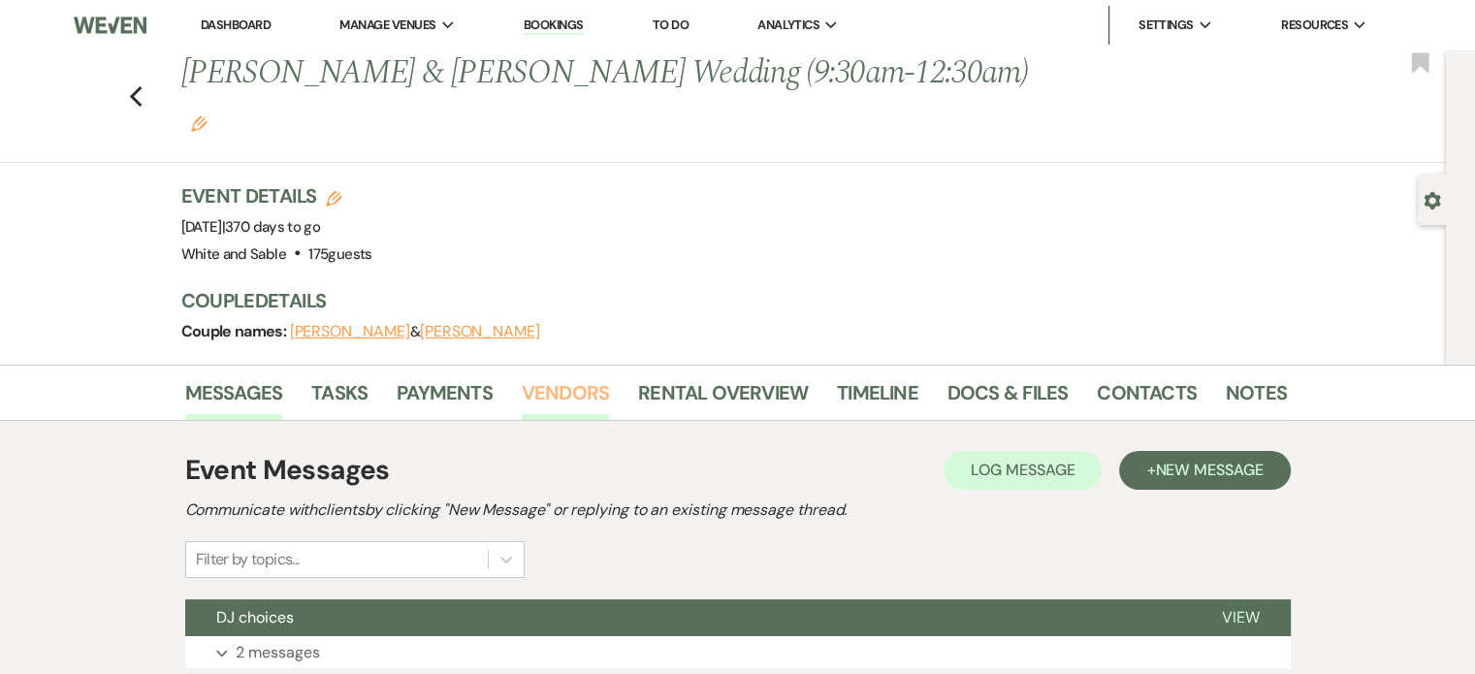
click at [568, 377] on link "Vendors" at bounding box center [565, 398] width 87 height 43
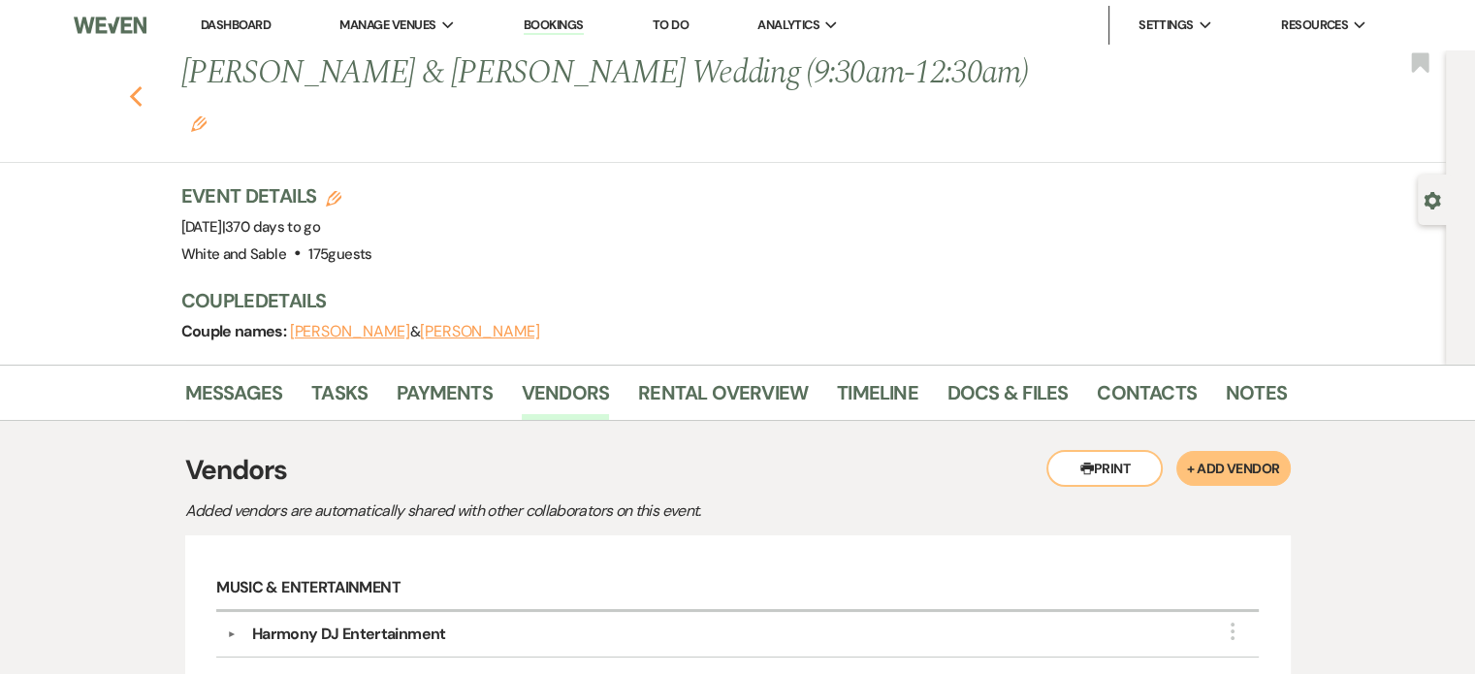
click at [138, 86] on use "button" at bounding box center [135, 96] width 13 height 21
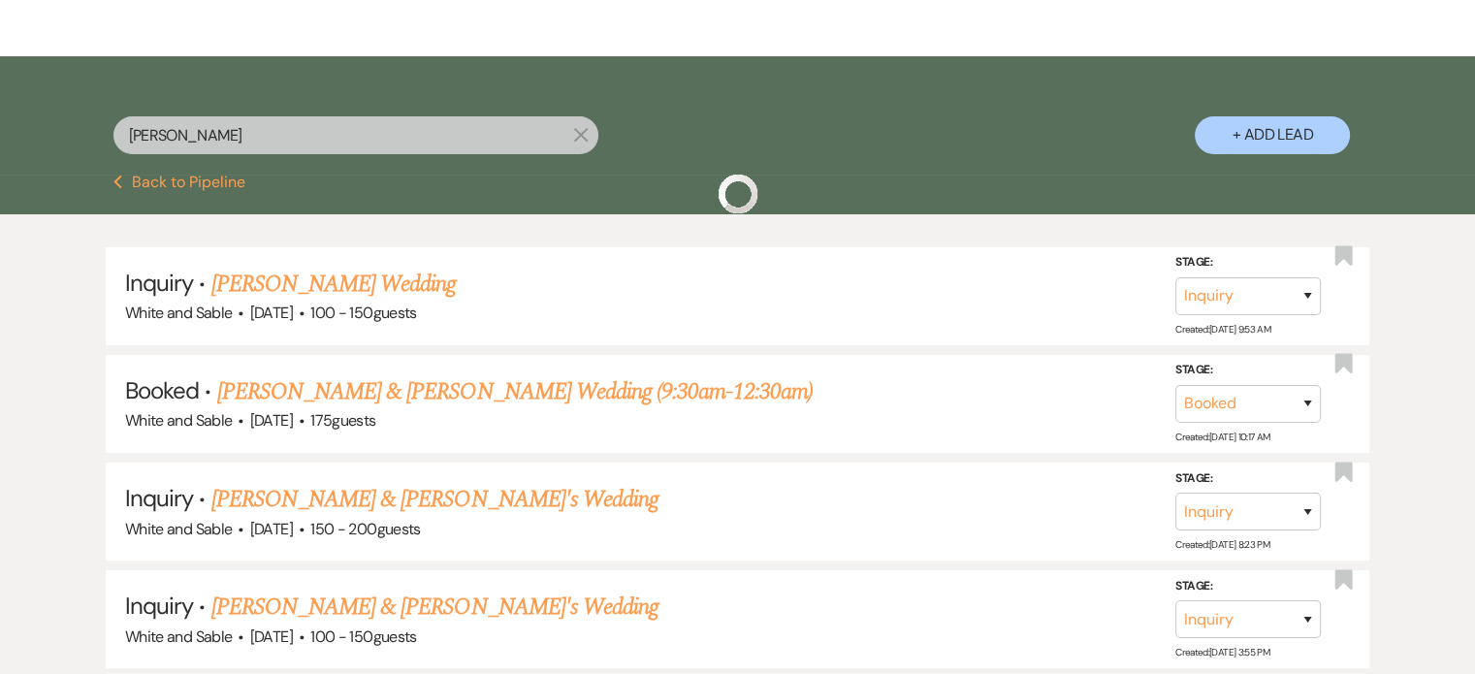
click at [287, 131] on input "rachel barta" at bounding box center [355, 135] width 485 height 38
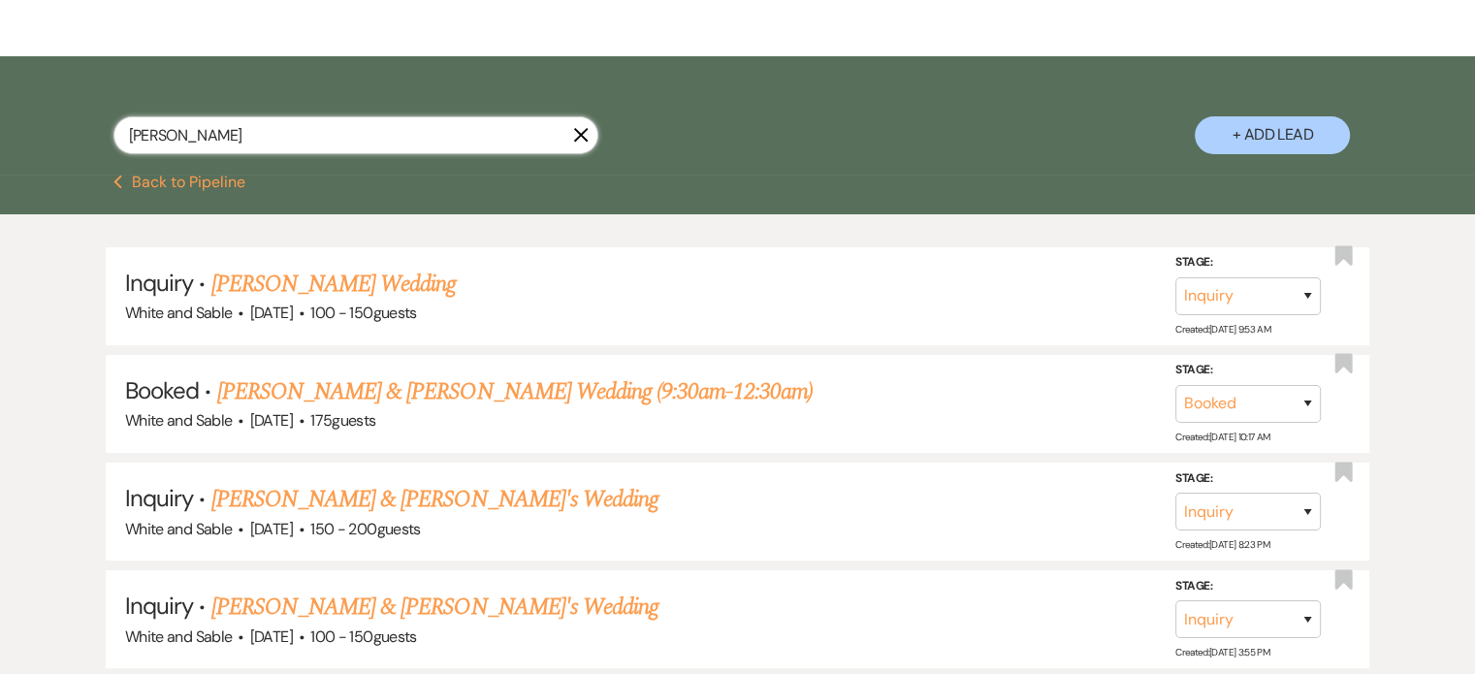
click at [287, 131] on input "rachel barta" at bounding box center [355, 135] width 485 height 38
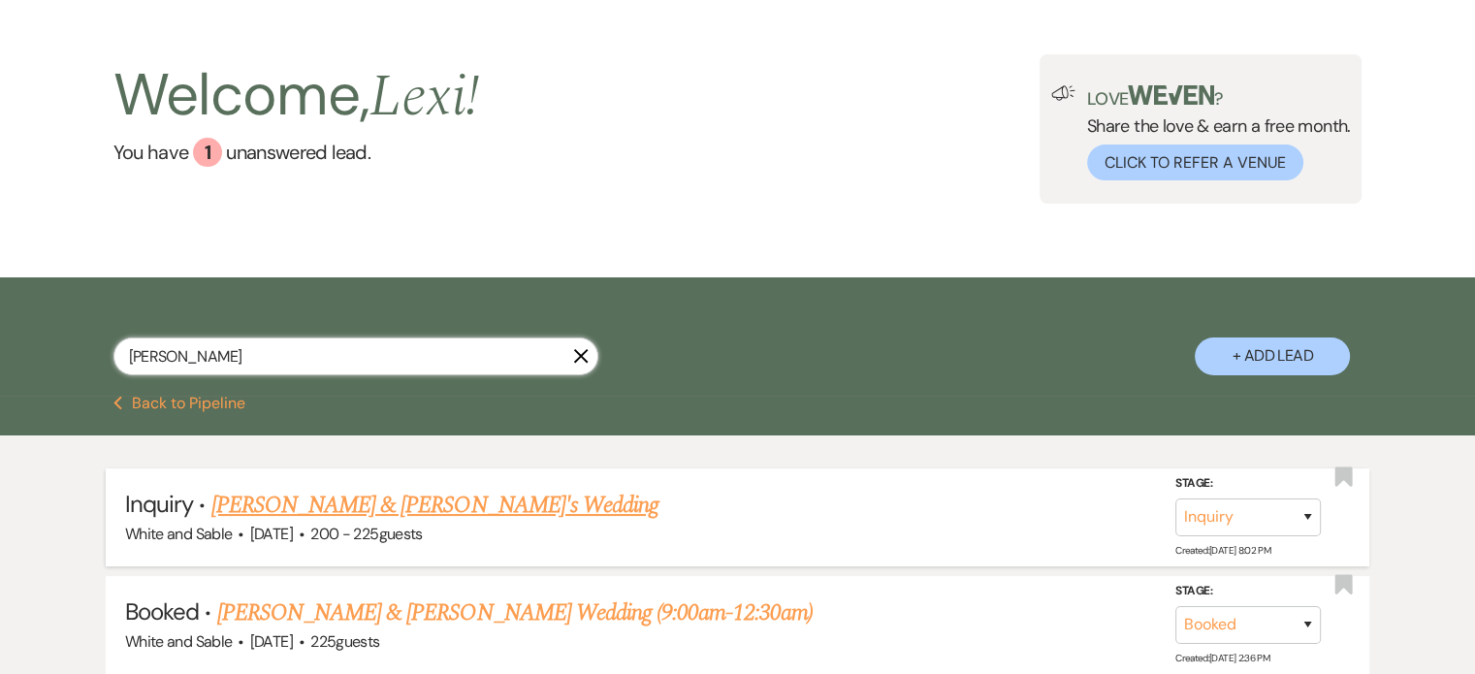
scroll to position [291, 0]
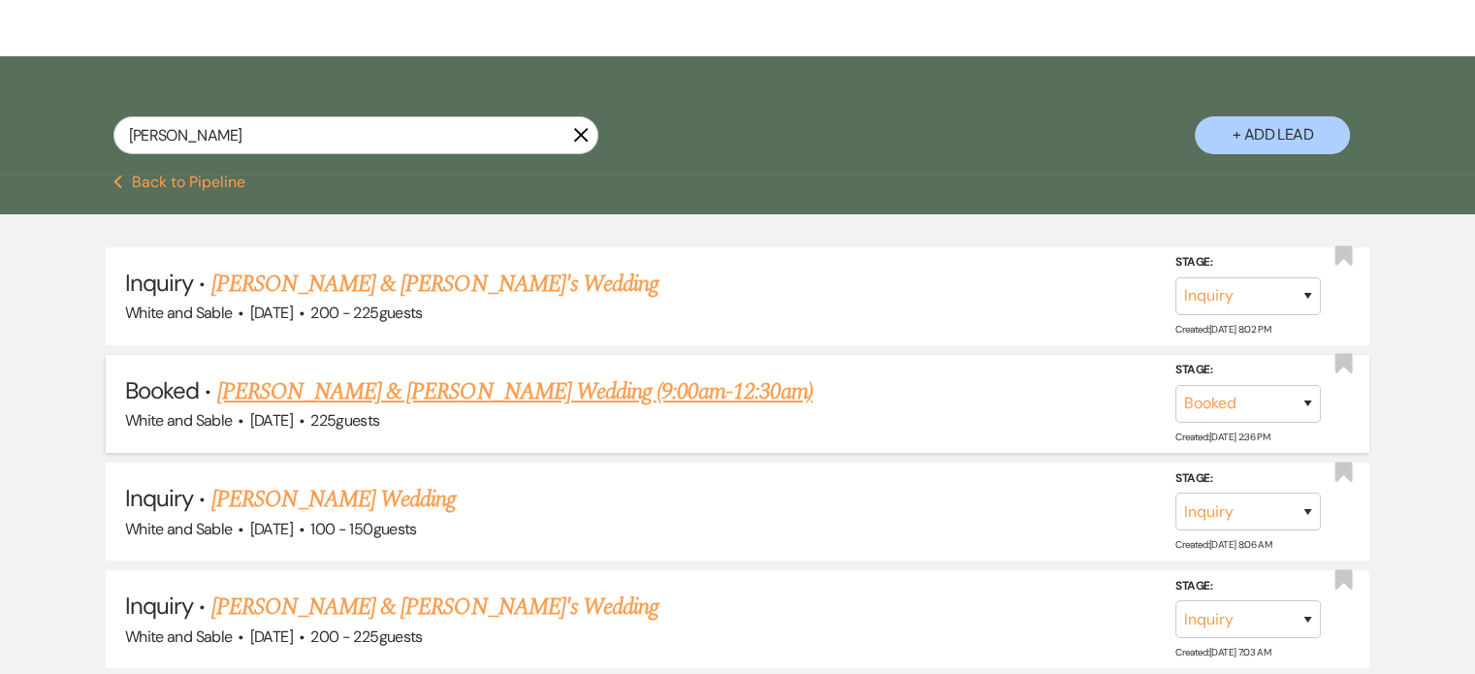
click at [322, 383] on link "[PERSON_NAME] & [PERSON_NAME] Wedding (9:00am-12:30am)" at bounding box center [515, 391] width 596 height 35
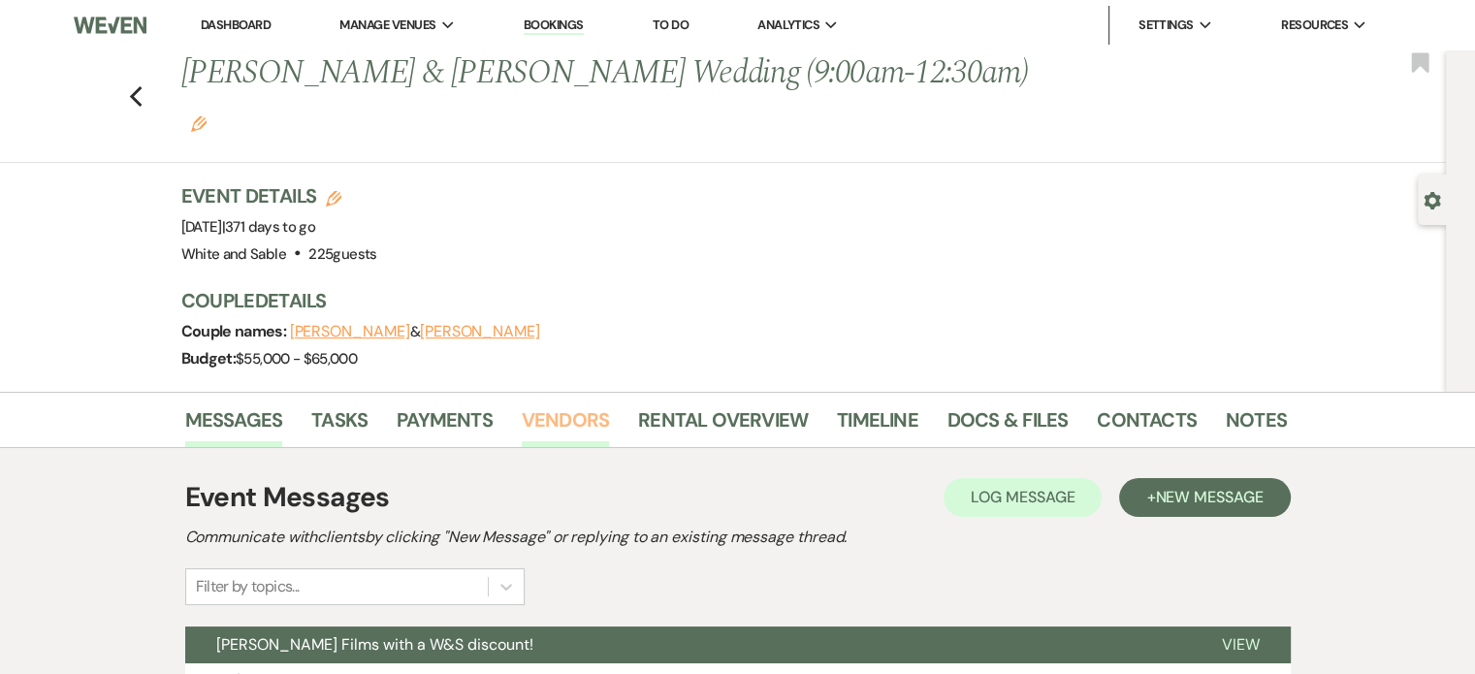
click at [577, 405] on link "Vendors" at bounding box center [565, 426] width 87 height 43
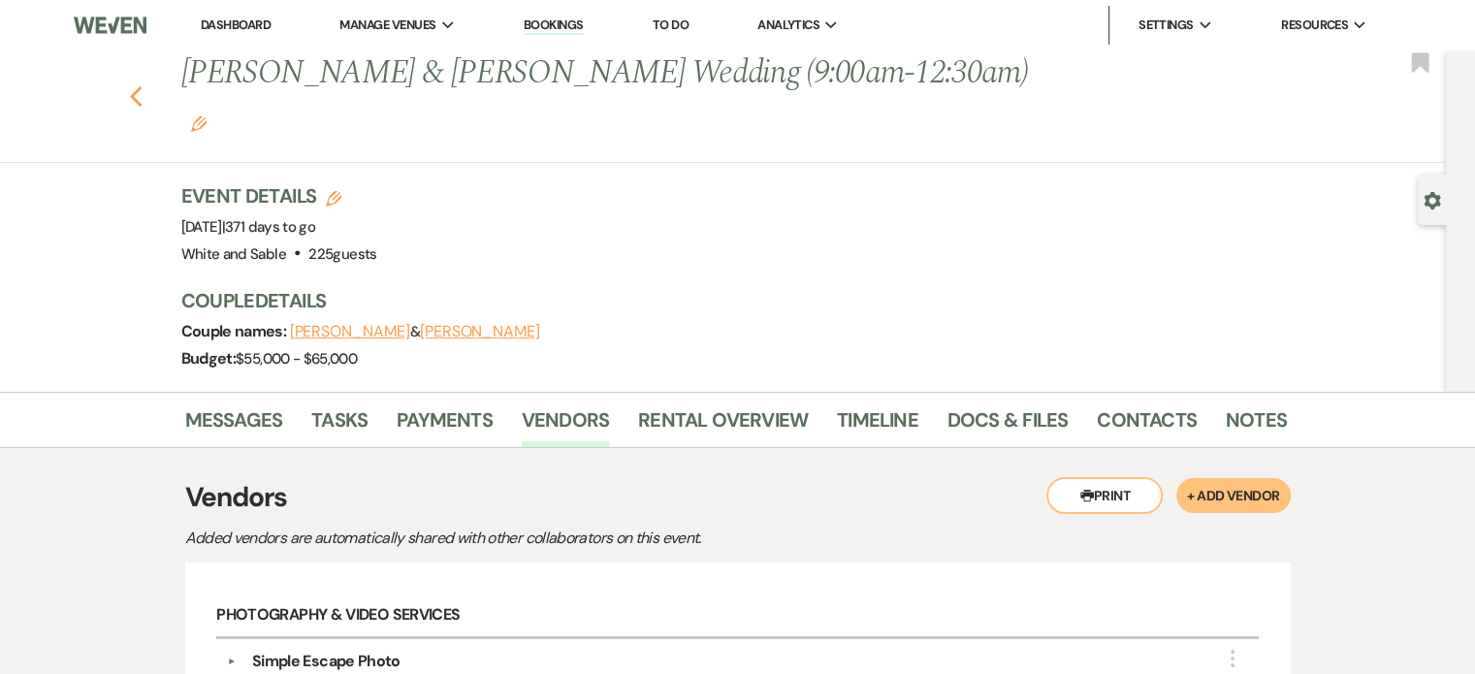
click at [144, 85] on icon "Previous" at bounding box center [136, 96] width 15 height 23
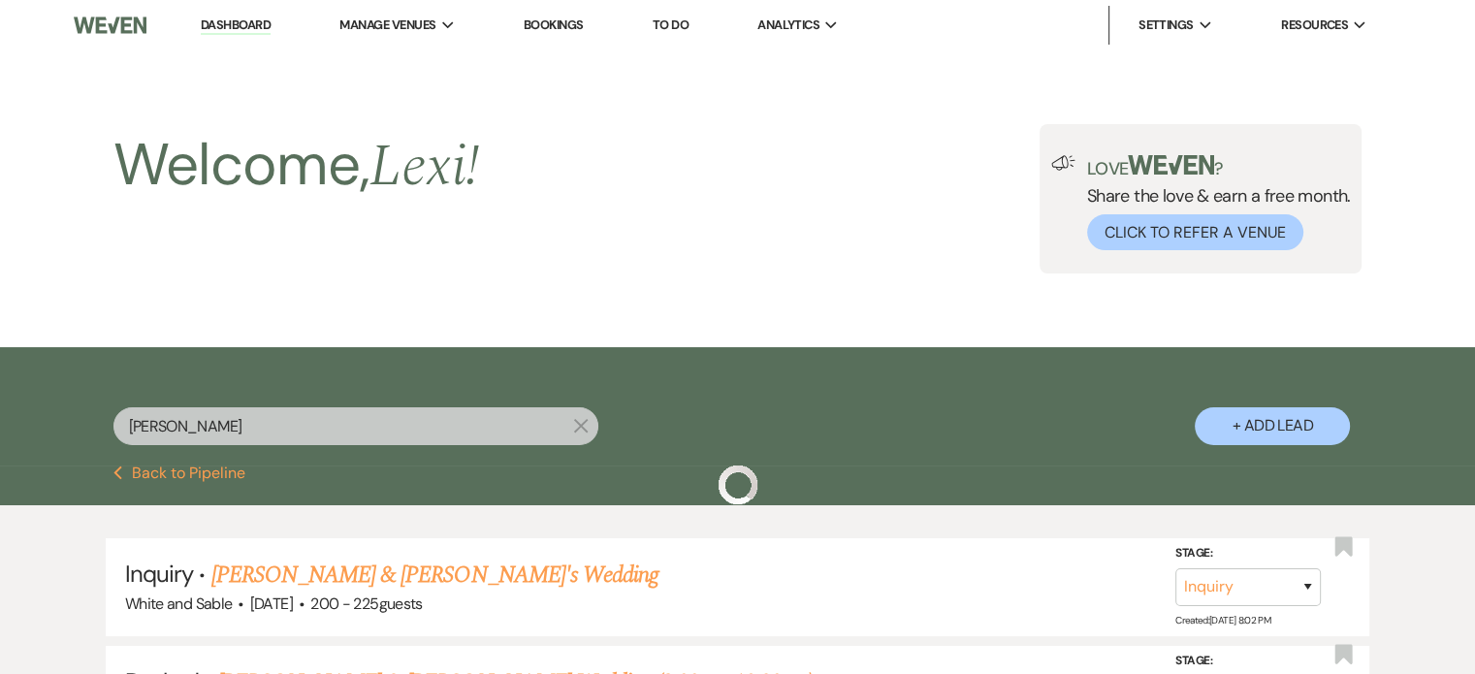
scroll to position [291, 0]
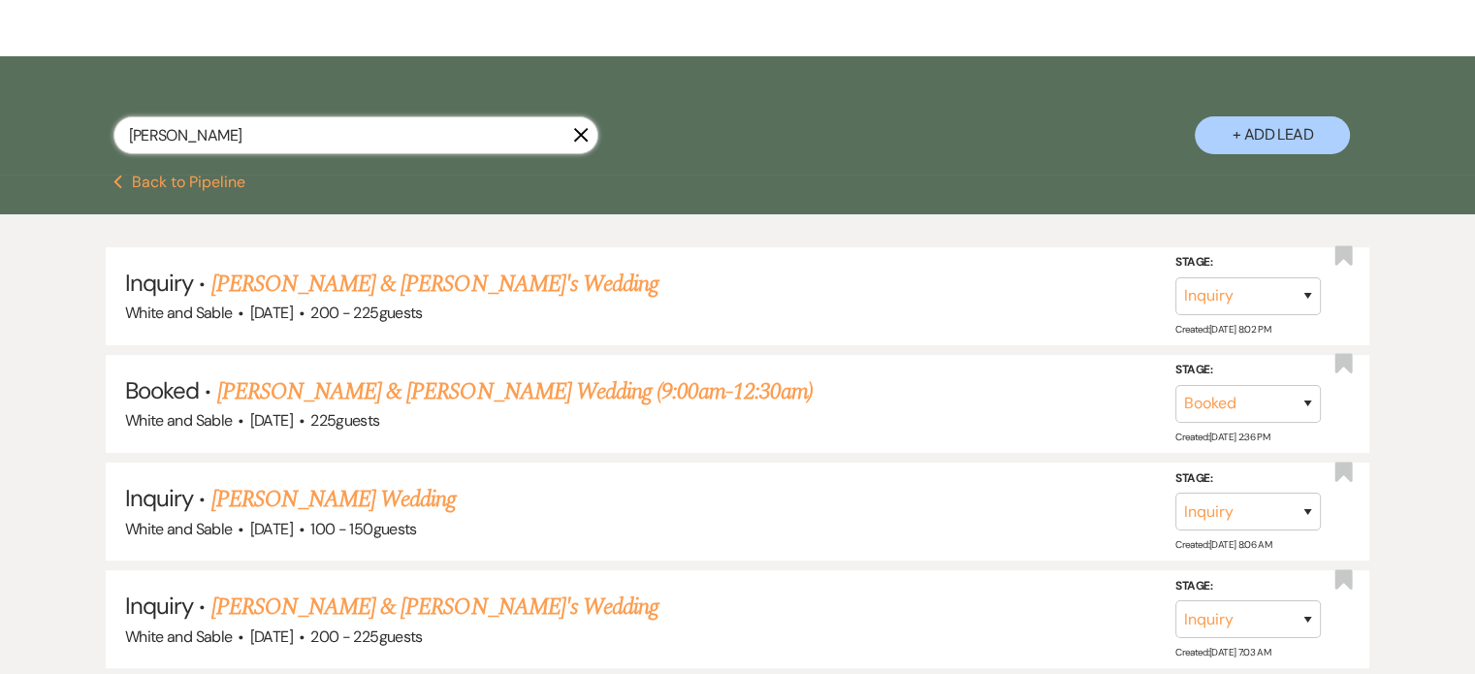
click at [292, 126] on input "hallie marx" at bounding box center [355, 135] width 485 height 38
drag, startPoint x: 292, startPoint y: 126, endPoint x: 265, endPoint y: 113, distance: 30.4
click at [291, 126] on input "hallie marx" at bounding box center [355, 135] width 485 height 38
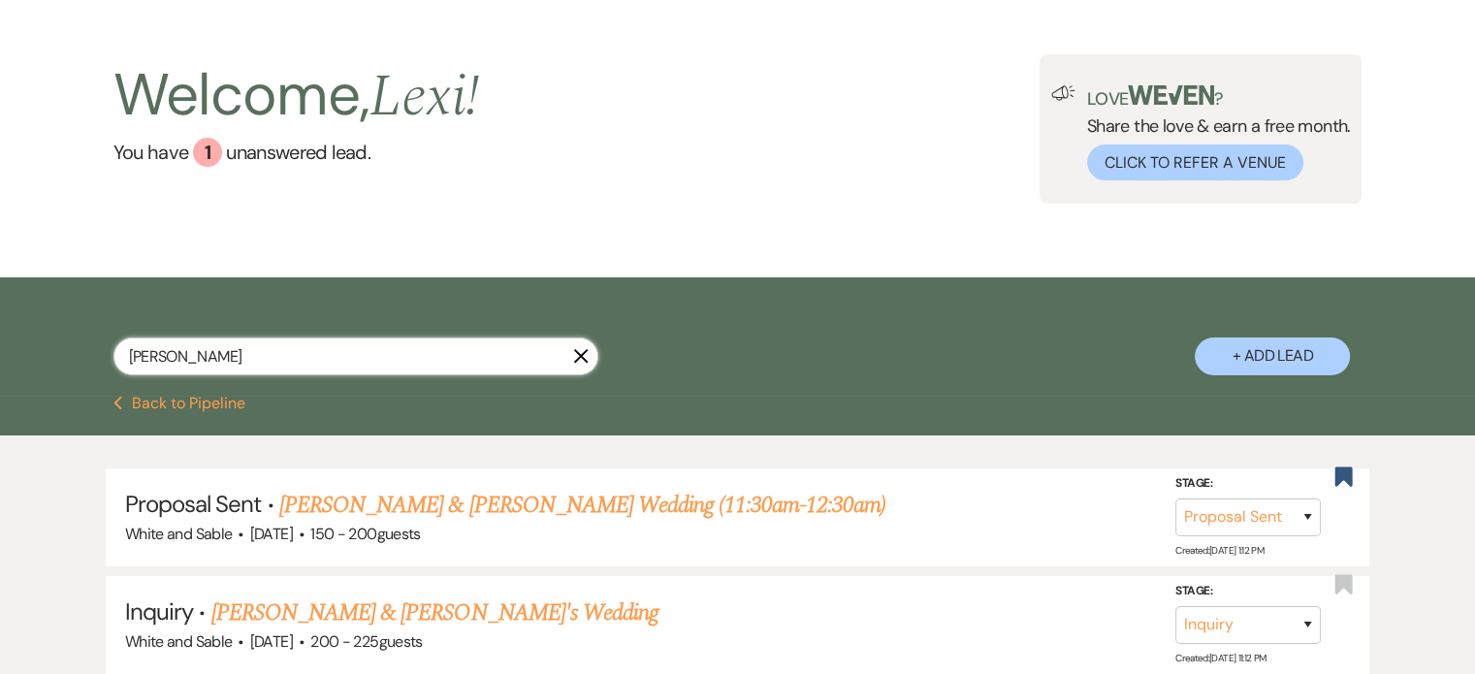
scroll to position [291, 0]
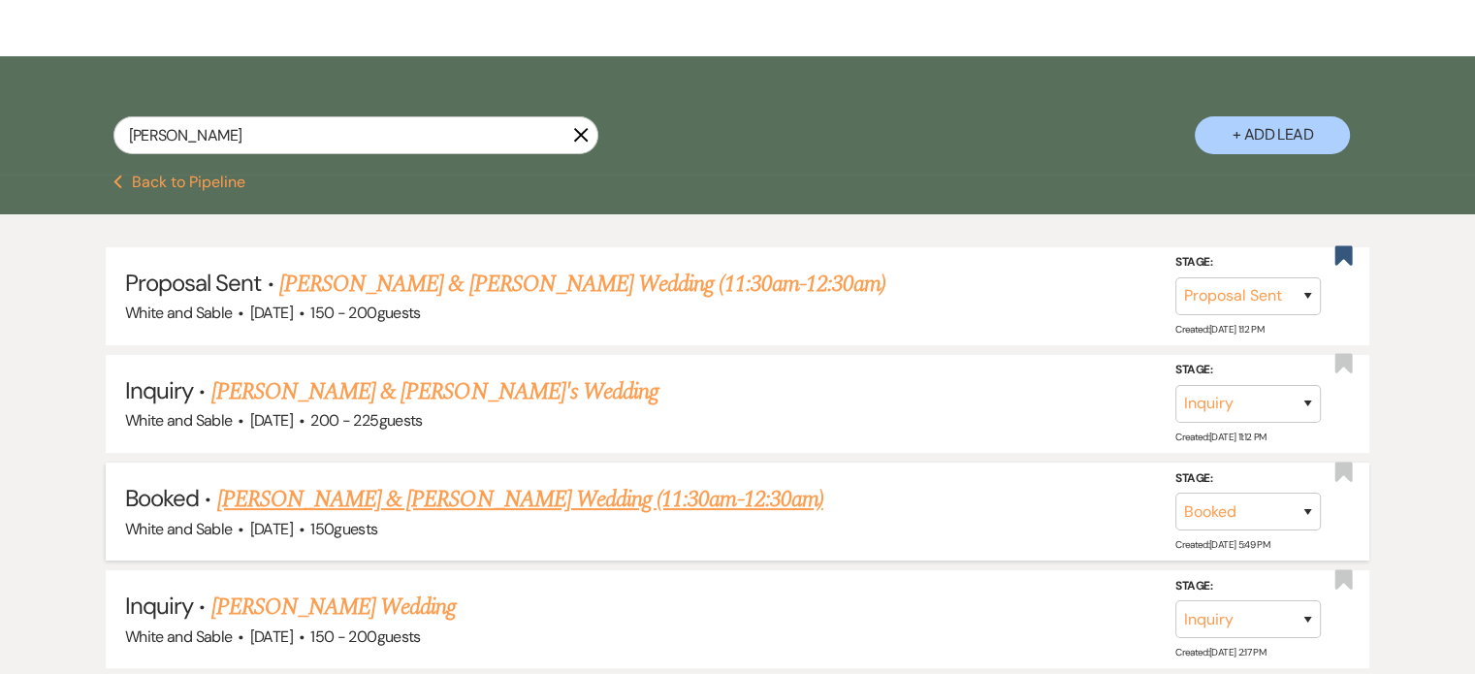
click at [432, 484] on link "[PERSON_NAME] & [PERSON_NAME] Wedding (11:30am-12:30am)" at bounding box center [520, 499] width 606 height 35
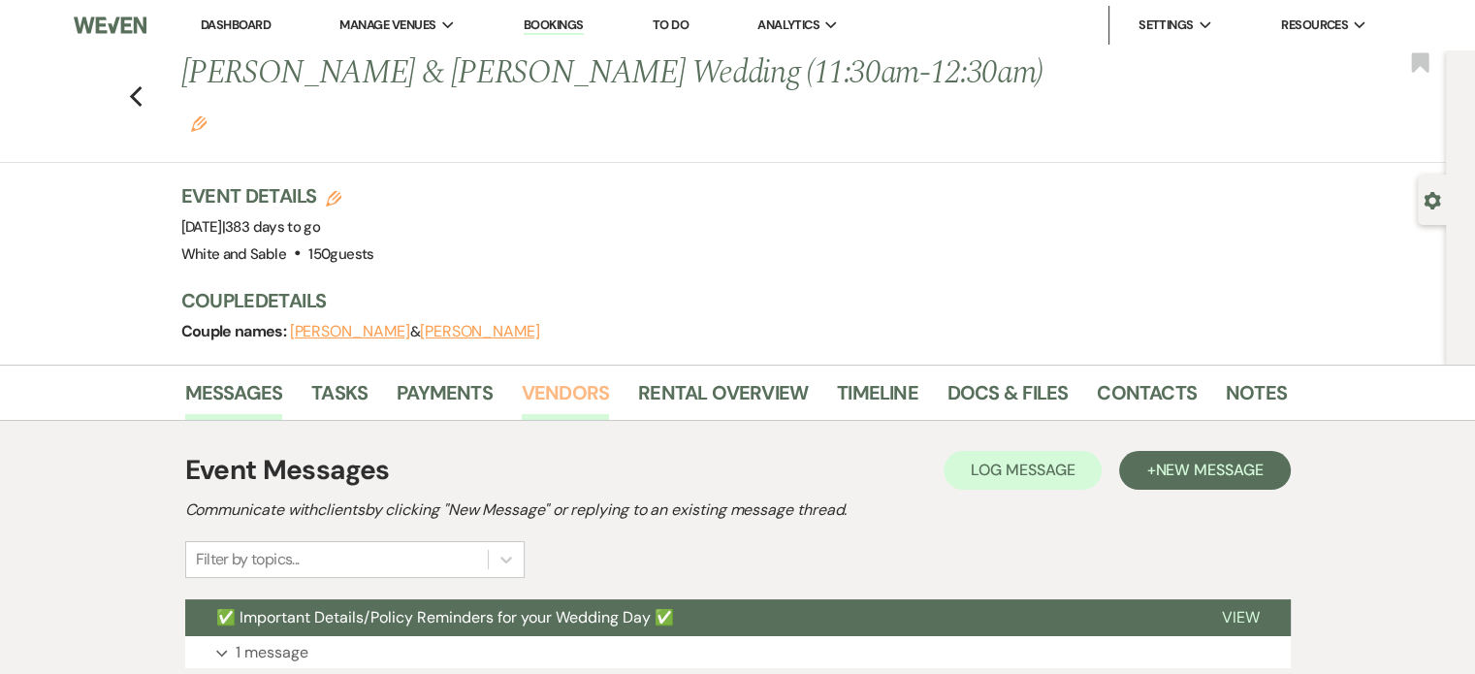
click at [528, 377] on link "Vendors" at bounding box center [565, 398] width 87 height 43
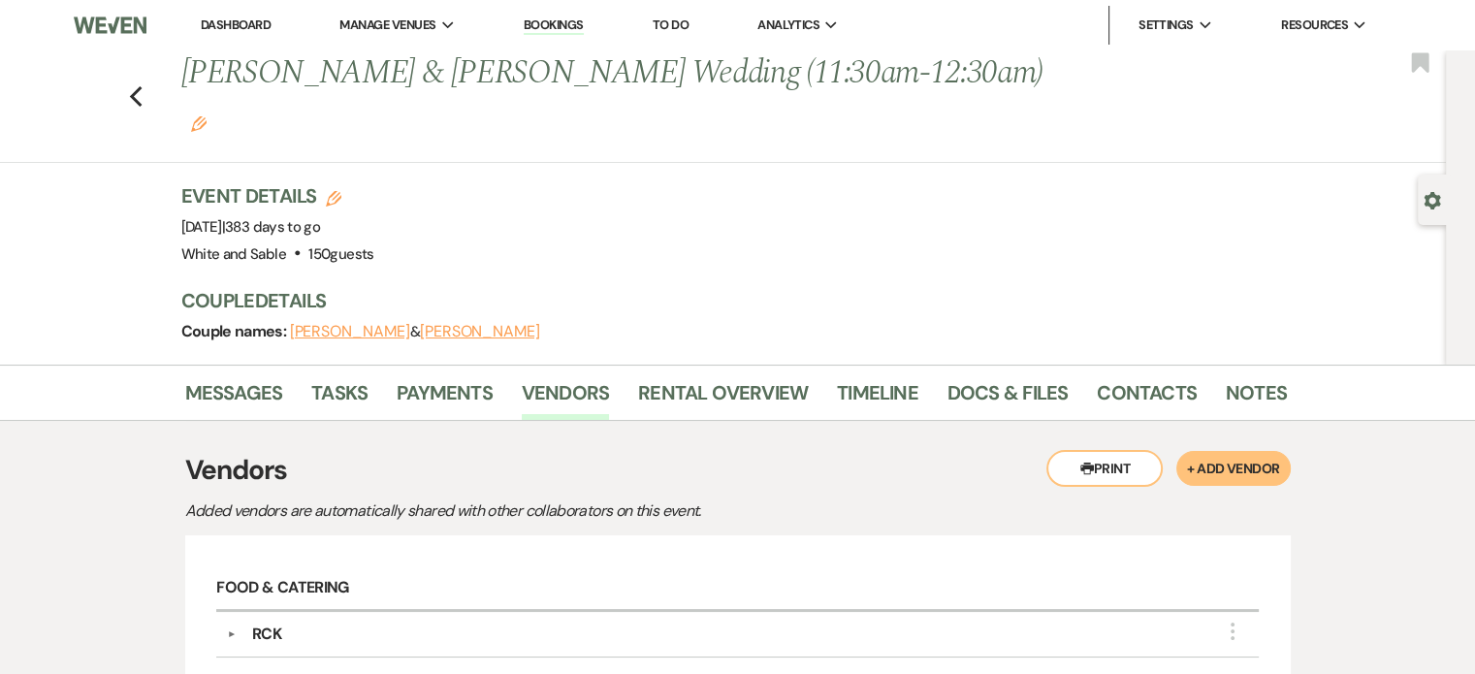
click at [239, 28] on link "Dashboard" at bounding box center [236, 24] width 70 height 16
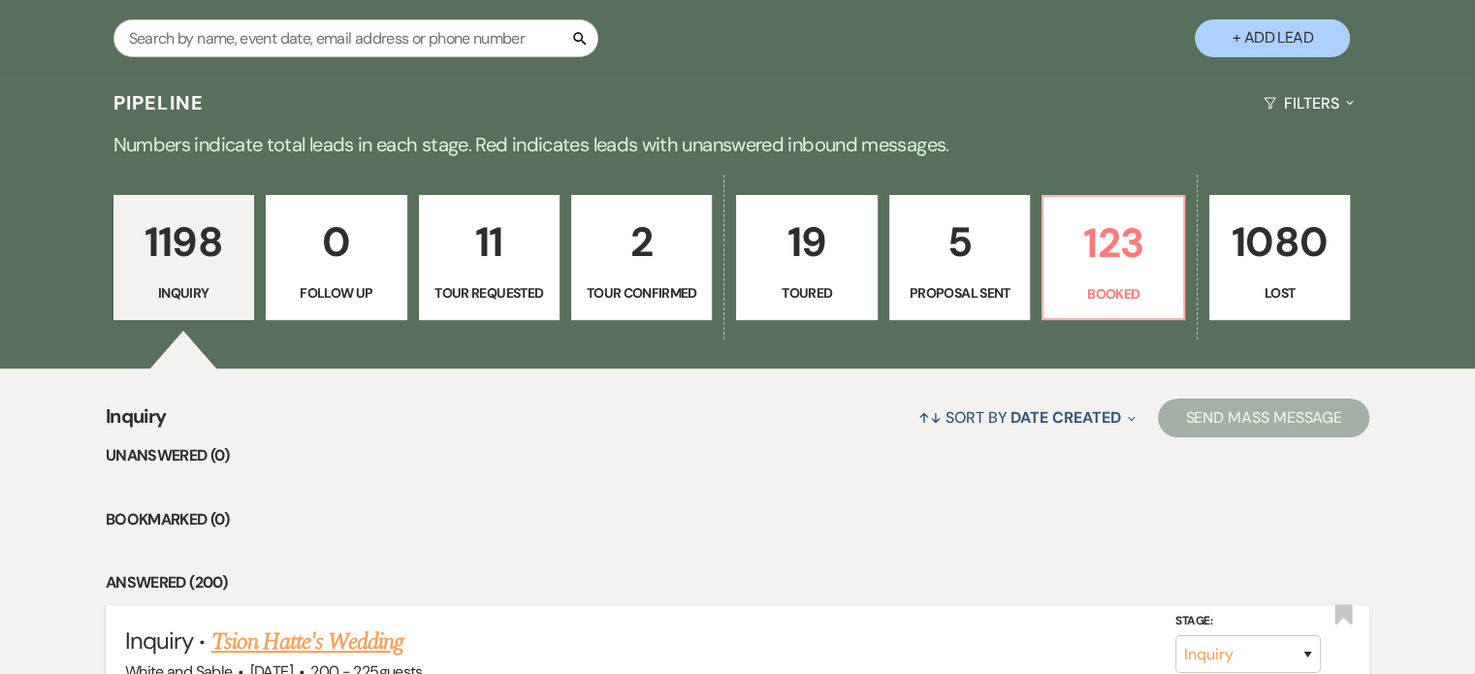
scroll to position [291, 0]
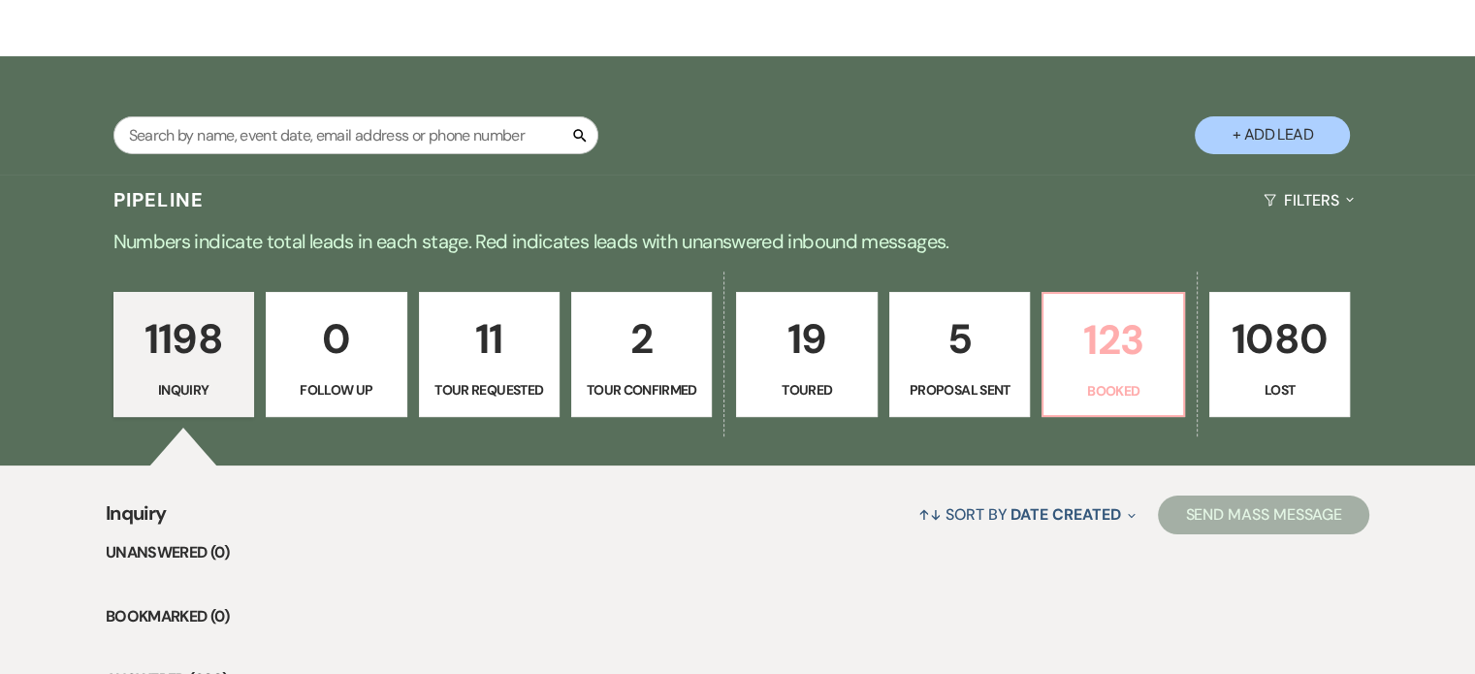
click at [1085, 365] on p "123" at bounding box center [1112, 340] width 115 height 65
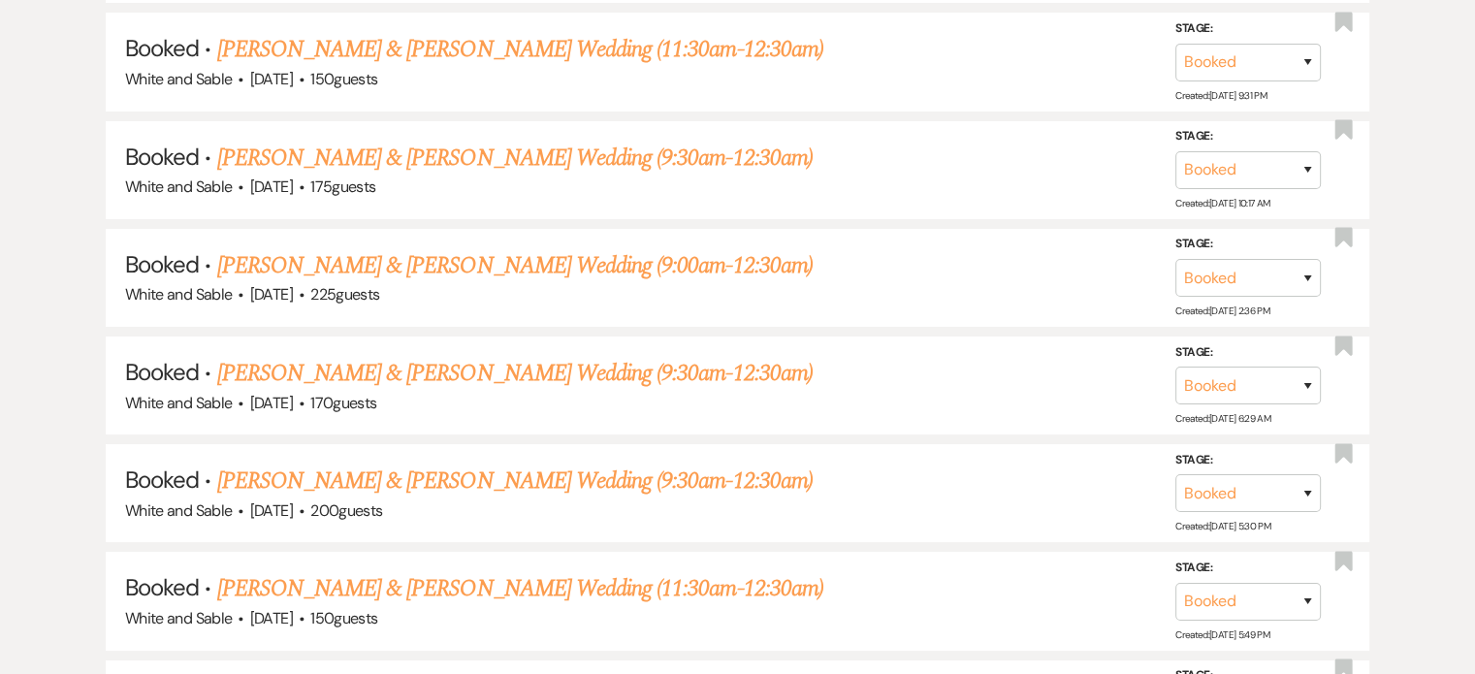
scroll to position [7275, 0]
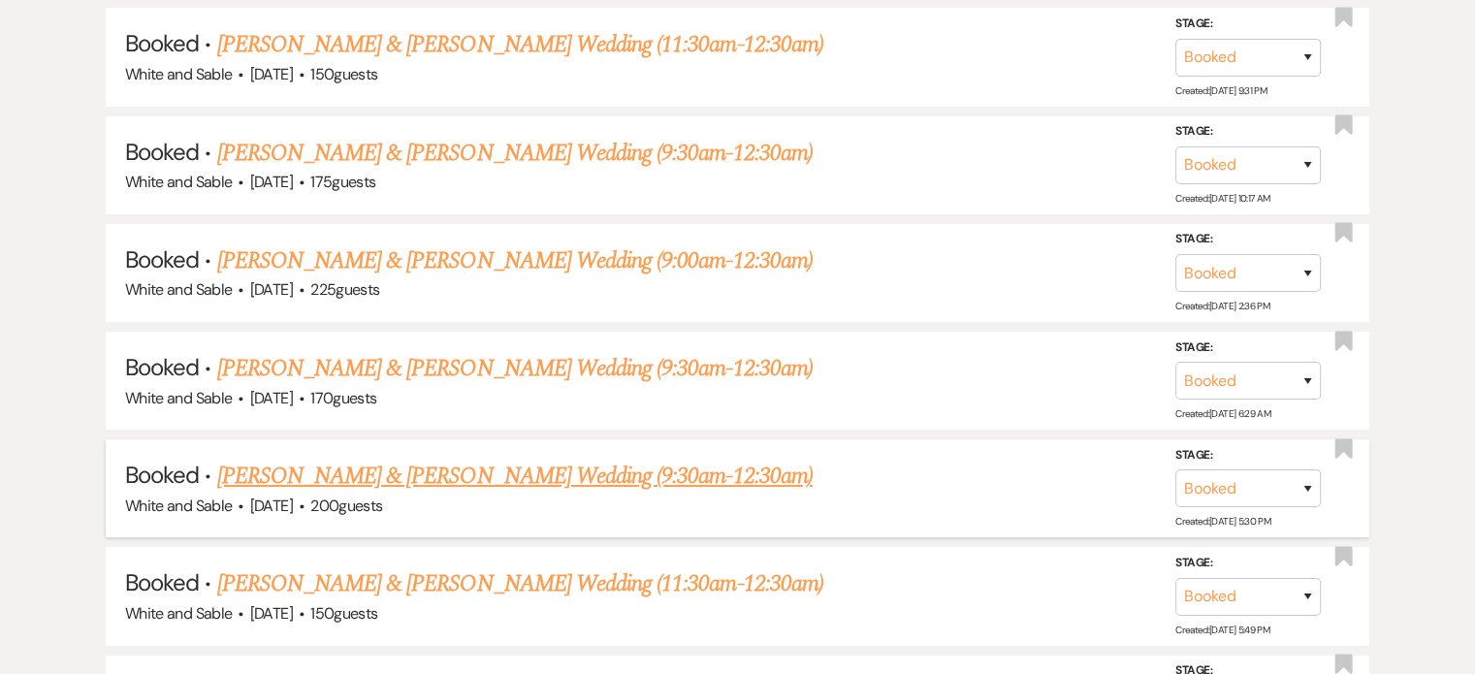
click at [414, 459] on link "[PERSON_NAME] & [PERSON_NAME] Wedding (9:30am-12:30am)" at bounding box center [515, 476] width 596 height 35
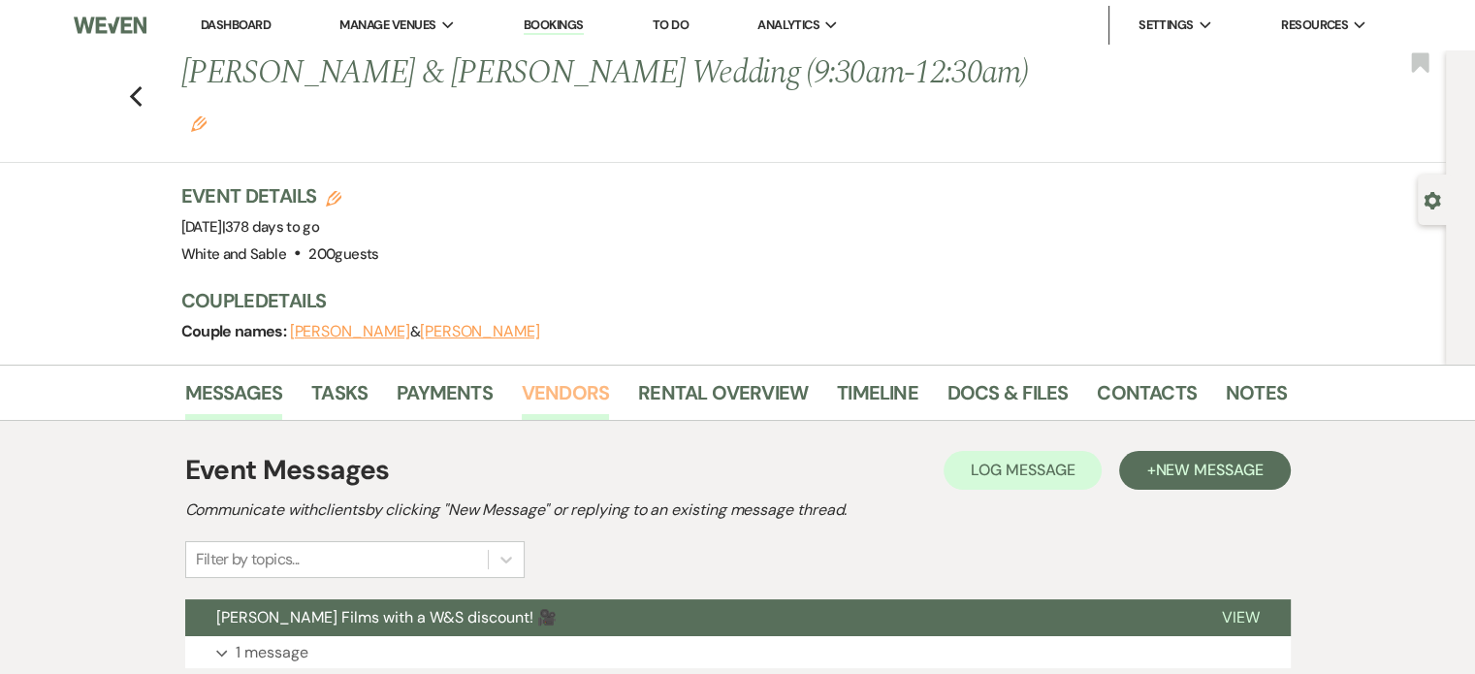
click at [535, 377] on link "Vendors" at bounding box center [565, 398] width 87 height 43
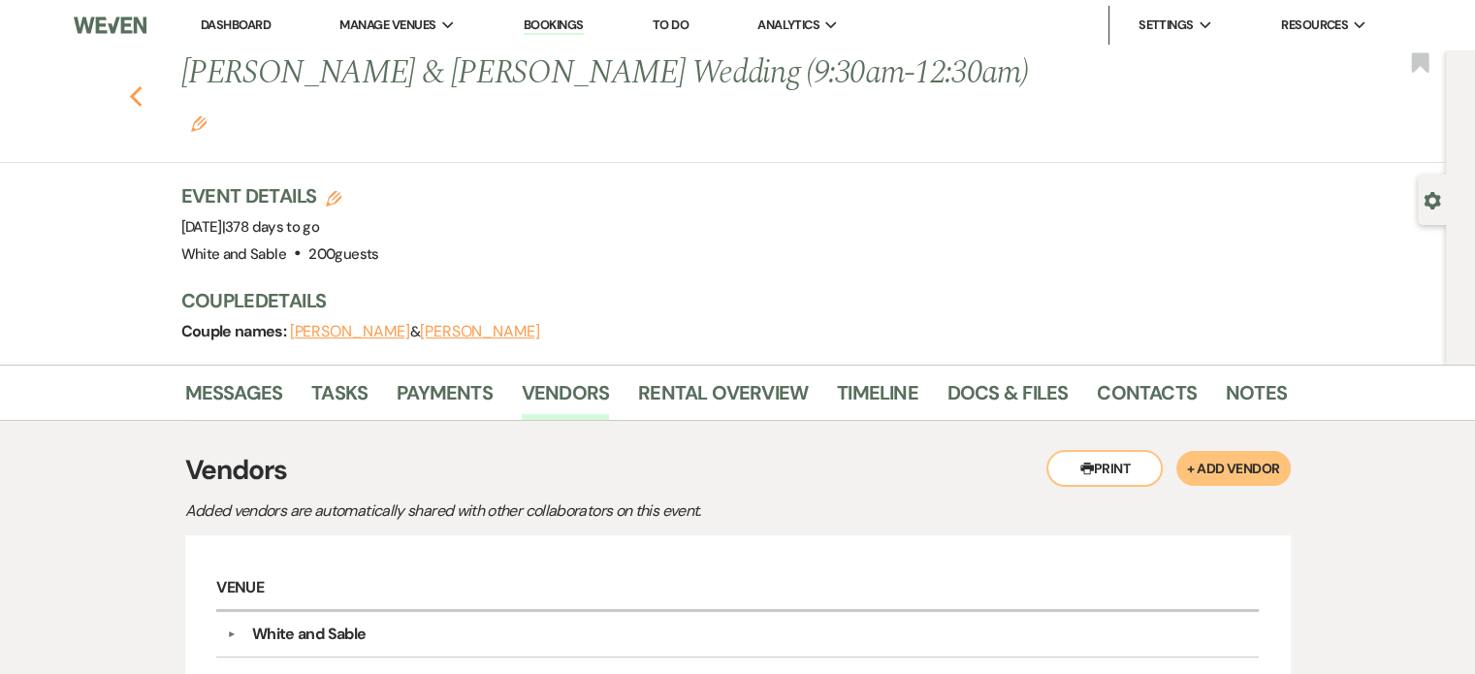
click at [138, 85] on icon "Previous" at bounding box center [136, 96] width 15 height 23
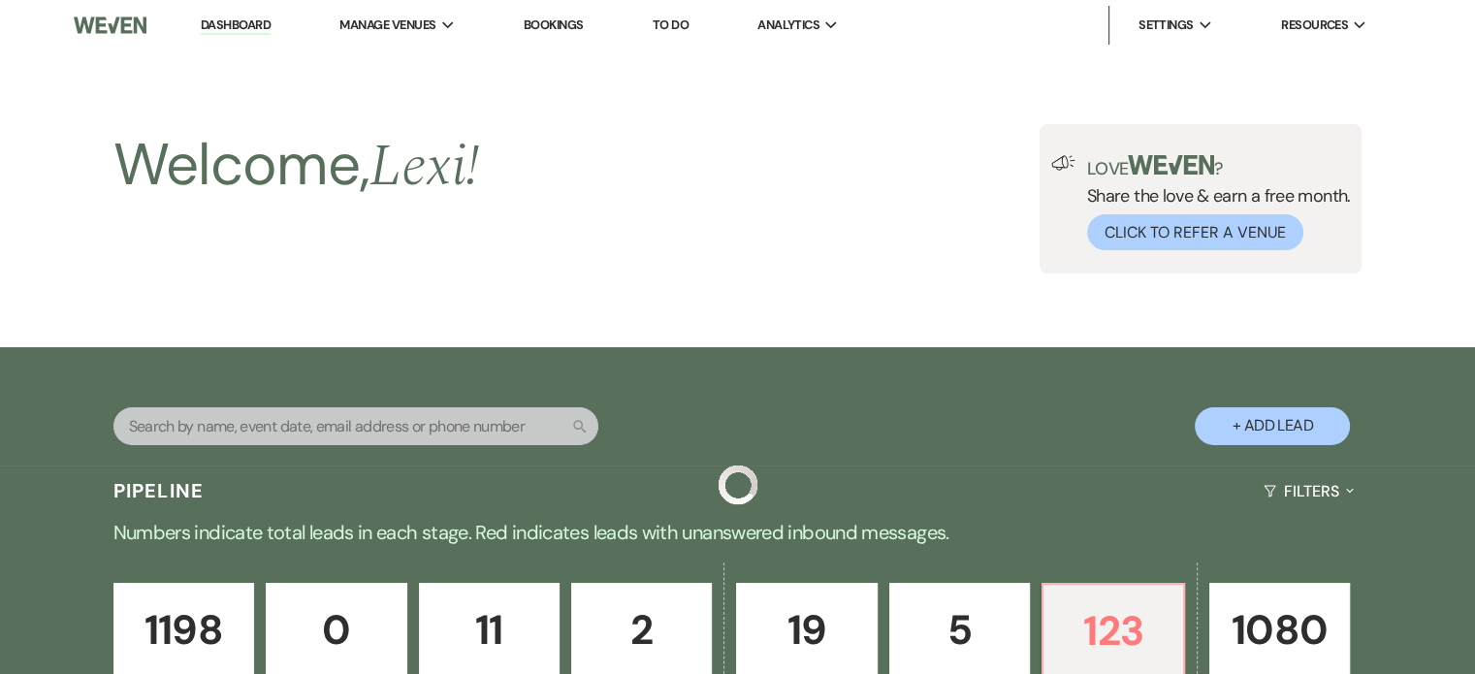
scroll to position [7275, 0]
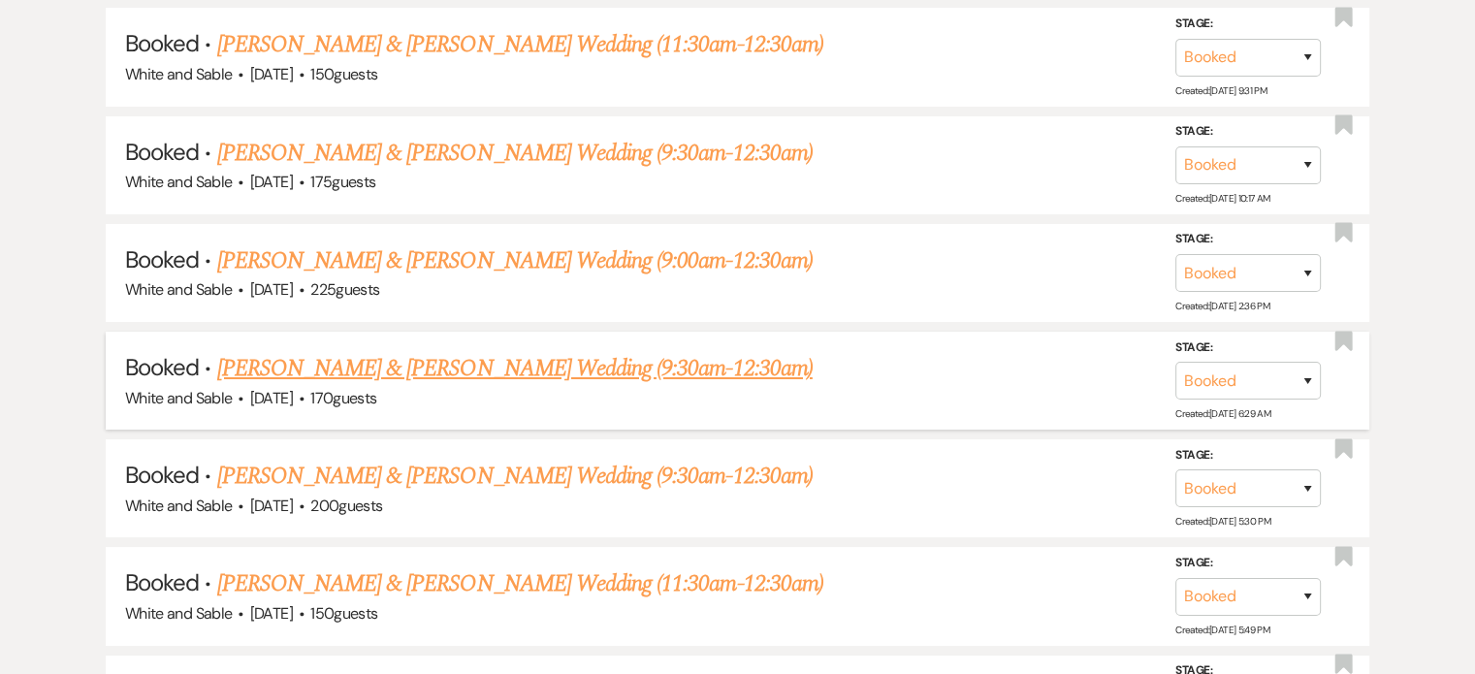
click at [361, 351] on link "[PERSON_NAME] & [PERSON_NAME] Wedding (9:30am-12:30am)" at bounding box center [515, 368] width 596 height 35
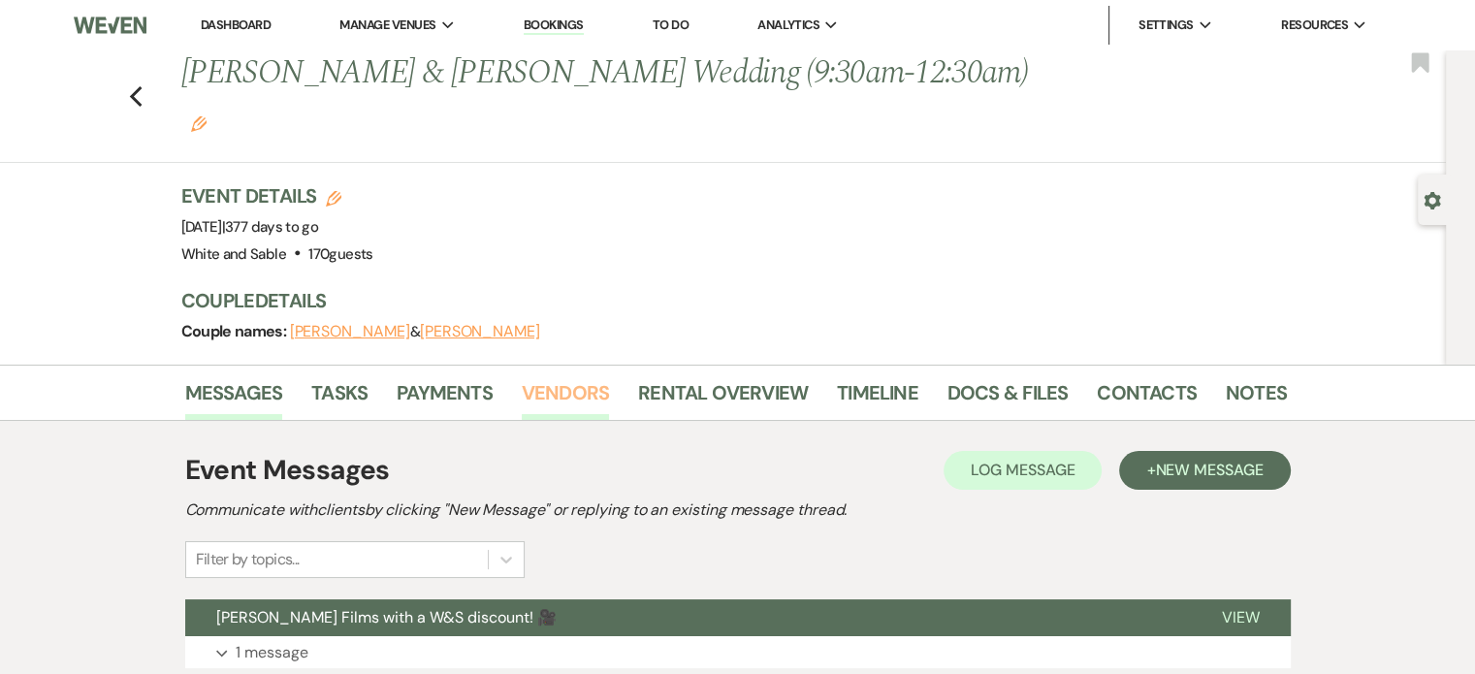
click at [560, 377] on link "Vendors" at bounding box center [565, 398] width 87 height 43
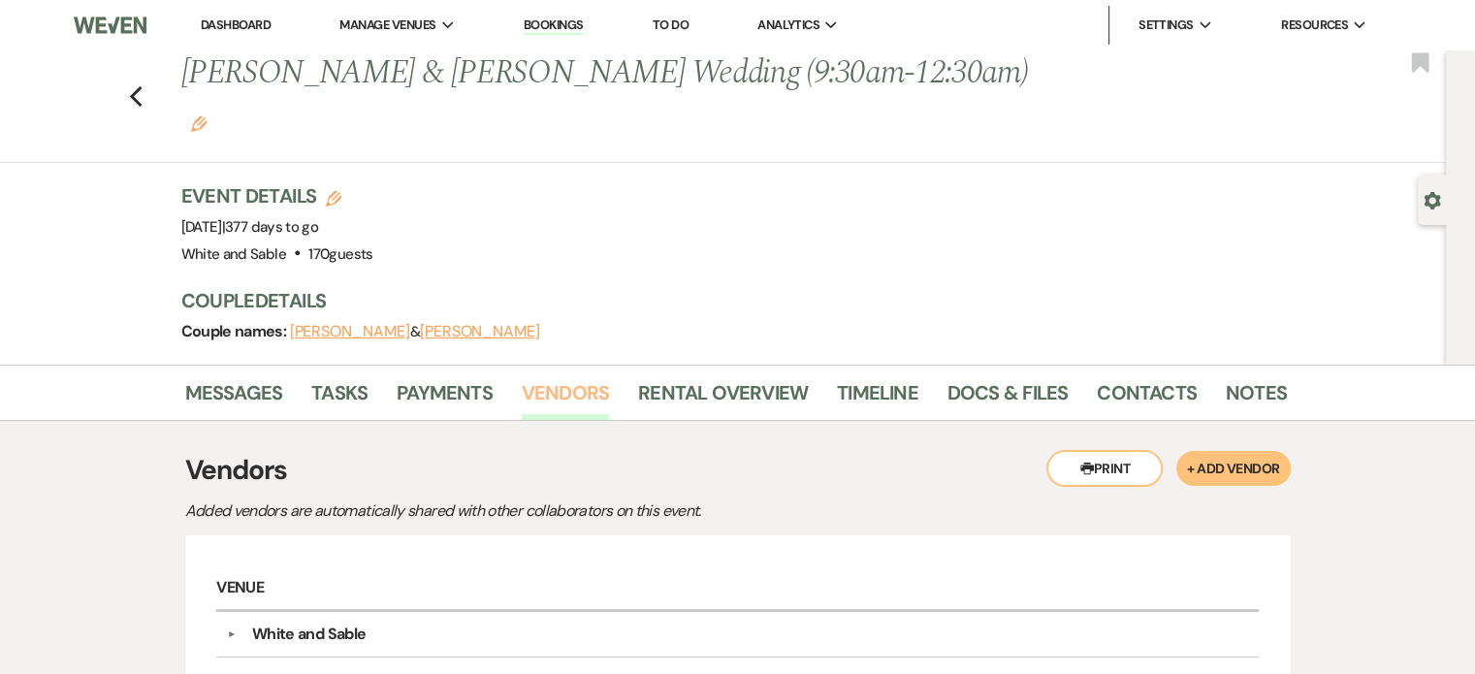
scroll to position [162, 0]
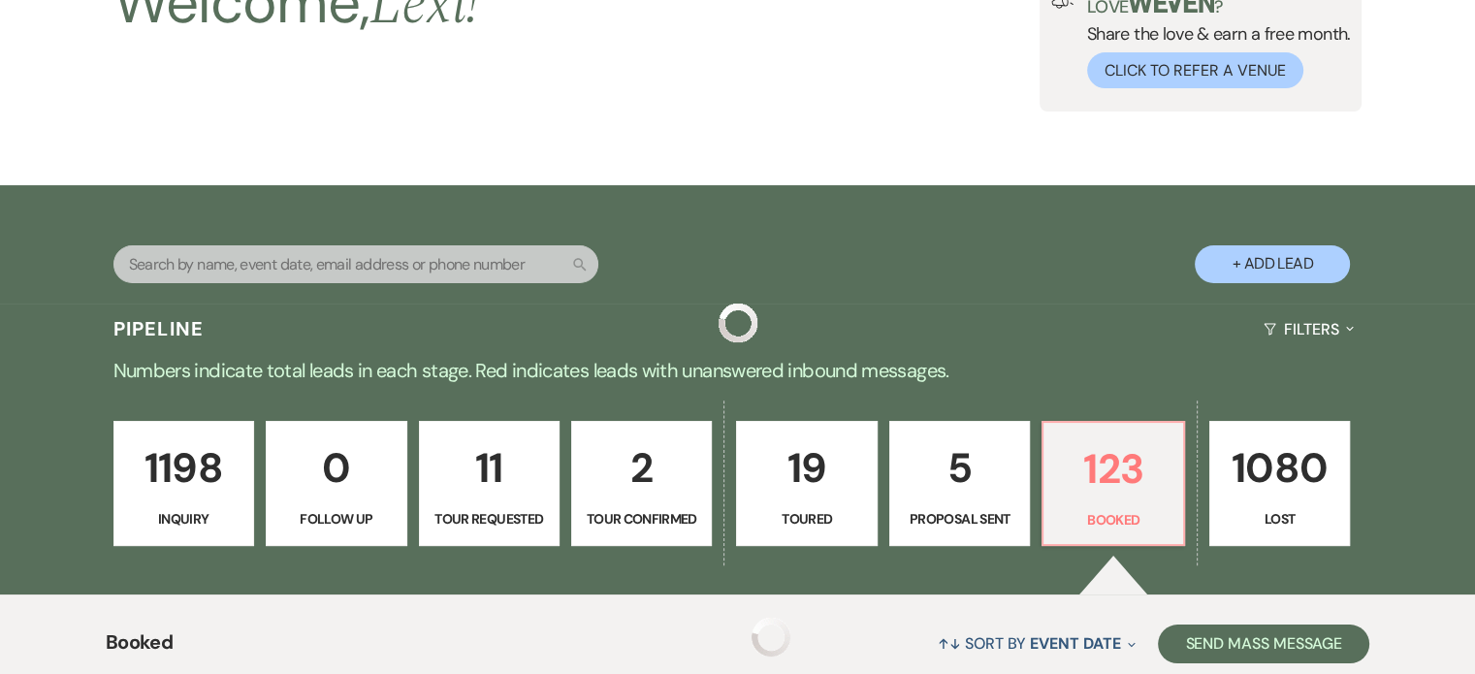
scroll to position [7275, 0]
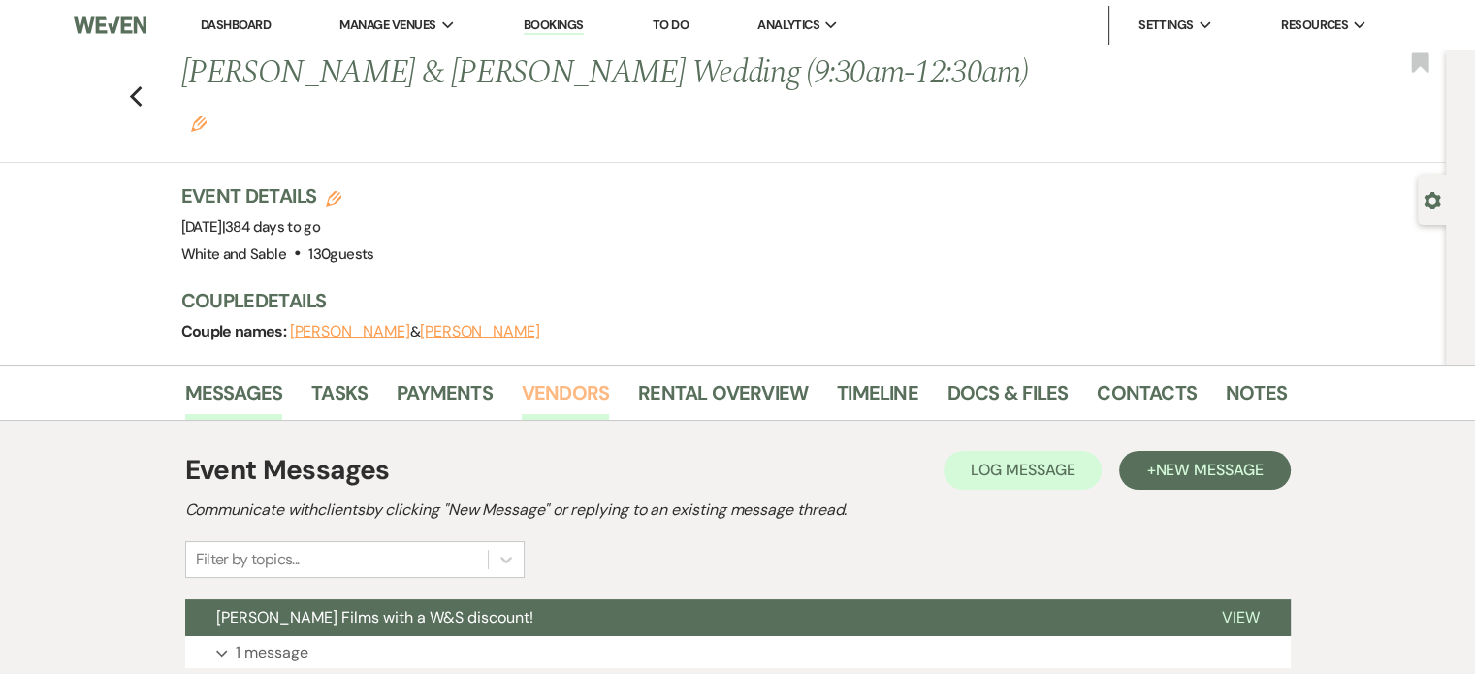
click at [553, 377] on link "Vendors" at bounding box center [565, 398] width 87 height 43
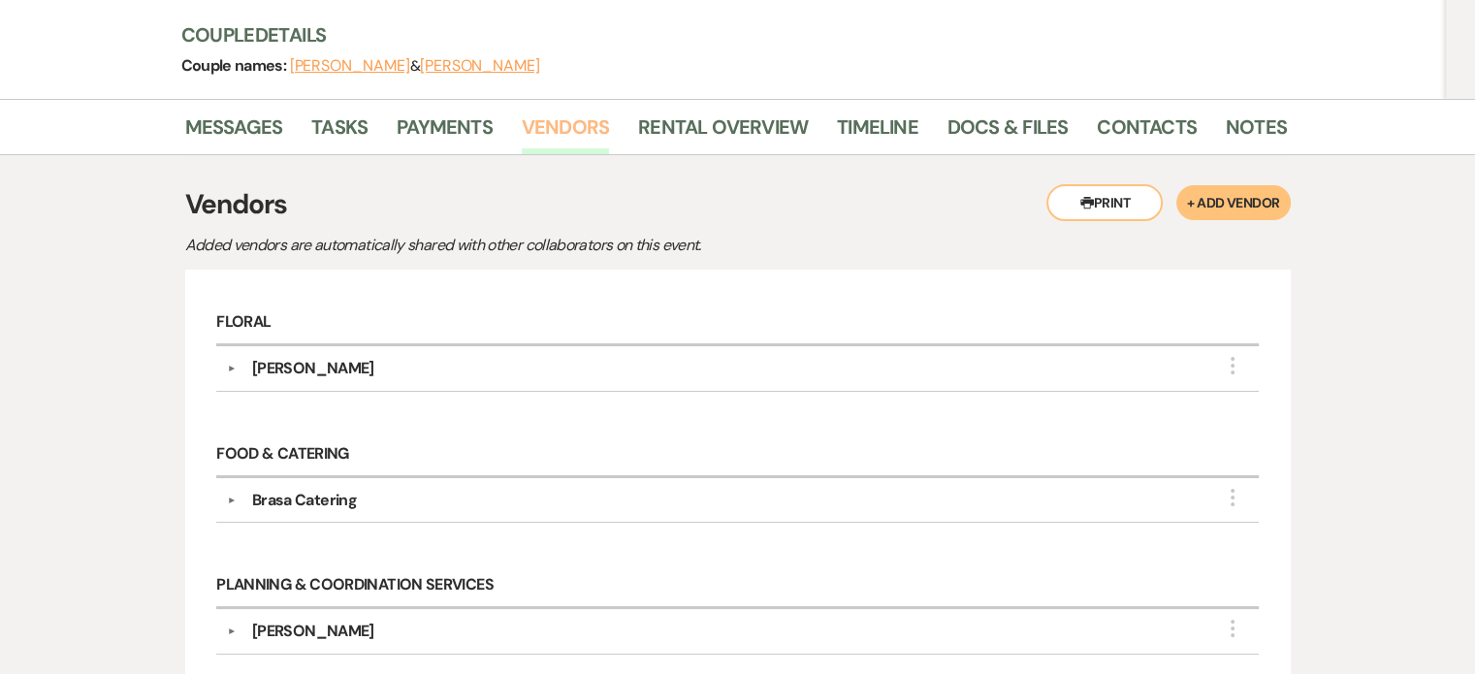
scroll to position [388, 0]
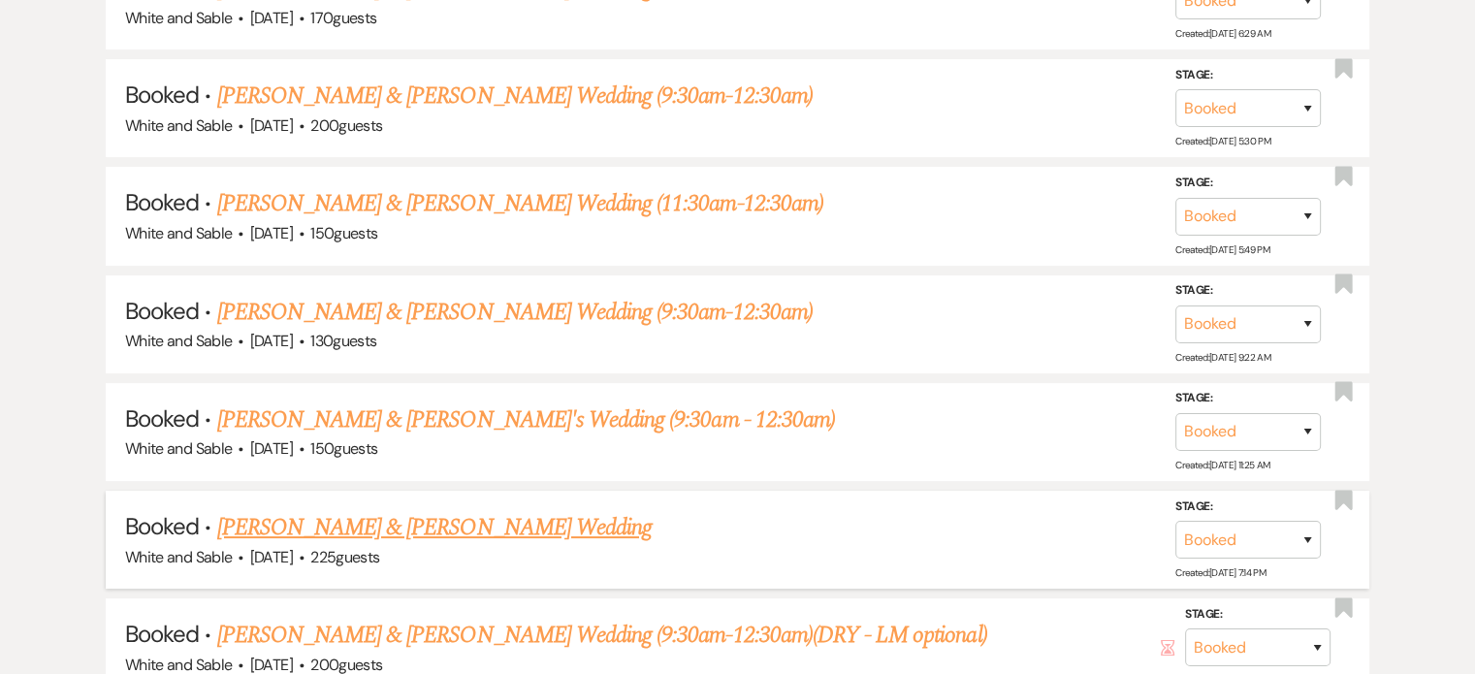
scroll to position [7760, 0]
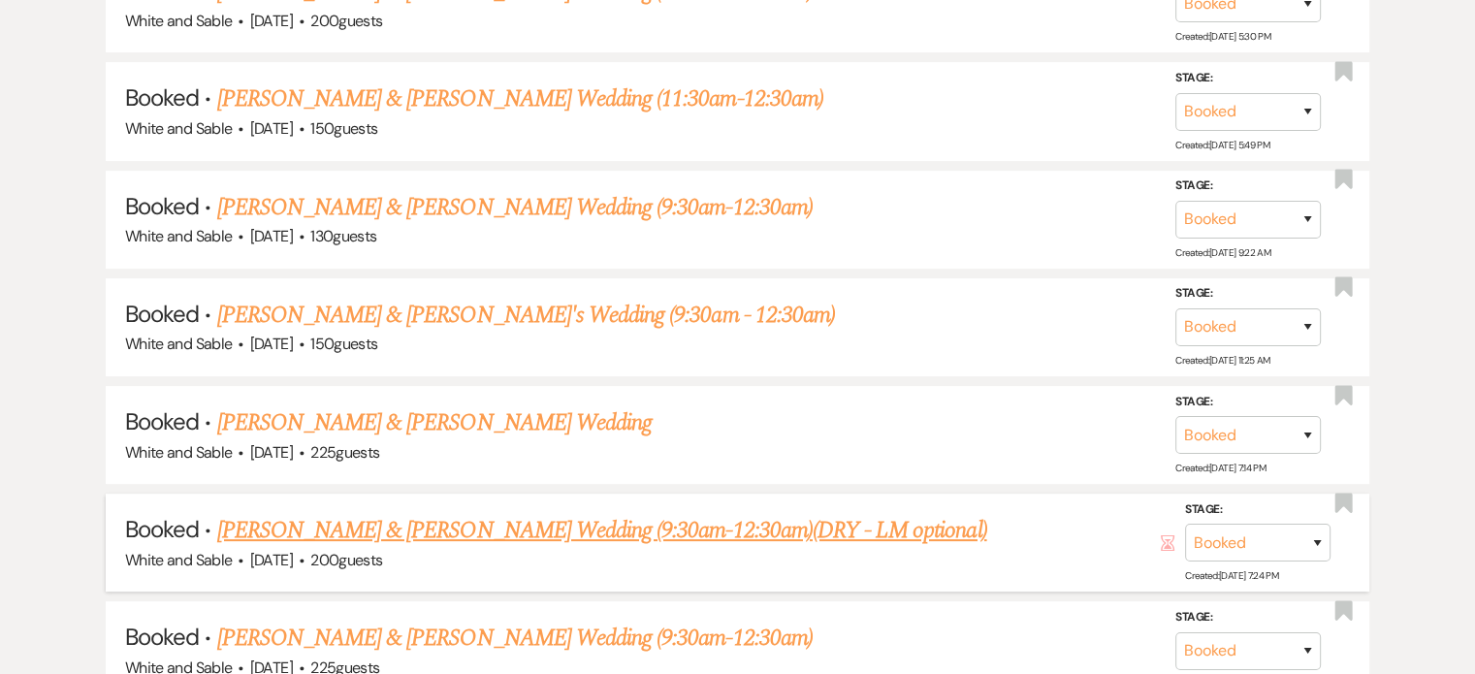
click at [357, 513] on link "[PERSON_NAME] & [PERSON_NAME] Wedding (9:30am-12:30am)(DRY - LM optional)" at bounding box center [602, 530] width 770 height 35
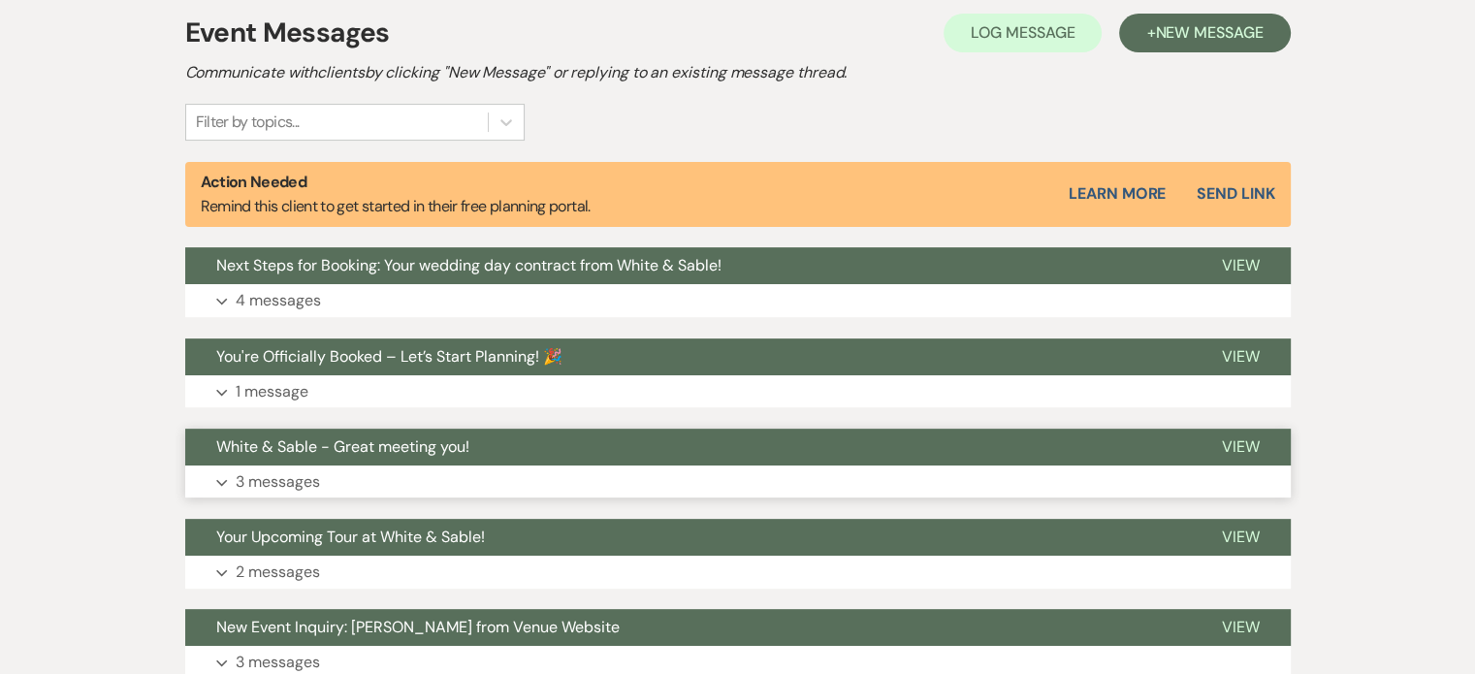
scroll to position [427, 0]
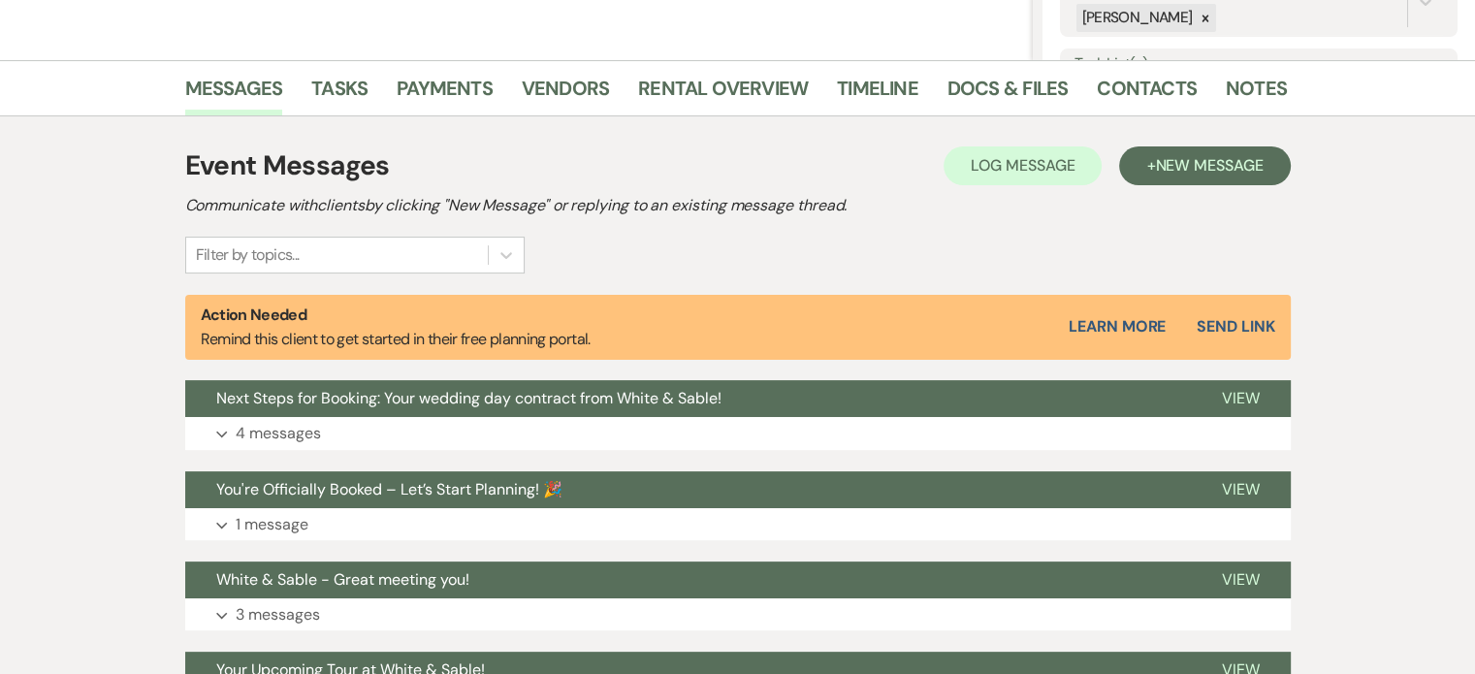
click at [367, 84] on li "Tasks" at bounding box center [353, 92] width 85 height 47
click at [543, 77] on link "Vendors" at bounding box center [565, 94] width 87 height 43
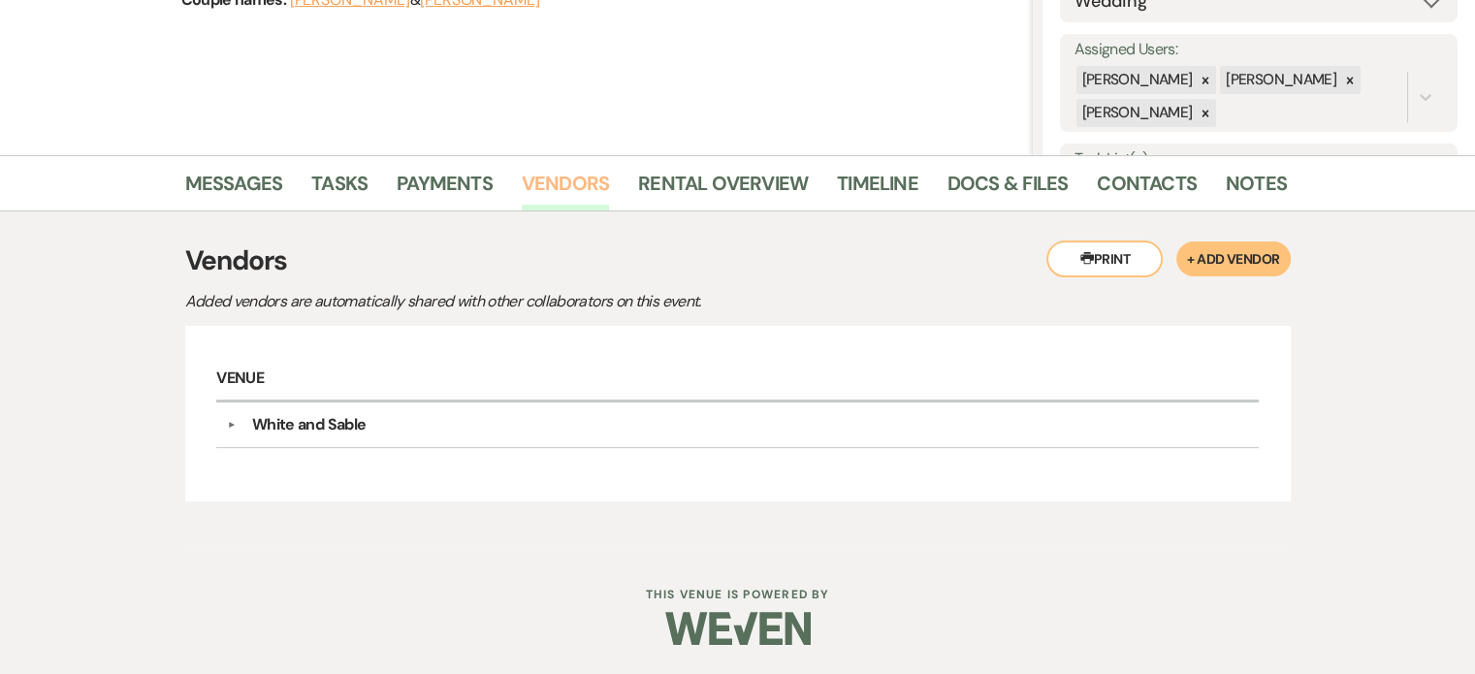
scroll to position [330, 0]
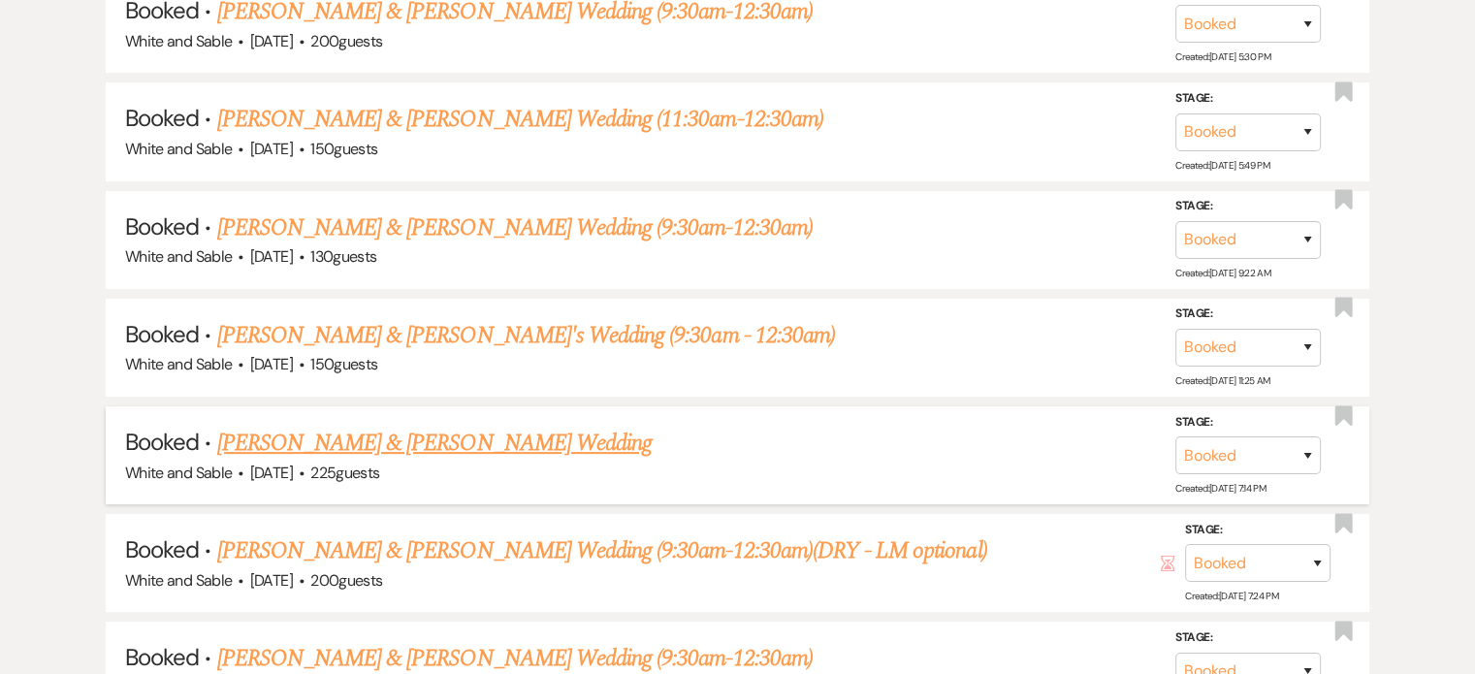
scroll to position [7857, 0]
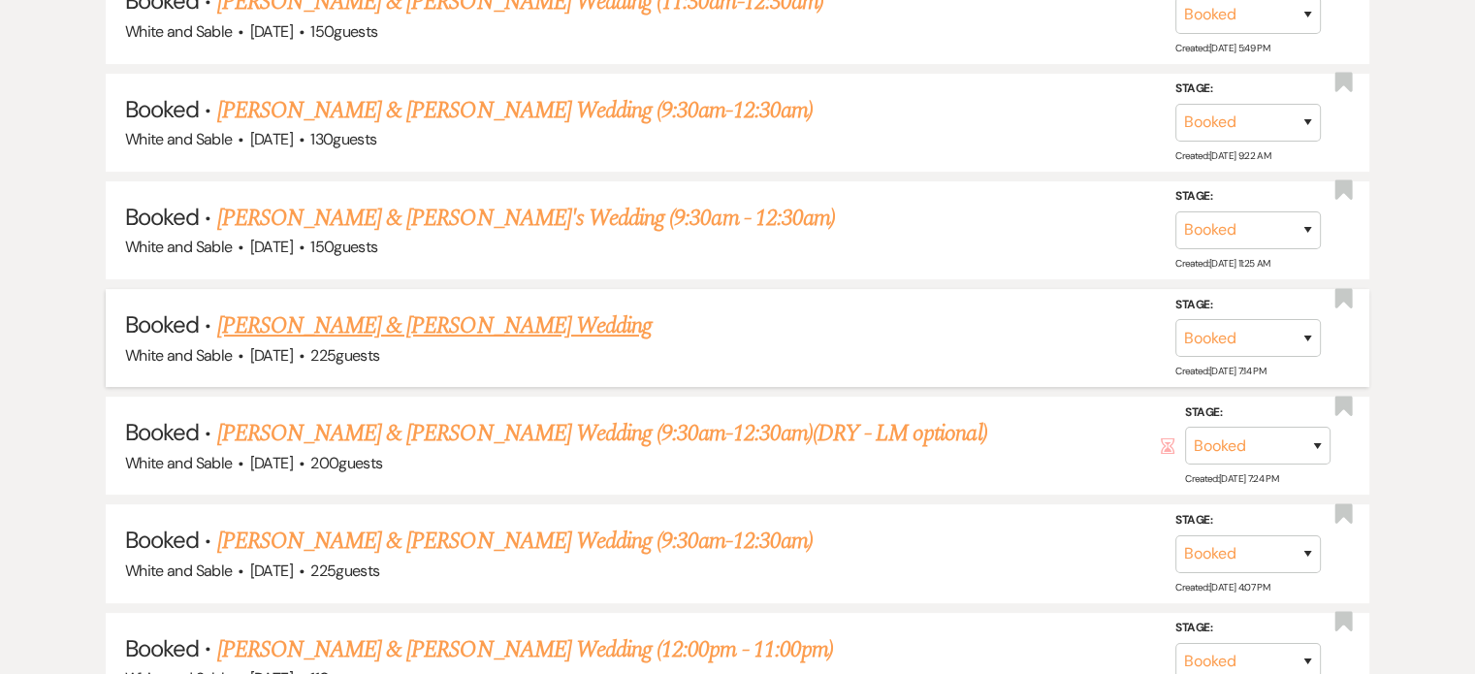
click at [370, 308] on link "[PERSON_NAME] & [PERSON_NAME] Wedding" at bounding box center [434, 325] width 435 height 35
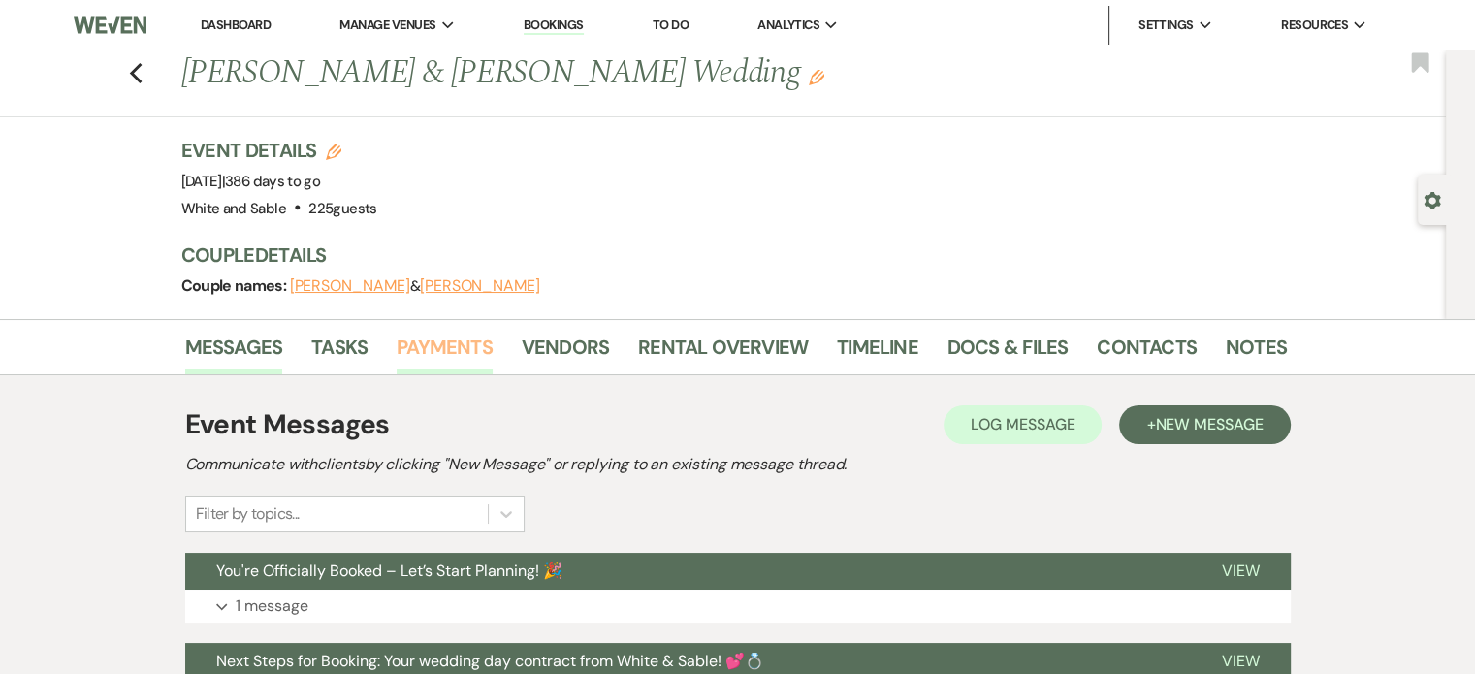
drag, startPoint x: 446, startPoint y: 352, endPoint x: 490, endPoint y: 345, distance: 44.2
click at [447, 352] on link "Payments" at bounding box center [445, 353] width 96 height 43
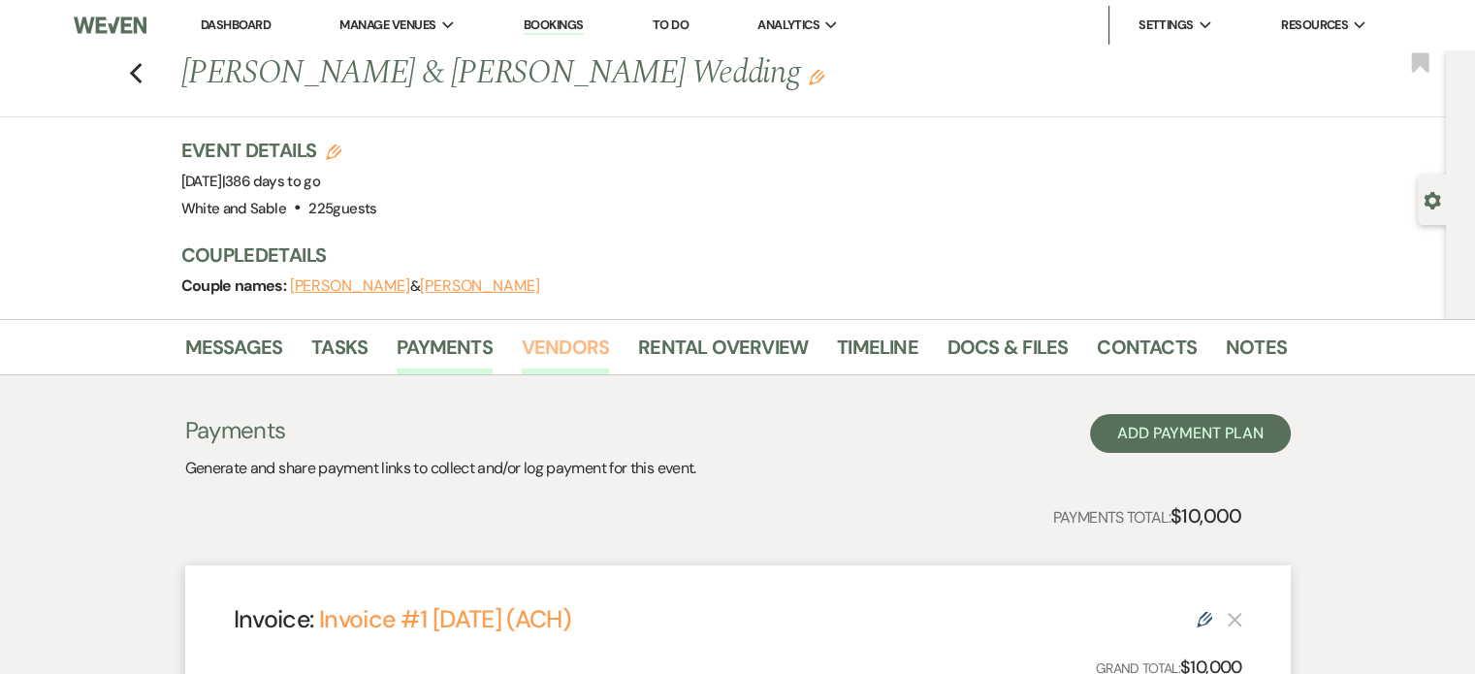
click at [539, 345] on link "Vendors" at bounding box center [565, 353] width 87 height 43
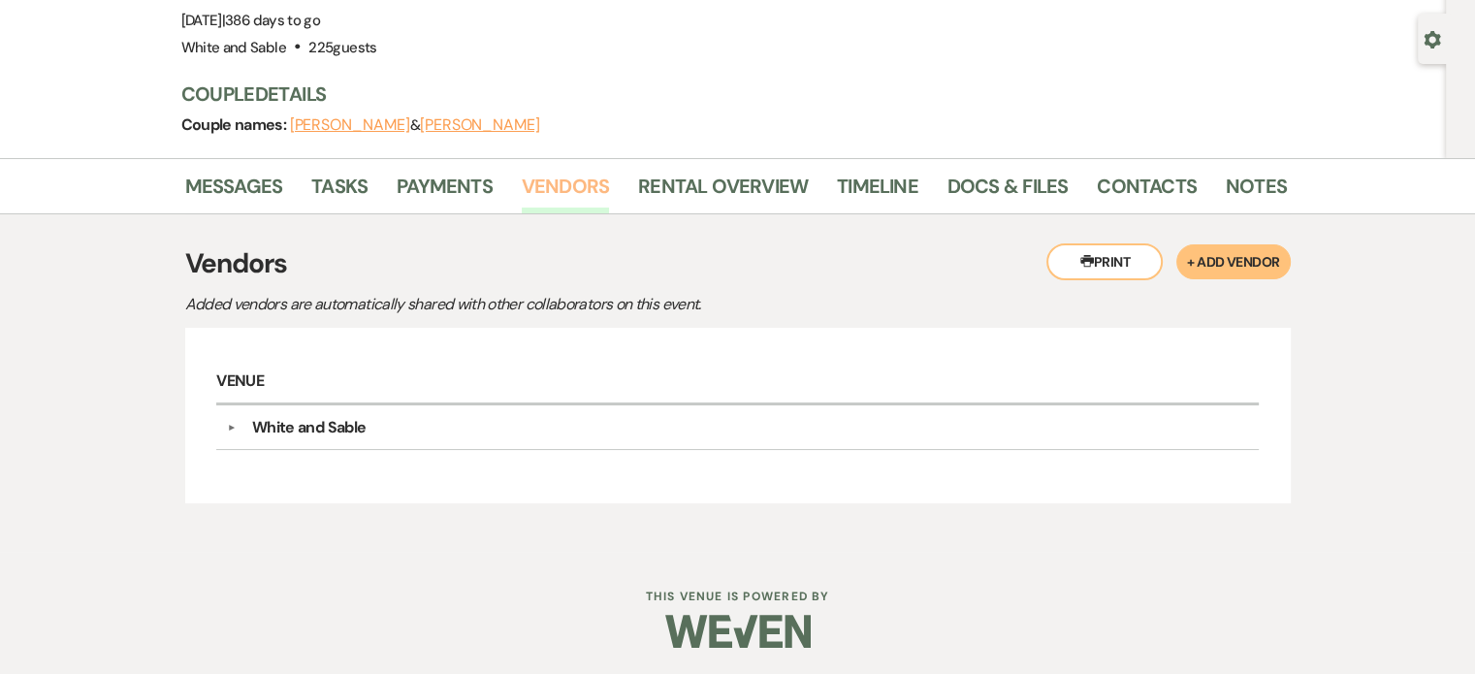
scroll to position [162, 0]
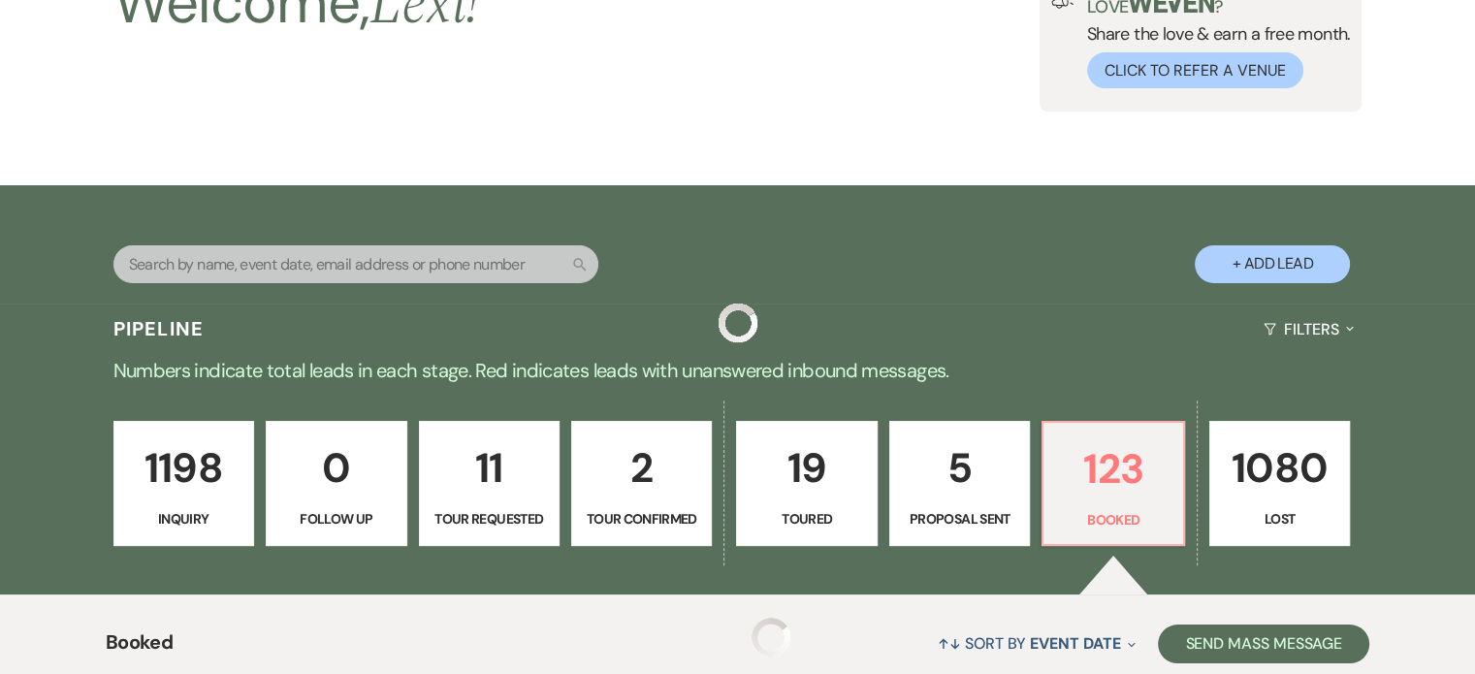
scroll to position [7857, 0]
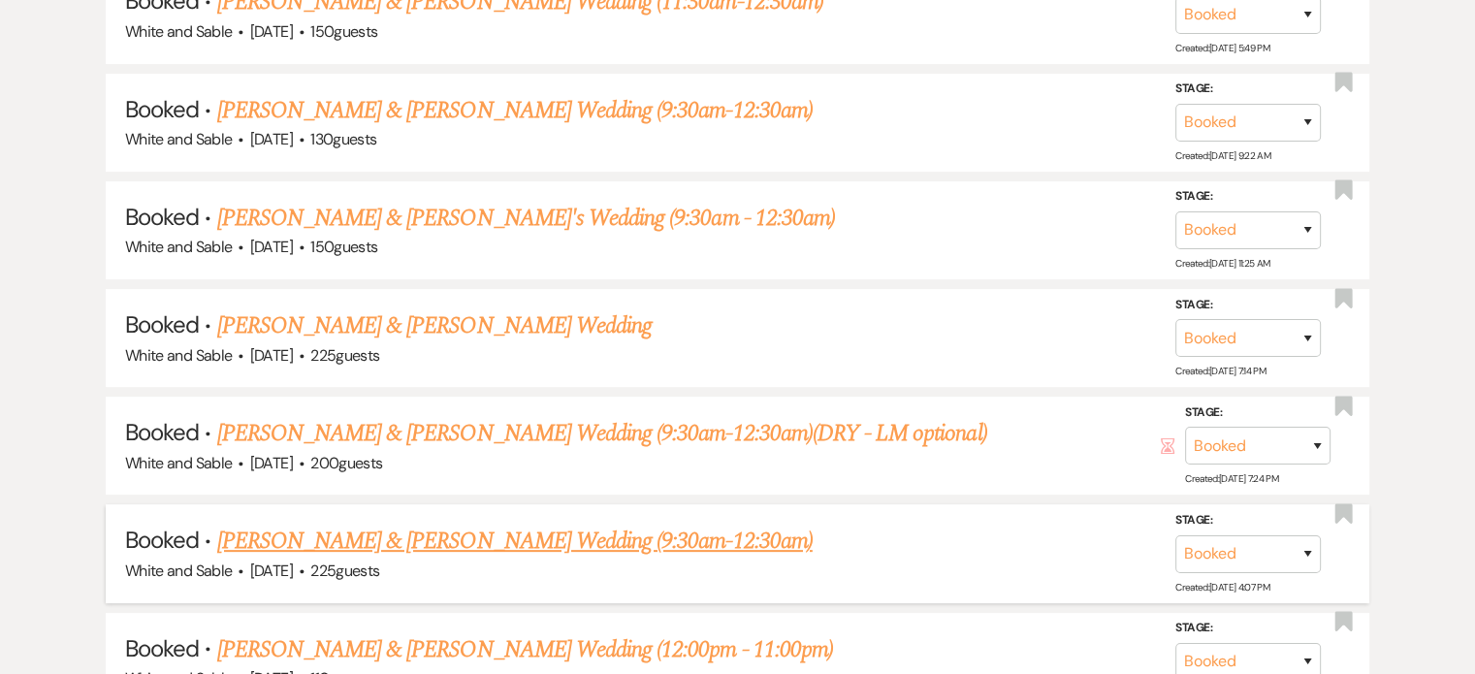
click at [303, 524] on link "[PERSON_NAME] & [PERSON_NAME] Wedding (9:30am-12:30am)" at bounding box center [515, 541] width 596 height 35
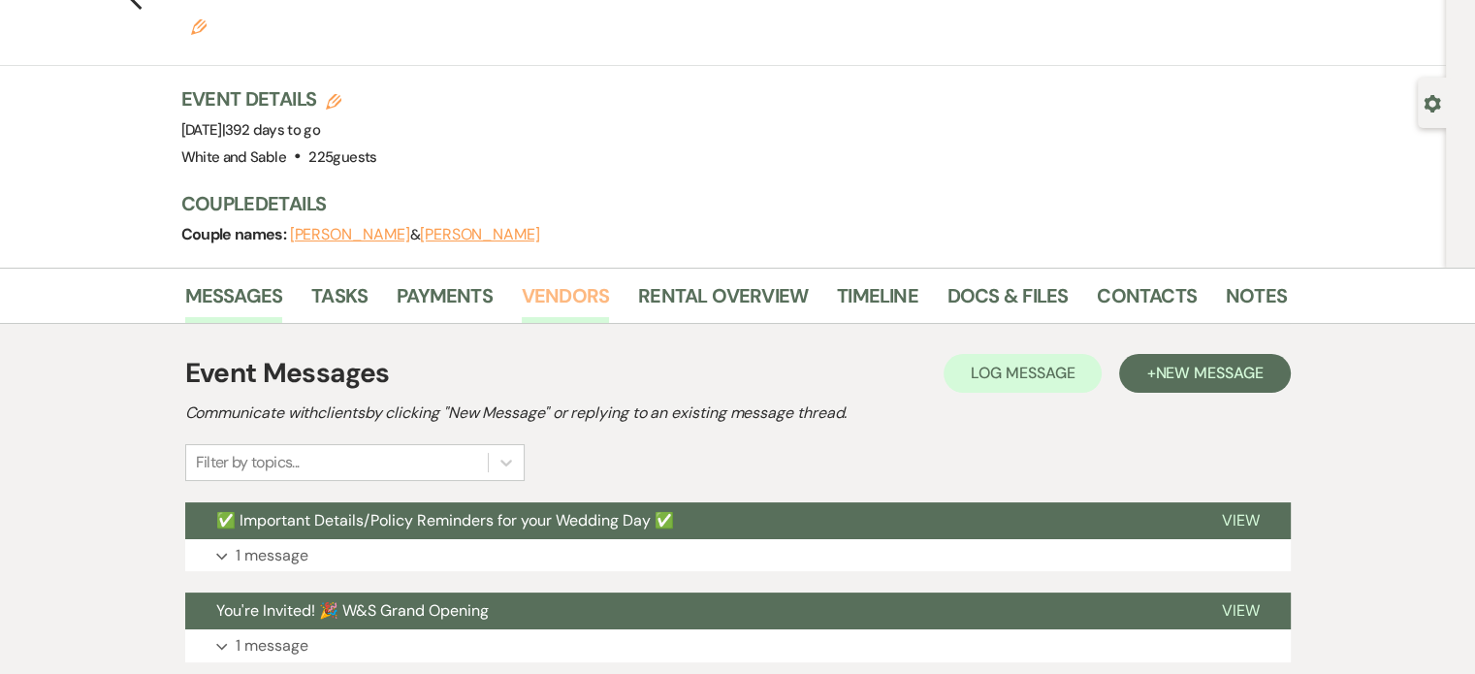
click at [559, 280] on link "Vendors" at bounding box center [565, 301] width 87 height 43
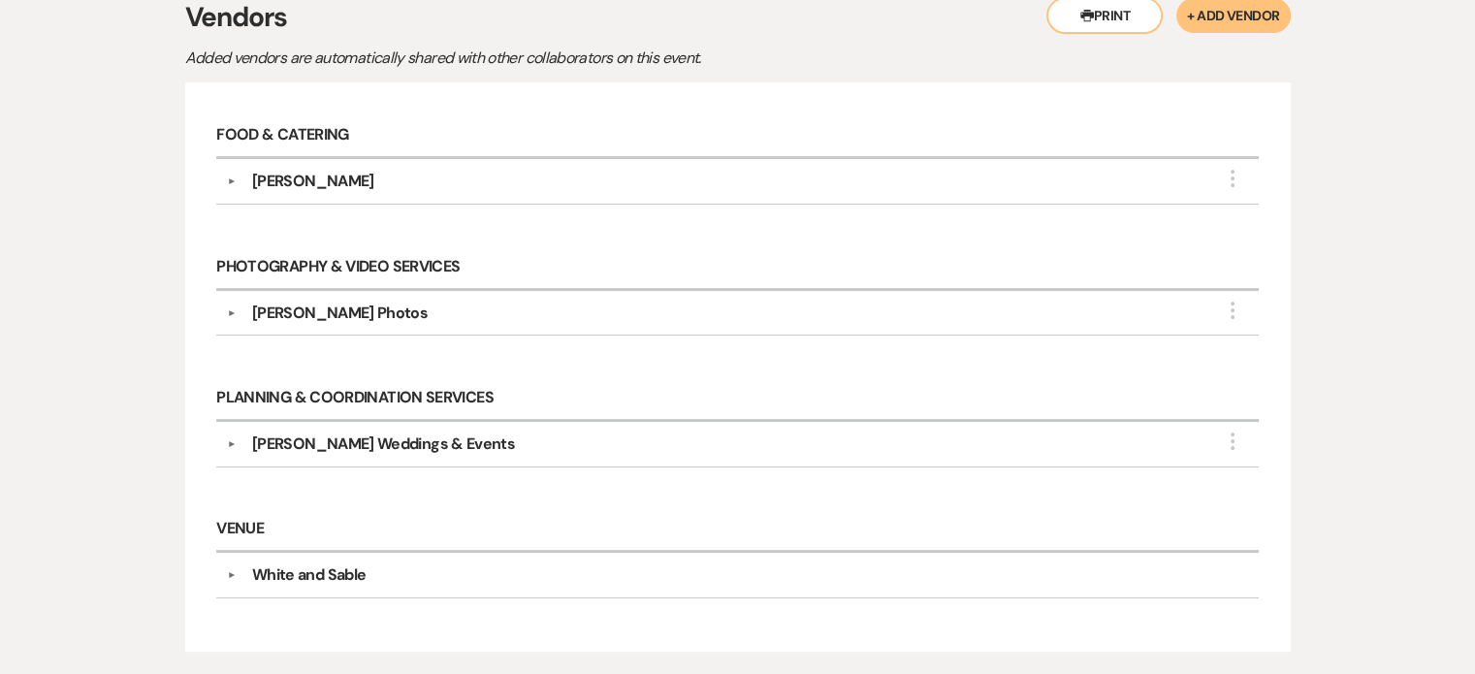
scroll to position [485, 0]
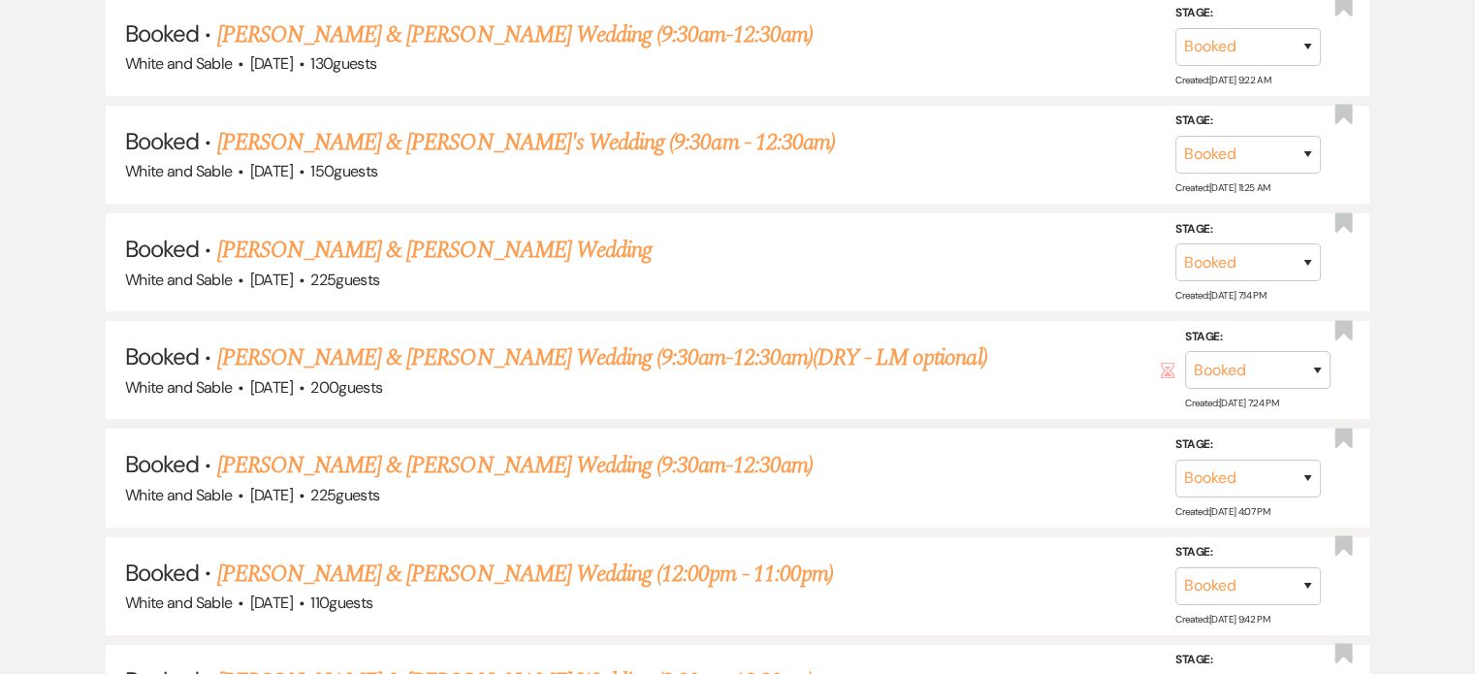
scroll to position [7954, 0]
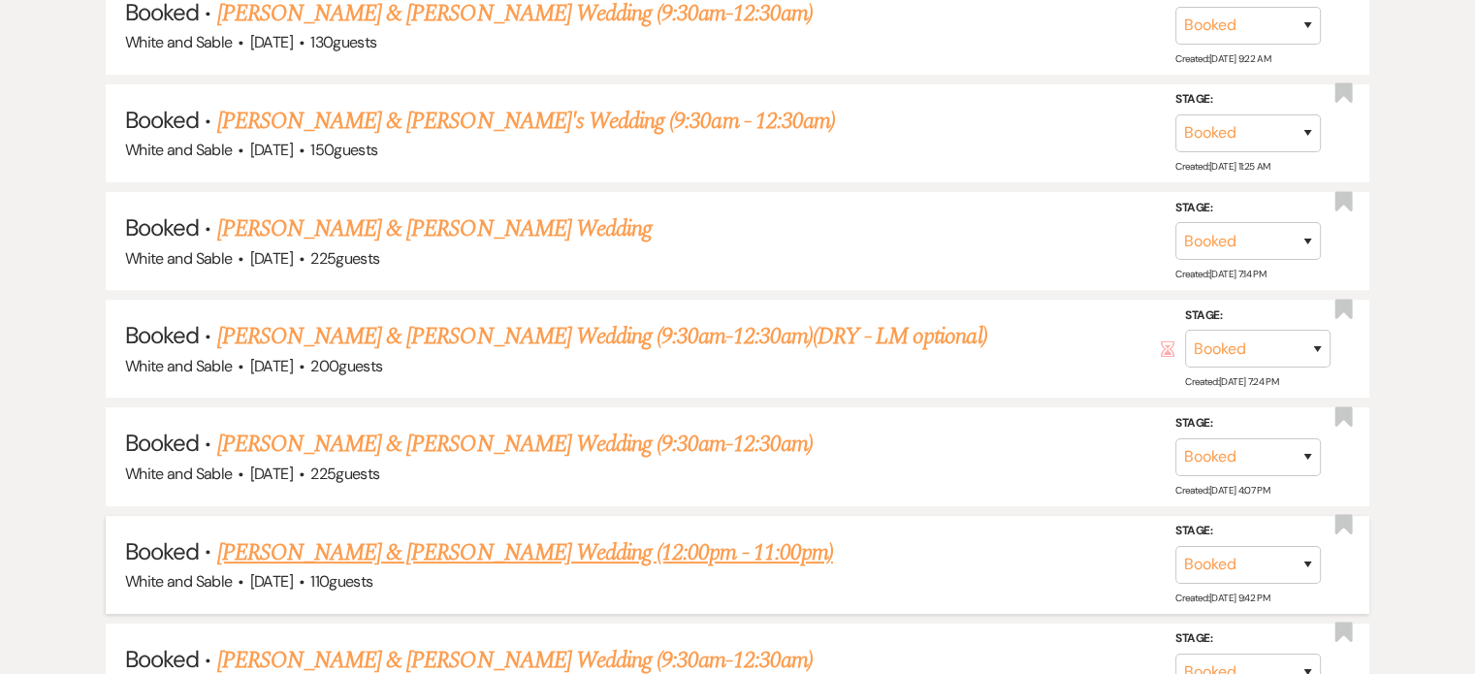
click at [293, 535] on link "[PERSON_NAME] & [PERSON_NAME] Wedding (12:00pm - 11:00pm)" at bounding box center [525, 552] width 616 height 35
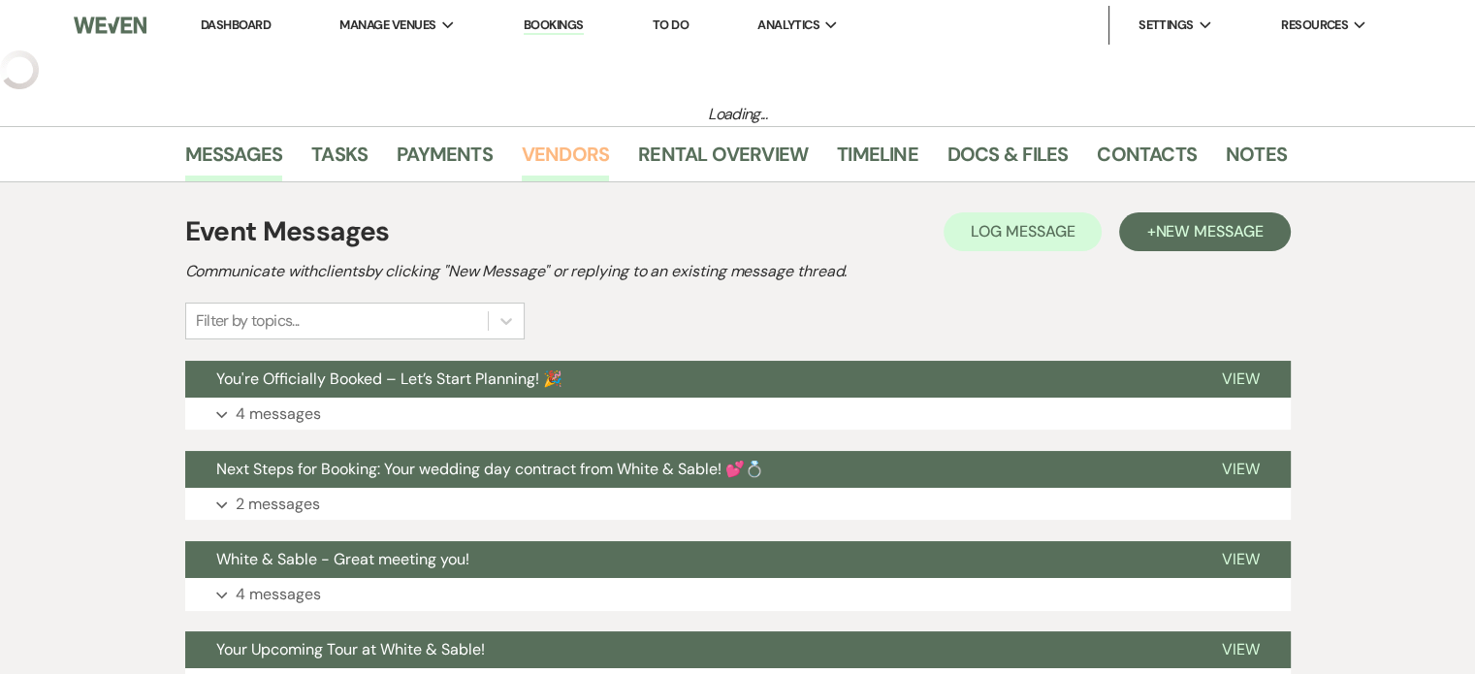
click at [534, 159] on link "Vendors" at bounding box center [565, 160] width 87 height 43
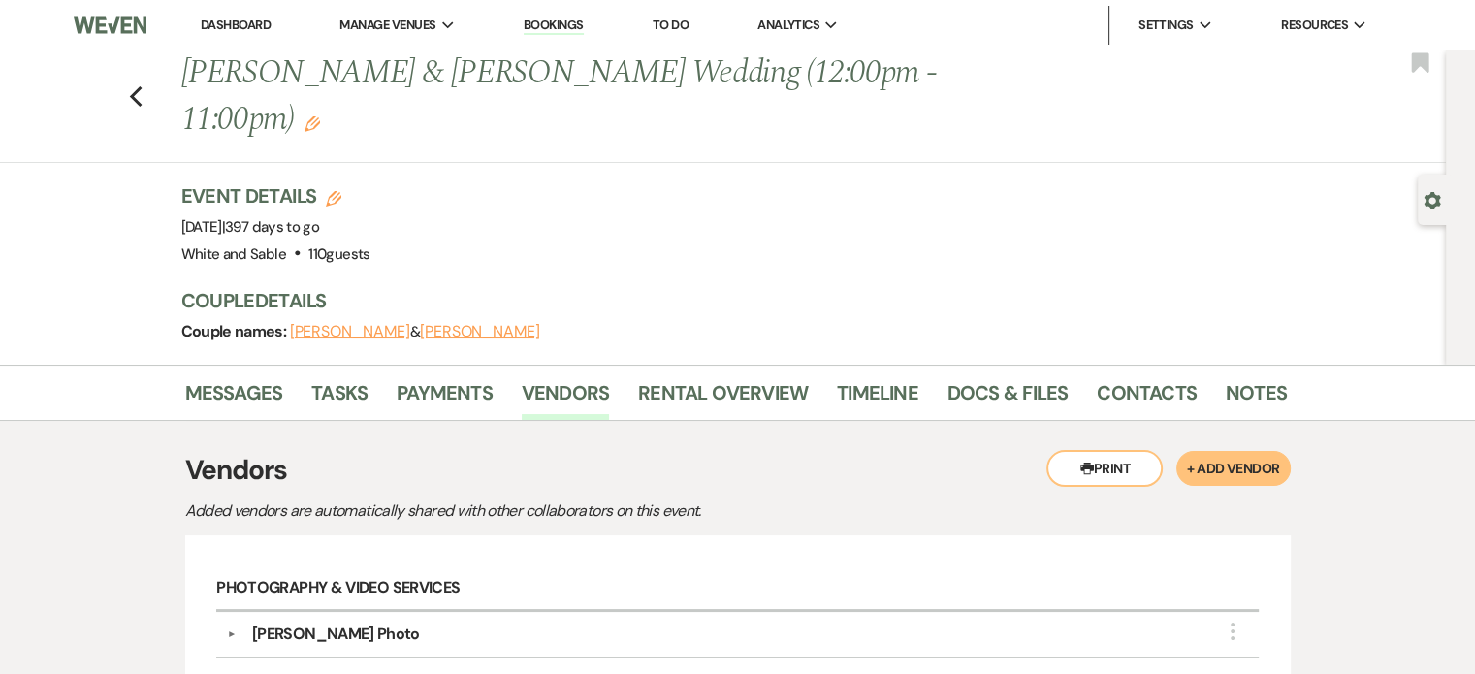
click at [158, 73] on div "Previous Hailey Reynolds & Riley Allen’s Wedding (12:00pm - 11:00pm) Edit Bookm…" at bounding box center [718, 106] width 1456 height 113
click at [150, 78] on div "Previous Hailey Reynolds & Riley Allen’s Wedding (12:00pm - 11:00pm) Edit Bookm…" at bounding box center [718, 106] width 1456 height 113
click at [144, 85] on icon "Previous" at bounding box center [136, 96] width 15 height 23
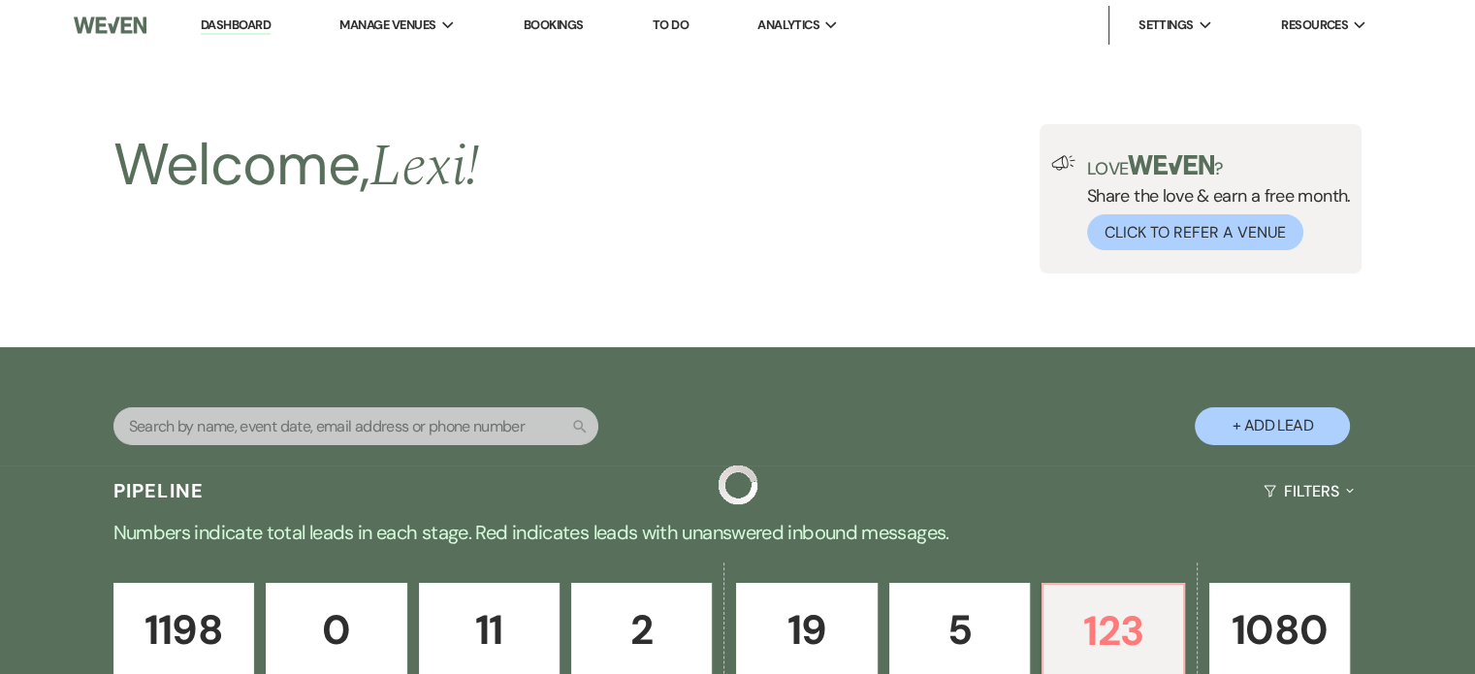
scroll to position [7954, 0]
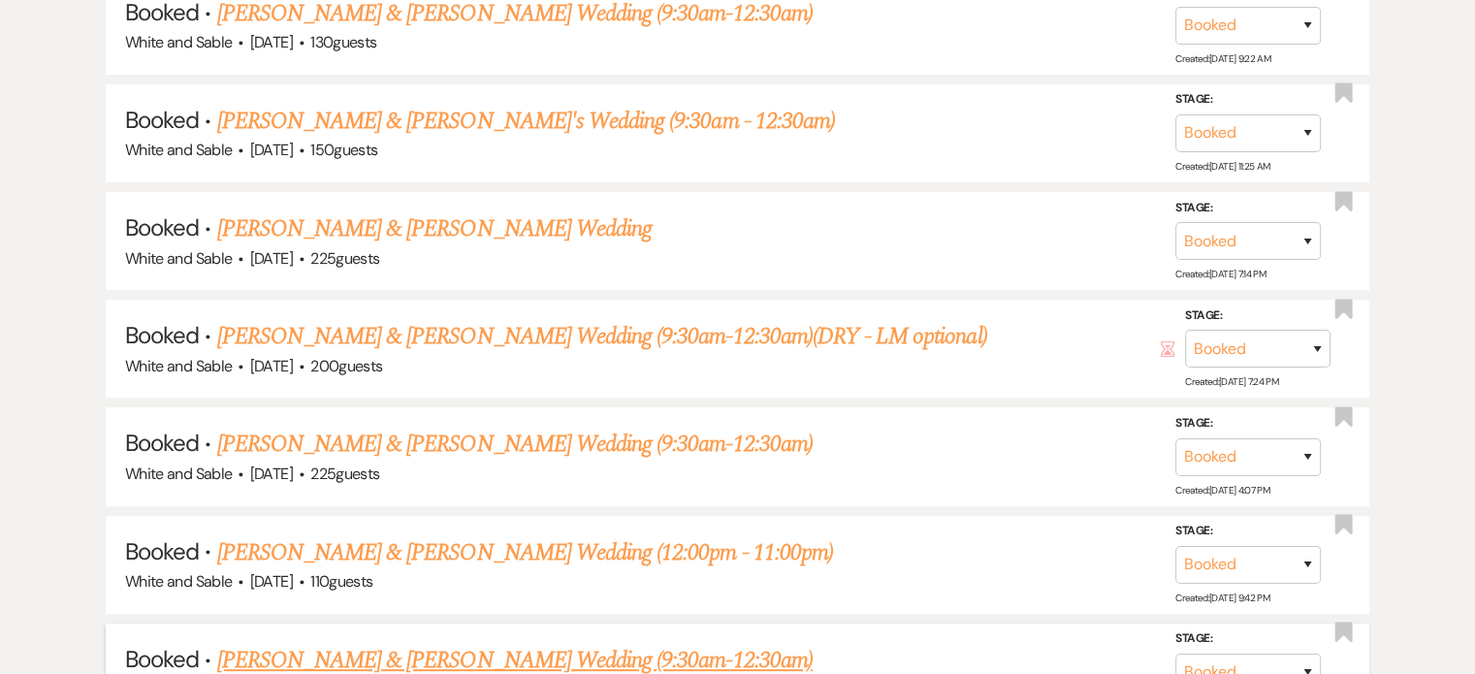
click at [332, 643] on link "[PERSON_NAME] & [PERSON_NAME] Wedding (9:30am-12:30am)" at bounding box center [515, 660] width 596 height 35
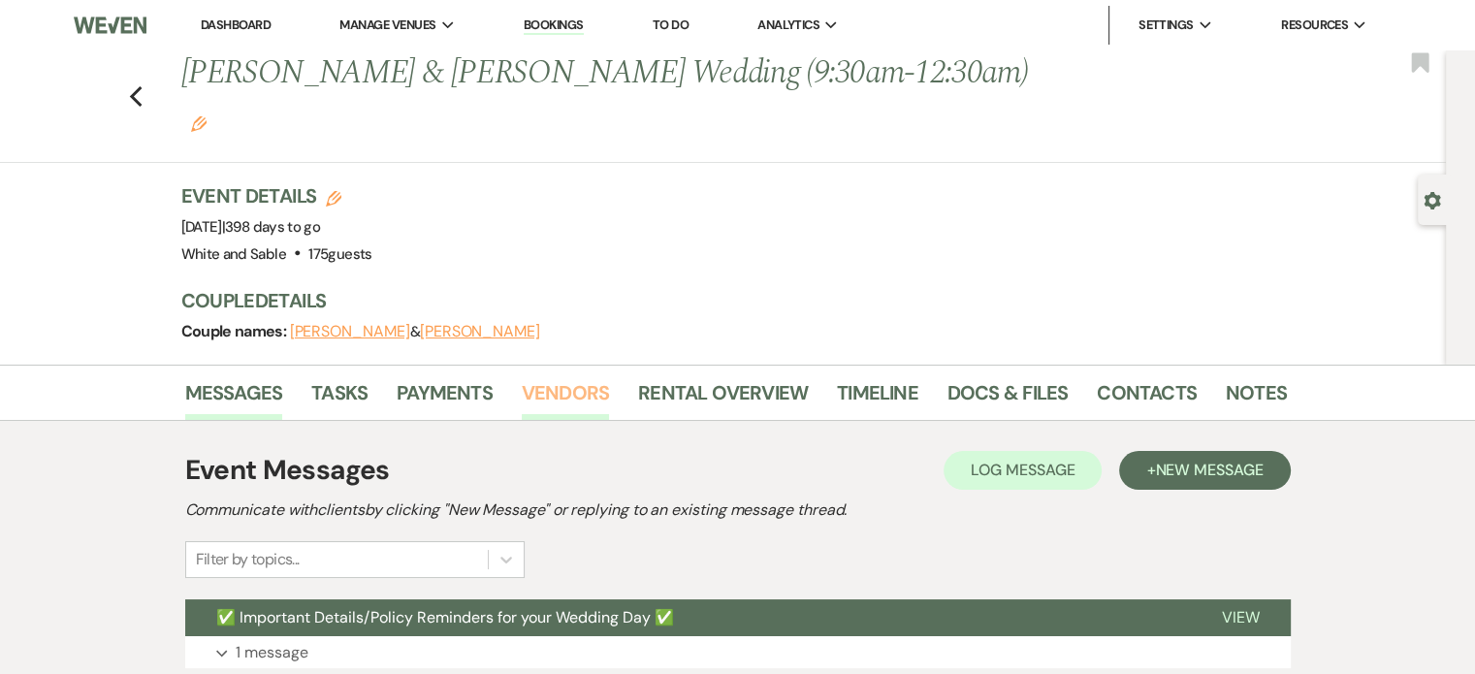
click at [546, 377] on link "Vendors" at bounding box center [565, 398] width 87 height 43
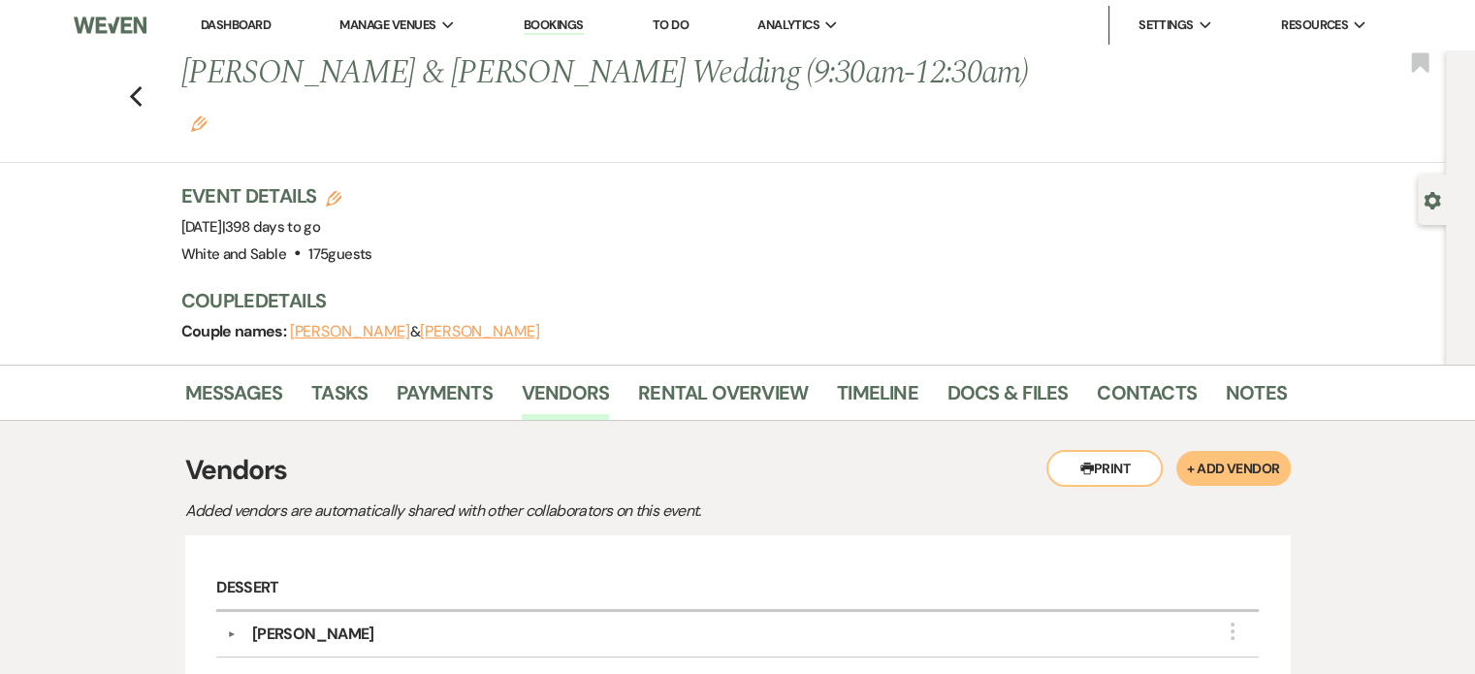
click at [151, 50] on div "Previous Megan Ganley & Nick Heinz's Wedding (9:30am-12:30am) Edit Bookmark" at bounding box center [718, 106] width 1456 height 113
click at [144, 85] on icon "Previous" at bounding box center [136, 96] width 15 height 23
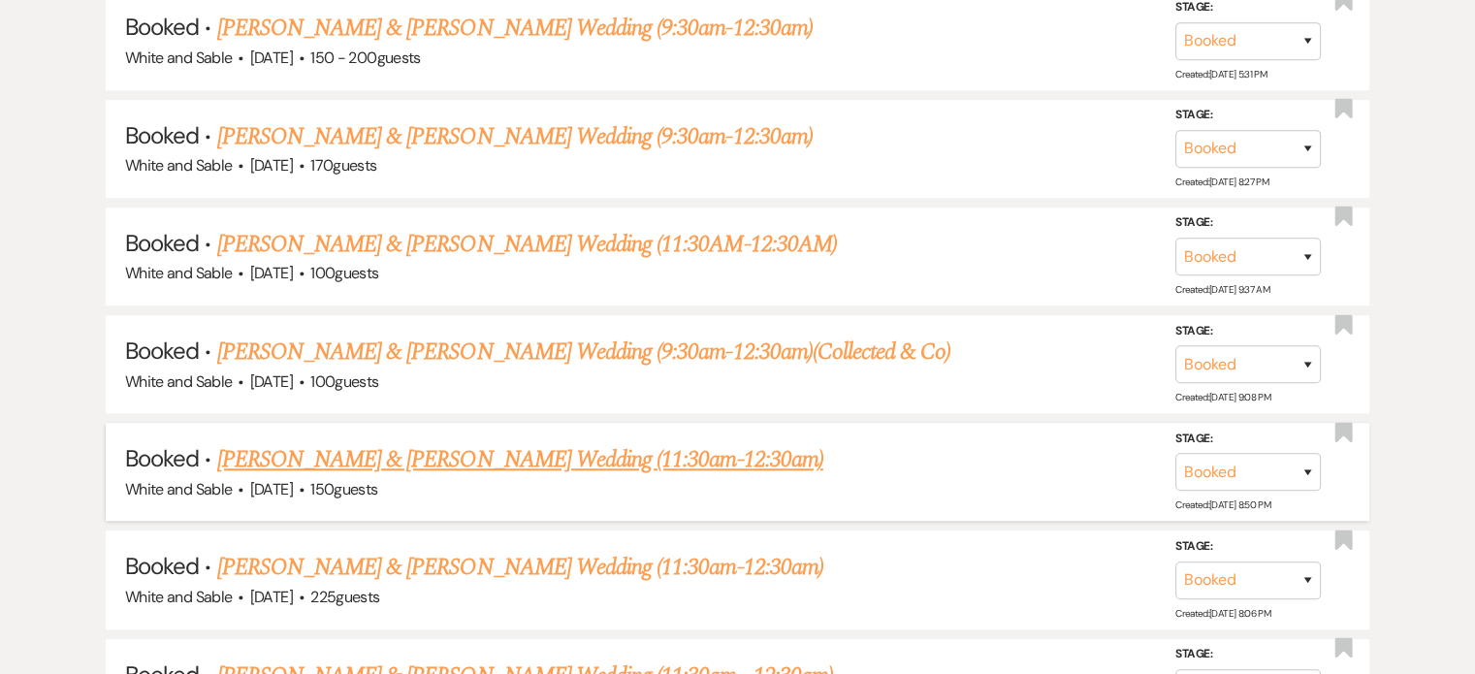
scroll to position [9021, 0]
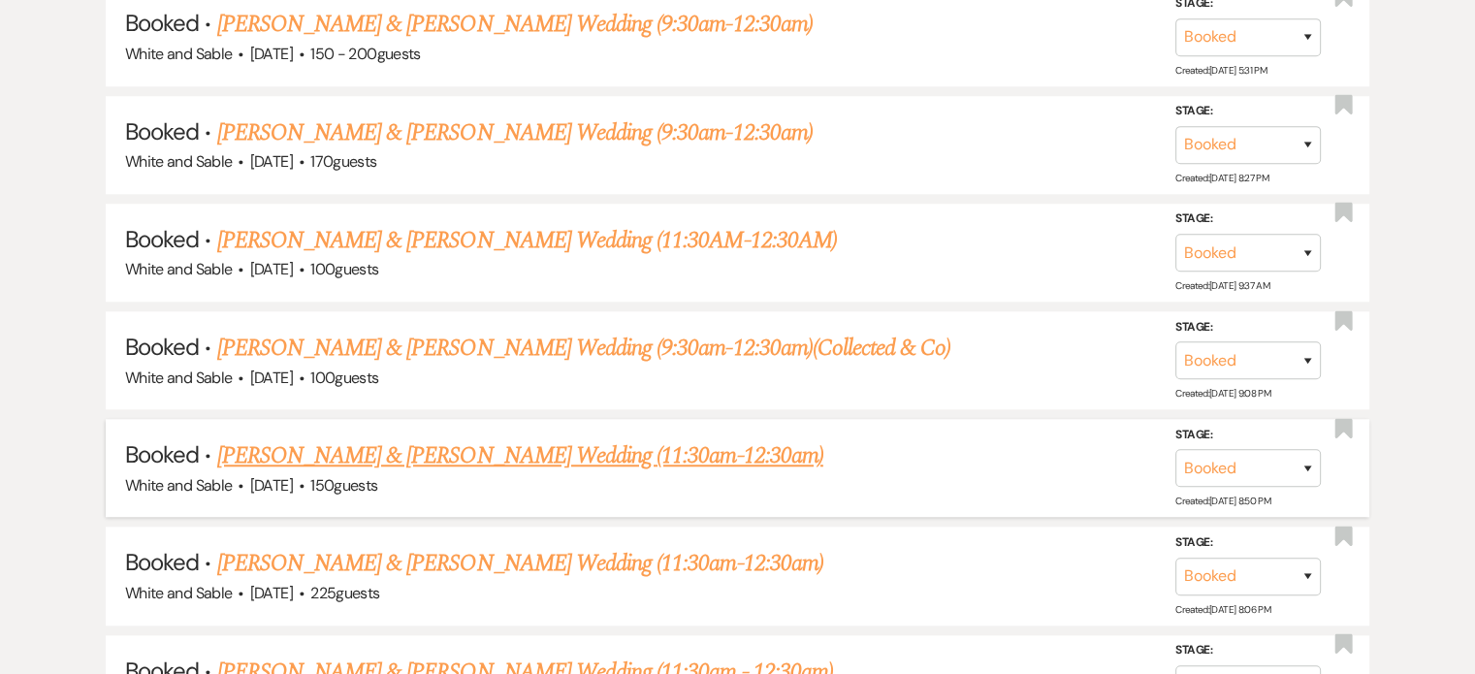
click at [307, 438] on link "[PERSON_NAME] & [PERSON_NAME] Wedding (11:30am-12:30am)" at bounding box center [520, 455] width 606 height 35
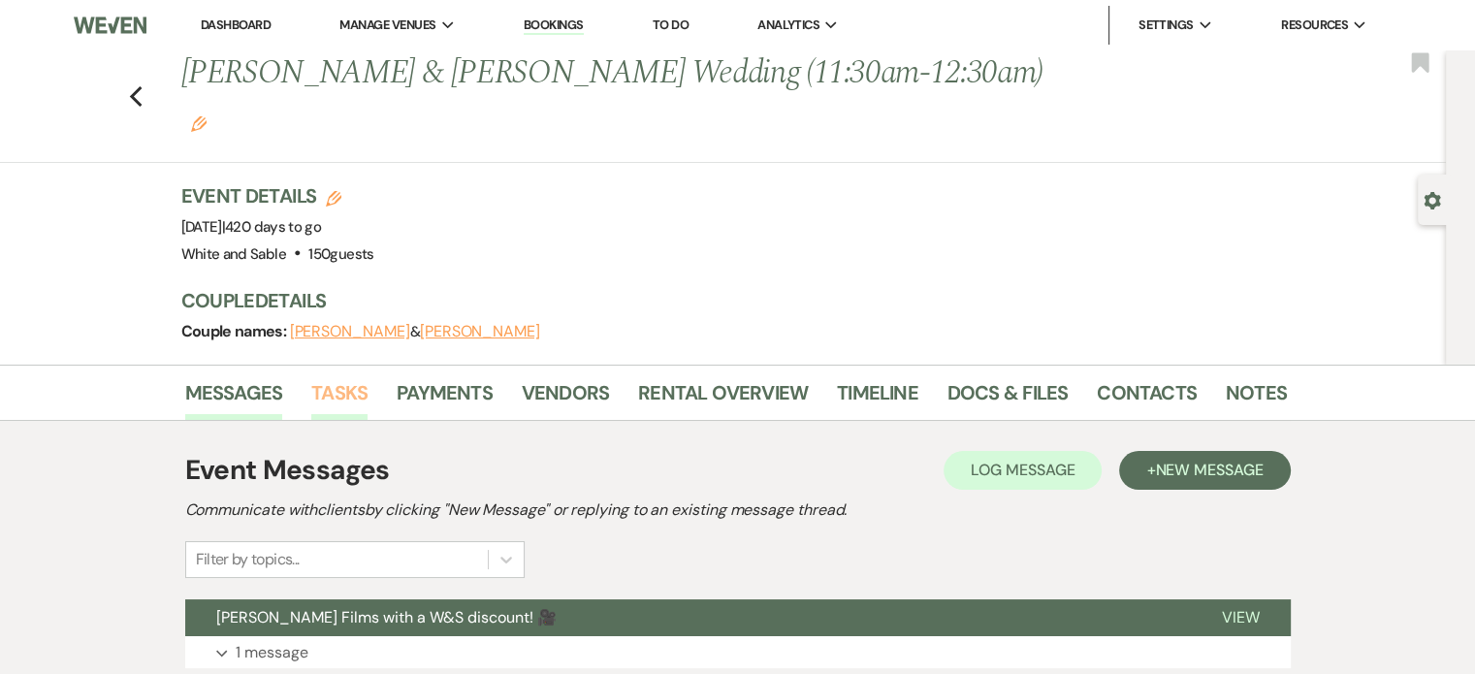
click at [335, 377] on link "Tasks" at bounding box center [339, 398] width 56 height 43
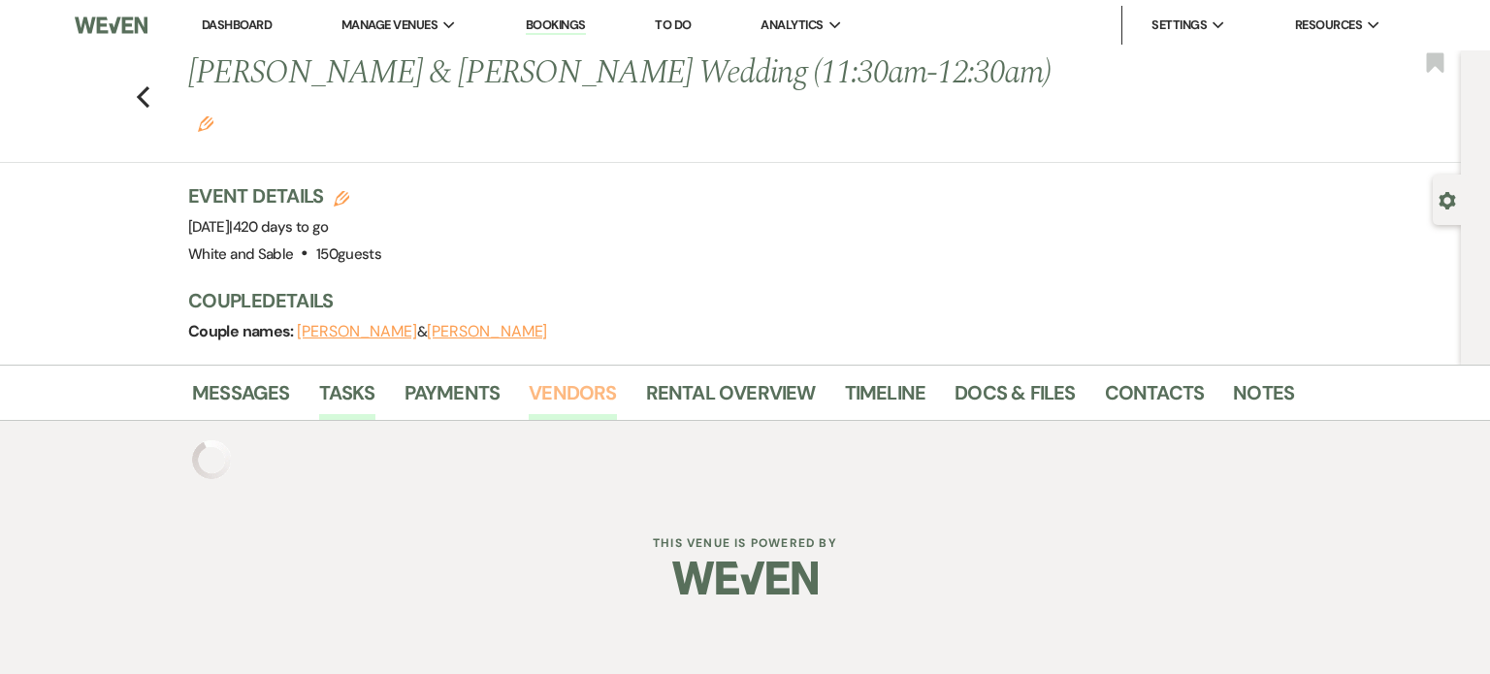
click at [544, 377] on link "Vendors" at bounding box center [572, 398] width 87 height 43
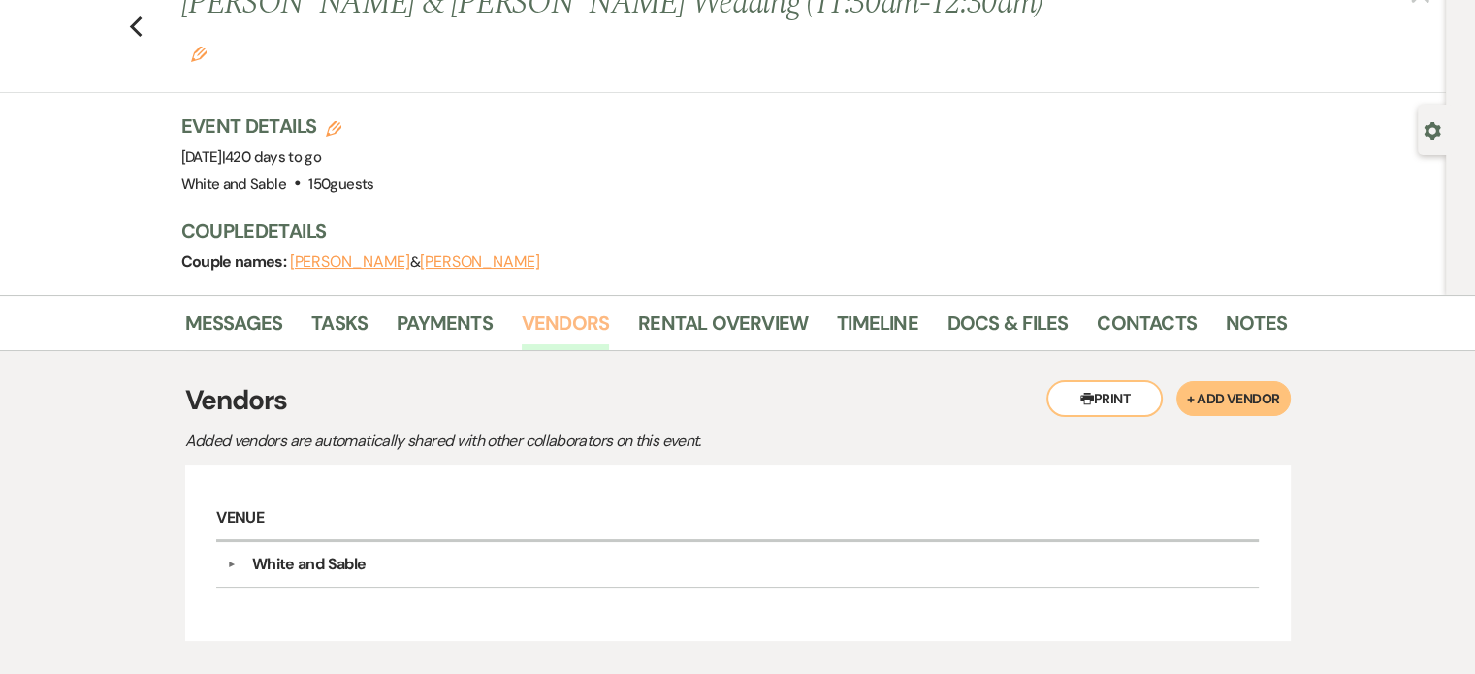
scroll to position [162, 0]
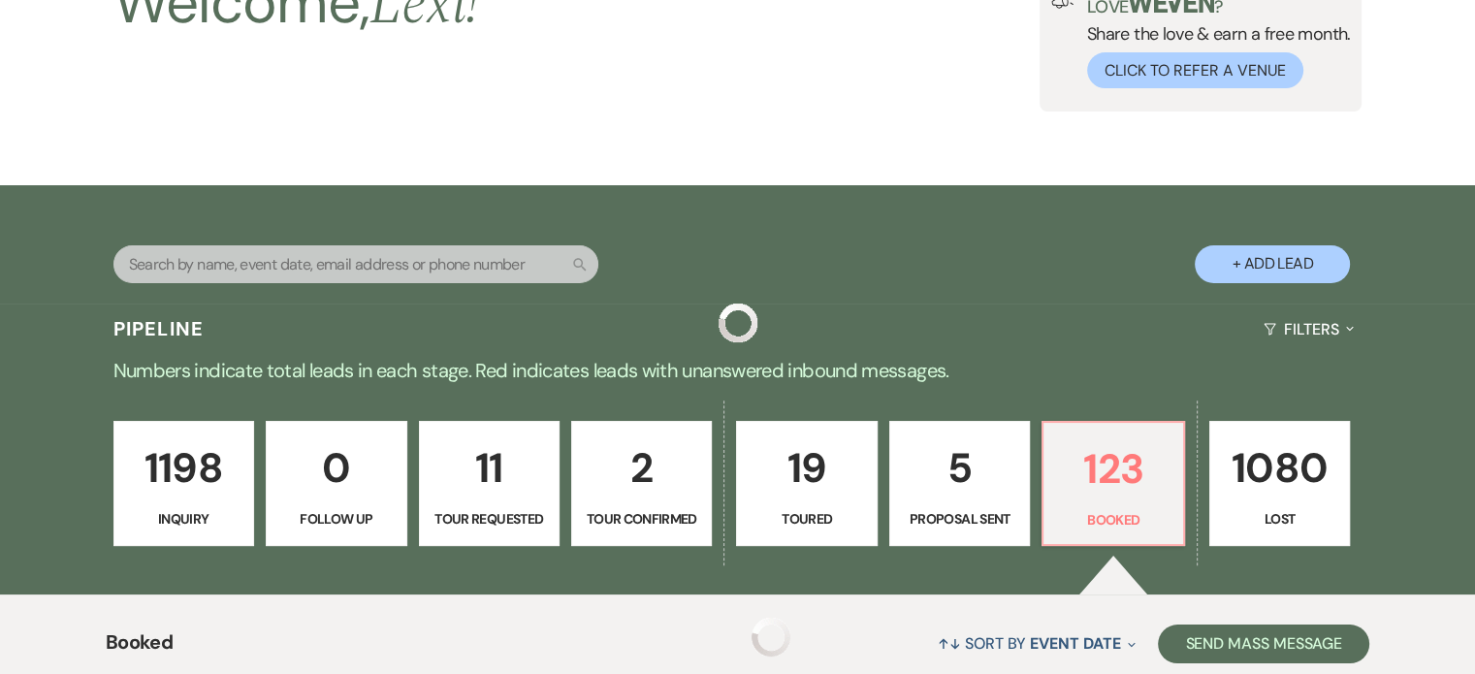
scroll to position [9021, 0]
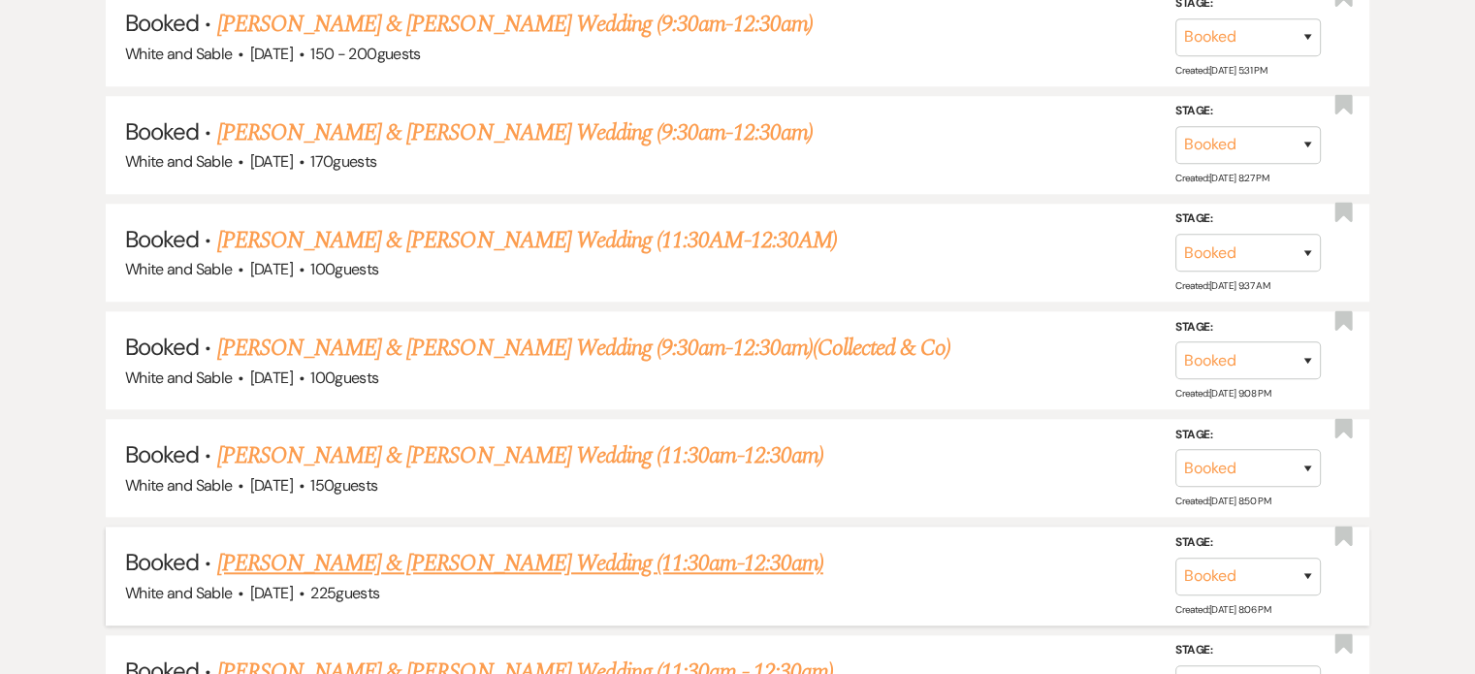
click at [253, 546] on link "[PERSON_NAME] & [PERSON_NAME] Wedding (11:30am-12:30am)" at bounding box center [520, 563] width 606 height 35
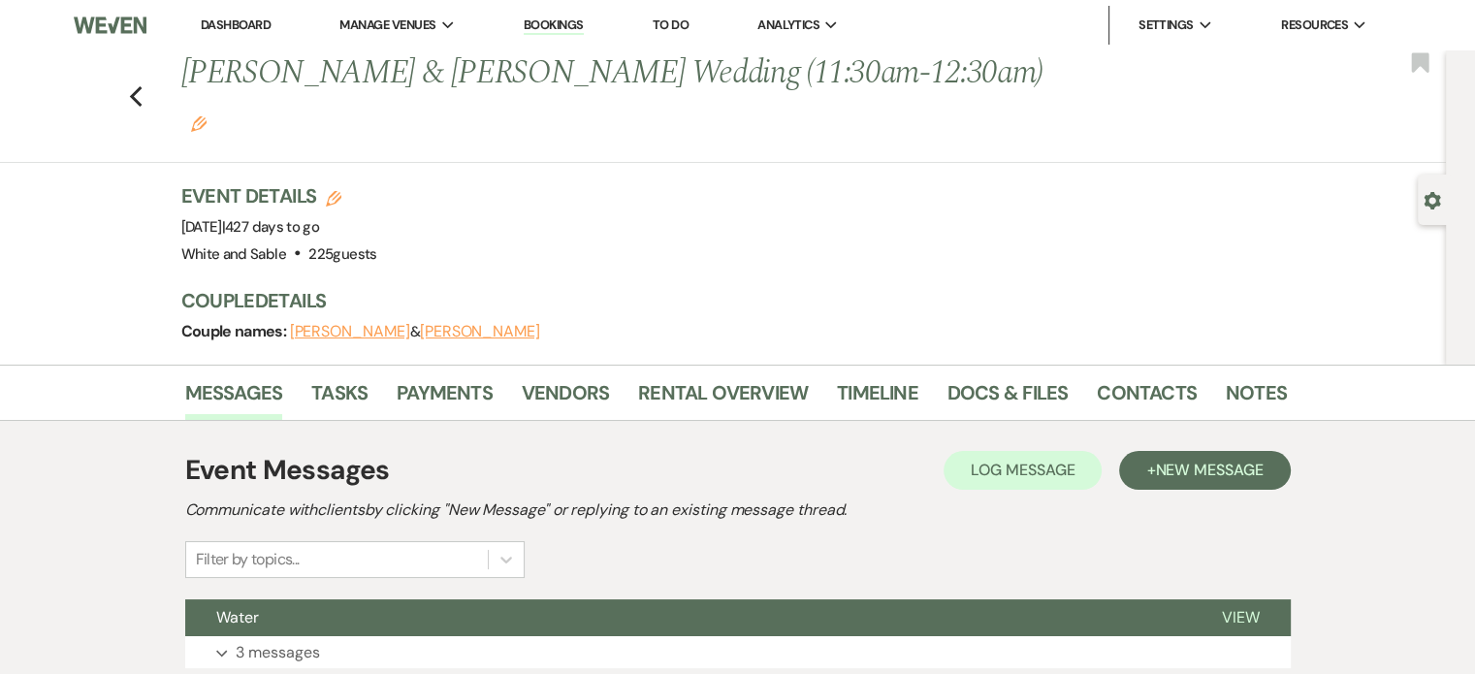
click at [512, 373] on li "Payments" at bounding box center [459, 396] width 125 height 47
click at [538, 377] on link "Vendors" at bounding box center [565, 398] width 87 height 43
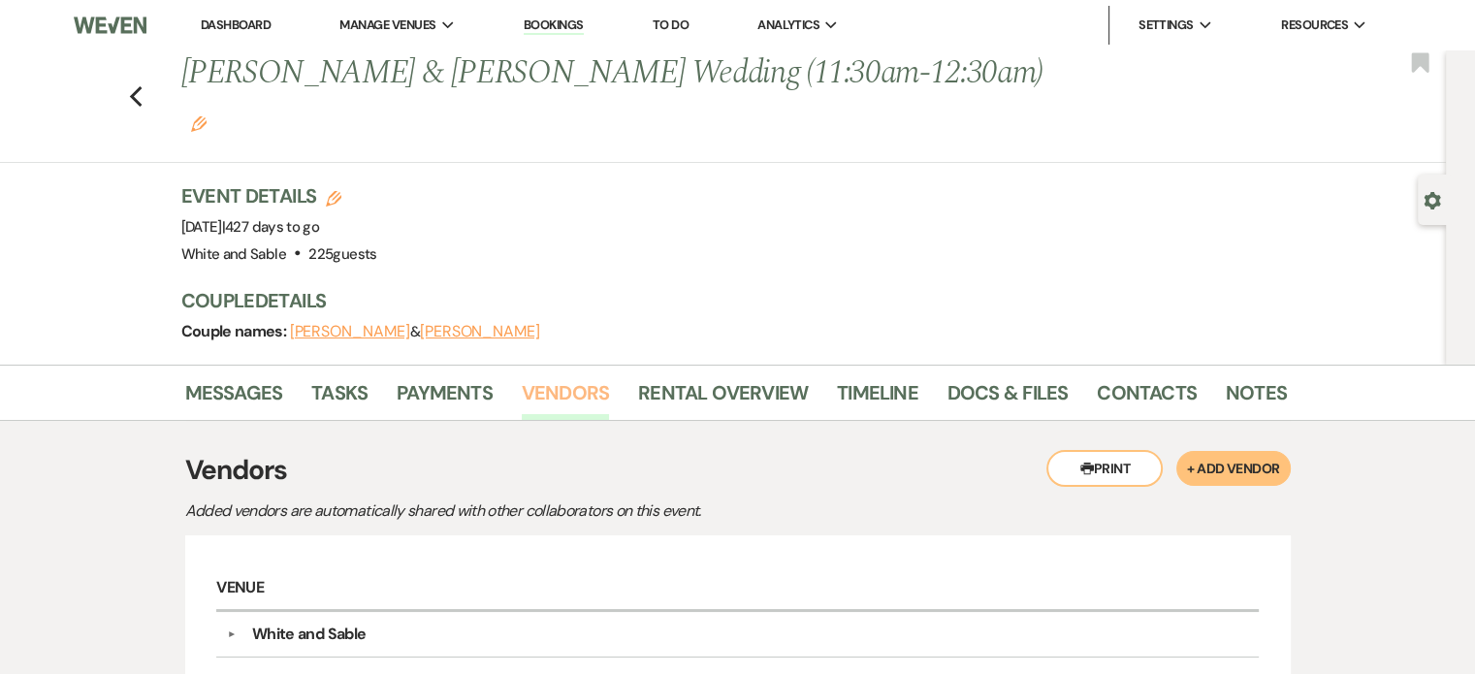
scroll to position [162, 0]
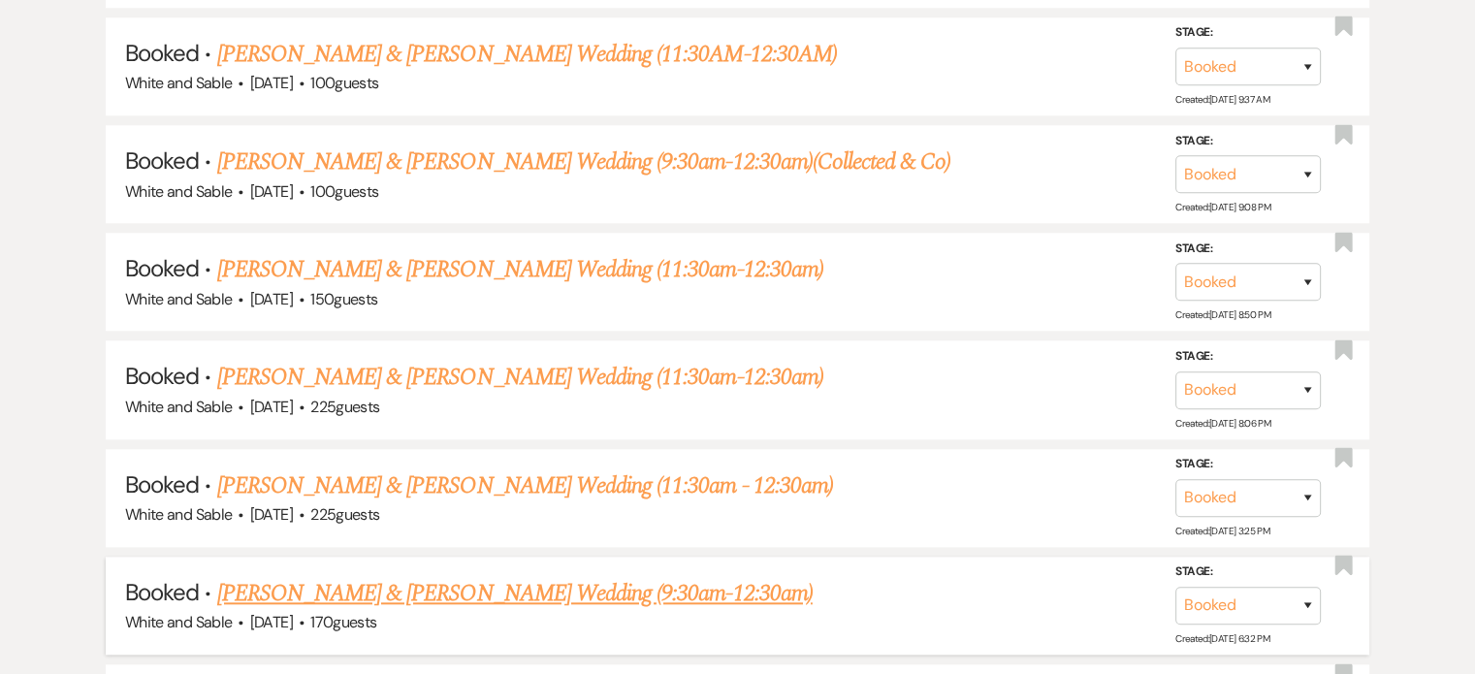
scroll to position [9215, 0]
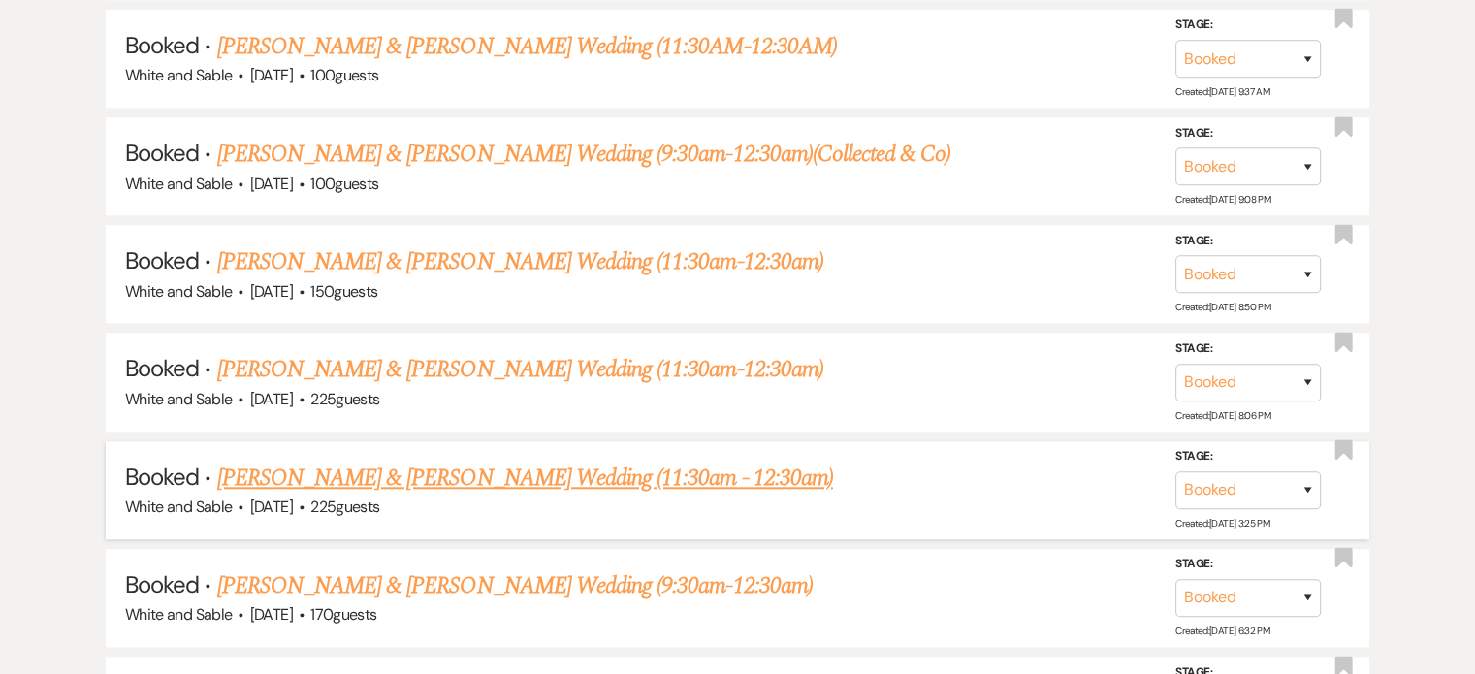
click at [350, 461] on link "[PERSON_NAME] & [PERSON_NAME] Wedding (11:30am - 12:30am)" at bounding box center [525, 478] width 616 height 35
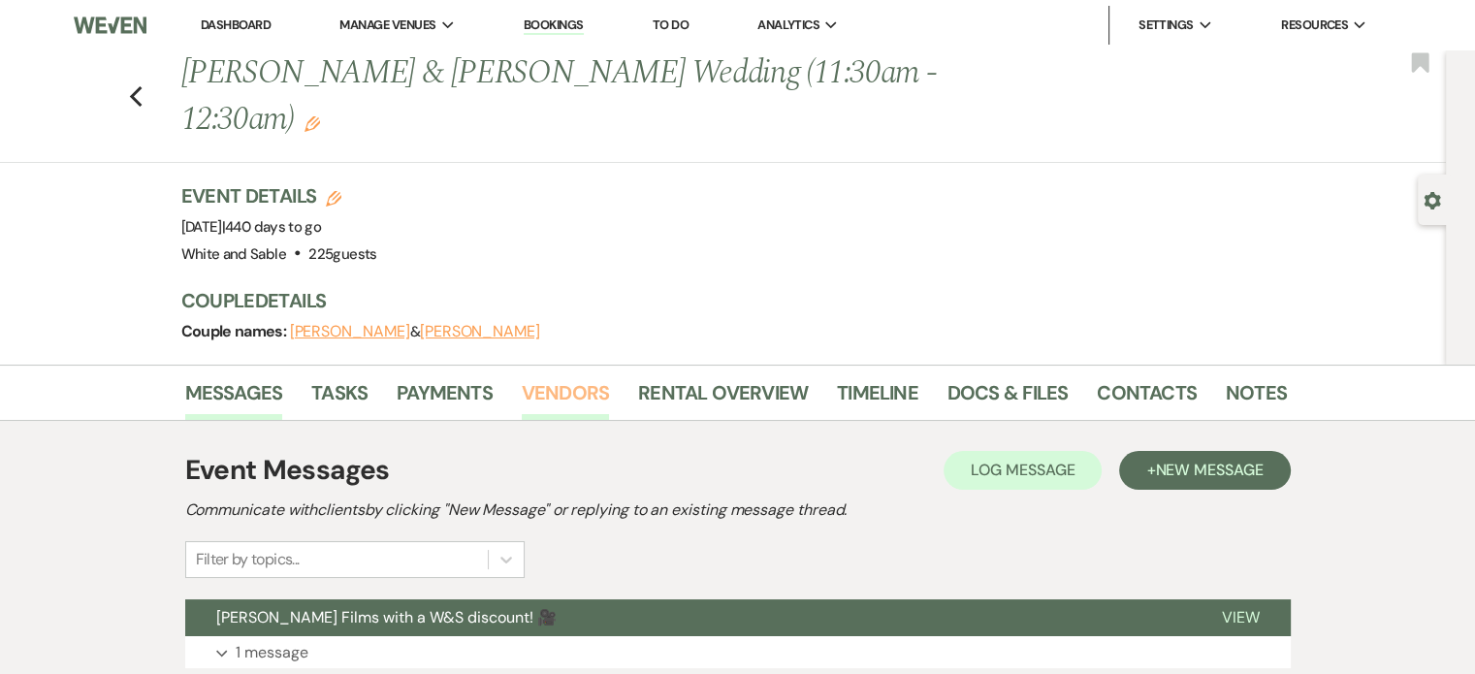
click at [570, 377] on link "Vendors" at bounding box center [565, 398] width 87 height 43
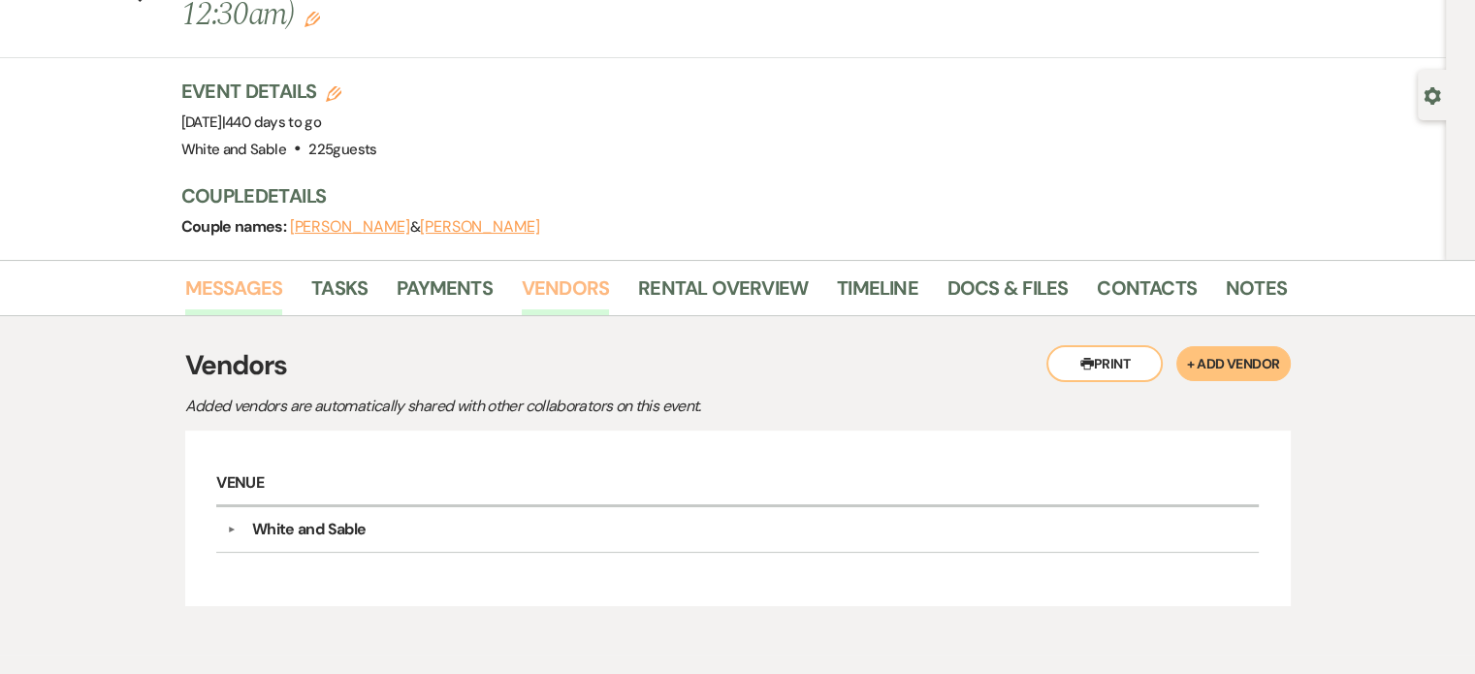
scroll to position [162, 0]
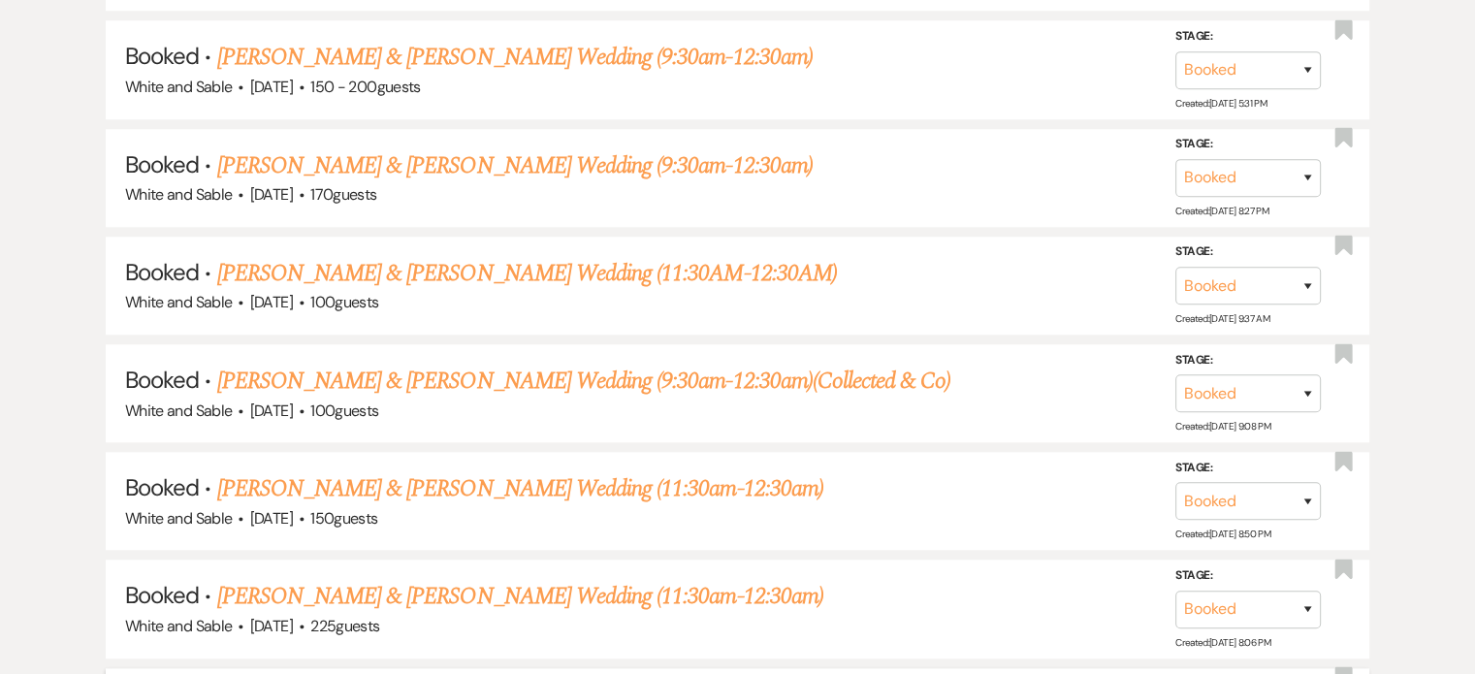
scroll to position [8924, 0]
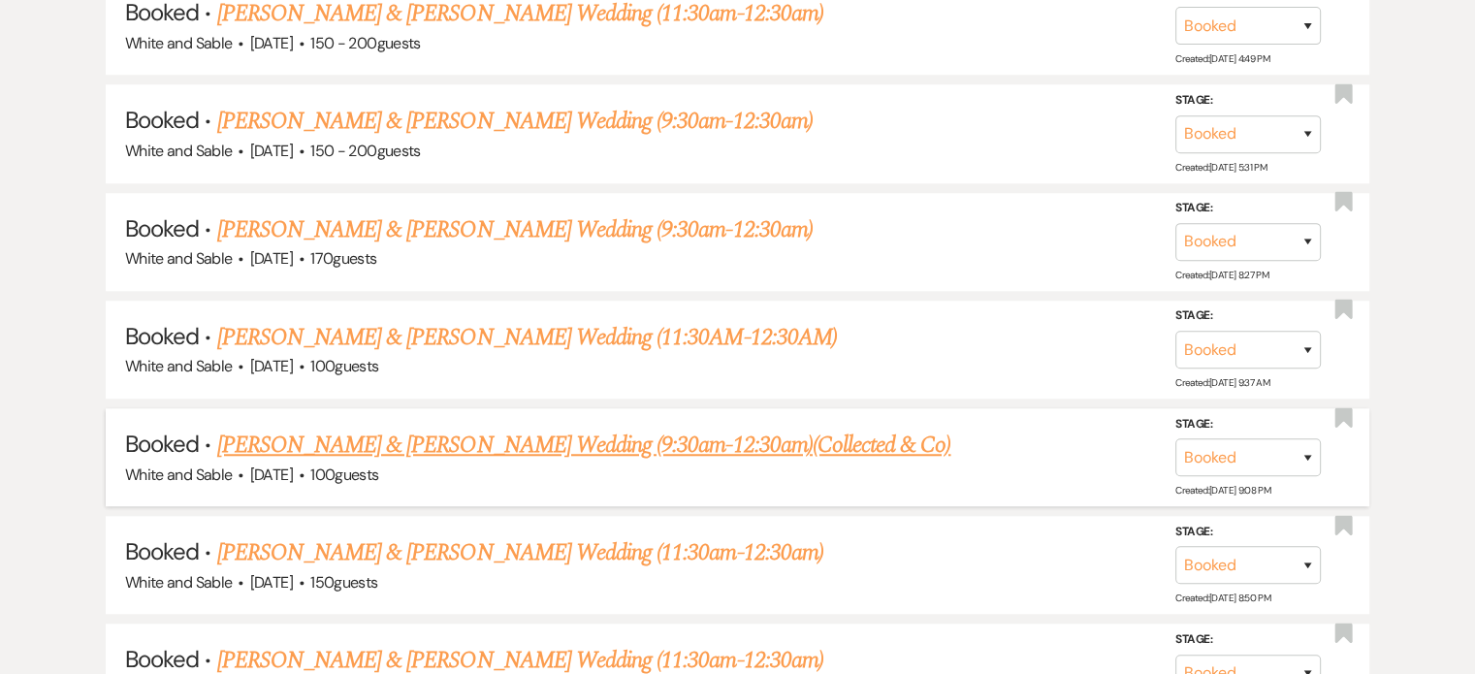
click at [296, 428] on link "[PERSON_NAME] & [PERSON_NAME] Wedding (9:30am-12:30am)(Collected & Co)" at bounding box center [584, 445] width 734 height 35
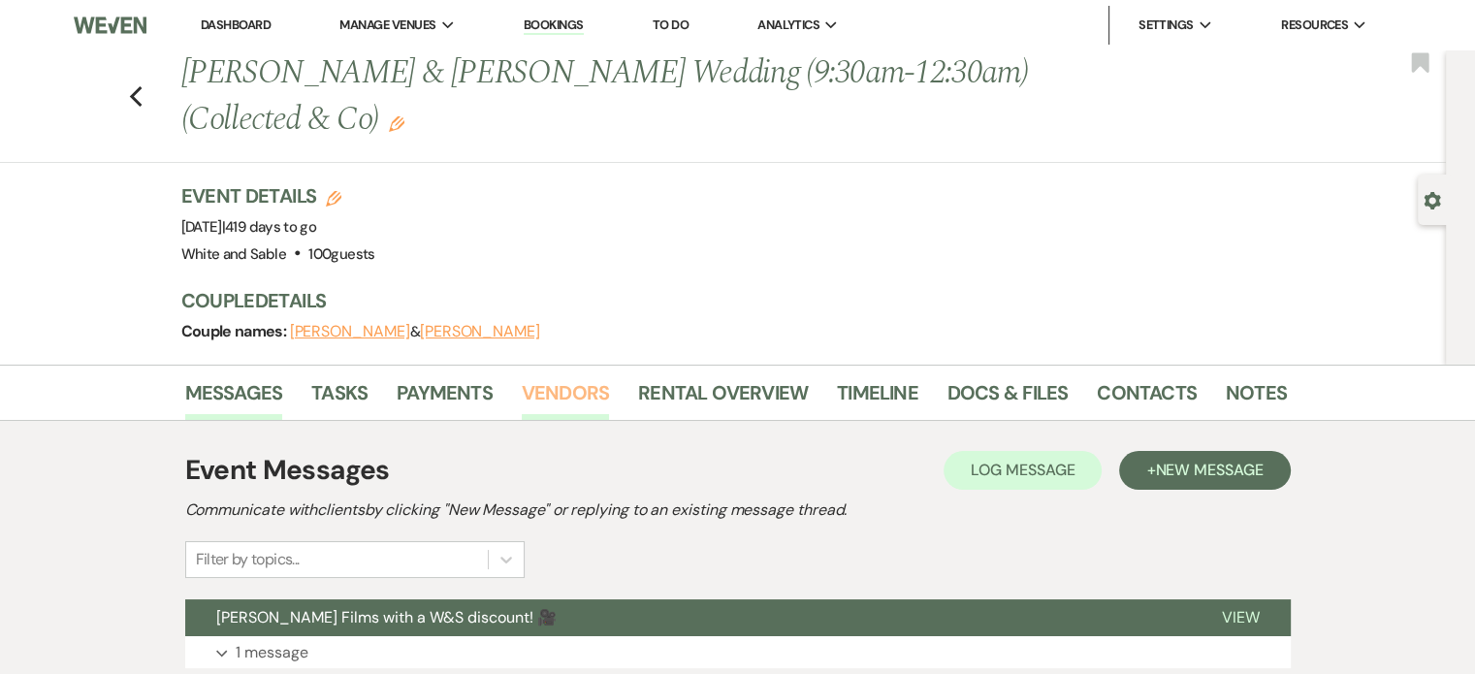
click at [577, 391] on link "Vendors" at bounding box center [565, 398] width 87 height 43
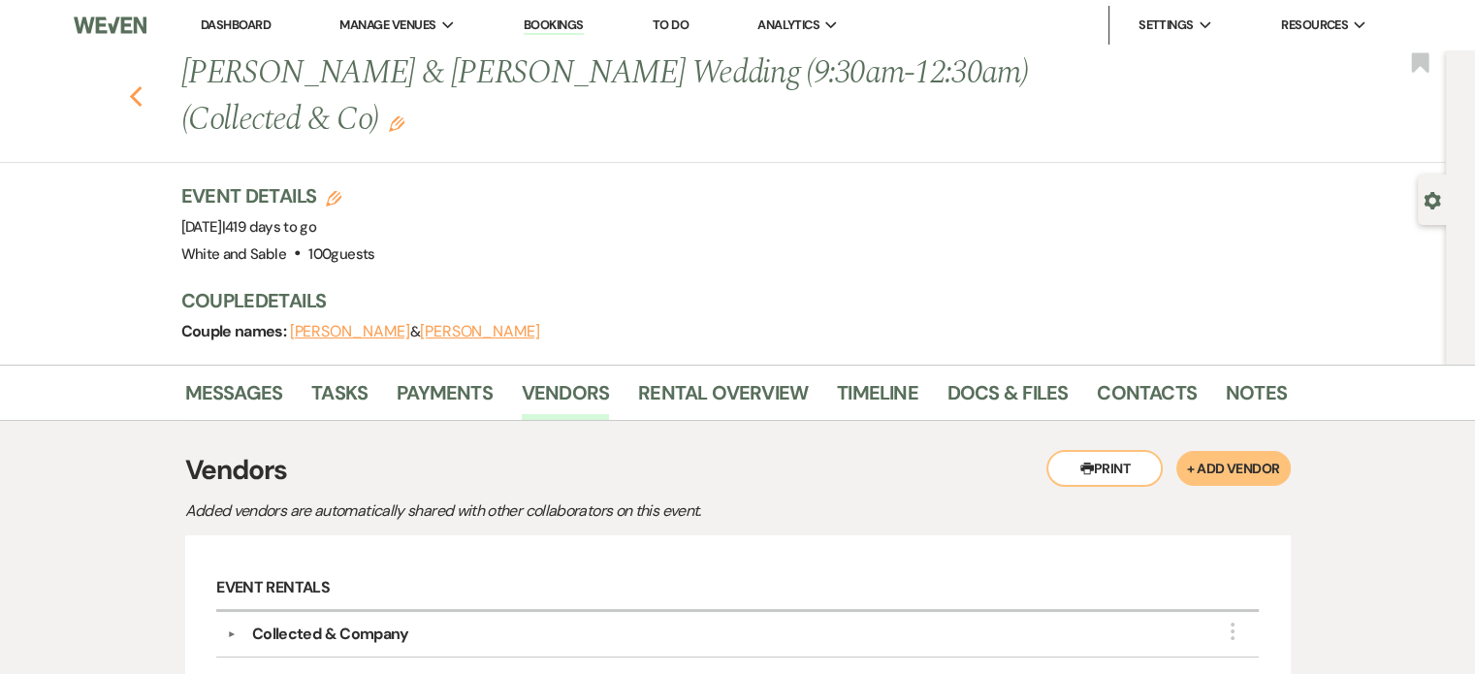
click at [144, 93] on icon "Previous" at bounding box center [136, 96] width 15 height 23
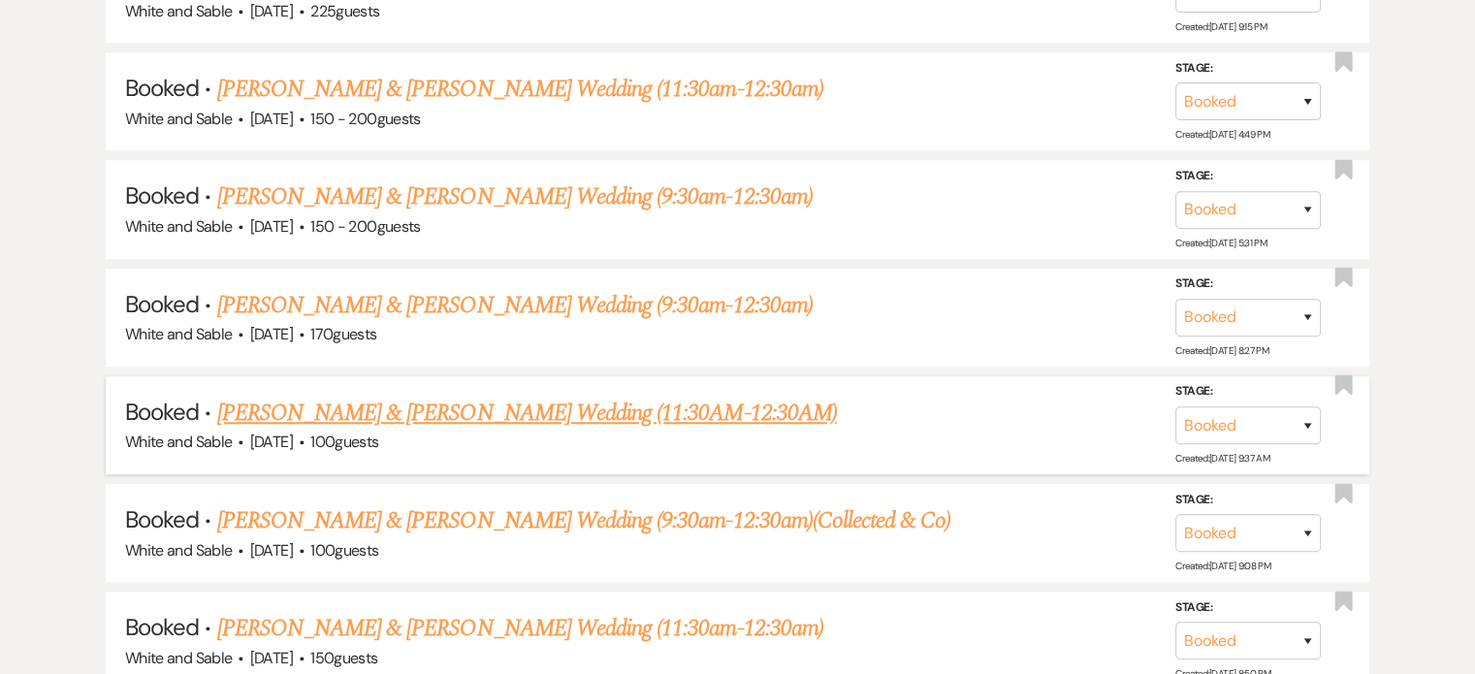
scroll to position [8827, 0]
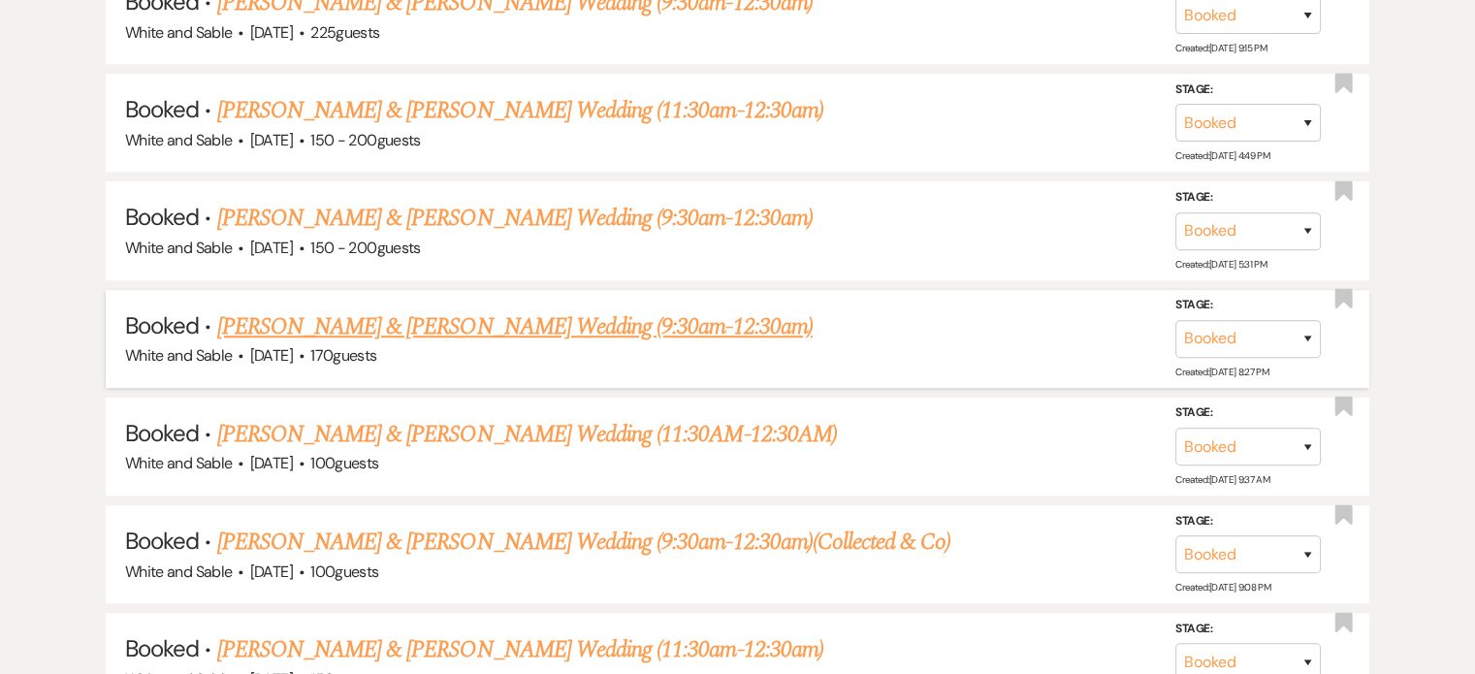
click at [370, 309] on link "[PERSON_NAME] & [PERSON_NAME] Wedding (9:30am-12:30am)" at bounding box center [515, 326] width 596 height 35
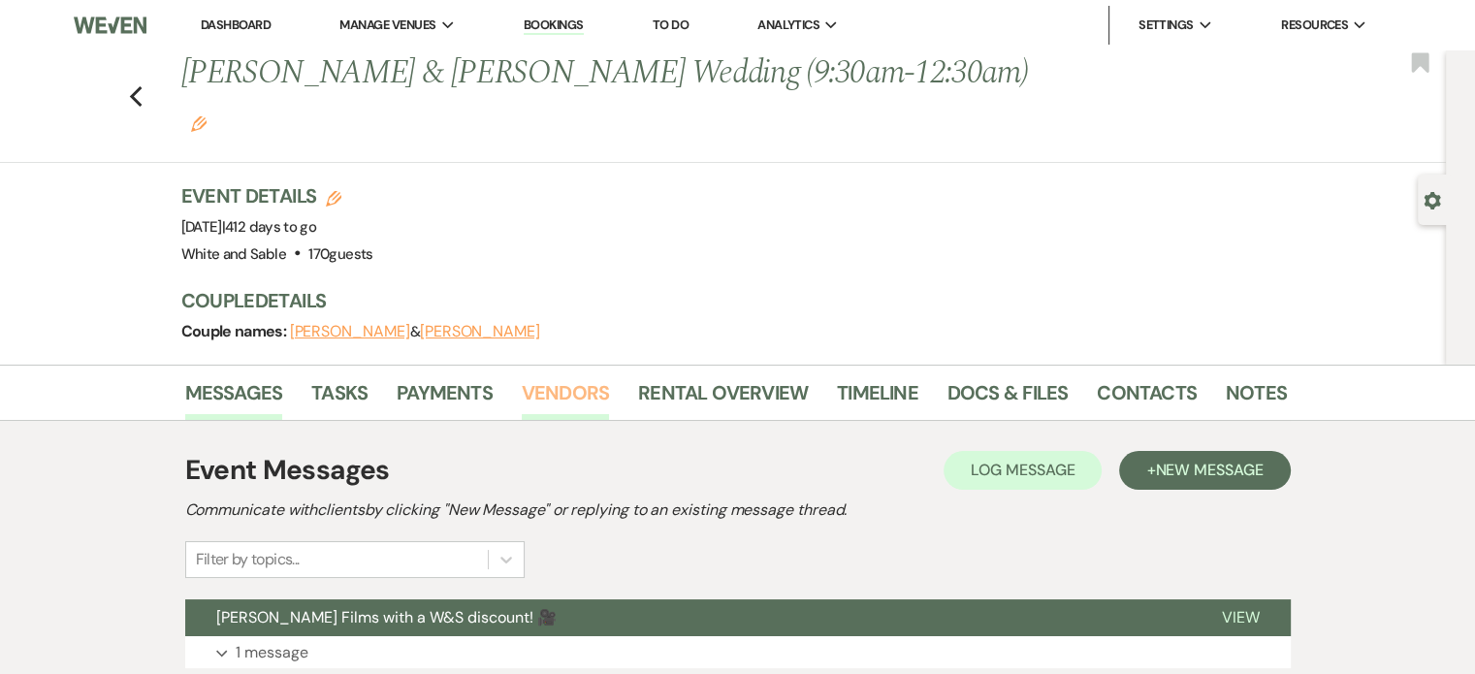
click at [550, 377] on link "Vendors" at bounding box center [565, 398] width 87 height 43
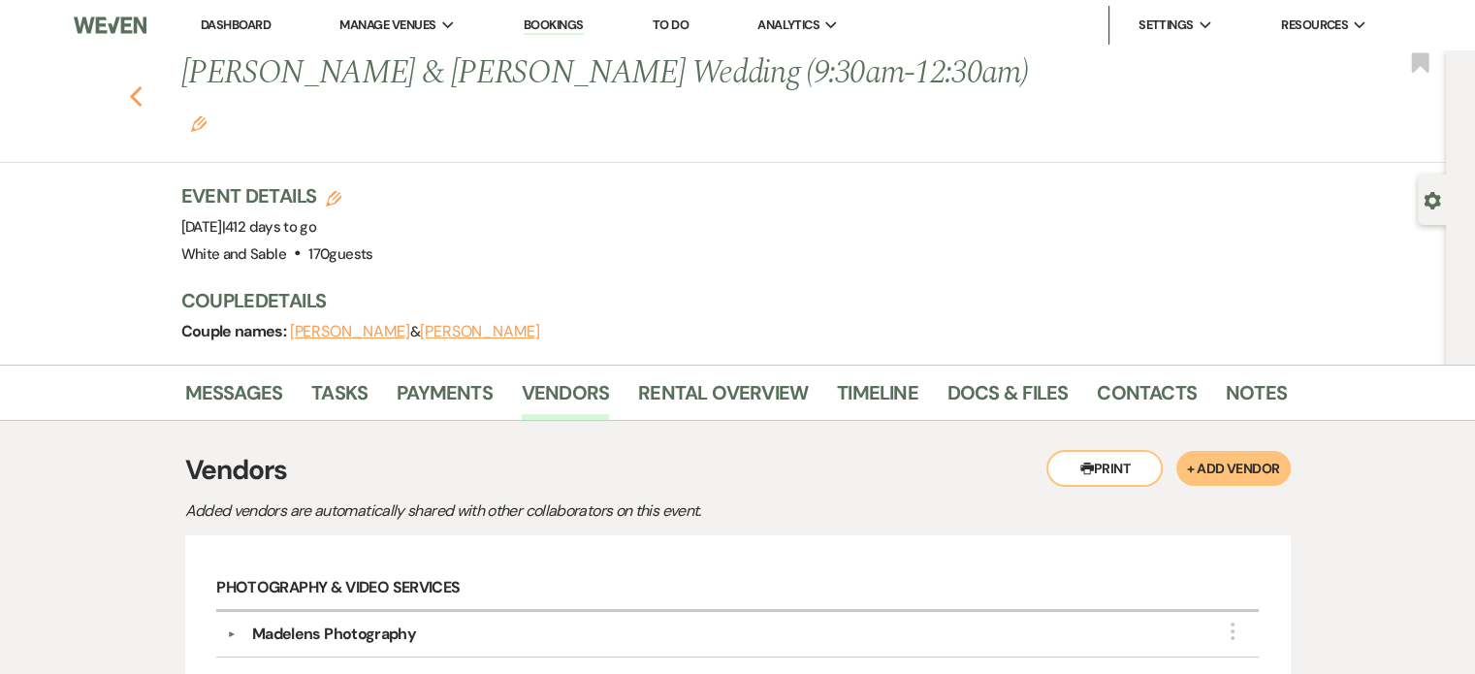
click at [144, 85] on icon "Previous" at bounding box center [136, 96] width 15 height 23
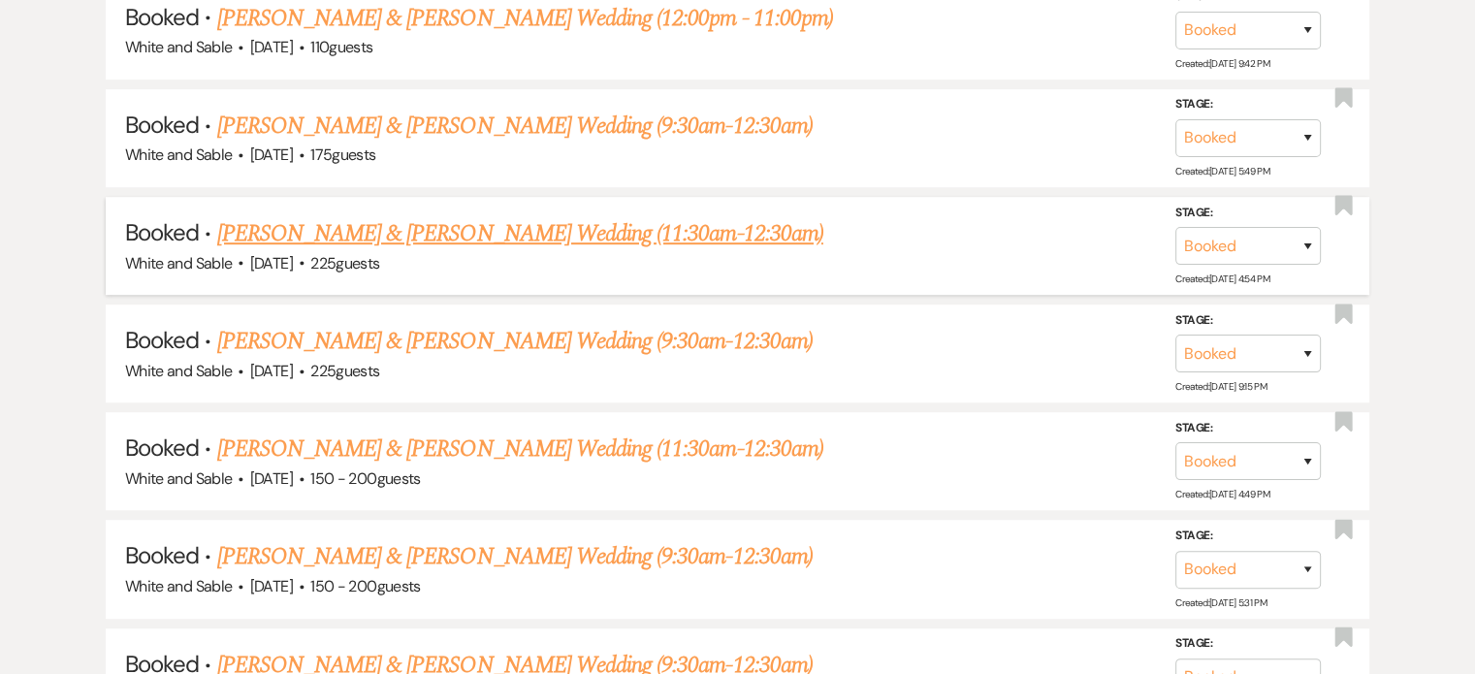
scroll to position [8439, 0]
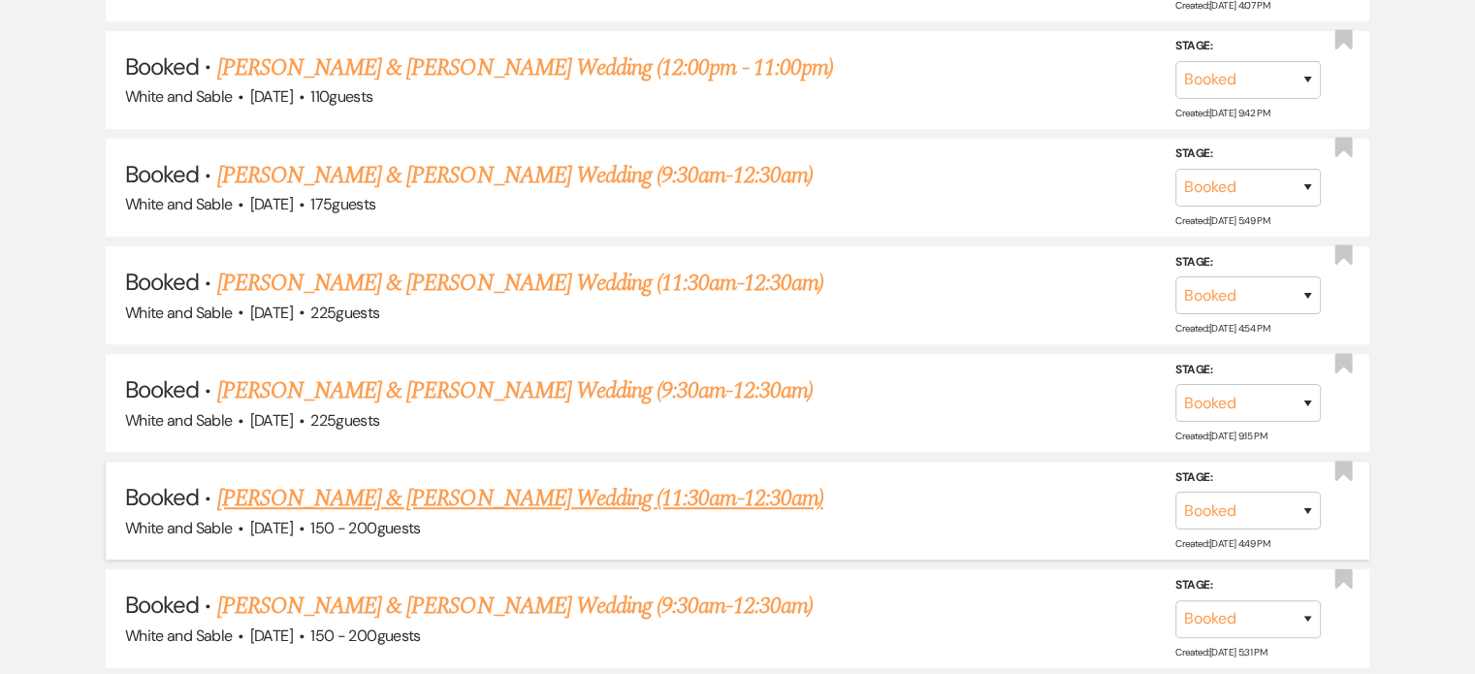
click at [442, 481] on link "[PERSON_NAME] & [PERSON_NAME] Wedding (11:30am-12:30am)" at bounding box center [520, 498] width 606 height 35
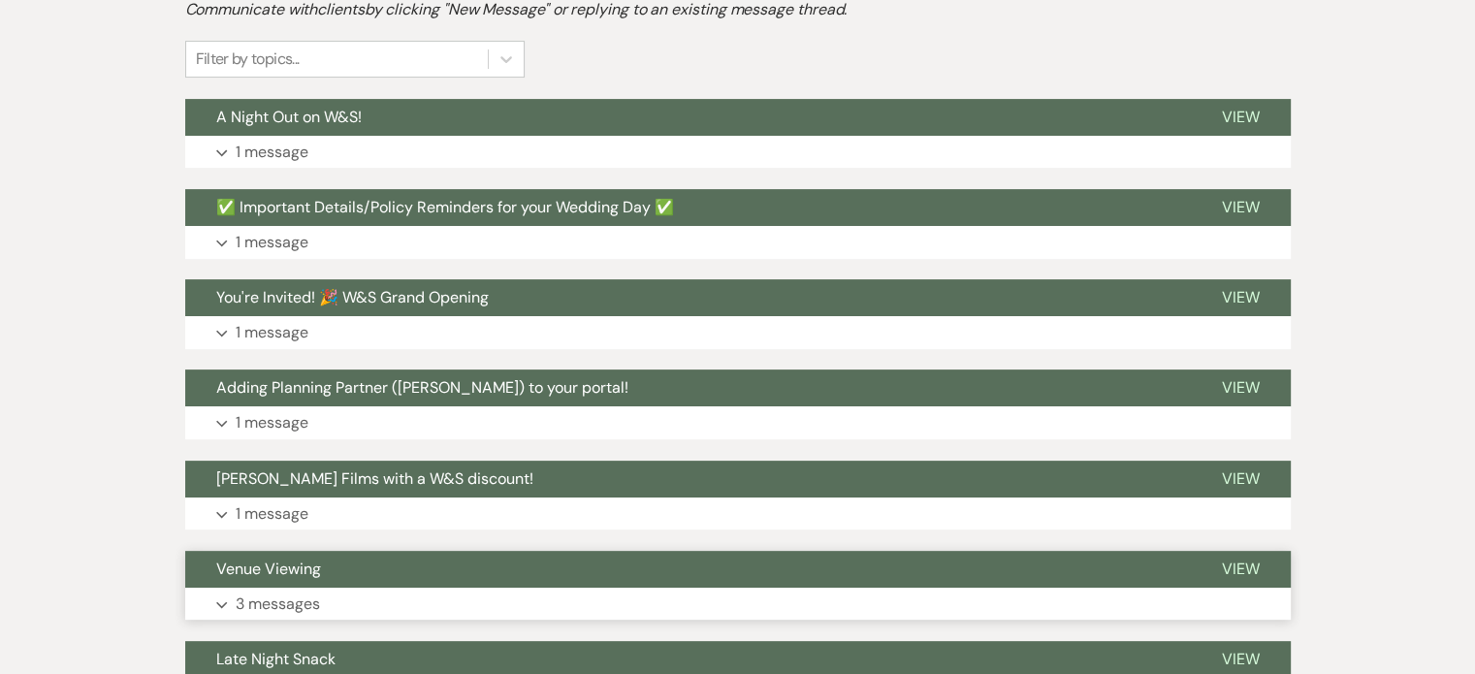
scroll to position [210, 0]
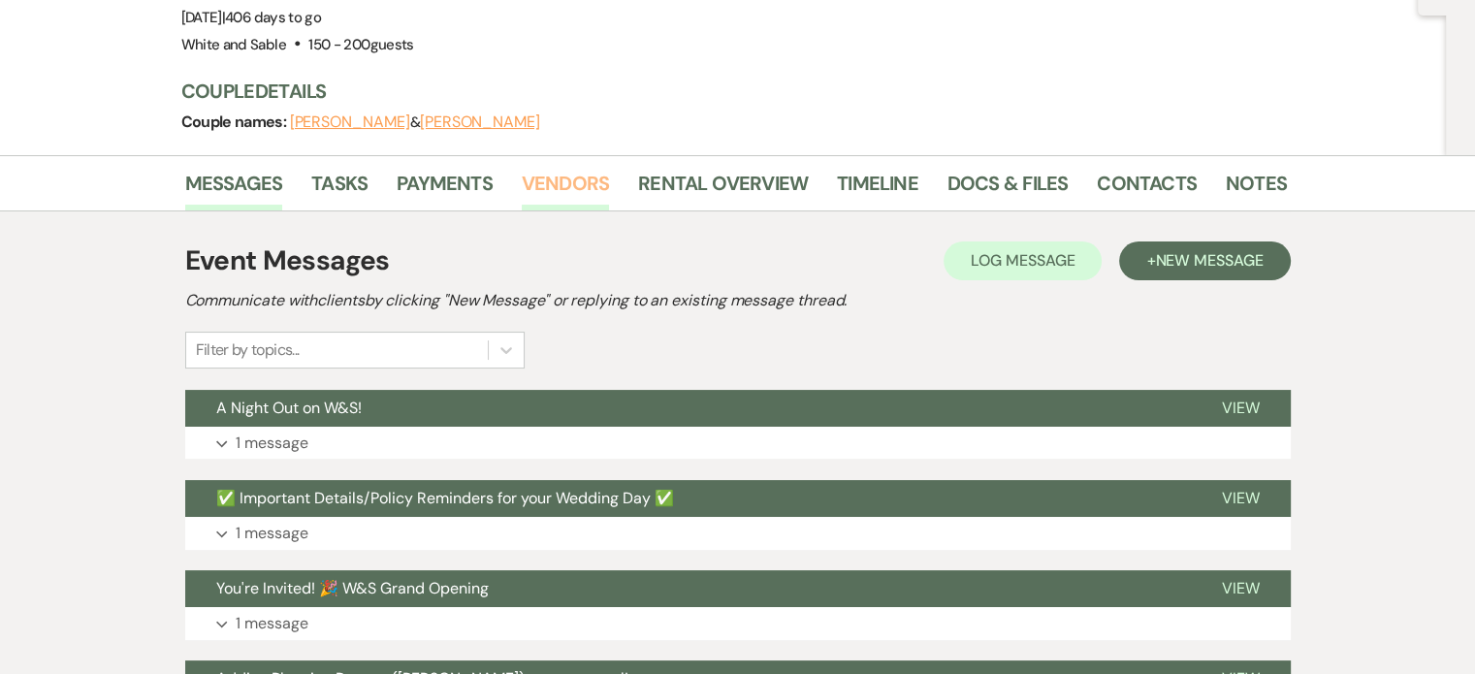
click at [541, 168] on link "Vendors" at bounding box center [565, 189] width 87 height 43
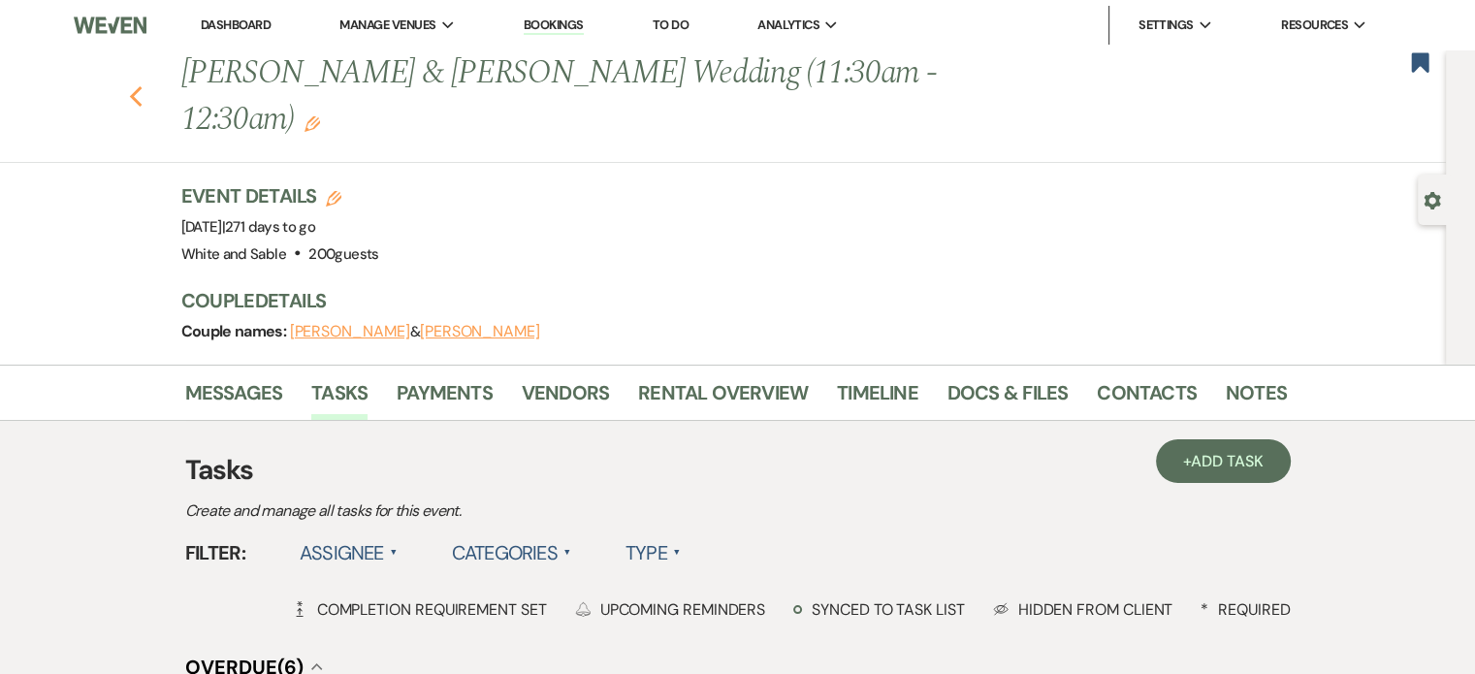
click at [142, 86] on use "button" at bounding box center [135, 96] width 13 height 21
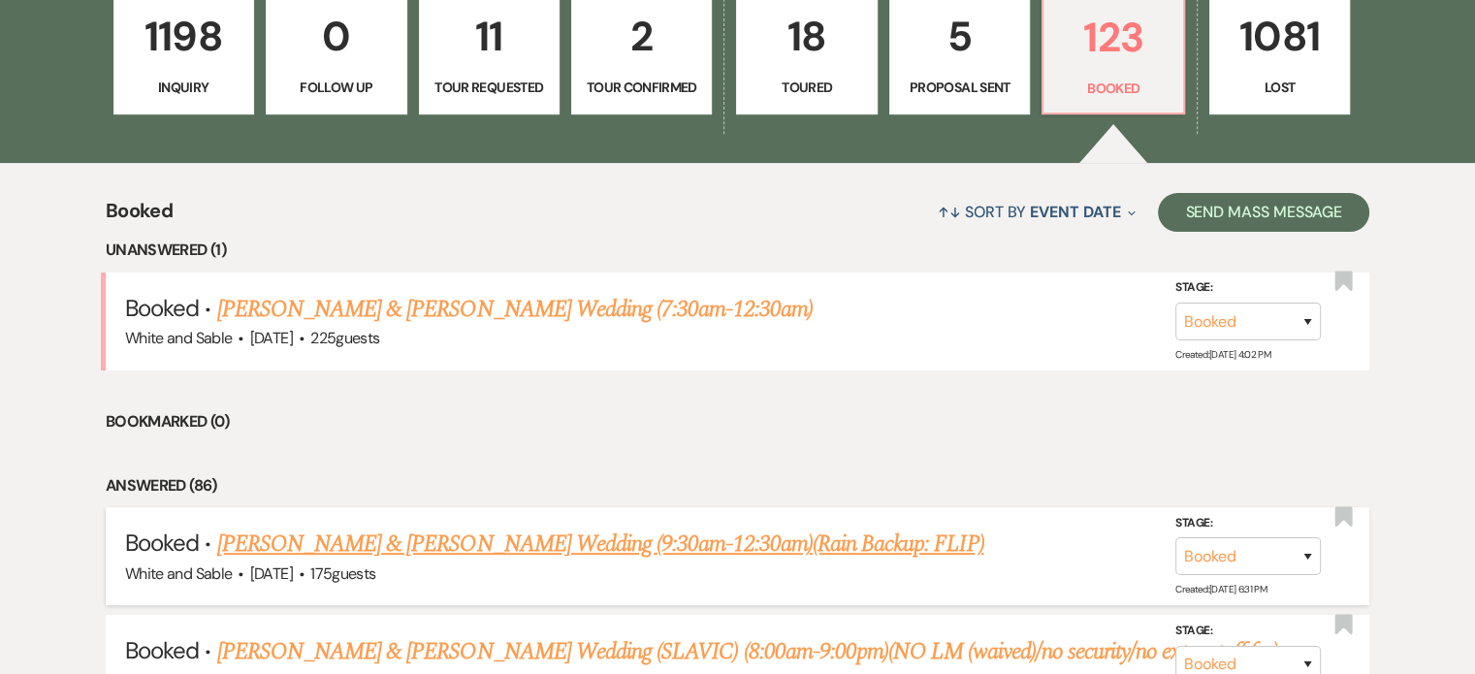
scroll to position [388, 0]
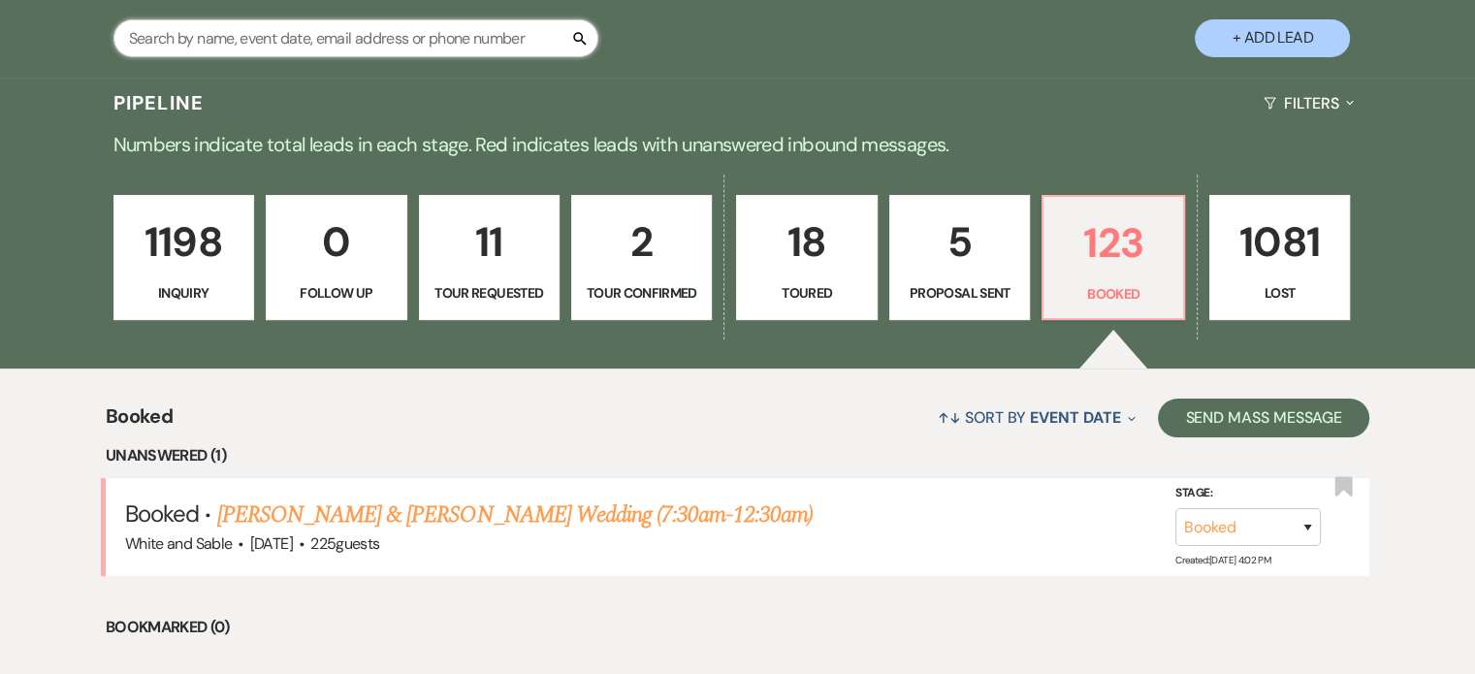
click at [254, 30] on input "text" at bounding box center [355, 38] width 485 height 38
type input "[PERSON_NAME]"
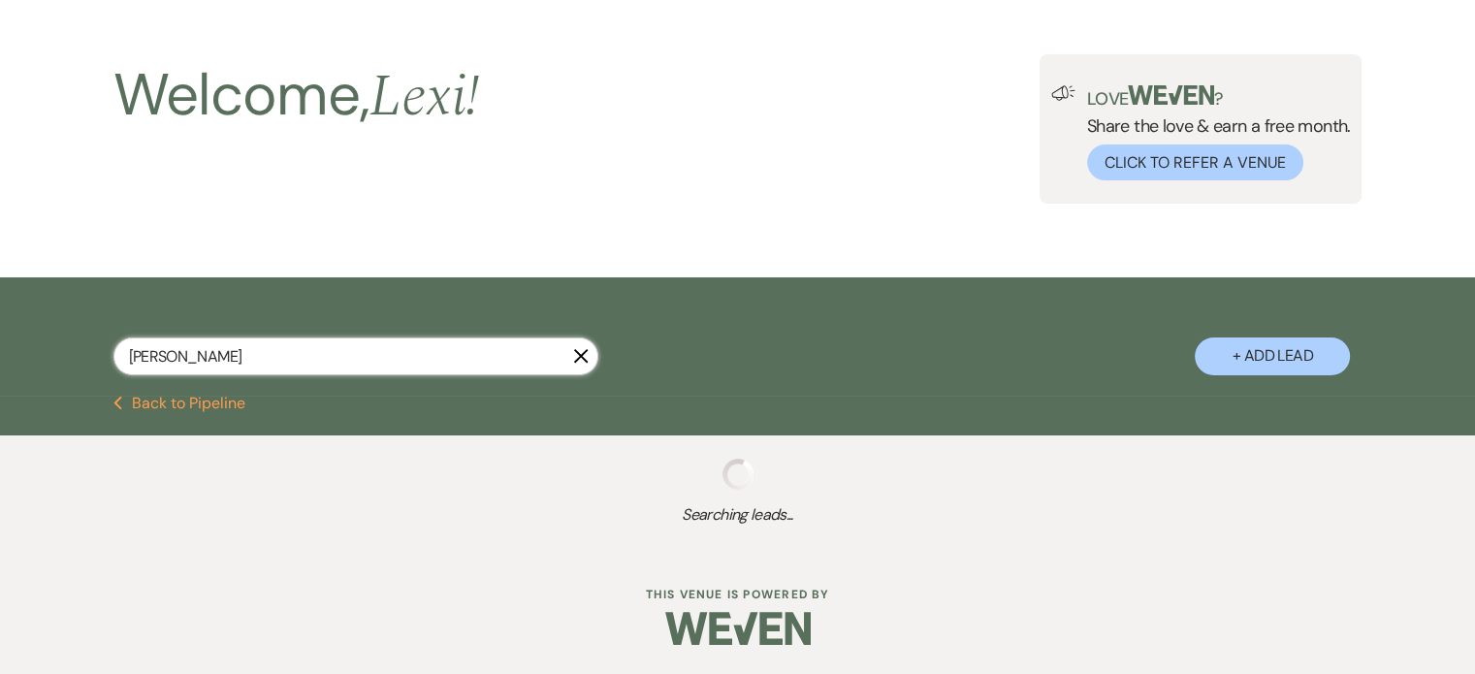
select select "8"
select select "10"
select select "8"
select select "11"
select select "8"
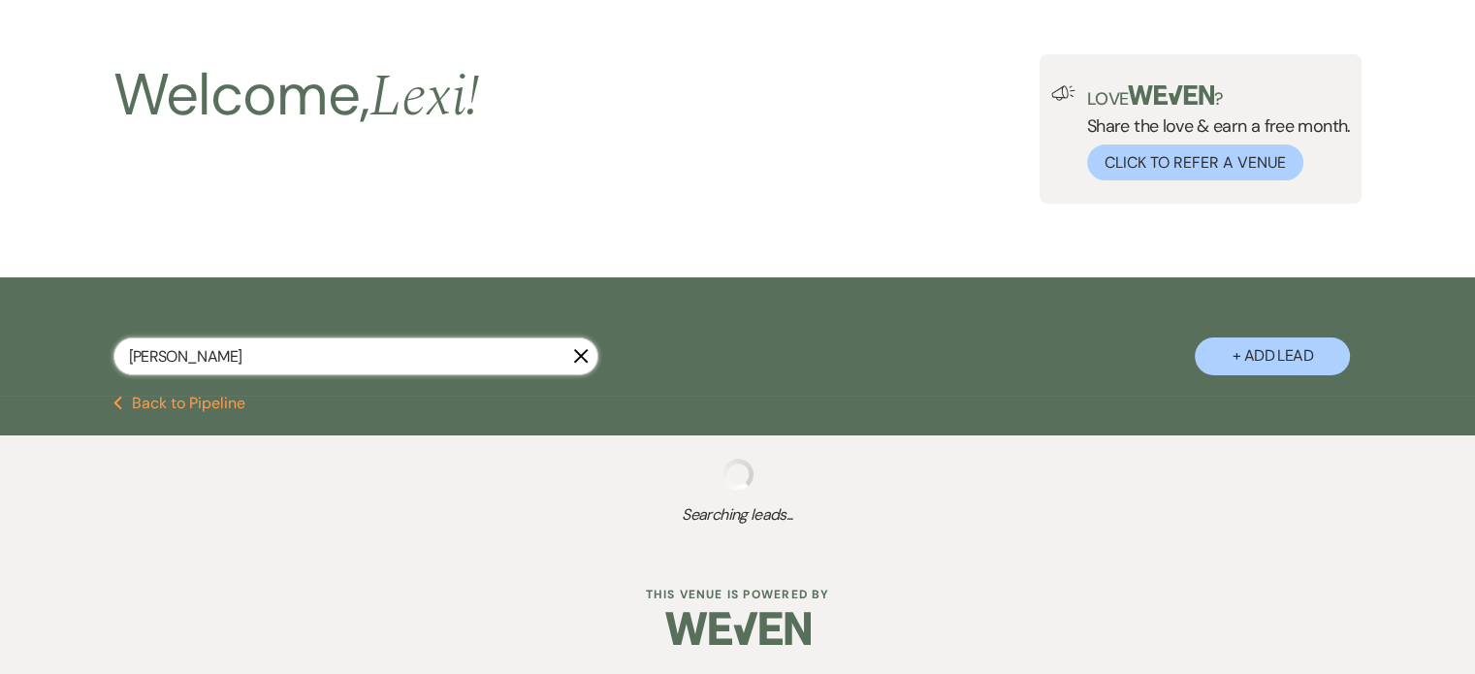
select select "5"
select select "8"
select select "5"
select select "8"
select select "5"
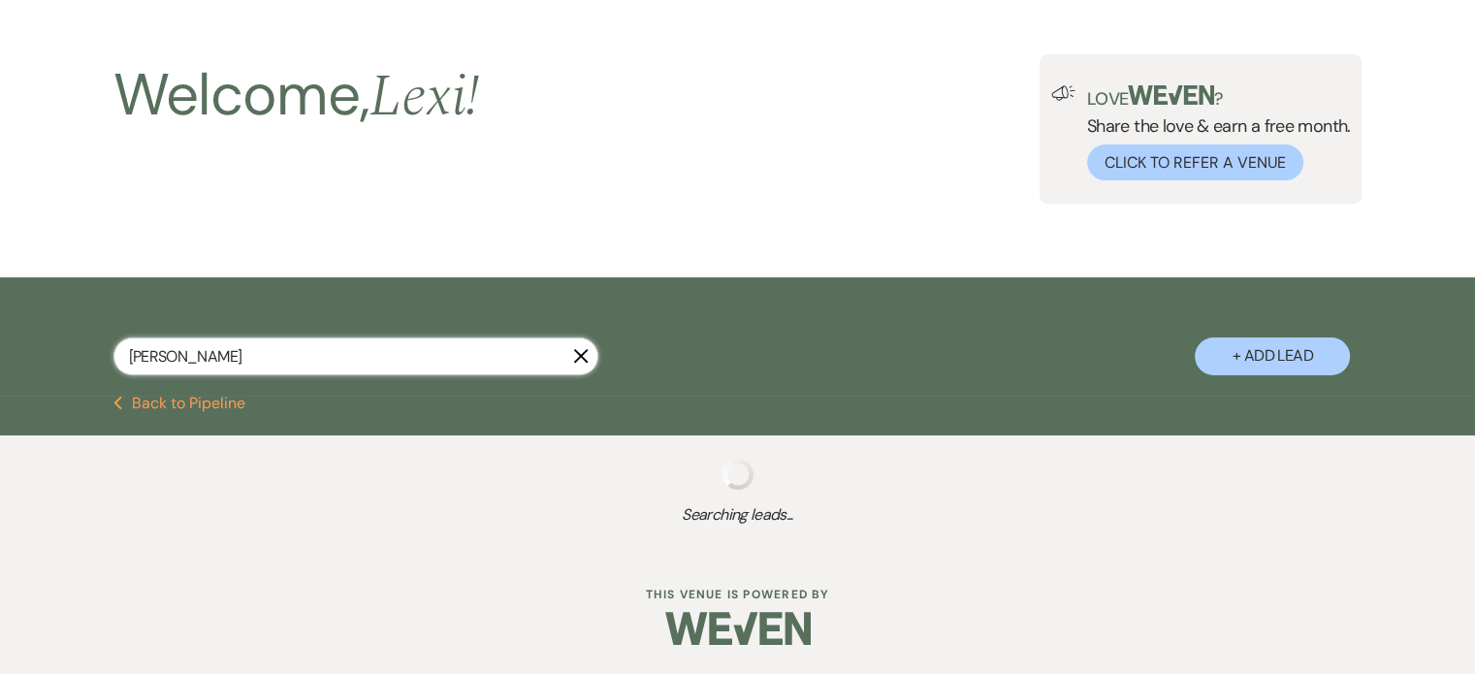
select select "8"
select select "5"
select select "8"
select select "6"
select select "8"
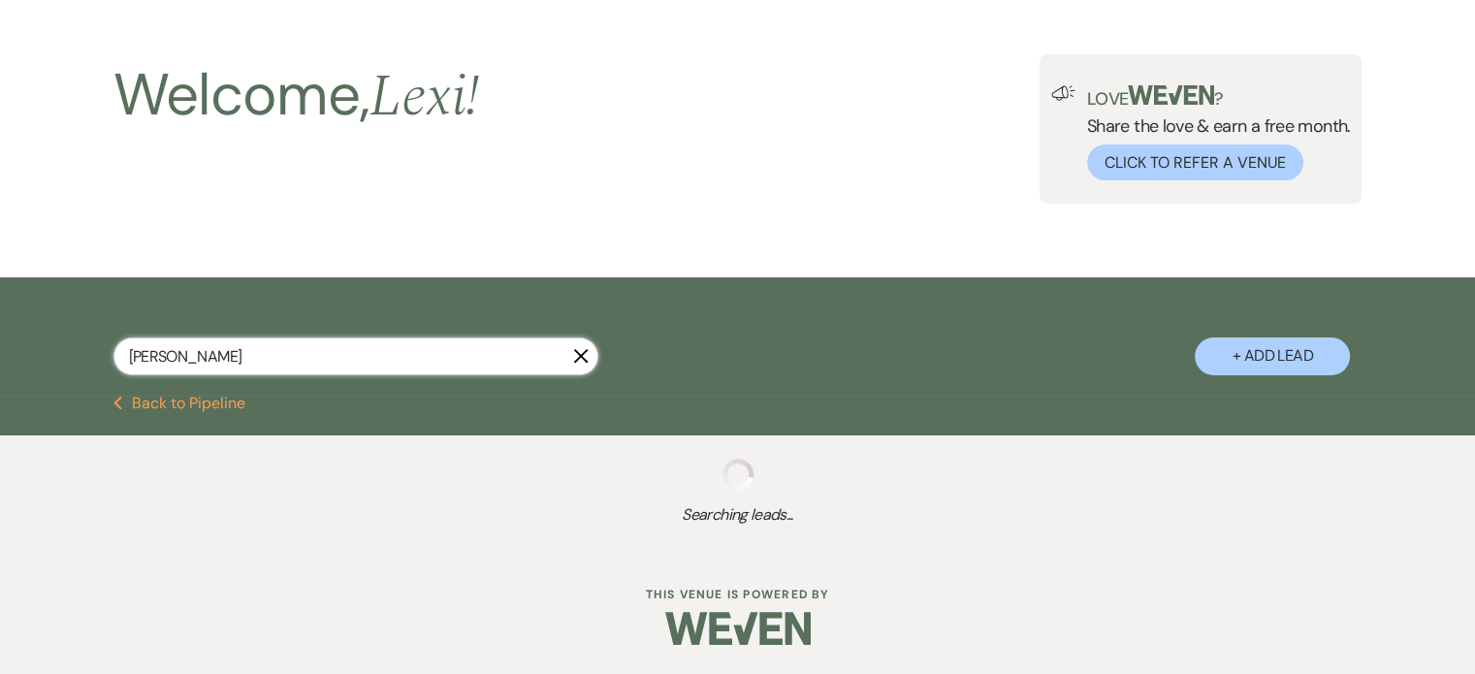
select select "6"
select select "8"
select select "5"
select select "8"
select select "6"
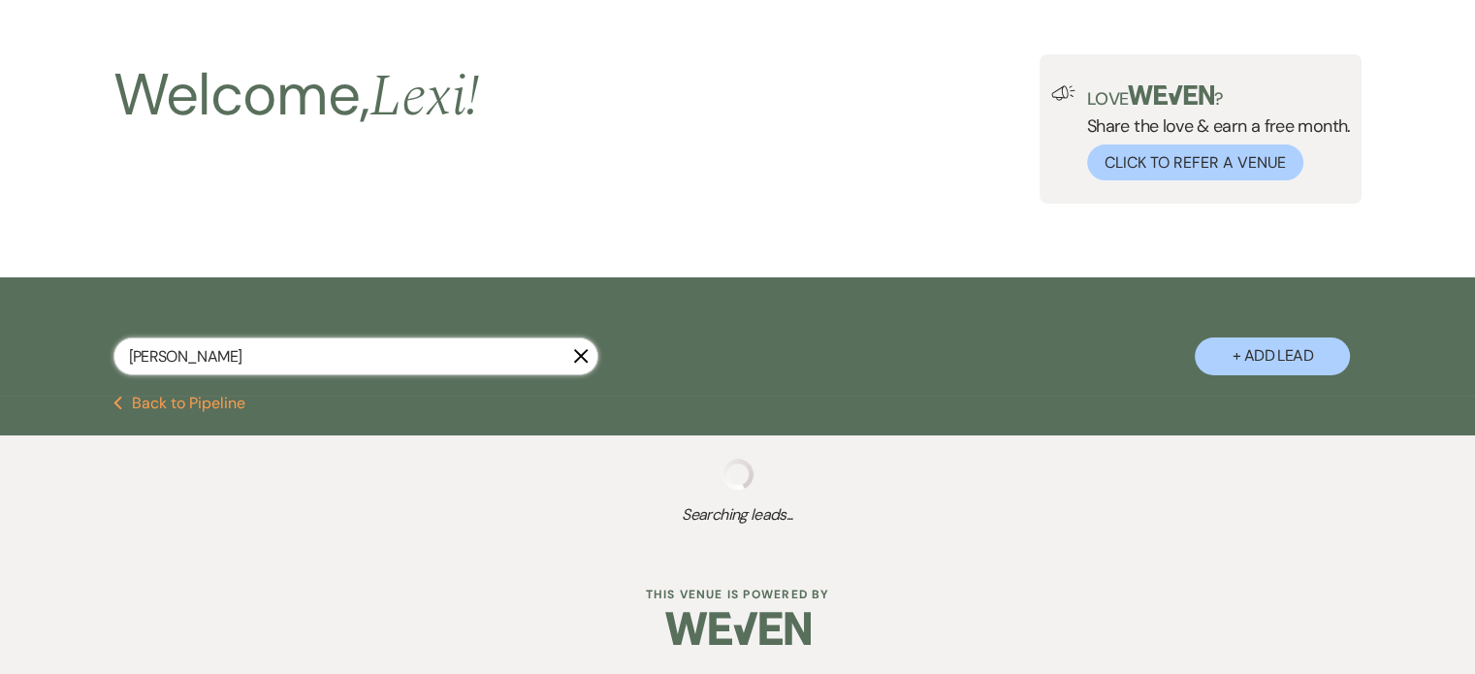
select select "8"
select select "5"
select select "8"
select select "5"
select select "8"
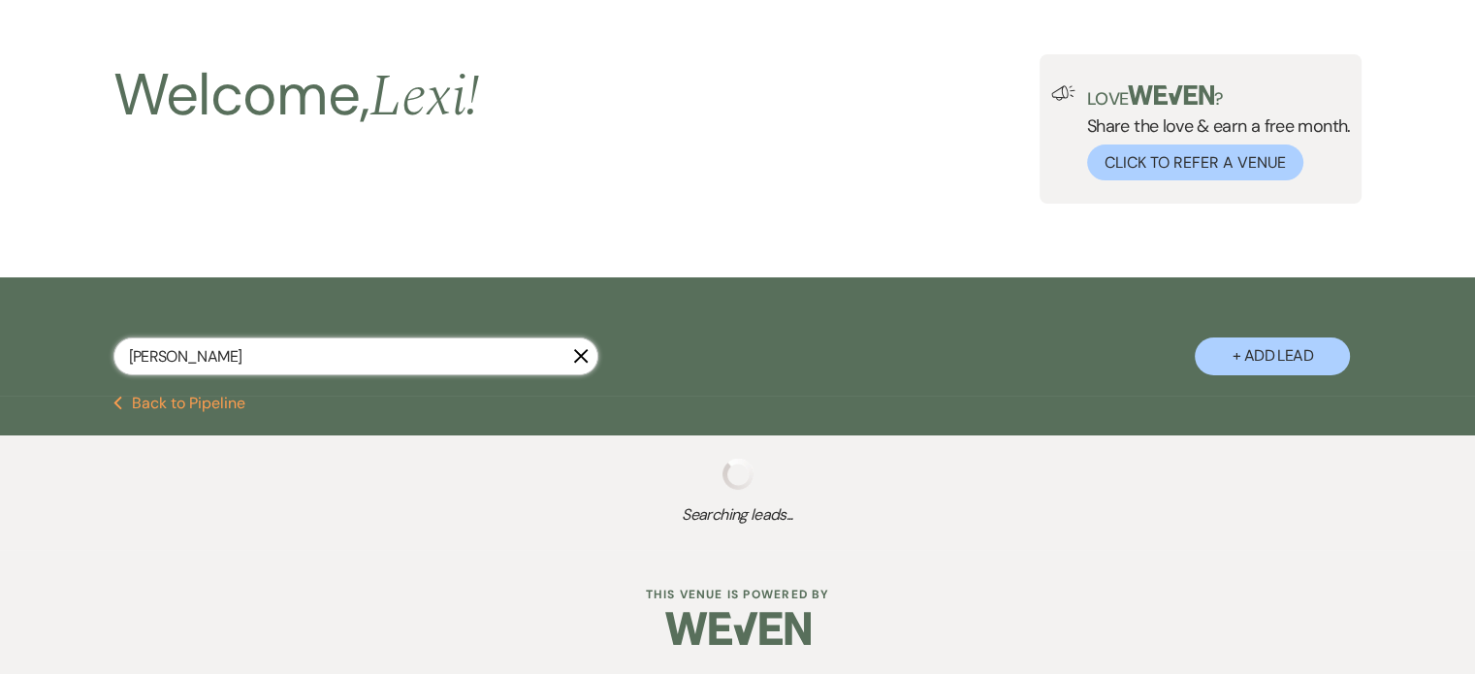
select select "2"
select select "8"
select select "2"
select select "8"
select select "2"
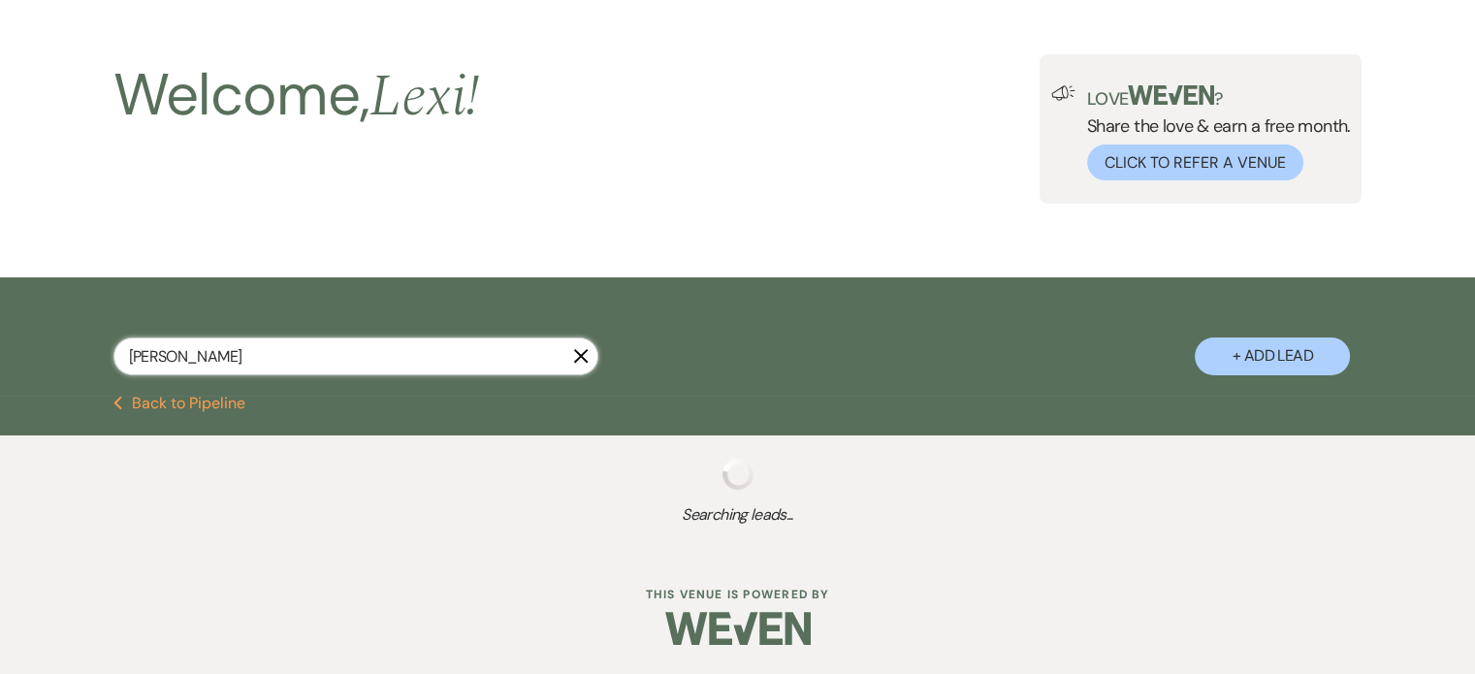
select select "8"
select select "2"
select select "8"
select select "2"
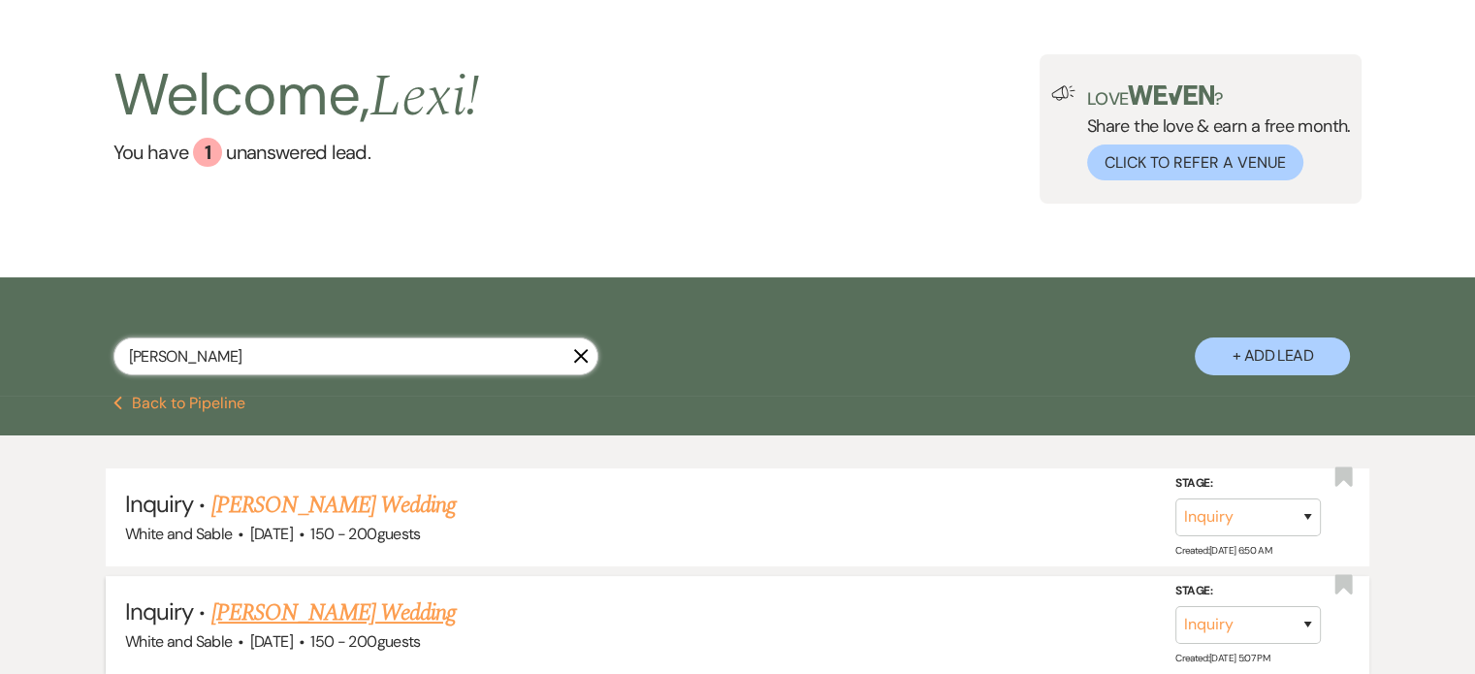
scroll to position [388, 0]
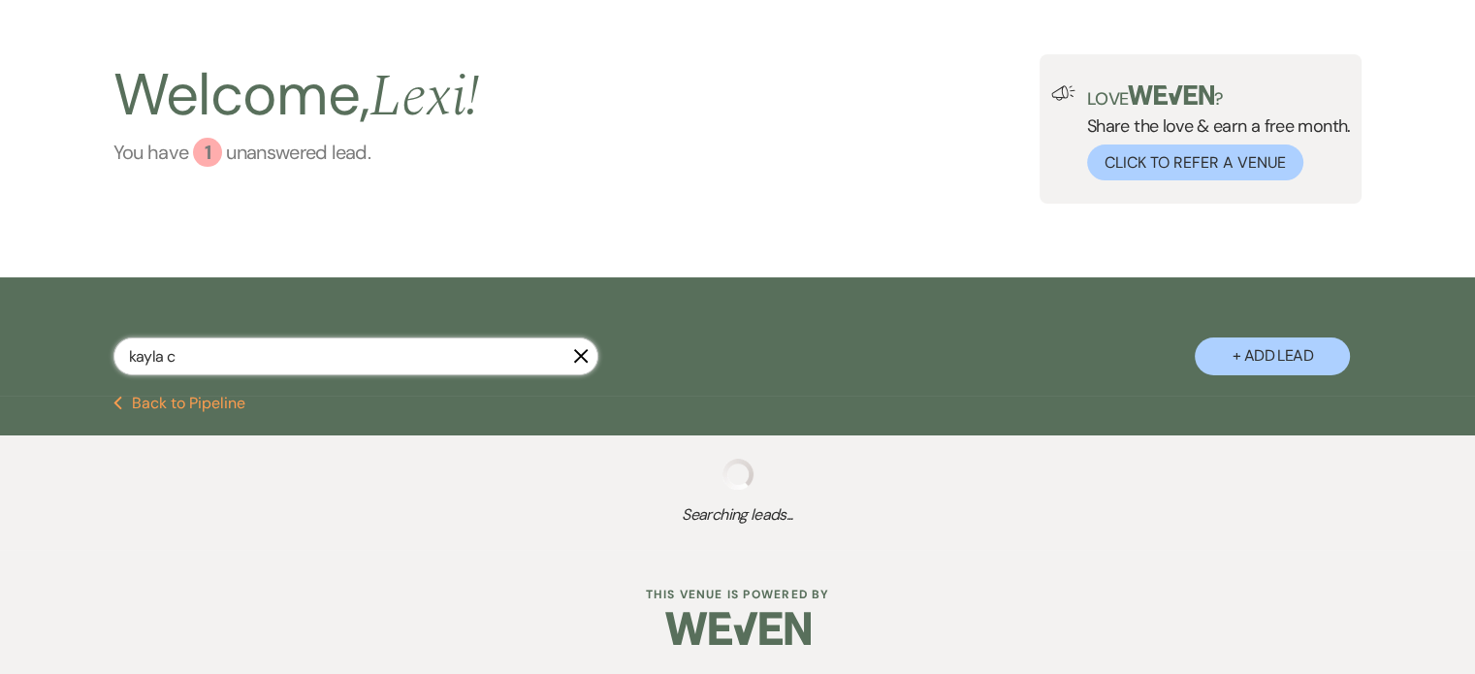
scroll to position [70, 0]
type input "[PERSON_NAME]"
select select "8"
select select "10"
select select "8"
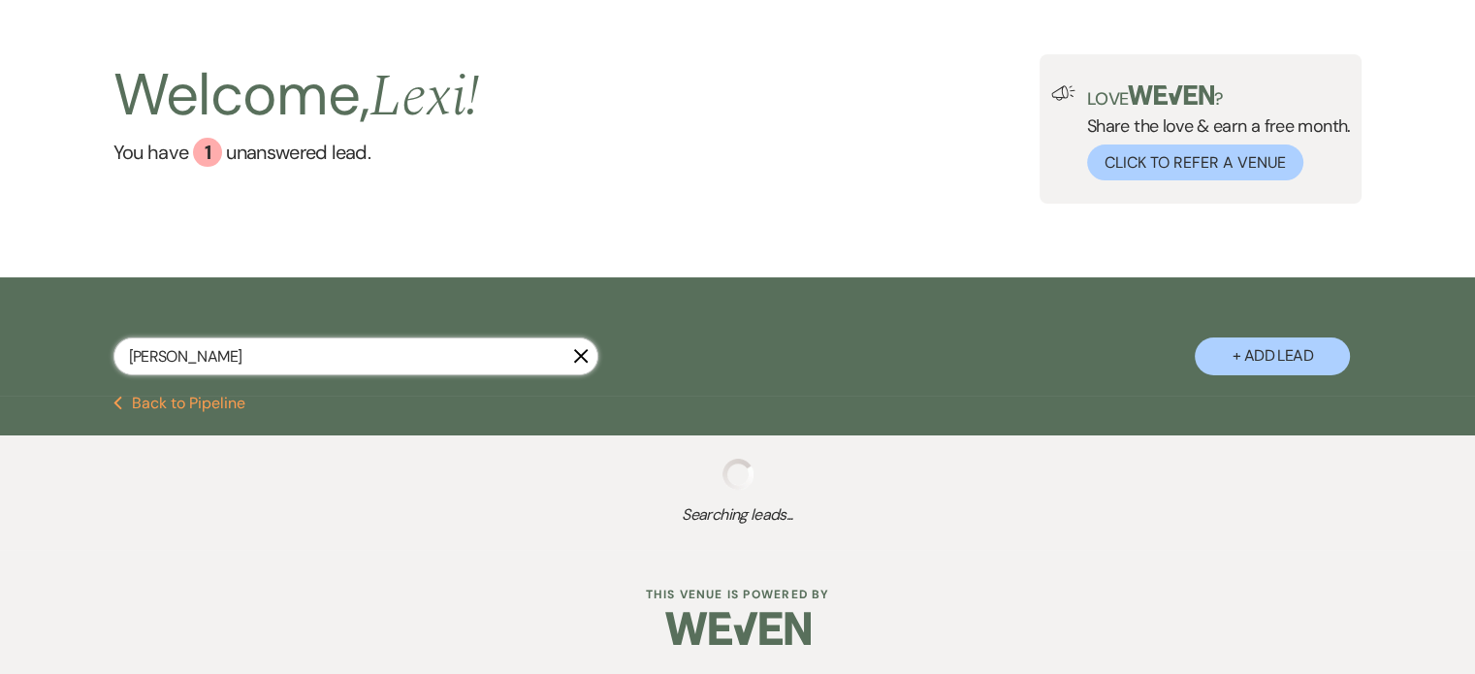
select select "5"
select select "8"
select select "5"
select select "8"
select select "5"
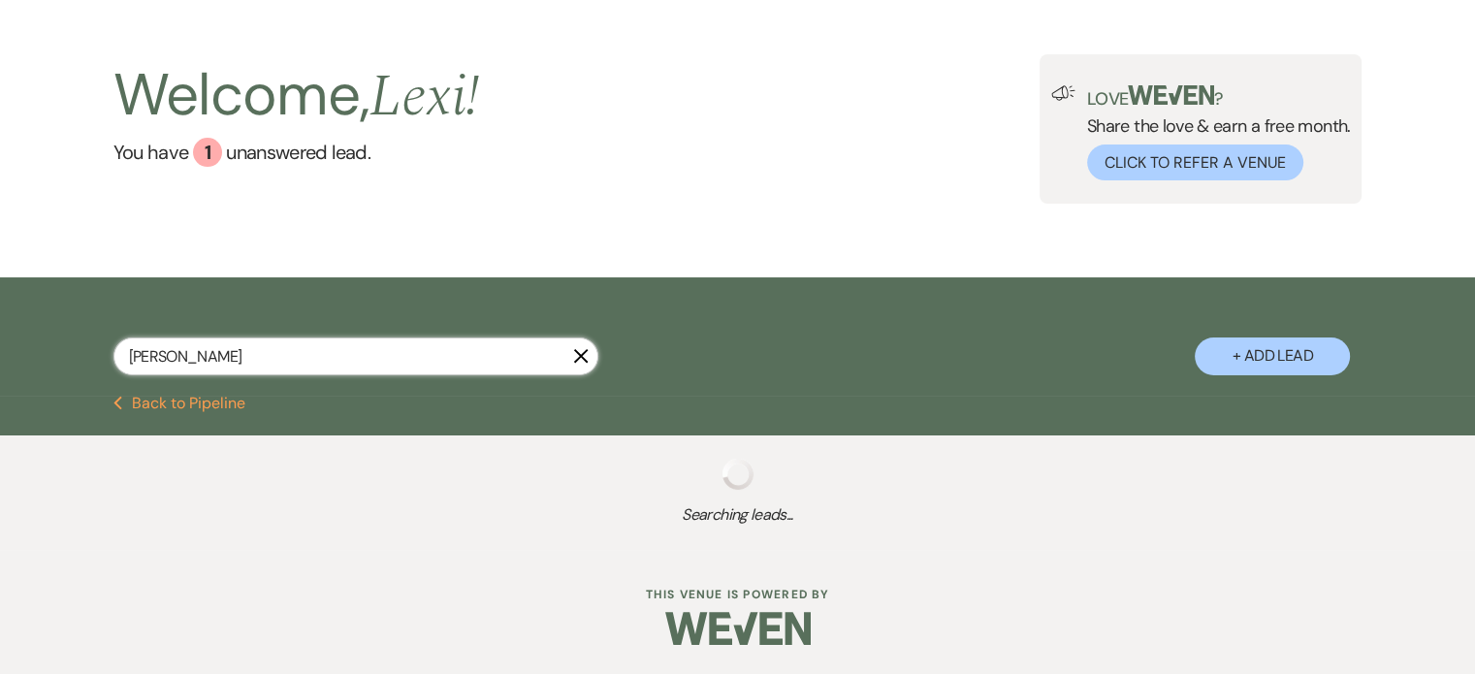
select select "8"
select select "10"
select select "8"
select select "4"
select select "8"
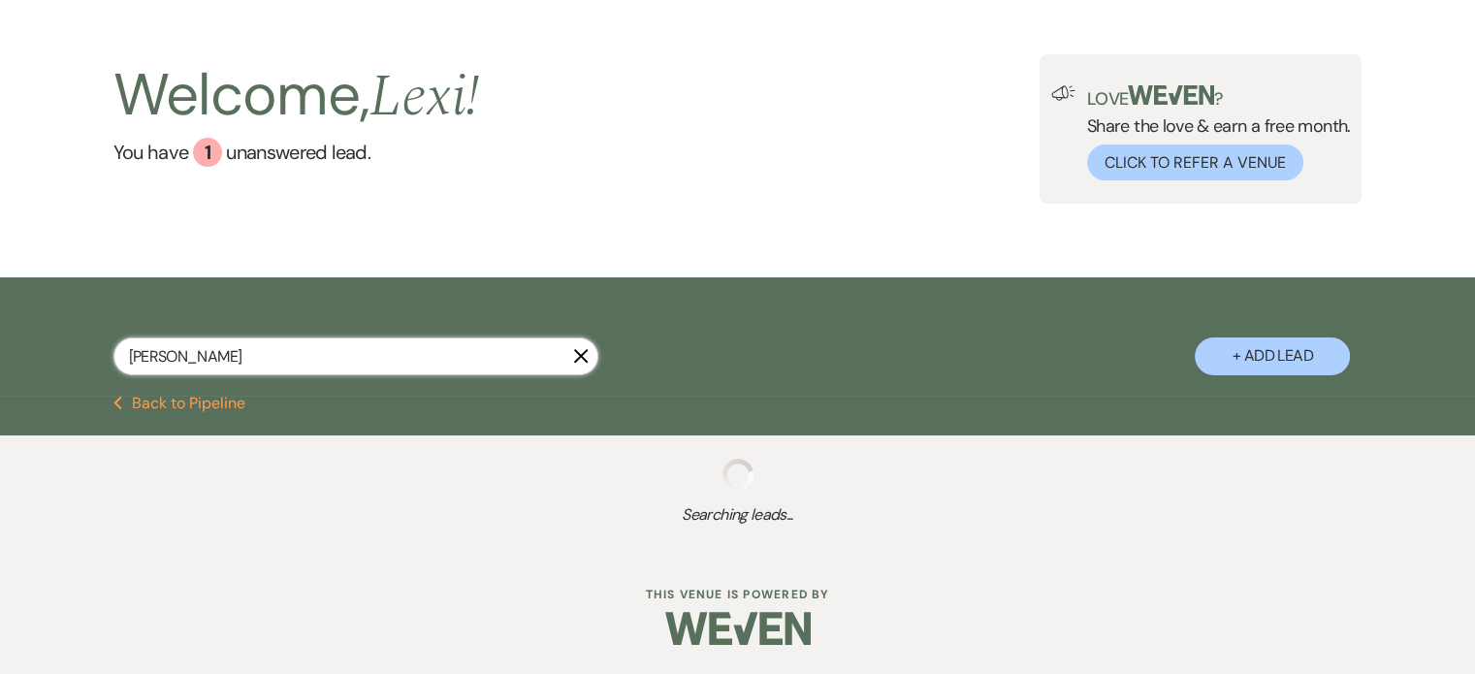
select select "5"
select select "8"
select select "6"
select select "8"
select select "5"
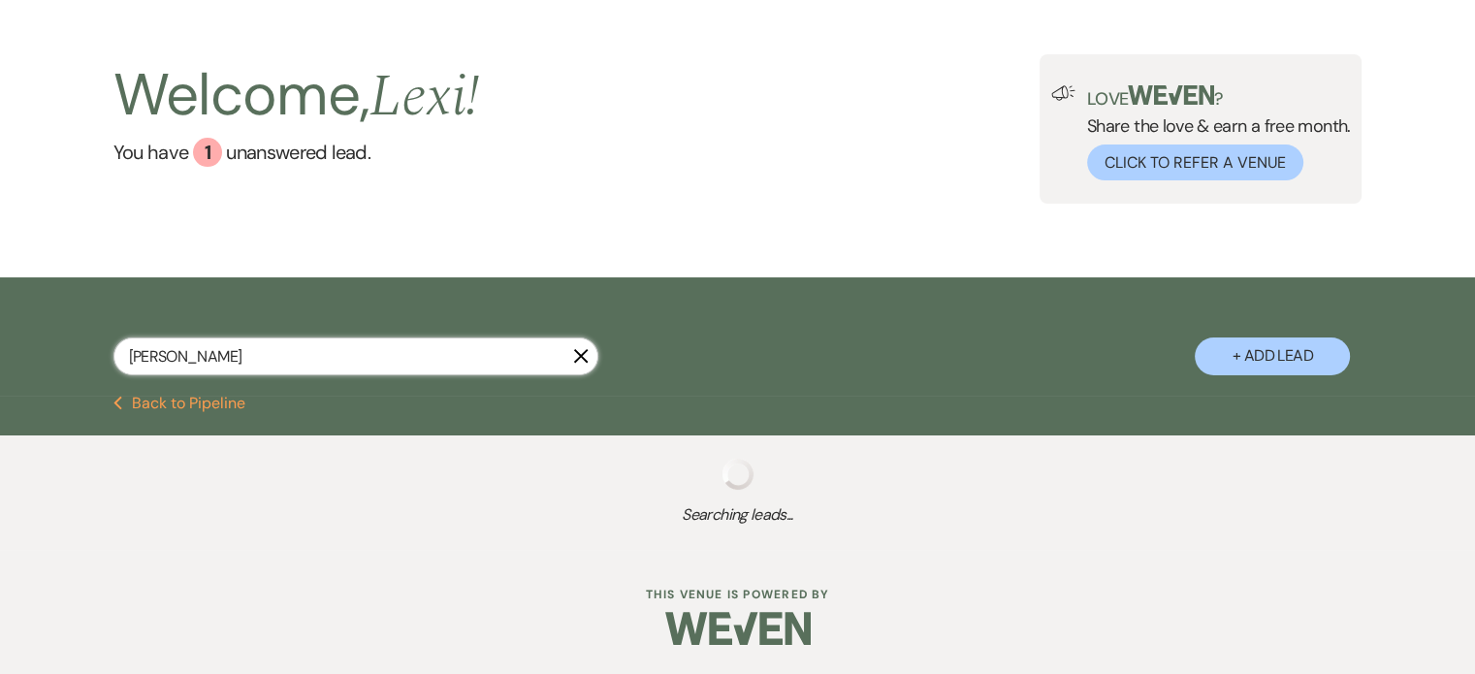
select select "8"
select select "5"
select select "8"
select select "2"
select select "8"
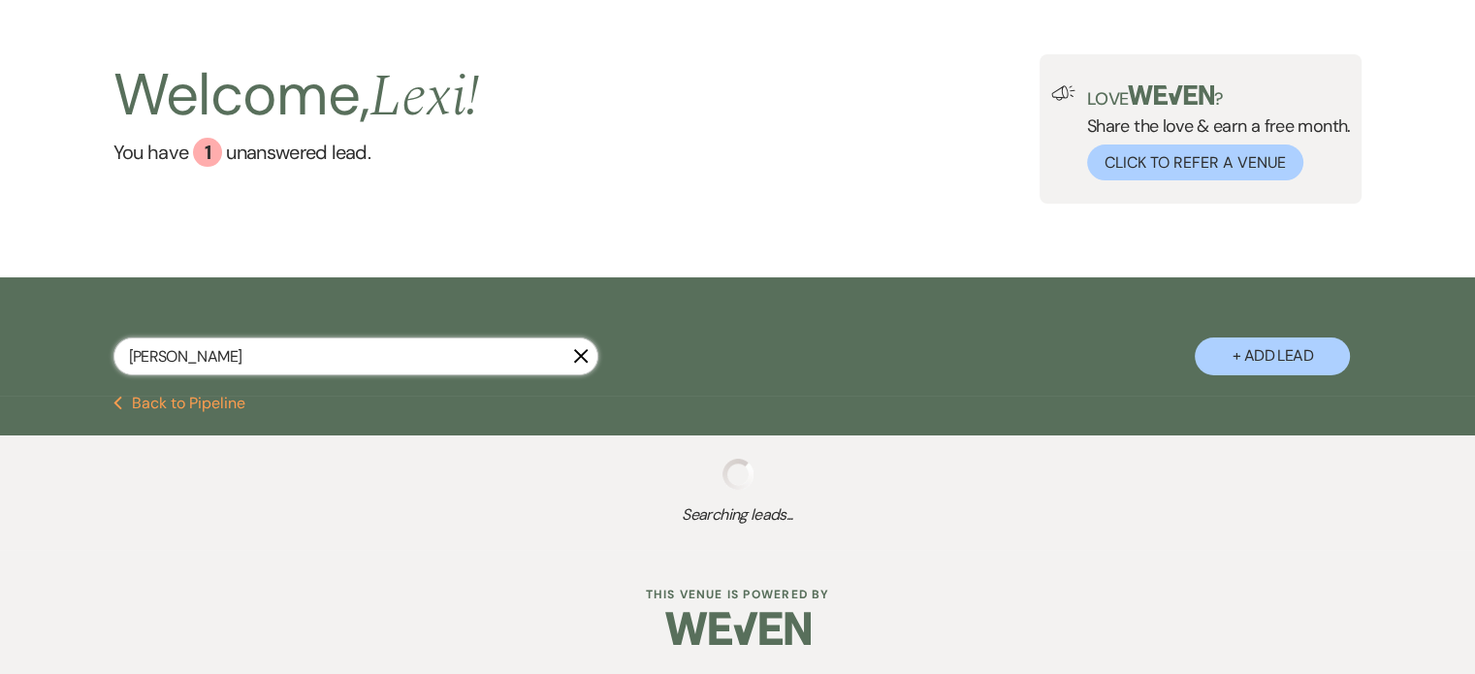
select select "2"
select select "8"
select select "2"
select select "8"
select select "2"
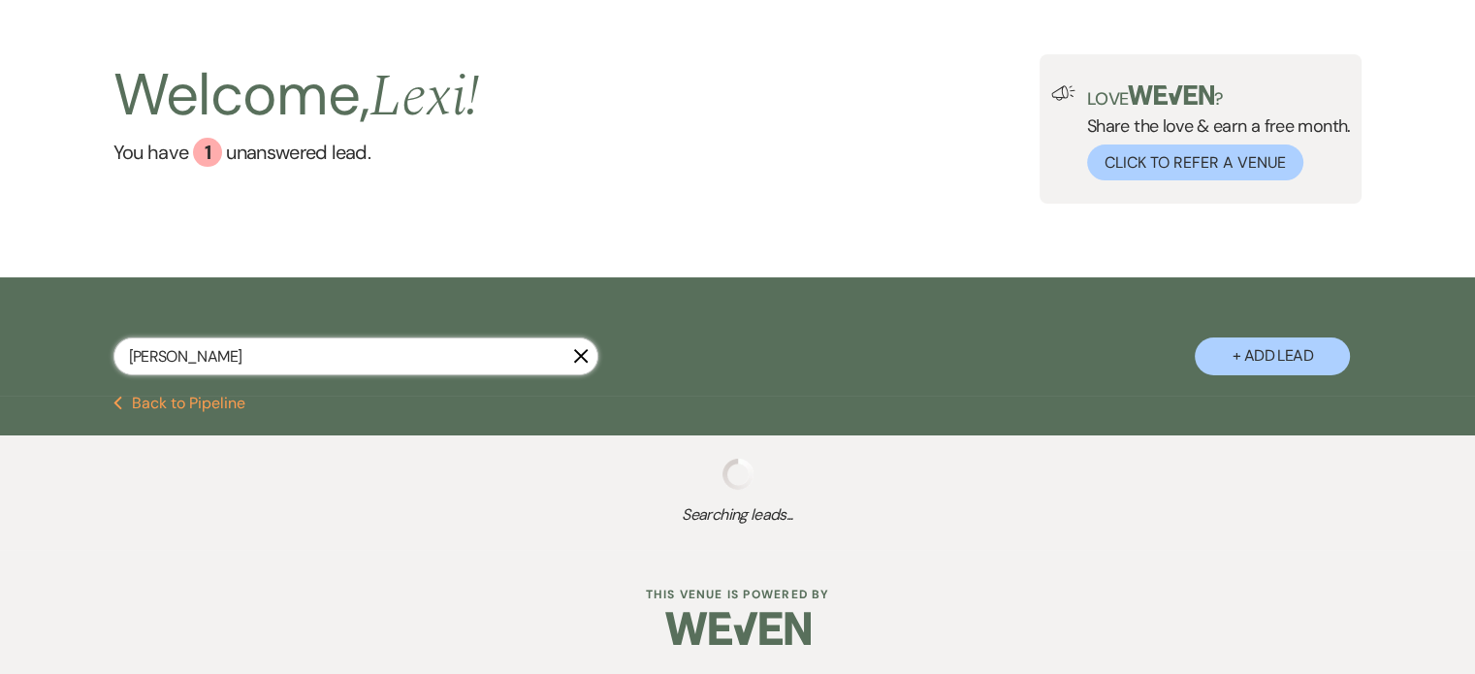
select select "8"
select select "2"
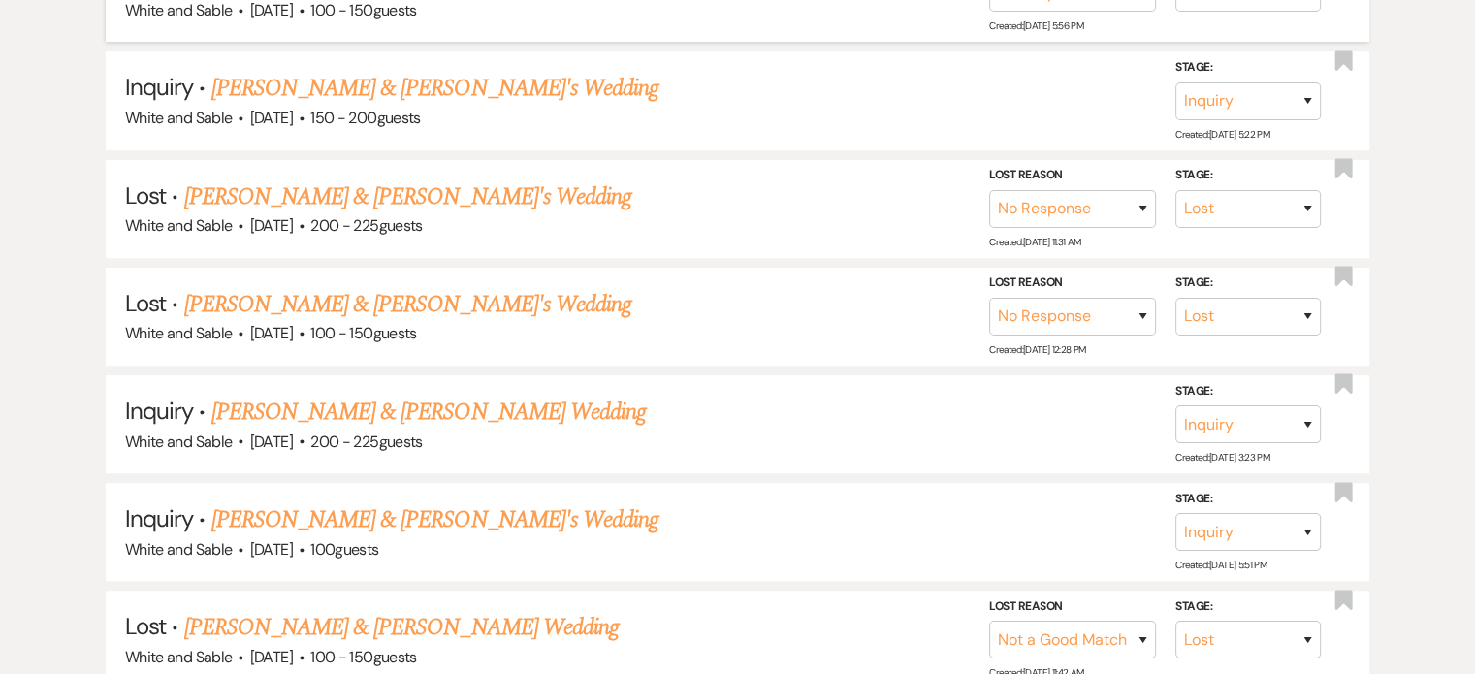
scroll to position [1358, 0]
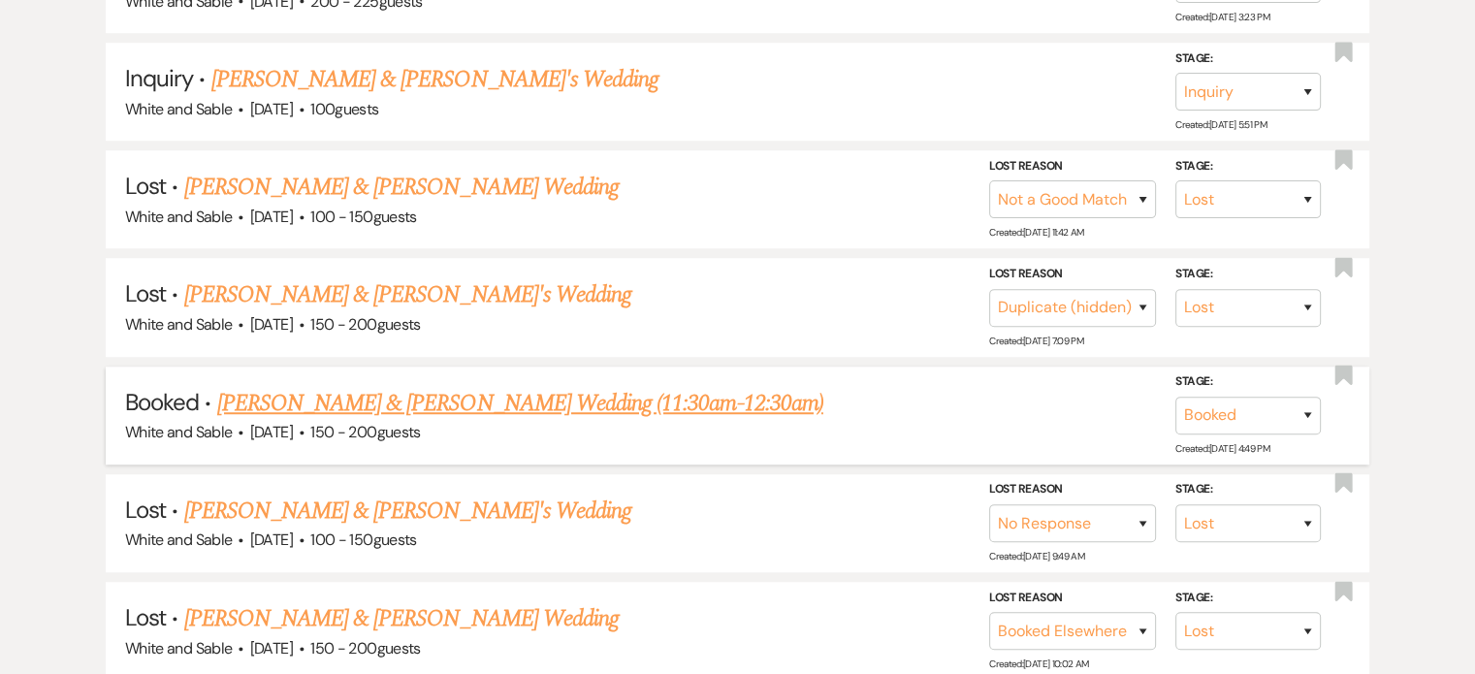
click at [333, 399] on link "[PERSON_NAME] & [PERSON_NAME] Wedding (11:30am-12:30am)" at bounding box center [520, 403] width 606 height 35
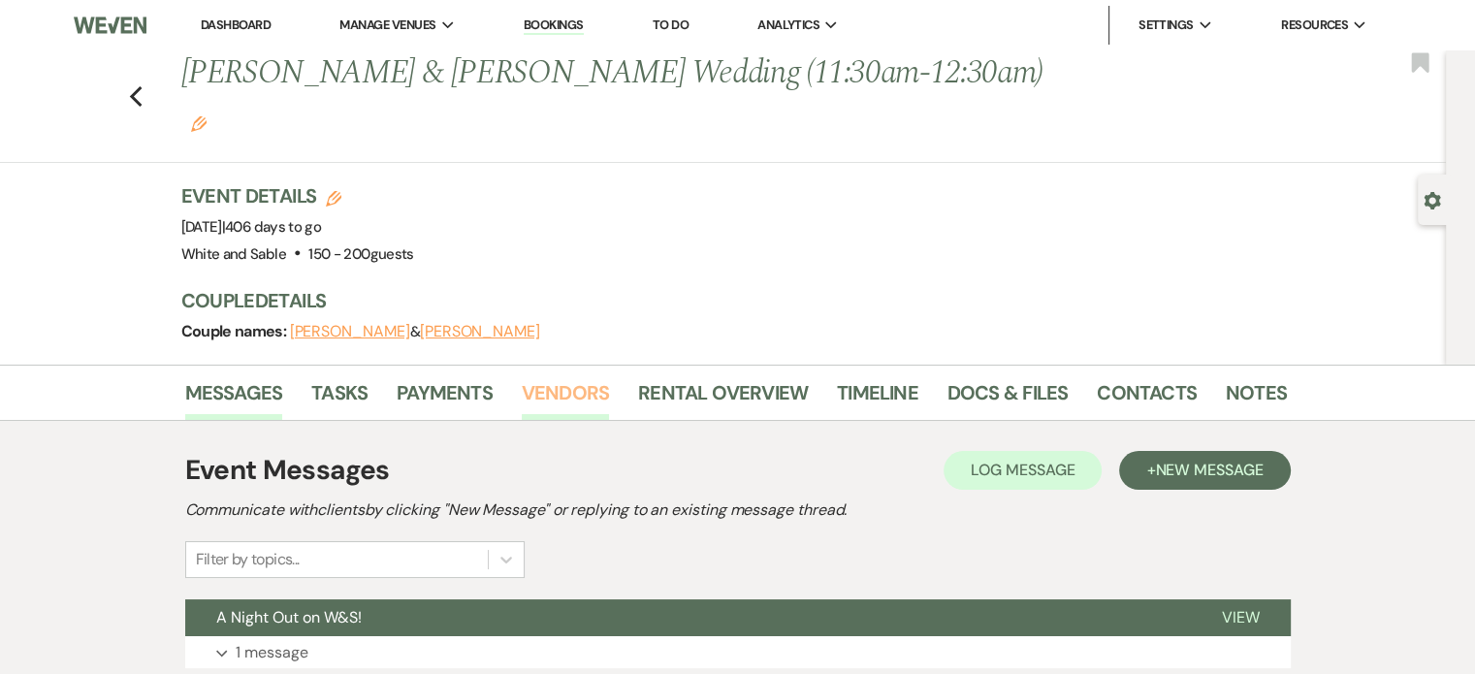
click at [539, 377] on link "Vendors" at bounding box center [565, 398] width 87 height 43
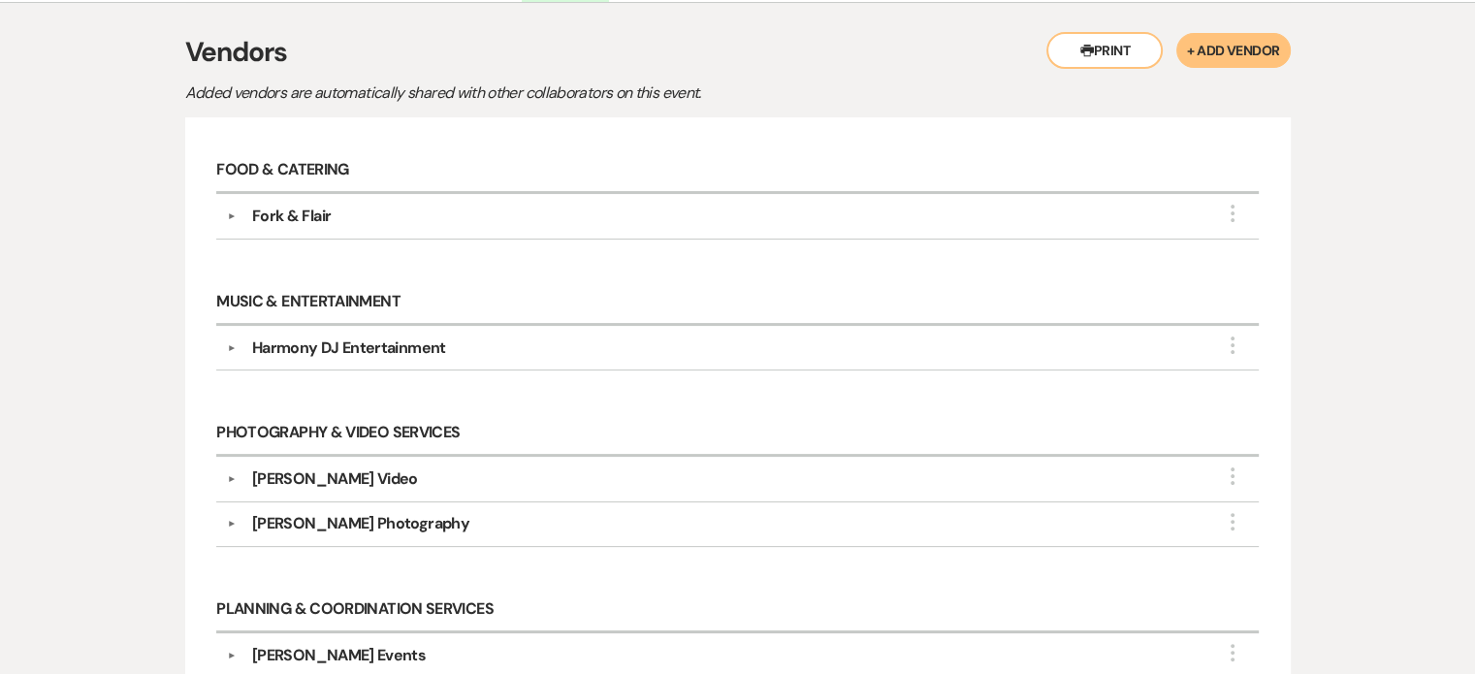
scroll to position [729, 0]
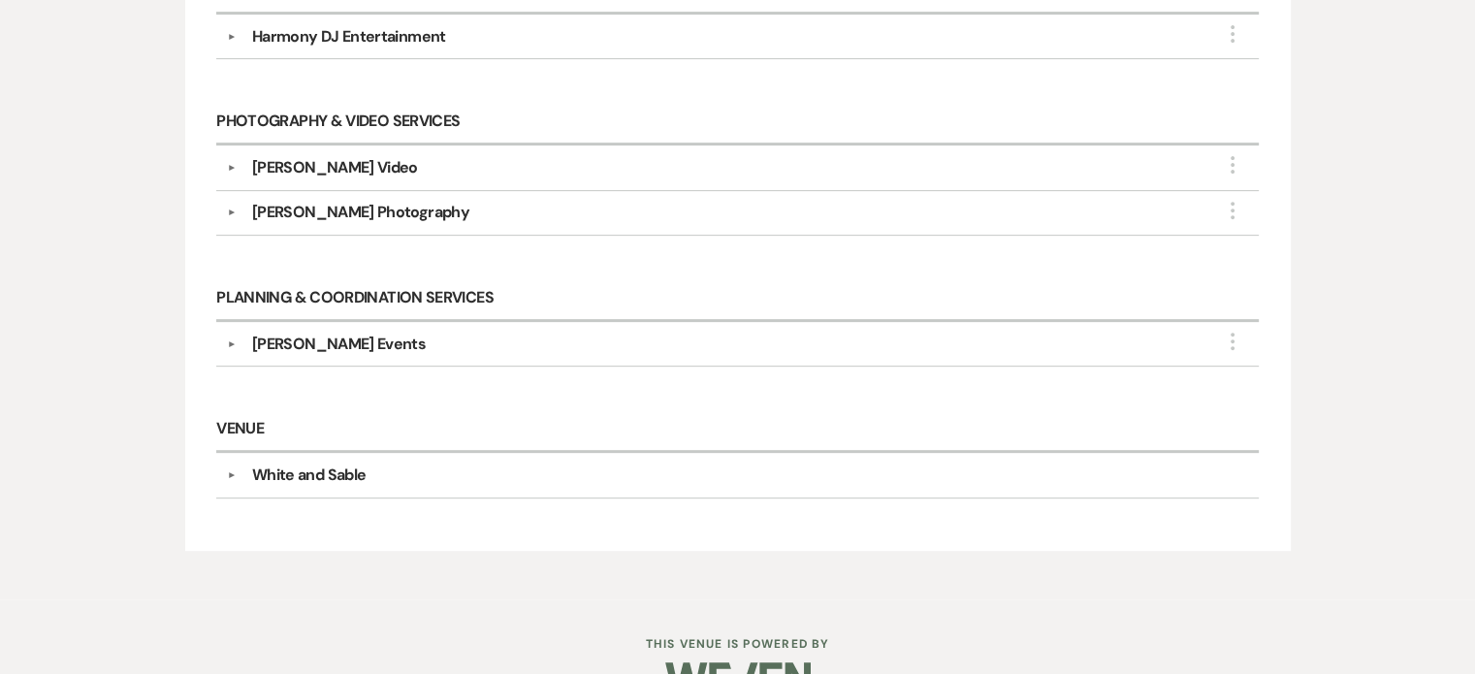
select select "8"
select select "10"
select select "8"
select select "5"
select select "8"
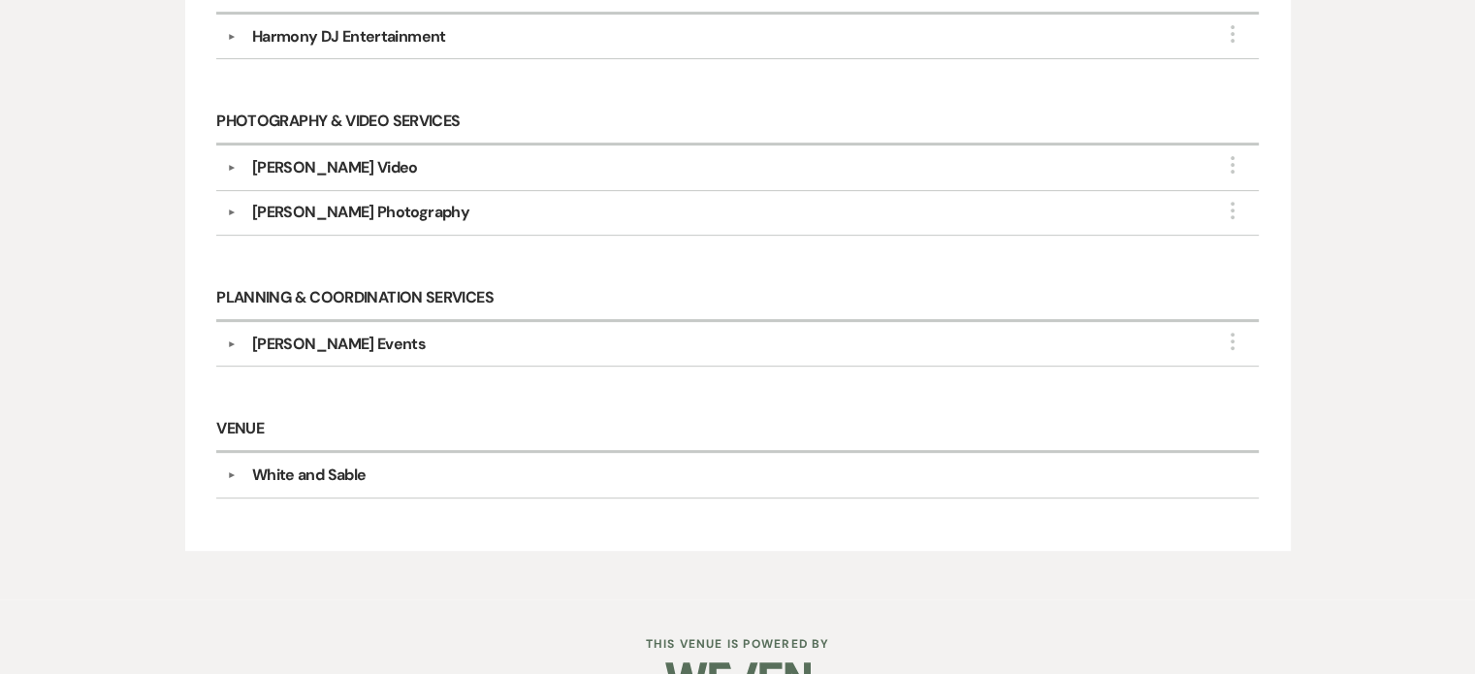
select select "5"
select select "8"
select select "5"
select select "8"
select select "10"
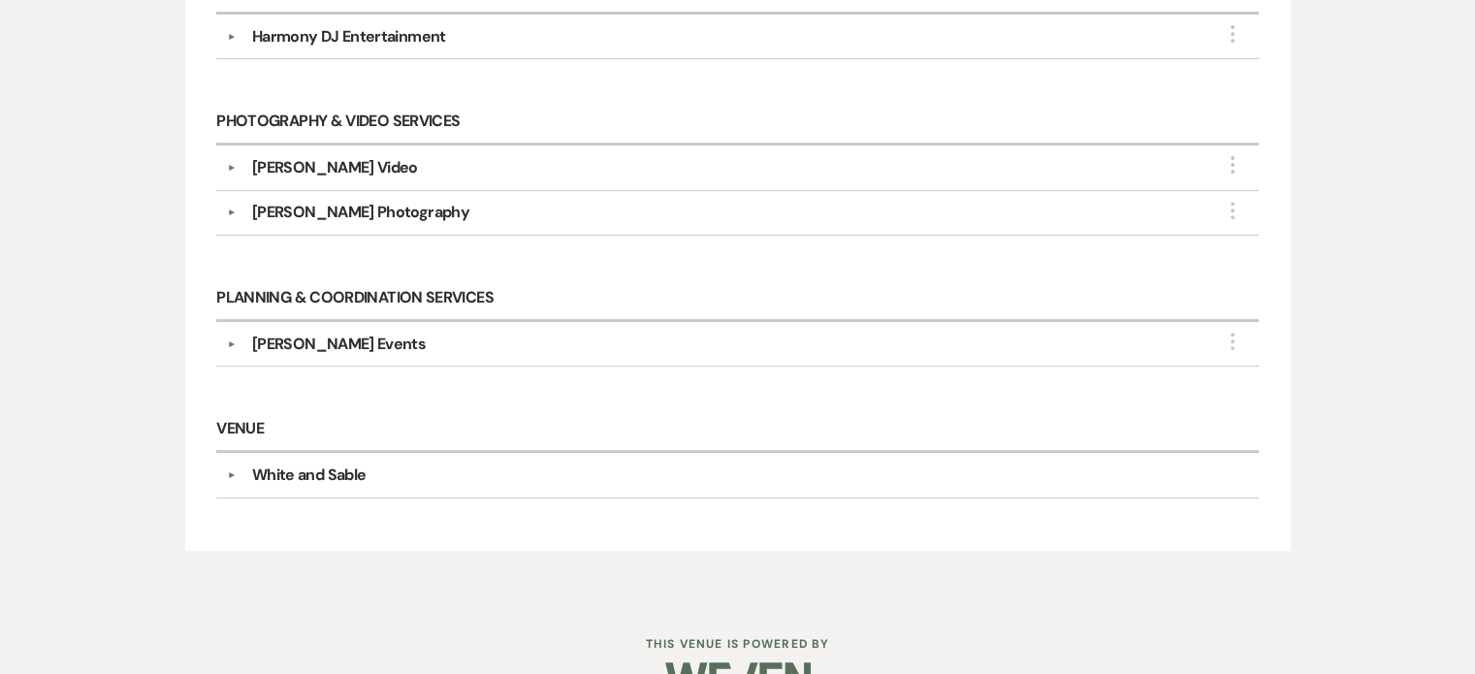
select select "8"
select select "4"
select select "8"
select select "5"
select select "8"
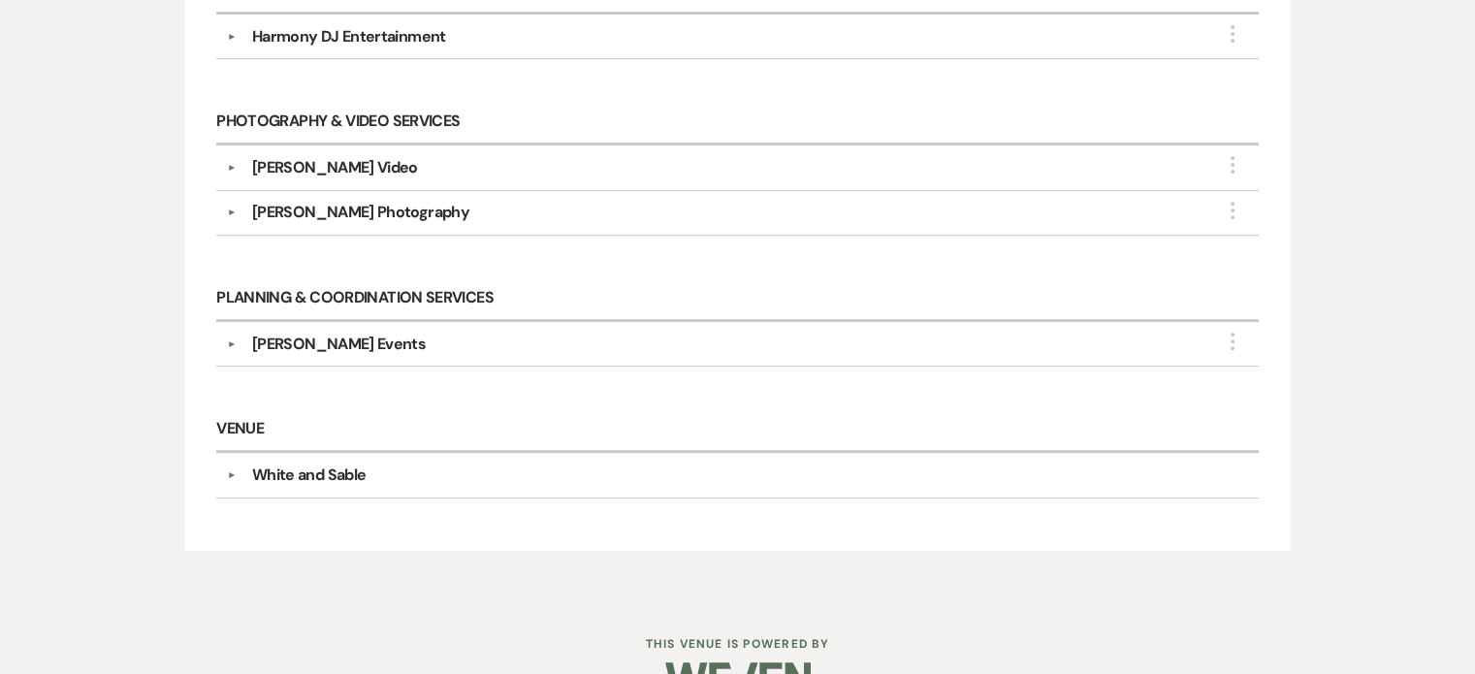
select select "6"
select select "8"
select select "5"
select select "8"
select select "5"
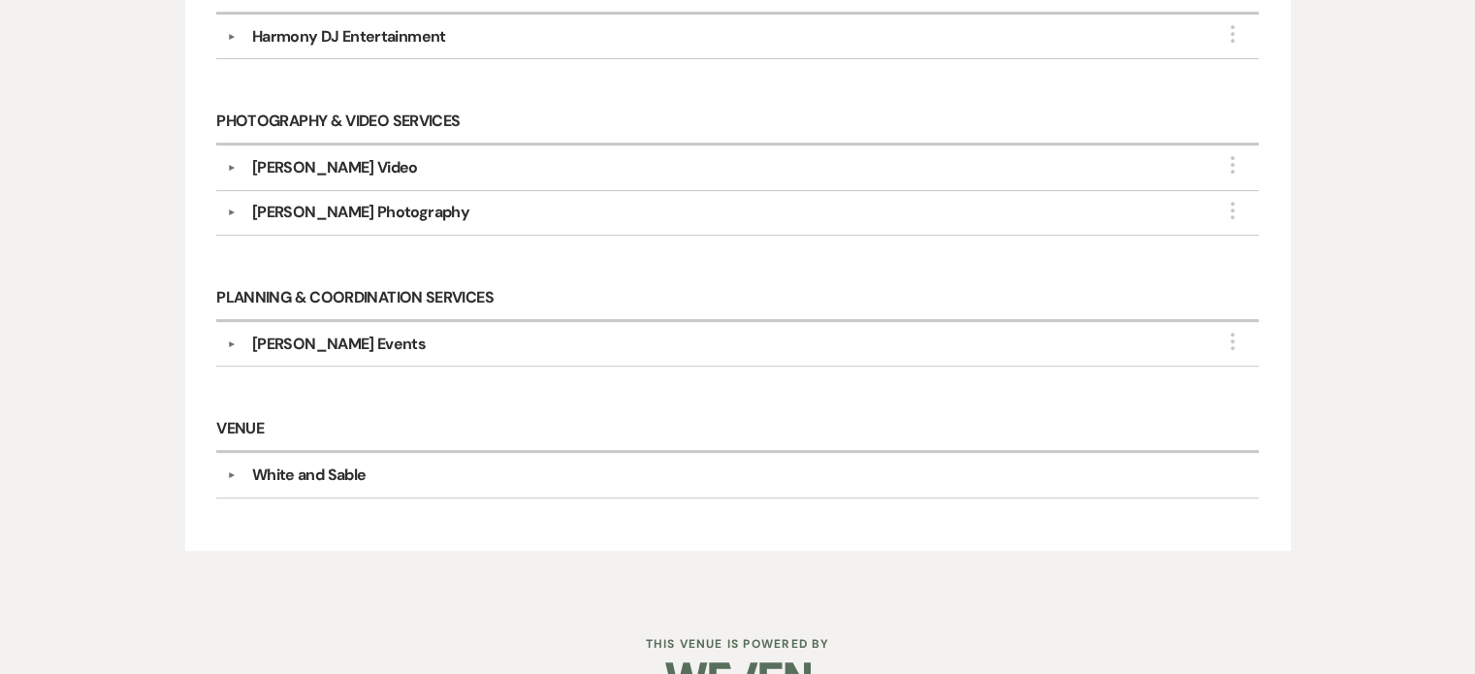
select select "8"
select select "2"
select select "8"
select select "2"
select select "8"
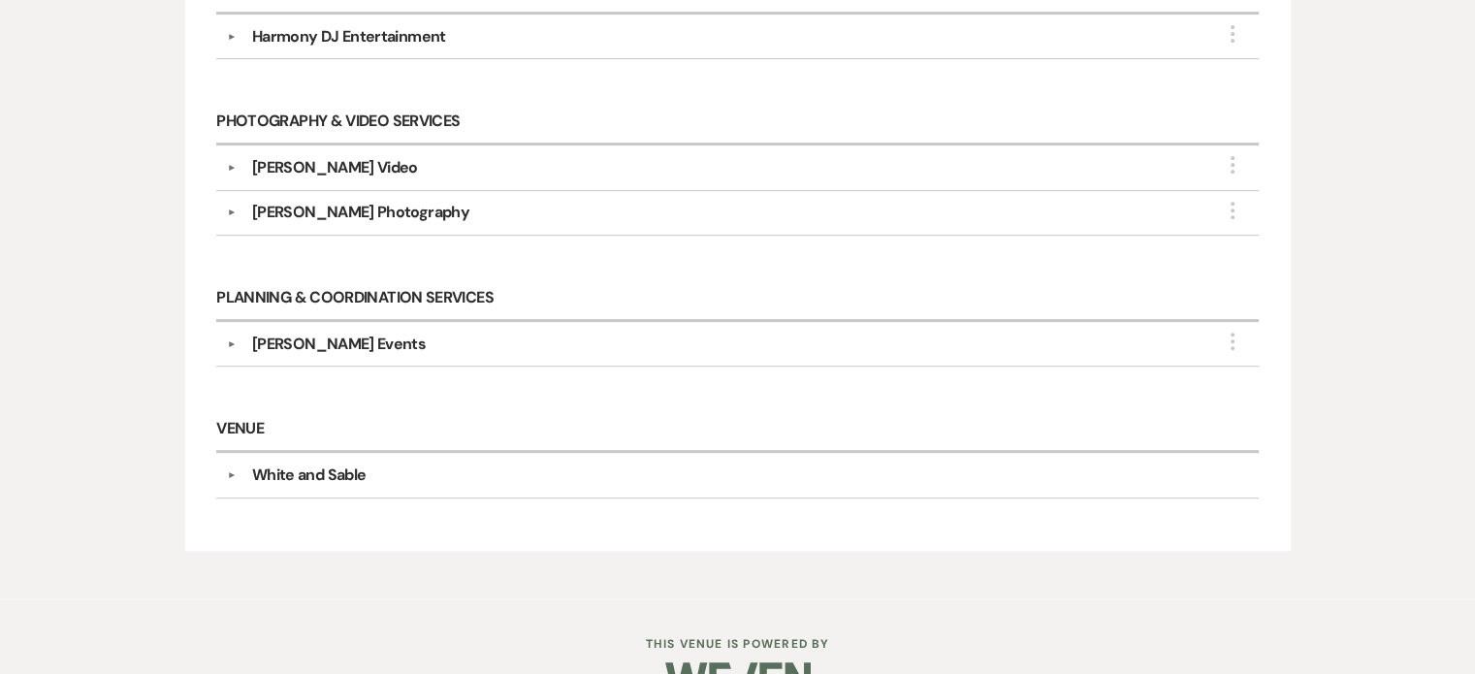
select select "2"
select select "8"
select select "2"
select select "8"
select select "2"
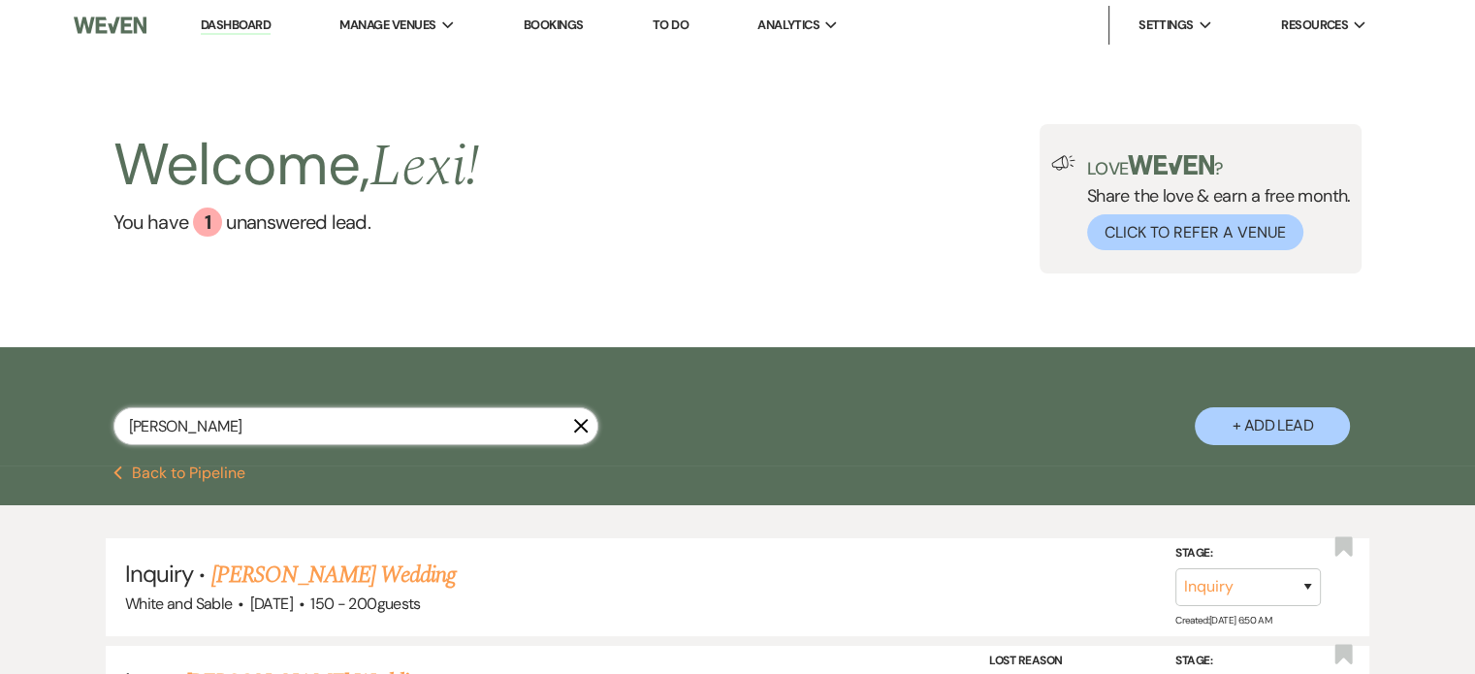
click at [209, 412] on input "[PERSON_NAME]" at bounding box center [355, 426] width 485 height 38
type input "[PERSON_NAME] was"
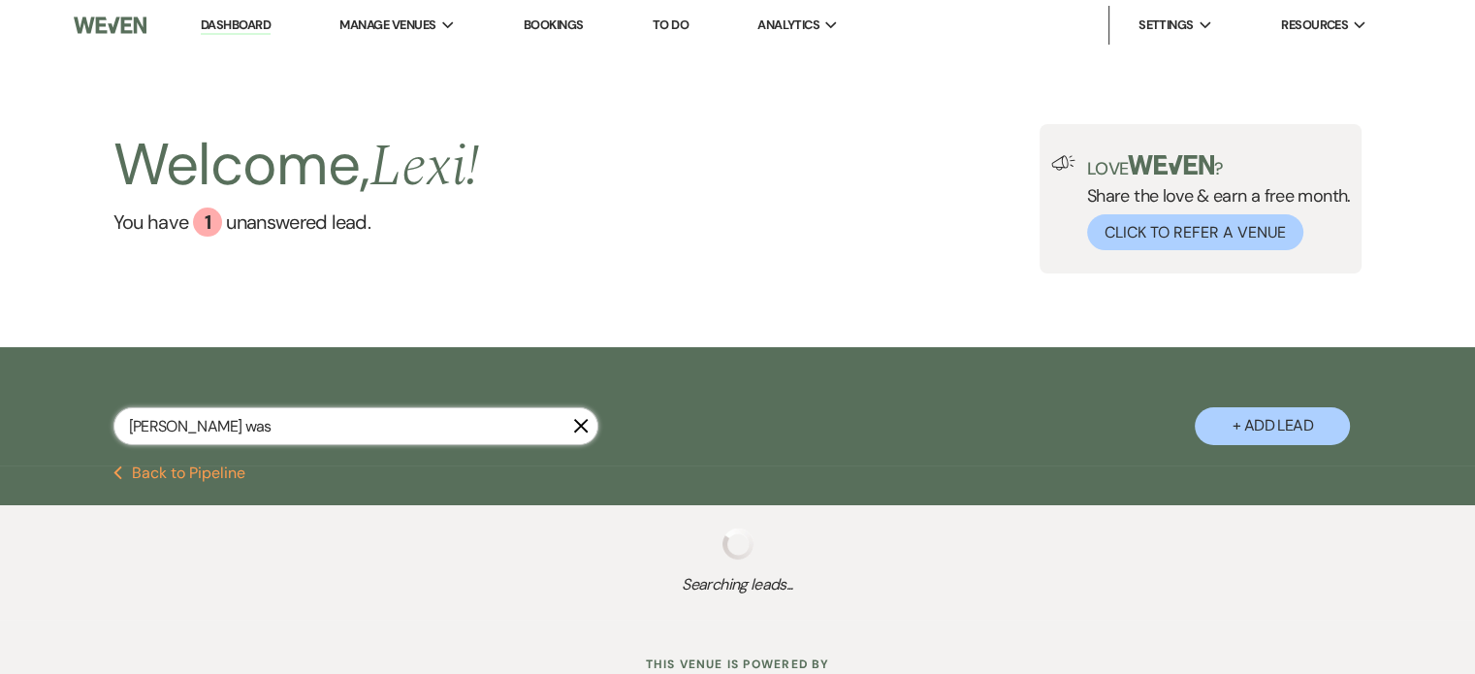
select select "5"
select select "8"
select select "5"
select select "8"
select select "5"
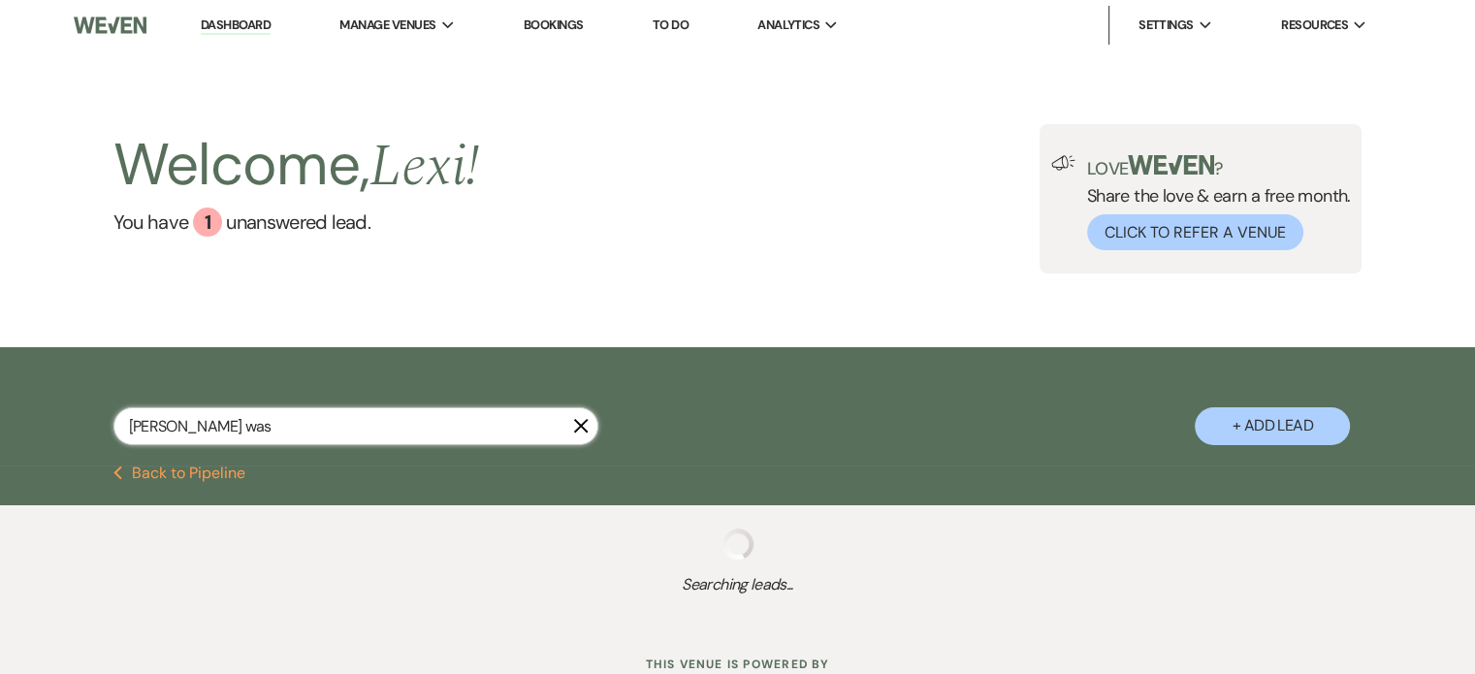
select select "8"
select select "5"
select select "8"
select select "5"
select select "8"
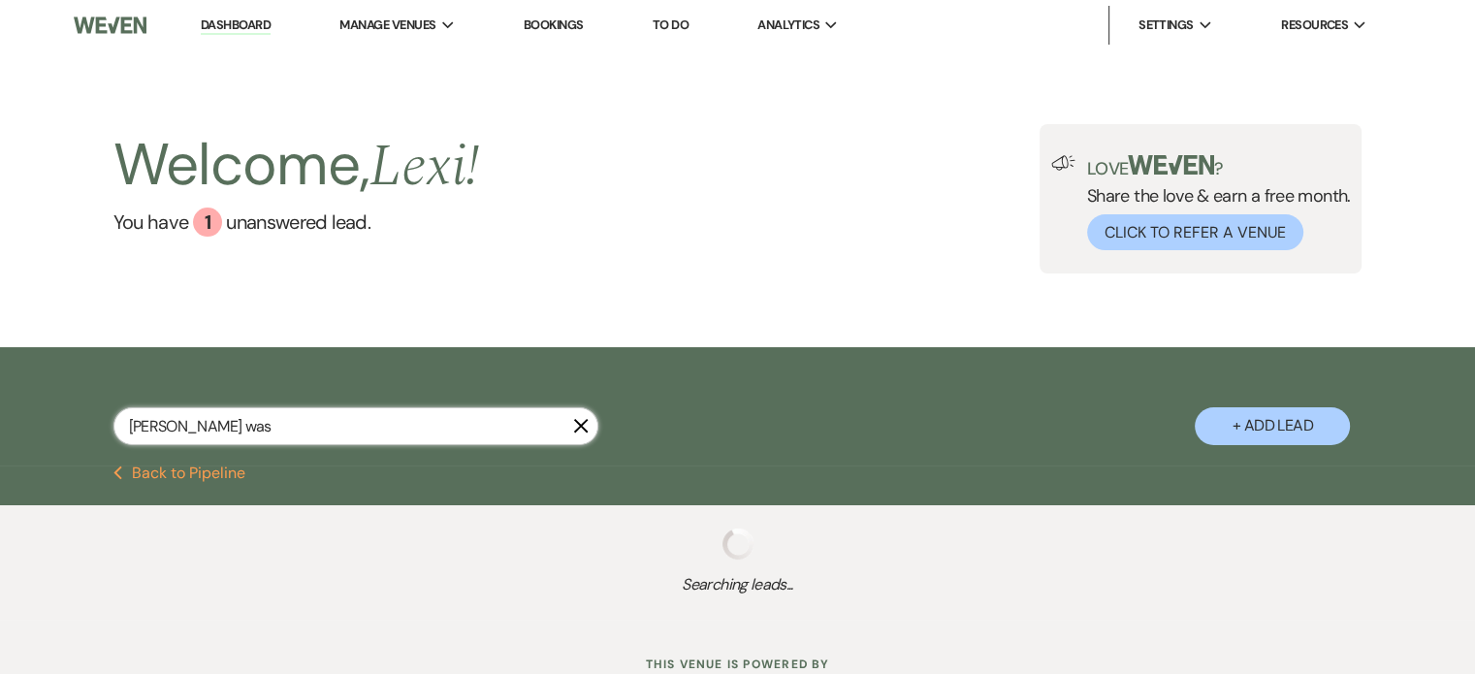
select select "5"
select select "8"
select select "4"
select select "8"
select select "6"
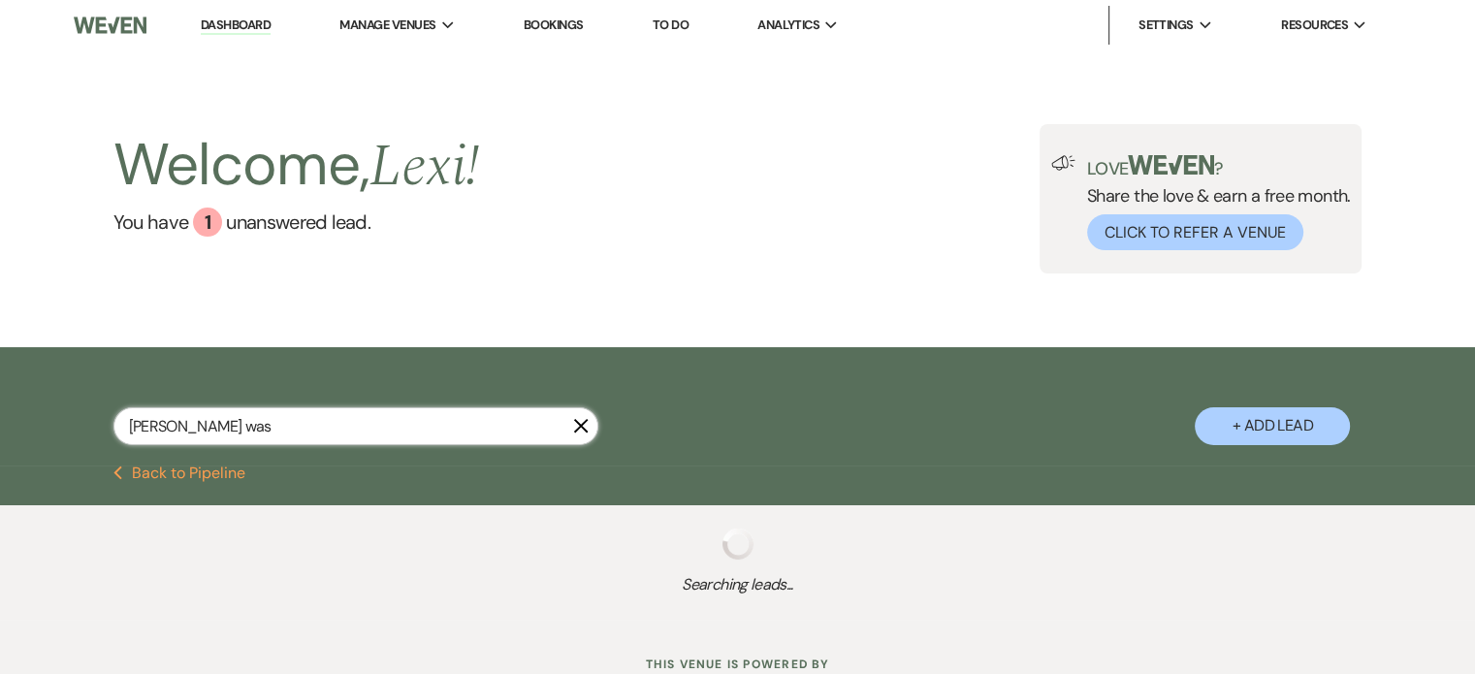
select select "8"
select select "6"
select select "8"
select select "6"
select select "8"
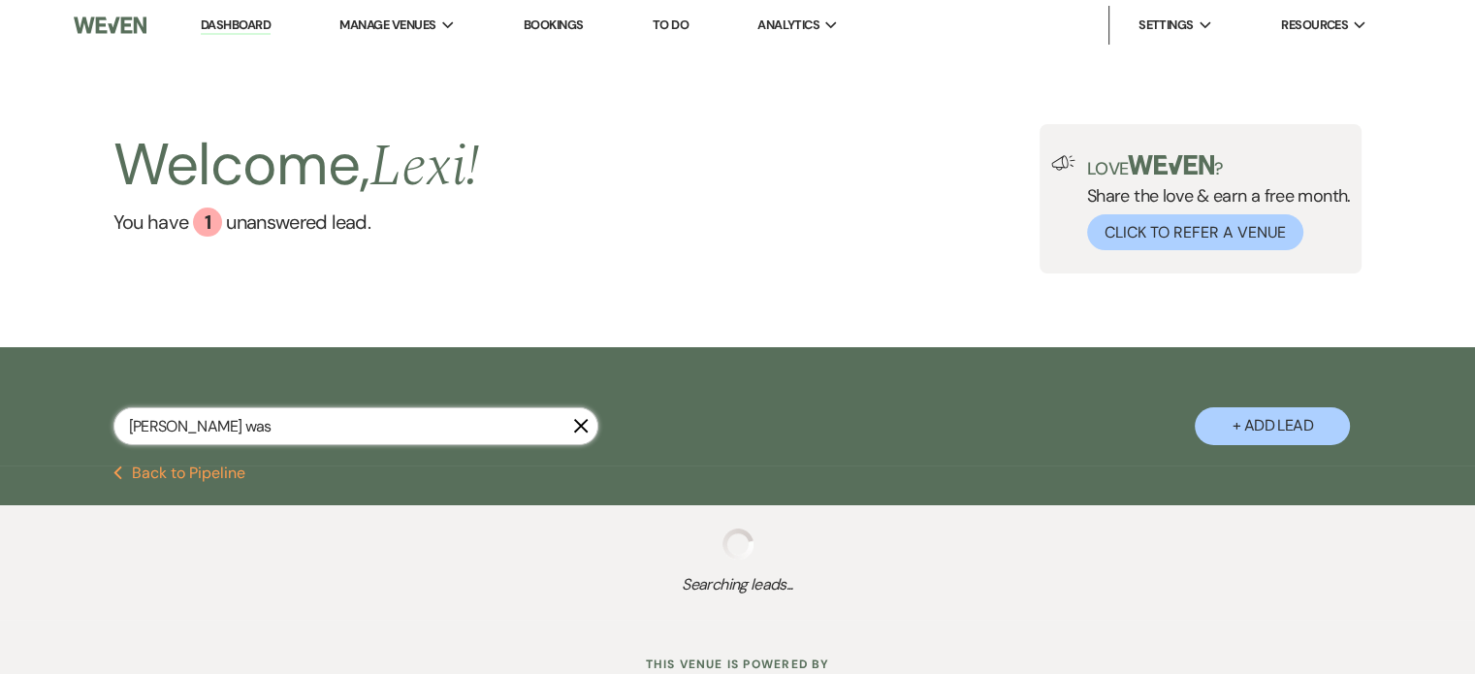
select select "5"
select select "8"
select select "2"
select select "8"
select select "2"
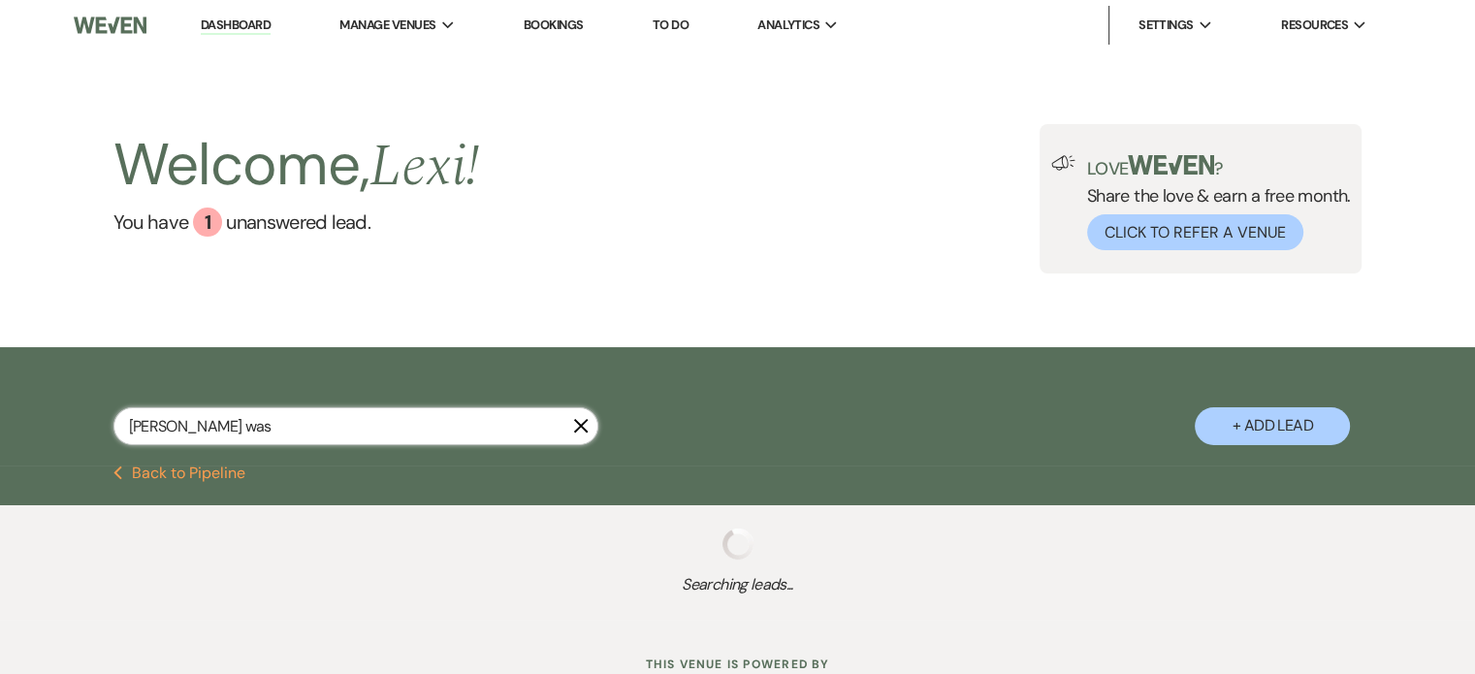
select select "8"
select select "2"
select select "8"
select select "2"
select select "8"
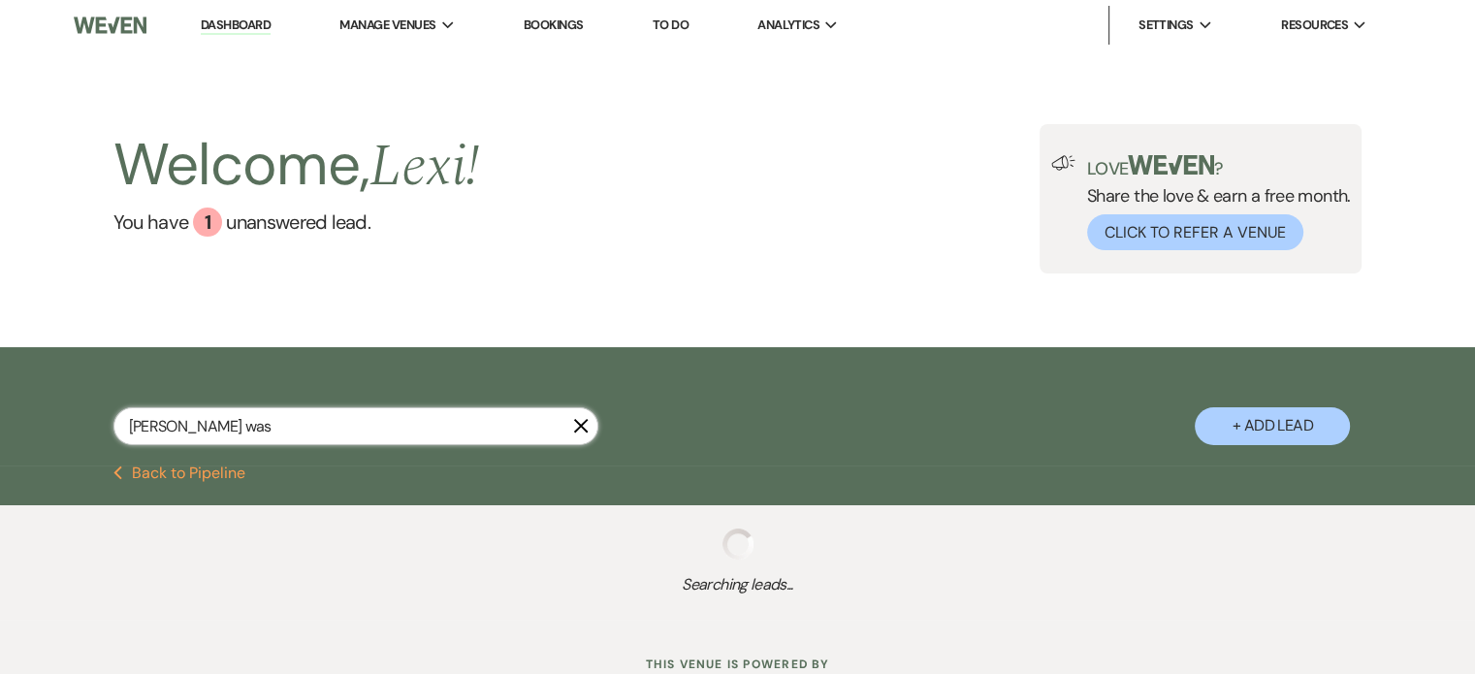
select select "2"
type input "[PERSON_NAME] was"
select select "5"
select select "8"
select select "5"
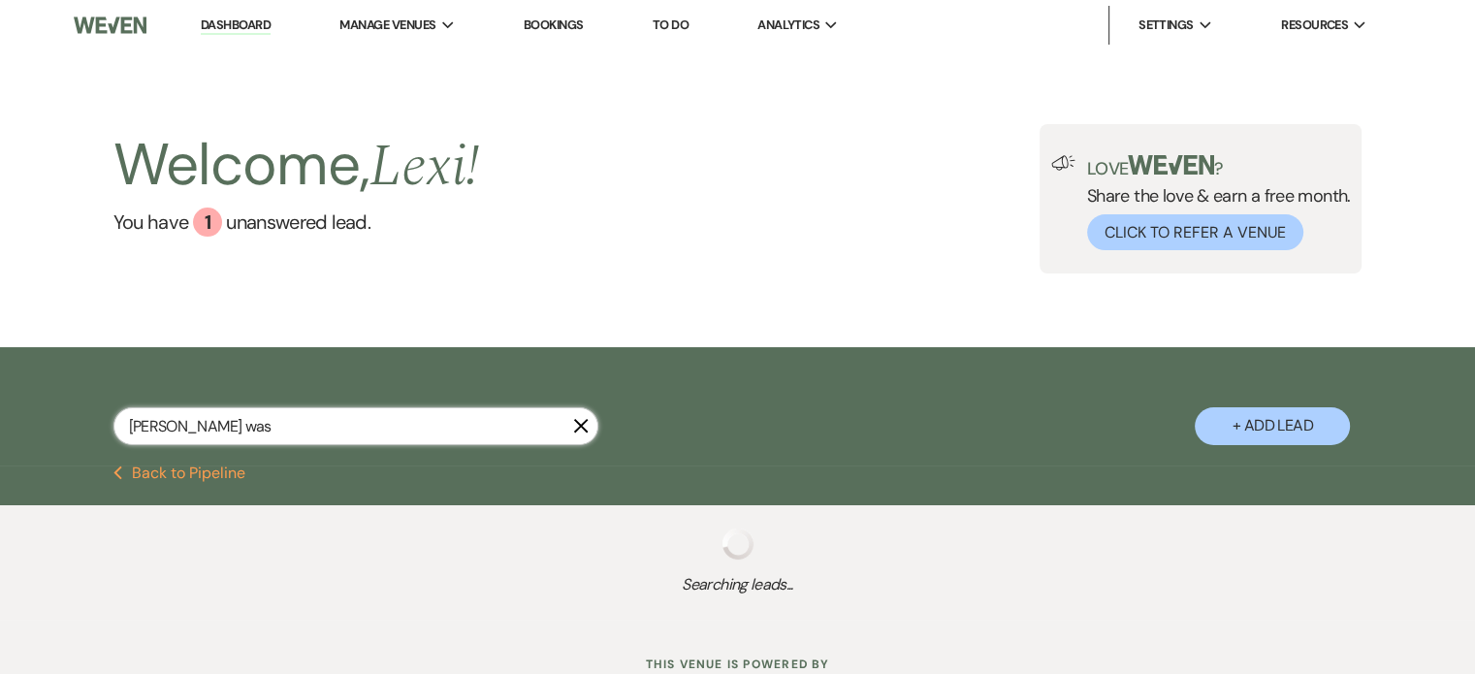
select select "8"
select select "5"
select select "8"
select select "5"
select select "8"
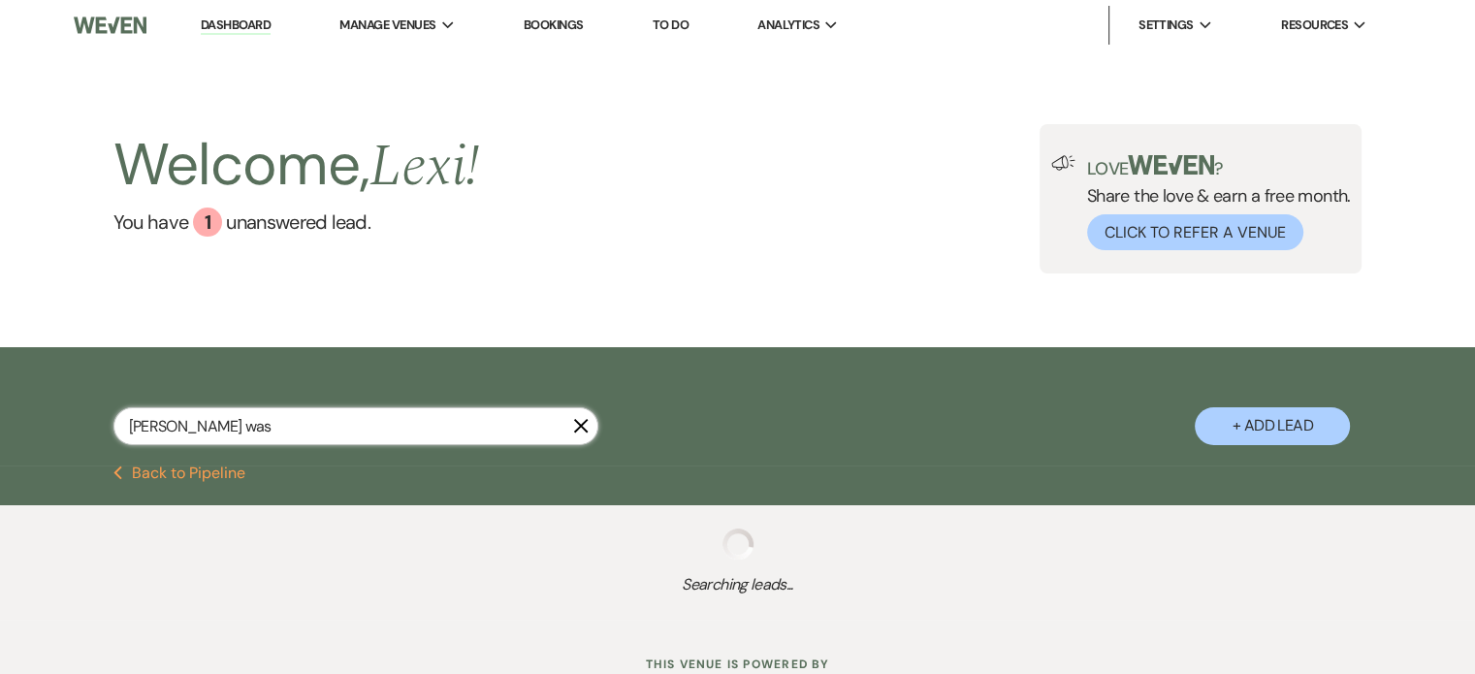
select select "5"
select select "8"
select select "4"
select select "8"
select select "6"
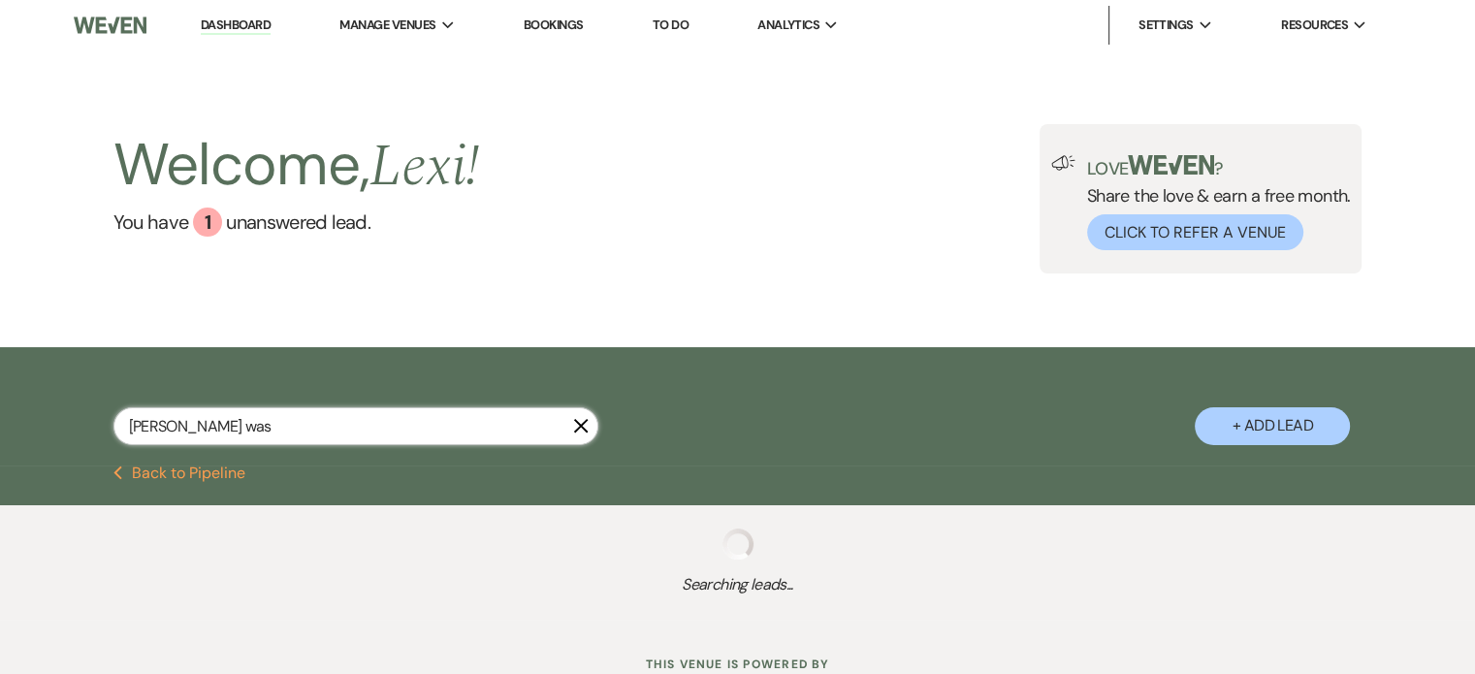
select select "8"
select select "6"
select select "8"
select select "6"
select select "8"
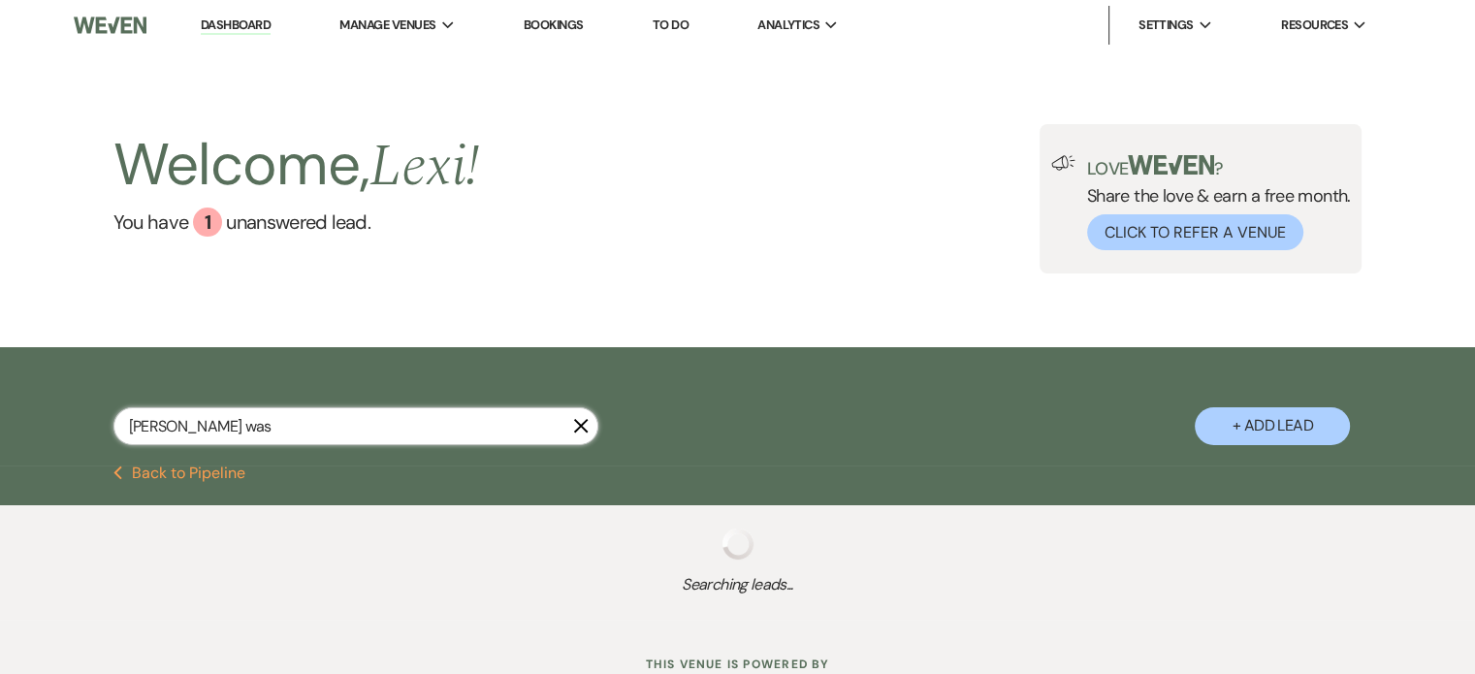
select select "5"
select select "8"
select select "2"
select select "8"
select select "2"
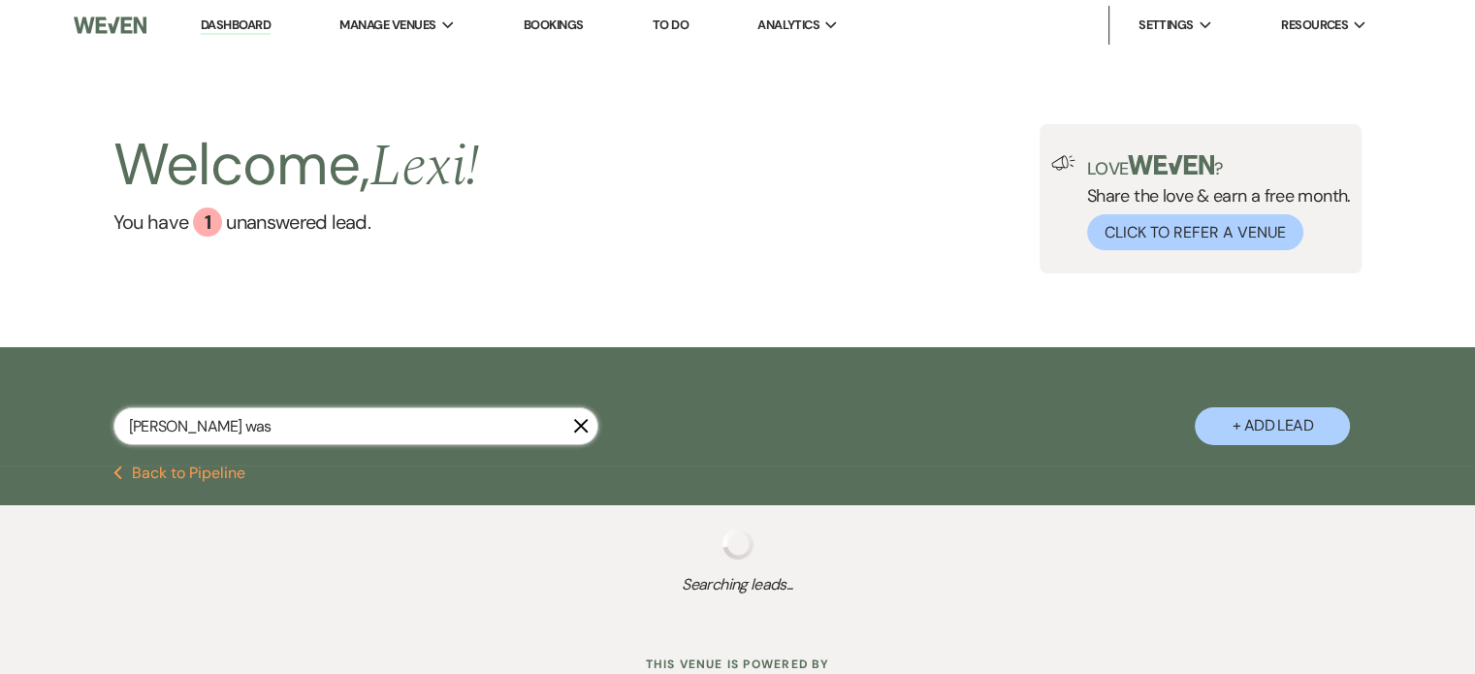
select select "8"
select select "2"
select select "8"
select select "2"
select select "8"
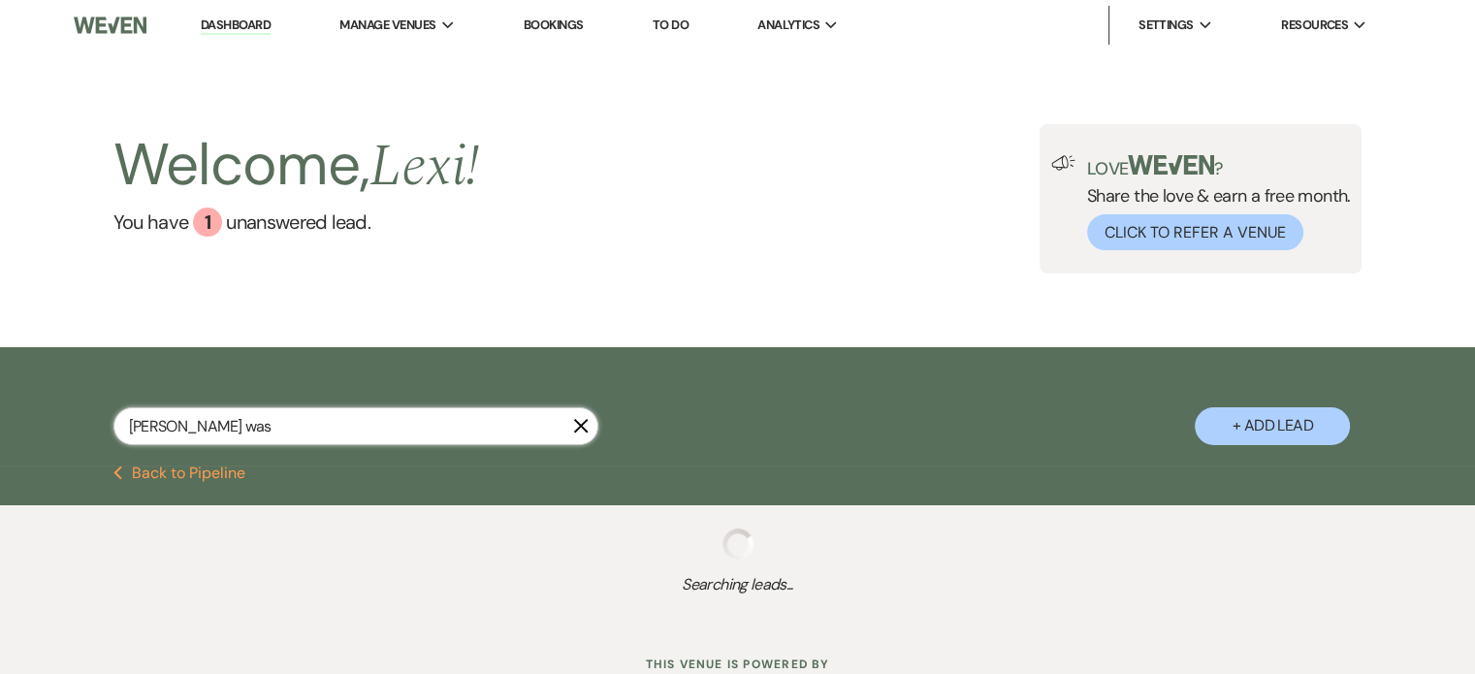
select select "2"
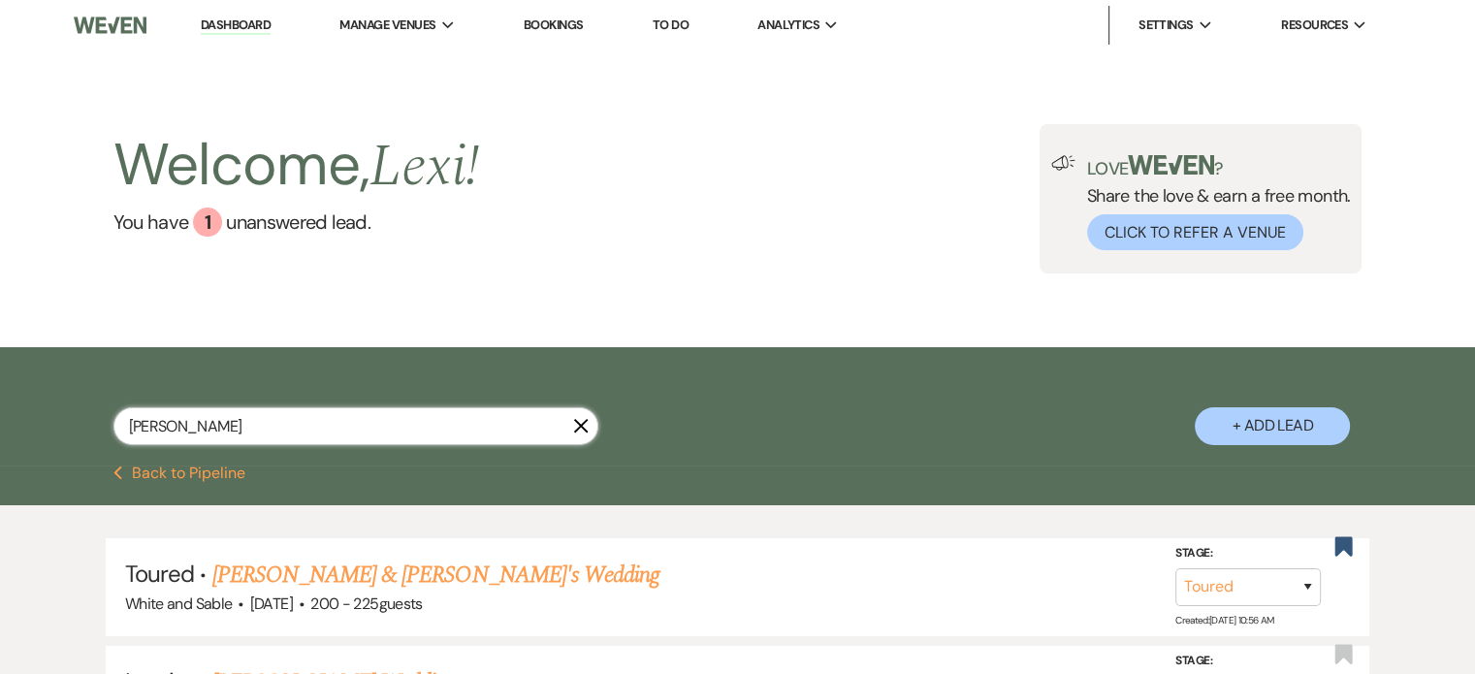
type input "[PERSON_NAME]"
select select "5"
select select "8"
select select "5"
select select "8"
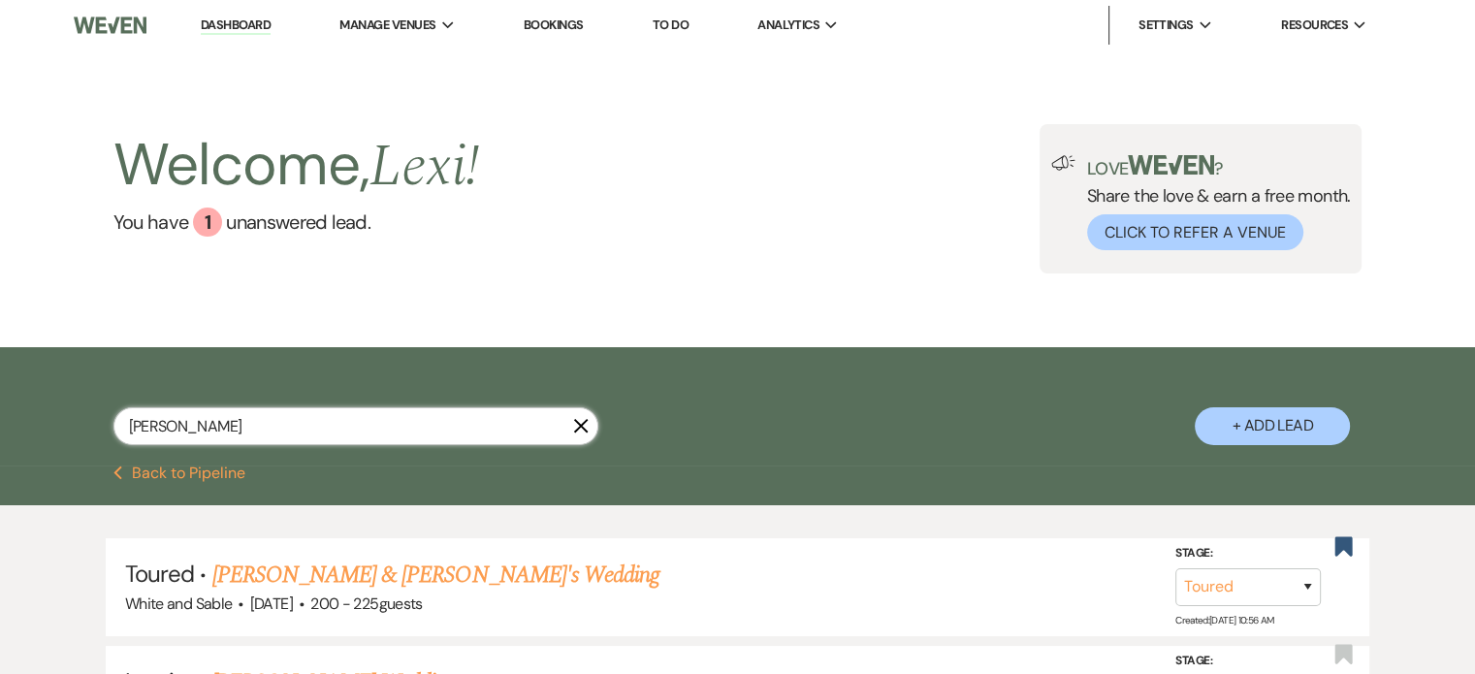
select select "5"
select select "8"
select select "5"
select select "8"
select select "5"
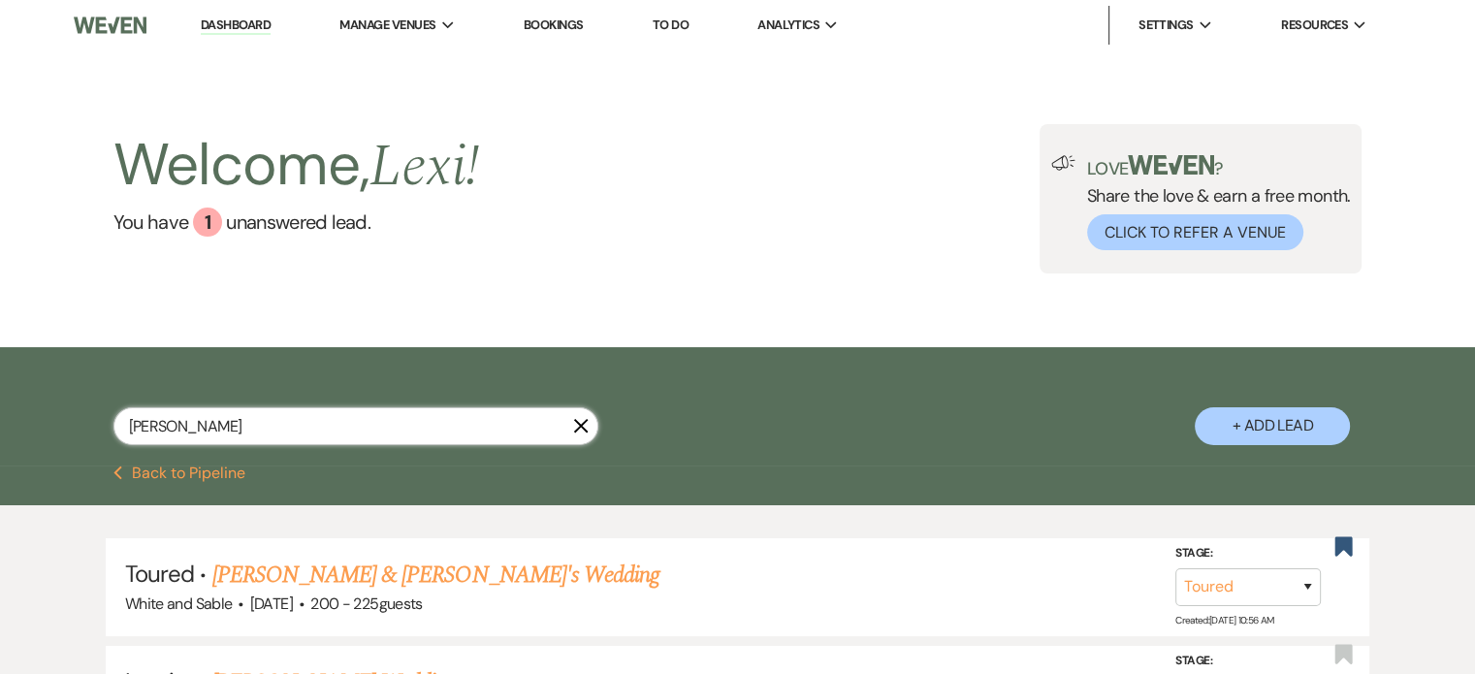
select select "8"
select select "4"
select select "8"
select select "6"
select select "8"
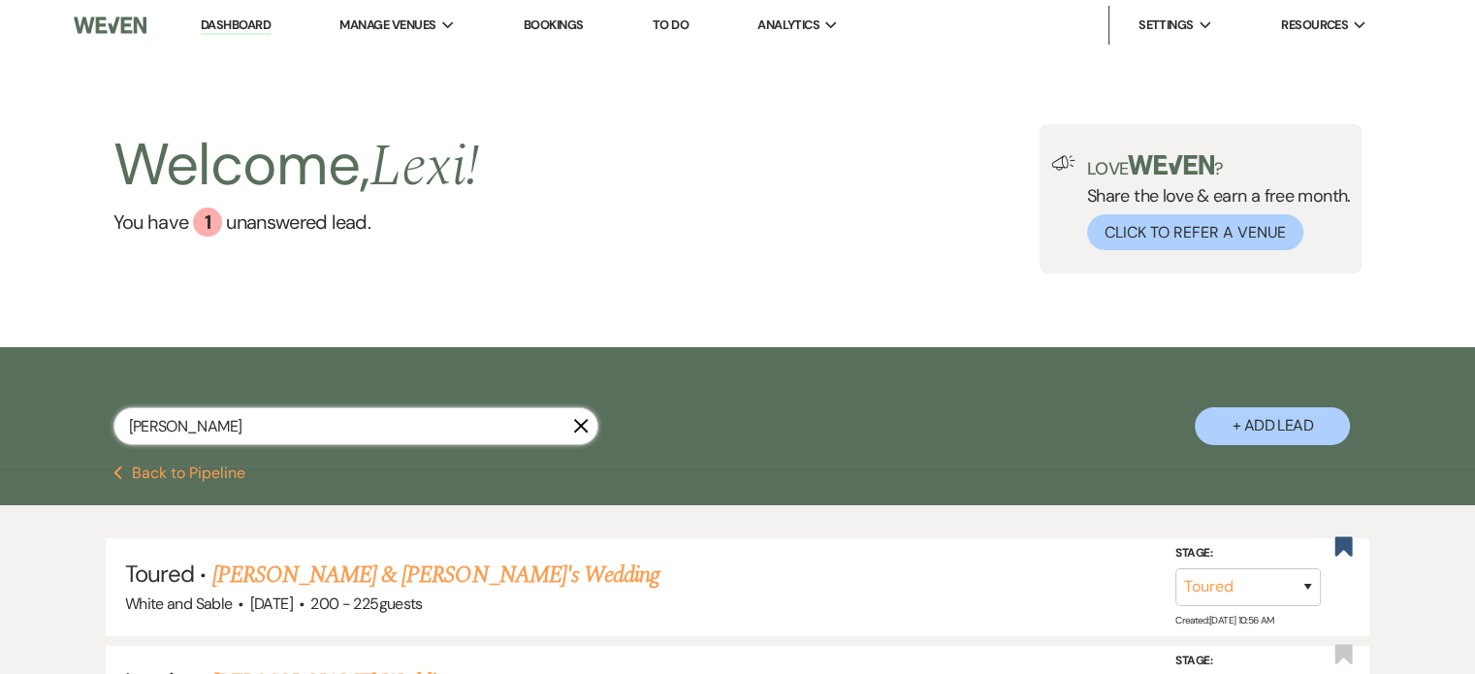
select select "6"
select select "8"
select select "6"
select select "8"
select select "5"
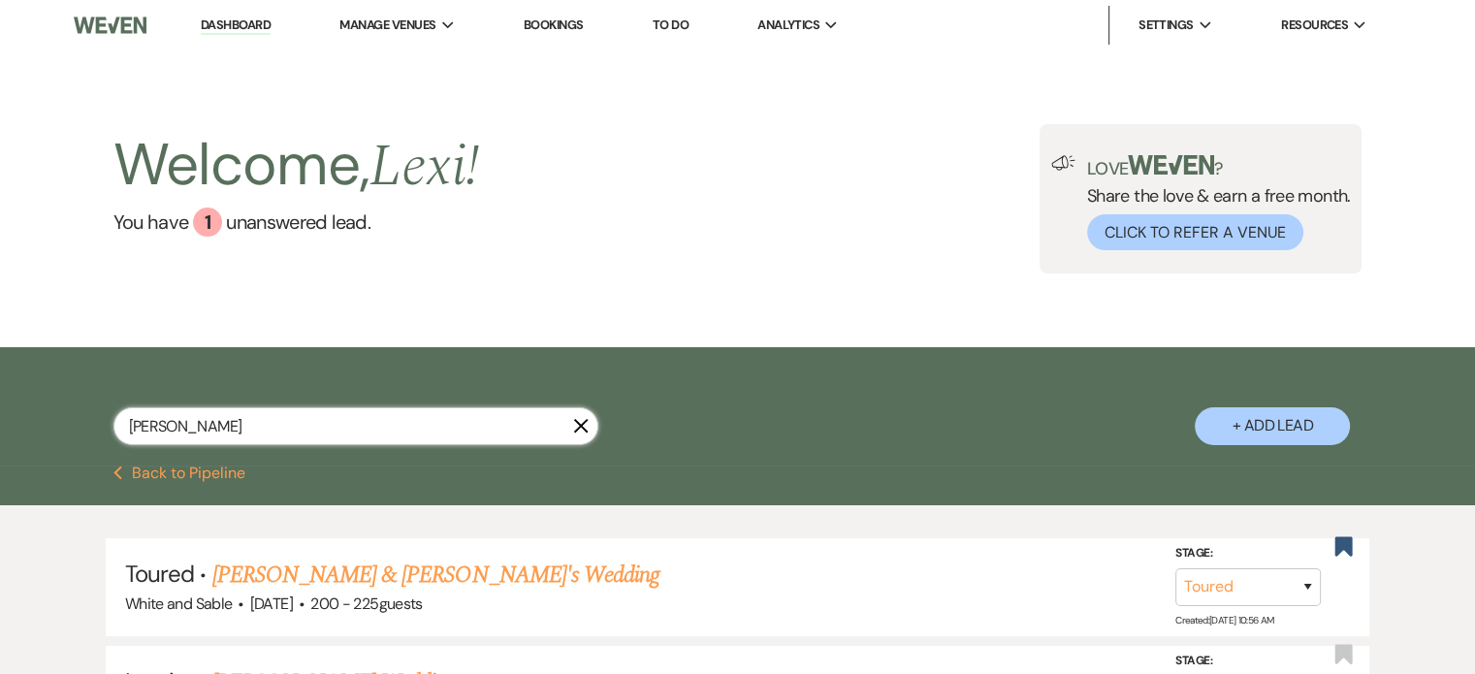
select select "8"
select select "2"
select select "8"
select select "2"
select select "8"
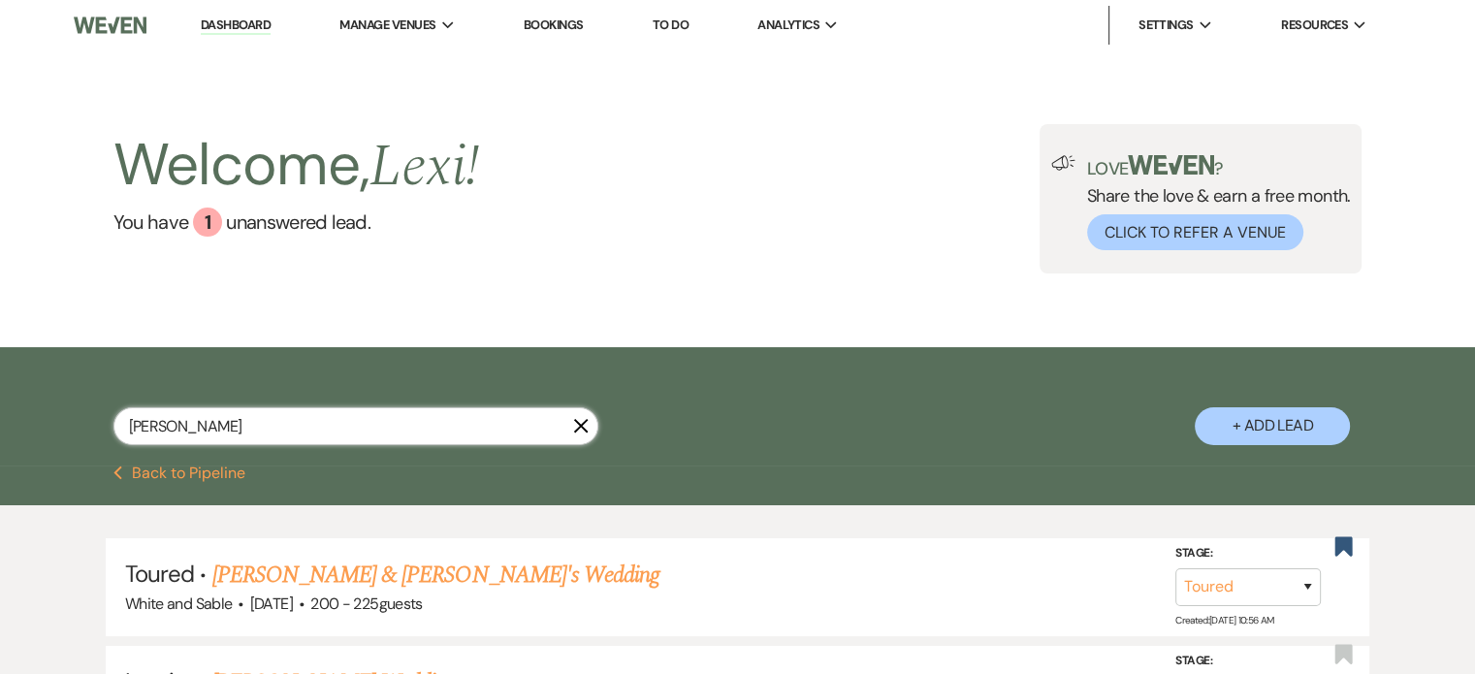
select select "2"
select select "8"
select select "2"
select select "8"
select select "2"
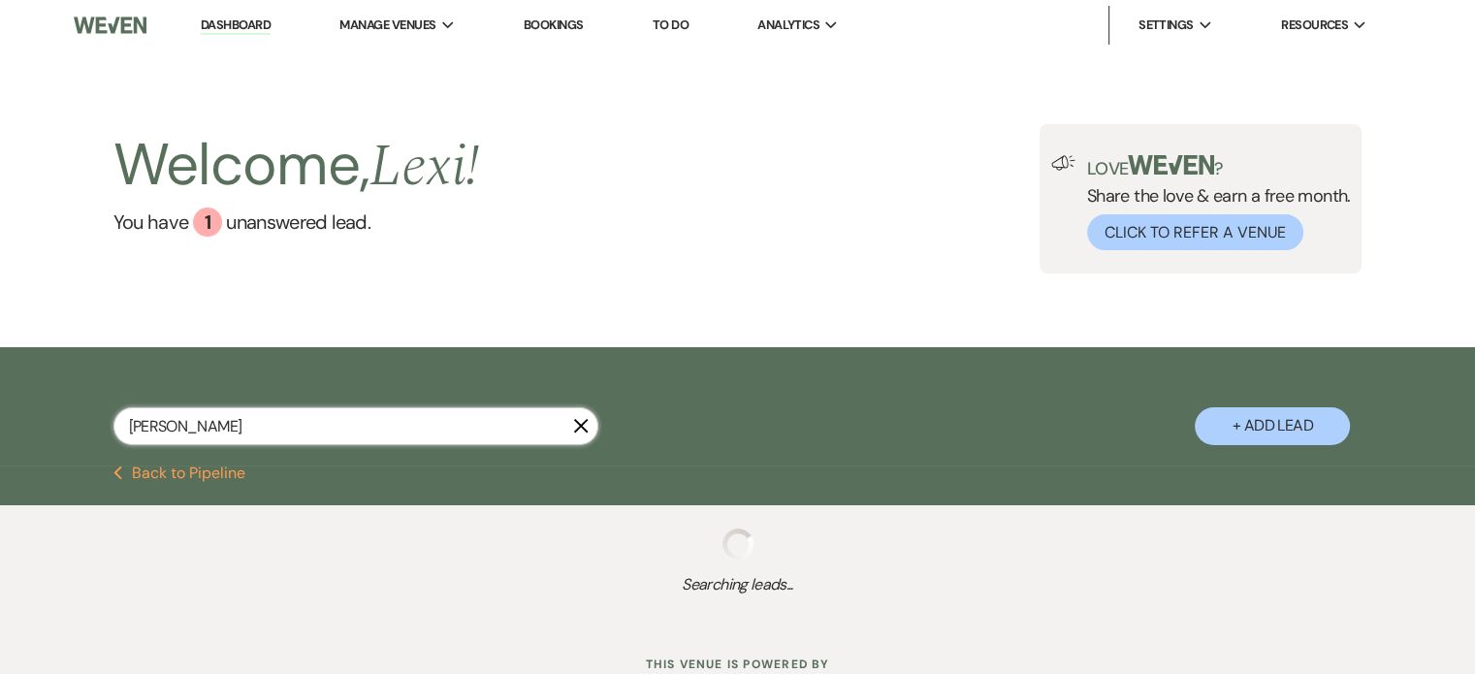
select select "5"
select select "8"
select select "5"
select select "8"
select select "5"
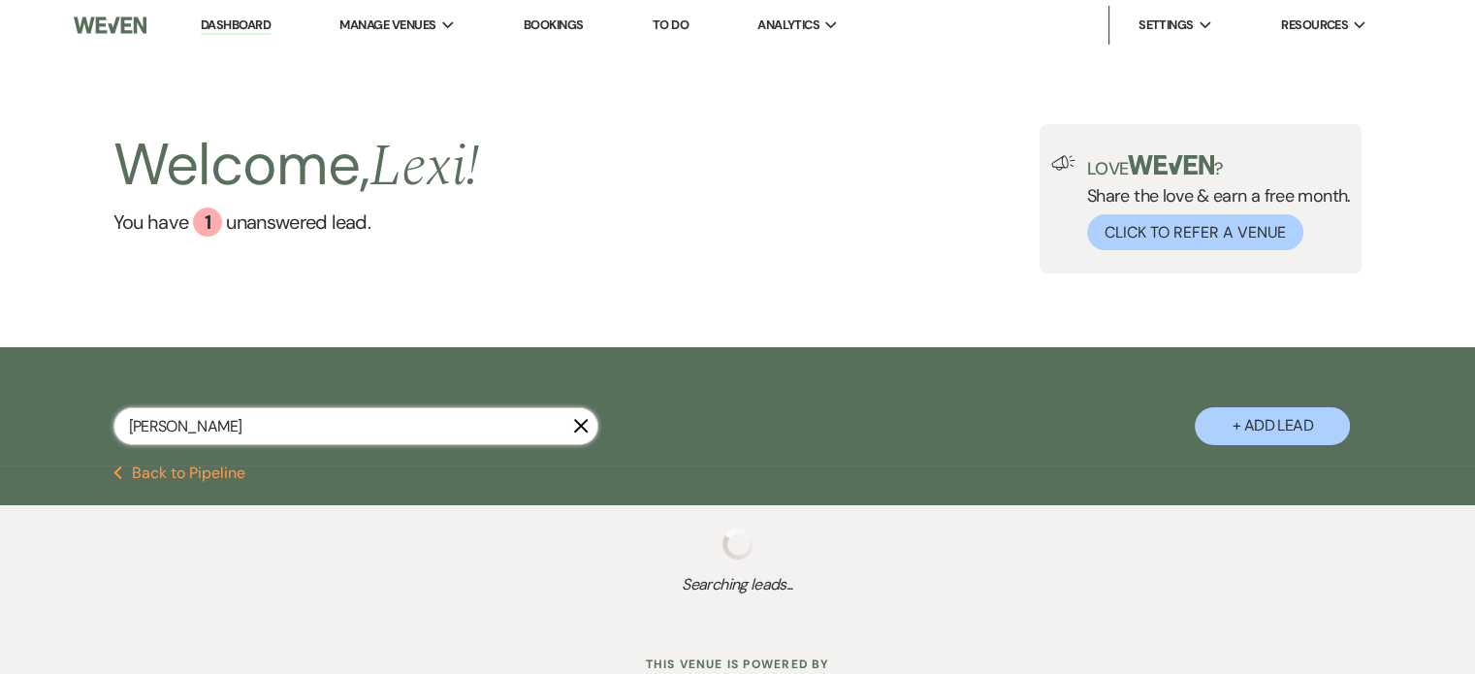
select select "8"
select select "5"
select select "8"
select select "5"
select select "8"
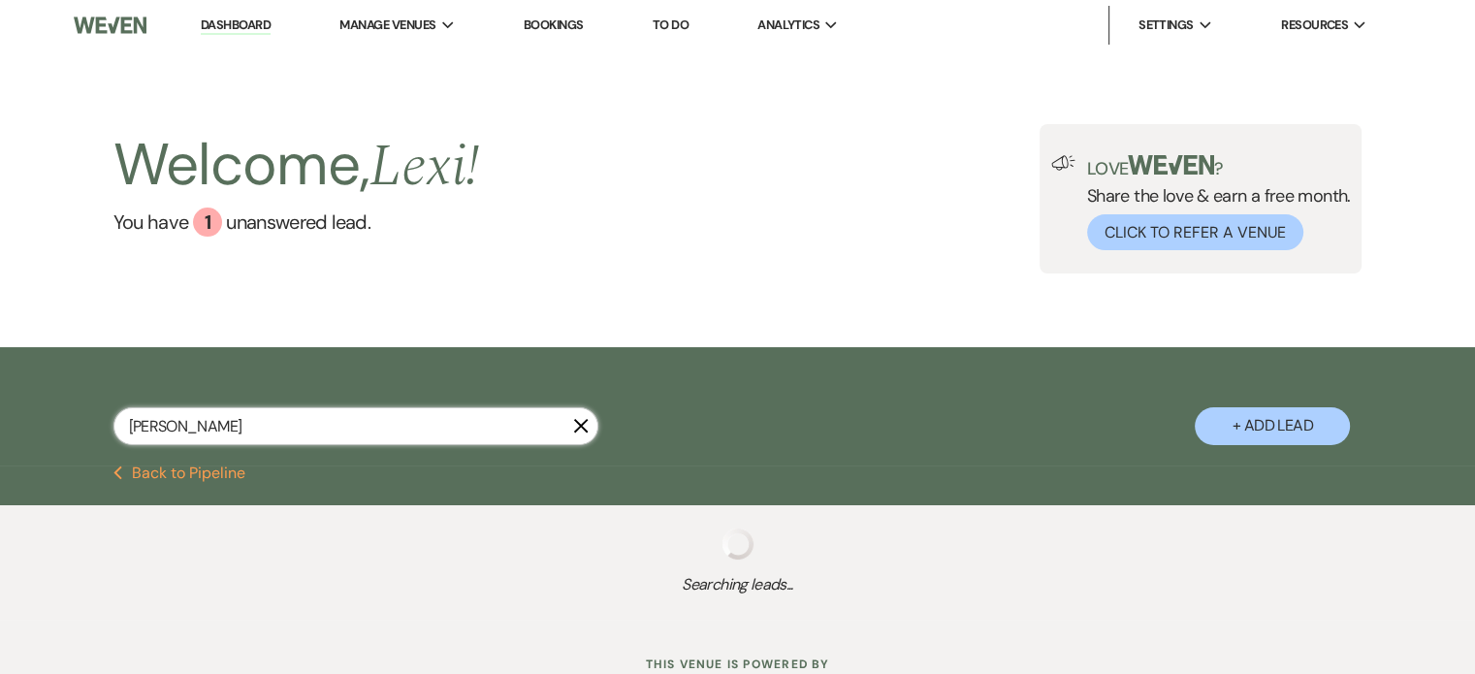
select select "4"
select select "8"
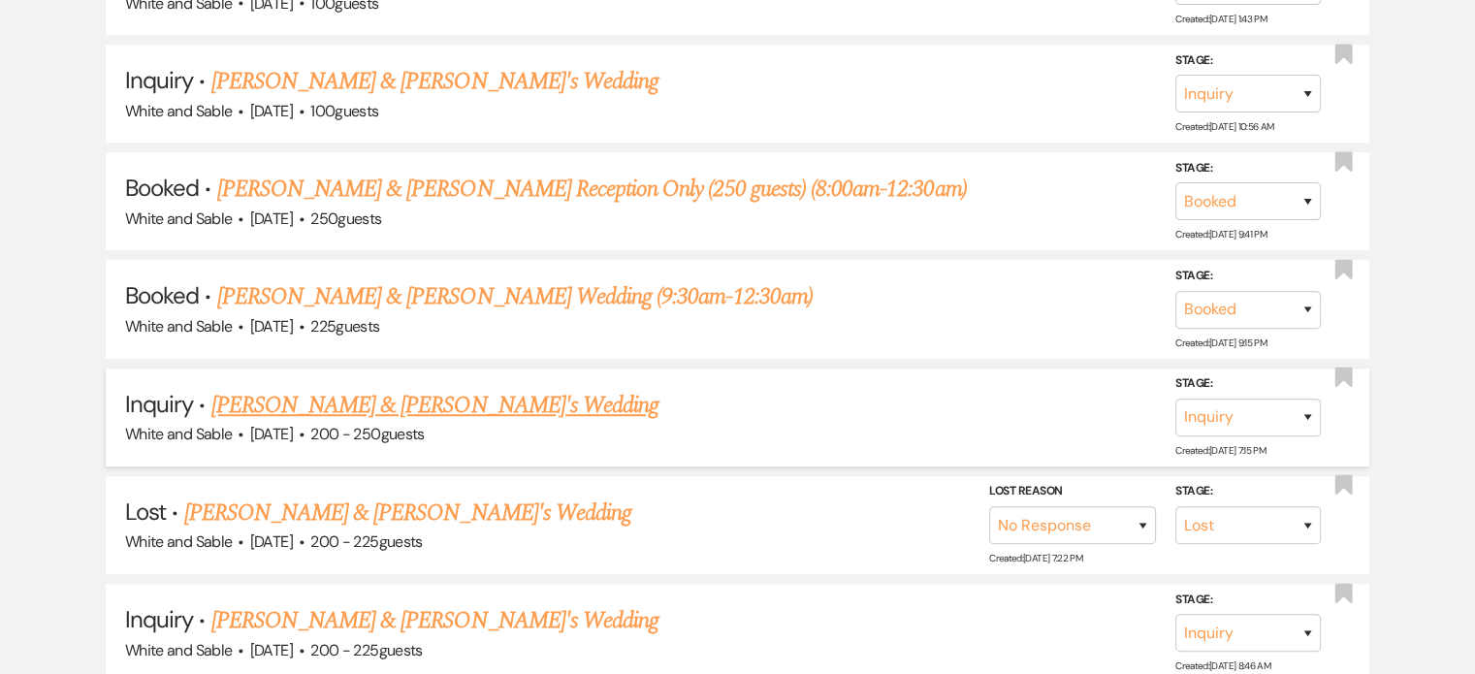
scroll to position [1358, 0]
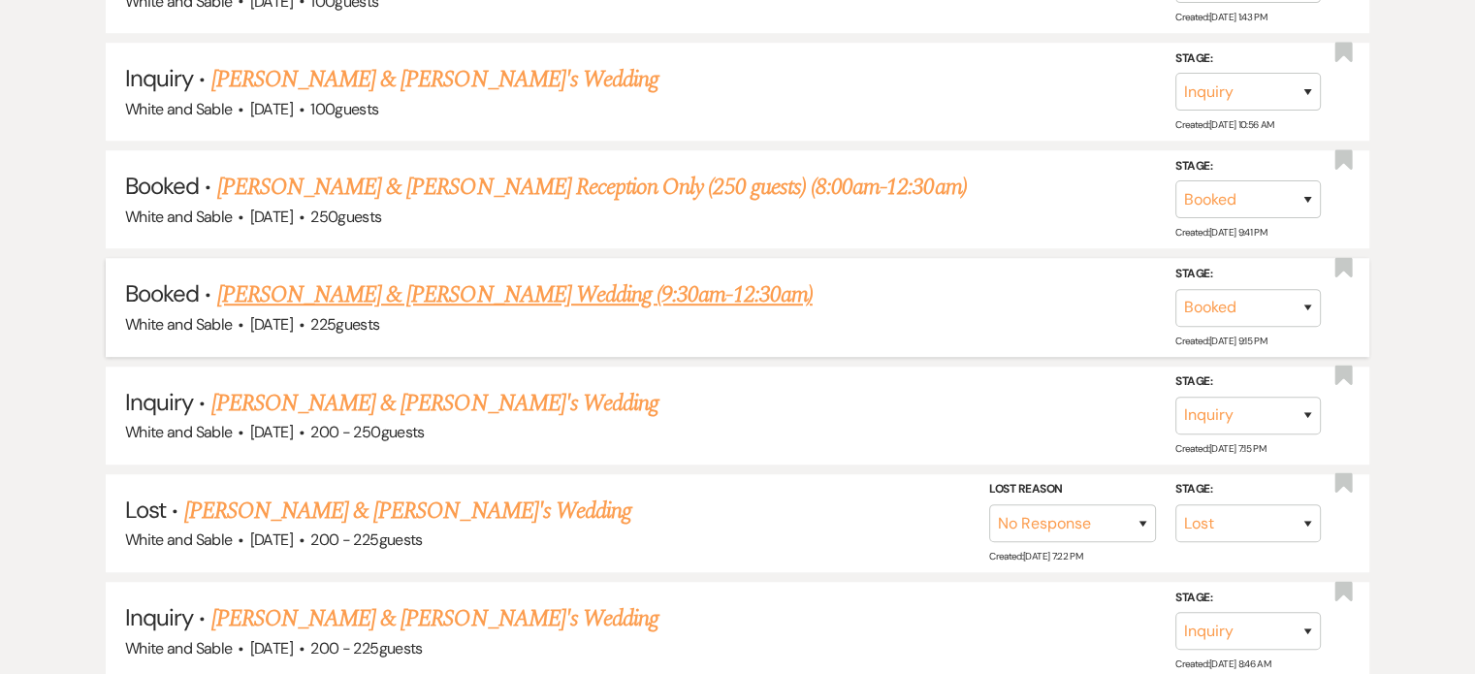
click at [454, 280] on link "[PERSON_NAME] & [PERSON_NAME] Wedding (9:30am-12:30am)" at bounding box center [515, 294] width 596 height 35
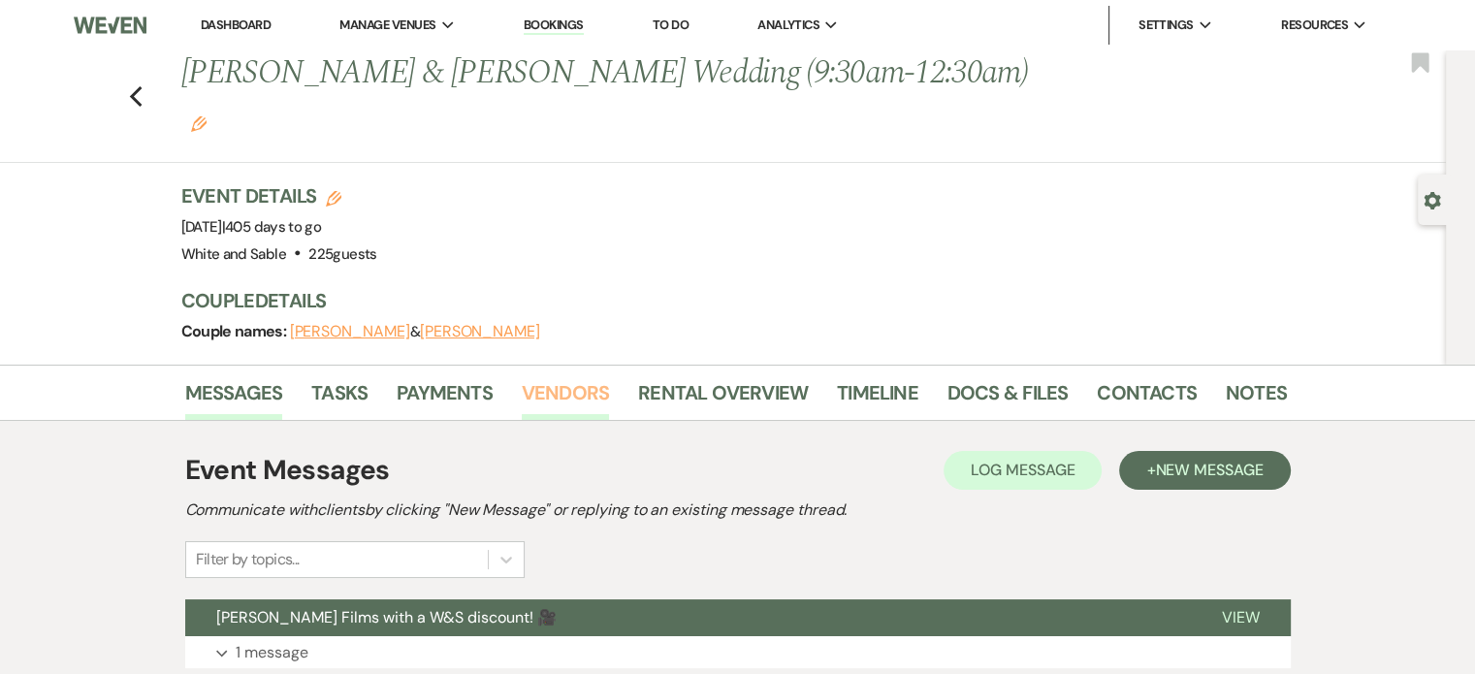
click at [563, 377] on link "Vendors" at bounding box center [565, 398] width 87 height 43
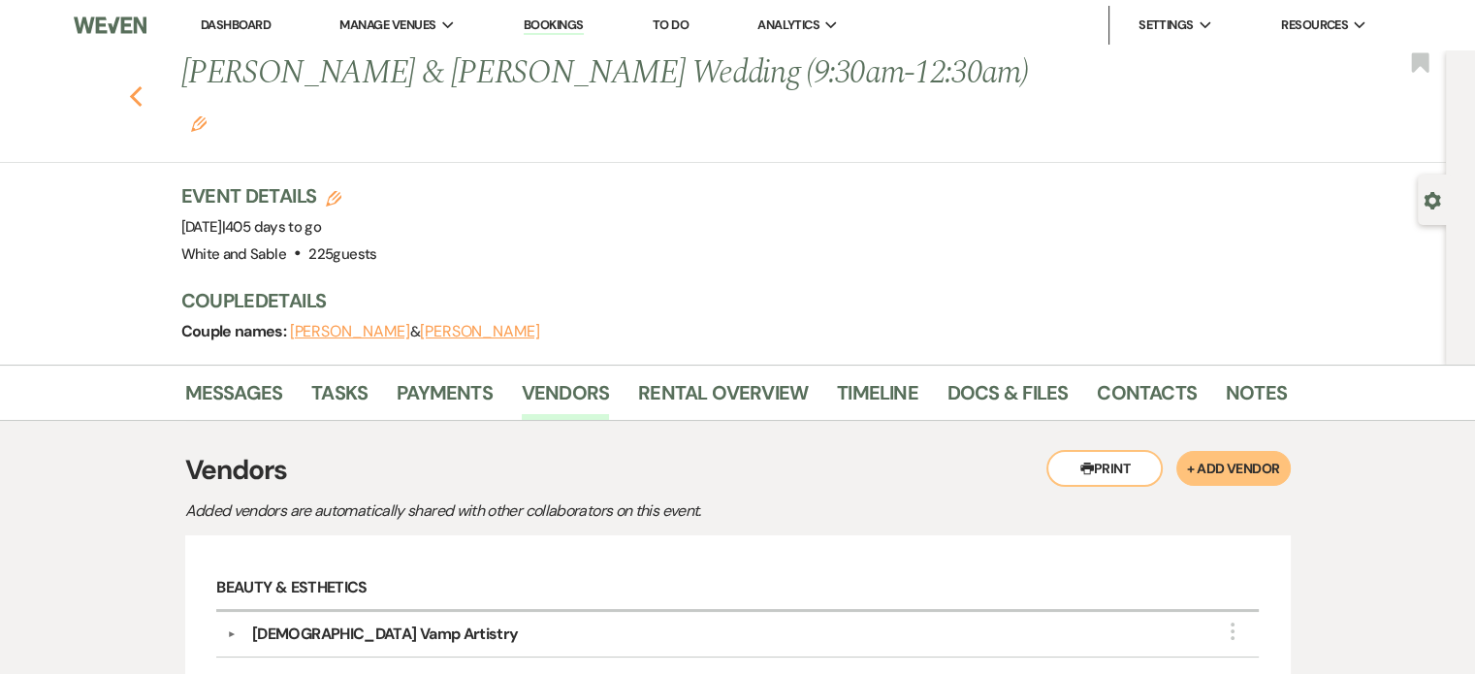
click at [142, 85] on icon "Previous" at bounding box center [136, 96] width 15 height 23
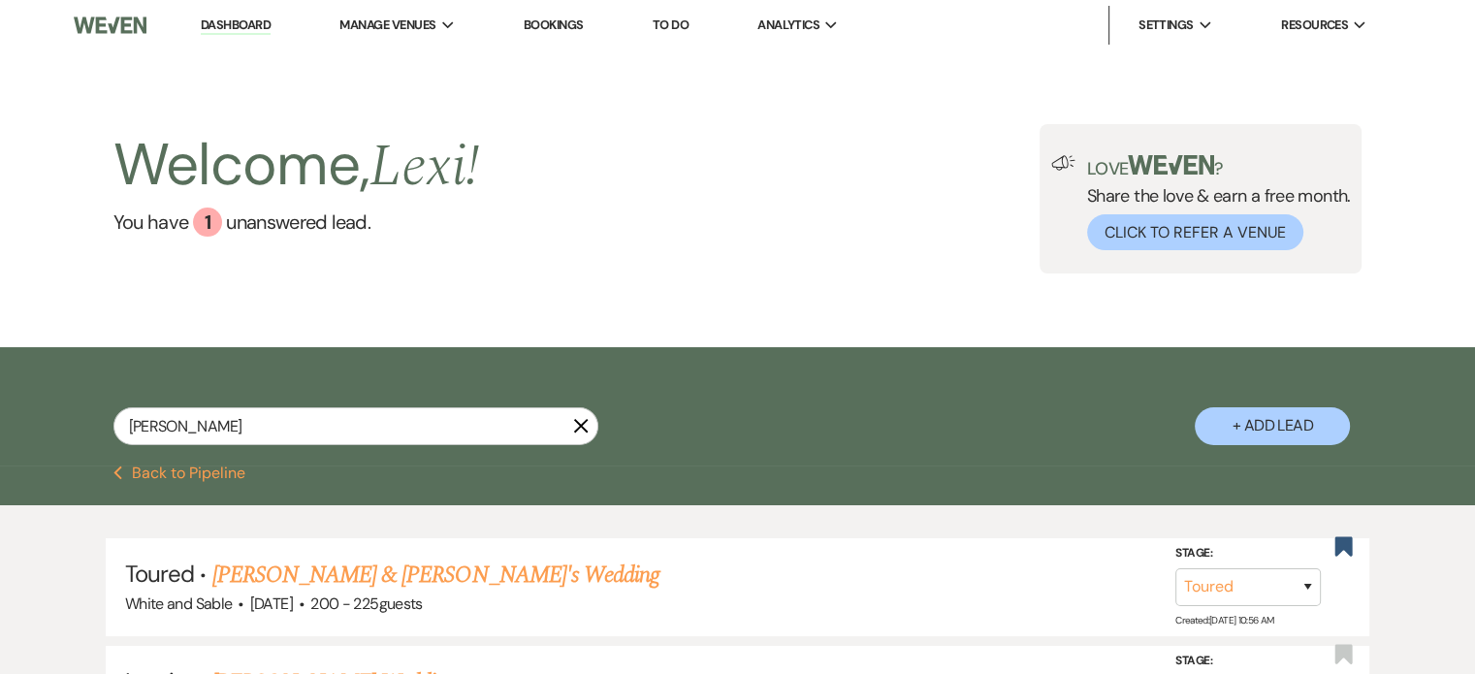
click at [167, 451] on div "[PERSON_NAME] X" at bounding box center [355, 433] width 485 height 53
click at [178, 470] on button "Previous Back to Pipeline" at bounding box center [179, 474] width 133 height 16
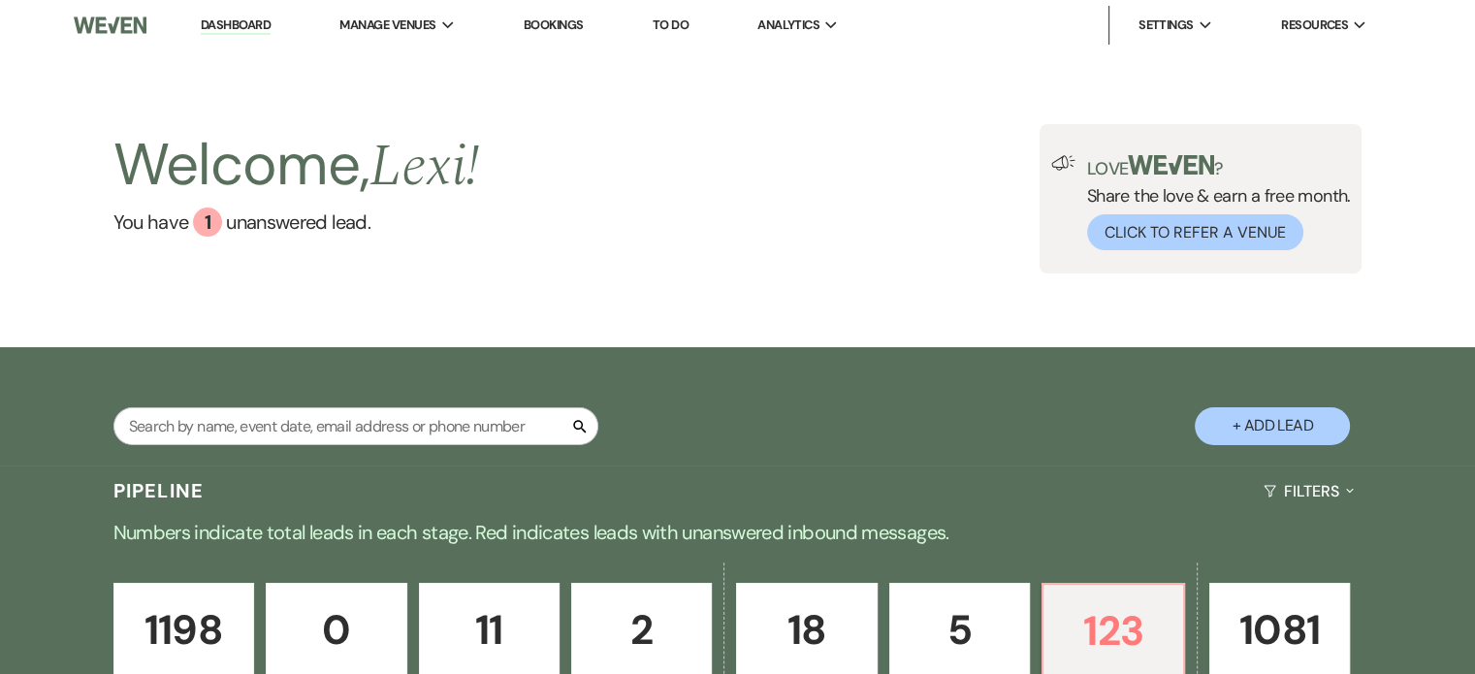
scroll to position [388, 0]
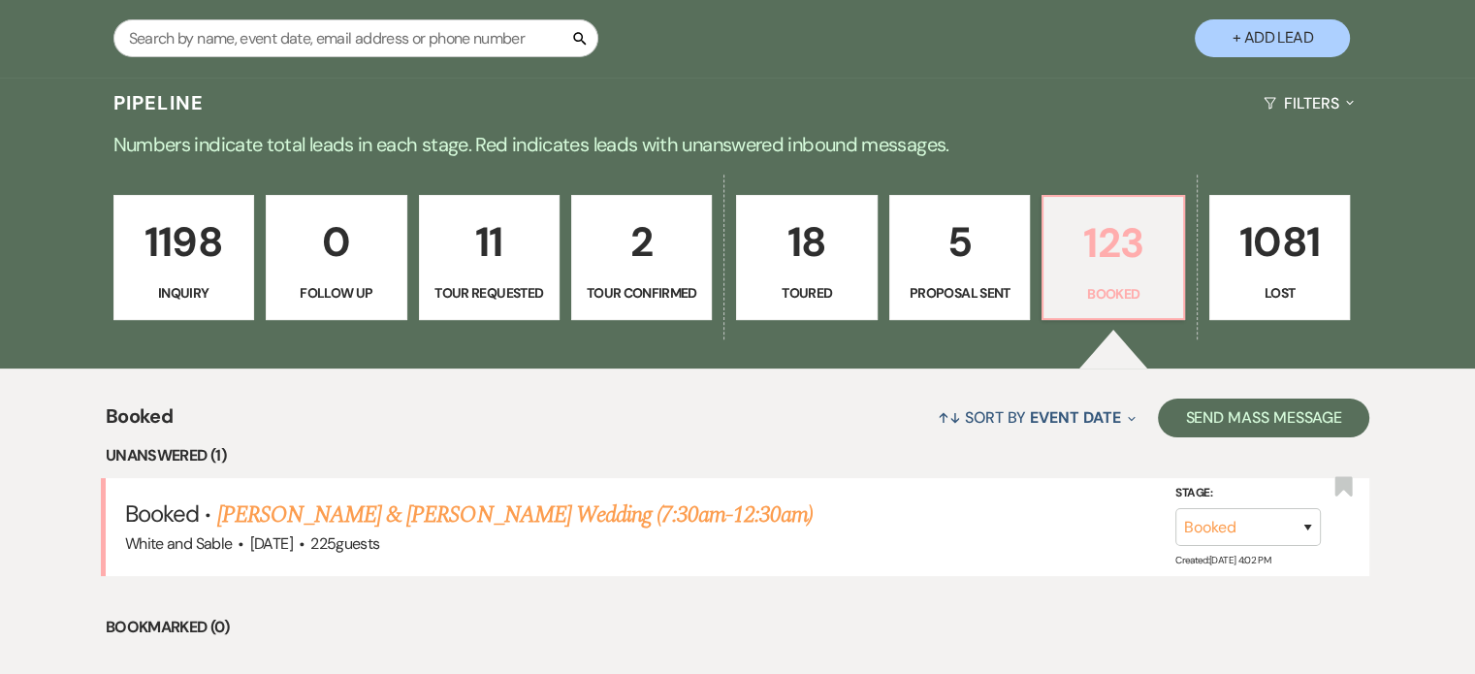
click at [1100, 276] on link "123 Booked" at bounding box center [1113, 258] width 143 height 126
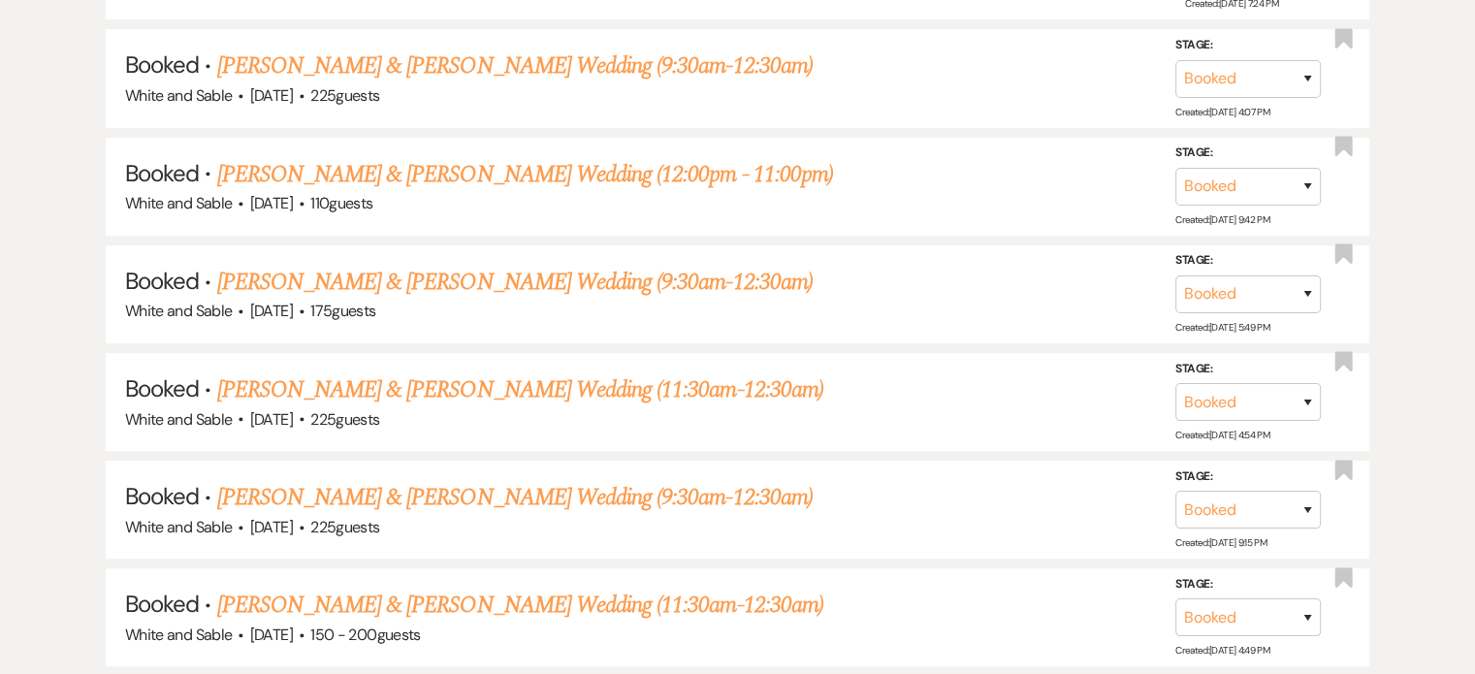
scroll to position [8342, 0]
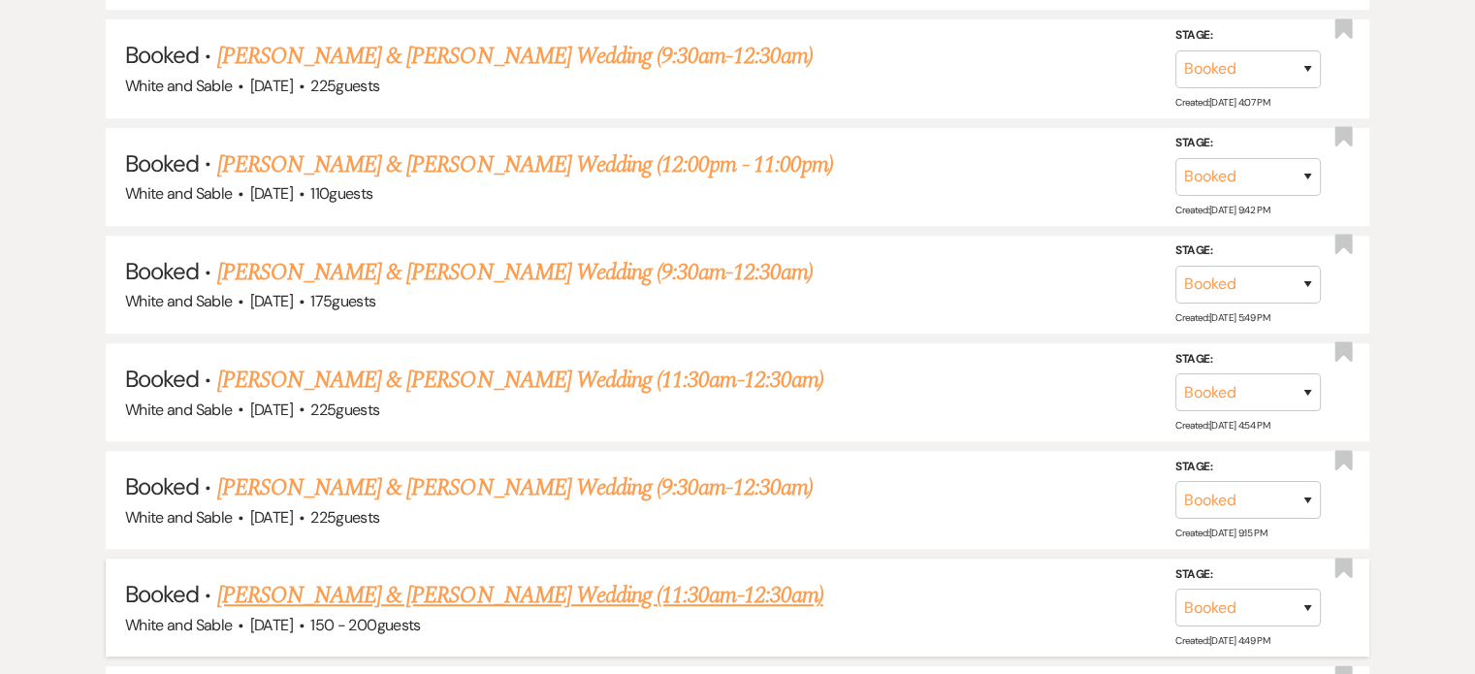
click at [502, 578] on link "[PERSON_NAME] & [PERSON_NAME] Wedding (11:30am-12:30am)" at bounding box center [520, 595] width 606 height 35
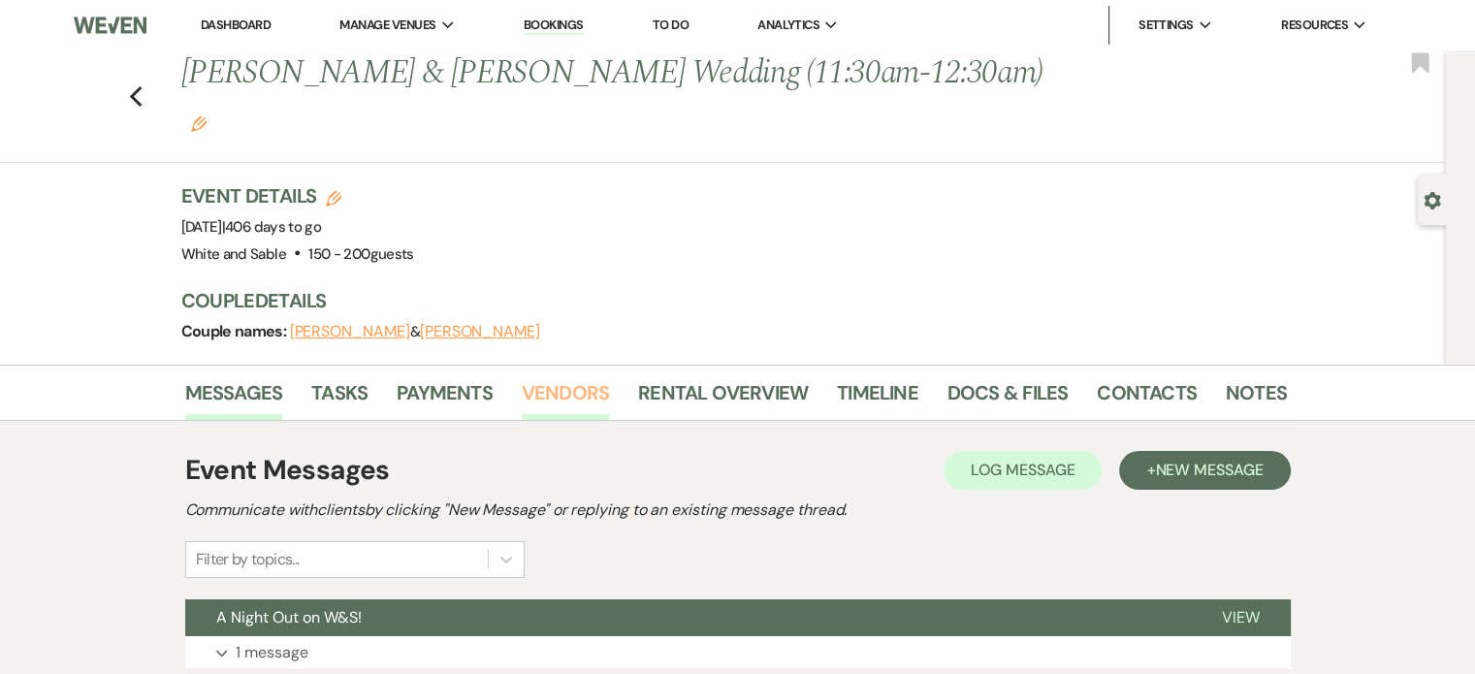
click at [578, 377] on link "Vendors" at bounding box center [565, 398] width 87 height 43
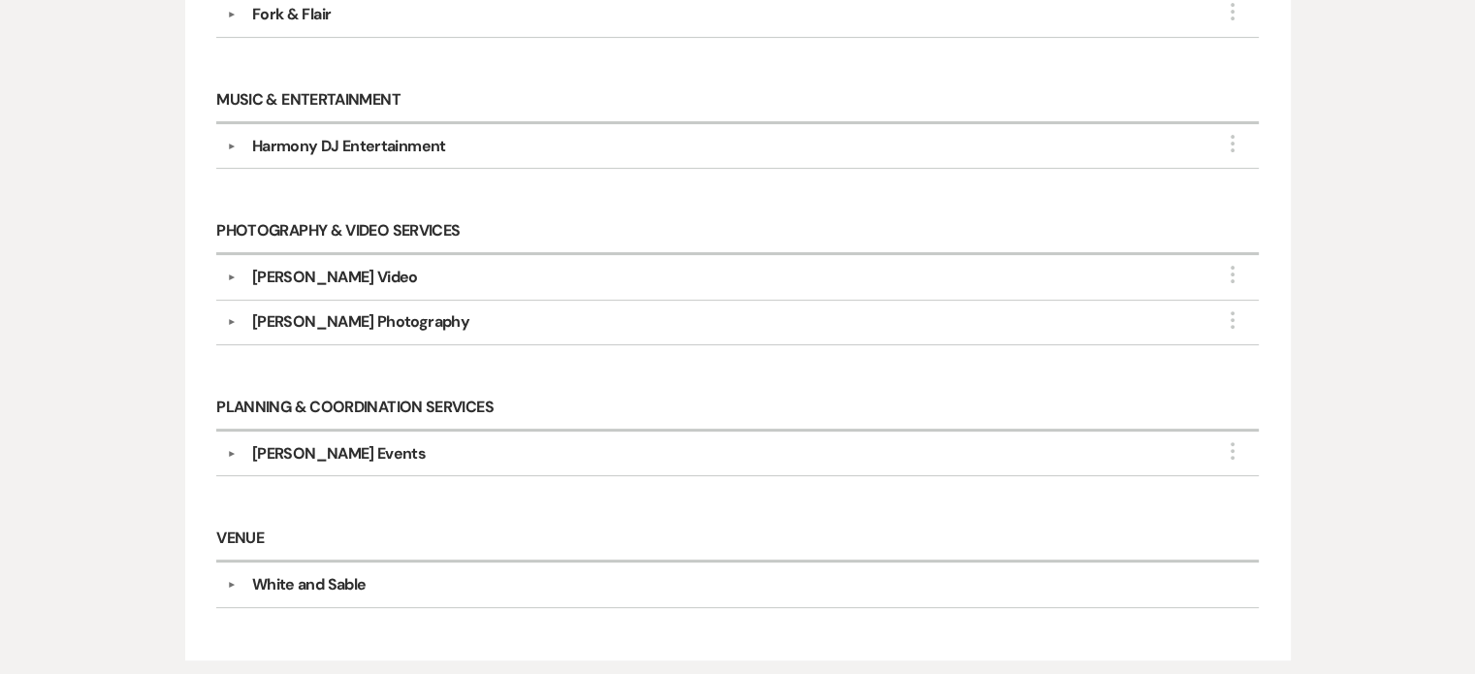
scroll to position [341, 0]
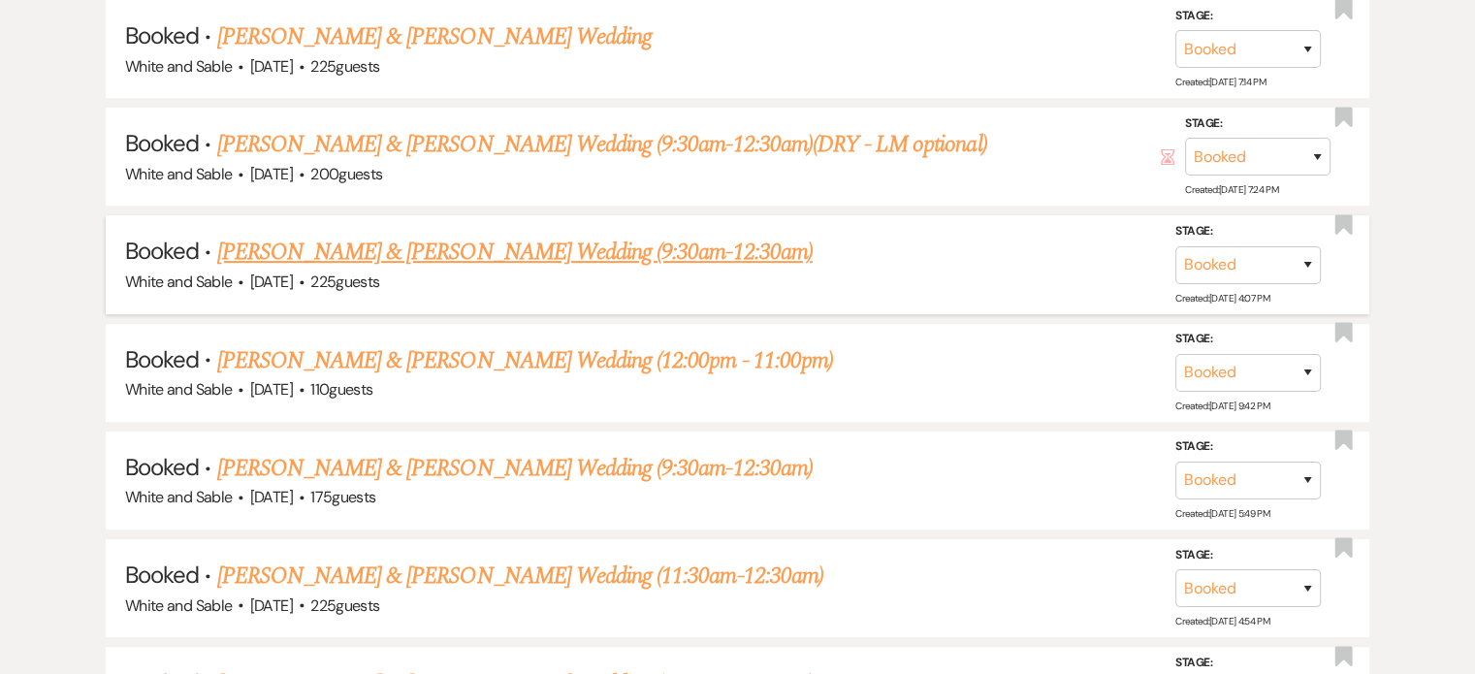
scroll to position [8245, 0]
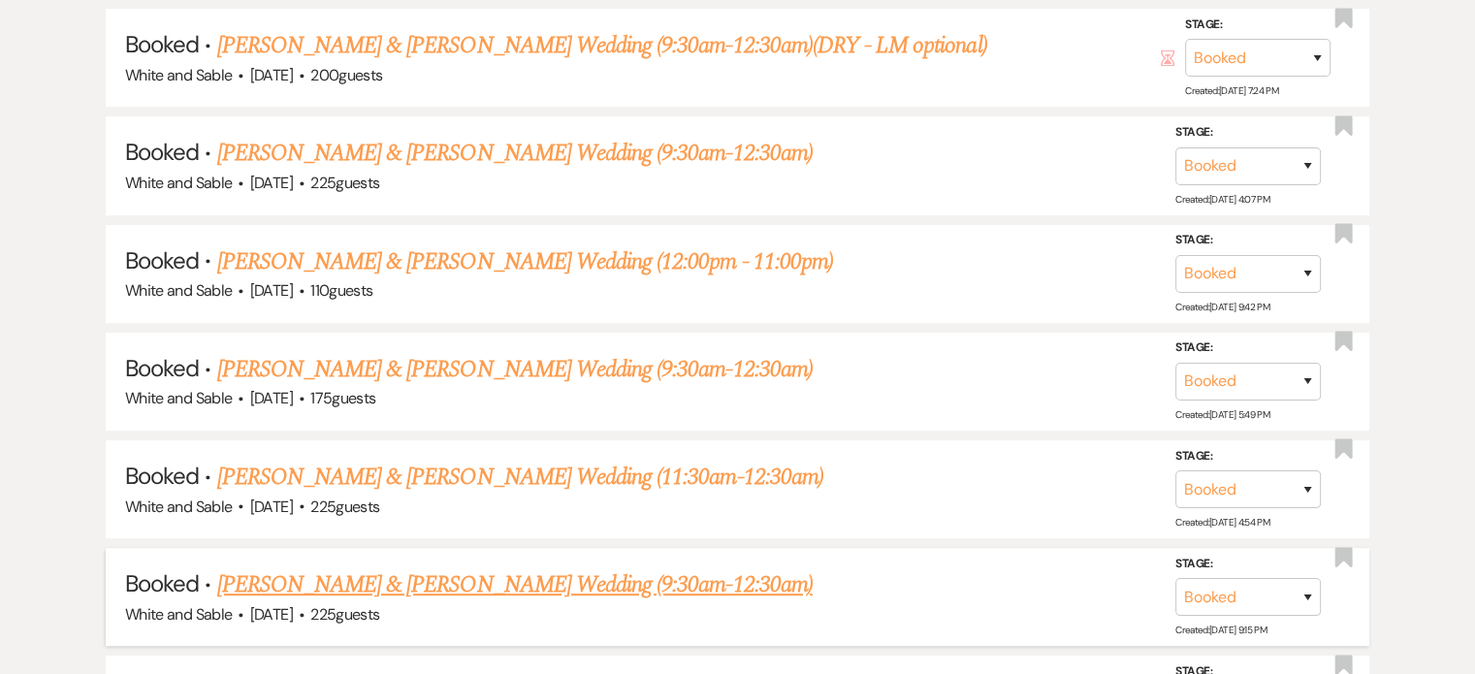
click at [330, 567] on link "[PERSON_NAME] & [PERSON_NAME] Wedding (9:30am-12:30am)" at bounding box center [515, 584] width 596 height 35
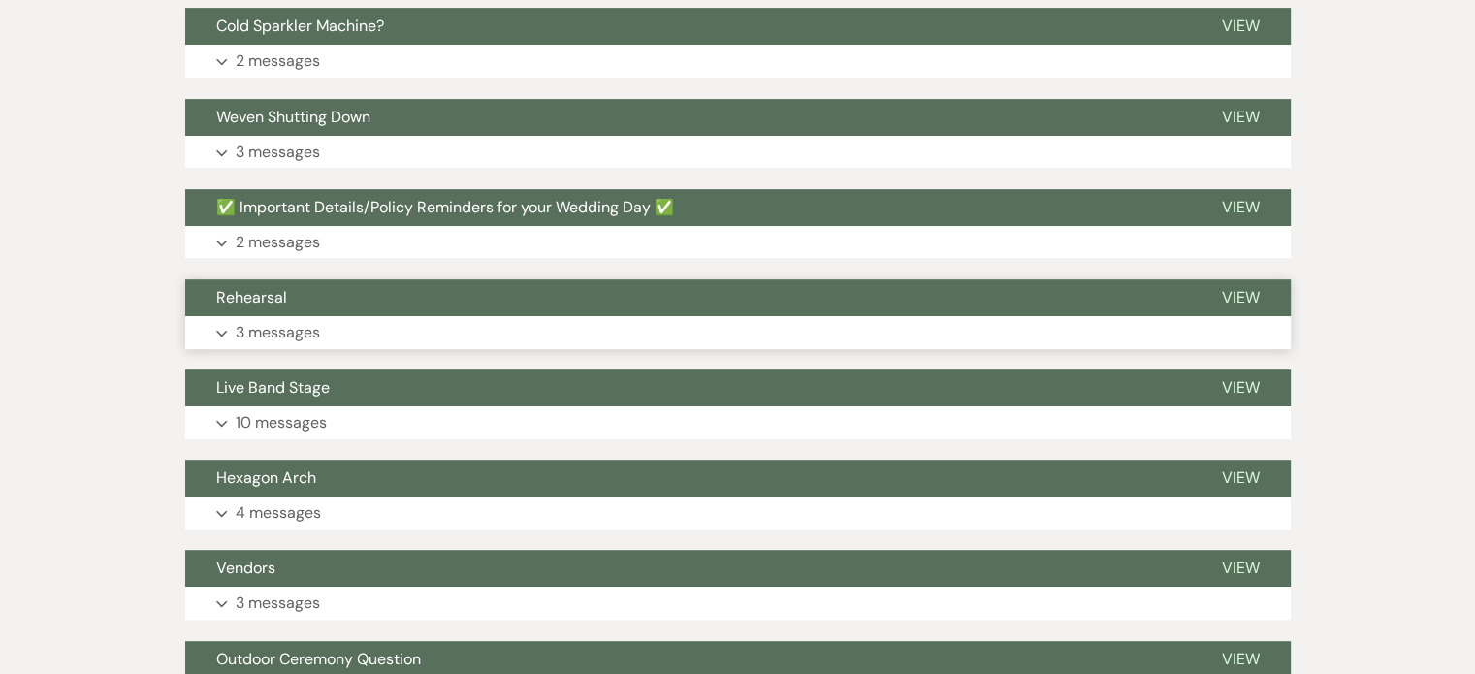
scroll to position [287, 0]
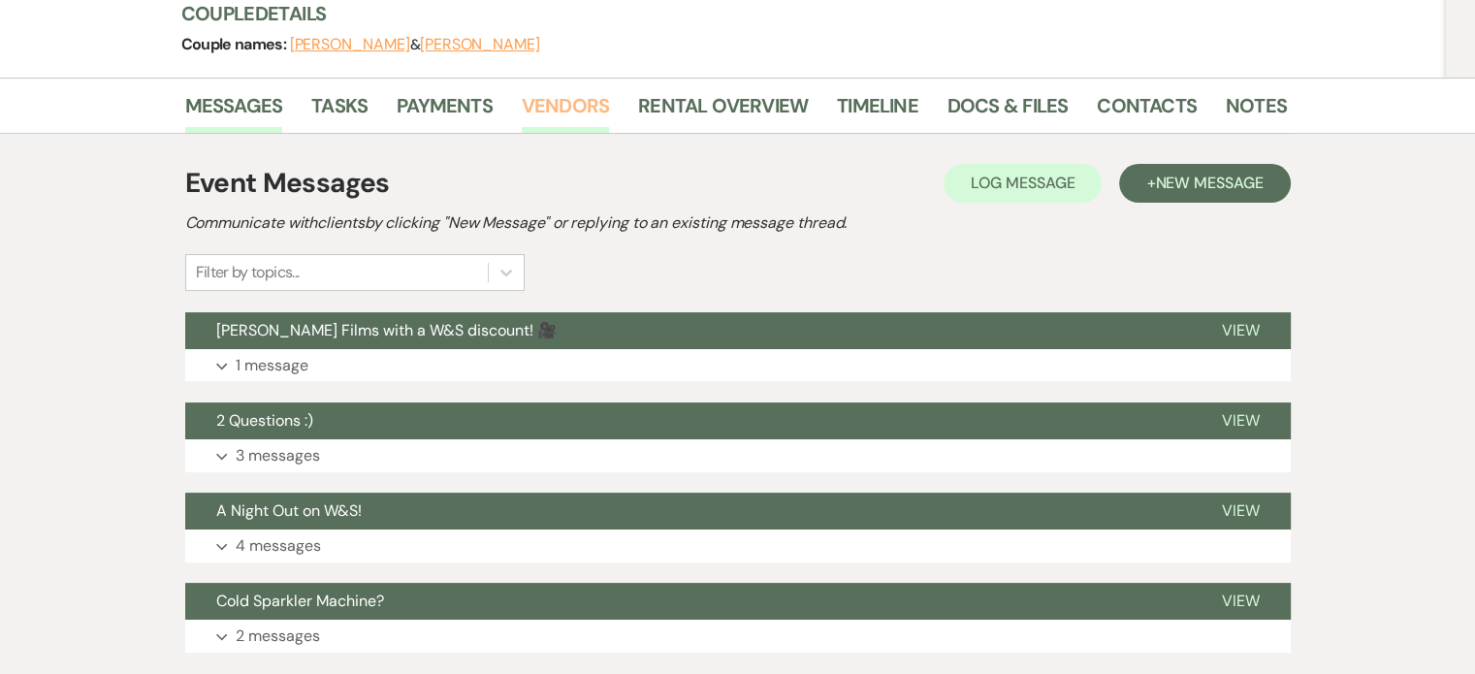
click at [553, 90] on link "Vendors" at bounding box center [565, 111] width 87 height 43
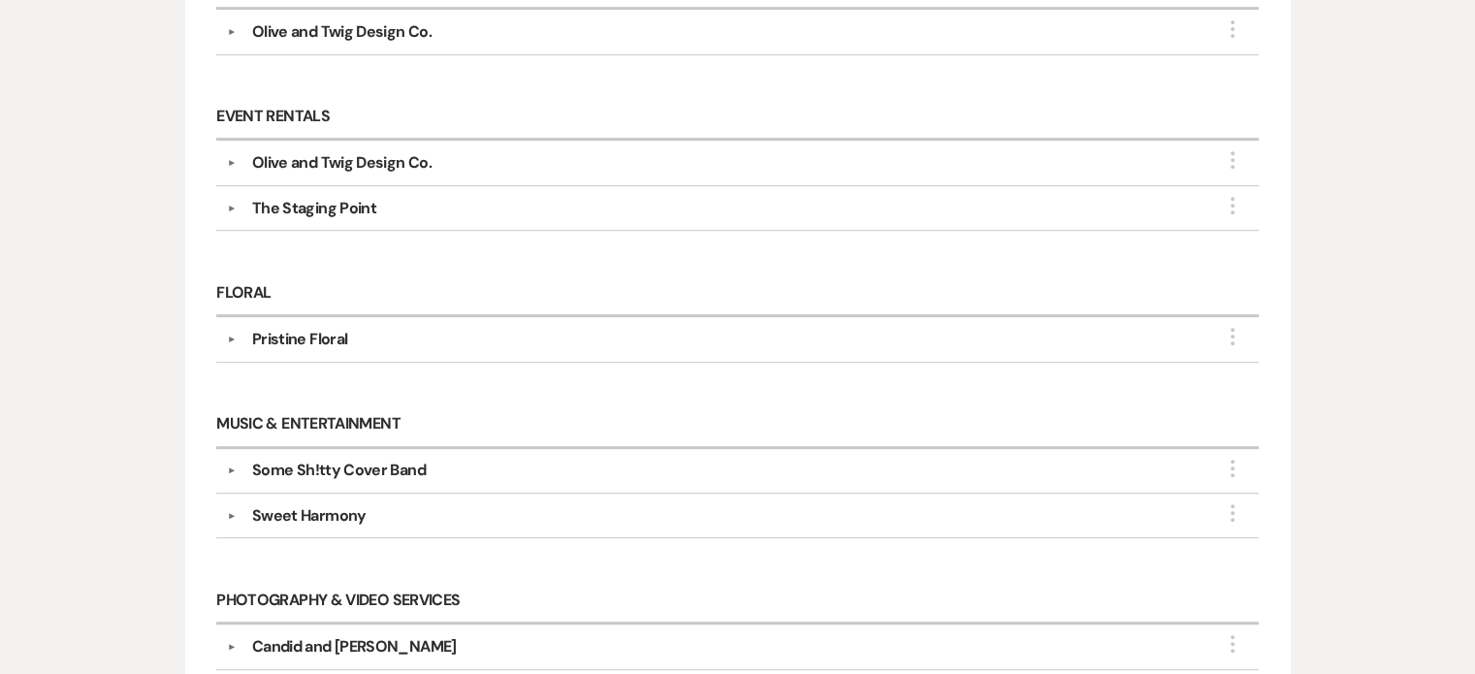
scroll to position [869, 0]
